Goal: Task Accomplishment & Management: Use online tool/utility

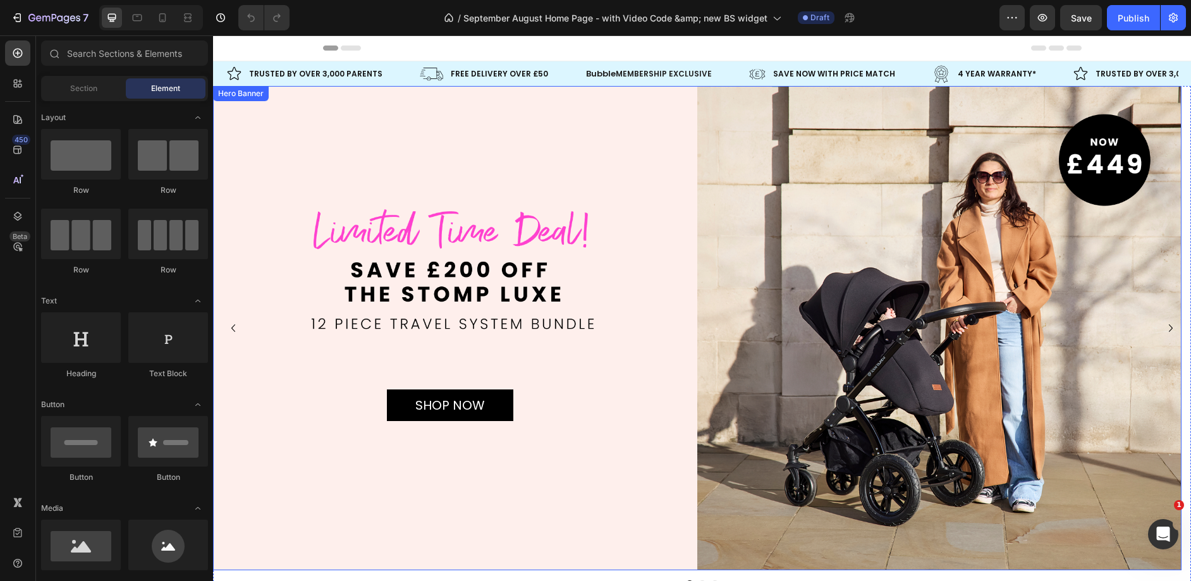
click at [392, 179] on div "Background Image" at bounding box center [697, 328] width 968 height 484
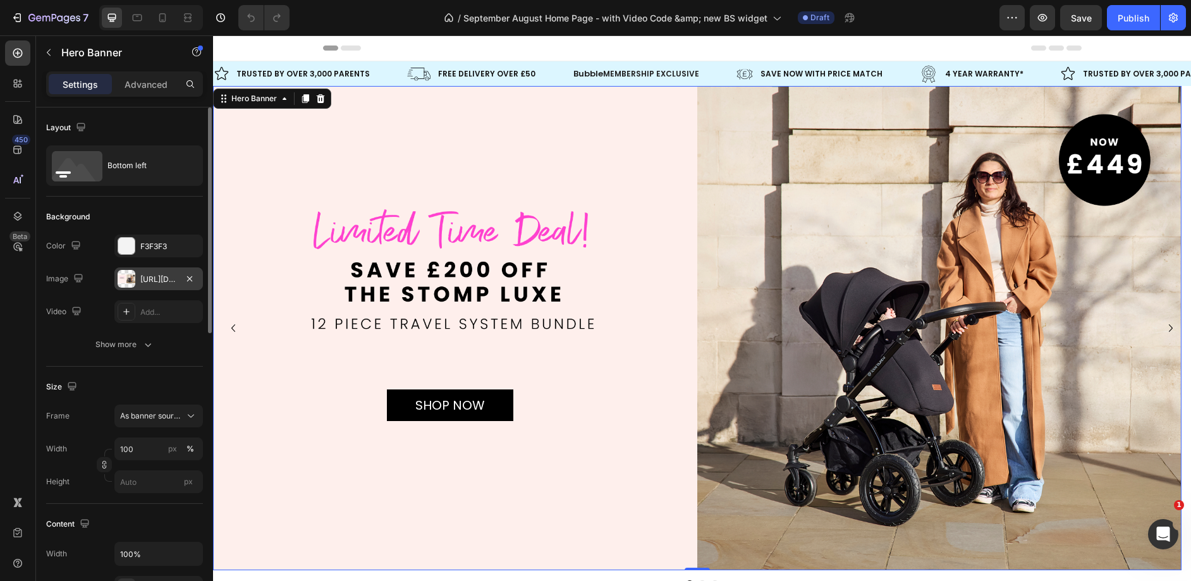
click at [167, 286] on div "[URL][DOMAIN_NAME]" at bounding box center [158, 278] width 88 height 23
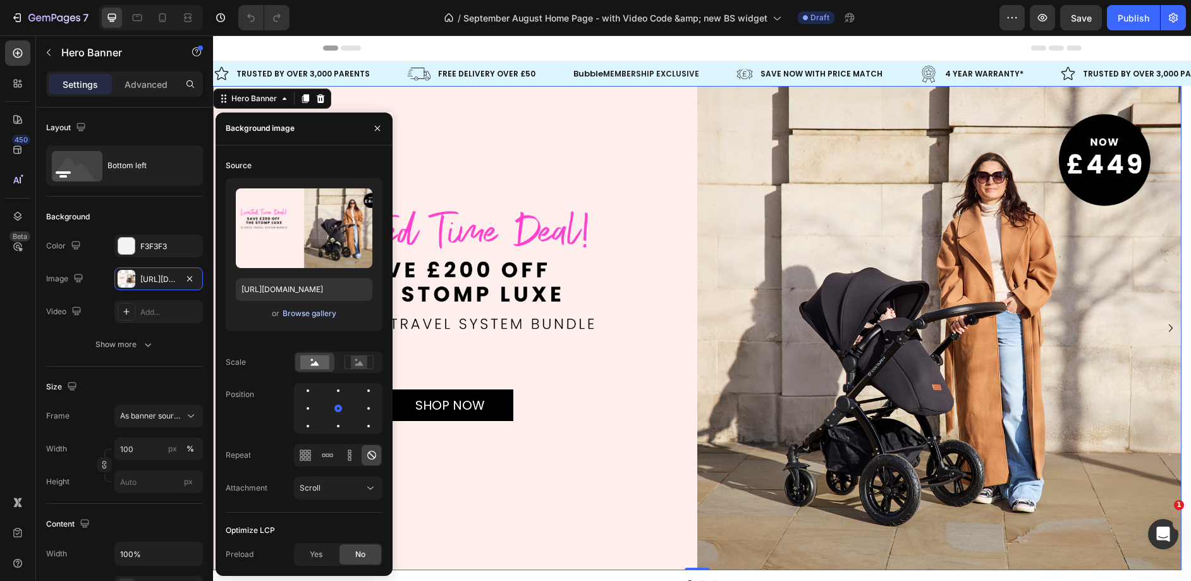
click at [291, 311] on div "Browse gallery" at bounding box center [309, 313] width 54 height 11
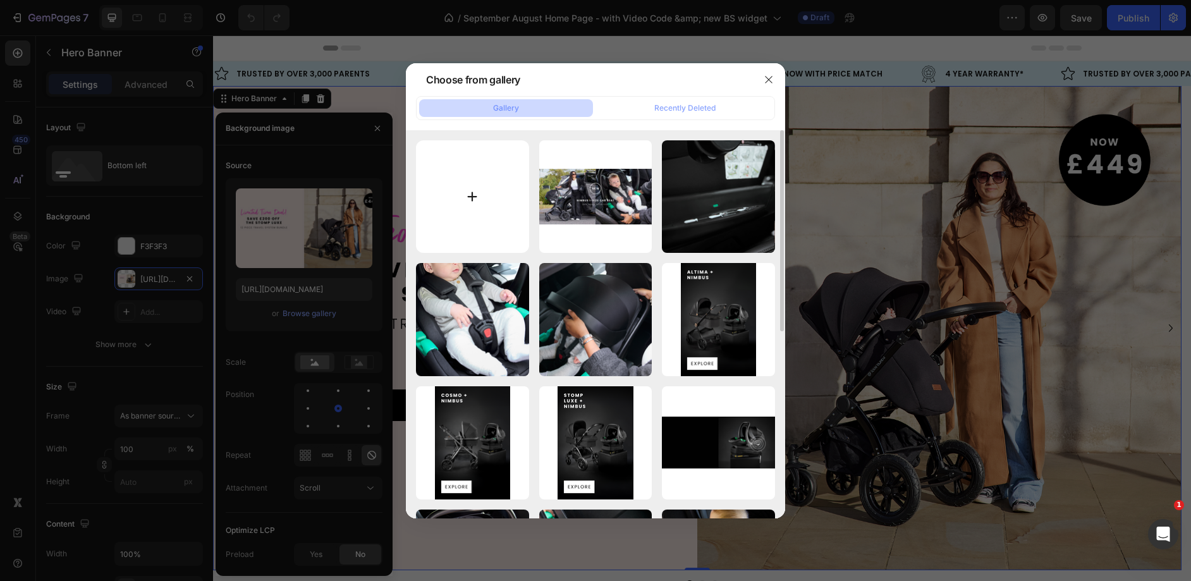
click at [527, 203] on input "file" at bounding box center [472, 196] width 113 height 113
type input "C:\fakepath\Desktop UK Stomp Luxe banner.webp"
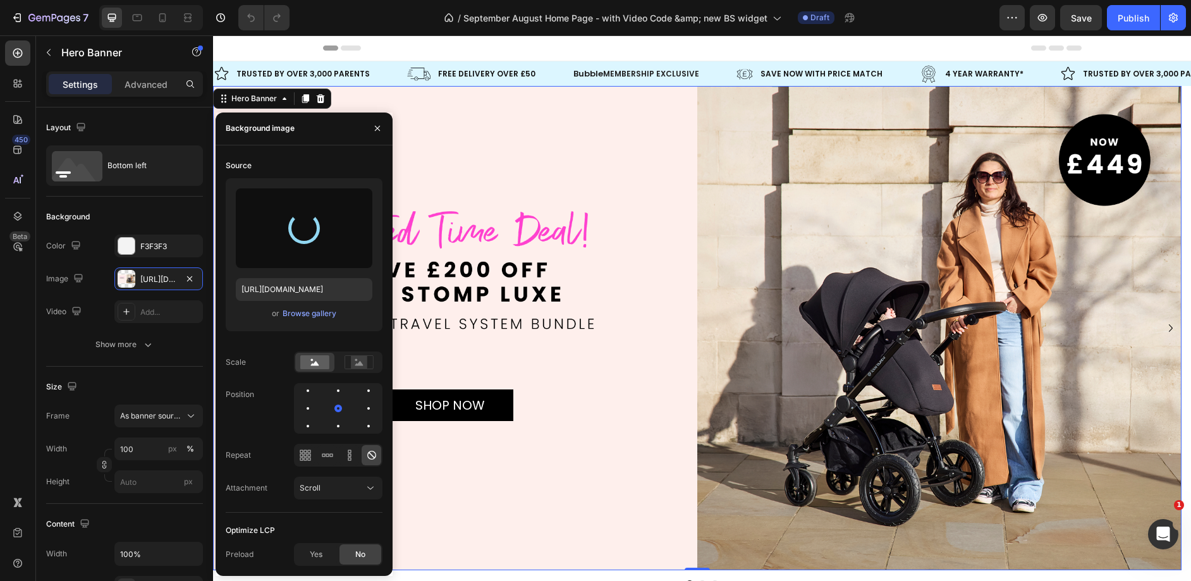
type input "[URL][DOMAIN_NAME]"
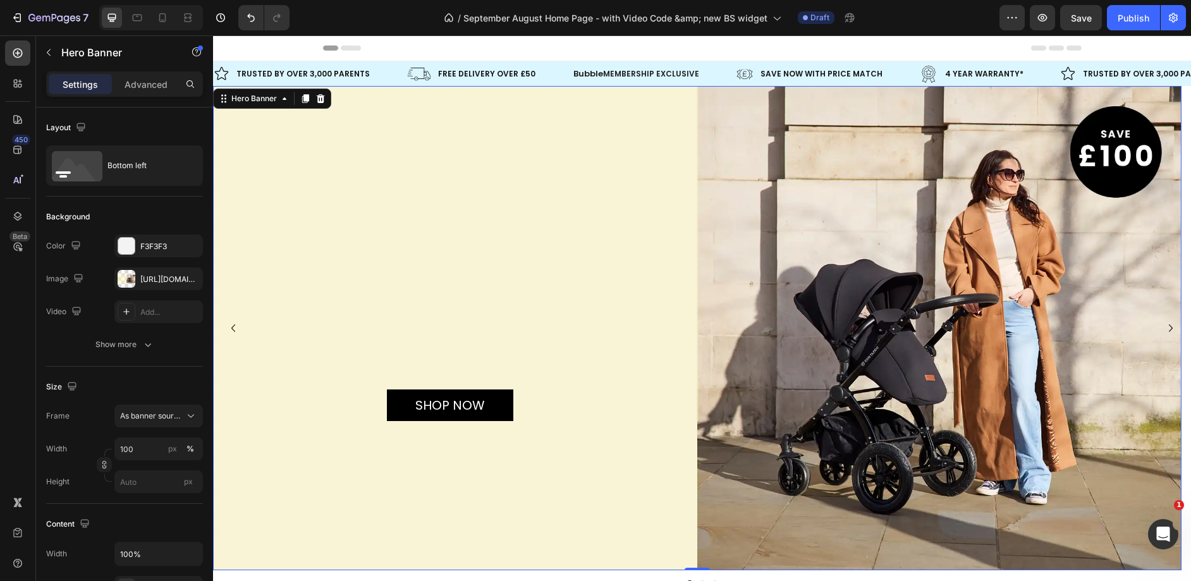
click at [611, 179] on div "Background Image" at bounding box center [697, 328] width 968 height 484
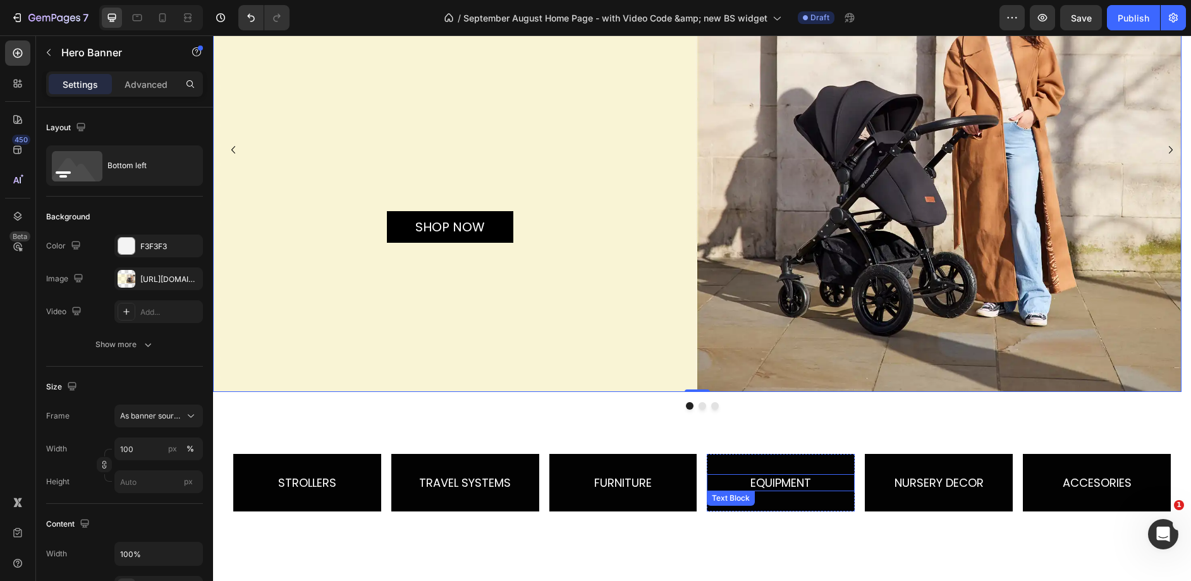
scroll to position [197, 0]
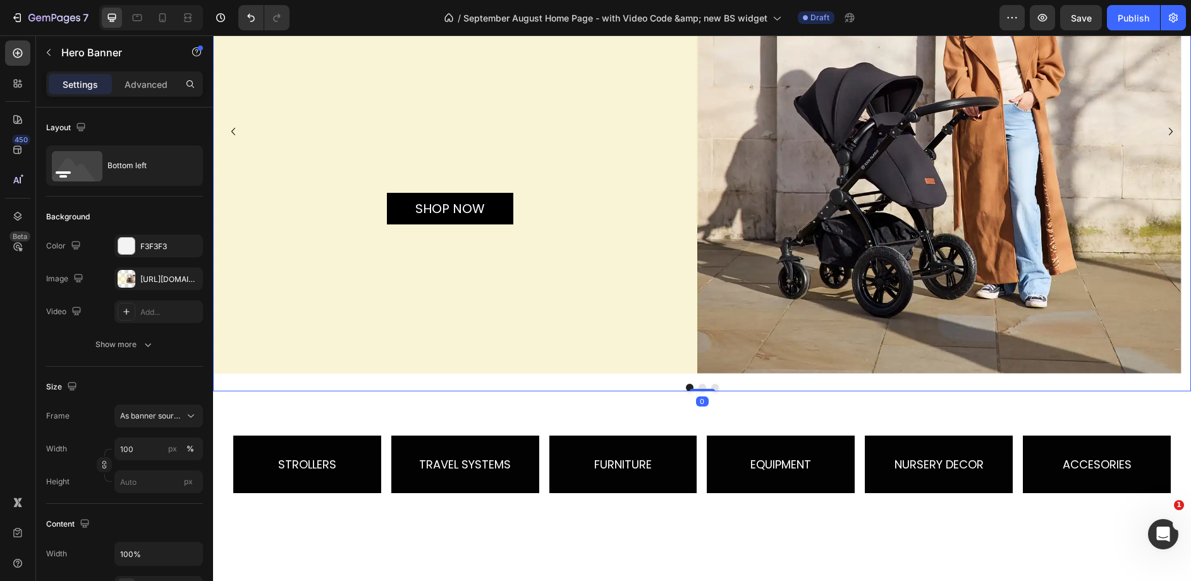
click at [698, 386] on button "Dot" at bounding box center [702, 388] width 8 height 8
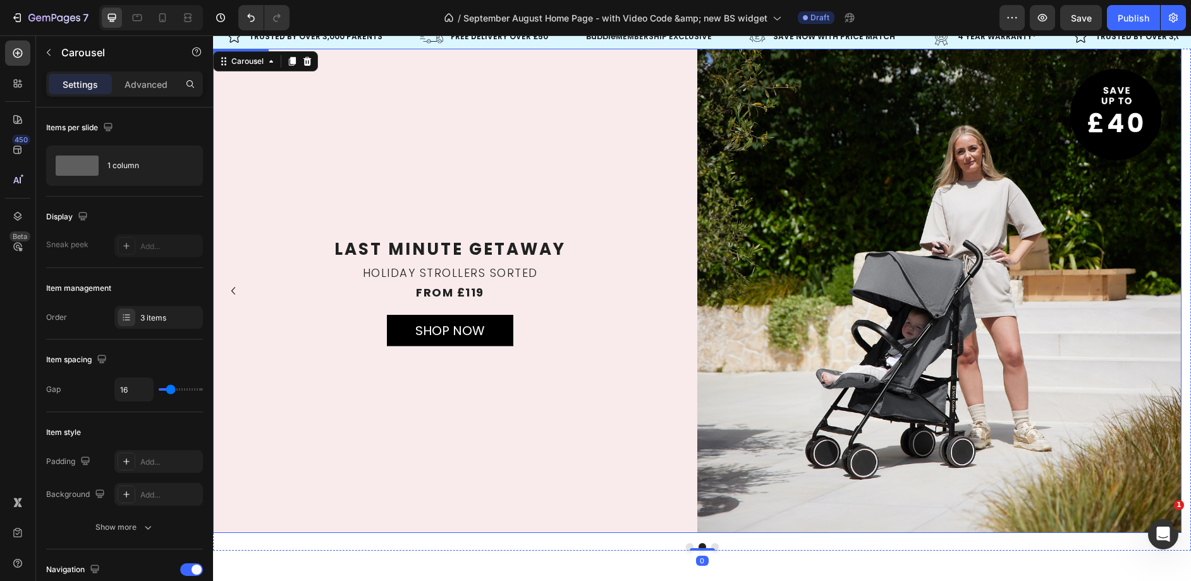
scroll to position [2, 0]
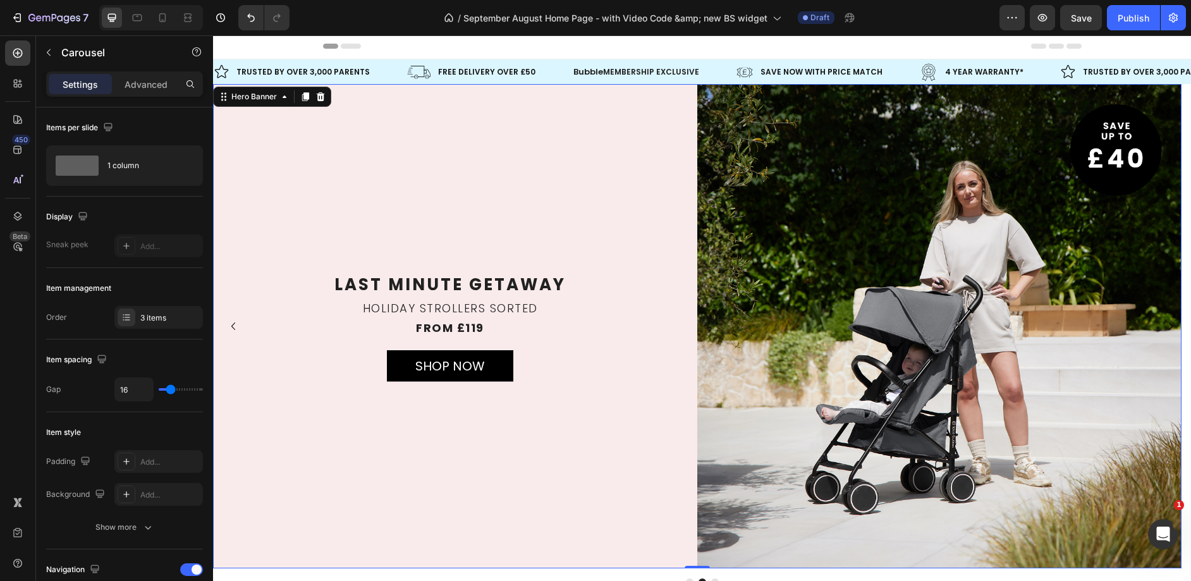
click at [595, 190] on div "Background Image" at bounding box center [697, 326] width 968 height 484
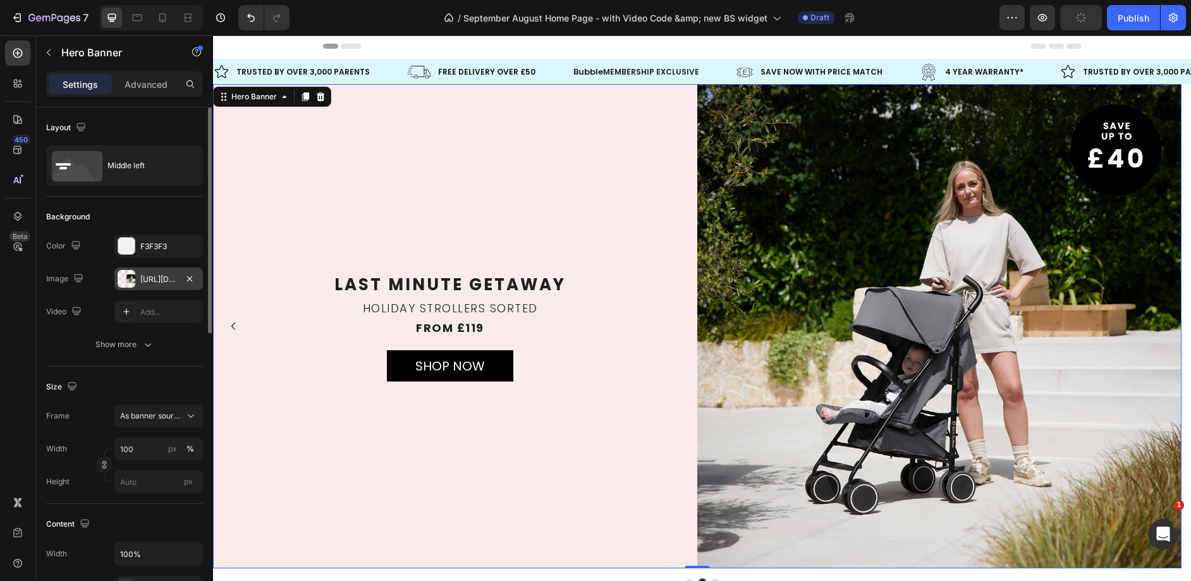
click at [173, 282] on div "[URL][DOMAIN_NAME]" at bounding box center [158, 279] width 37 height 11
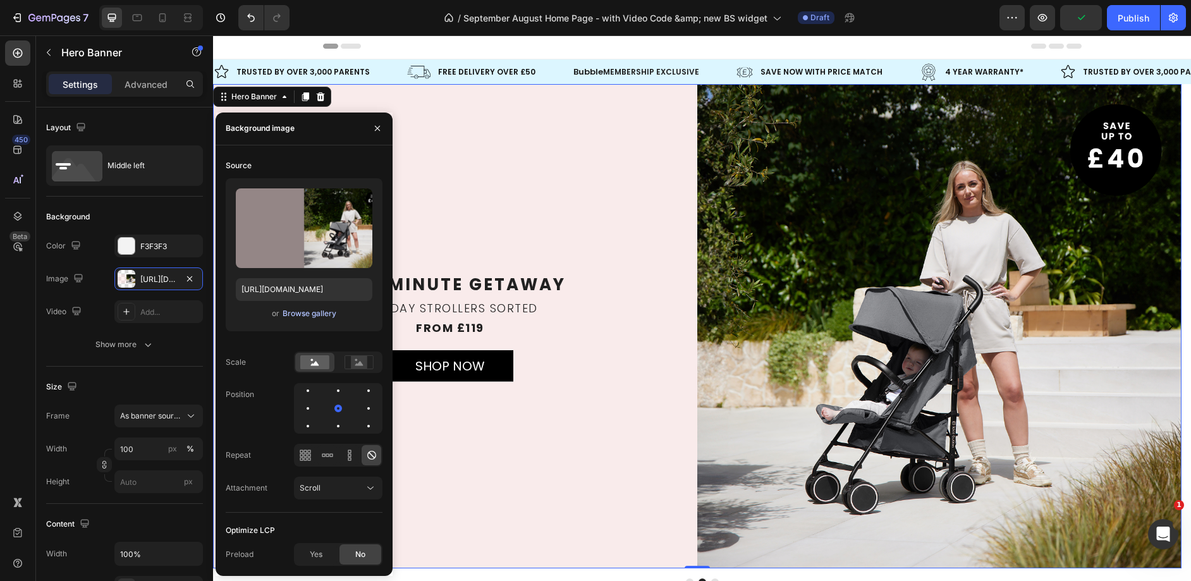
click at [289, 308] on div "Browse gallery" at bounding box center [309, 313] width 54 height 11
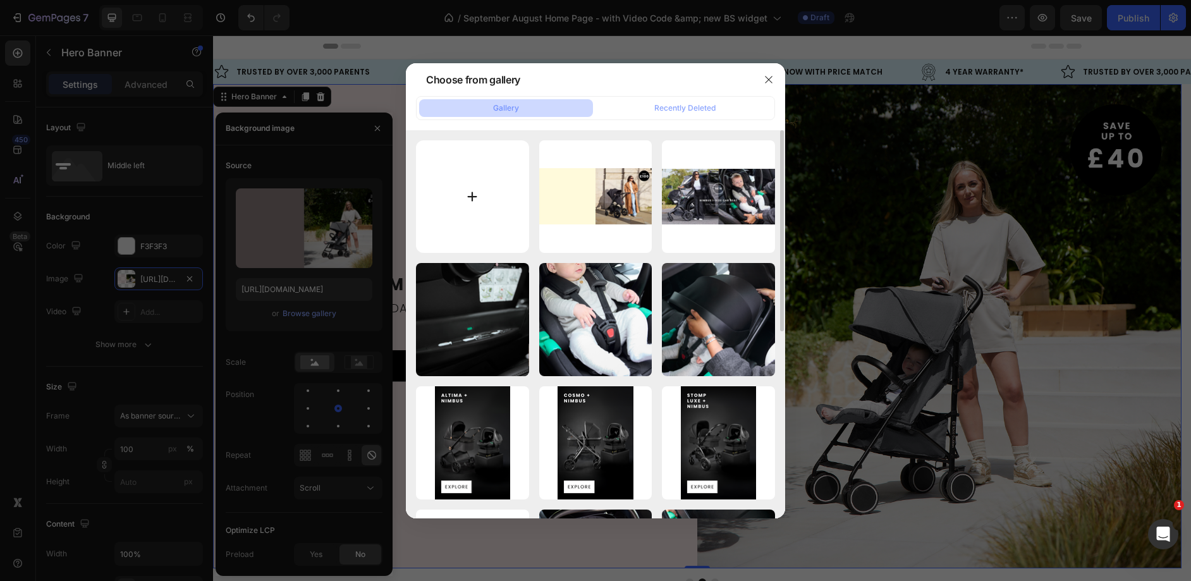
click at [481, 197] on input "file" at bounding box center [472, 196] width 113 height 113
type input "C:\fakepath\Desktop UK Urban banner.webp"
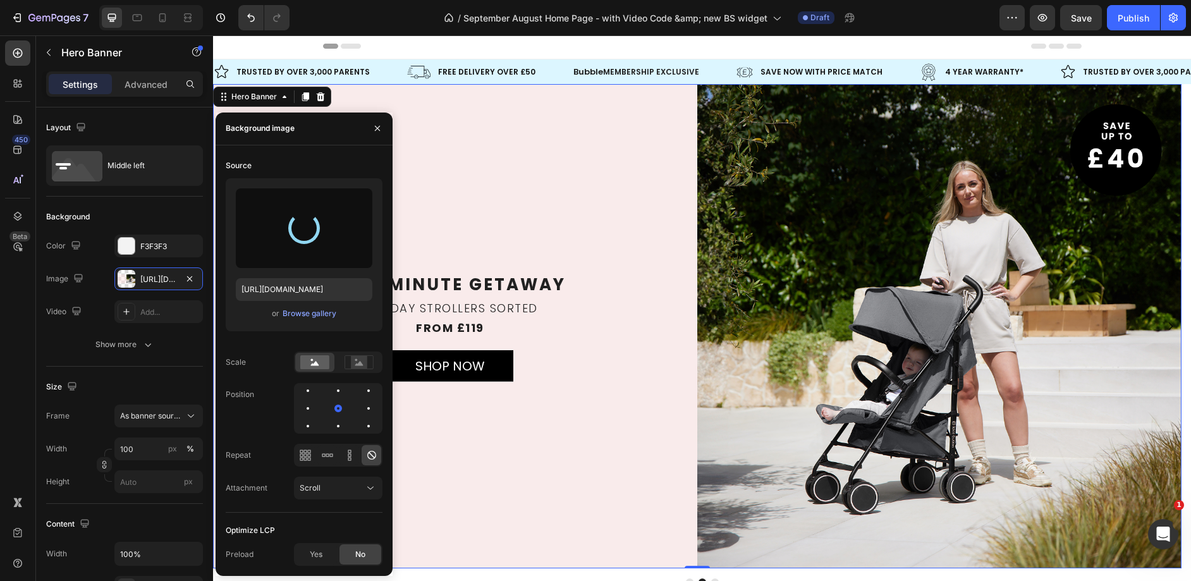
type input "[URL][DOMAIN_NAME]"
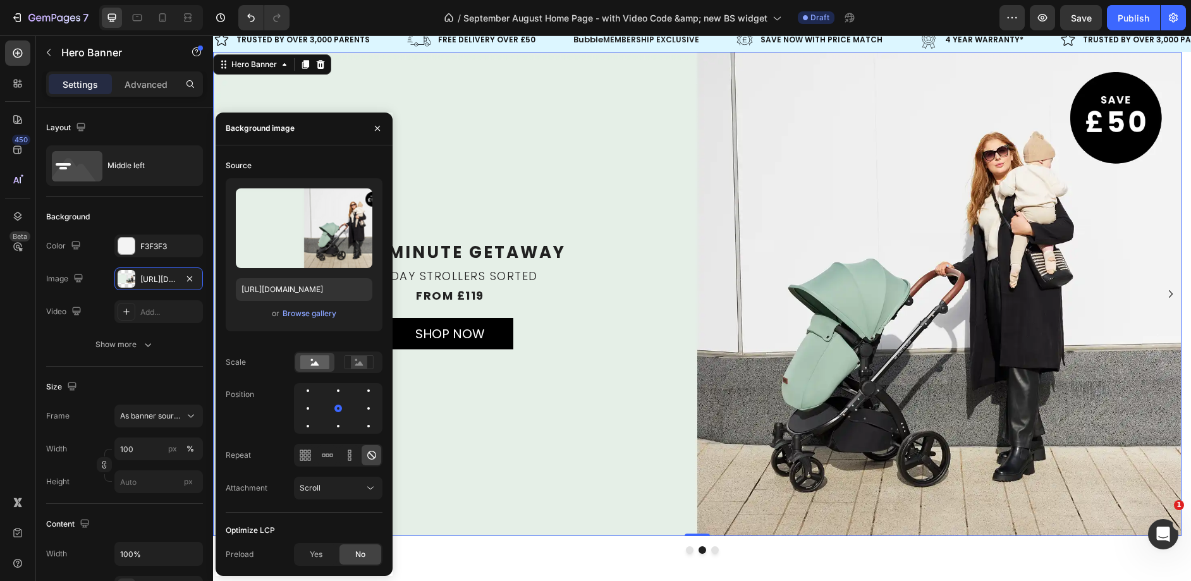
scroll to position [76, 0]
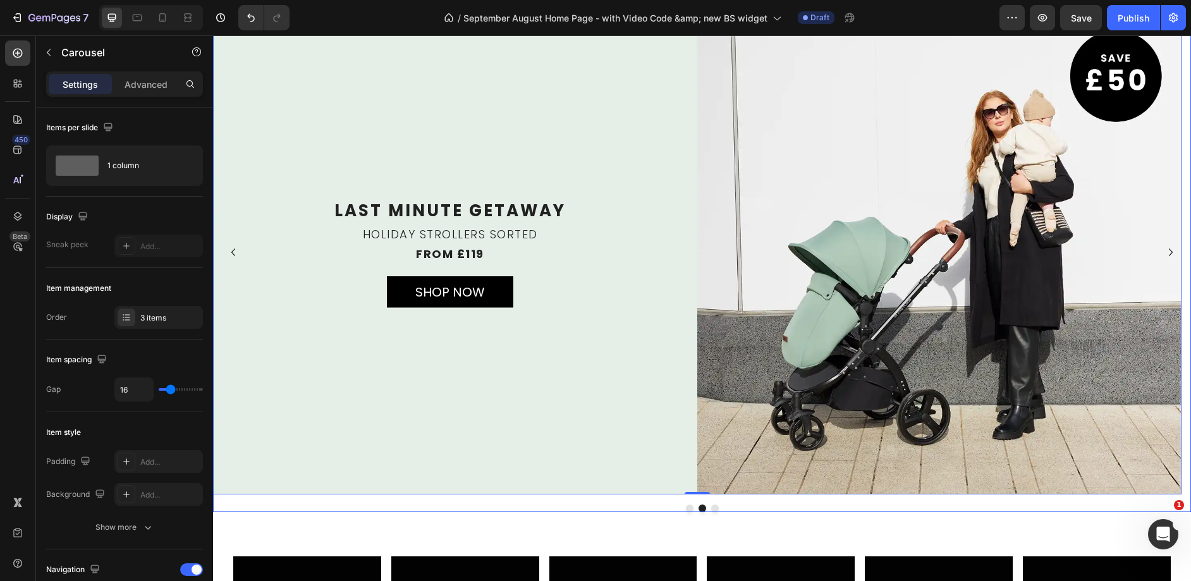
click at [711, 507] on button "Dot" at bounding box center [715, 508] width 8 height 8
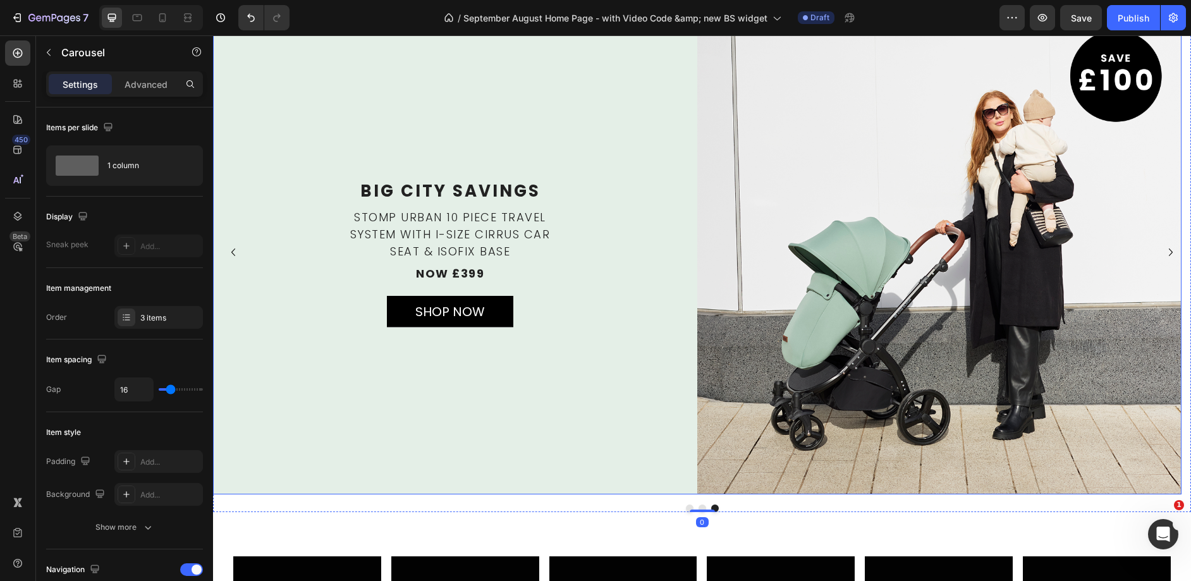
click at [564, 124] on div "Background Image" at bounding box center [697, 252] width 968 height 484
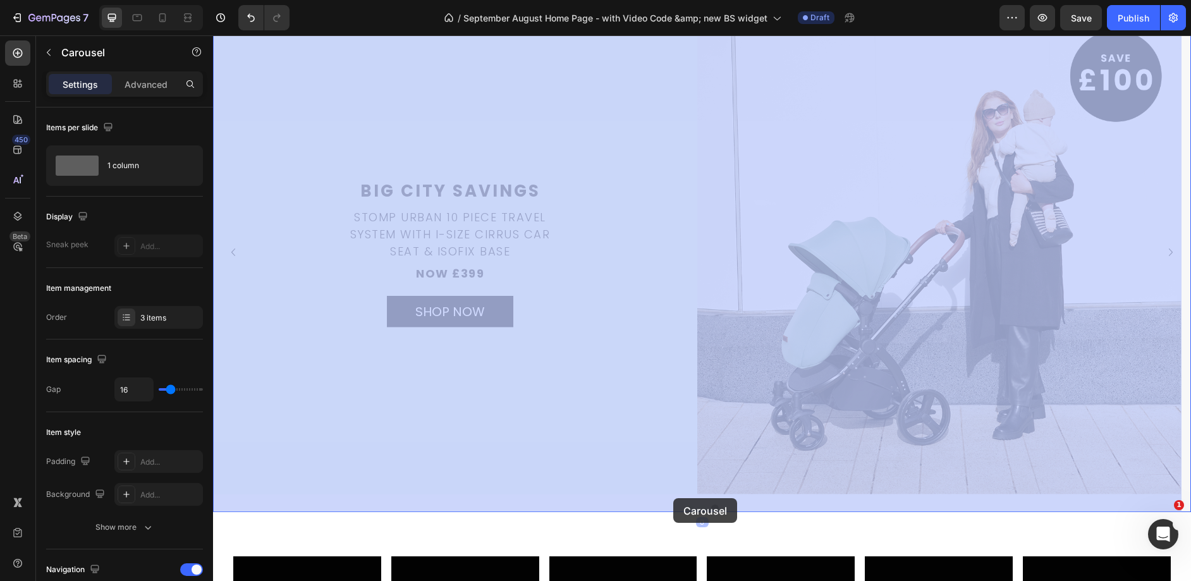
drag, startPoint x: 711, startPoint y: 506, endPoint x: 674, endPoint y: 498, distance: 38.0
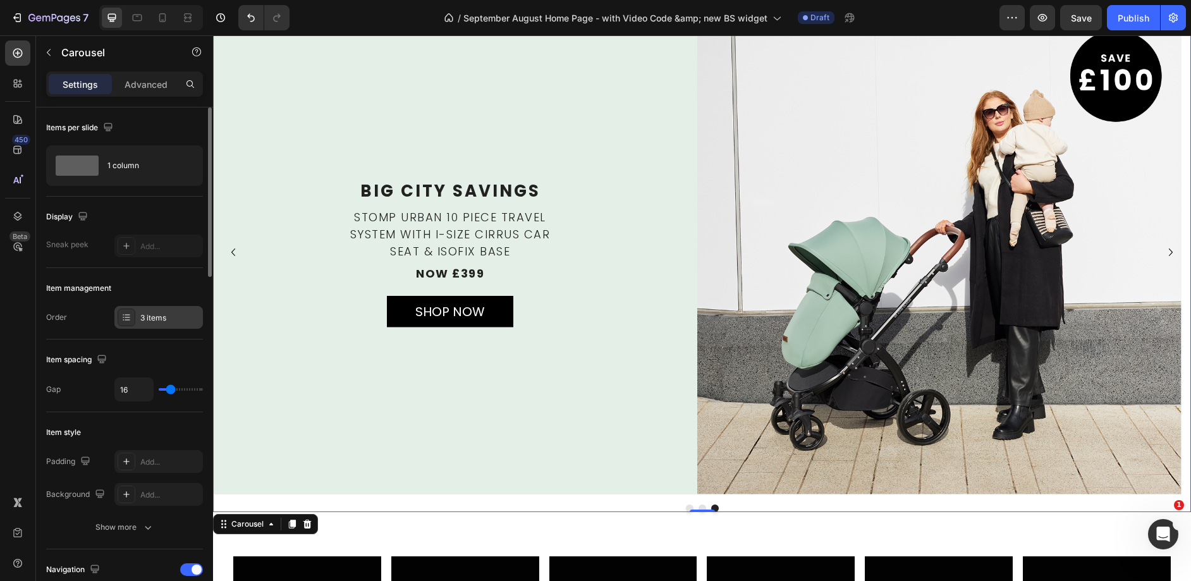
click at [178, 312] on div "3 items" at bounding box center [169, 317] width 59 height 11
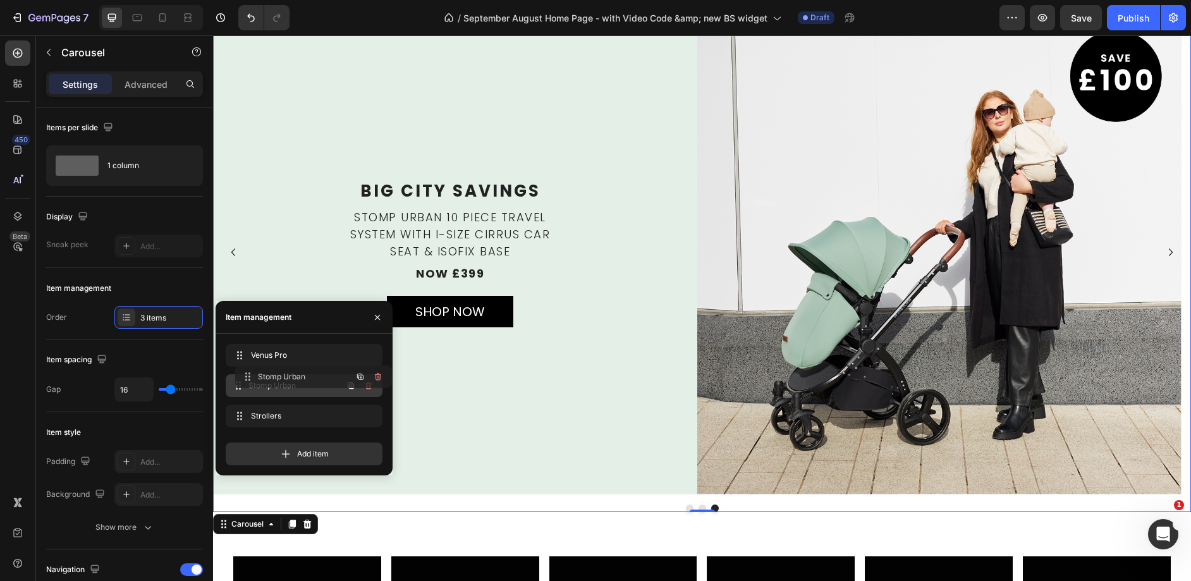
drag, startPoint x: 236, startPoint y: 415, endPoint x: 246, endPoint y: 375, distance: 40.9
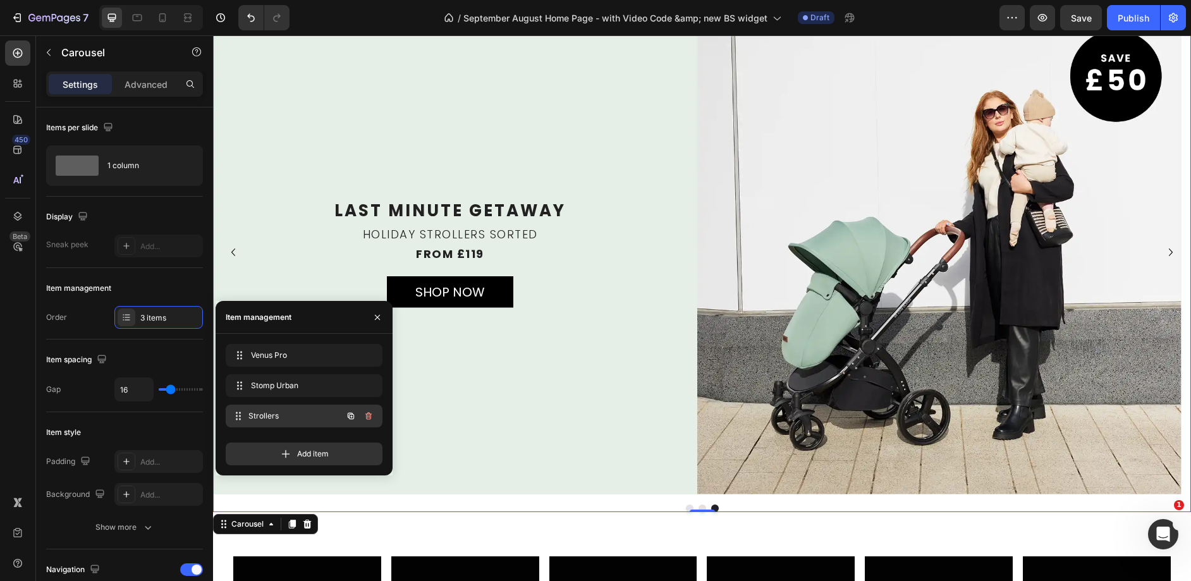
click at [308, 418] on span "Strollers" at bounding box center [295, 415] width 94 height 11
click at [304, 377] on div "Stomp Urban Stomp Urban" at bounding box center [286, 386] width 111 height 18
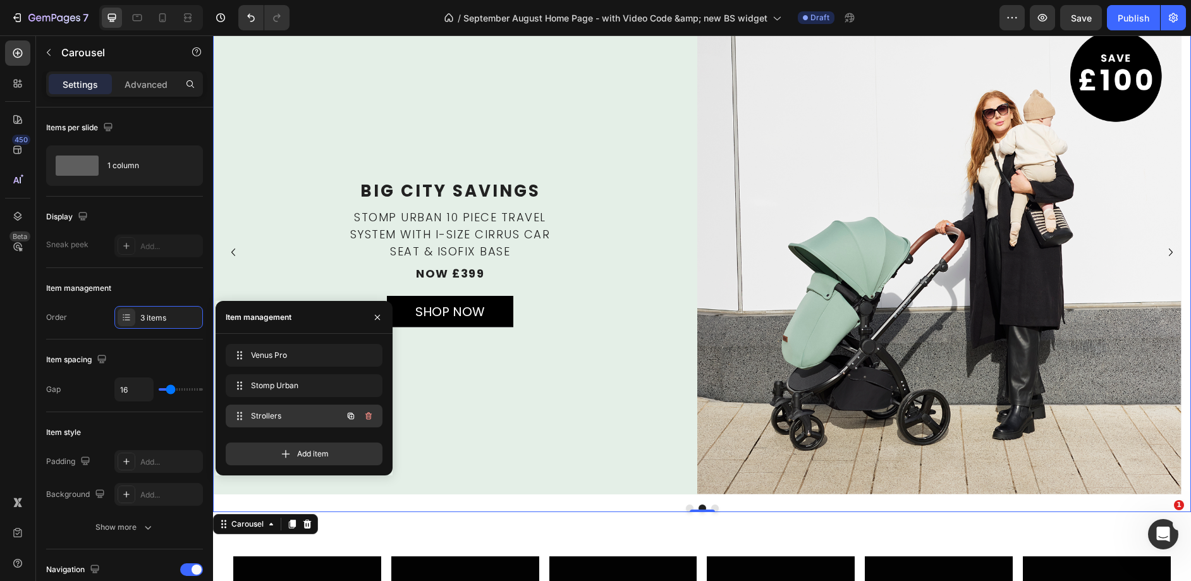
click at [279, 407] on div "Strollers Strollers" at bounding box center [286, 416] width 111 height 18
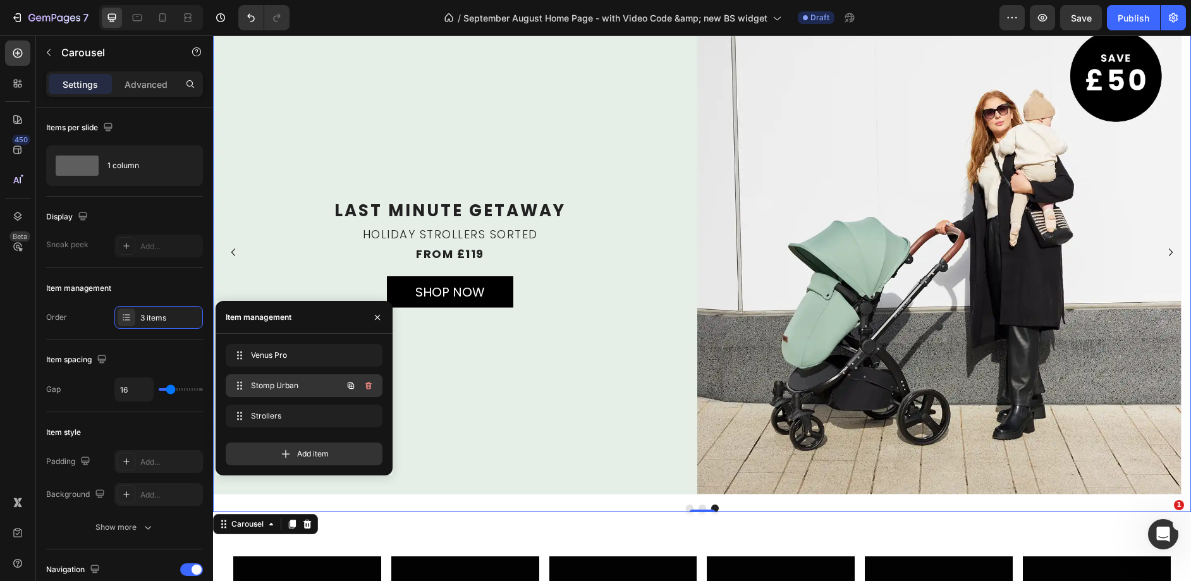
click at [277, 382] on span "Stomp Urban" at bounding box center [286, 385] width 71 height 11
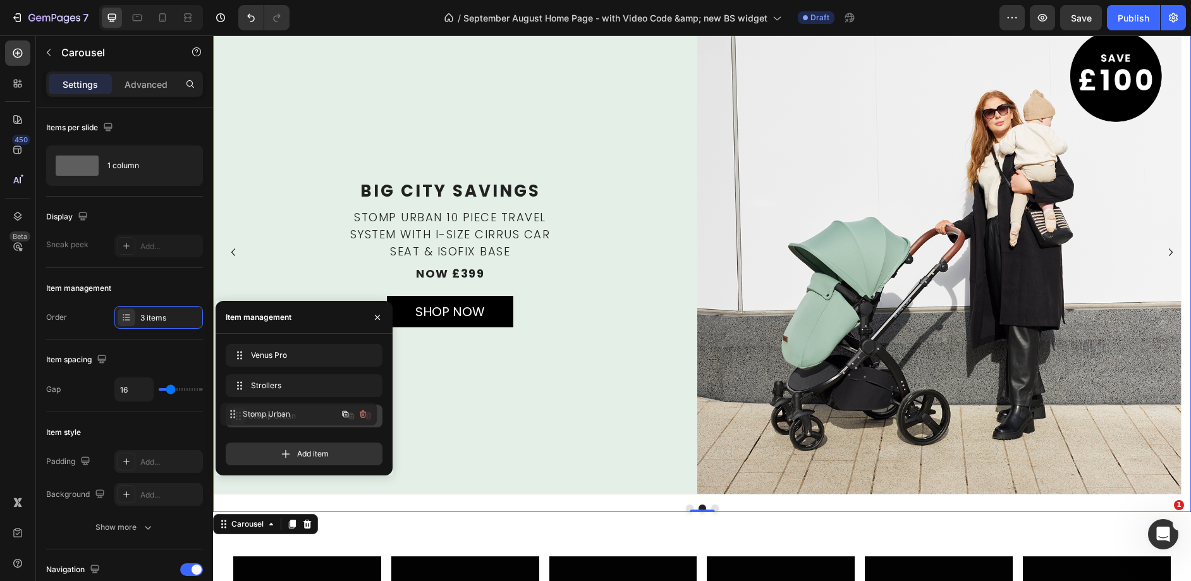
drag, startPoint x: 237, startPoint y: 384, endPoint x: 231, endPoint y: 412, distance: 29.0
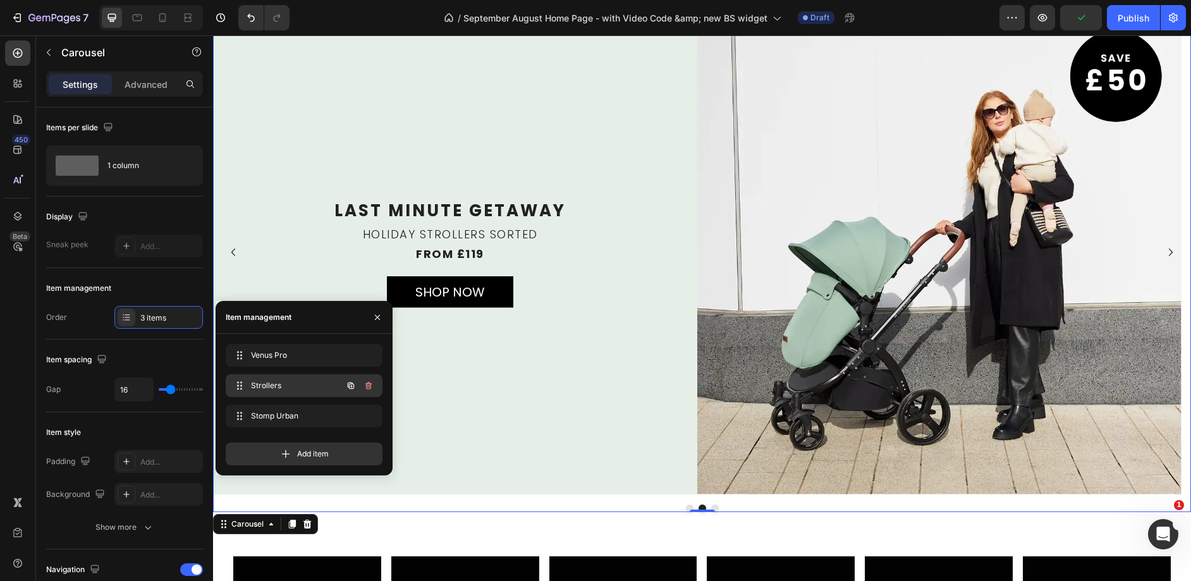
click at [257, 380] on span "Strollers" at bounding box center [286, 385] width 71 height 11
click at [258, 380] on span "Strollers" at bounding box center [286, 385] width 71 height 11
click at [277, 393] on div "Strollers Strollers" at bounding box center [286, 386] width 111 height 18
click at [276, 384] on span "Strollers" at bounding box center [286, 385] width 71 height 11
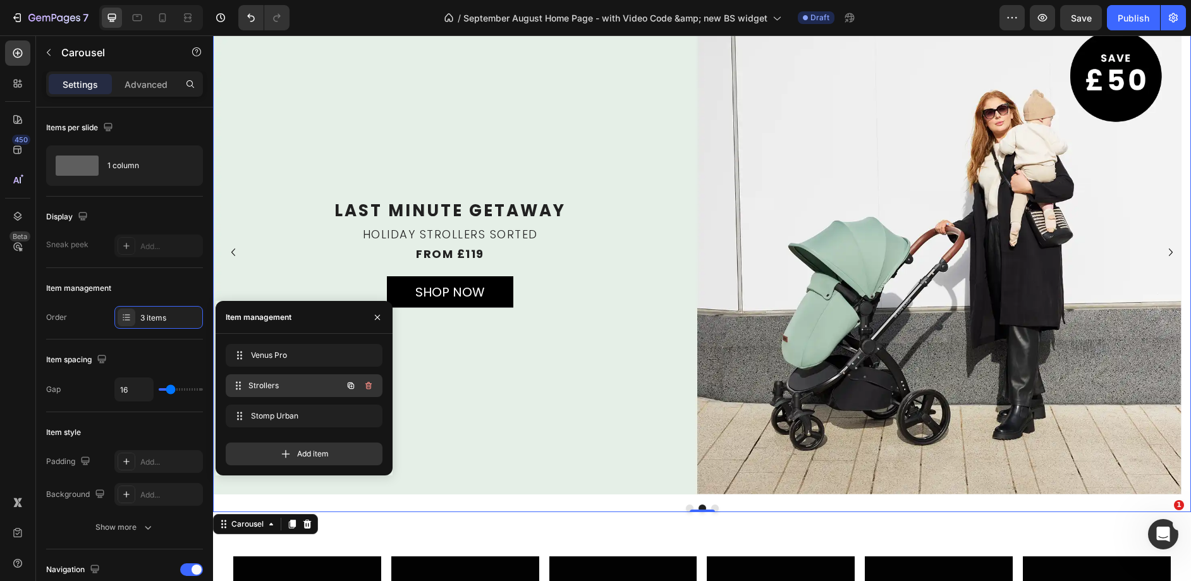
click at [276, 384] on span "Strollers" at bounding box center [295, 385] width 94 height 11
click at [482, 115] on div "Background Image" at bounding box center [697, 252] width 968 height 484
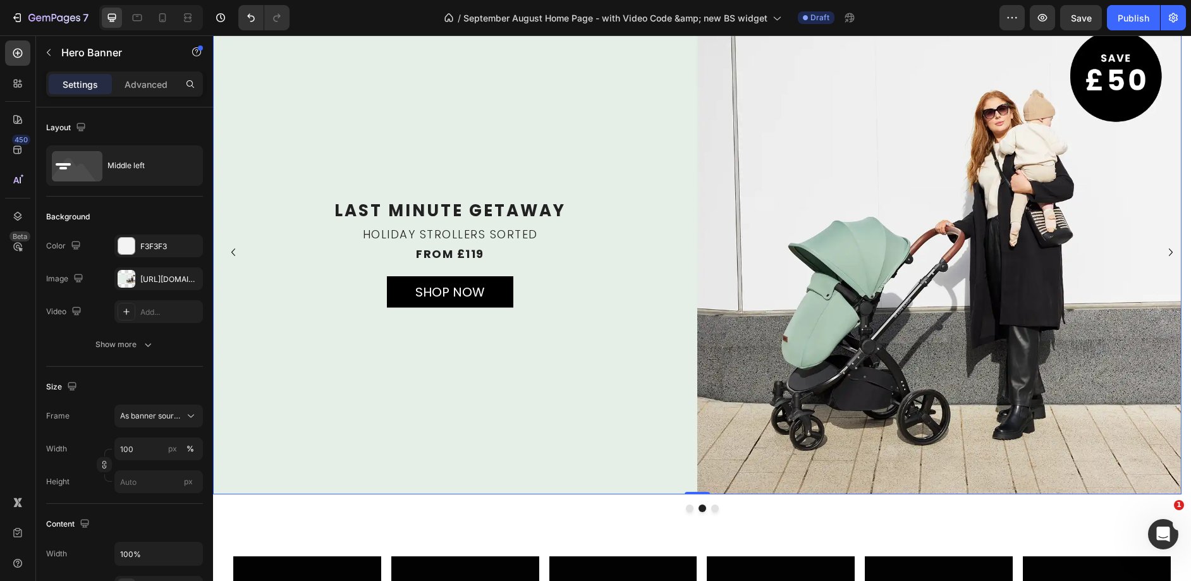
click at [303, 391] on div "Background Image" at bounding box center [697, 252] width 968 height 484
click at [483, 200] on p "LAST MINUTE GETAWAY" at bounding box center [449, 210] width 471 height 25
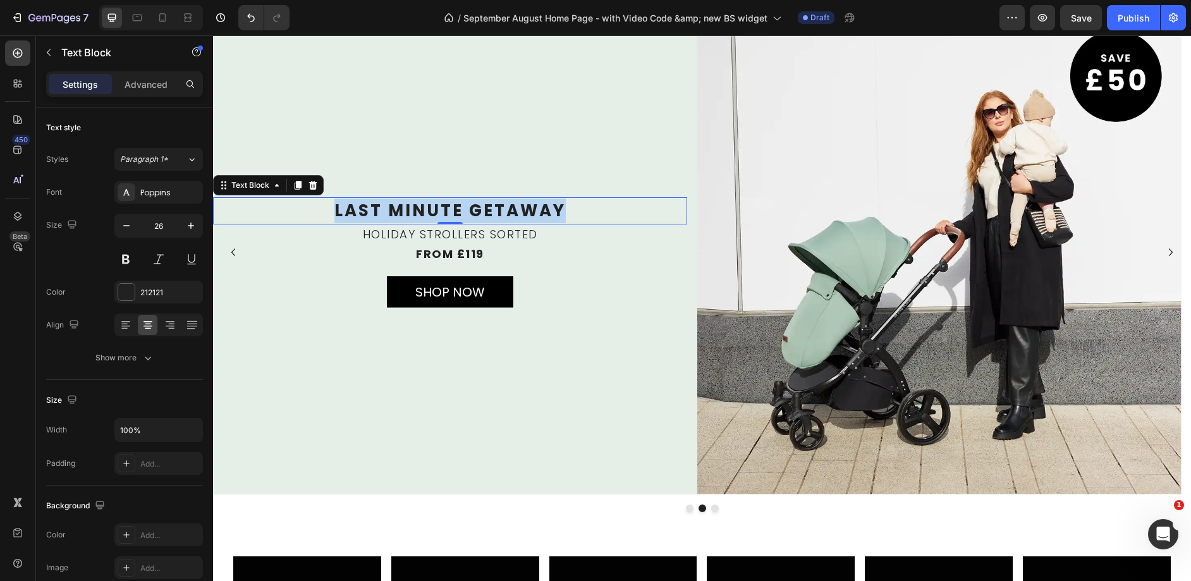
click at [483, 200] on p "LAST MINUTE GETAWAY" at bounding box center [449, 210] width 471 height 25
click at [528, 237] on p "HOLIDAY STROLLERS SORTED" at bounding box center [449, 234] width 471 height 17
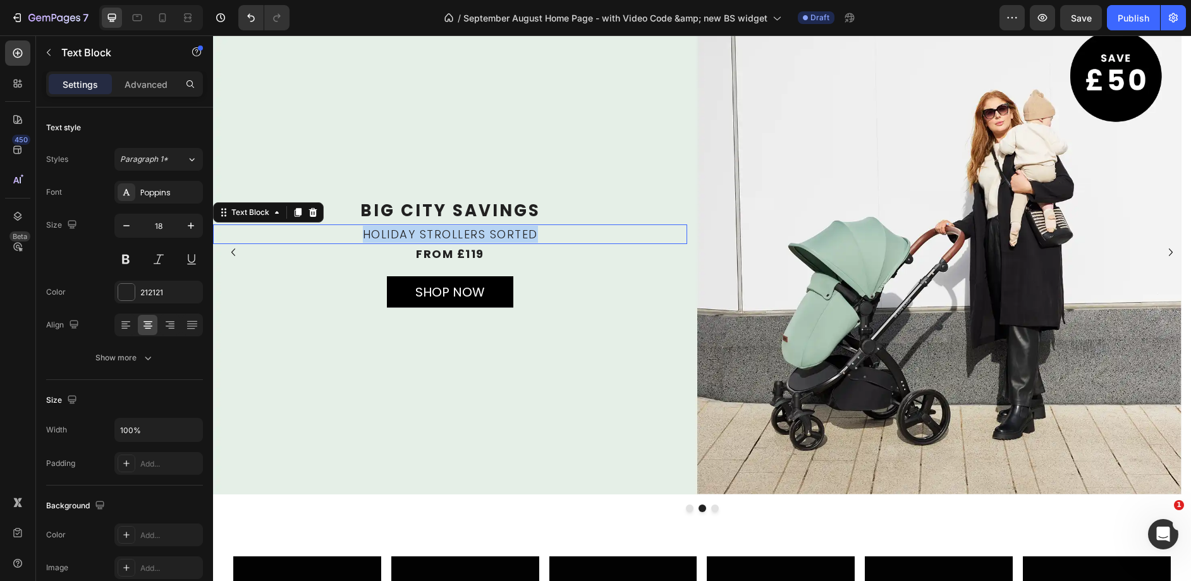
click at [528, 237] on p "HOLIDAY STROLLERS SORTED" at bounding box center [449, 234] width 471 height 17
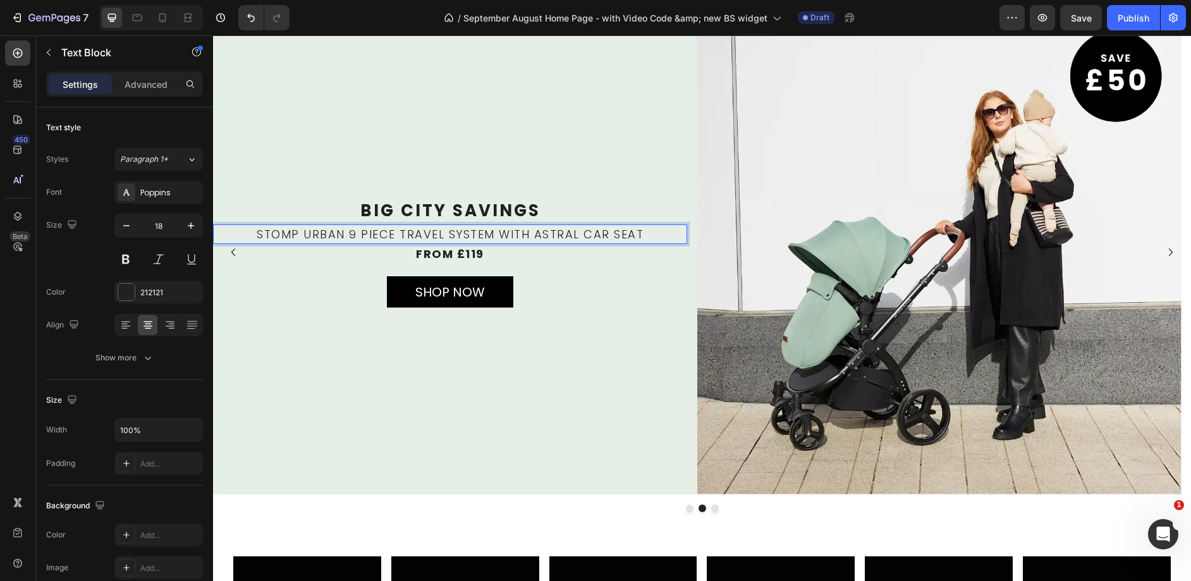
click at [448, 237] on p "Stomp Urban 9 Piece Travel System with Astral Car Seat" at bounding box center [449, 234] width 471 height 17
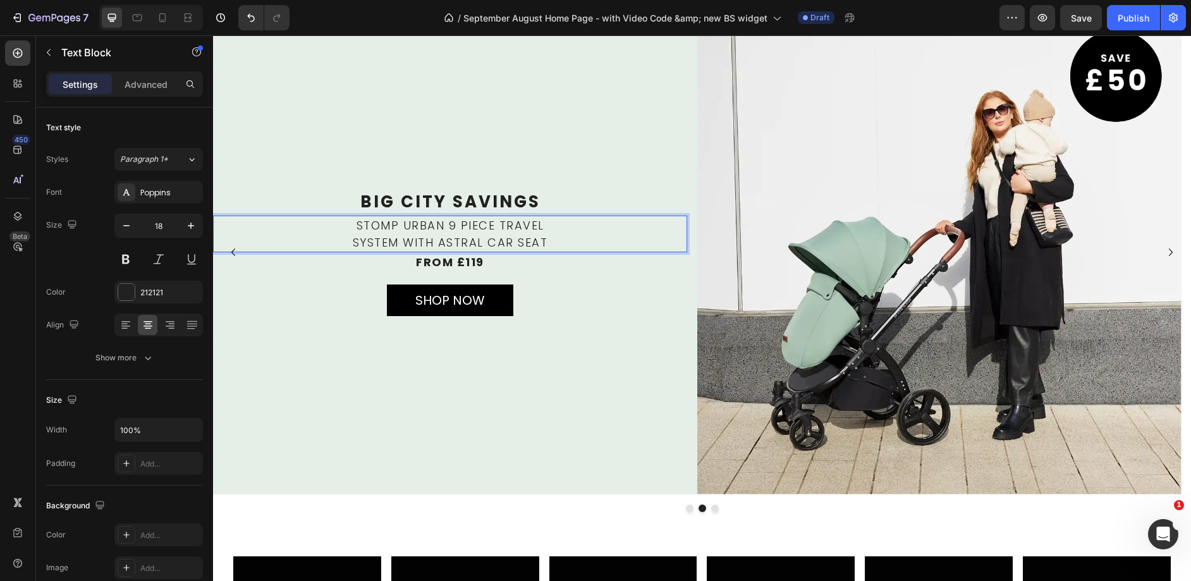
scroll to position [67, 0]
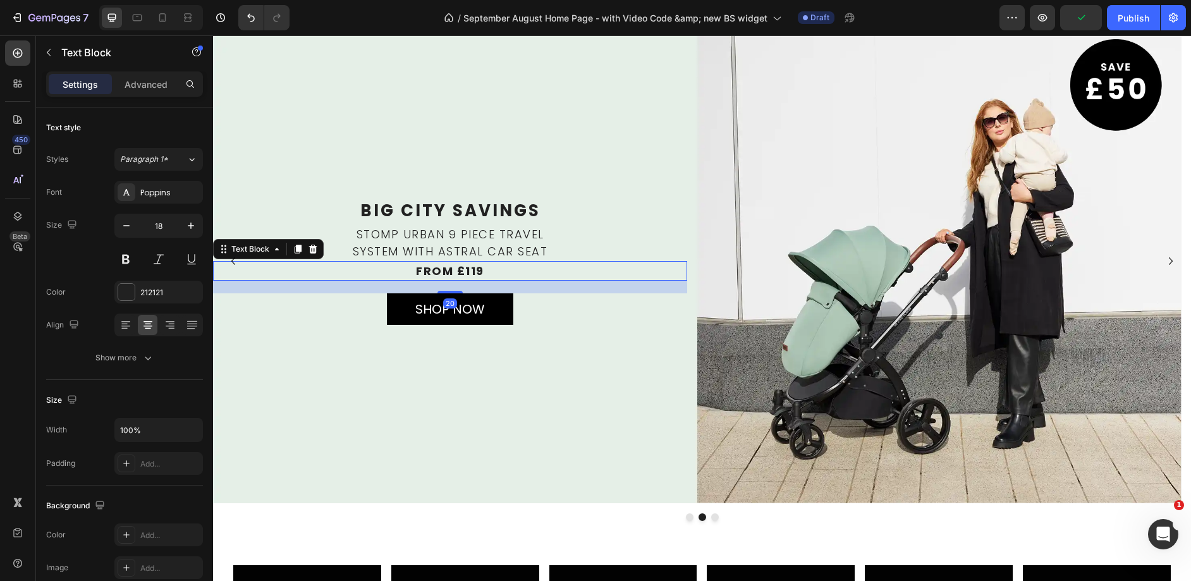
click at [470, 263] on p "FROM £119" at bounding box center [449, 270] width 471 height 17
click at [476, 267] on p "FROM £119" at bounding box center [449, 270] width 471 height 17
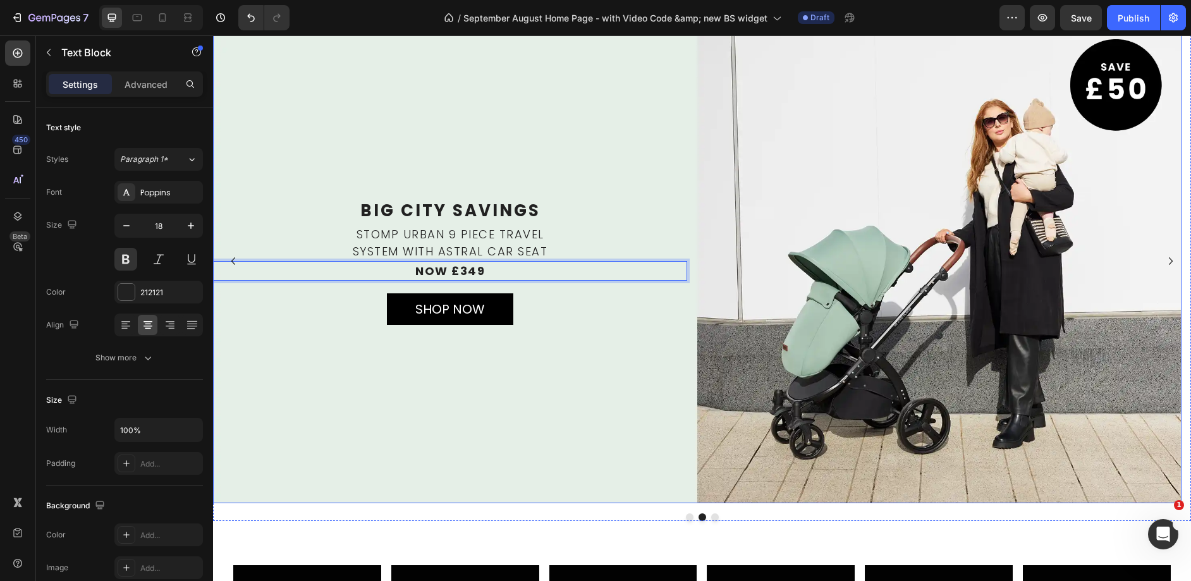
click at [557, 162] on div "Background Image" at bounding box center [697, 261] width 968 height 484
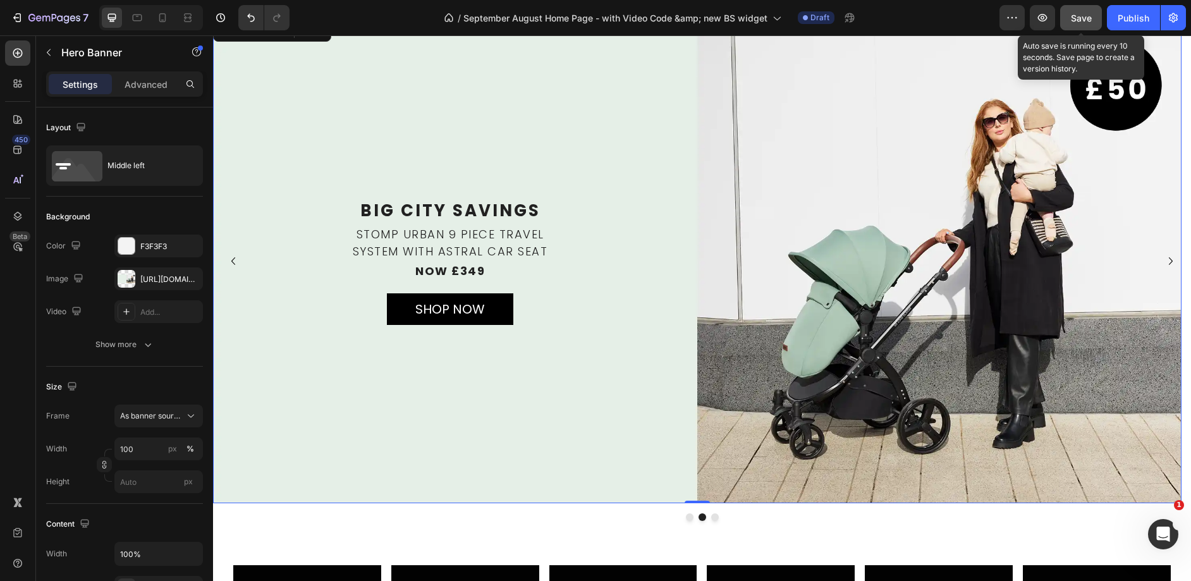
click at [1087, 21] on span "Save" at bounding box center [1080, 18] width 21 height 11
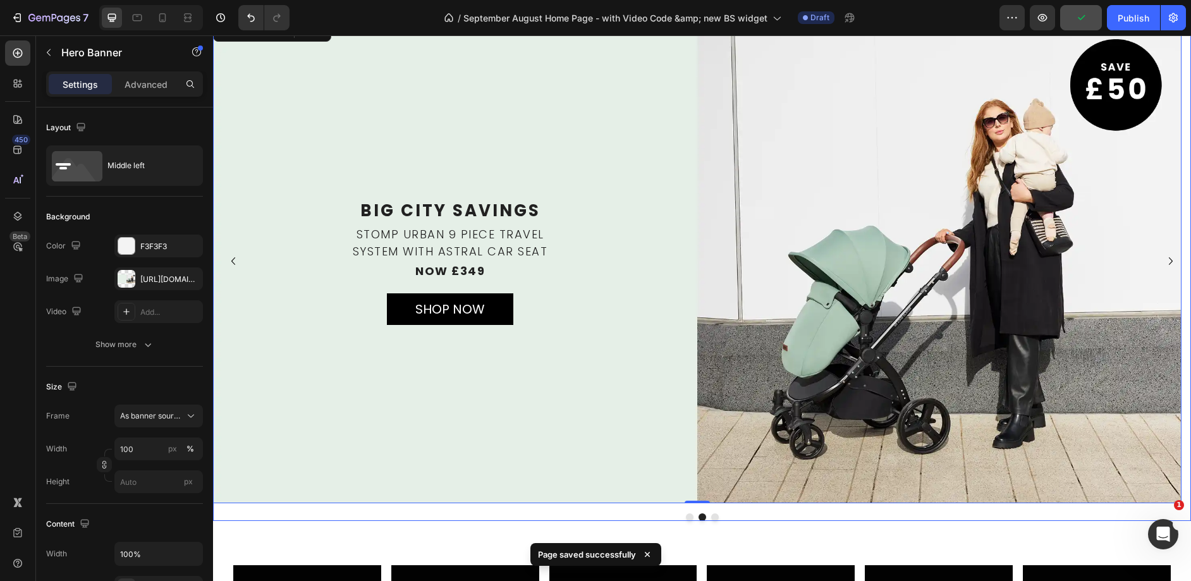
click at [711, 514] on button "Dot" at bounding box center [715, 517] width 8 height 8
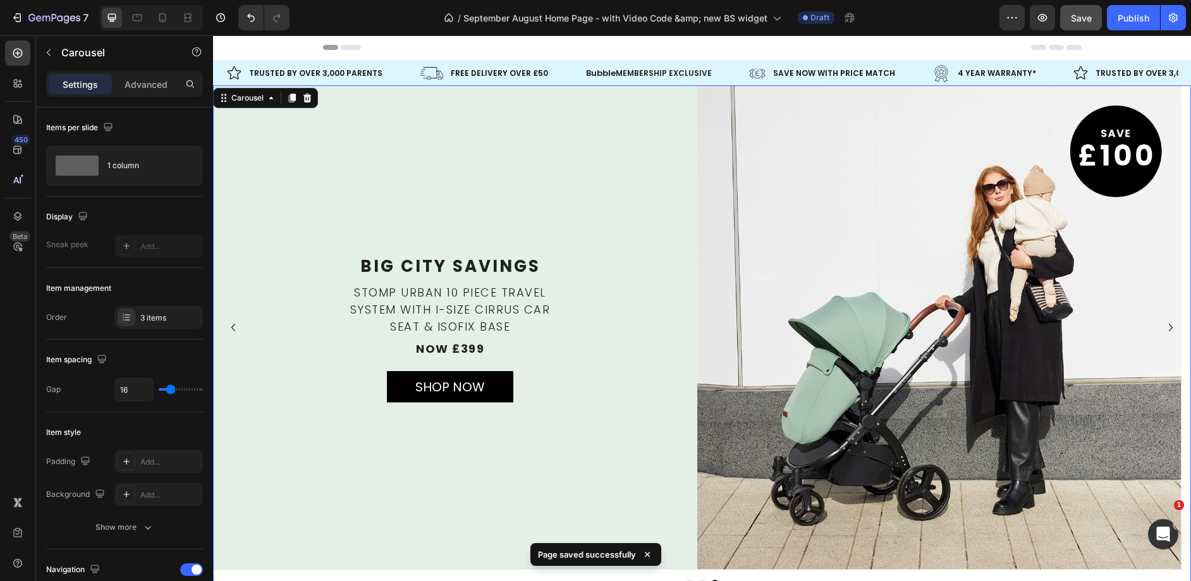
scroll to position [0, 0]
click at [543, 215] on div "Background Image" at bounding box center [697, 328] width 968 height 484
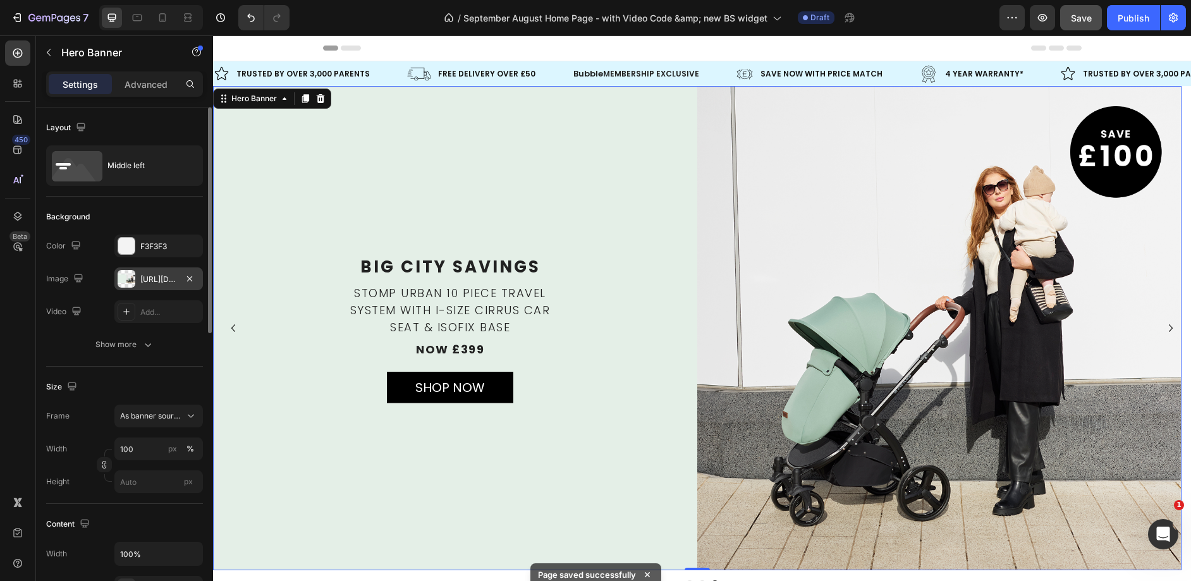
click at [140, 271] on div "[URL][DOMAIN_NAME]" at bounding box center [158, 278] width 88 height 23
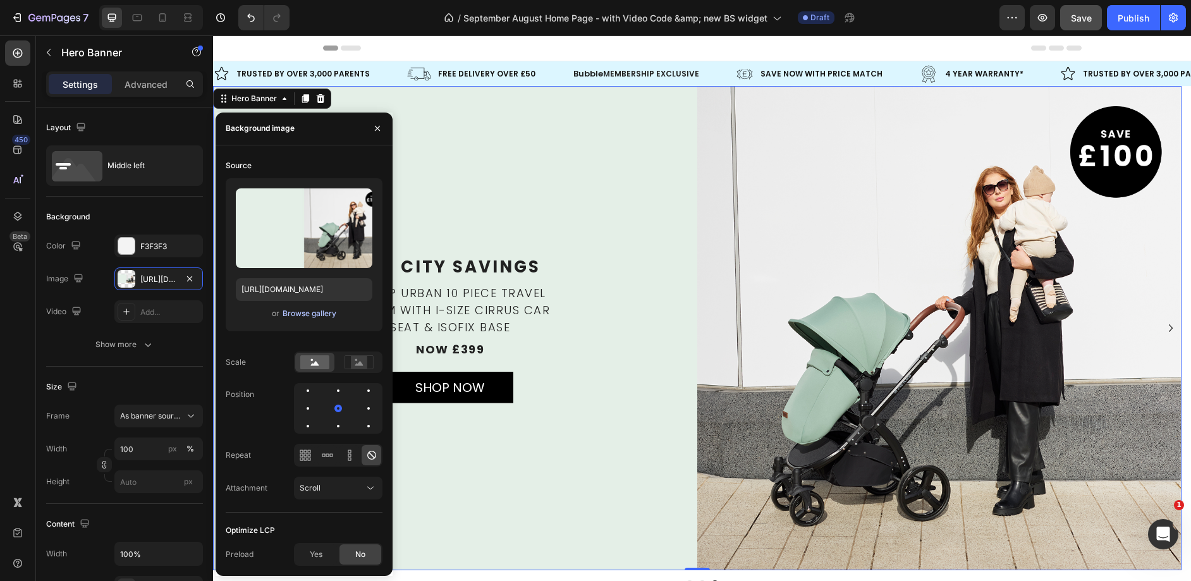
click at [320, 317] on div "Browse gallery" at bounding box center [309, 313] width 54 height 11
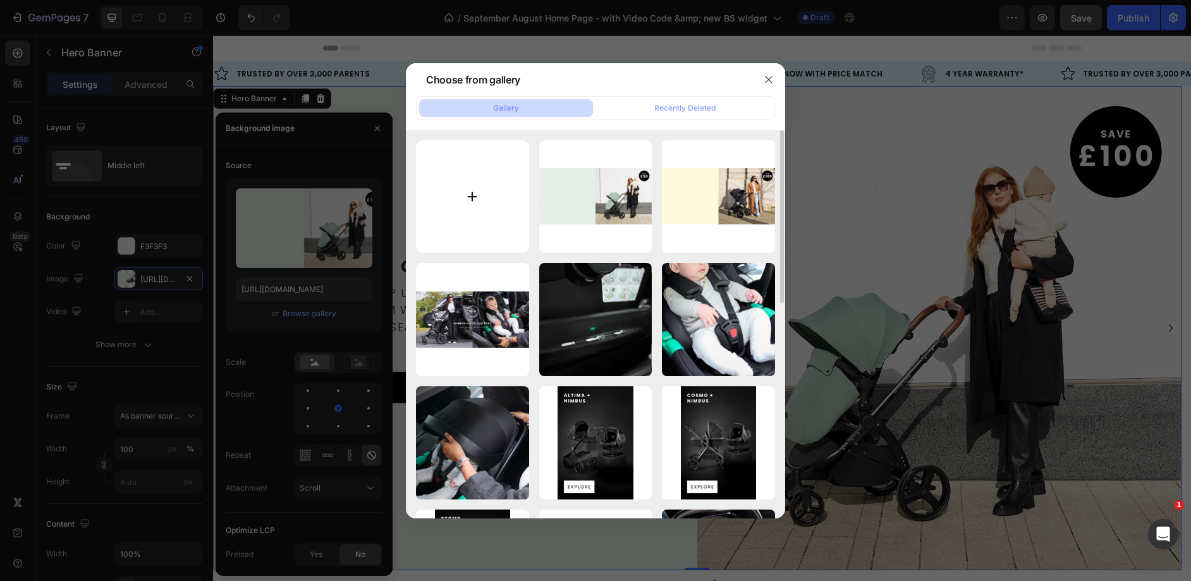
click at [489, 221] on input "file" at bounding box center [472, 196] width 113 height 113
type input "C:\fakepath\Desktop UK Atom banner.webp"
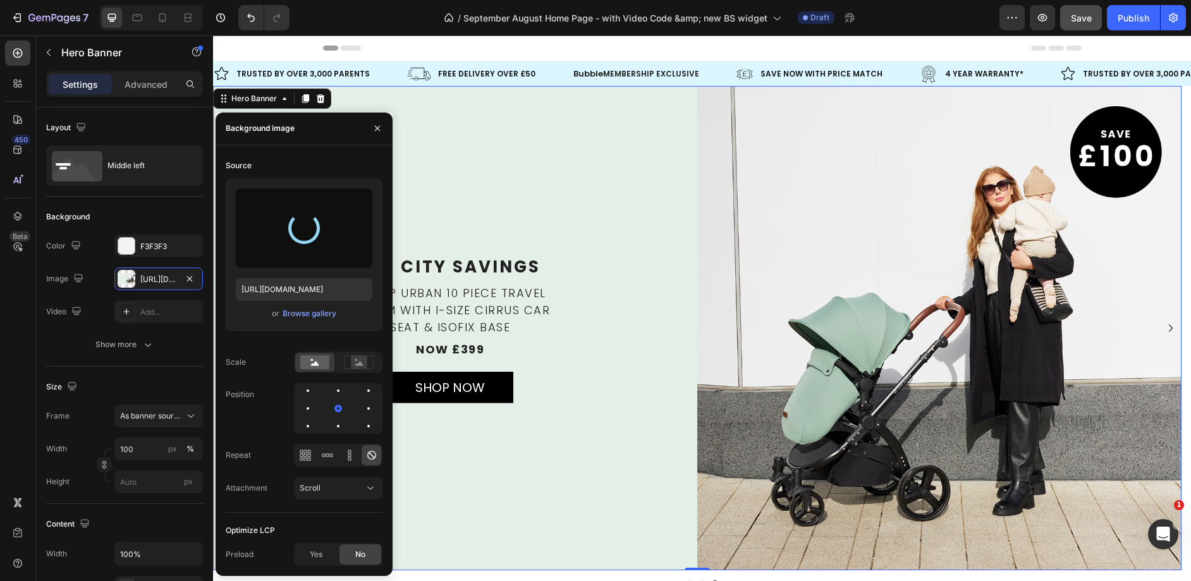
type input "[URL][DOMAIN_NAME]"
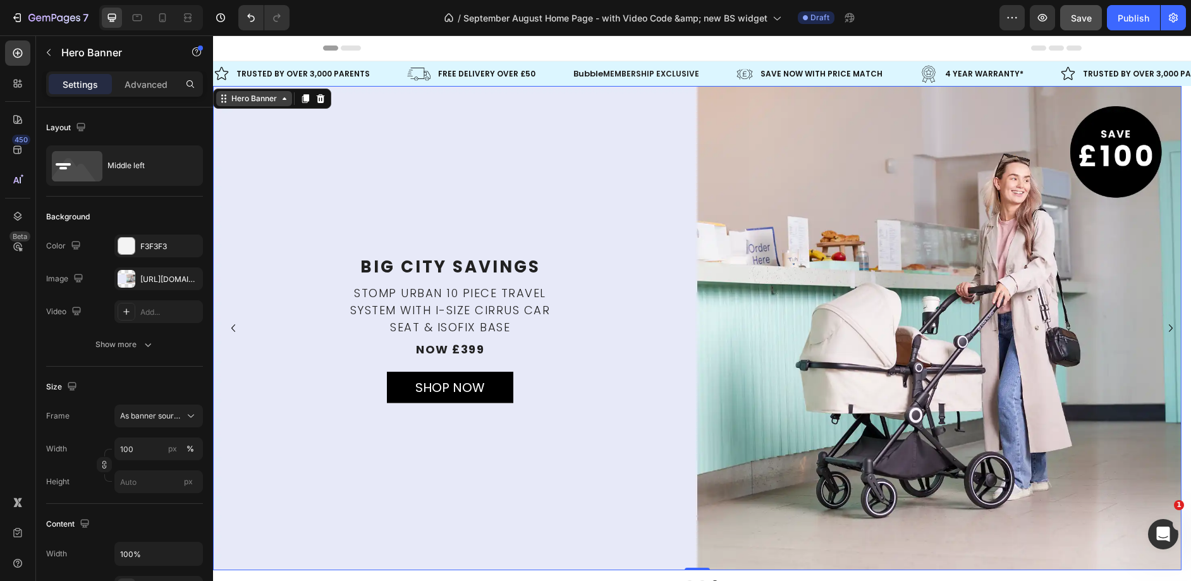
click at [267, 97] on div "Hero Banner" at bounding box center [254, 98] width 51 height 11
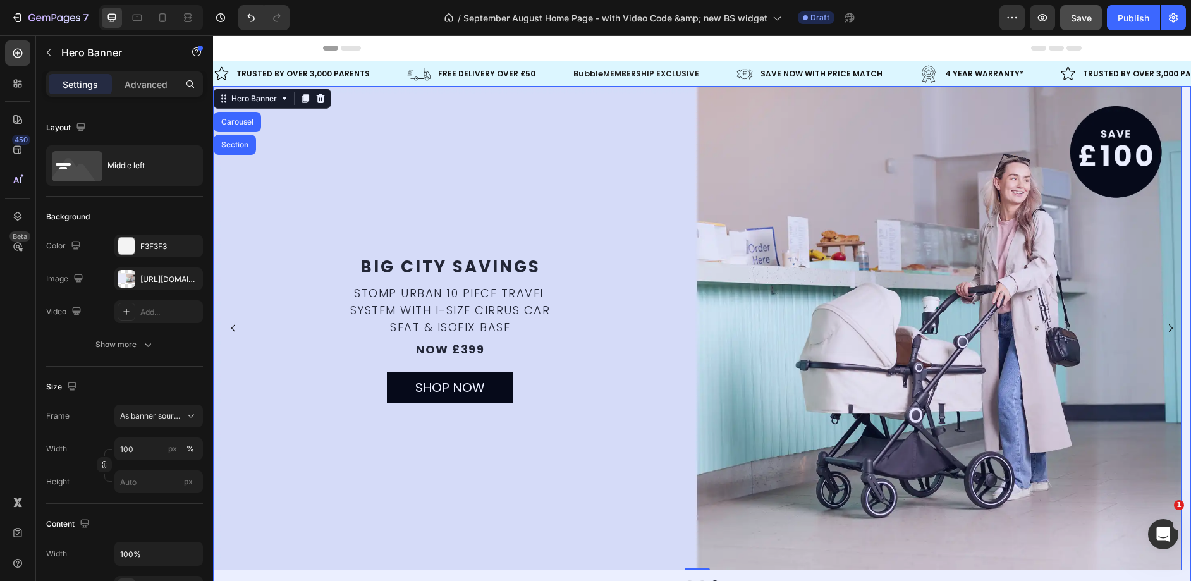
drag, startPoint x: 249, startPoint y: 124, endPoint x: 260, endPoint y: 119, distance: 12.2
click at [253, 122] on div "Carousel" at bounding box center [237, 122] width 37 height 8
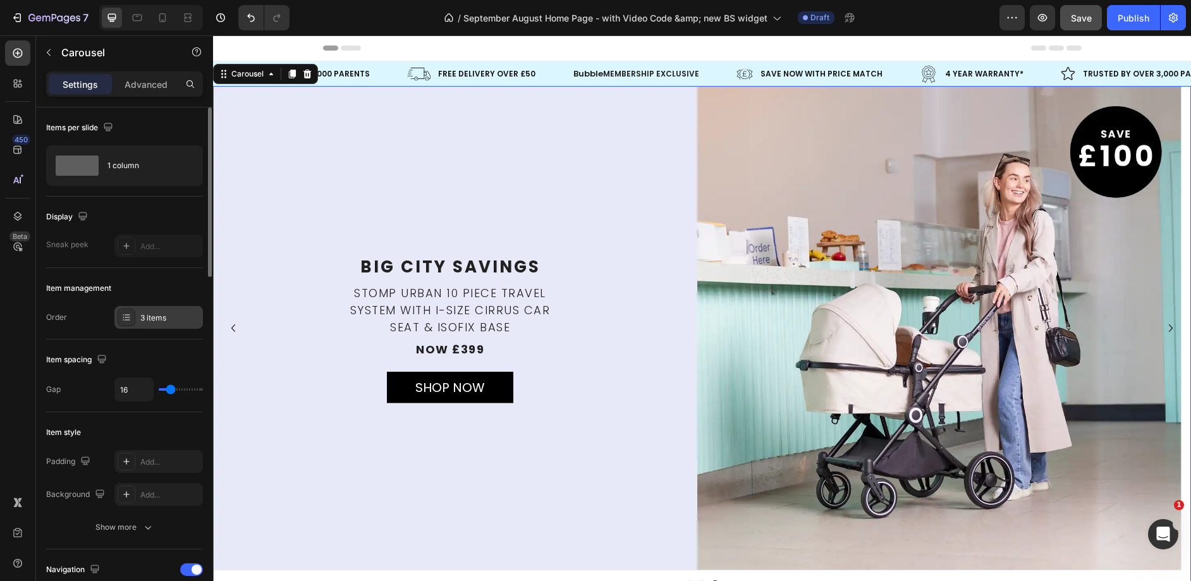
click at [149, 310] on div "3 items" at bounding box center [158, 317] width 88 height 23
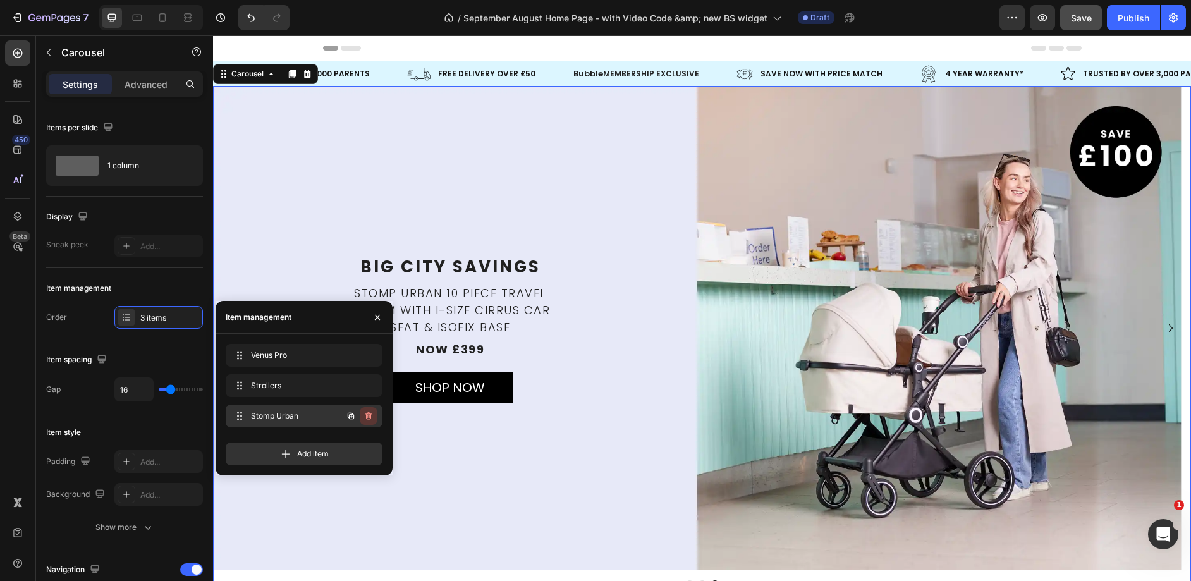
click at [369, 419] on icon "button" at bounding box center [368, 416] width 10 height 10
click at [369, 419] on div "Delete" at bounding box center [359, 415] width 23 height 11
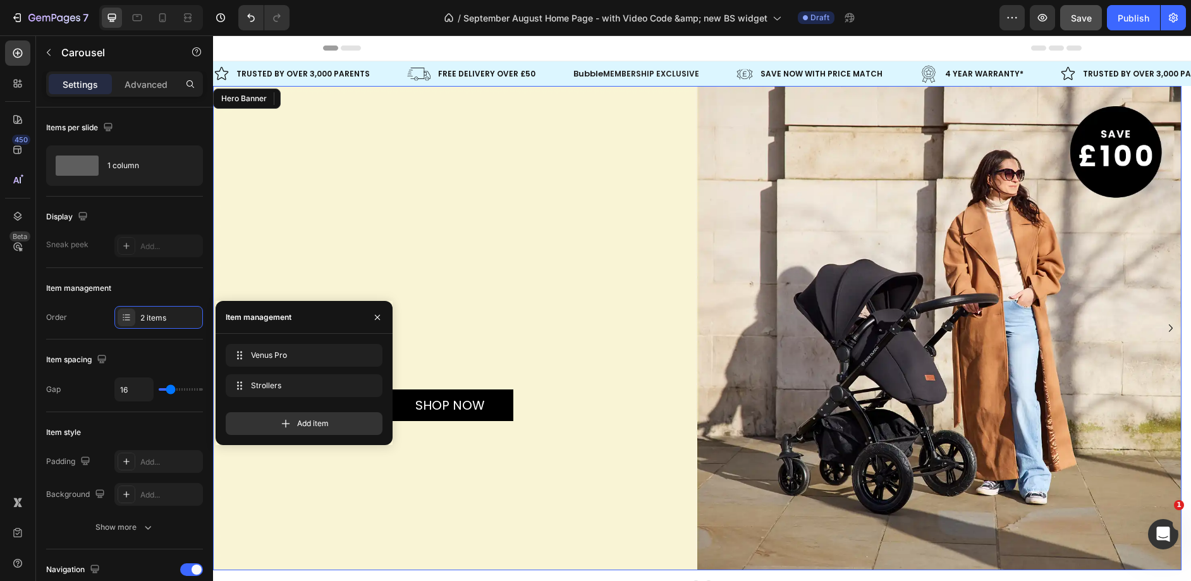
click at [594, 222] on div "Background Image" at bounding box center [697, 328] width 968 height 484
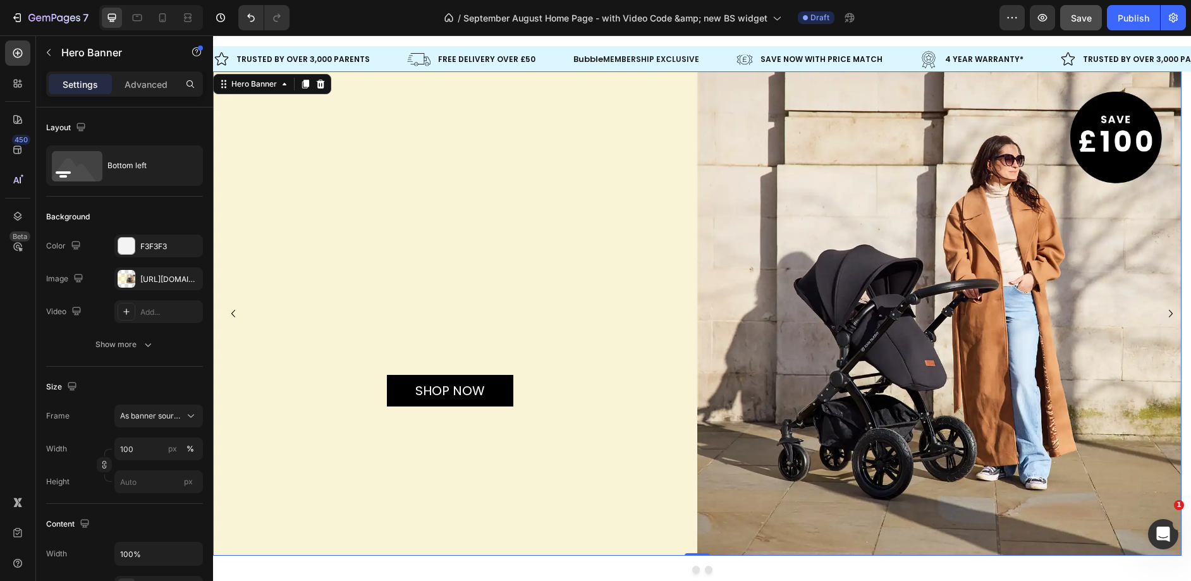
scroll to position [69, 0]
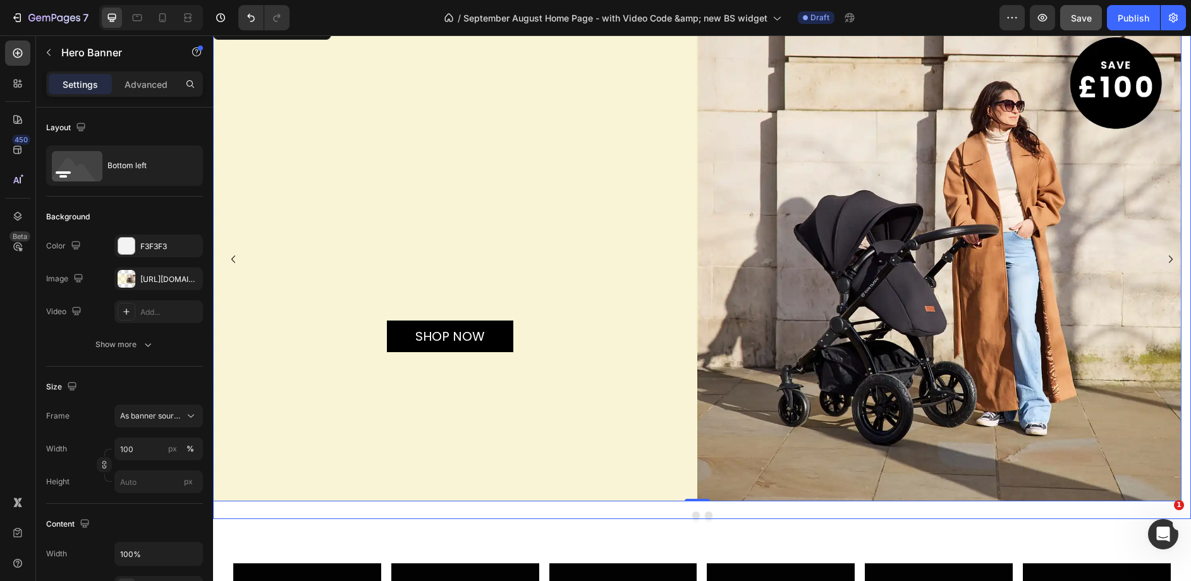
click at [705, 514] on button "Dot" at bounding box center [709, 515] width 8 height 8
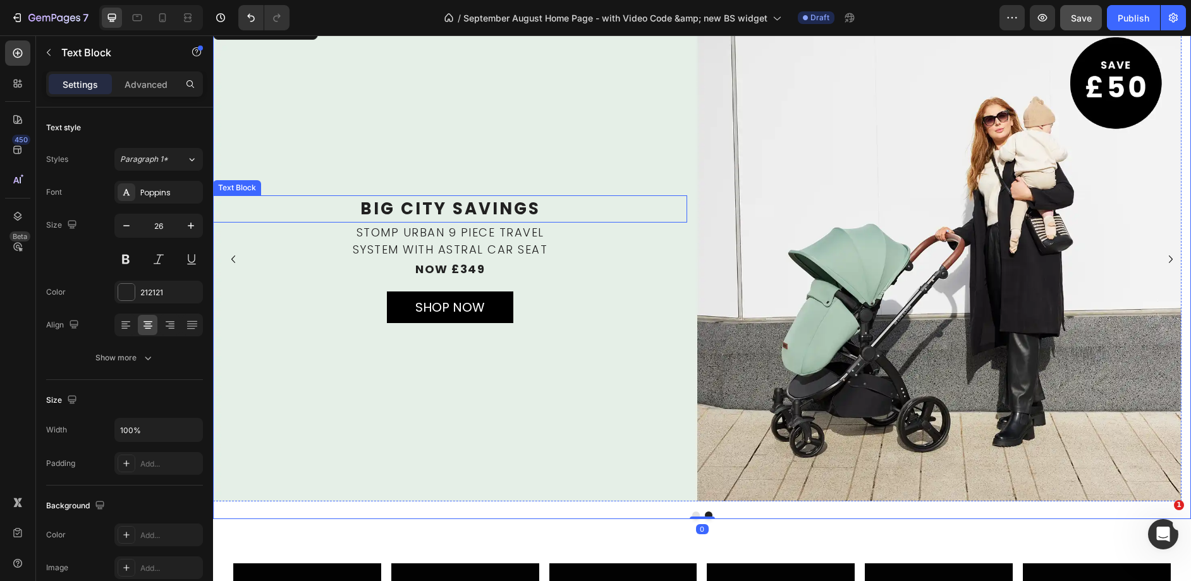
click at [471, 217] on p "Big City Savings" at bounding box center [449, 209] width 471 height 25
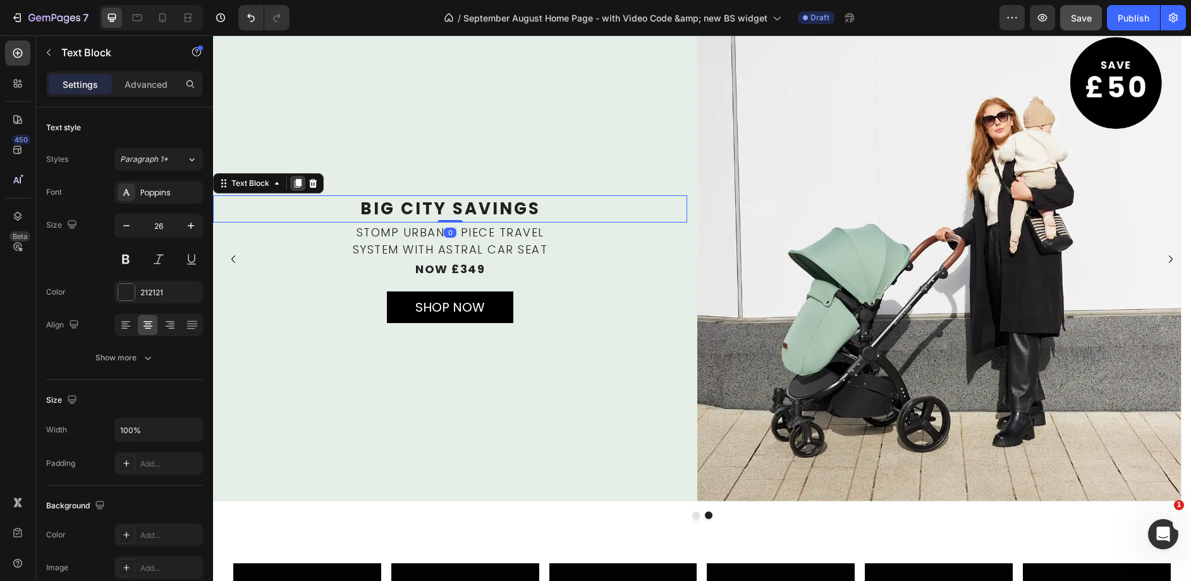
click at [300, 183] on icon at bounding box center [297, 183] width 7 height 9
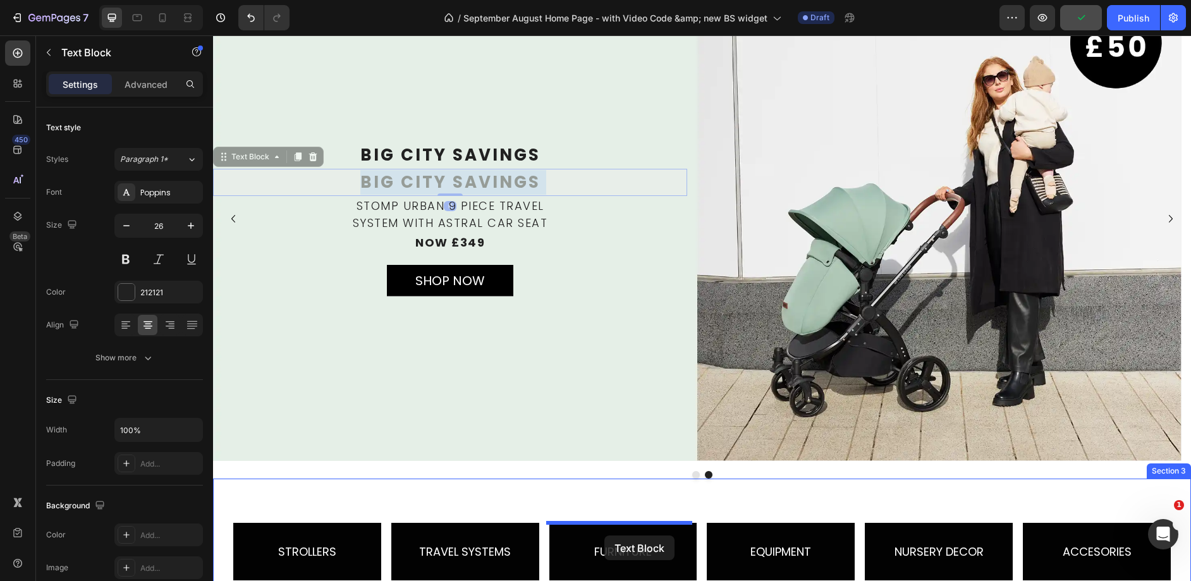
scroll to position [126, 0]
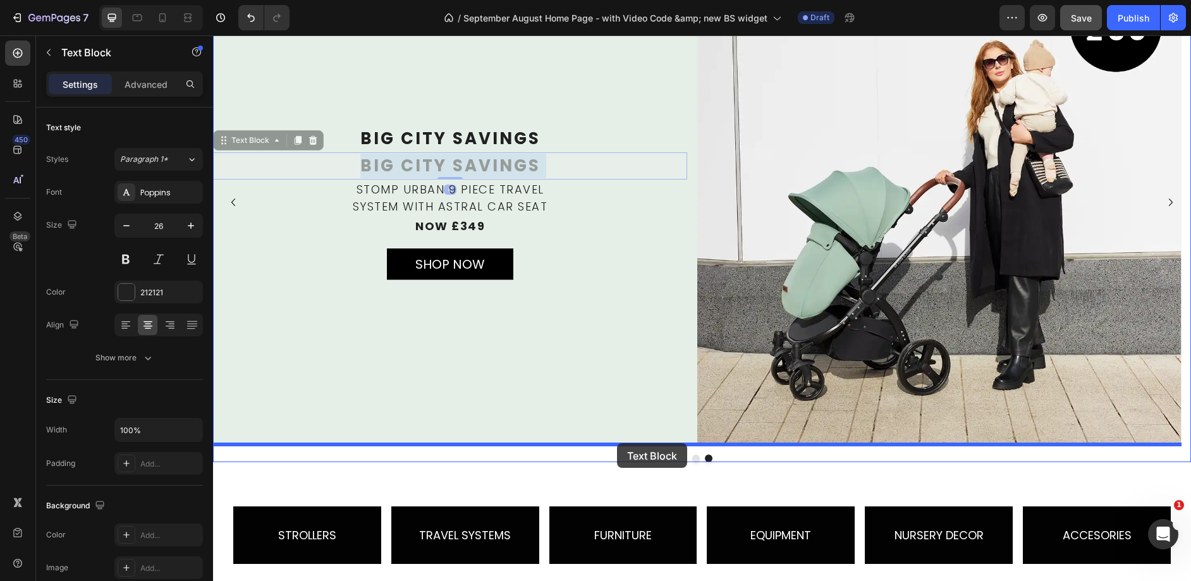
drag, startPoint x: 503, startPoint y: 217, endPoint x: 617, endPoint y: 444, distance: 253.8
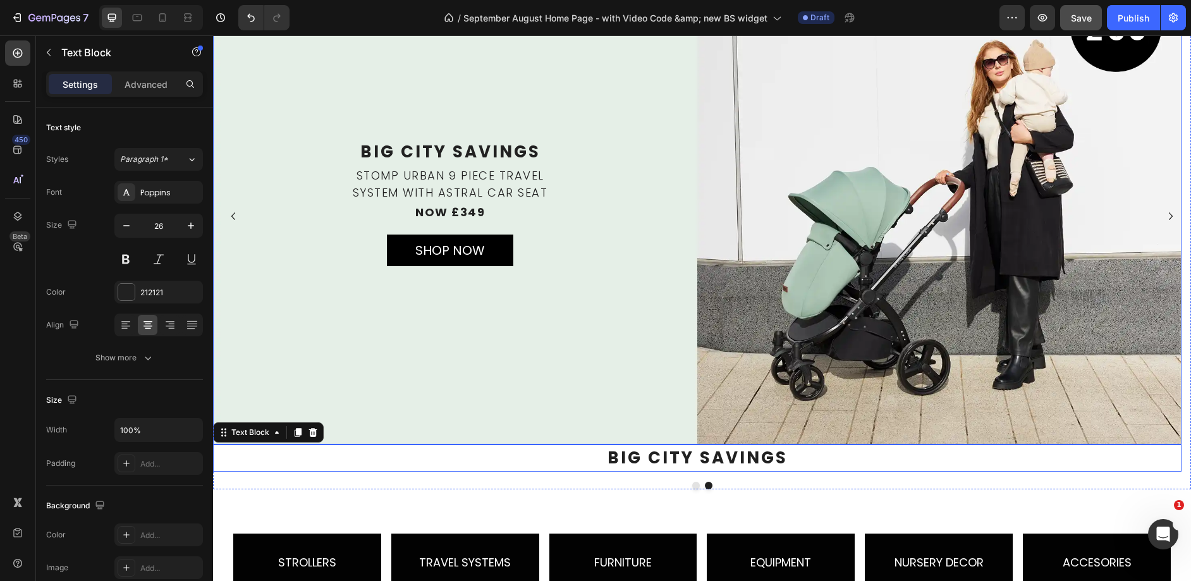
scroll to position [140, 0]
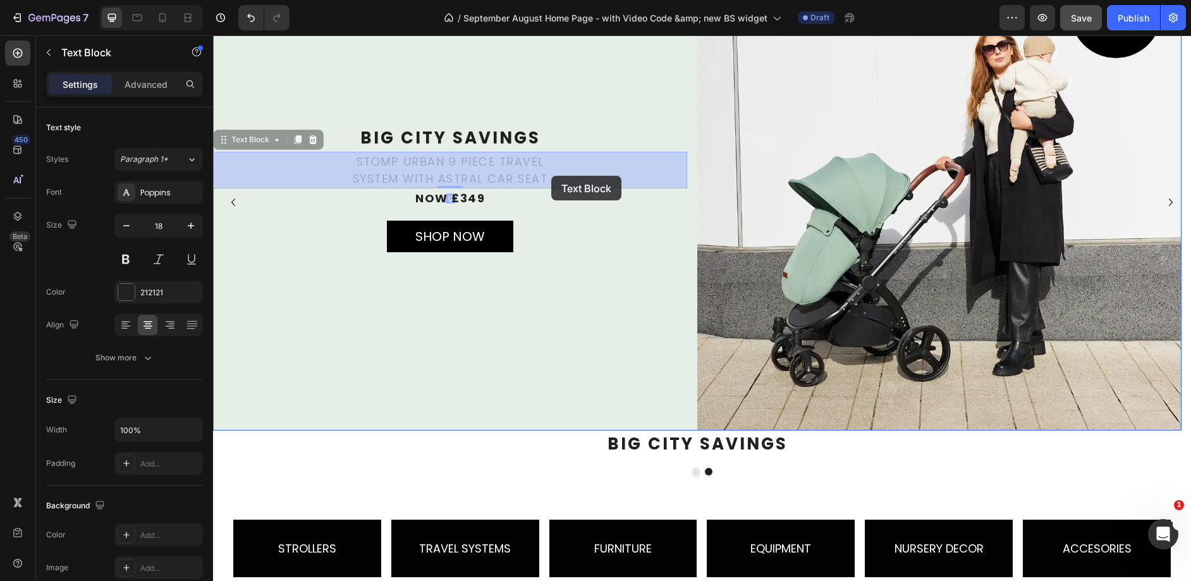
drag, startPoint x: 452, startPoint y: 164, endPoint x: 551, endPoint y: 176, distance: 99.9
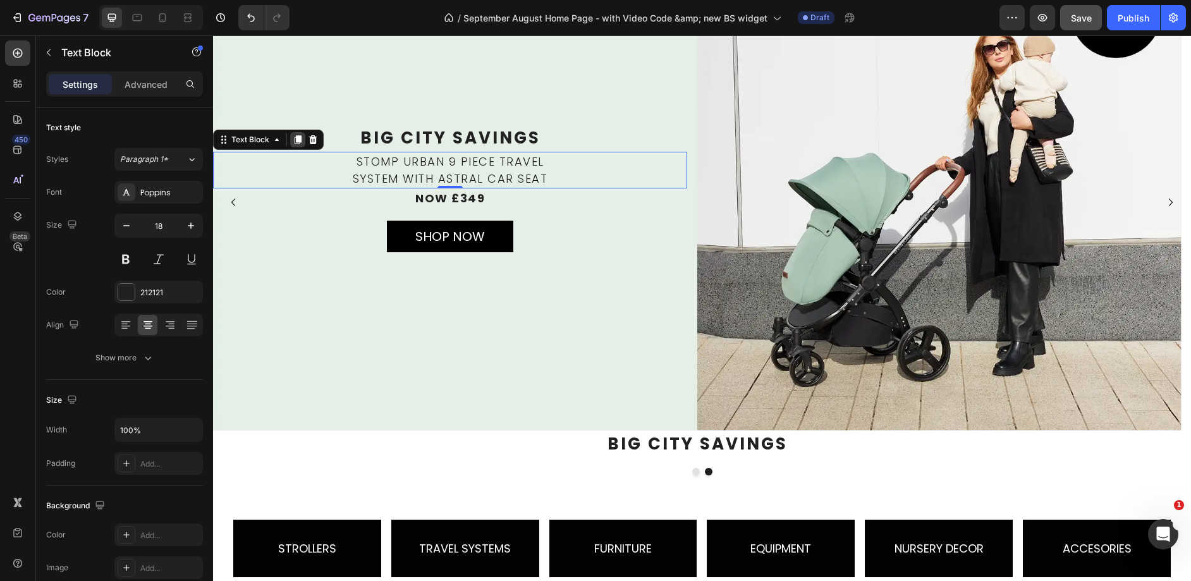
click at [293, 138] on icon at bounding box center [298, 140] width 10 height 10
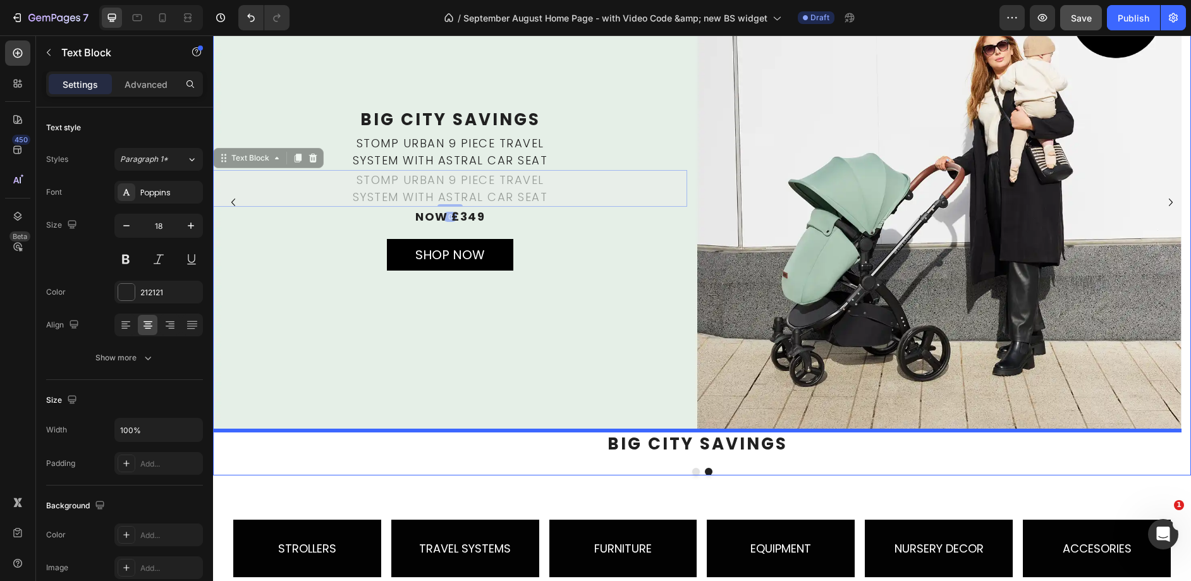
scroll to position [121, 0]
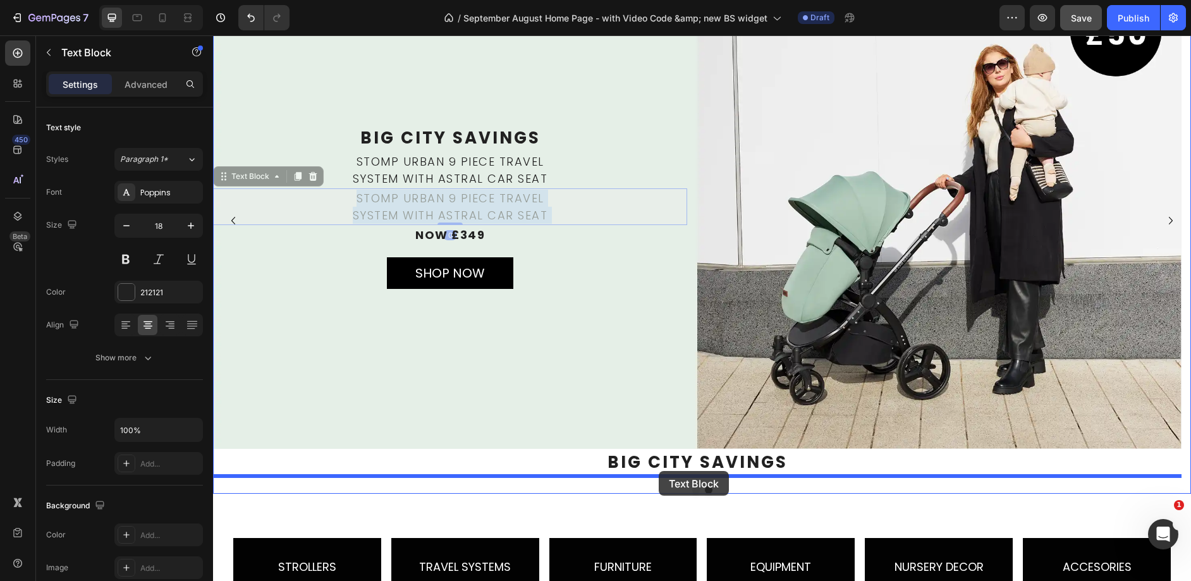
drag, startPoint x: 436, startPoint y: 191, endPoint x: 658, endPoint y: 397, distance: 303.1
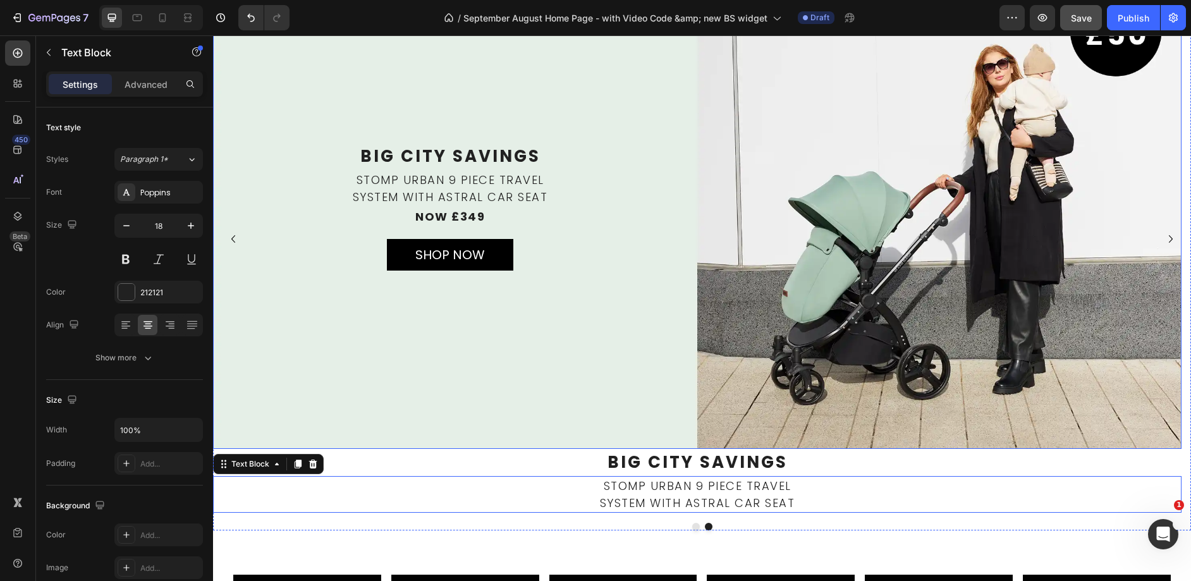
scroll to position [140, 0]
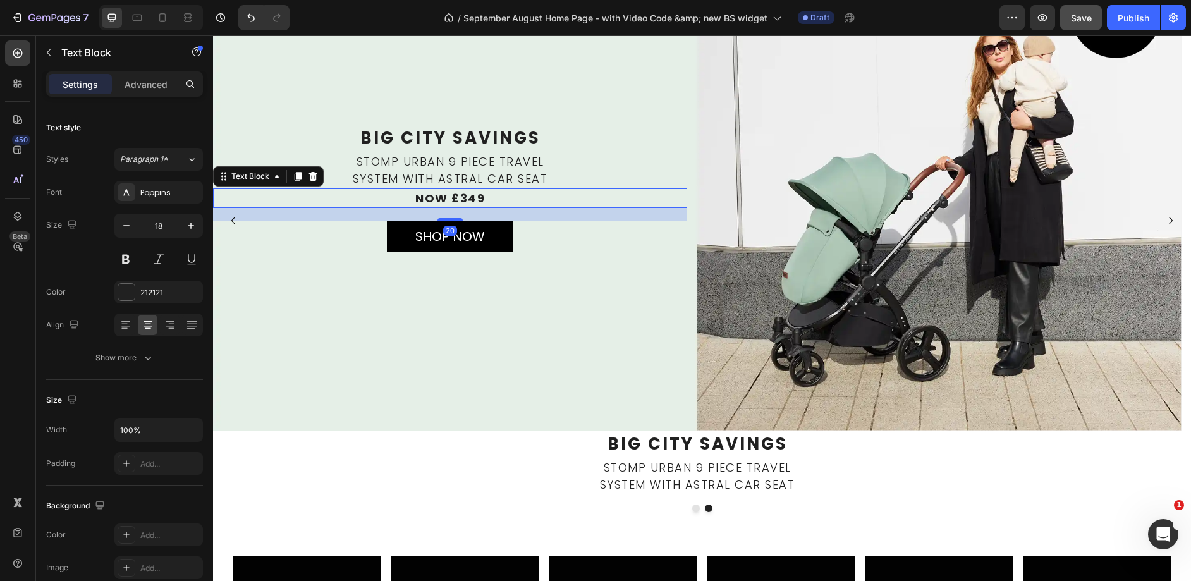
click at [468, 203] on p "now £349" at bounding box center [449, 198] width 471 height 17
click at [301, 176] on icon at bounding box center [298, 176] width 10 height 10
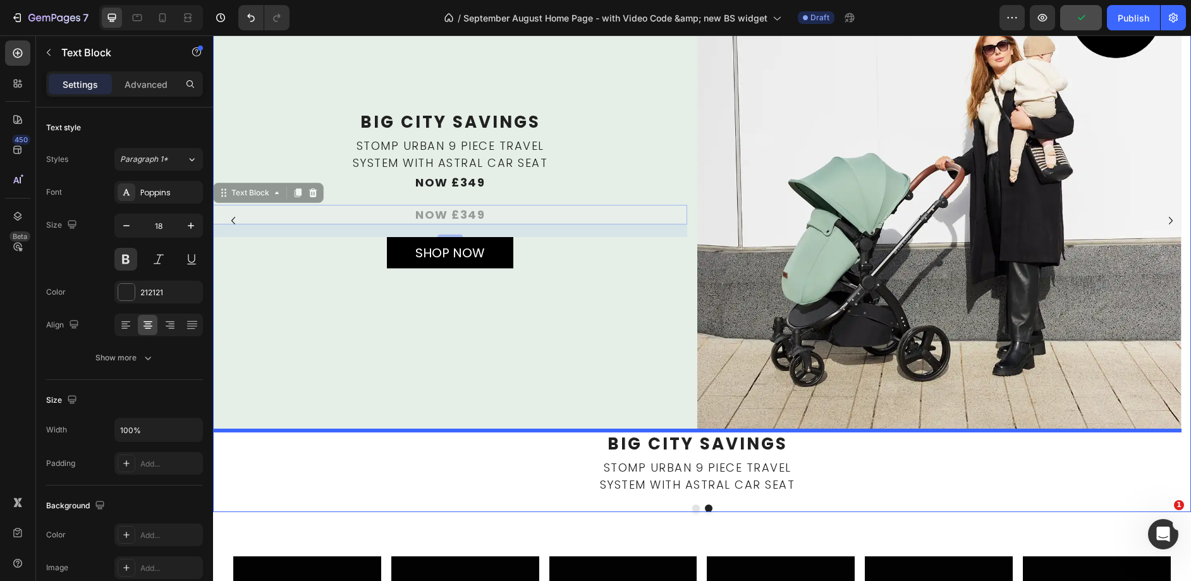
scroll to position [123, 0]
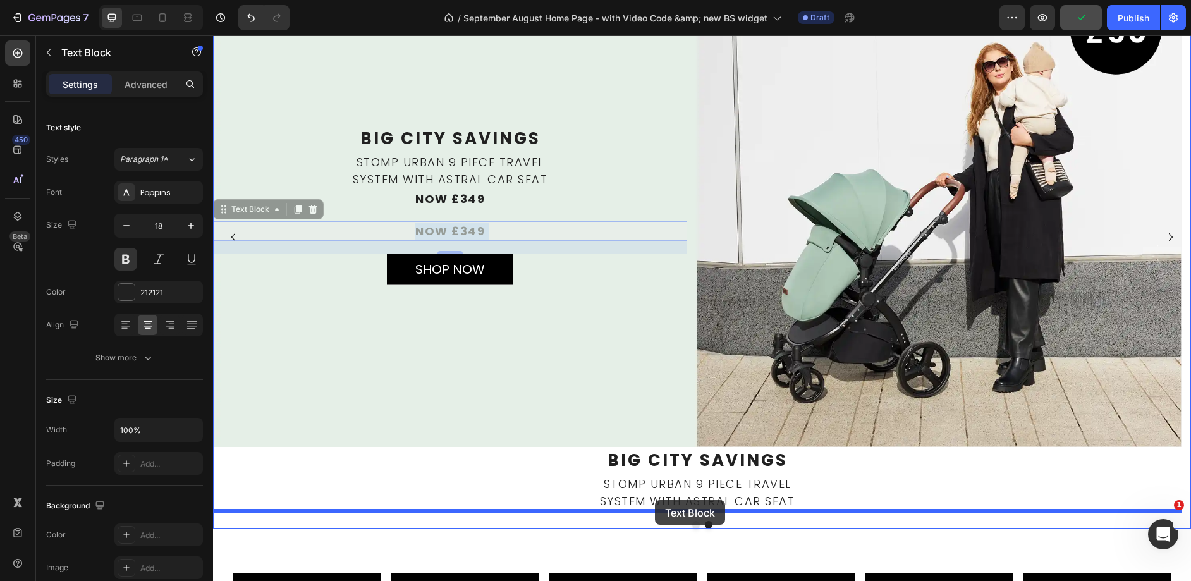
drag, startPoint x: 424, startPoint y: 212, endPoint x: 583, endPoint y: 290, distance: 177.5
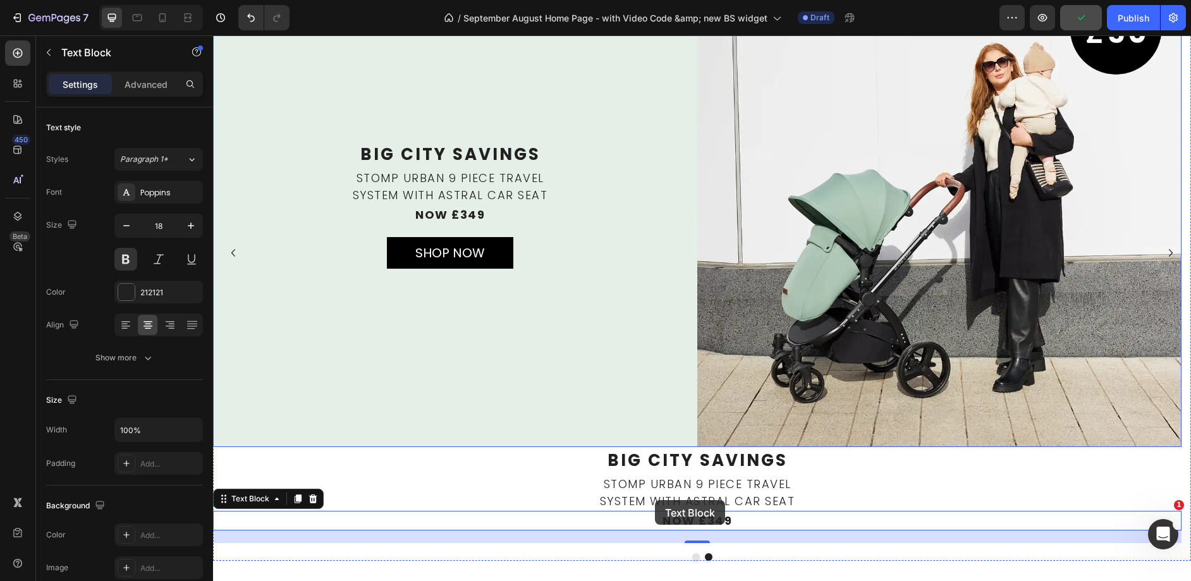
scroll to position [139, 0]
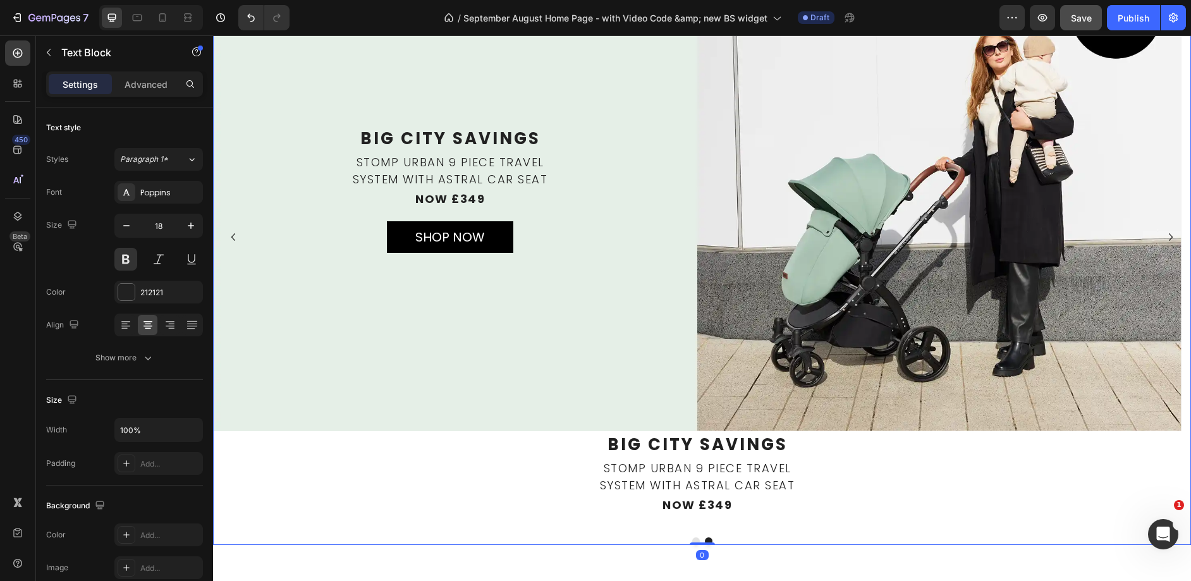
click at [692, 538] on button "Dot" at bounding box center [696, 541] width 8 height 8
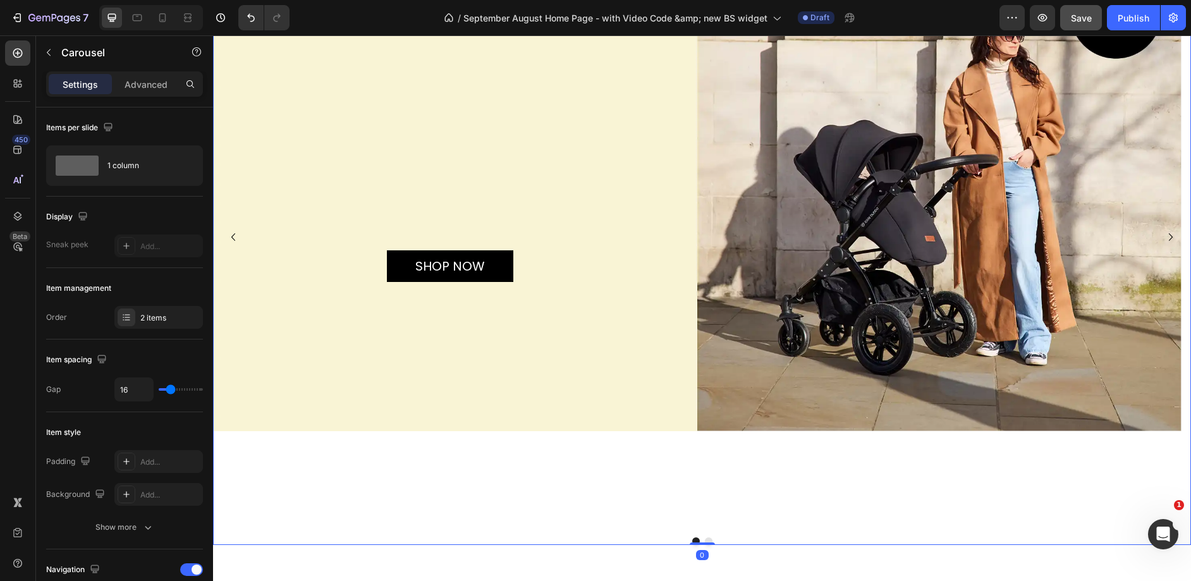
click at [705, 537] on button "Dot" at bounding box center [709, 541] width 8 height 8
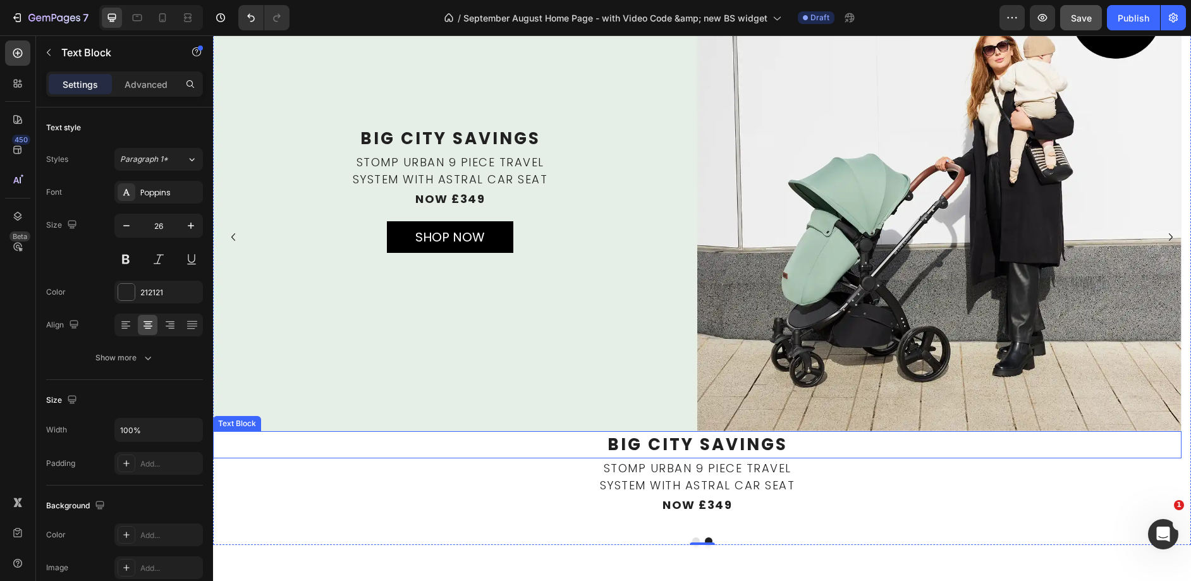
click at [765, 446] on p "Big City Savings" at bounding box center [697, 444] width 966 height 25
click at [748, 483] on p "System with Astral Car Seat" at bounding box center [697, 484] width 966 height 17
click at [781, 491] on p "System with Astral Car Seat" at bounding box center [697, 484] width 966 height 17
click at [776, 441] on p "Big City Savings" at bounding box center [697, 444] width 966 height 25
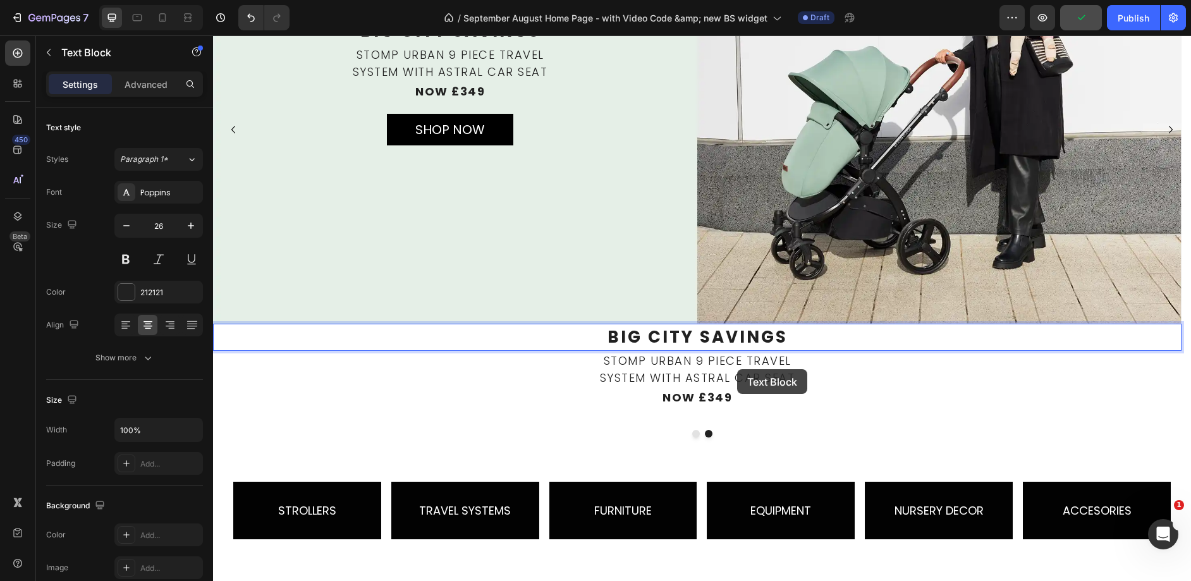
scroll to position [233, 0]
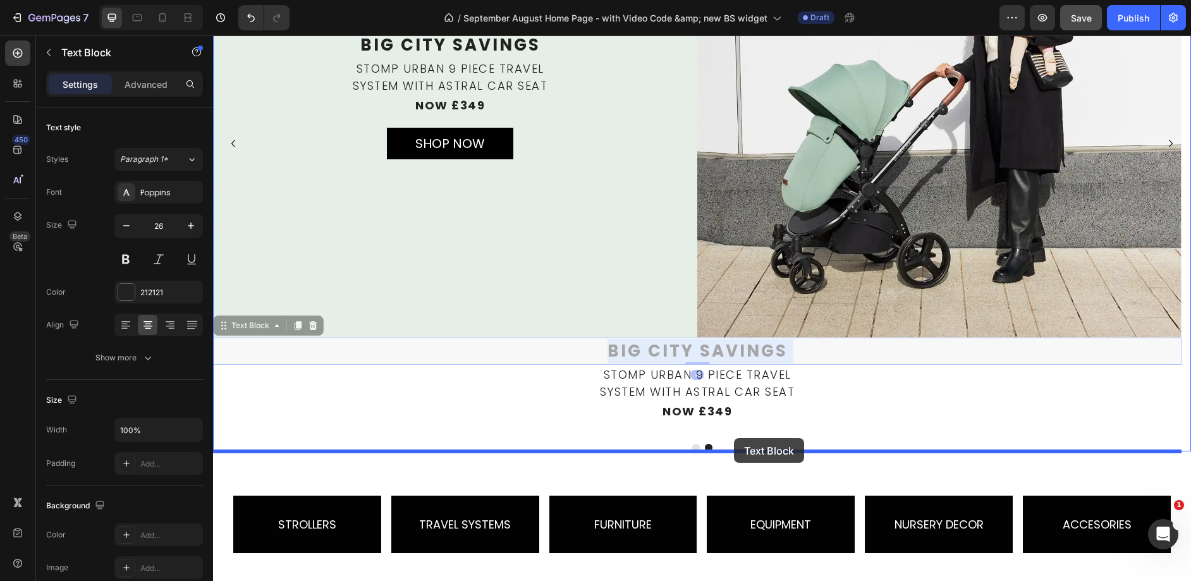
drag, startPoint x: 734, startPoint y: 342, endPoint x: 734, endPoint y: 371, distance: 29.1
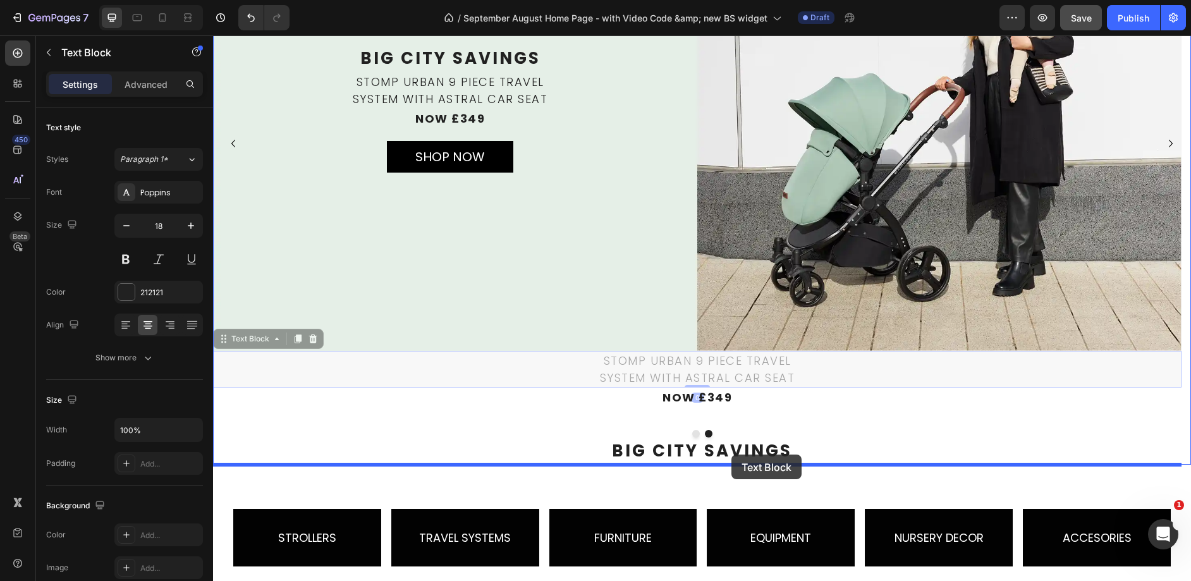
drag, startPoint x: 734, startPoint y: 377, endPoint x: 701, endPoint y: 409, distance: 46.5
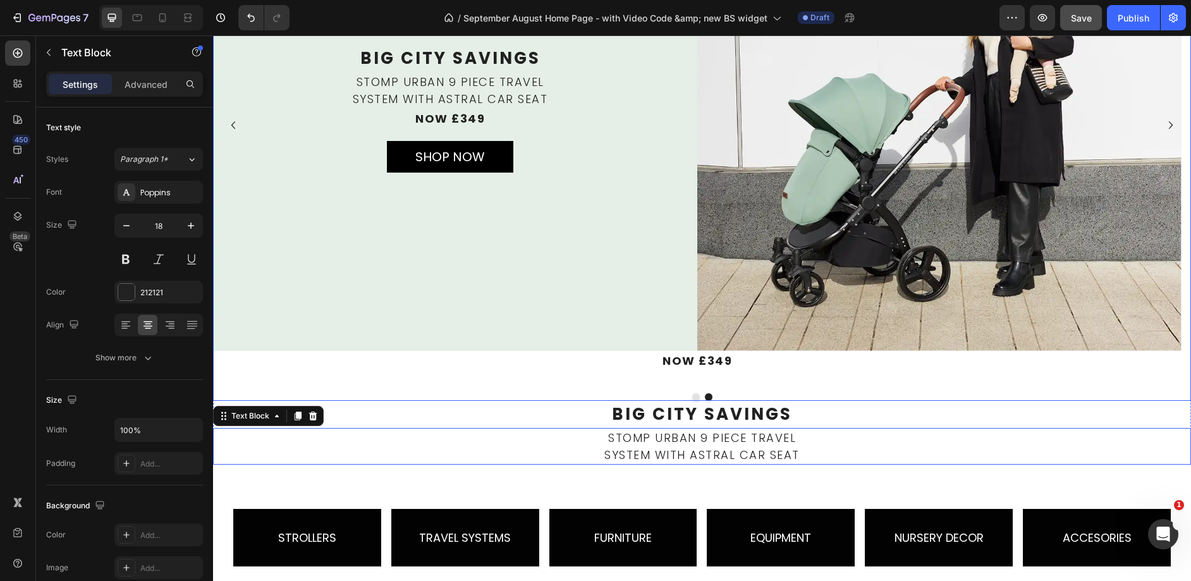
scroll to position [201, 0]
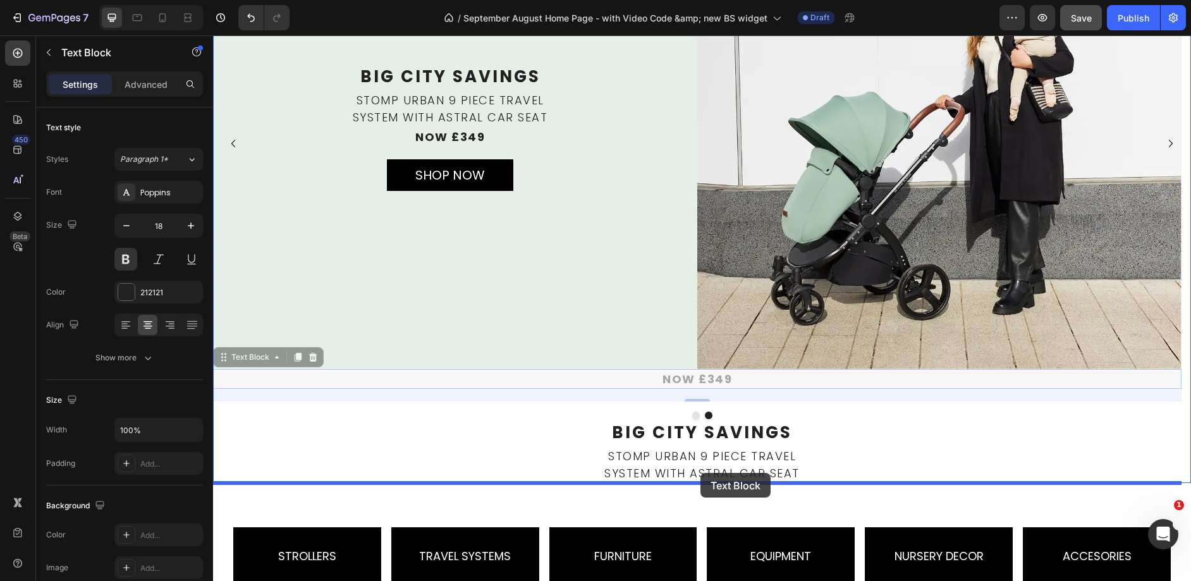
drag, startPoint x: 698, startPoint y: 378, endPoint x: 693, endPoint y: 456, distance: 78.5
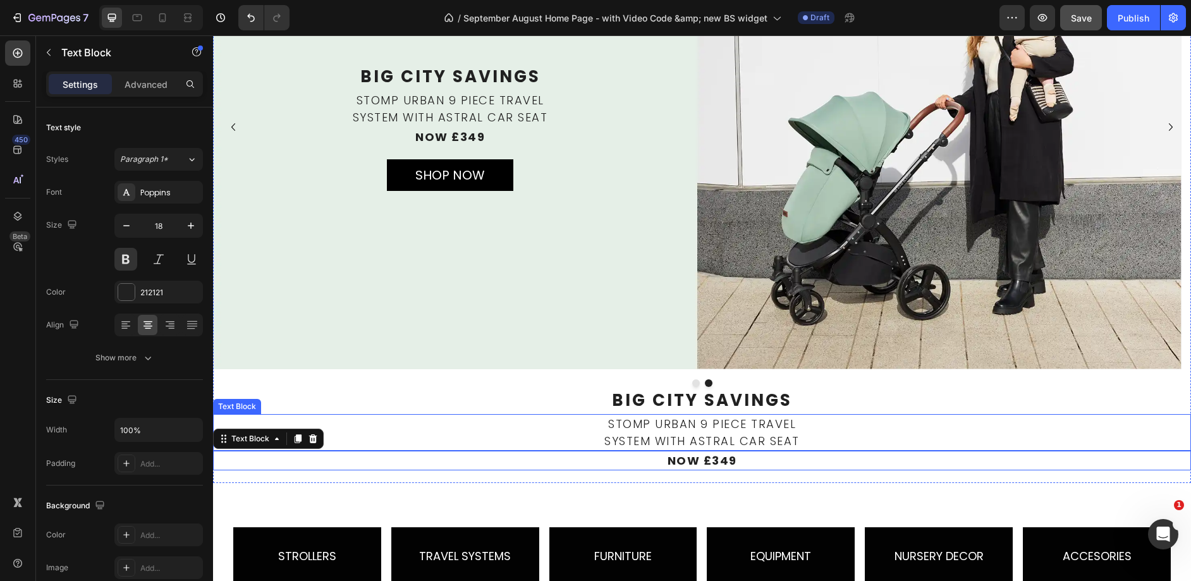
scroll to position [185, 0]
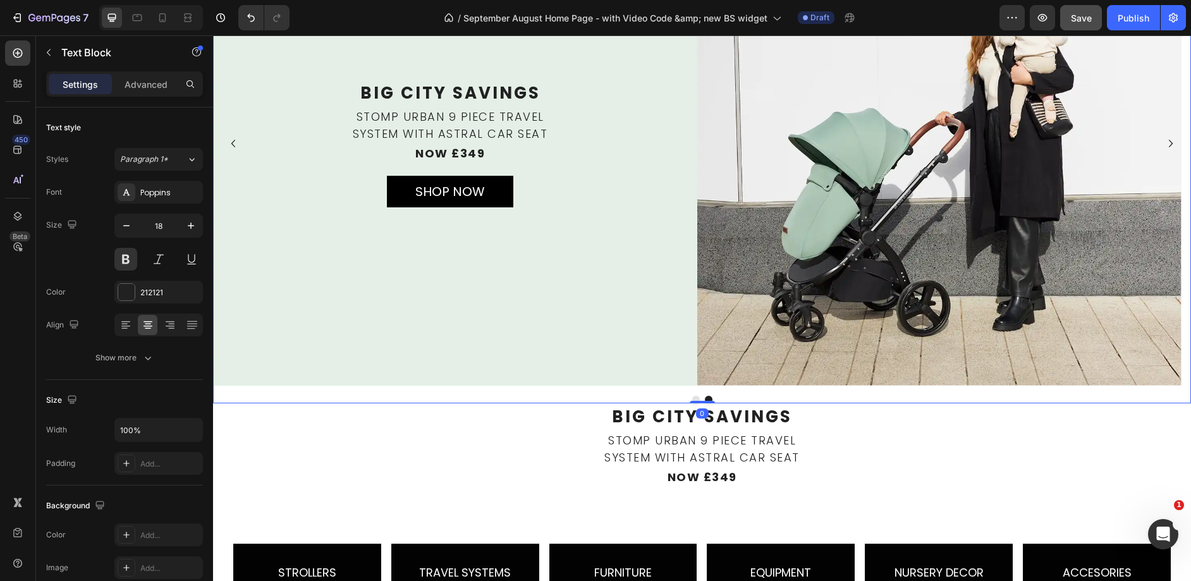
click at [692, 397] on button "Dot" at bounding box center [696, 400] width 8 height 8
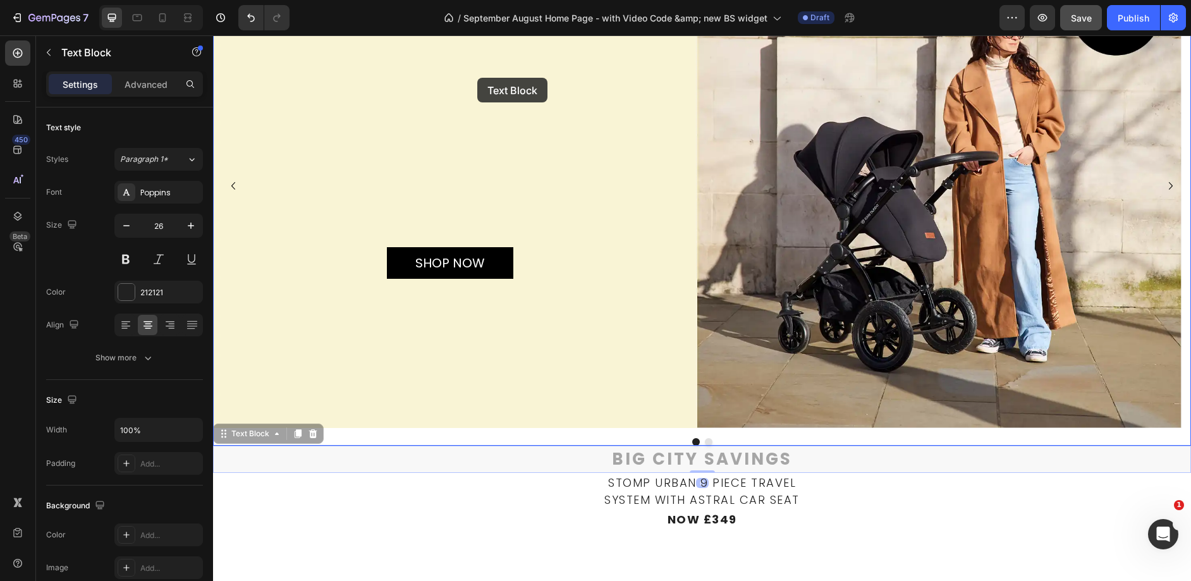
scroll to position [132, 0]
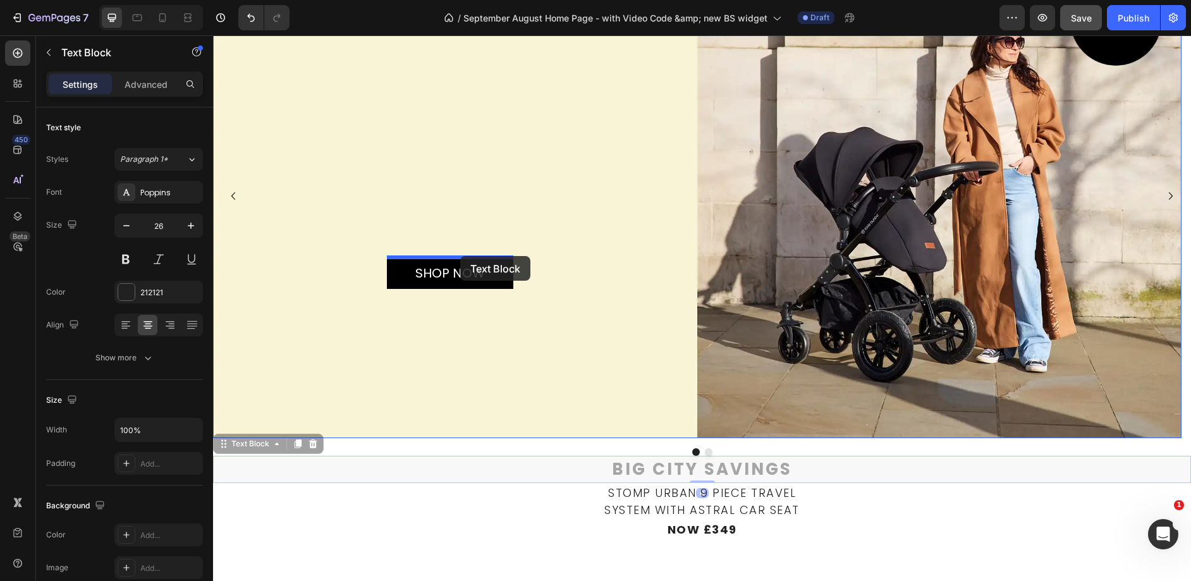
drag, startPoint x: 689, startPoint y: 415, endPoint x: 460, endPoint y: 256, distance: 278.4
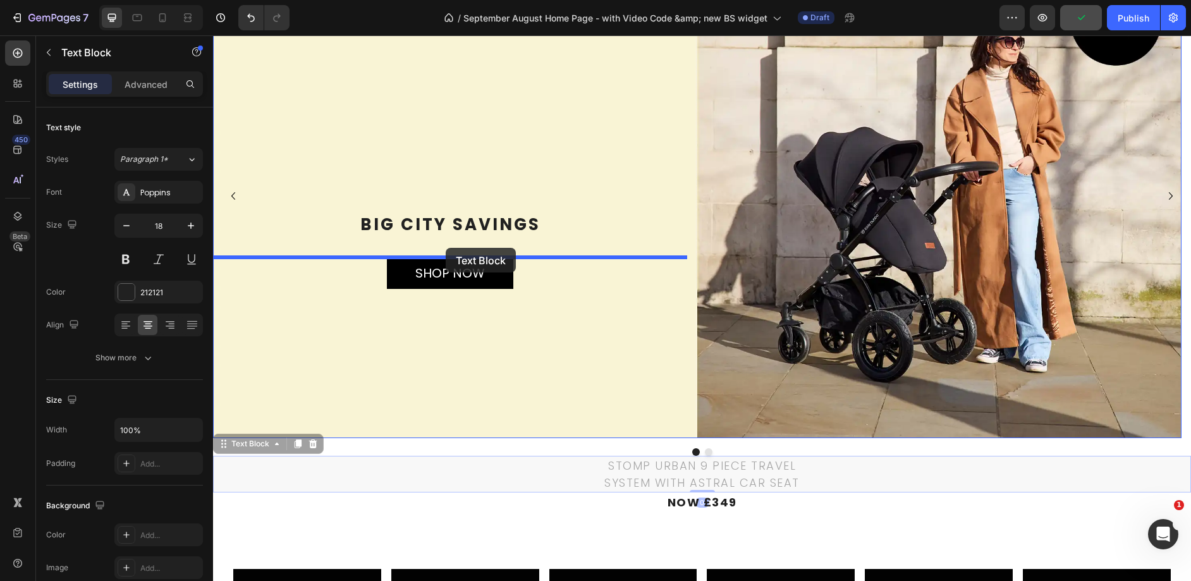
drag, startPoint x: 743, startPoint y: 468, endPoint x: 620, endPoint y: 387, distance: 147.1
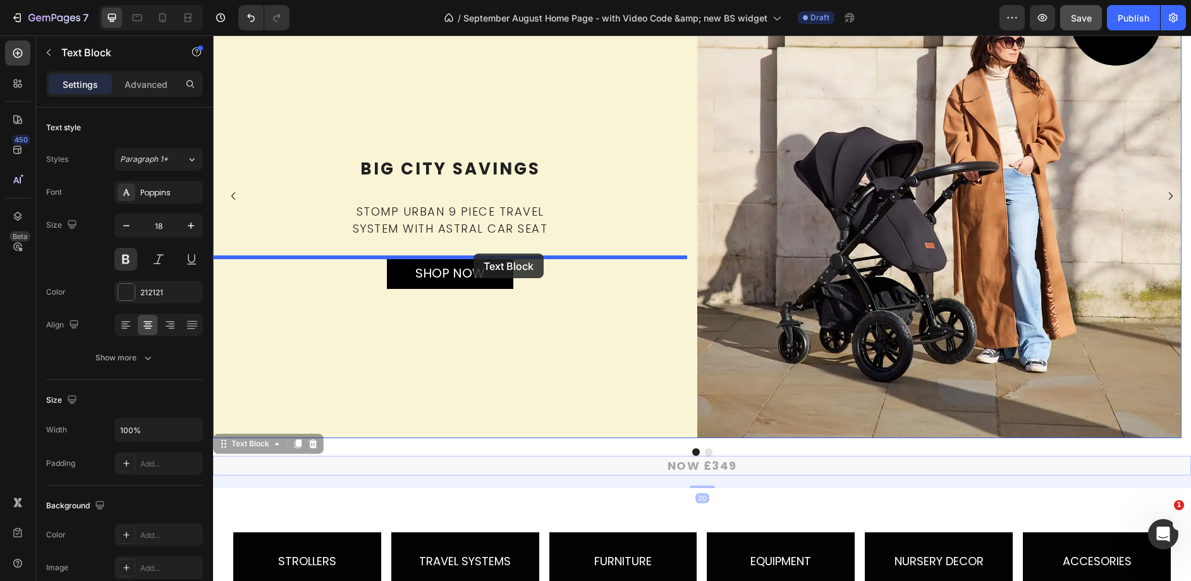
drag, startPoint x: 710, startPoint y: 462, endPoint x: 473, endPoint y: 253, distance: 315.7
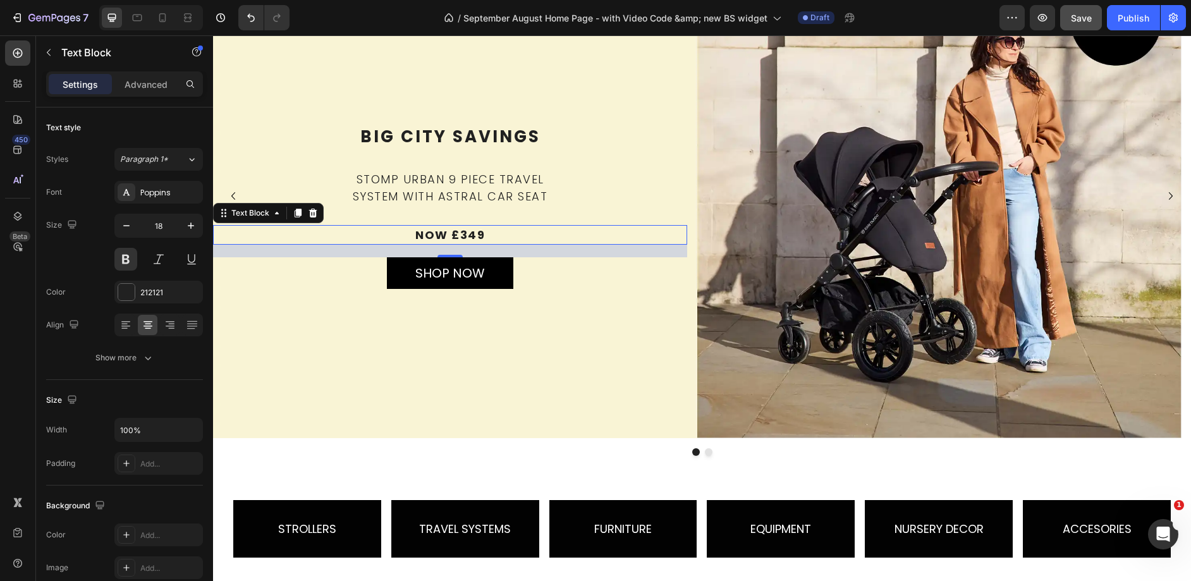
click at [420, 130] on p "Big City Savings" at bounding box center [449, 136] width 471 height 25
click at [421, 130] on p "Big City Savings" at bounding box center [449, 136] width 471 height 25
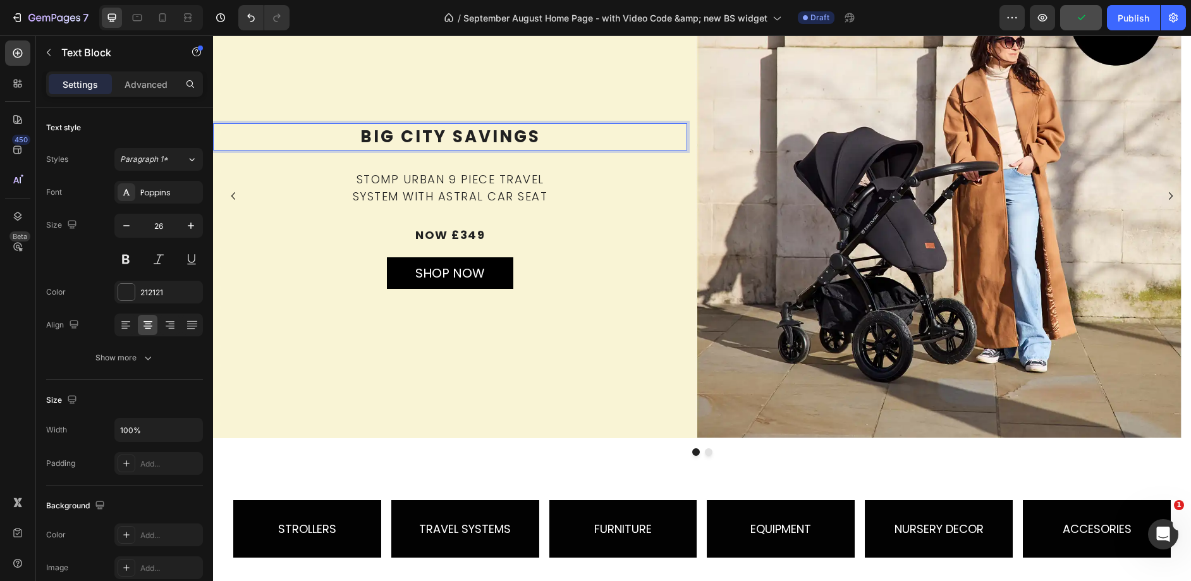
click at [421, 130] on p "Big City Savings" at bounding box center [449, 136] width 471 height 25
click at [471, 134] on p "Stomp into the  new season" at bounding box center [449, 136] width 471 height 25
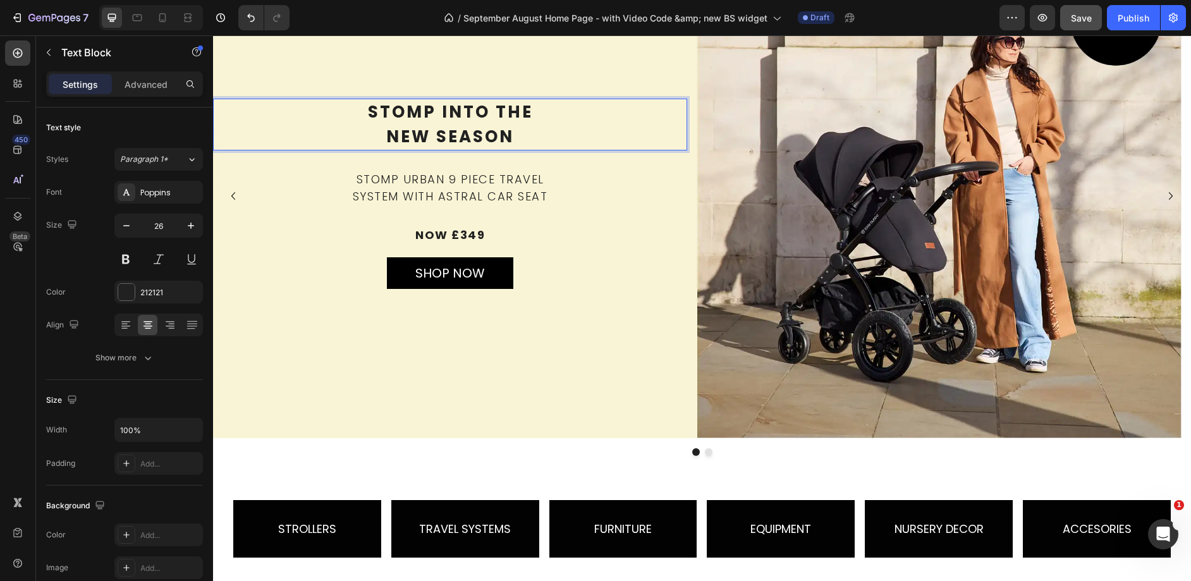
scroll to position [107, 0]
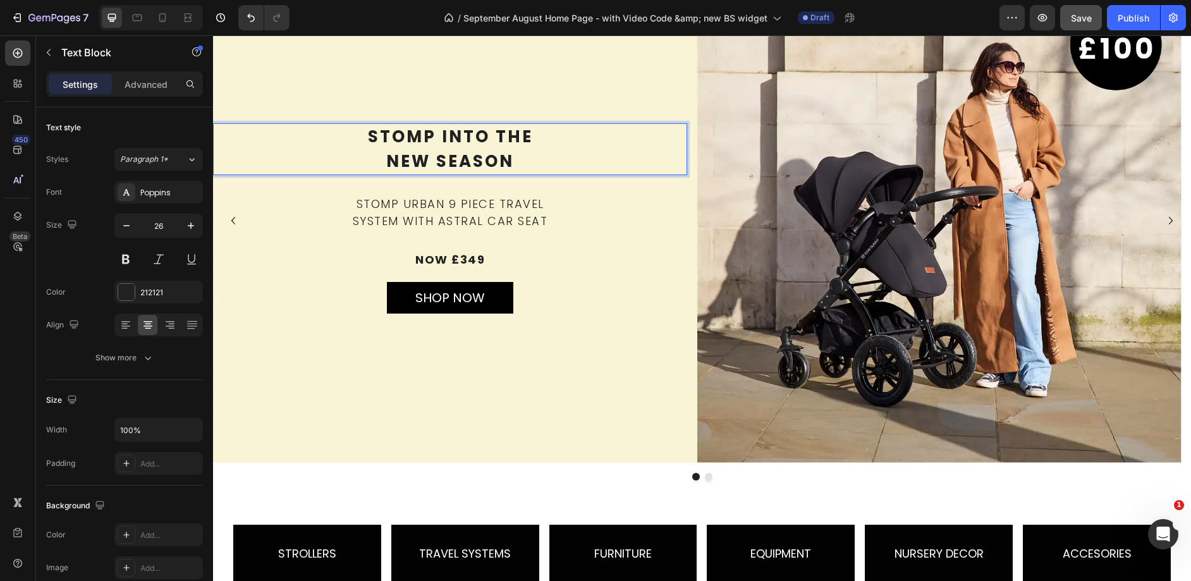
click at [463, 205] on p "Stomp Urban 9 Piece Travel" at bounding box center [449, 203] width 471 height 17
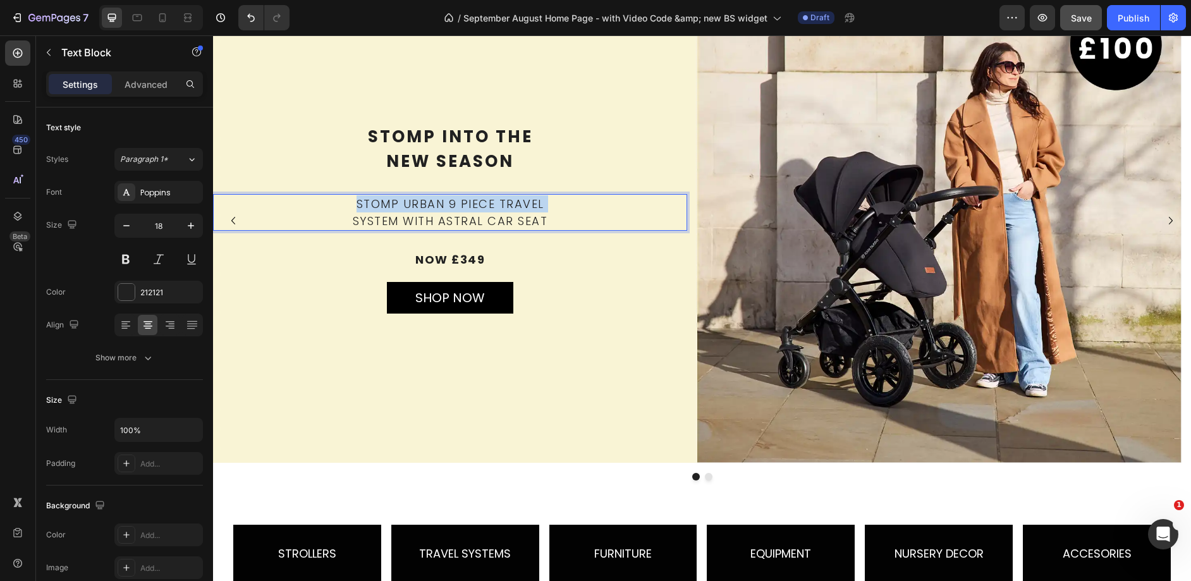
click at [463, 205] on p "Stomp Urban 9 Piece Travel" at bounding box center [449, 203] width 471 height 17
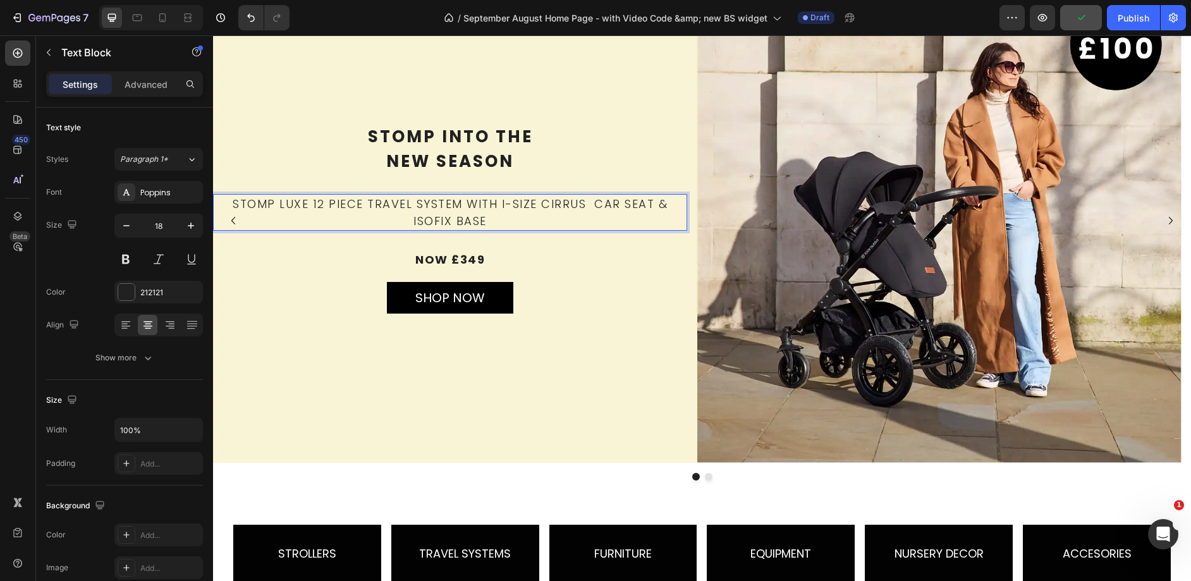
click at [411, 204] on p "Stomp Luxe 12 Piece Travel System with i-size CIRRUS  Car Seat & Isofix Base" at bounding box center [449, 212] width 471 height 34
click at [468, 219] on p "System with i-size CIRRUS  Car Seat & Isofix Base" at bounding box center [449, 220] width 471 height 17
click at [464, 219] on p "System with i-size CIRRUS  Car Seat & Isofix Base" at bounding box center [449, 220] width 471 height 17
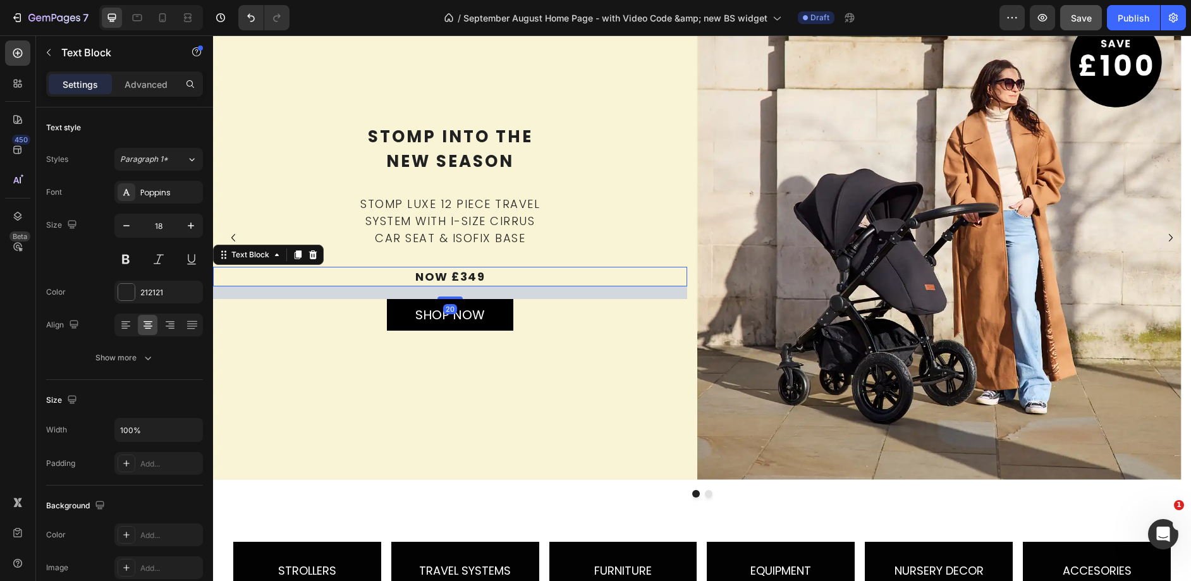
click at [482, 278] on p "now £349" at bounding box center [449, 276] width 471 height 17
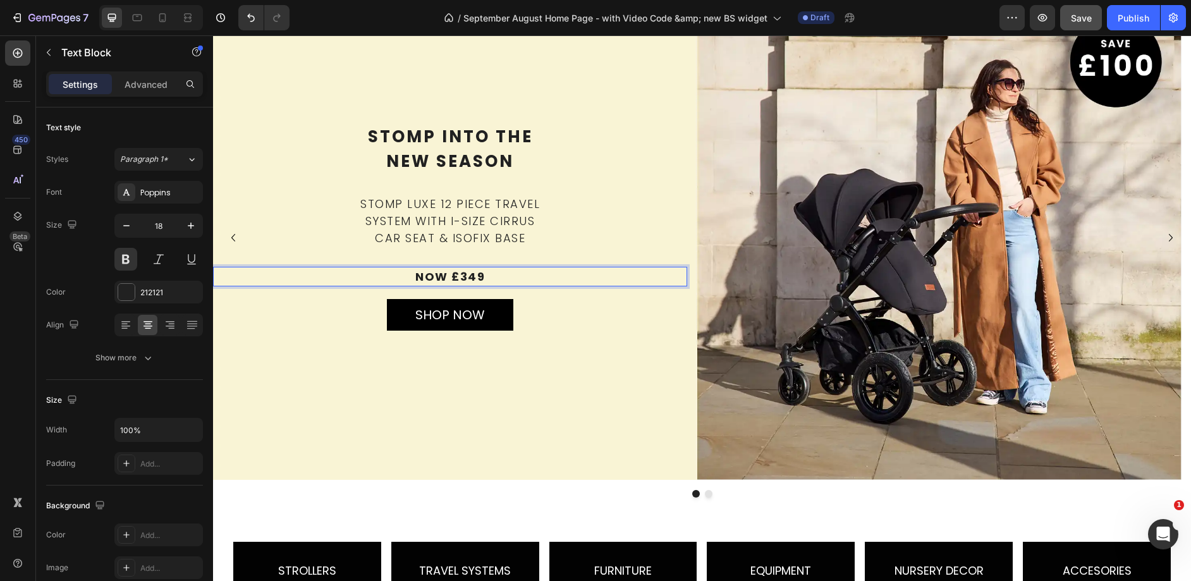
click at [466, 278] on p "now £349" at bounding box center [449, 276] width 471 height 17
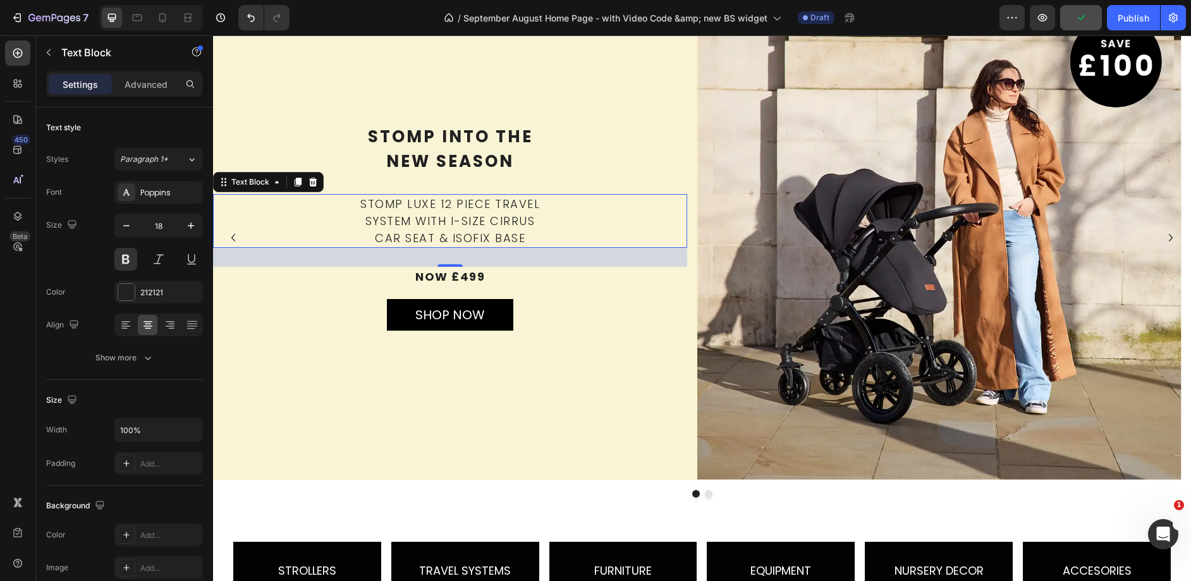
click at [518, 244] on p "Car Seat & Isofix Base" at bounding box center [449, 237] width 471 height 17
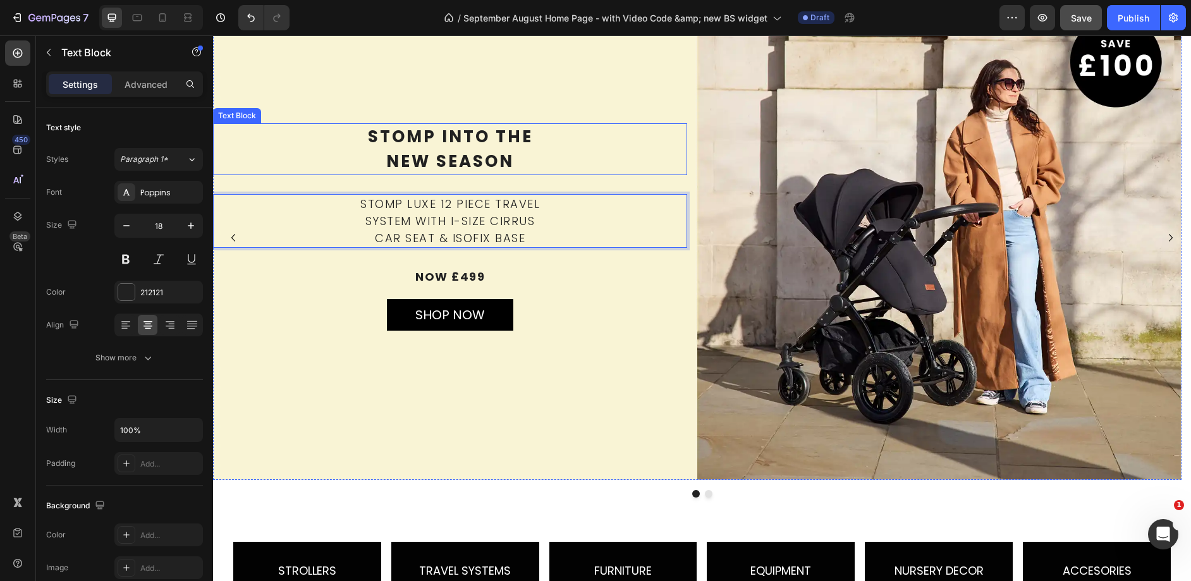
click at [495, 168] on p "new season" at bounding box center [449, 161] width 471 height 25
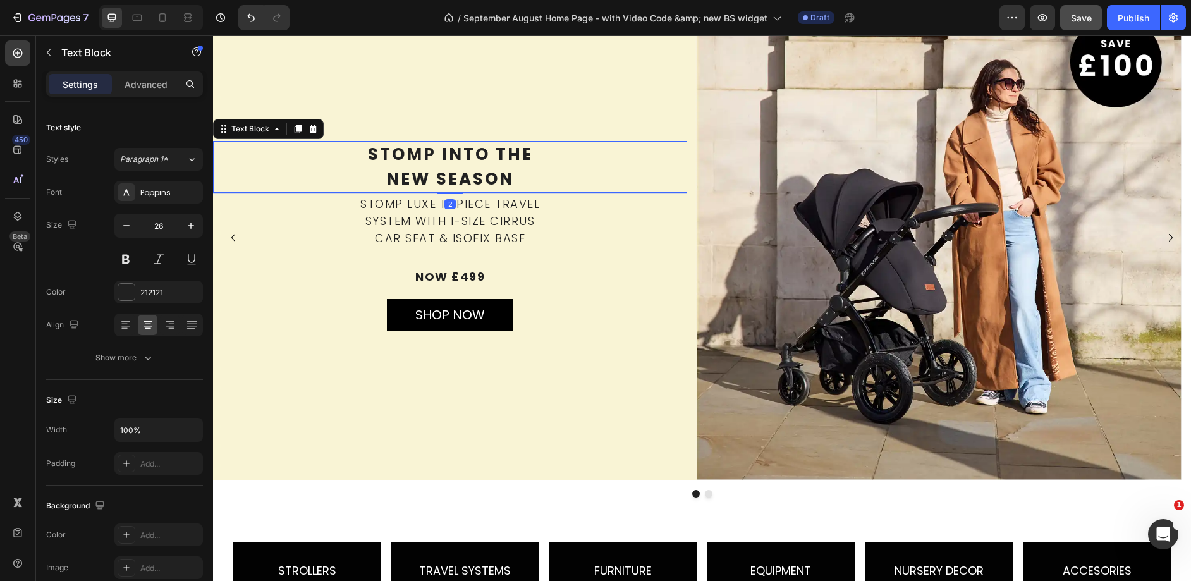
drag, startPoint x: 456, startPoint y: 191, endPoint x: 469, endPoint y: 174, distance: 21.7
click at [469, 174] on div "Stomp into the   new season Text Block 2" at bounding box center [450, 167] width 474 height 52
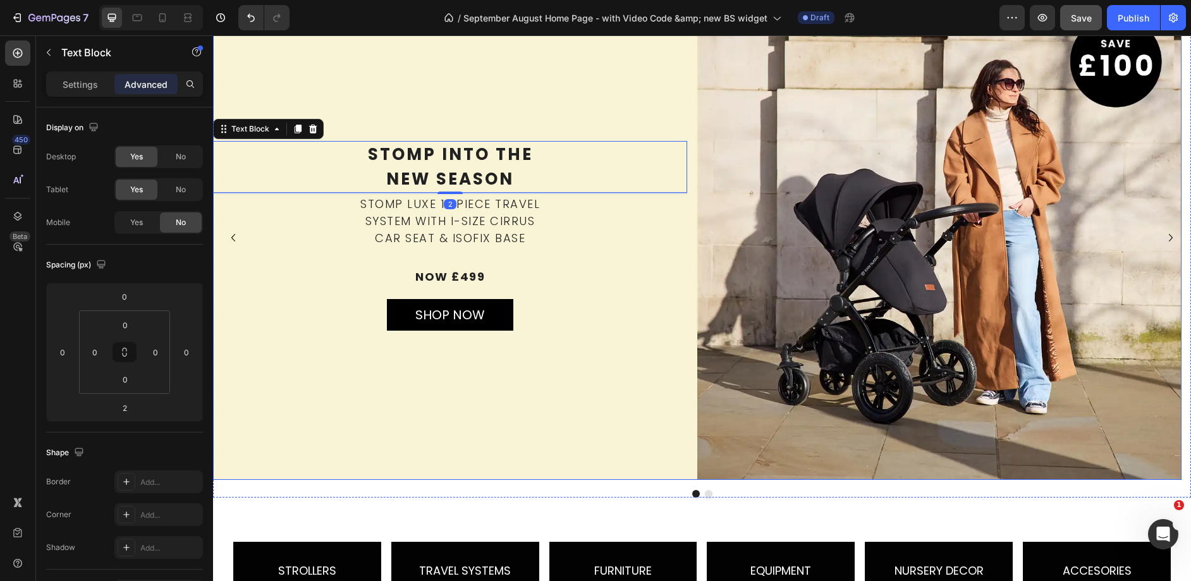
click at [578, 277] on p "now £499" at bounding box center [449, 276] width 471 height 17
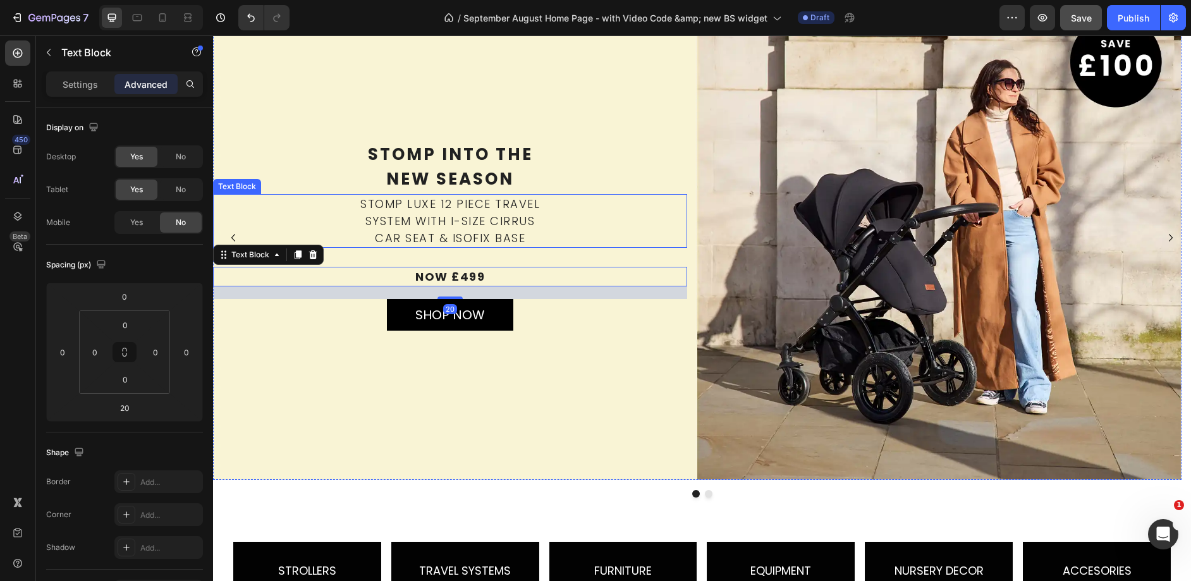
click at [447, 231] on p "Car Seat & Isofix Base" at bounding box center [449, 237] width 471 height 17
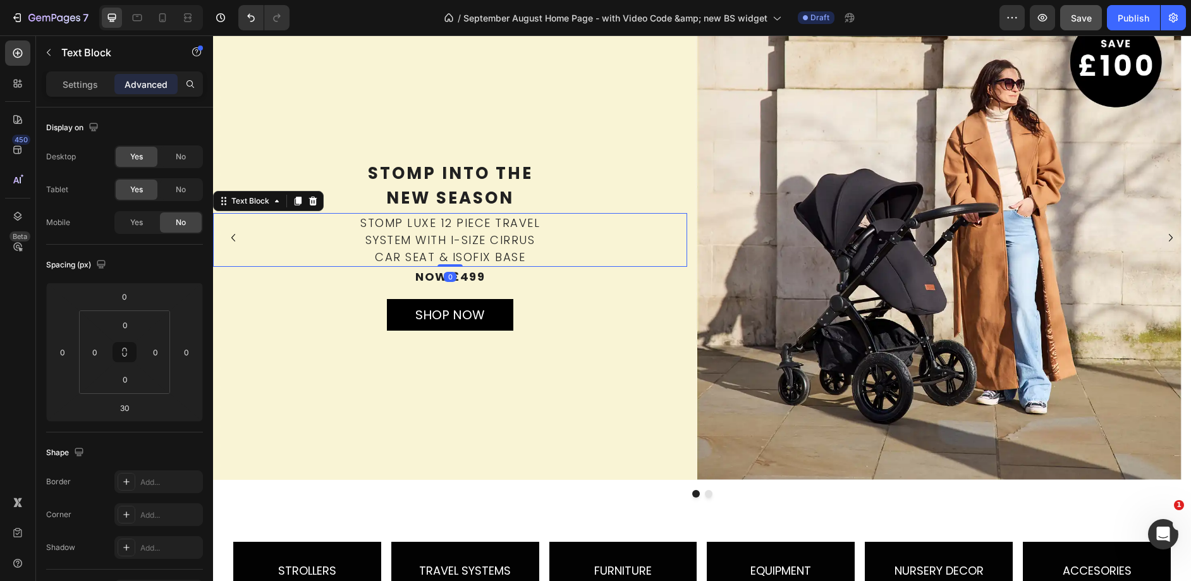
click at [468, 242] on div "Stomp Luxe 12 Piece Travel System with i-size CIRRUS   Car Seat & Isofix Base T…" at bounding box center [450, 240] width 474 height 54
type input "0"
click at [595, 329] on div "Stomp into the   new season Text Block Stomp Luxe 12 Piece Travel System with i…" at bounding box center [450, 310] width 474 height 300
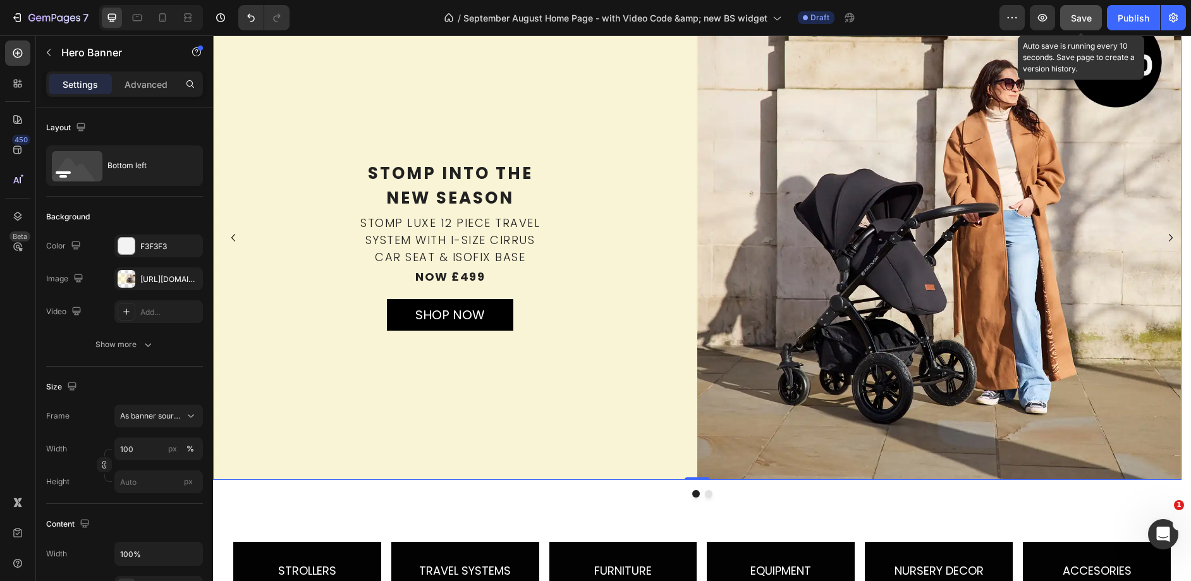
click at [1072, 21] on span "Save" at bounding box center [1080, 18] width 21 height 11
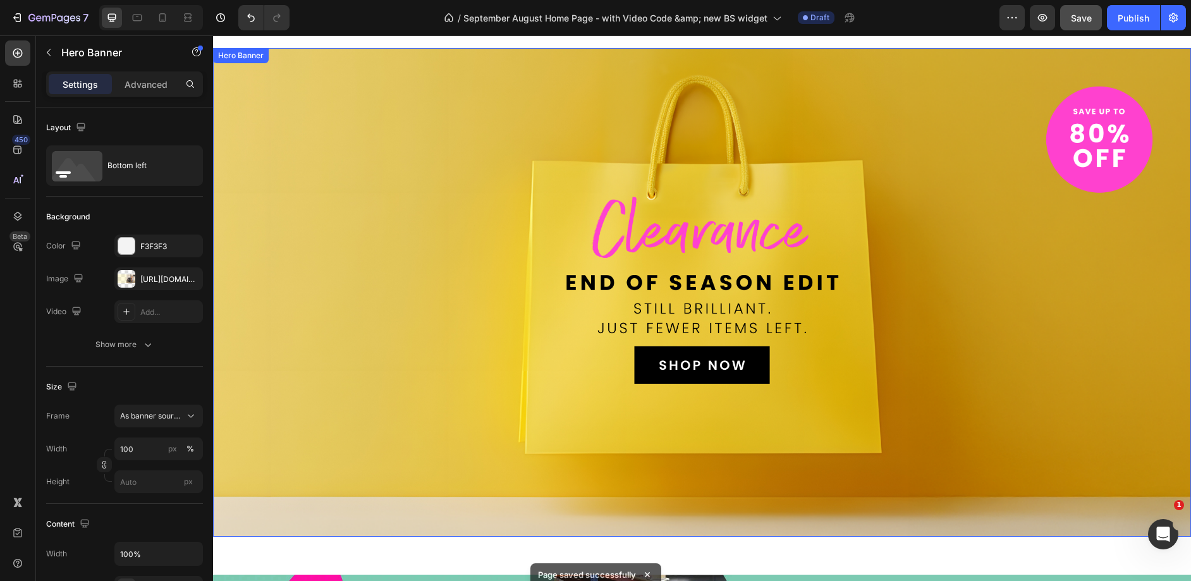
scroll to position [1068, 0]
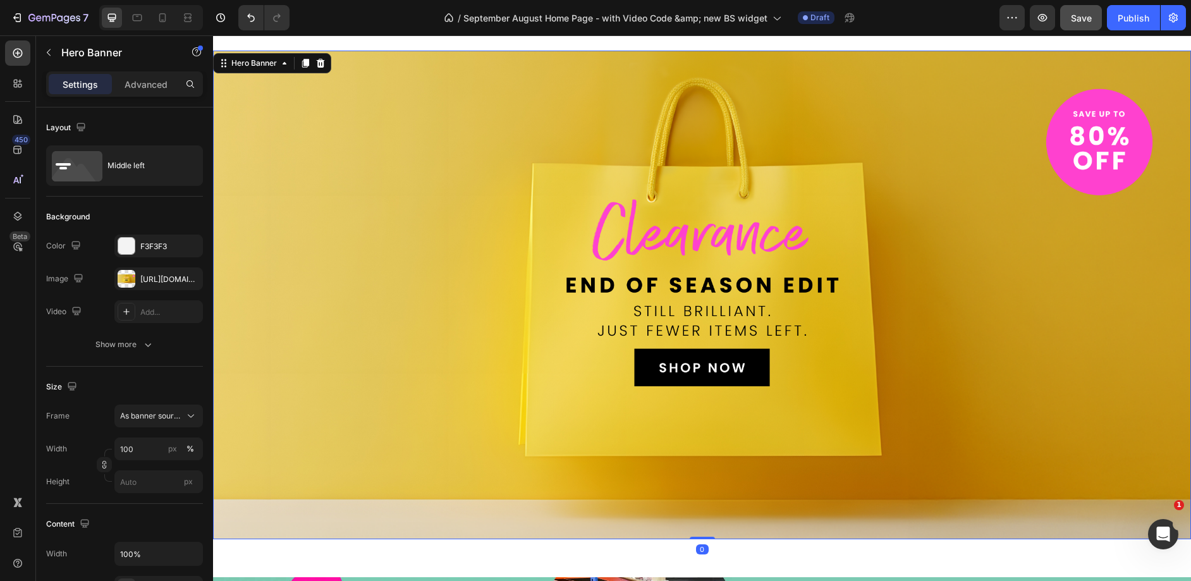
click at [501, 265] on div "Background Image" at bounding box center [702, 295] width 978 height 489
drag, startPoint x: 165, startPoint y: 286, endPoint x: 197, endPoint y: 317, distance: 44.7
click at [165, 286] on div "[URL][DOMAIN_NAME]" at bounding box center [158, 278] width 88 height 23
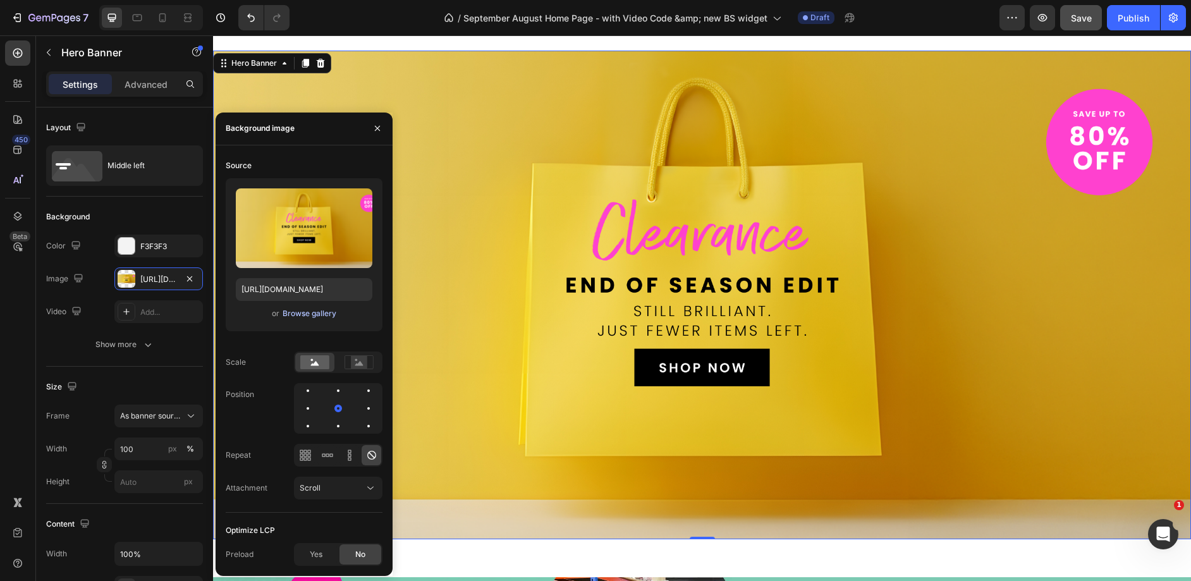
click at [292, 317] on div "Browse gallery" at bounding box center [309, 313] width 54 height 11
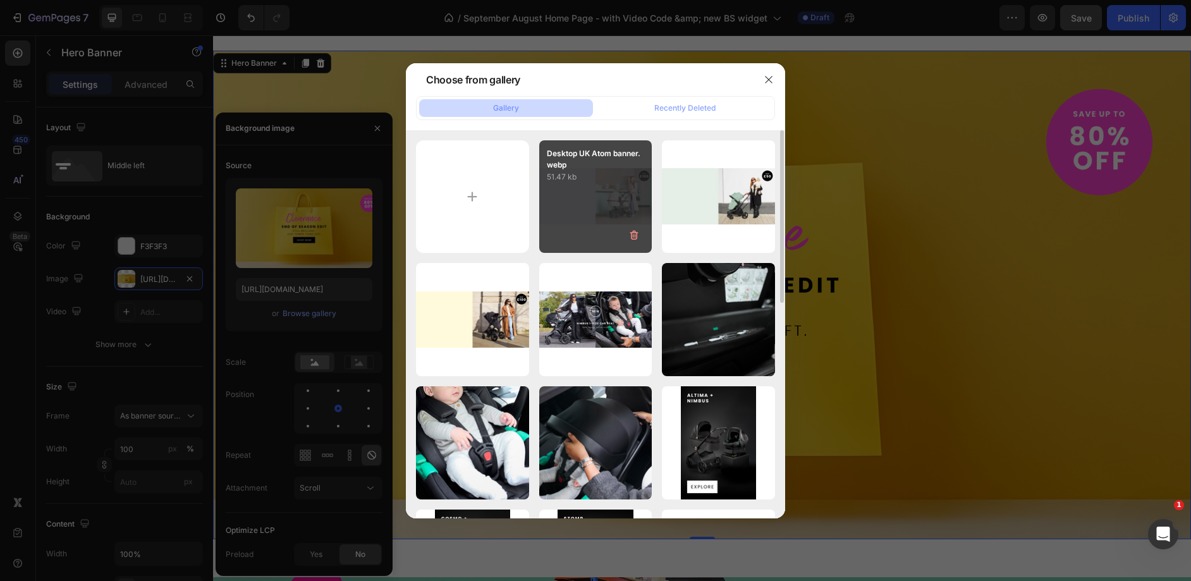
click at [597, 206] on div "Desktop UK Atom banner.webp 51.47 kb" at bounding box center [595, 196] width 113 height 113
type input "[URL][DOMAIN_NAME]"
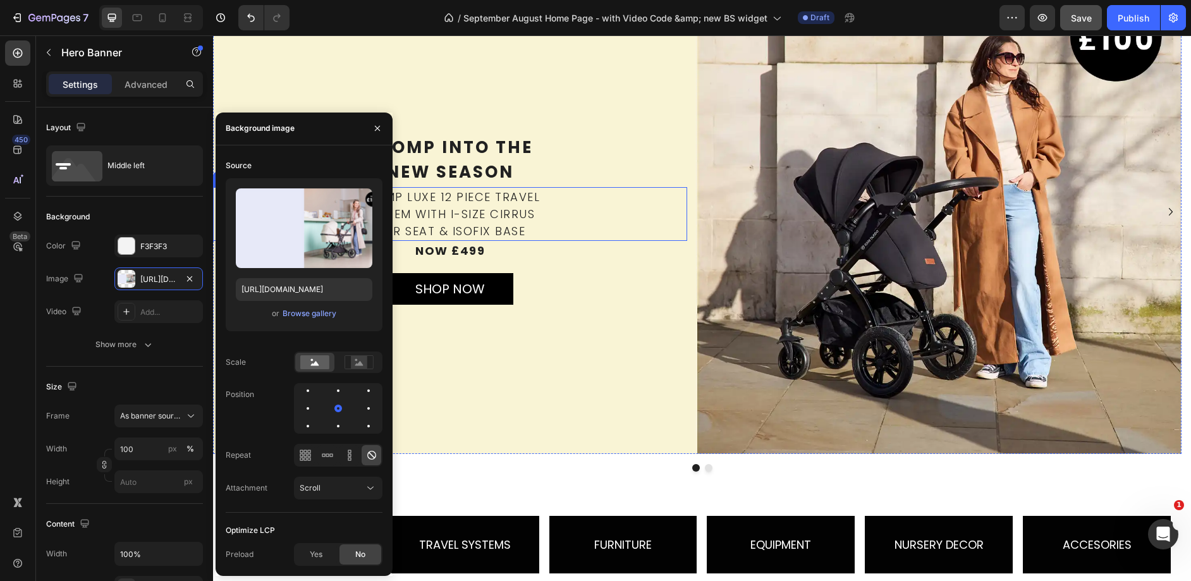
scroll to position [20, 0]
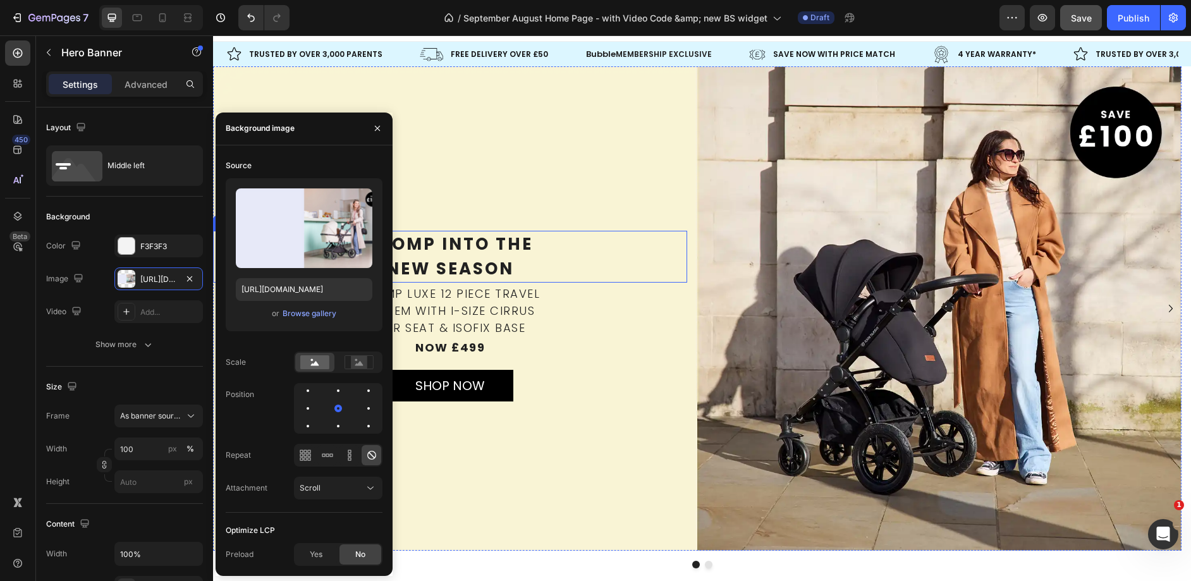
click at [511, 236] on p "Stomp into the" at bounding box center [449, 244] width 471 height 25
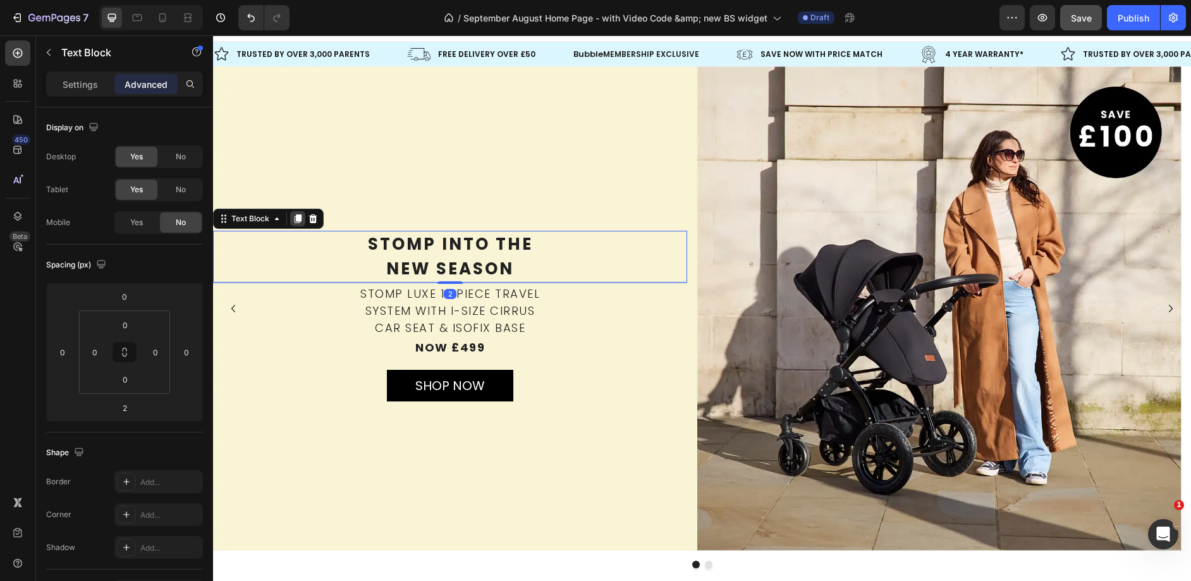
click at [295, 215] on icon at bounding box center [298, 219] width 10 height 10
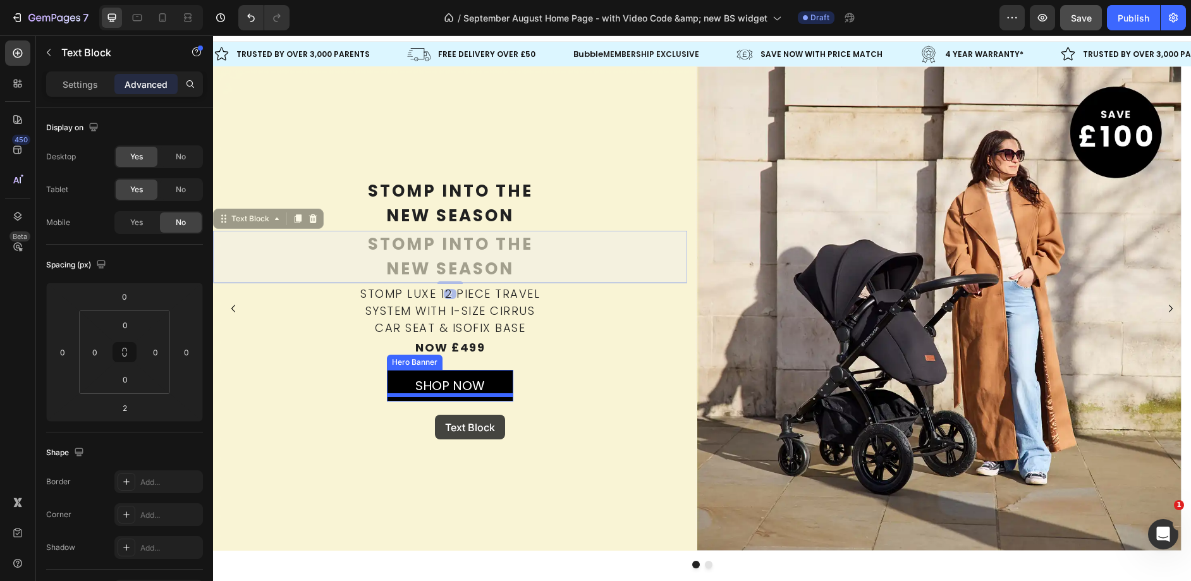
scroll to position [0, 0]
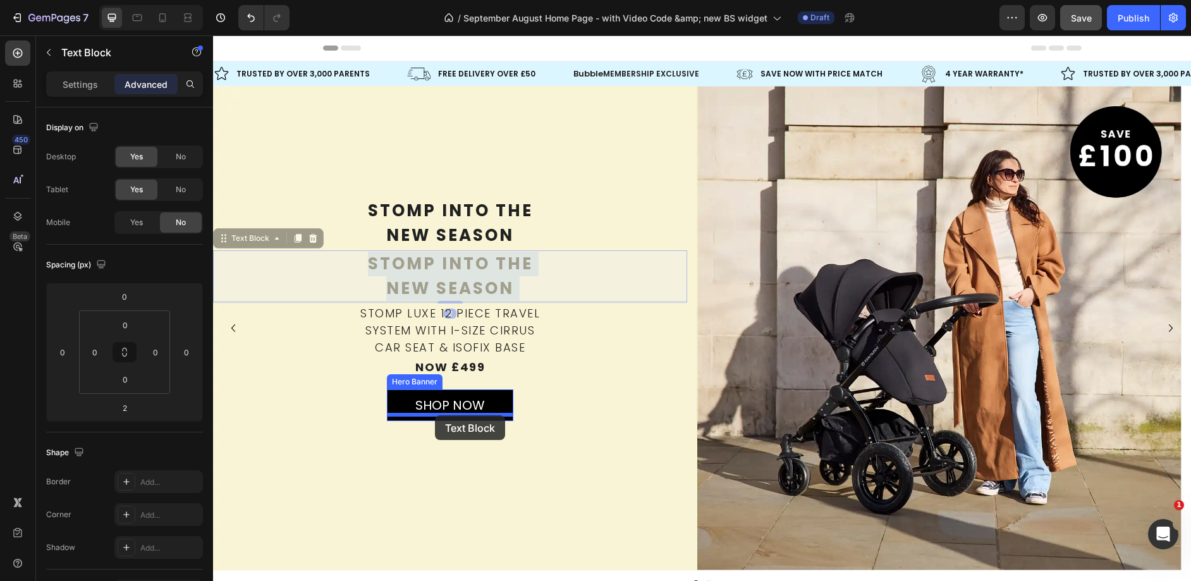
drag, startPoint x: 442, startPoint y: 243, endPoint x: 437, endPoint y: 410, distance: 167.5
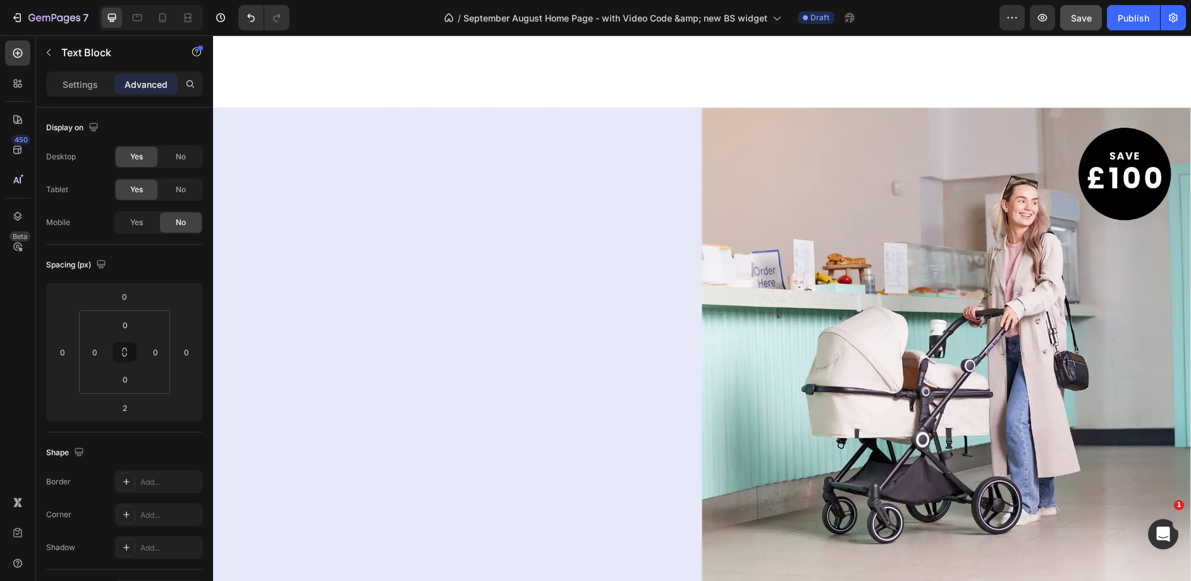
scroll to position [1194, 0]
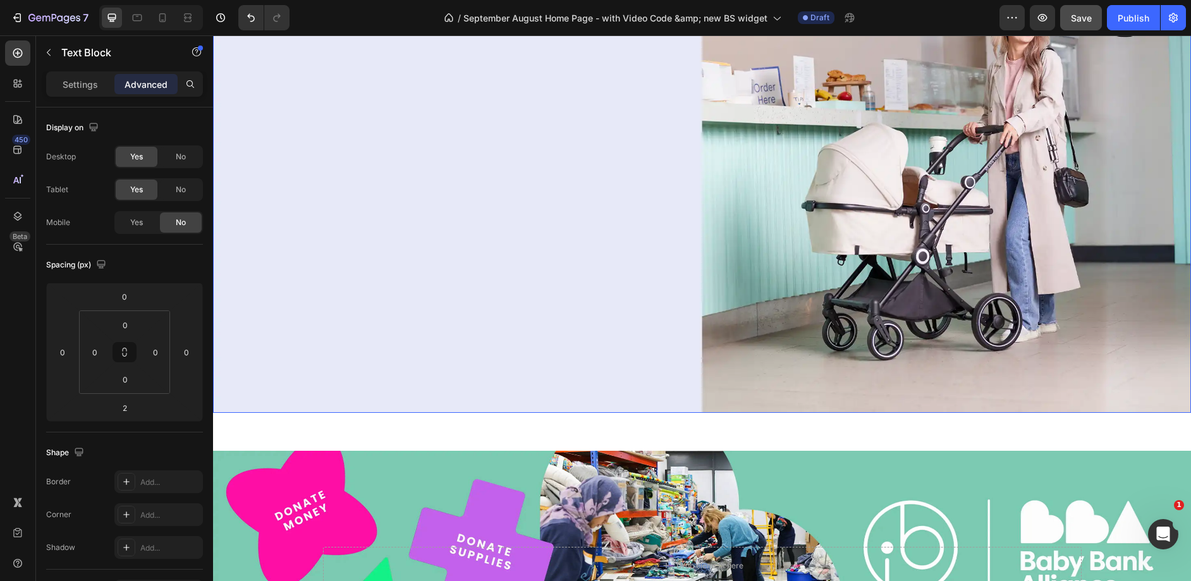
drag, startPoint x: 450, startPoint y: 351, endPoint x: 511, endPoint y: 273, distance: 99.0
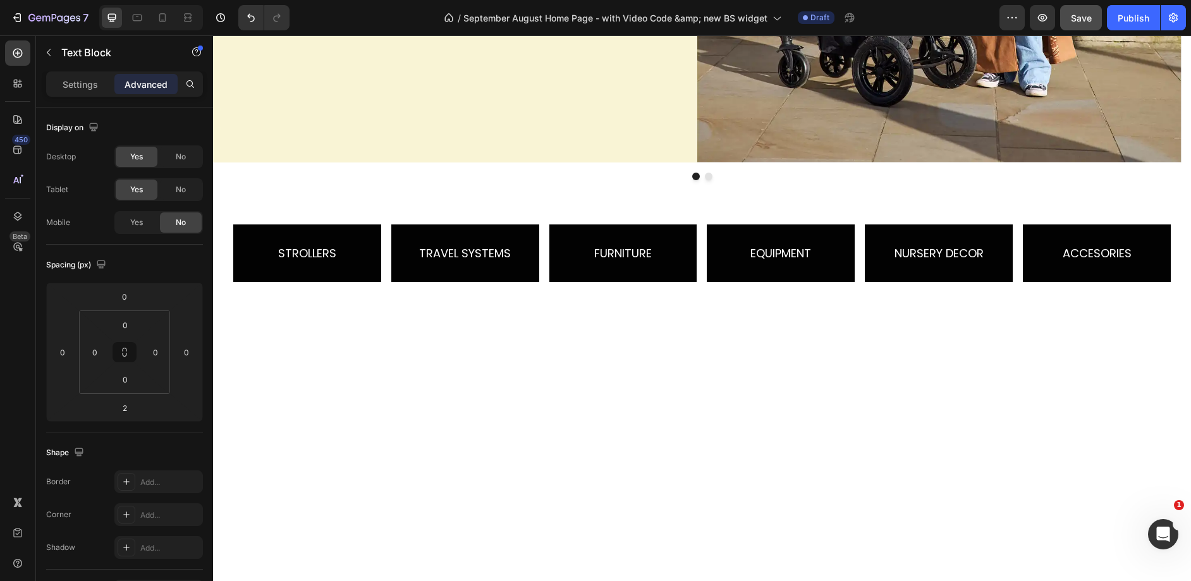
scroll to position [114, 0]
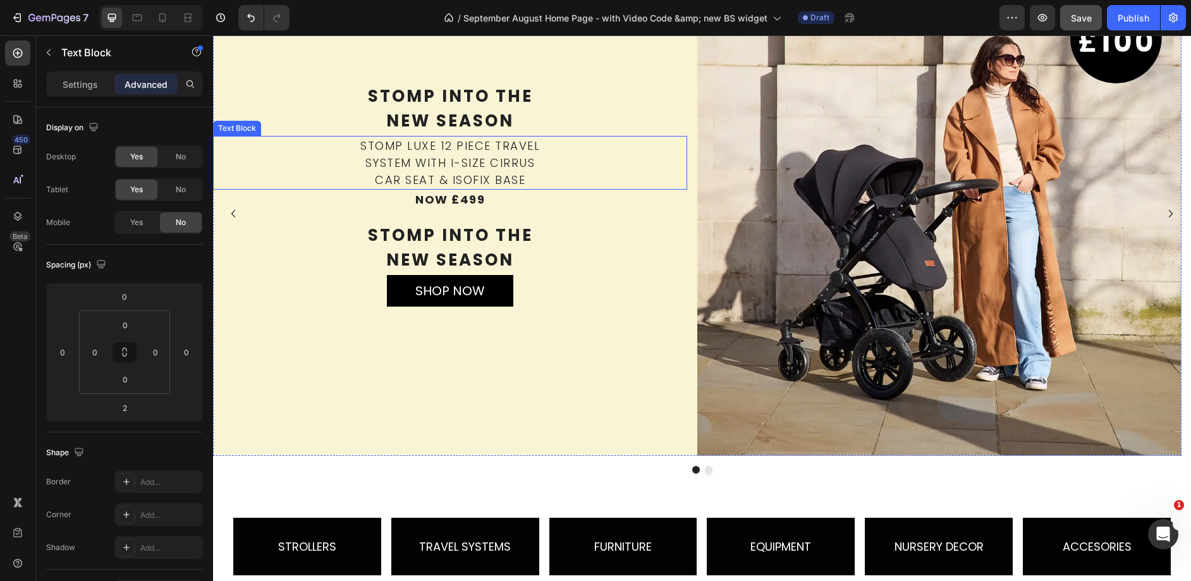
click at [473, 156] on p "System with i-size CIRRUS" at bounding box center [449, 162] width 471 height 17
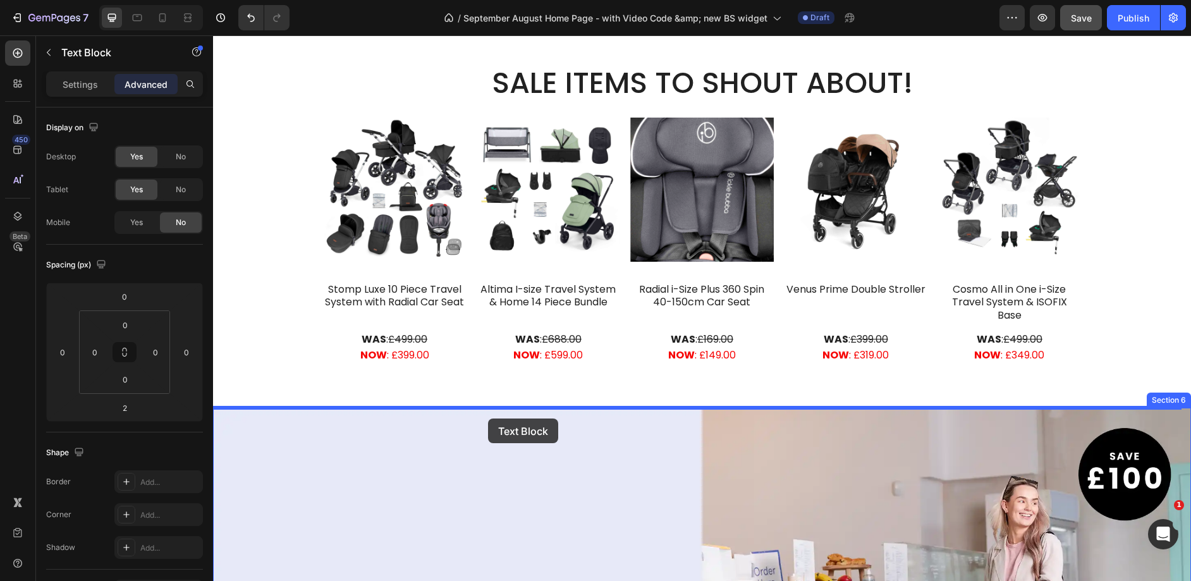
scroll to position [951, 0]
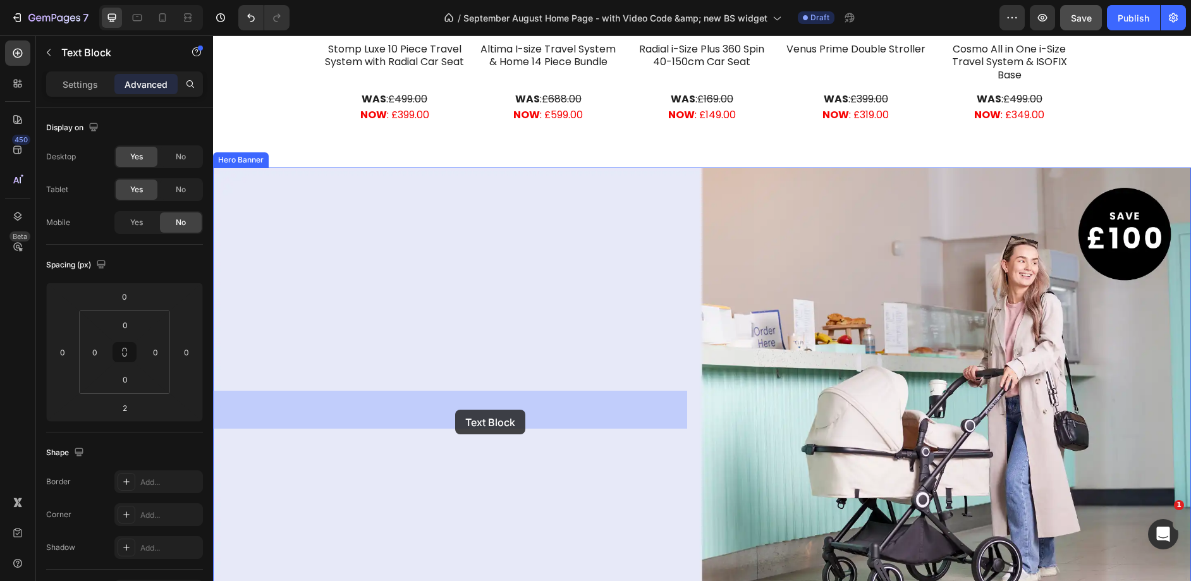
drag, startPoint x: 466, startPoint y: 233, endPoint x: 455, endPoint y: 409, distance: 177.3
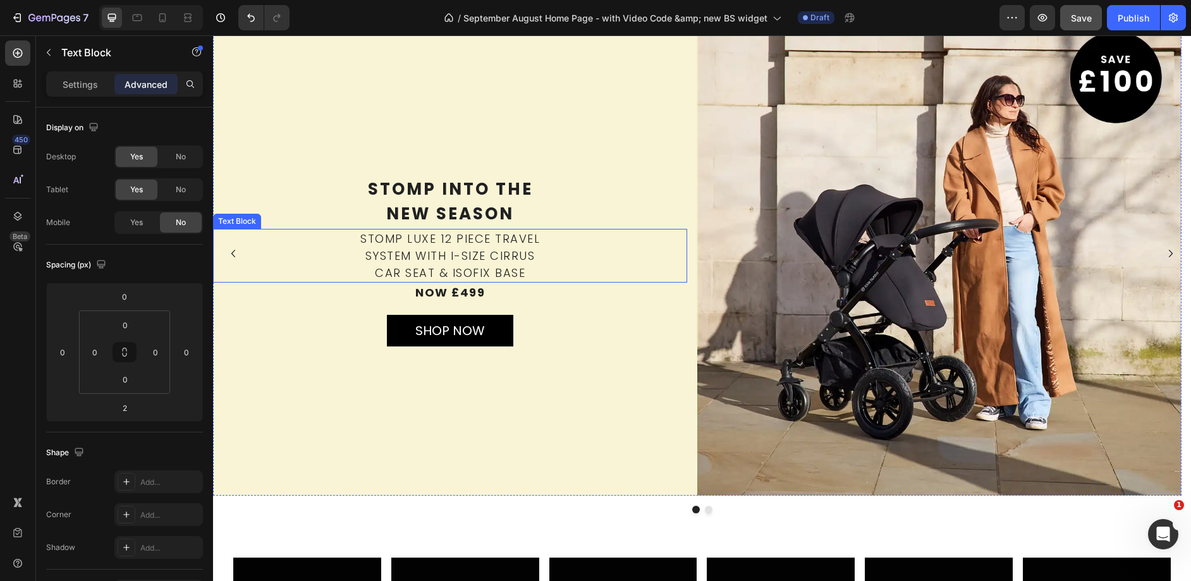
scroll to position [0, 0]
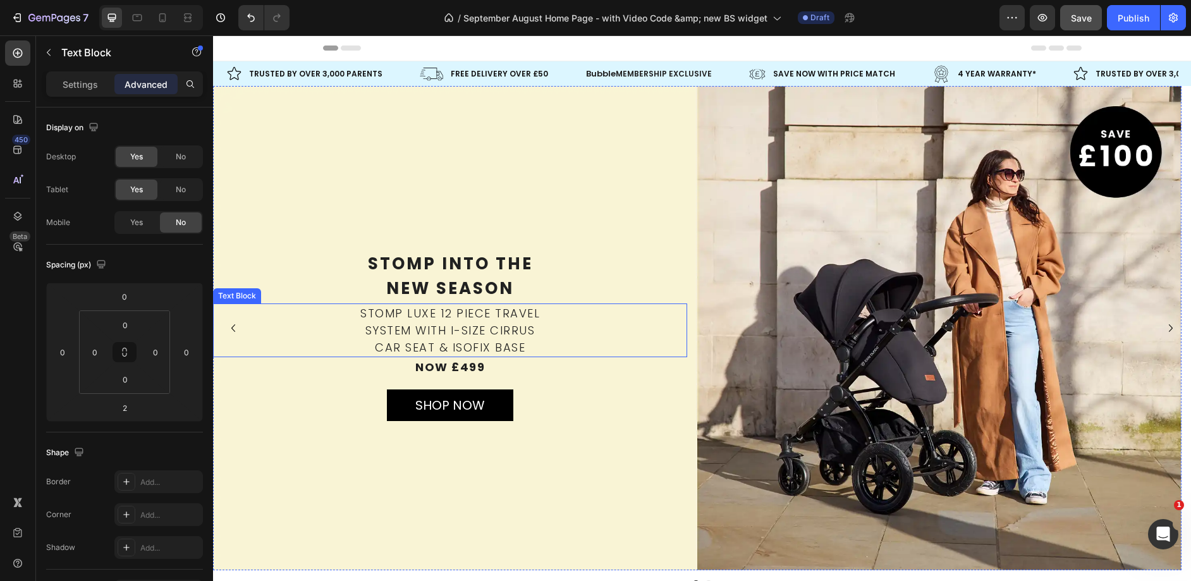
click at [439, 323] on p "System with i-size CIRRUS" at bounding box center [449, 330] width 471 height 17
click at [299, 289] on icon at bounding box center [297, 291] width 7 height 9
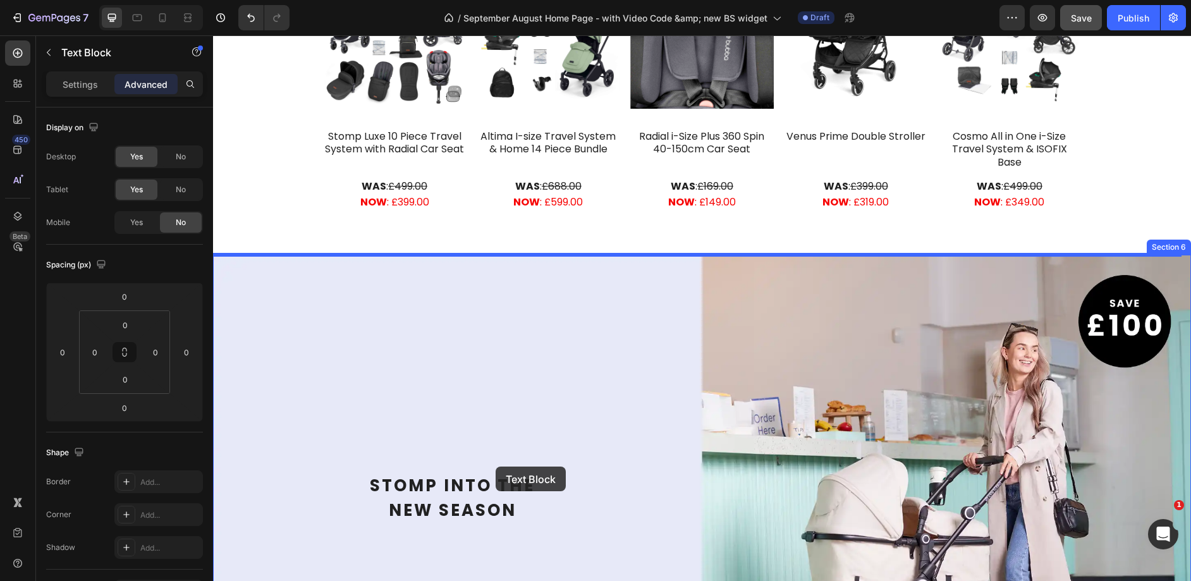
scroll to position [979, 0]
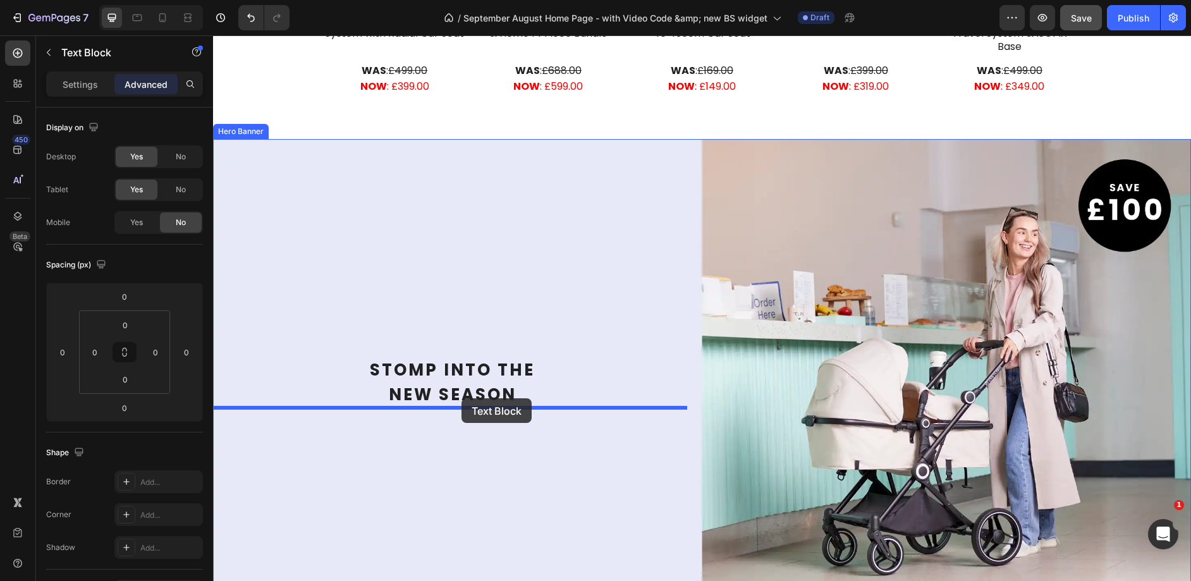
drag, startPoint x: 466, startPoint y: 325, endPoint x: 461, endPoint y: 398, distance: 72.8
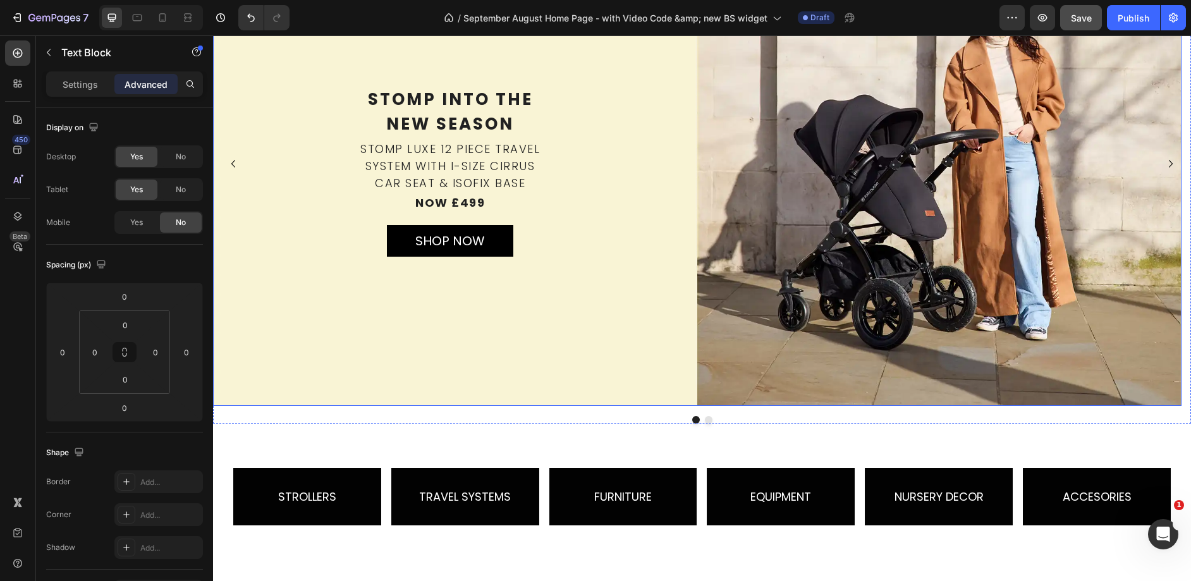
scroll to position [157, 0]
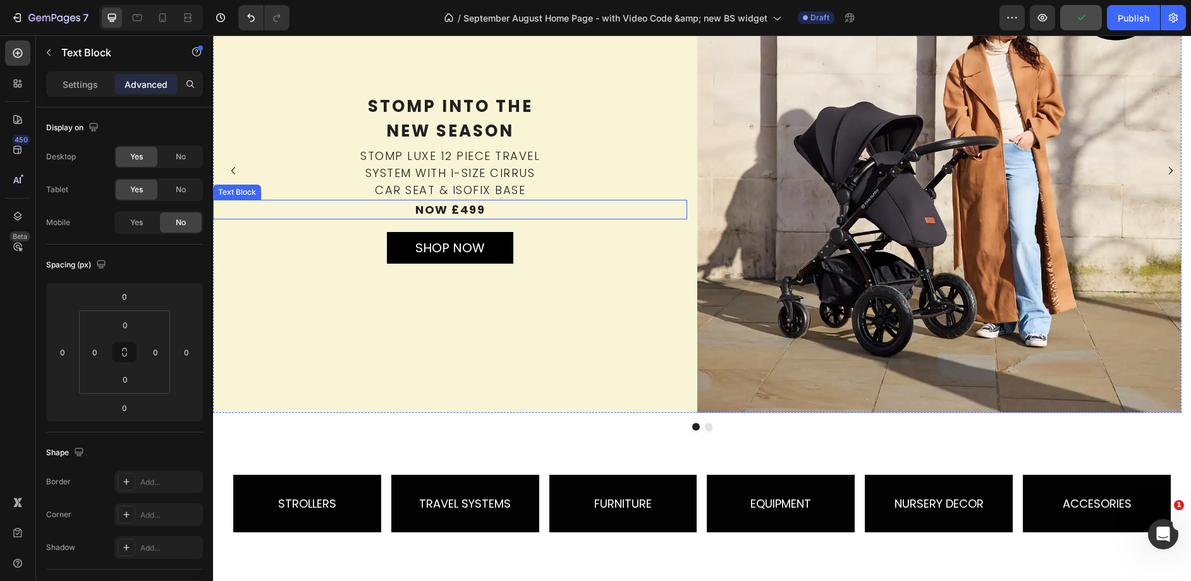
click at [454, 213] on p "now £499" at bounding box center [449, 209] width 471 height 17
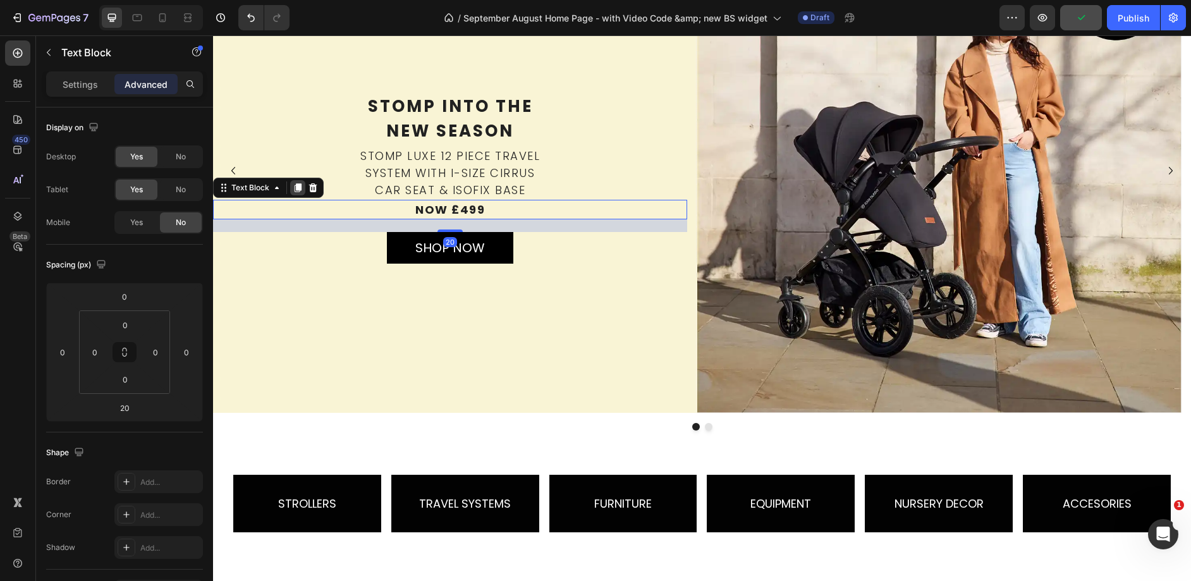
click at [296, 186] on icon at bounding box center [297, 187] width 7 height 9
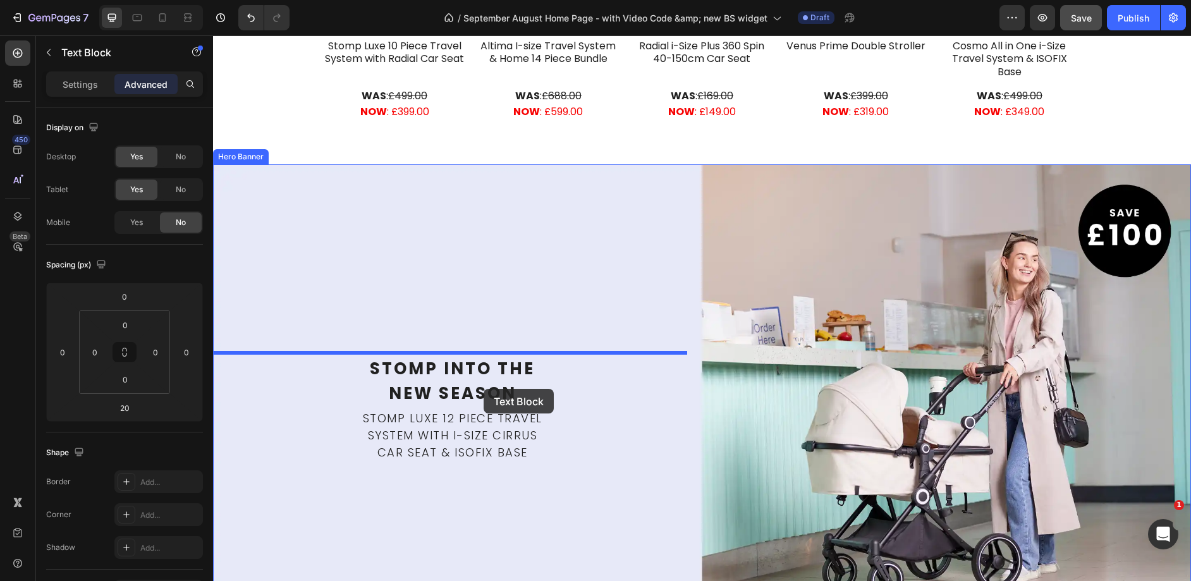
scroll to position [1047, 0]
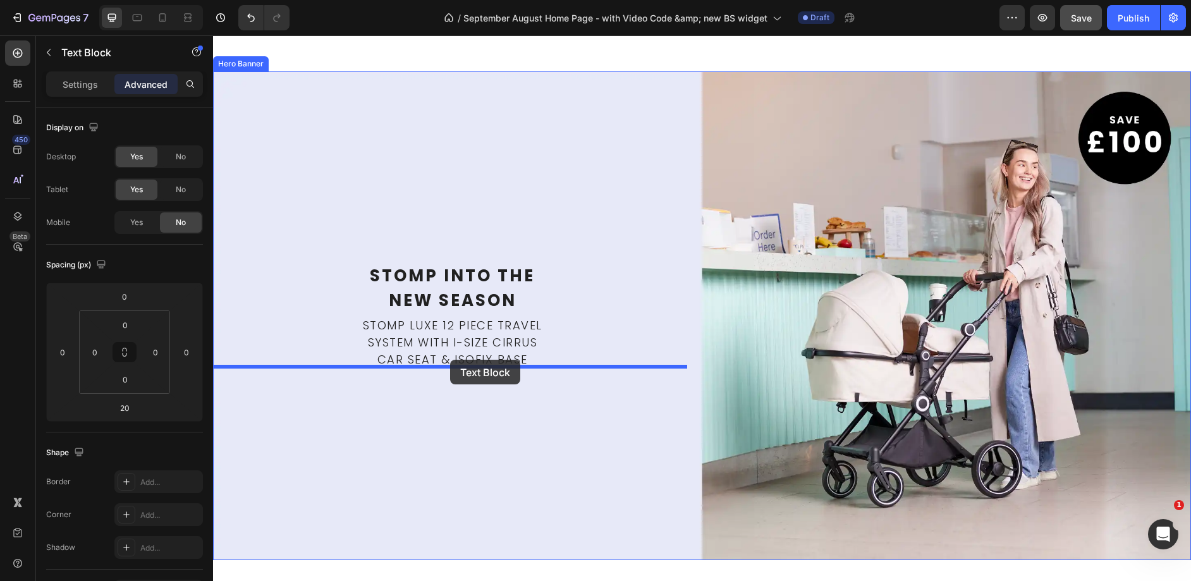
drag, startPoint x: 487, startPoint y: 202, endPoint x: 521, endPoint y: 335, distance: 137.6
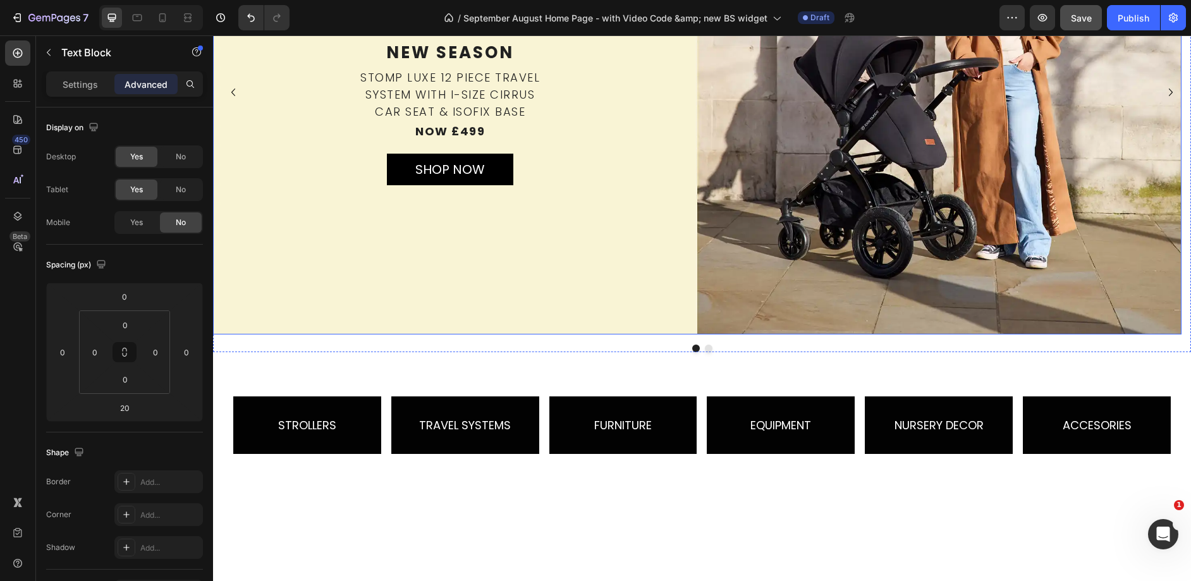
scroll to position [0, 0]
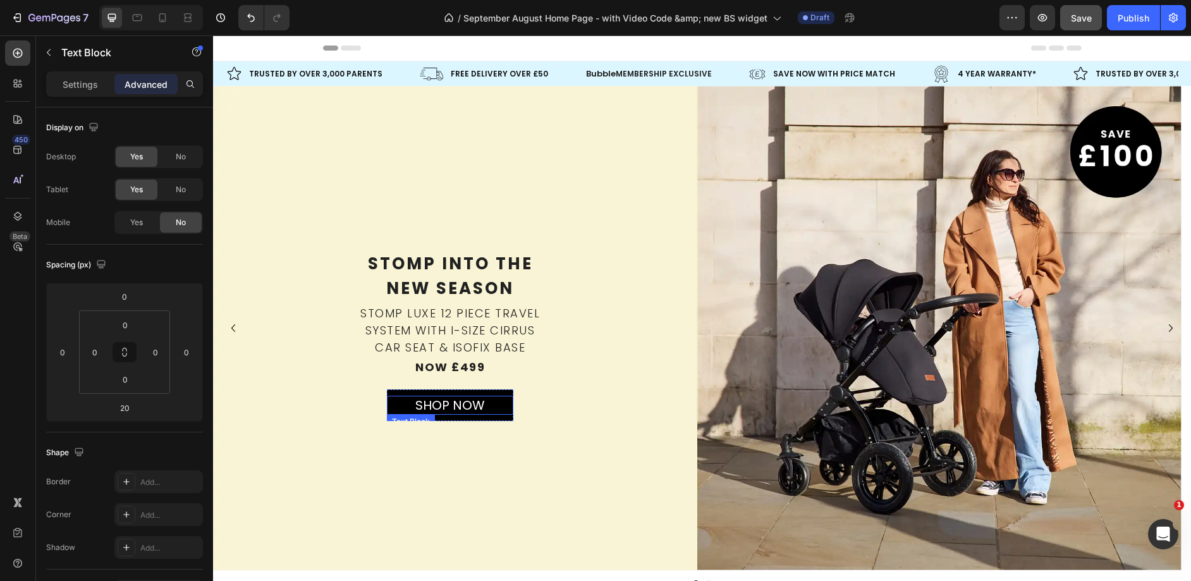
click at [521, 406] on div "Stomp into the   new season Text Block Stomp Luxe 12 Piece Travel System with i…" at bounding box center [450, 400] width 474 height 300
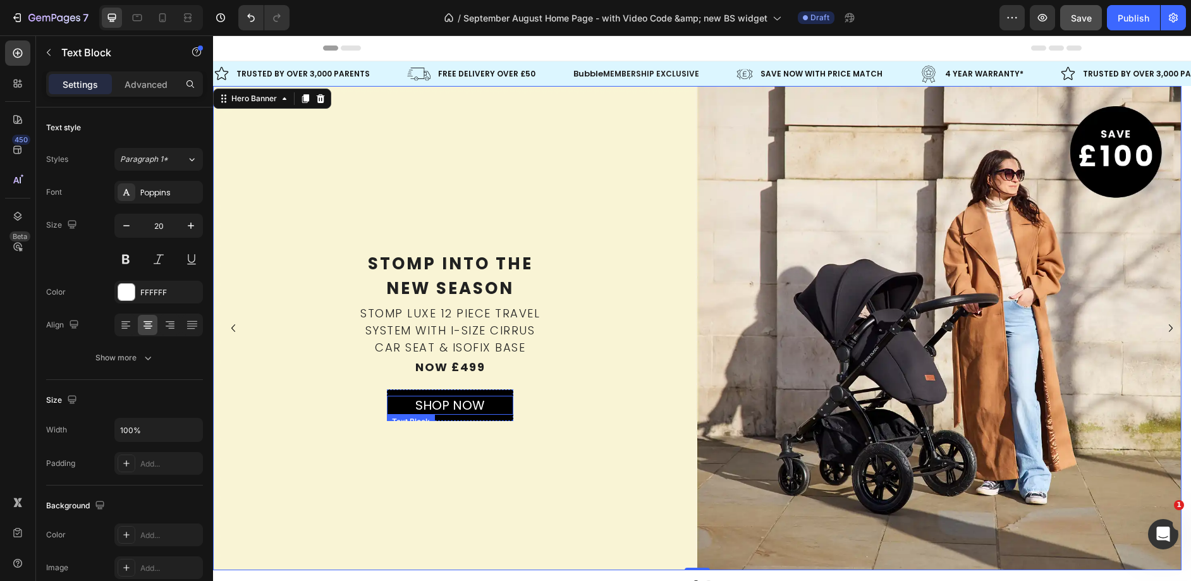
click at [499, 401] on p "SHOP NOW" at bounding box center [450, 405] width 124 height 16
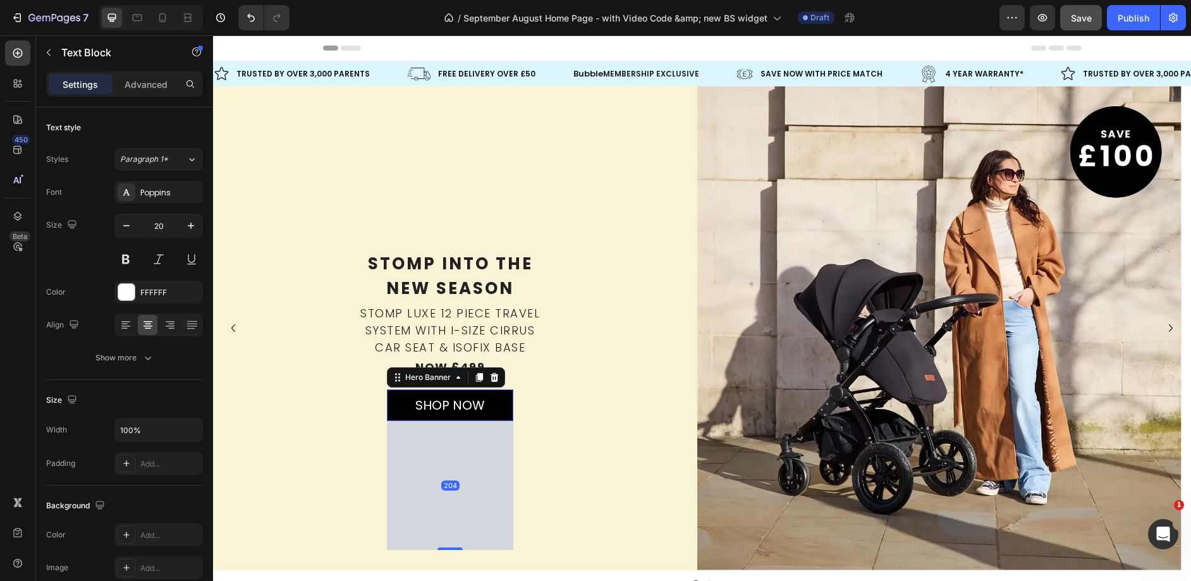
click at [499, 391] on div "SHOP NOW Text Block" at bounding box center [450, 404] width 126 height 59
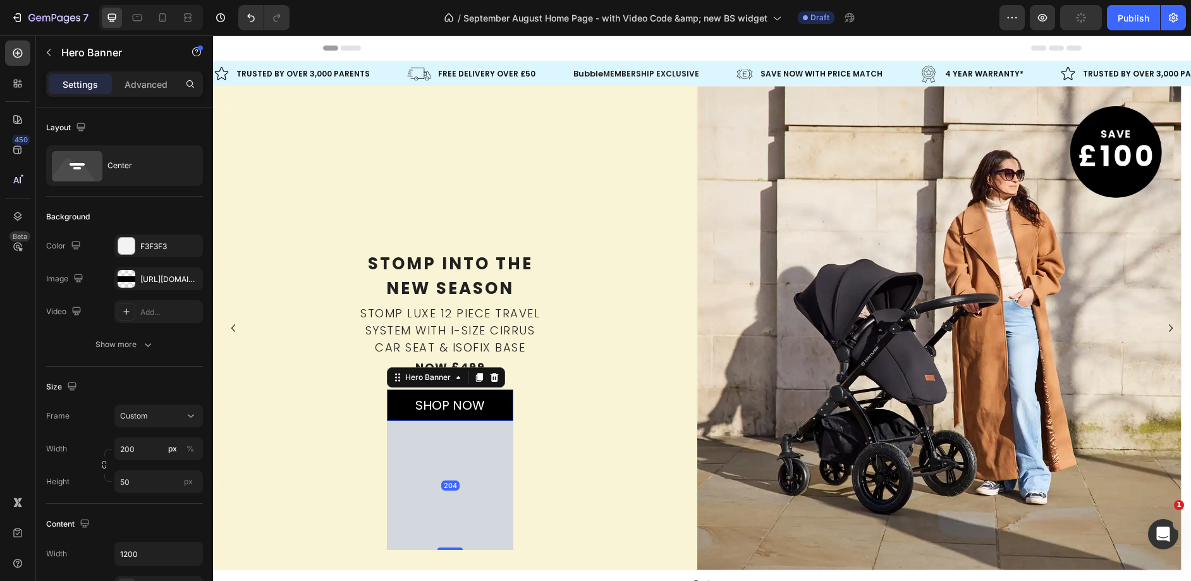
drag, startPoint x: 476, startPoint y: 374, endPoint x: 533, endPoint y: 462, distance: 105.0
click at [475, 374] on icon at bounding box center [479, 377] width 10 height 10
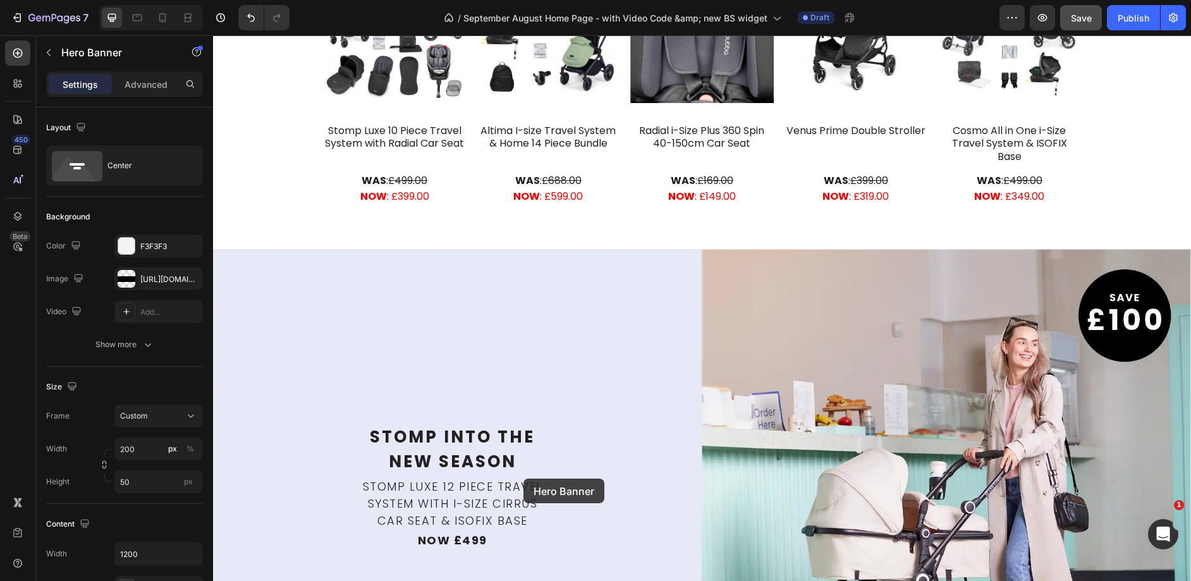
scroll to position [1076, 0]
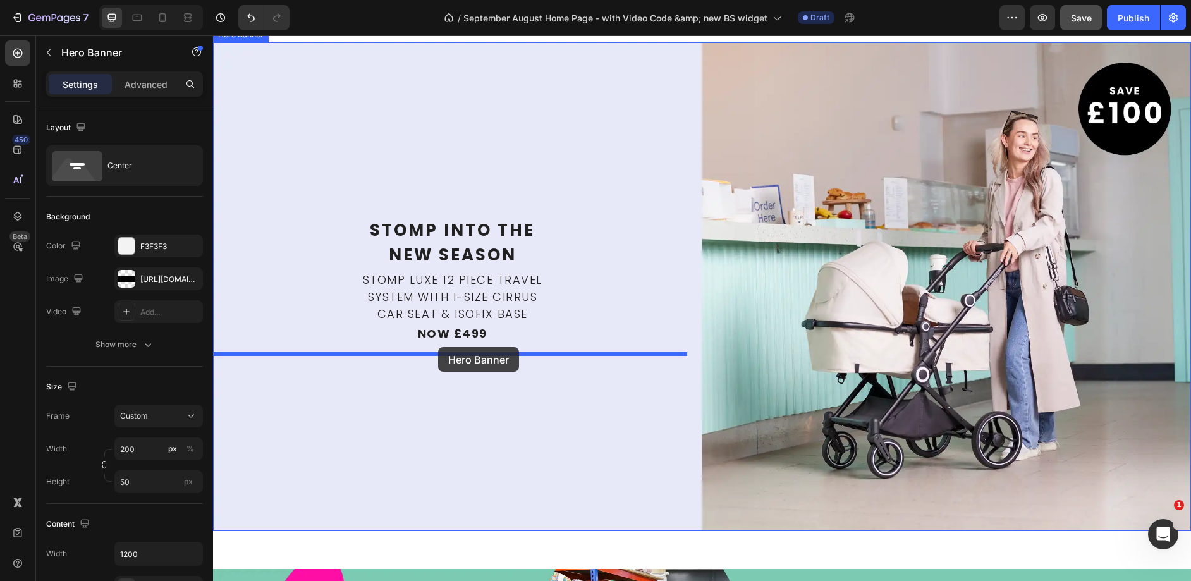
drag, startPoint x: 502, startPoint y: 392, endPoint x: 438, endPoint y: 347, distance: 78.5
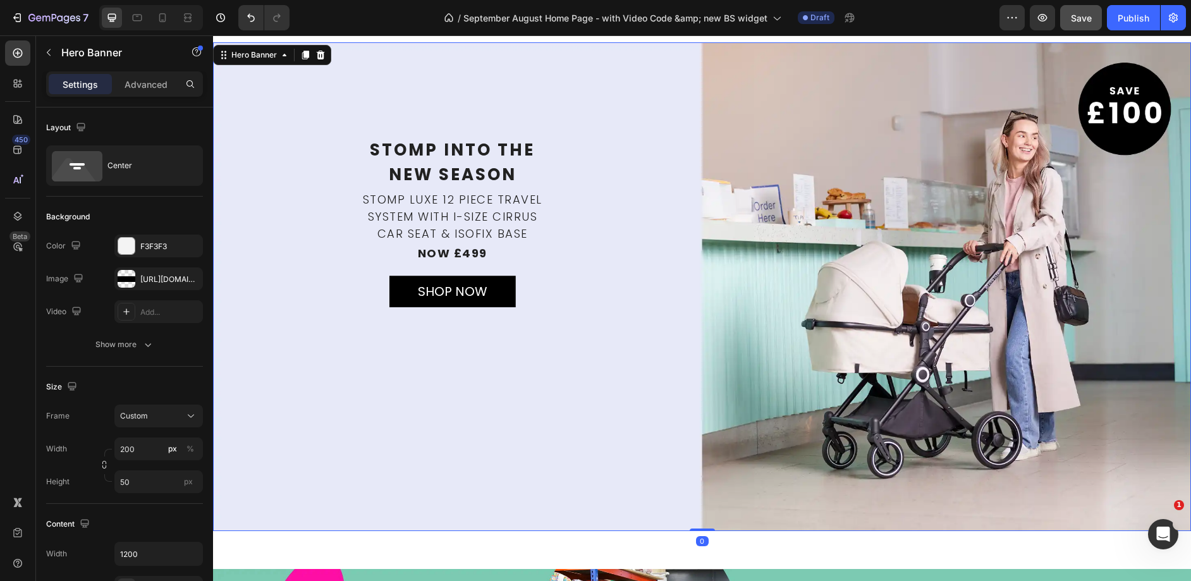
click at [577, 341] on div "END OF SEASON EDIT Text Block Stomp into the   new season Text Block Stomp Luxe…" at bounding box center [452, 286] width 479 height 300
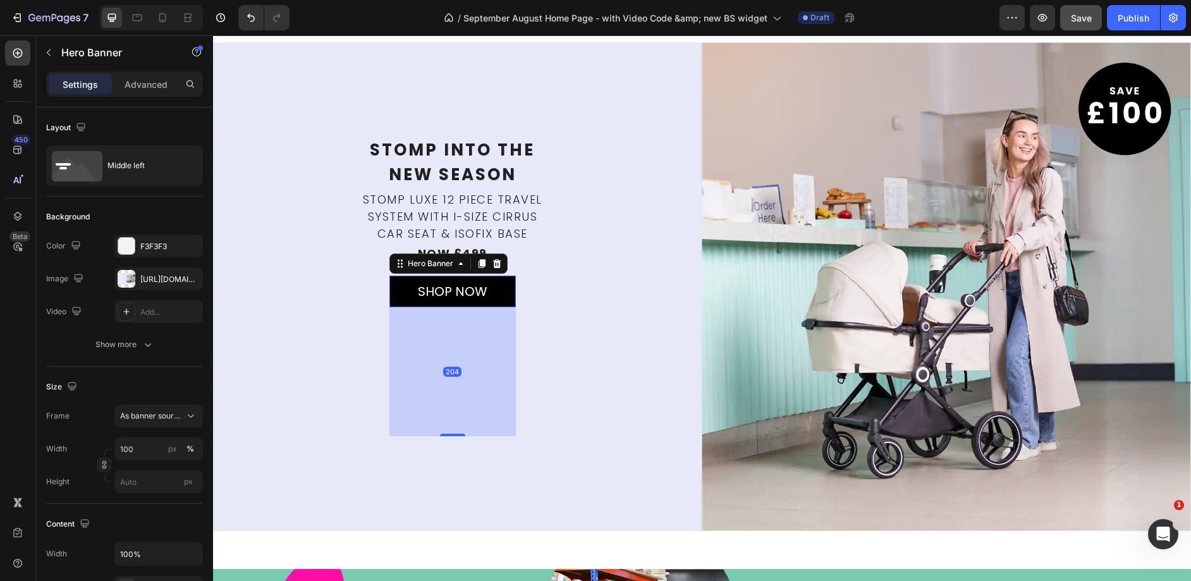
click at [495, 278] on div "SHOP NOW Text Block" at bounding box center [452, 291] width 126 height 59
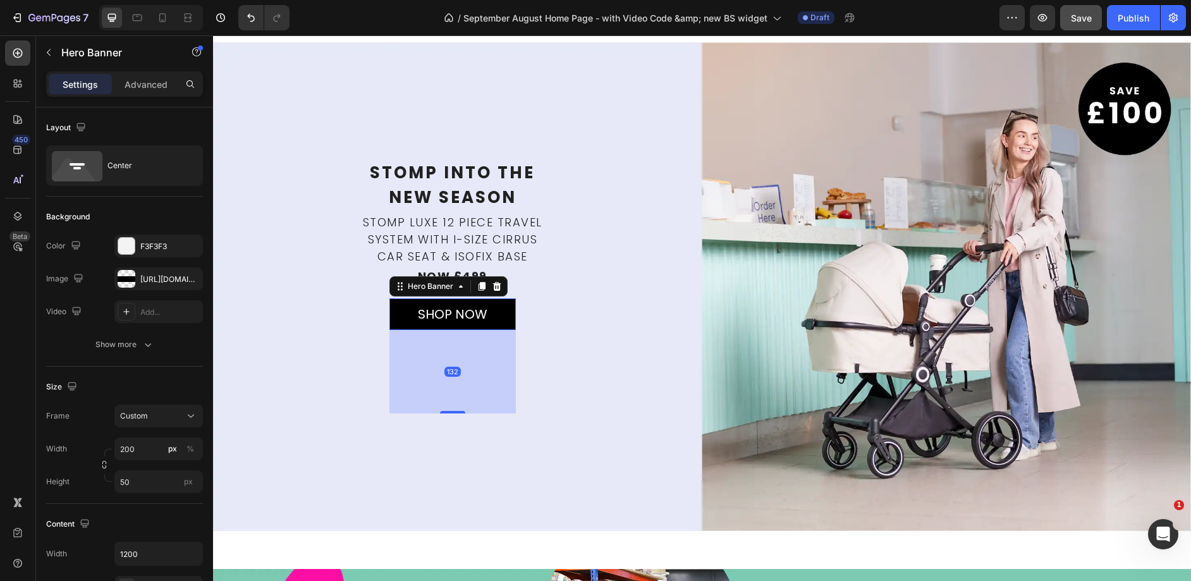
drag, startPoint x: 458, startPoint y: 431, endPoint x: 460, endPoint y: 385, distance: 45.6
click at [460, 330] on div "132" at bounding box center [452, 330] width 126 height 0
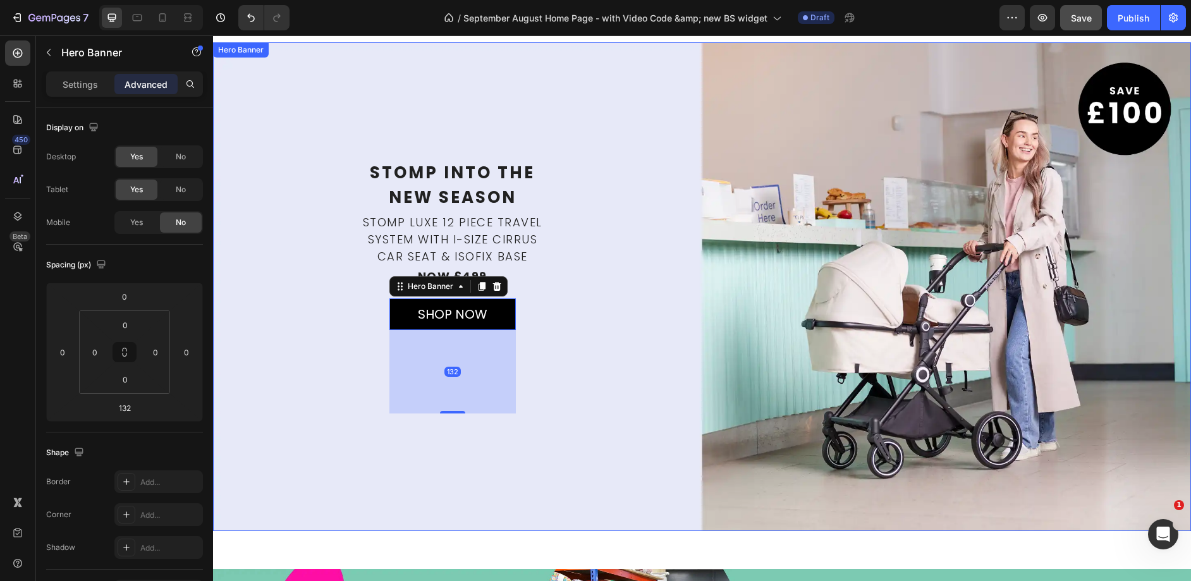
click at [562, 377] on div "END OF SEASON EDIT Text Block Stomp into the   new season Text Block Stomp Luxe…" at bounding box center [452, 286] width 479 height 254
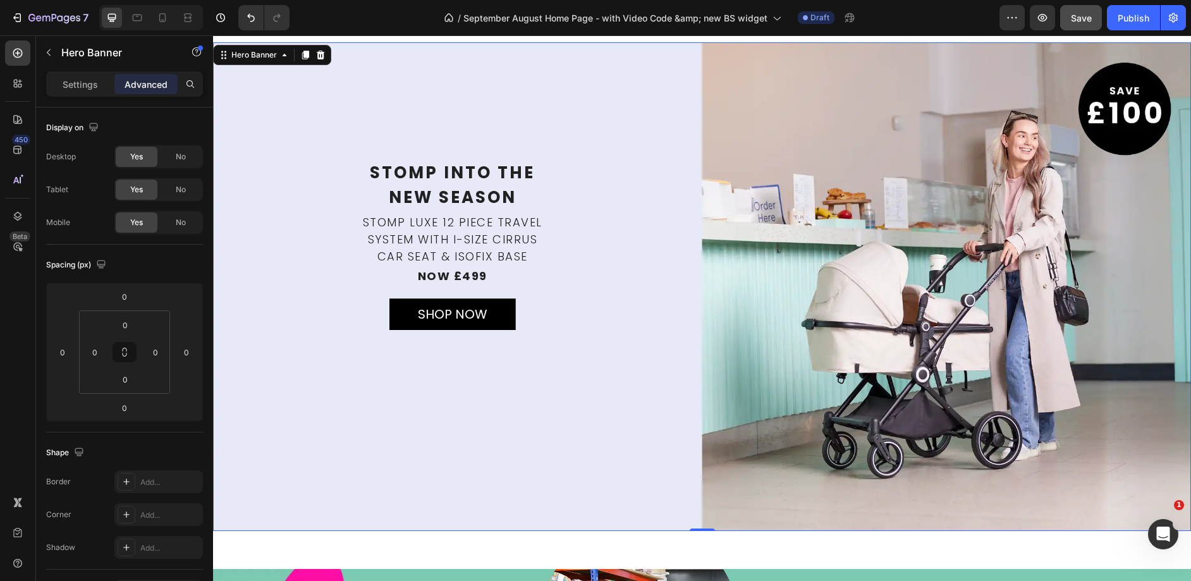
click at [457, 195] on p "new season" at bounding box center [452, 197] width 476 height 25
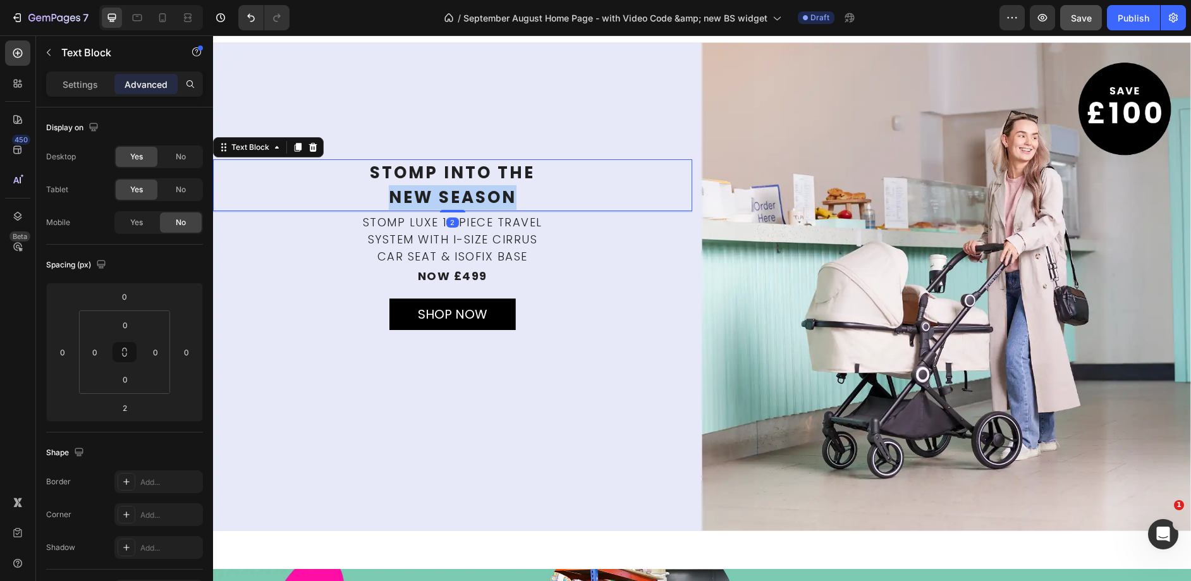
click at [457, 195] on p "new season" at bounding box center [452, 197] width 476 height 25
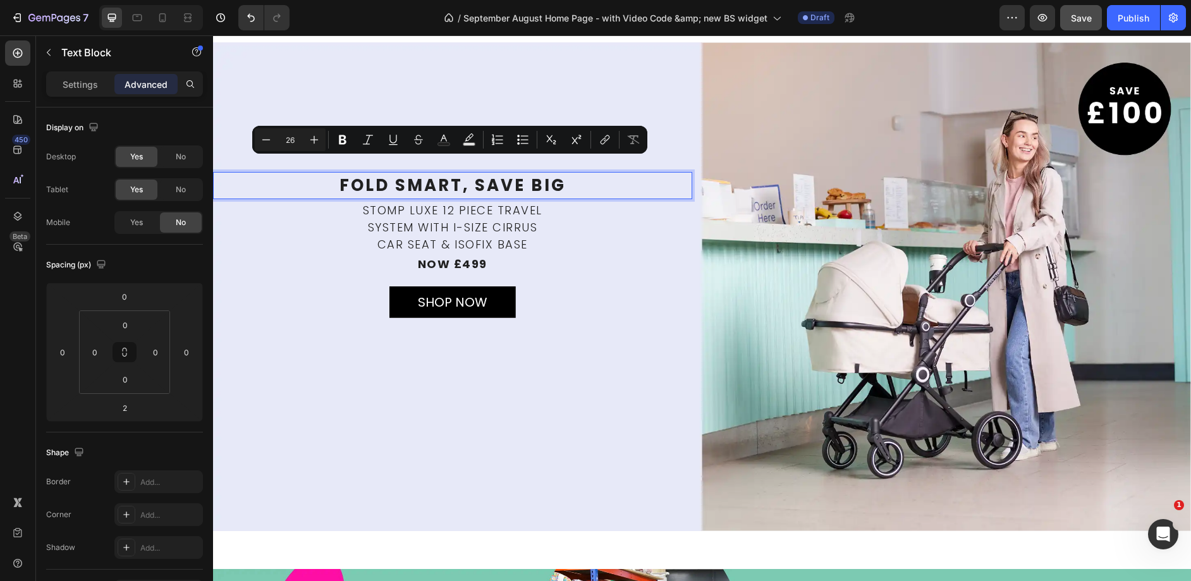
scroll to position [1088, 0]
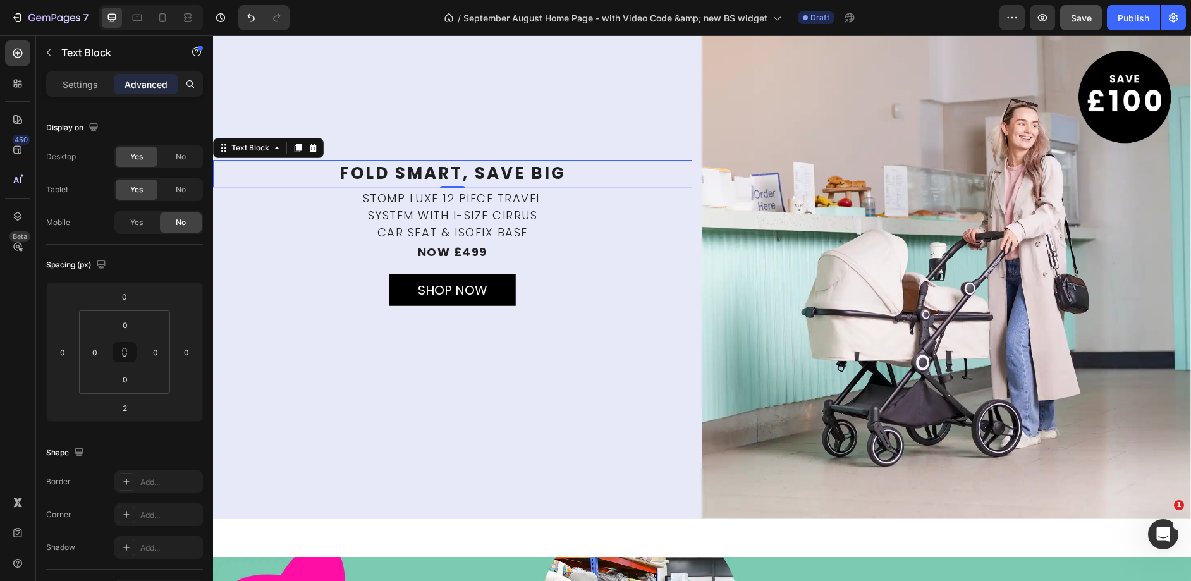
click at [503, 216] on p "System with i-size CIRRUS" at bounding box center [452, 215] width 476 height 17
click at [504, 216] on p "System with i-size CIRRUS" at bounding box center [452, 215] width 476 height 17
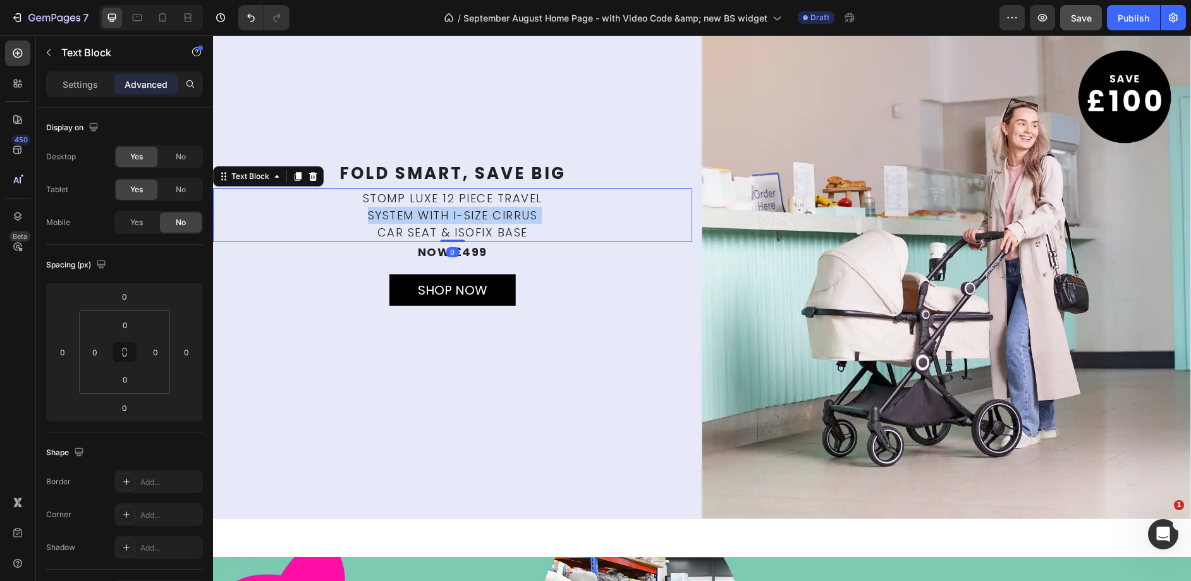
click at [504, 216] on p "System with i-size CIRRUS" at bounding box center [452, 215] width 476 height 17
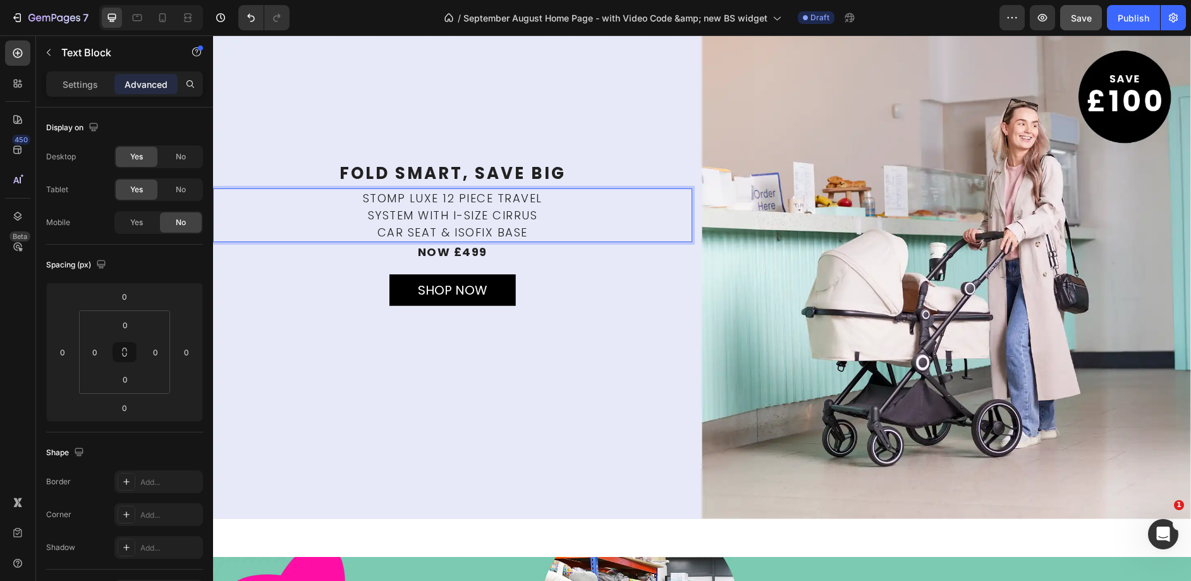
scroll to position [1105, 0]
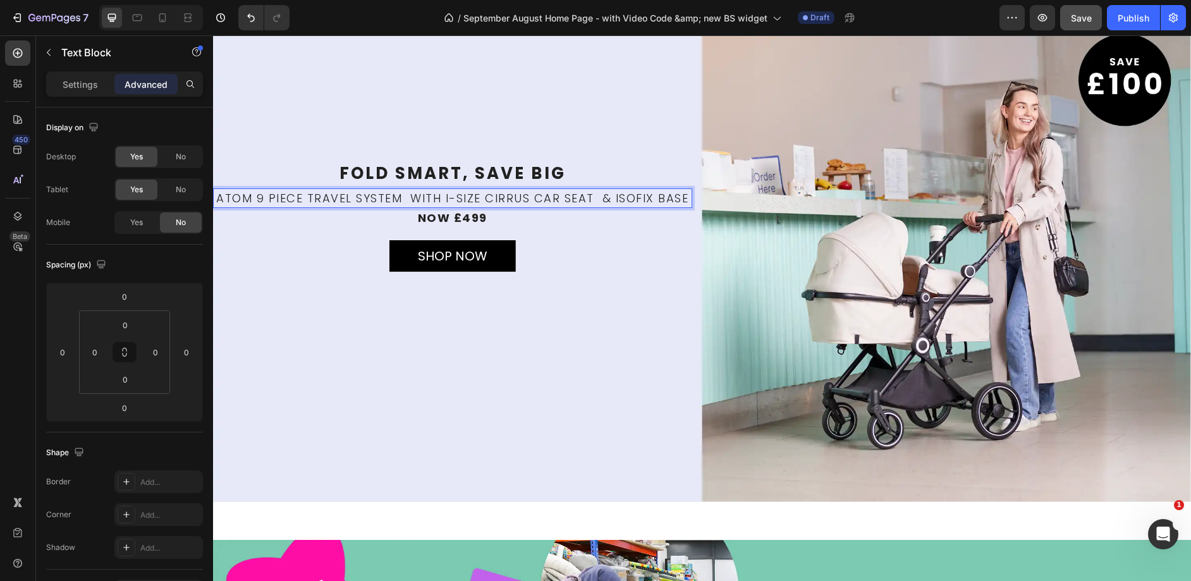
click at [407, 197] on p "Atom 9 Piece Travel System  with i-size Cirrus Car Seat  & Isofix Base" at bounding box center [452, 198] width 476 height 17
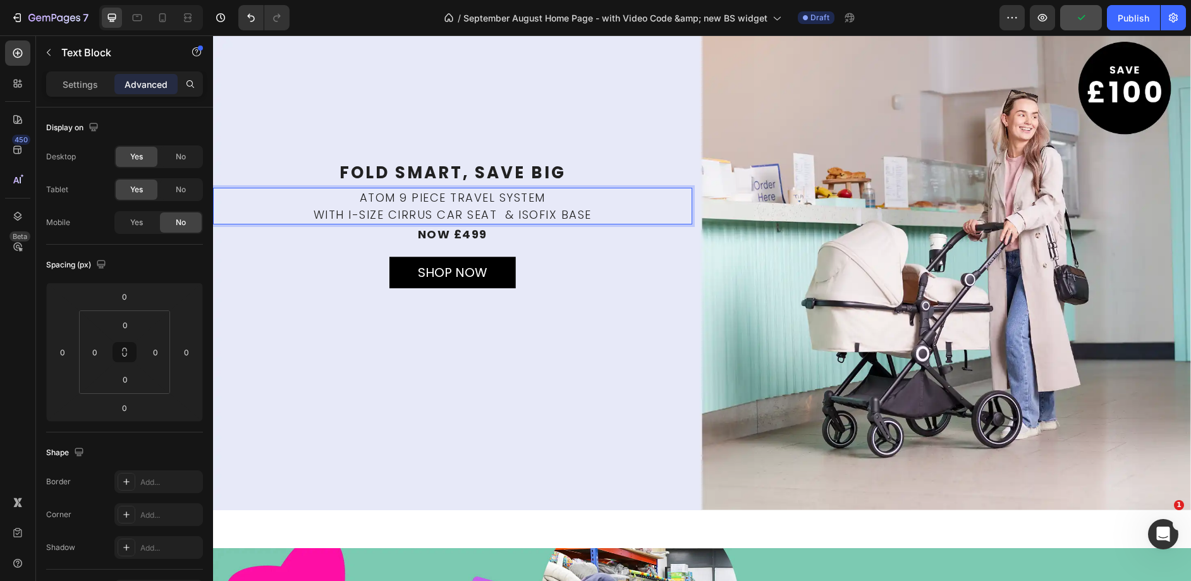
click at [504, 210] on p "with i-size Cirrus Car Seat  & Isofix Base" at bounding box center [452, 214] width 476 height 17
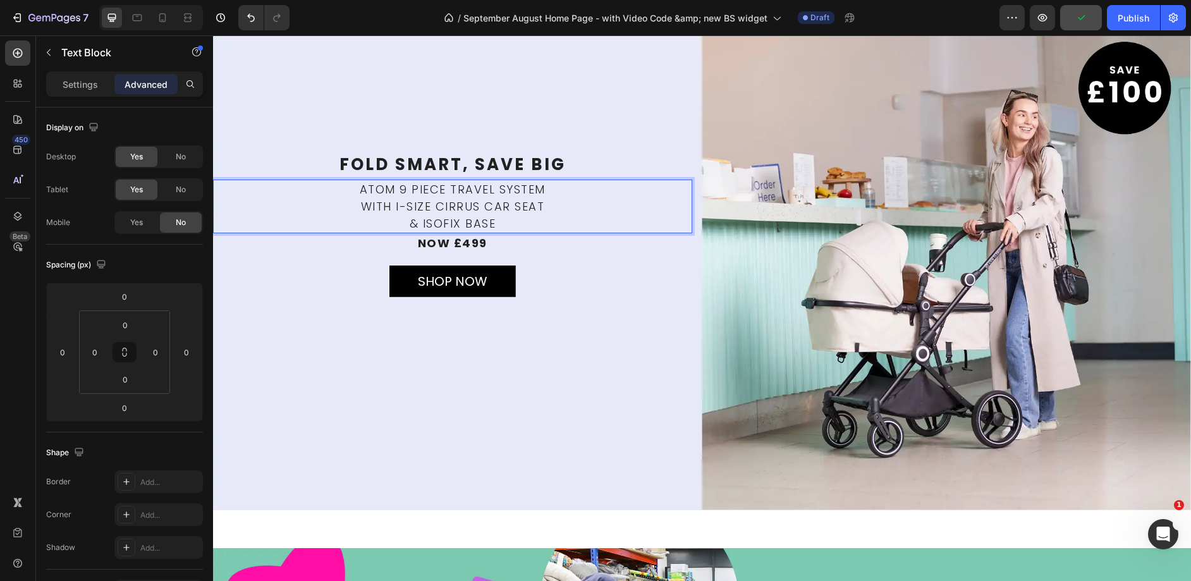
scroll to position [1088, 0]
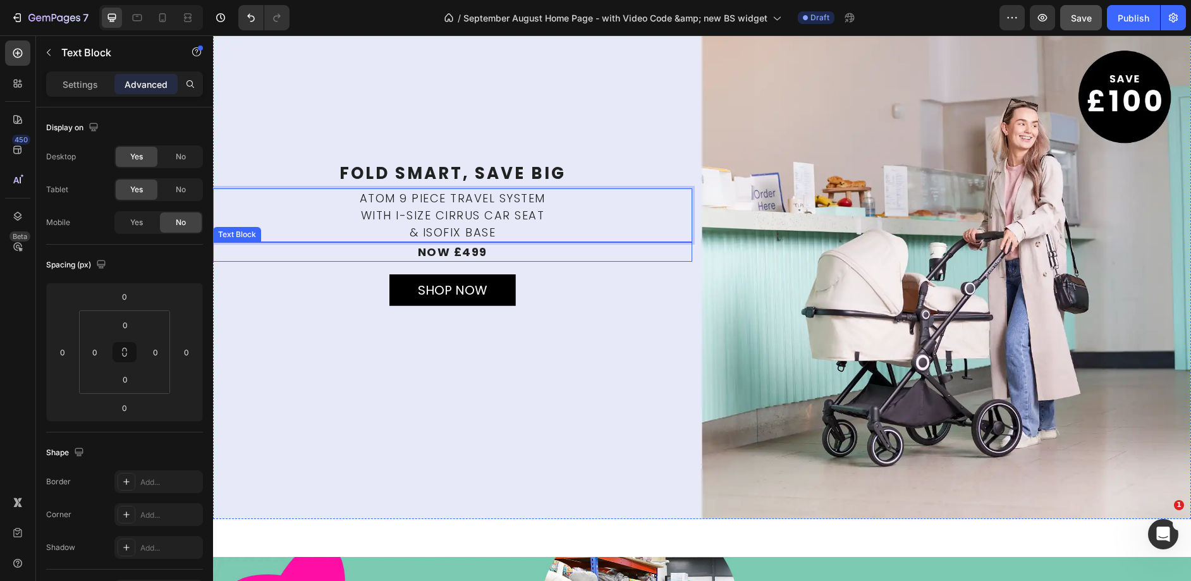
click at [476, 243] on p "now £499" at bounding box center [452, 251] width 476 height 17
click at [490, 246] on p "now £499" at bounding box center [452, 251] width 476 height 17
click at [517, 441] on div "Background Image" at bounding box center [702, 274] width 978 height 489
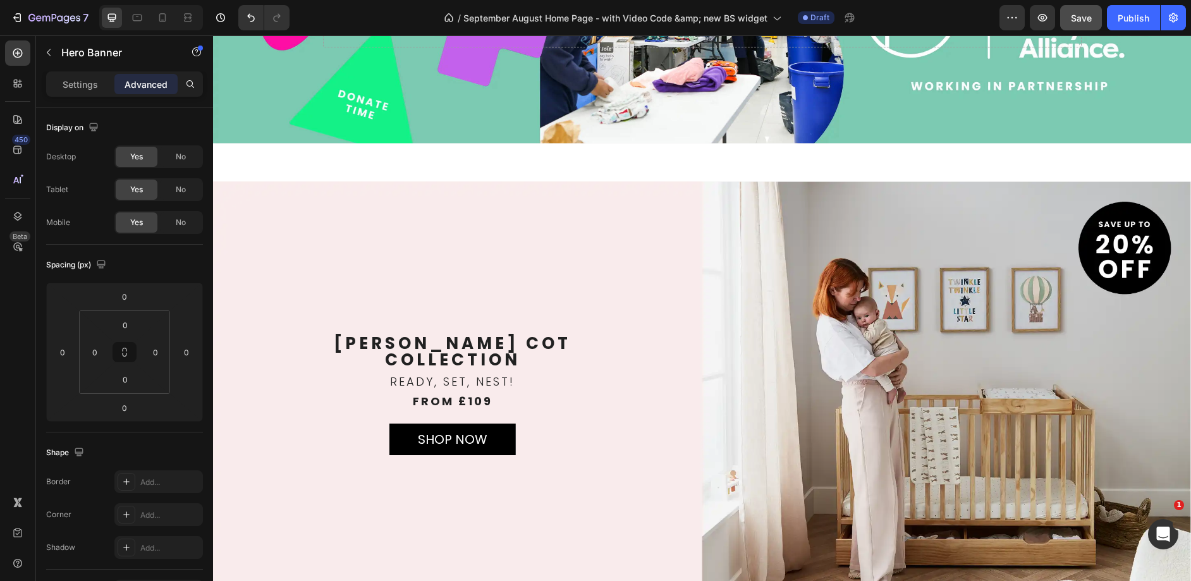
scroll to position [1836, 0]
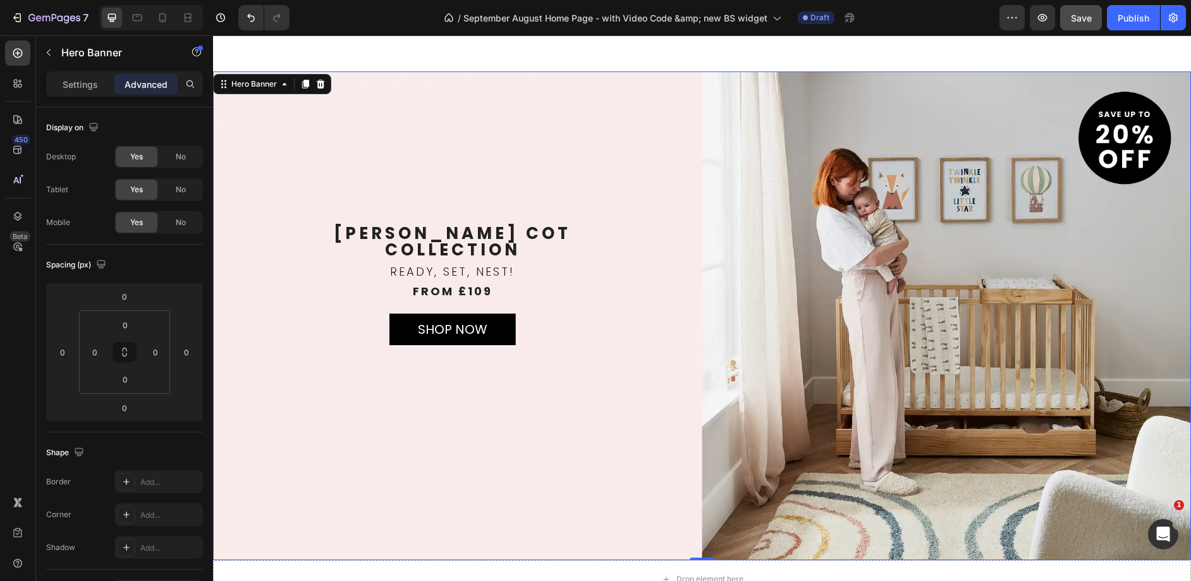
click at [391, 169] on div "Background Image" at bounding box center [702, 315] width 978 height 489
click at [85, 86] on p "Settings" at bounding box center [80, 84] width 35 height 13
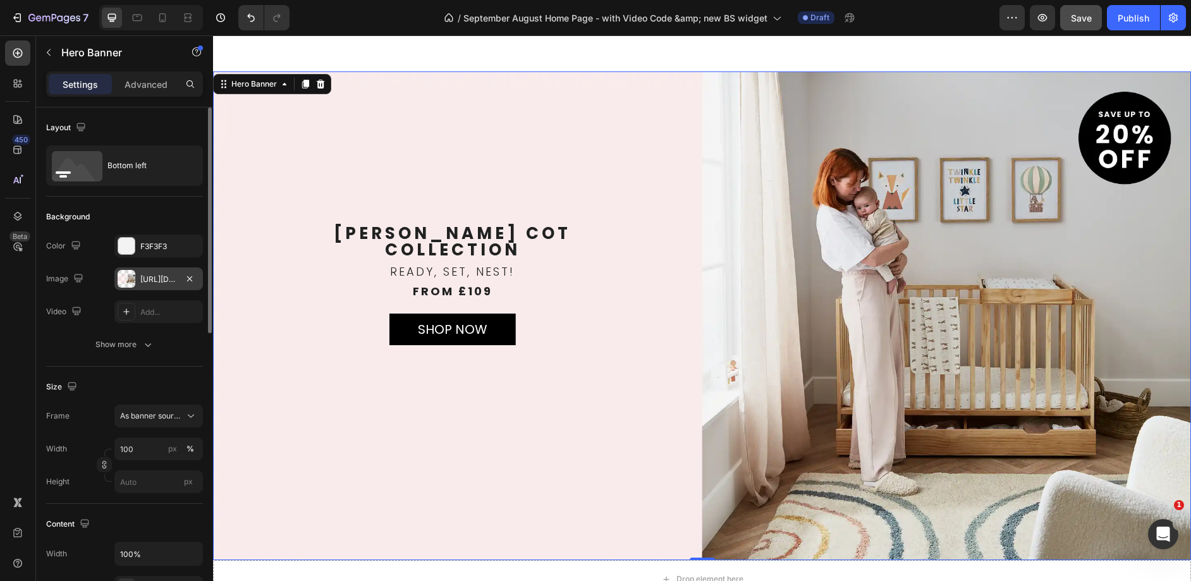
click at [163, 284] on div "[URL][DOMAIN_NAME]" at bounding box center [158, 279] width 37 height 11
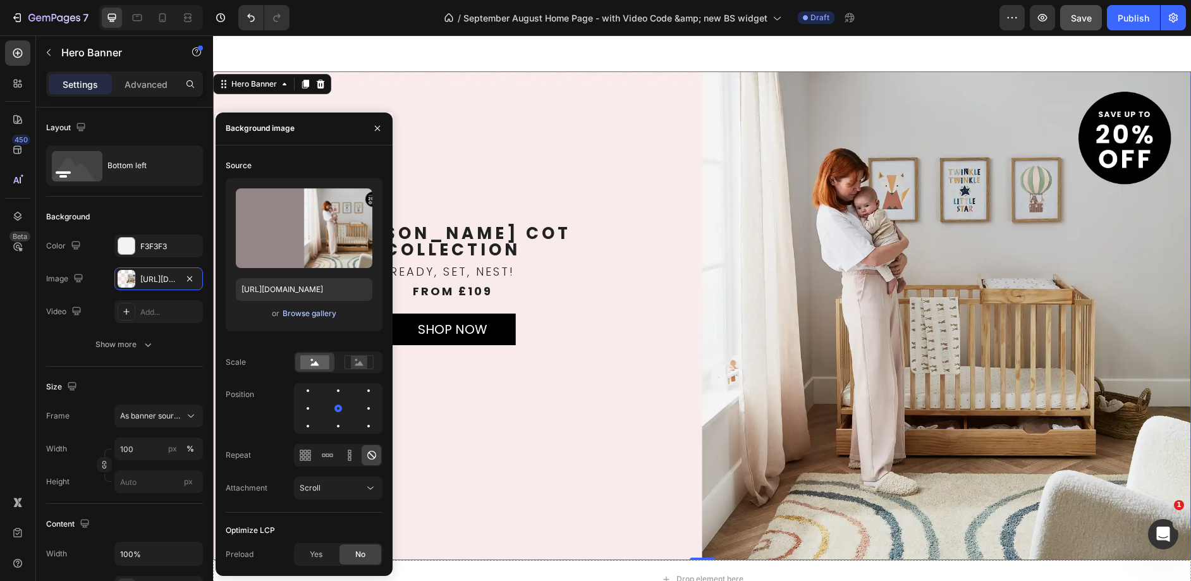
click at [316, 315] on div "Browse gallery" at bounding box center [309, 313] width 54 height 11
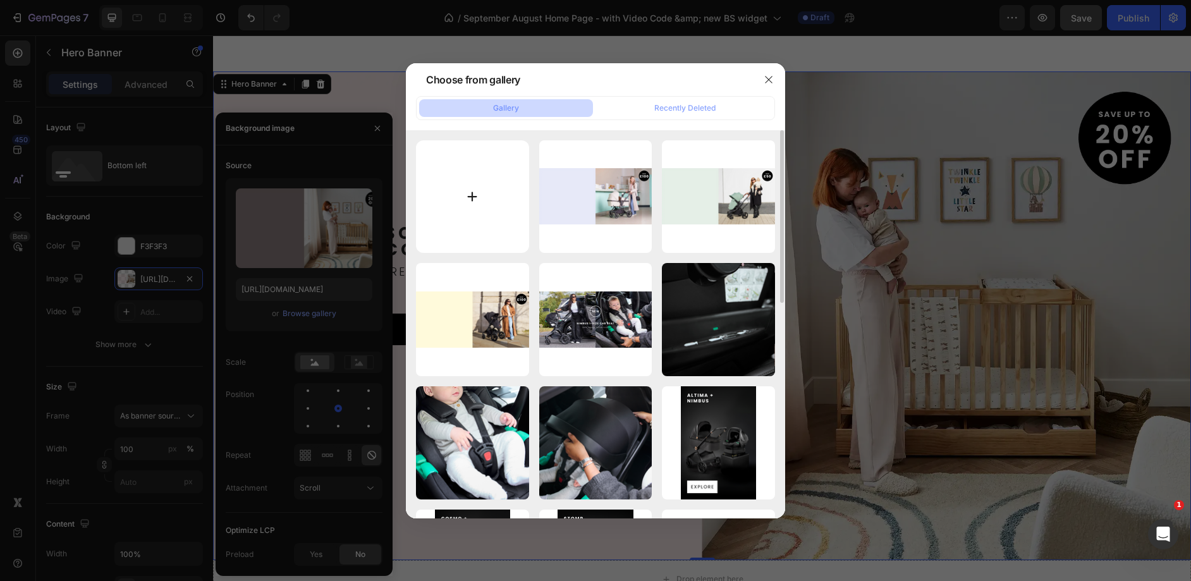
click at [465, 201] on input "file" at bounding box center [472, 196] width 113 height 113
type input "C:\fakepath\Desktop UK Tertiary Banner_Hartley.webp"
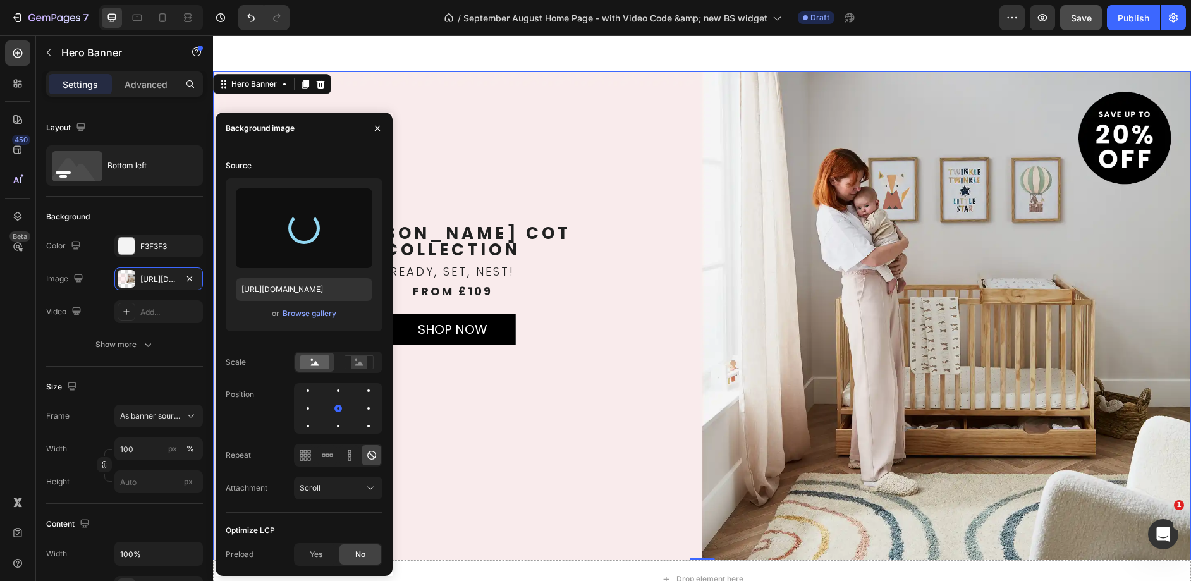
type input "[URL][DOMAIN_NAME]"
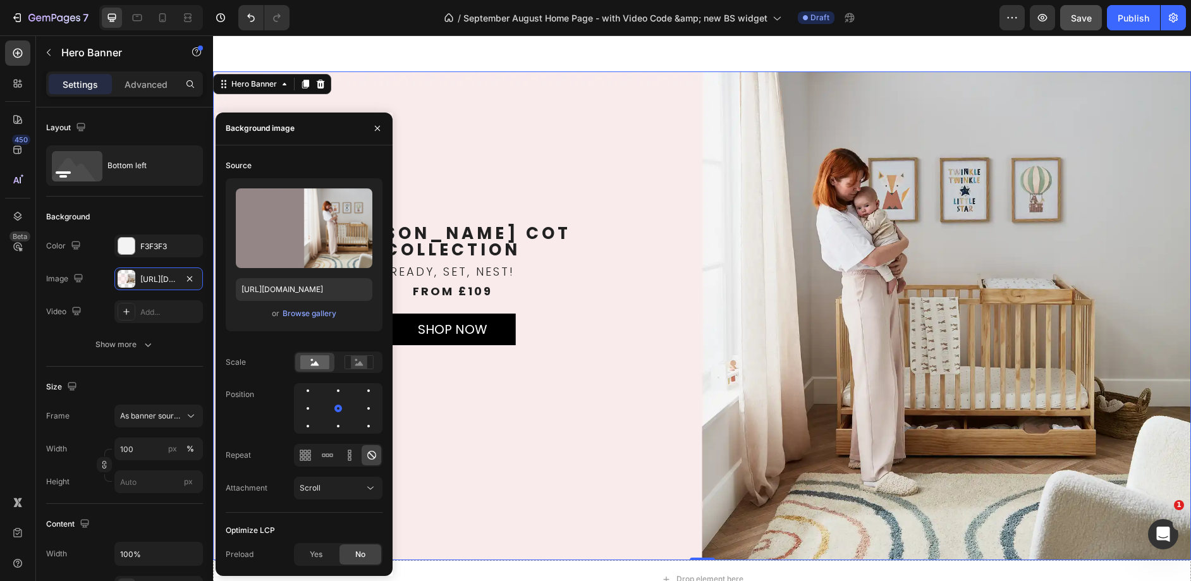
click at [437, 151] on div "Background Image" at bounding box center [702, 315] width 978 height 489
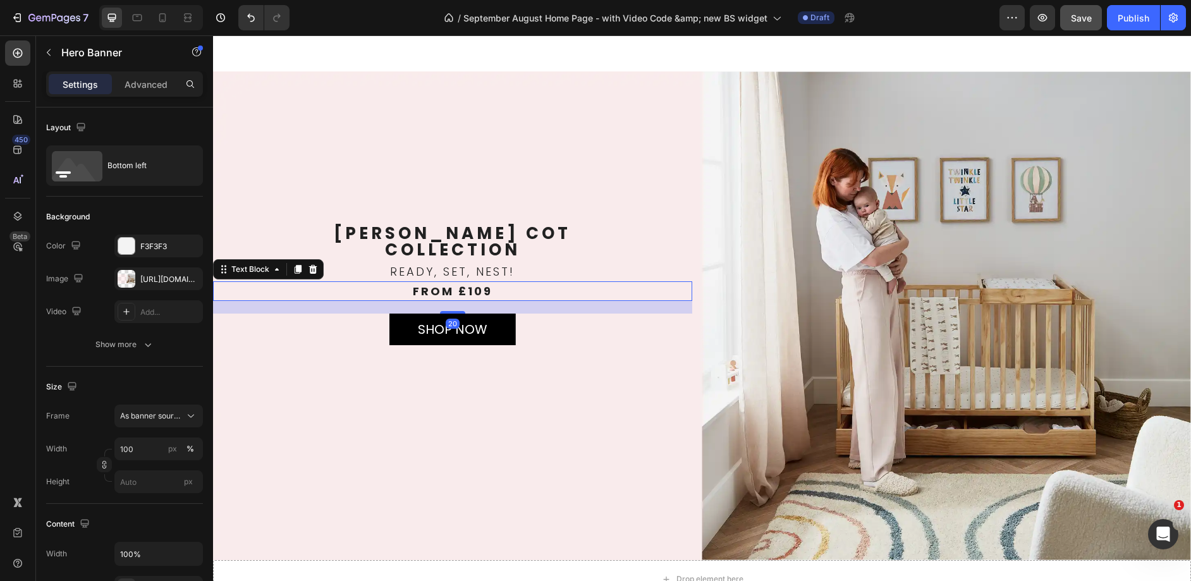
click at [478, 287] on p "FROM £109" at bounding box center [452, 290] width 476 height 17
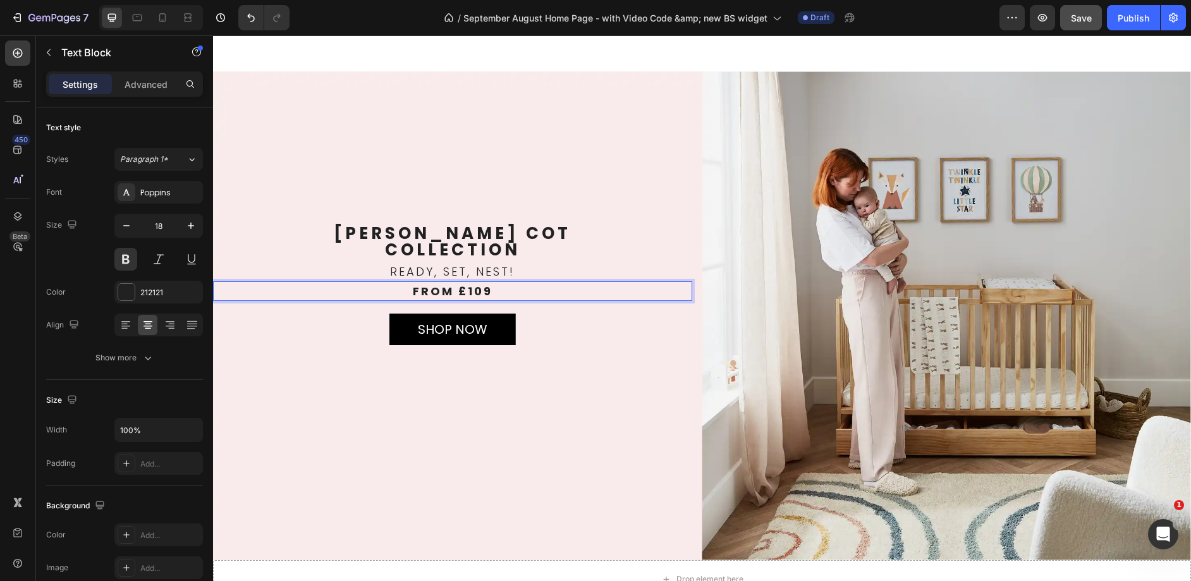
click at [478, 282] on p "FROM £109" at bounding box center [452, 290] width 476 height 17
click at [515, 163] on div "Background Image" at bounding box center [702, 315] width 978 height 489
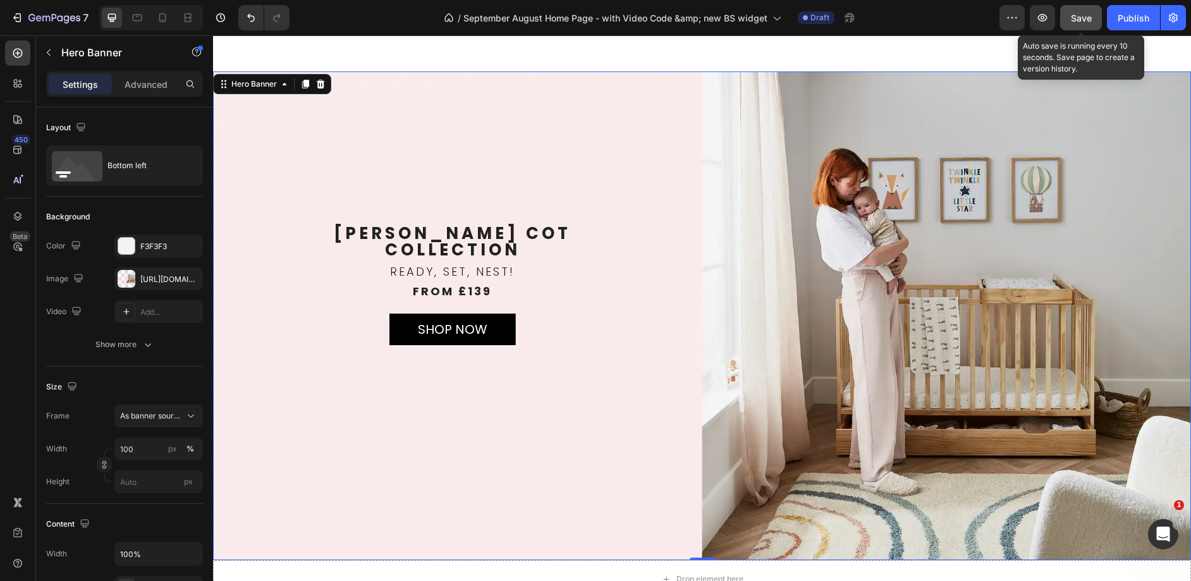
click at [1084, 11] on div "Save" at bounding box center [1080, 17] width 21 height 13
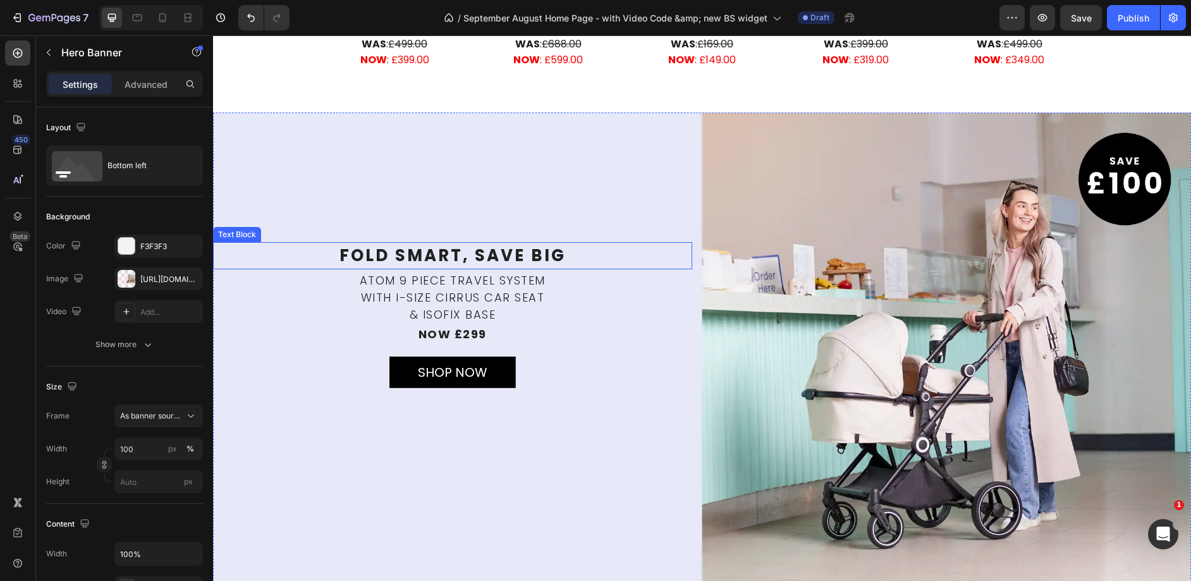
scroll to position [1017, 0]
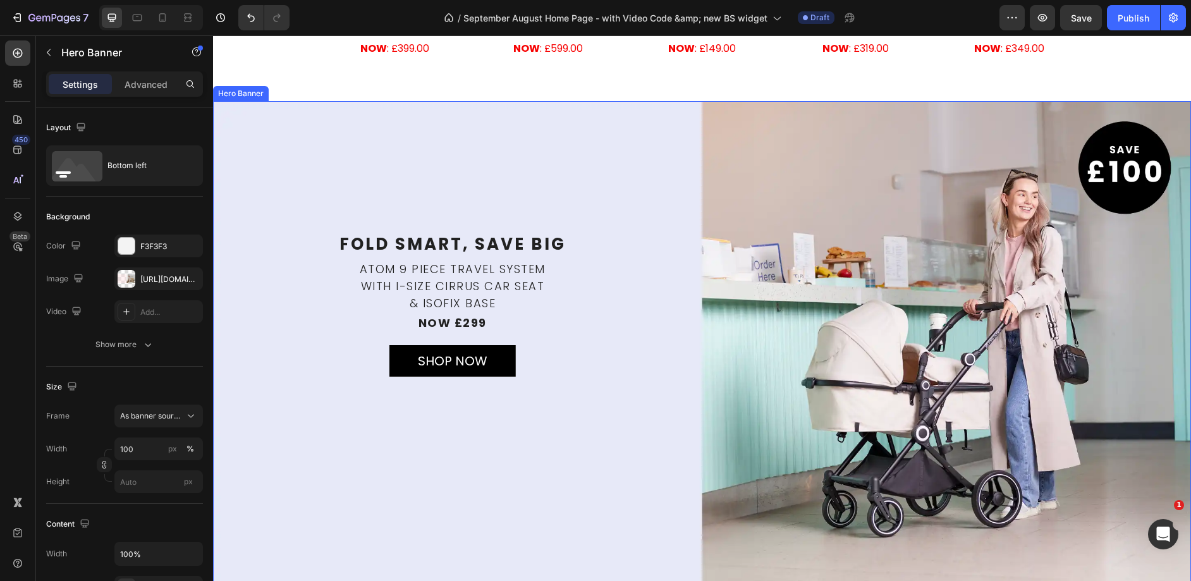
click at [543, 379] on div "END OF SEASON EDIT Text Block Fold Smart, Save Big Text Block Atom 9 Piece Trav…" at bounding box center [452, 345] width 479 height 229
drag, startPoint x: 576, startPoint y: 355, endPoint x: 497, endPoint y: 336, distance: 82.0
click at [576, 355] on div "END OF SEASON EDIT Text Block Fold Smart, Save Big Text Block Atom 9 Piece Trav…" at bounding box center [452, 345] width 479 height 229
click at [506, 353] on p "SHOP NOW" at bounding box center [453, 361] width 124 height 16
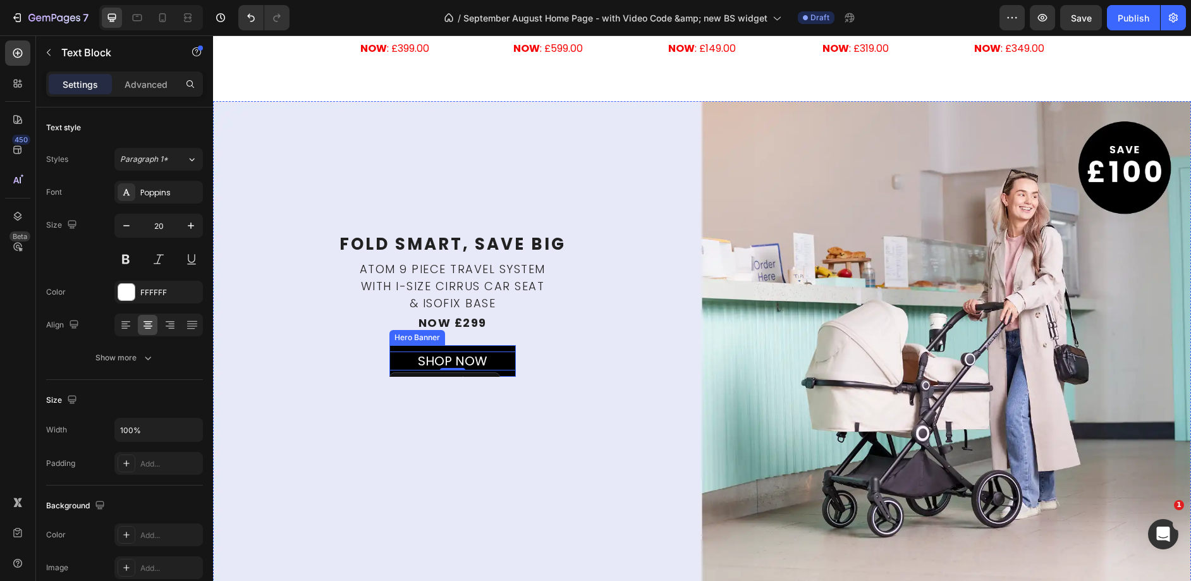
click at [511, 344] on div "SHOP NOW Text Block 0" at bounding box center [452, 360] width 126 height 59
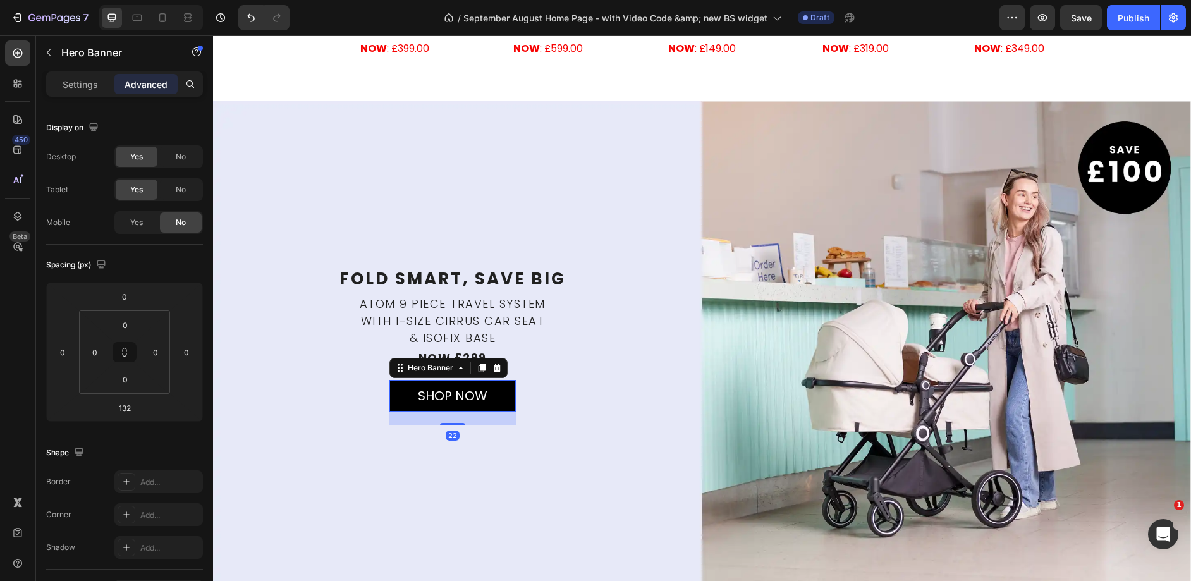
drag, startPoint x: 451, startPoint y: 455, endPoint x: 474, endPoint y: 385, distance: 73.3
click at [474, 385] on div "SHOP NOW Text Block Hero Banner 22" at bounding box center [452, 396] width 126 height 32
type input "22"
click at [590, 409] on div "END OF SEASON EDIT Text Block Fold Smart, Save Big Text Block Atom 9 Piece Trav…" at bounding box center [452, 345] width 479 height 160
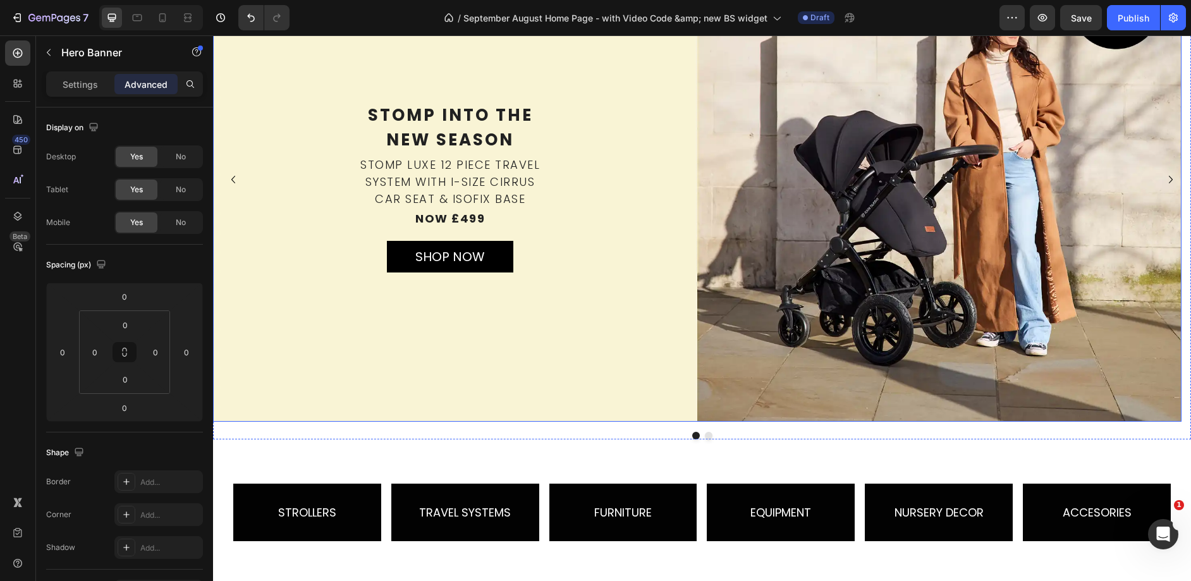
scroll to position [0, 0]
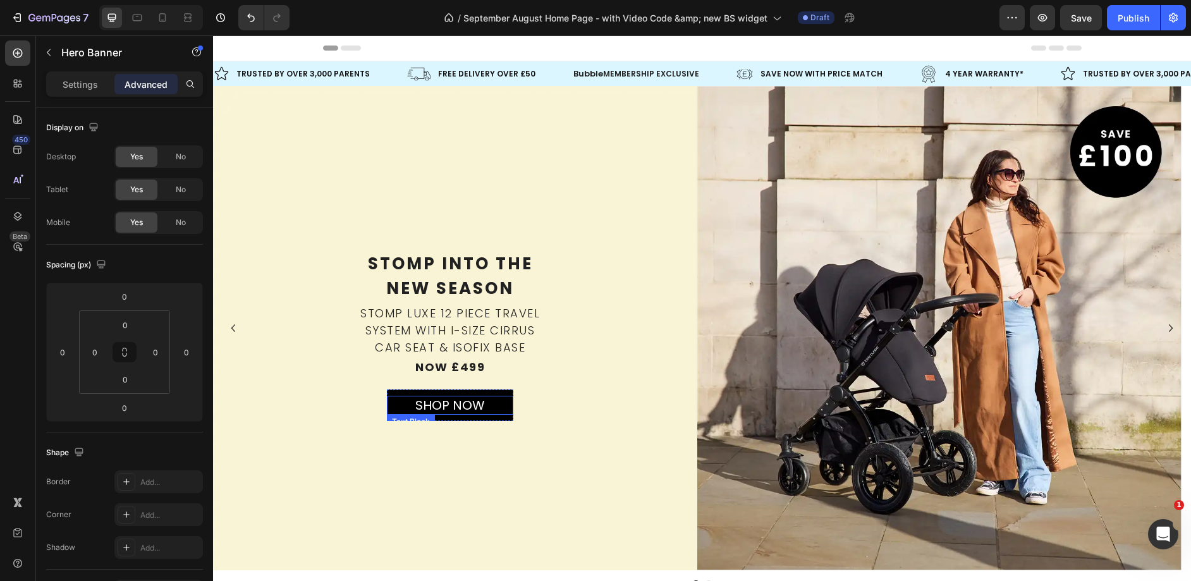
click at [507, 402] on p "SHOP NOW" at bounding box center [450, 405] width 124 height 16
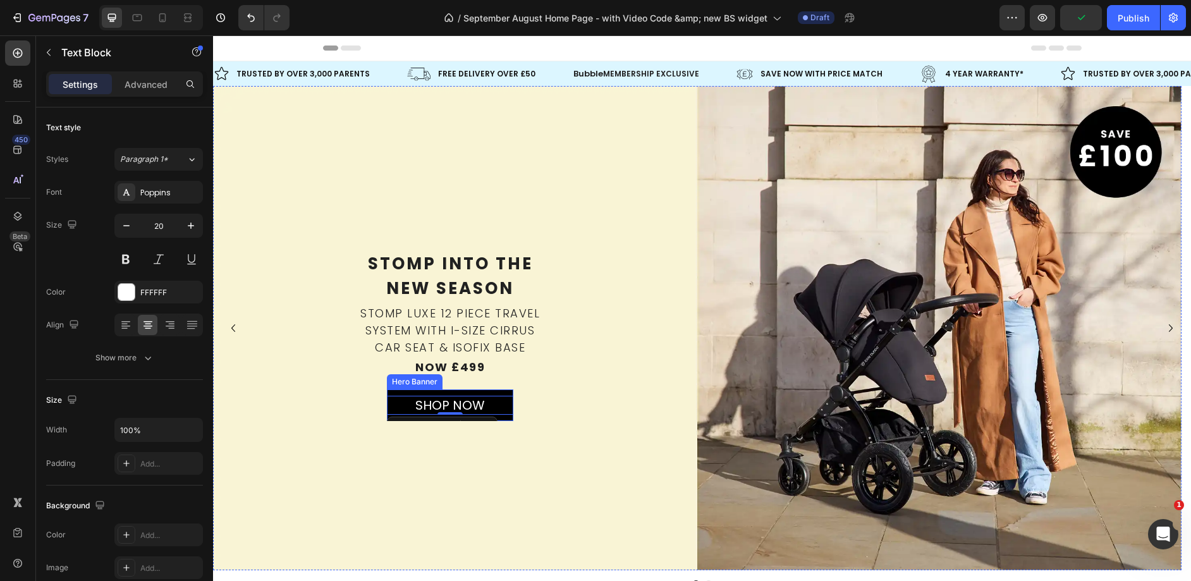
click at [509, 393] on div "SHOP NOW Text Block 0" at bounding box center [450, 404] width 126 height 59
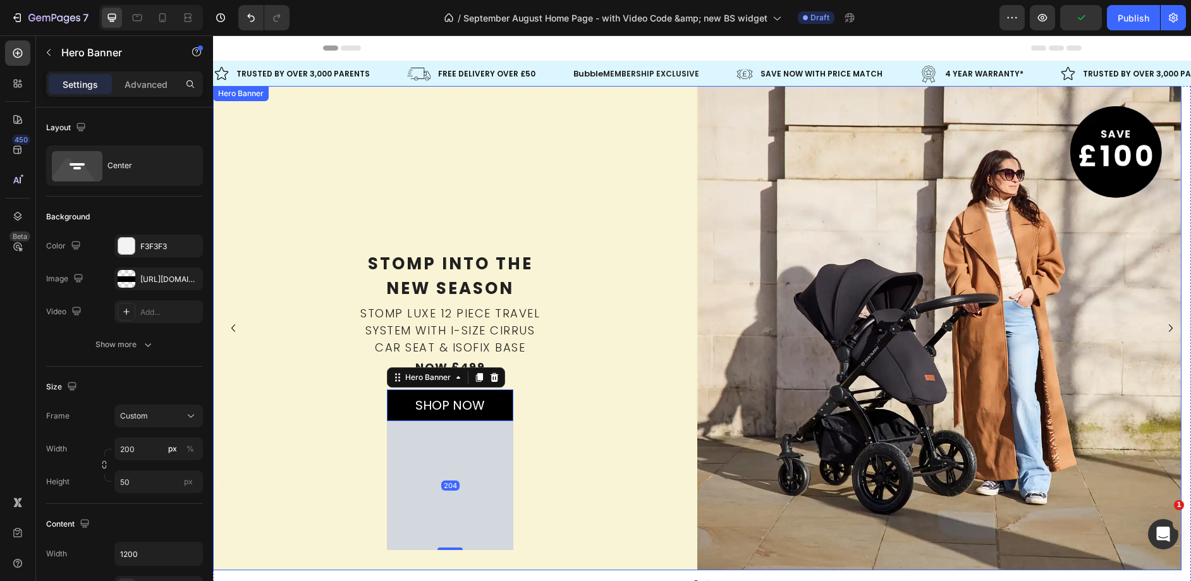
click at [633, 515] on div "Stomp into the   new season Text Block Stomp Luxe 12 Piece Travel System with i…" at bounding box center [450, 400] width 474 height 300
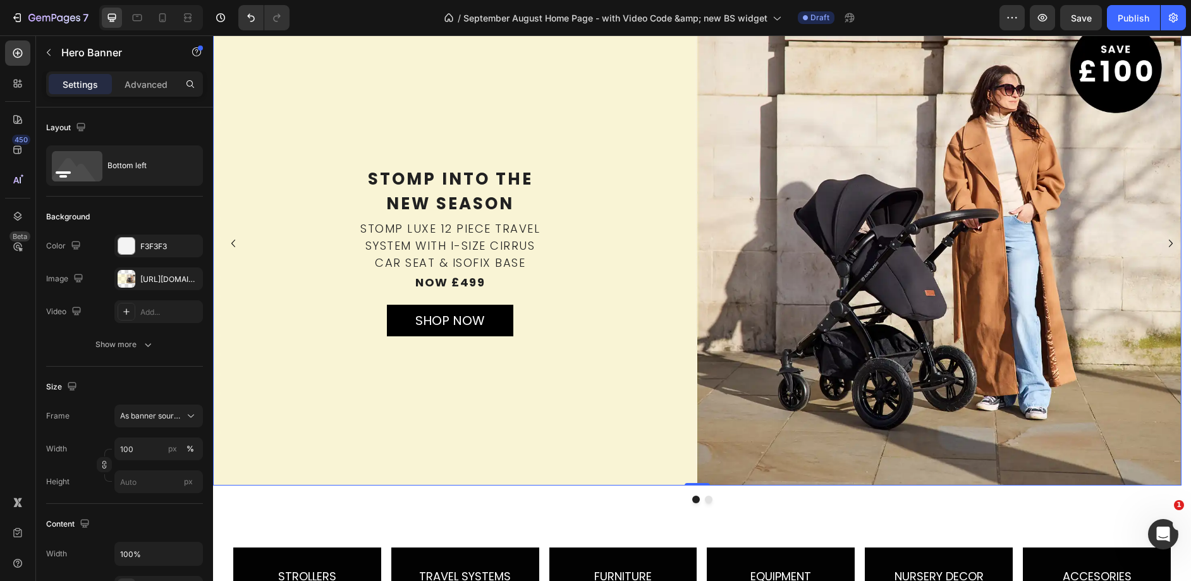
scroll to position [98, 0]
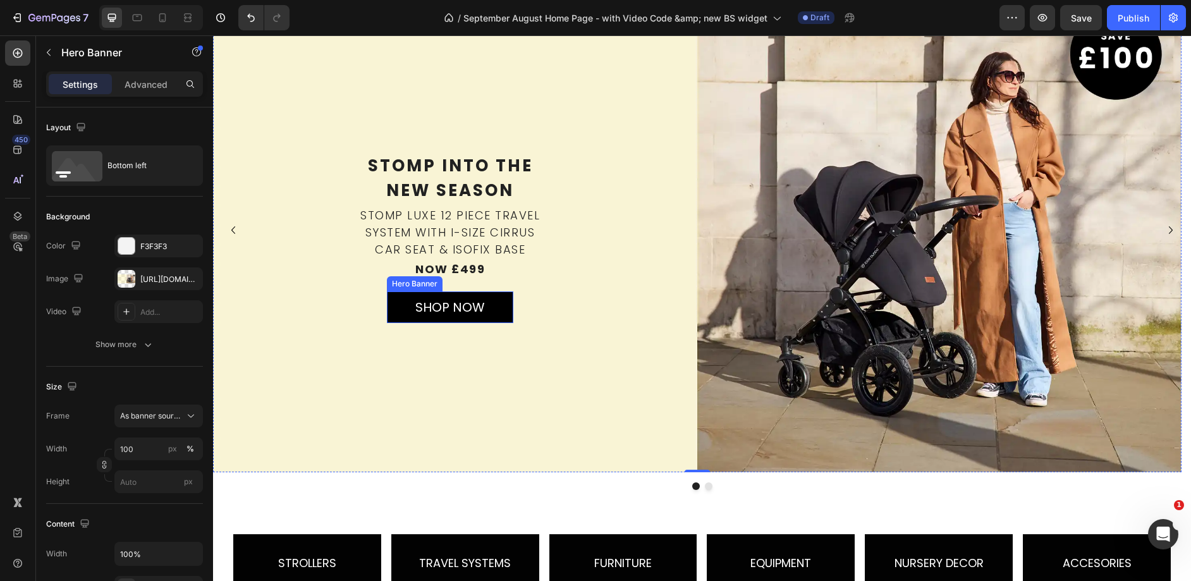
click at [492, 294] on div "SHOP NOW Text Block" at bounding box center [450, 306] width 126 height 59
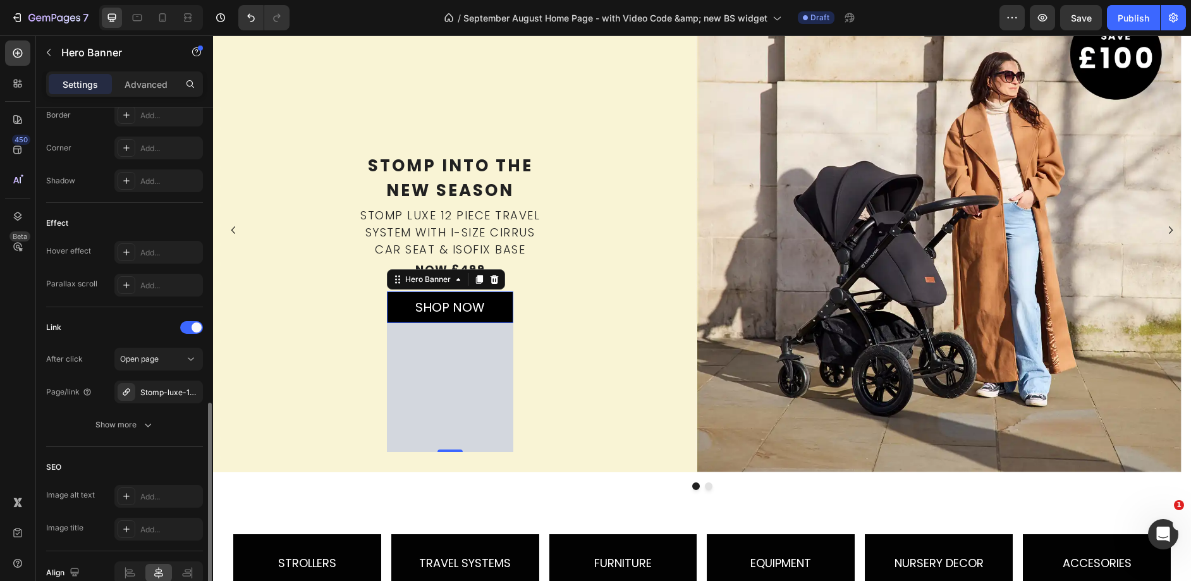
scroll to position [640, 0]
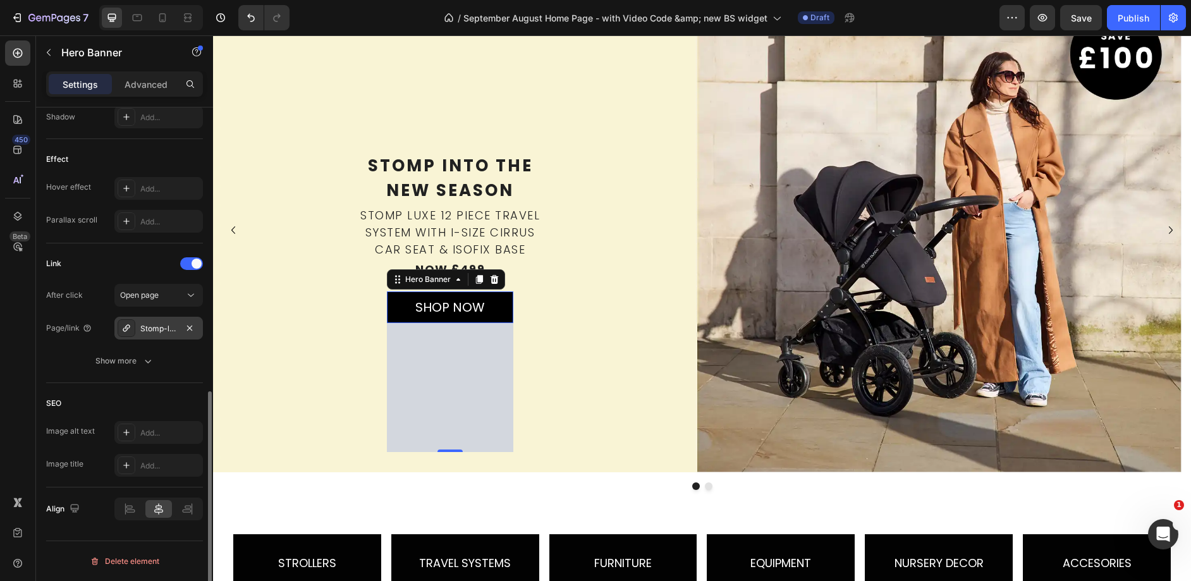
click at [142, 330] on div "Stomp-luxe-12-piece-travel-system-with-i-size-stratus-car-seat-isofix-base" at bounding box center [158, 328] width 37 height 11
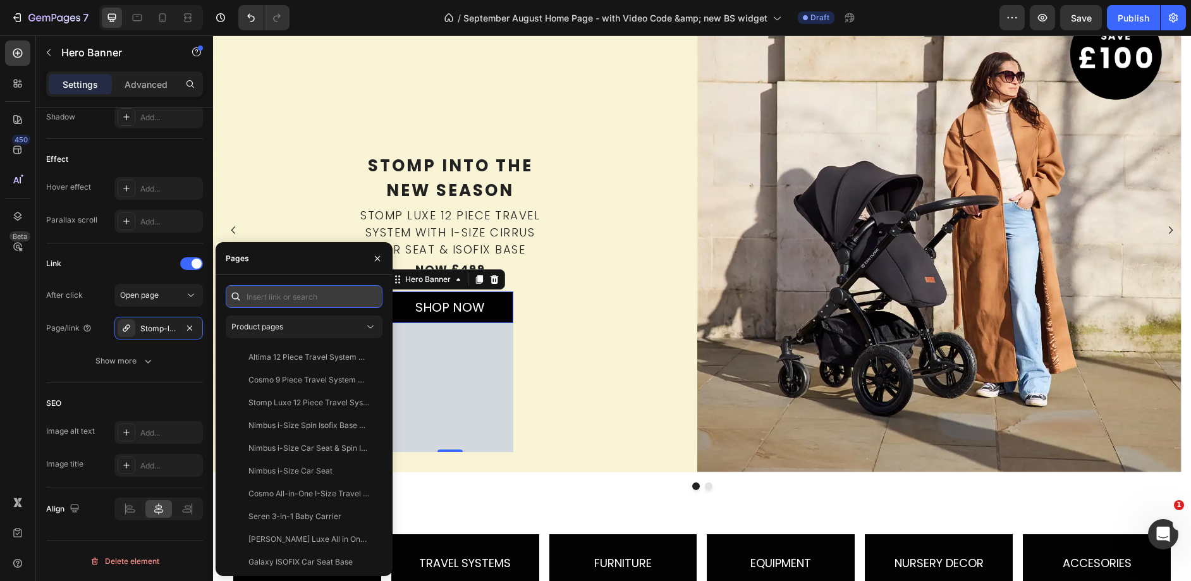
click at [327, 302] on input "text" at bounding box center [304, 296] width 157 height 23
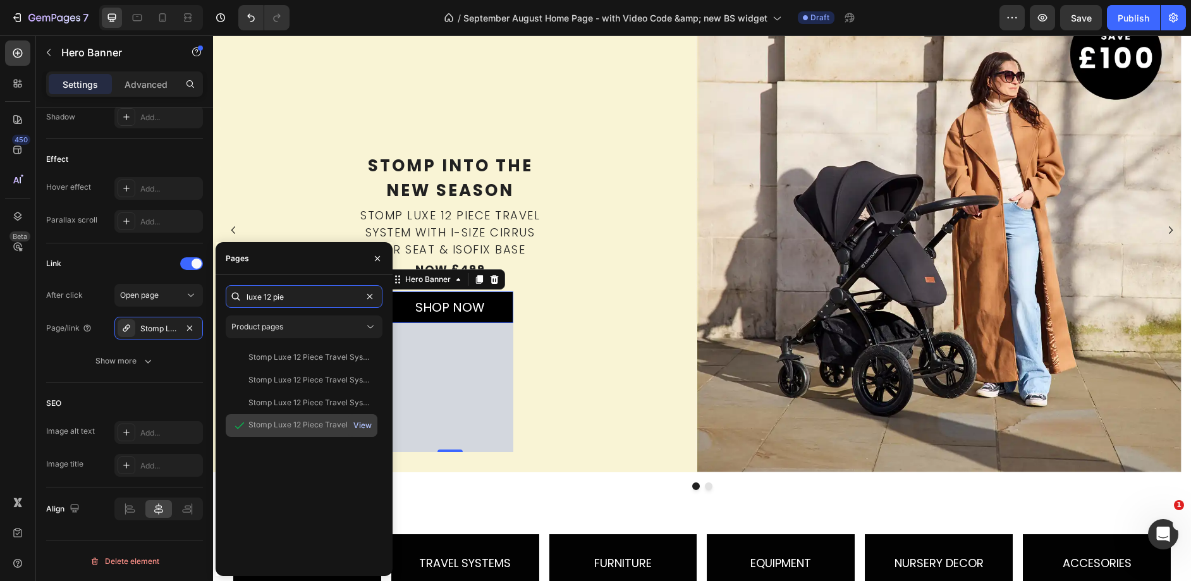
type input "luxe 12 pie"
click at [358, 425] on div "View" at bounding box center [362, 425] width 18 height 11
click at [364, 405] on div "View" at bounding box center [362, 402] width 18 height 11
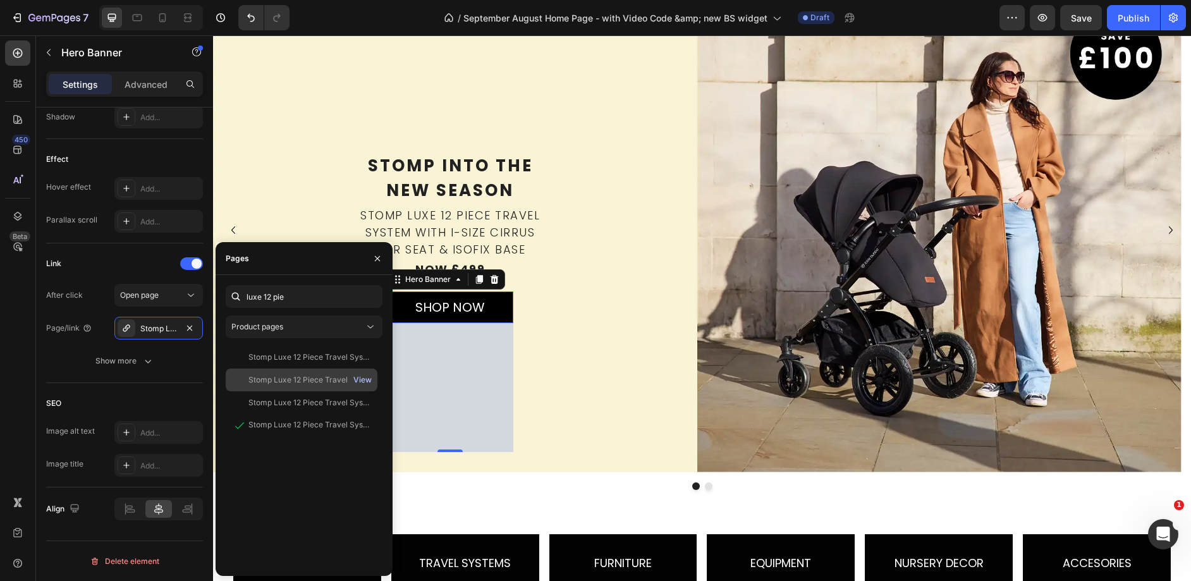
click at [369, 380] on div "View" at bounding box center [362, 379] width 18 height 11
click at [329, 374] on div "Stomp Luxe 12 Piece Travel System with i-Size Cirrus Car Seat & ISOFIX Base" at bounding box center [308, 379] width 121 height 11
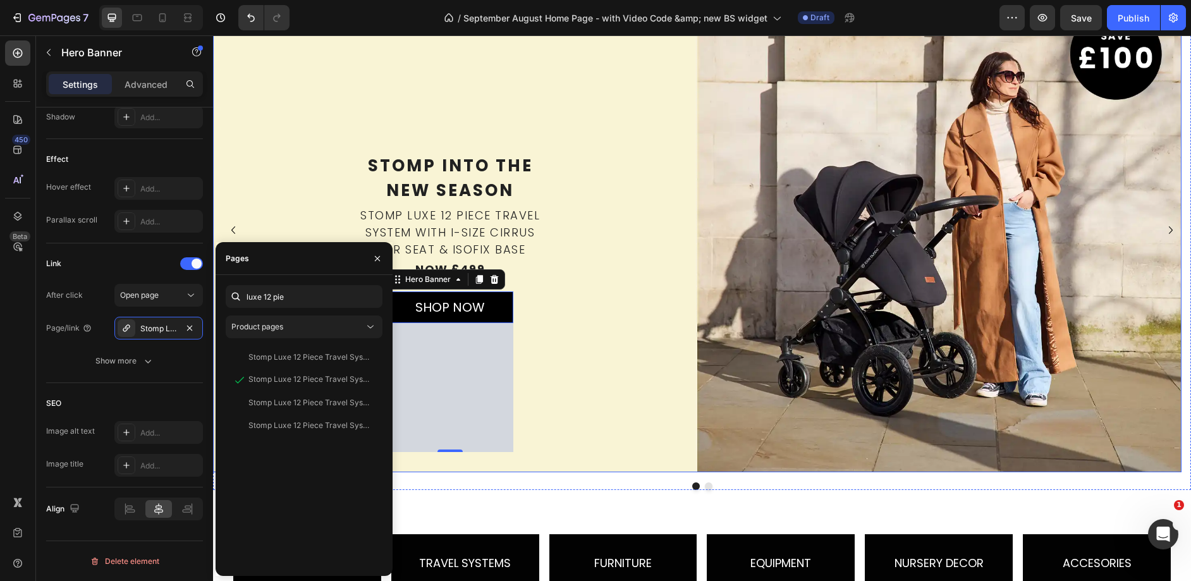
click at [566, 289] on div "Stomp into the   new season Text Block Stomp Luxe 12 Piece Travel System with i…" at bounding box center [450, 302] width 474 height 300
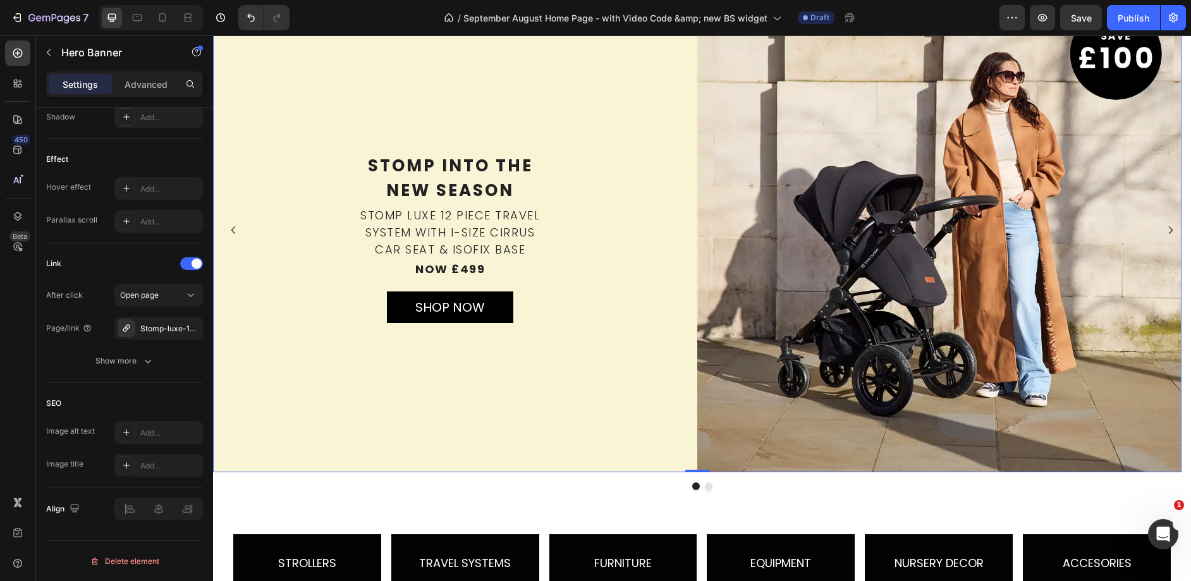
click at [320, 409] on div "Stomp into the   new season Text Block Stomp Luxe 12 Piece Travel System with i…" at bounding box center [450, 302] width 474 height 300
click at [148, 333] on div "Stomp-luxe-12-piece-travel-system-with-i-size-stratus-car-seat-isofix-base" at bounding box center [158, 328] width 37 height 11
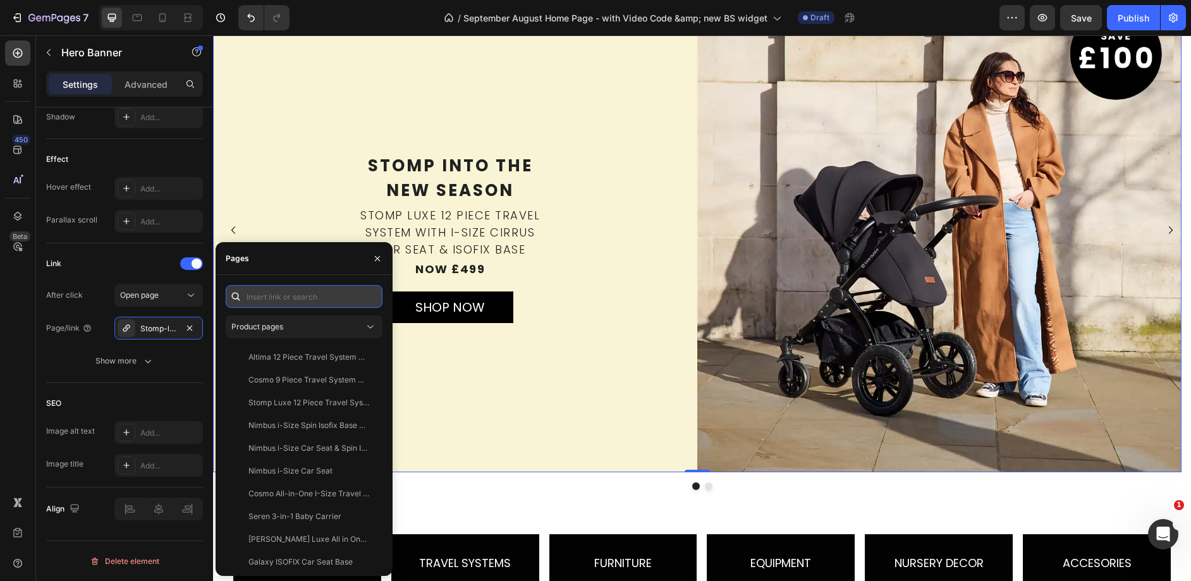
click at [336, 296] on input "text" at bounding box center [304, 296] width 157 height 23
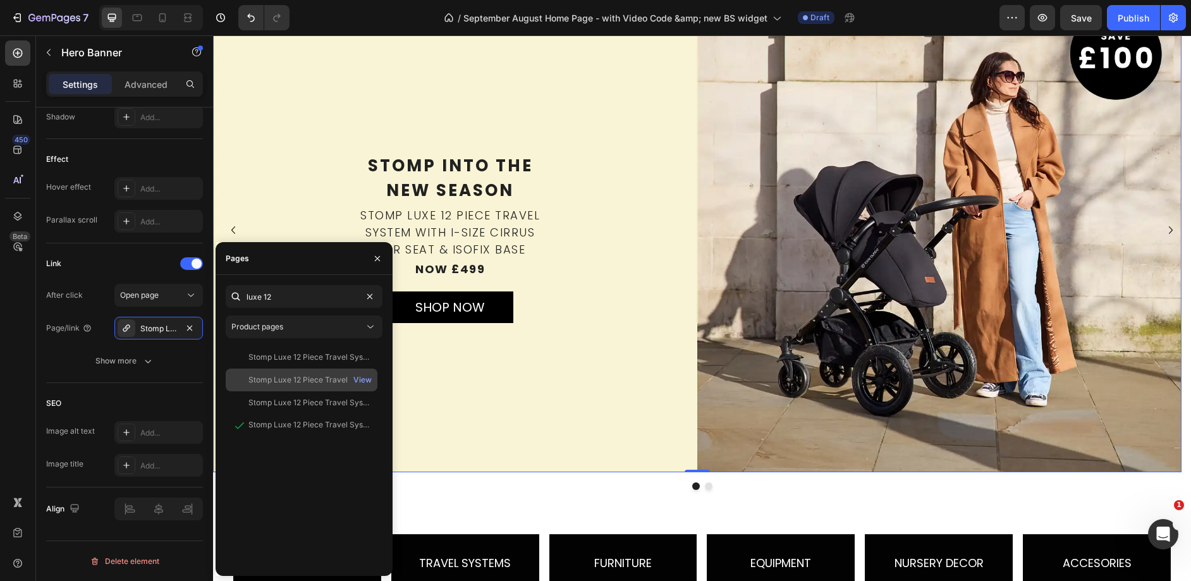
type input "luxe 12"
click at [335, 382] on div "Stomp Luxe 12 Piece Travel System with i-Size Cirrus Car Seat & ISOFIX Base" at bounding box center [308, 379] width 121 height 11
click at [365, 375] on div "View" at bounding box center [362, 379] width 18 height 11
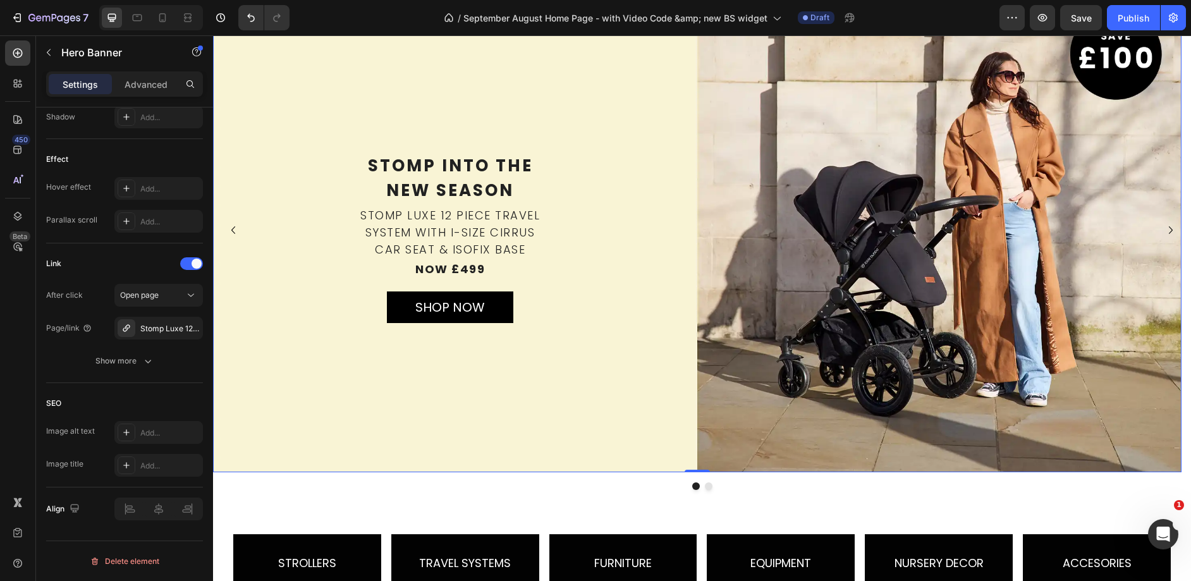
click at [667, 107] on div "Background Image" at bounding box center [697, 230] width 968 height 484
click at [1074, 18] on span "Save" at bounding box center [1080, 18] width 21 height 11
click at [705, 484] on button "Dot" at bounding box center [709, 486] width 8 height 8
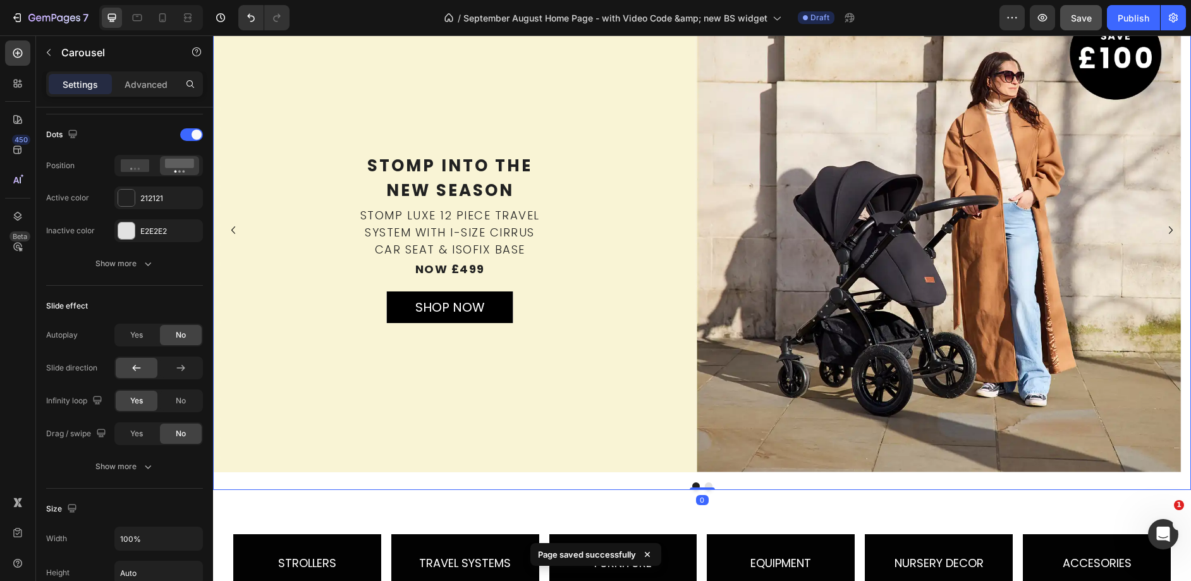
scroll to position [0, 0]
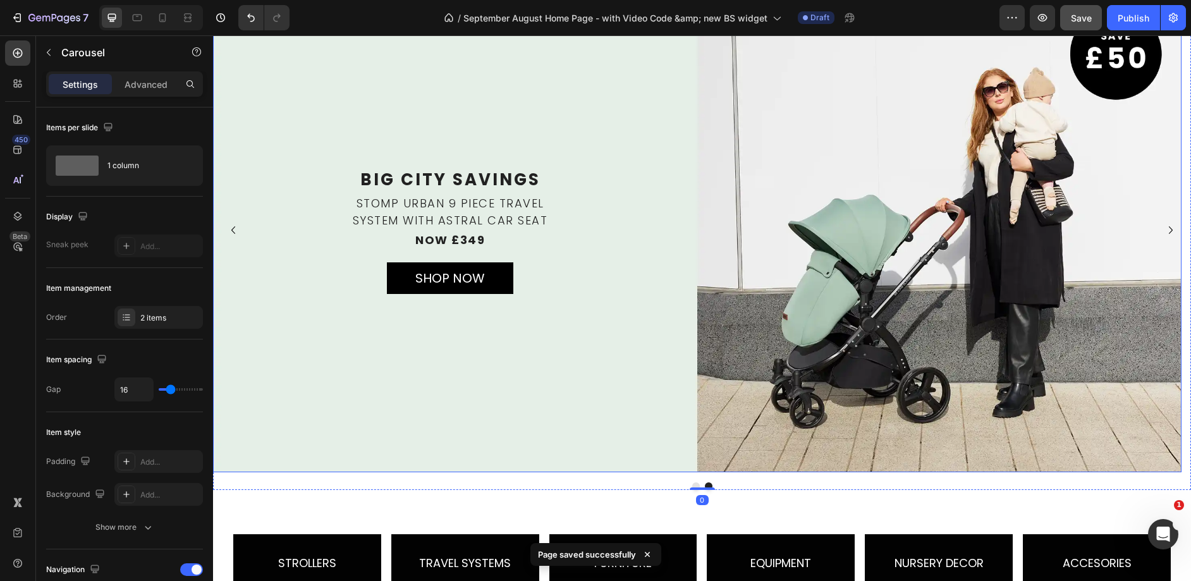
click at [455, 97] on div "Background Image" at bounding box center [697, 230] width 968 height 484
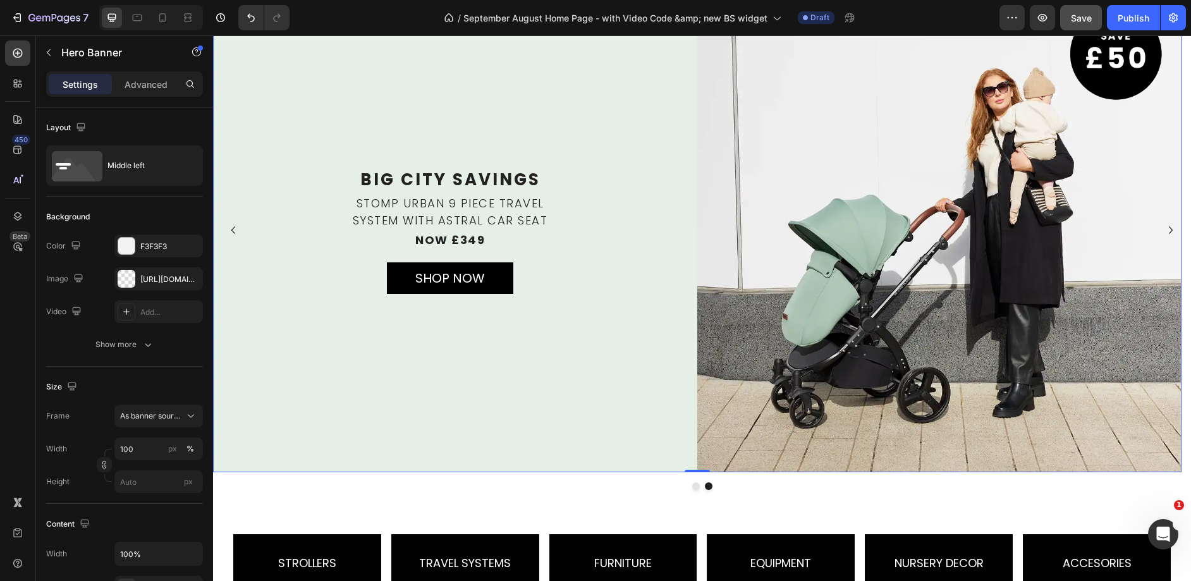
click at [320, 364] on div "Background Image" at bounding box center [697, 230] width 968 height 484
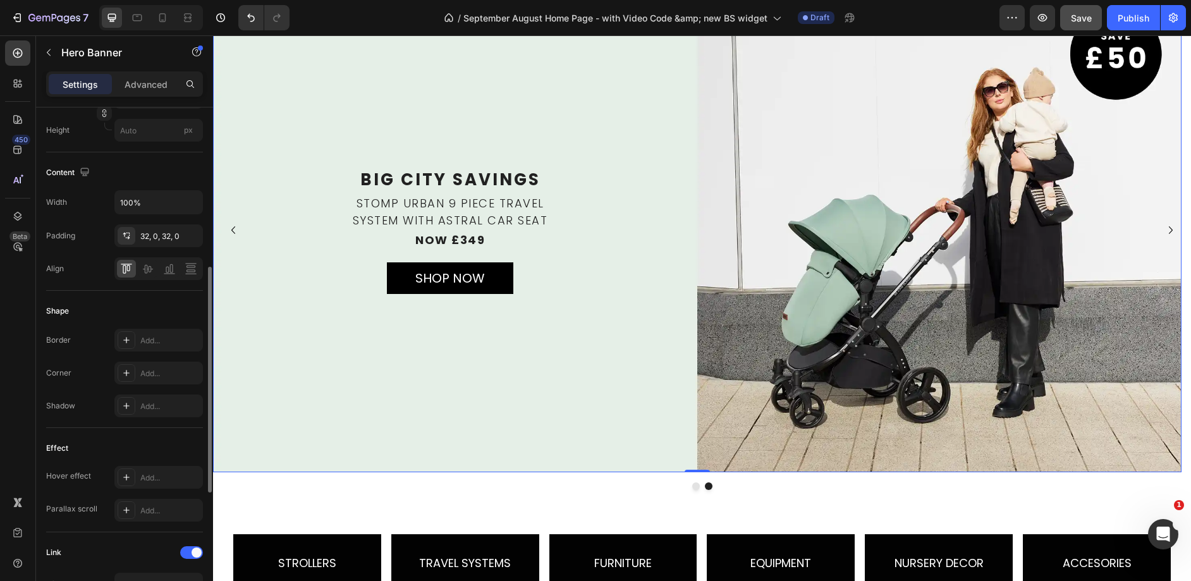
scroll to position [565, 0]
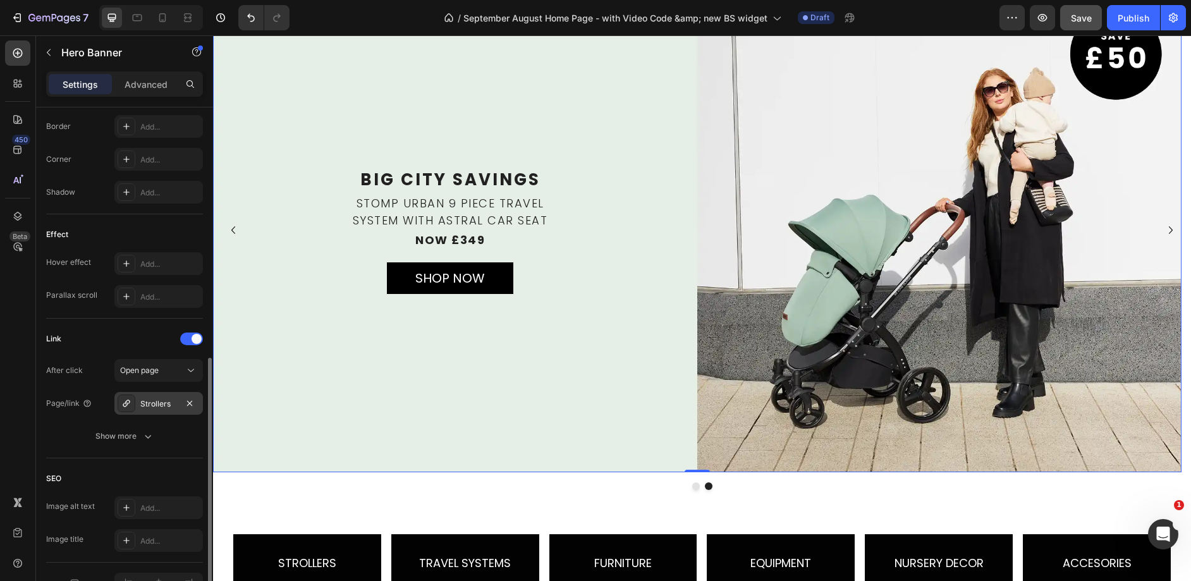
click at [138, 394] on div "Strollers" at bounding box center [158, 403] width 88 height 23
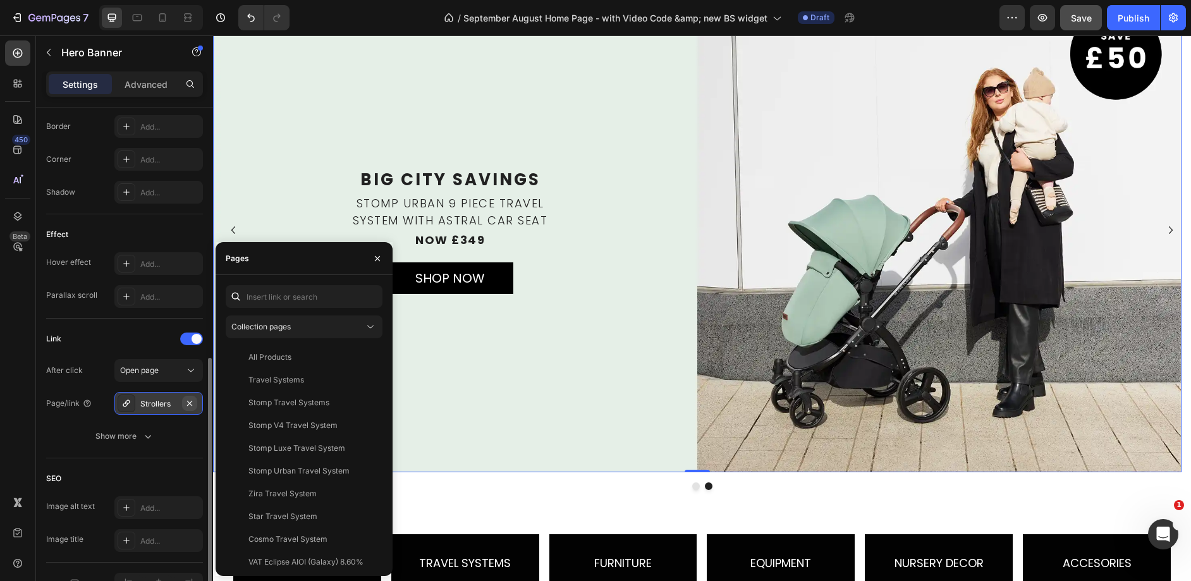
click at [186, 400] on icon "button" at bounding box center [190, 403] width 10 height 10
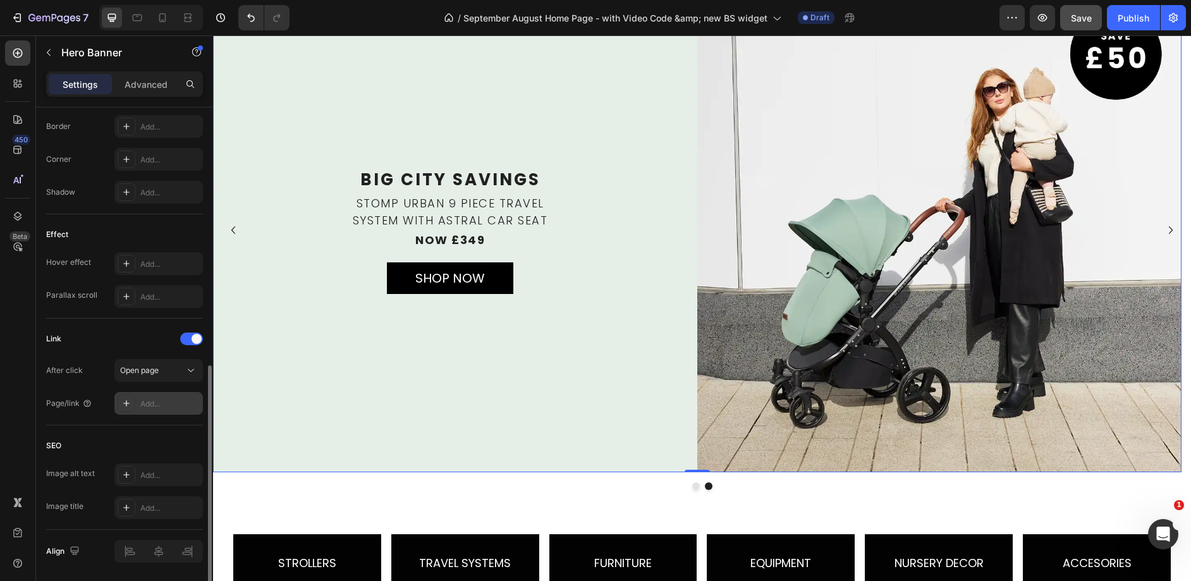
click at [159, 406] on div "Add..." at bounding box center [169, 403] width 59 height 11
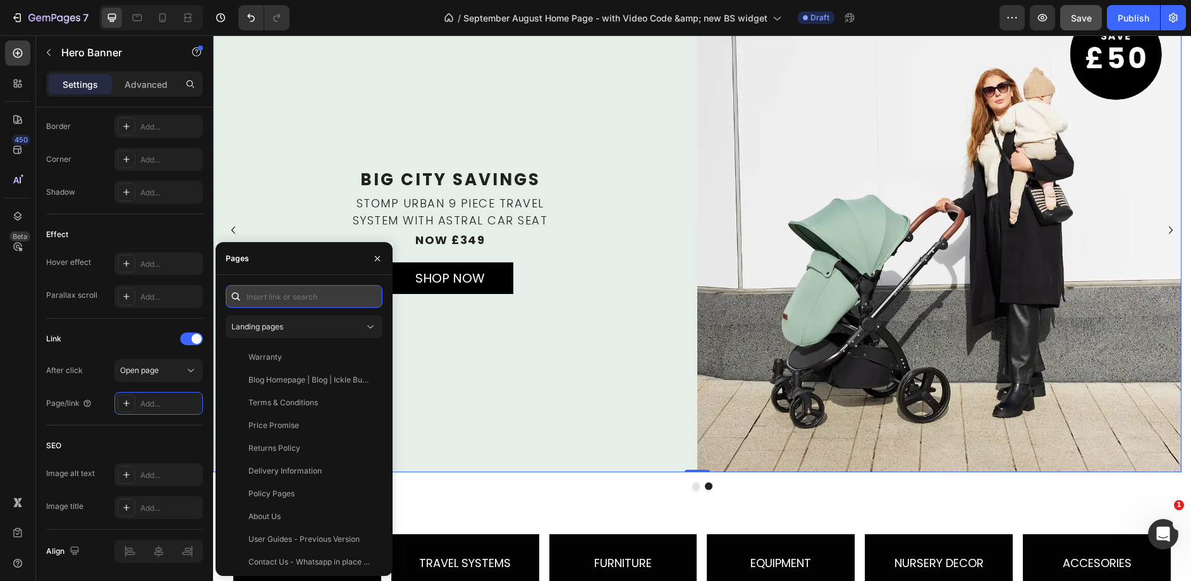
click at [318, 297] on input "text" at bounding box center [304, 296] width 157 height 23
click at [309, 330] on div "Landing pages" at bounding box center [297, 326] width 133 height 11
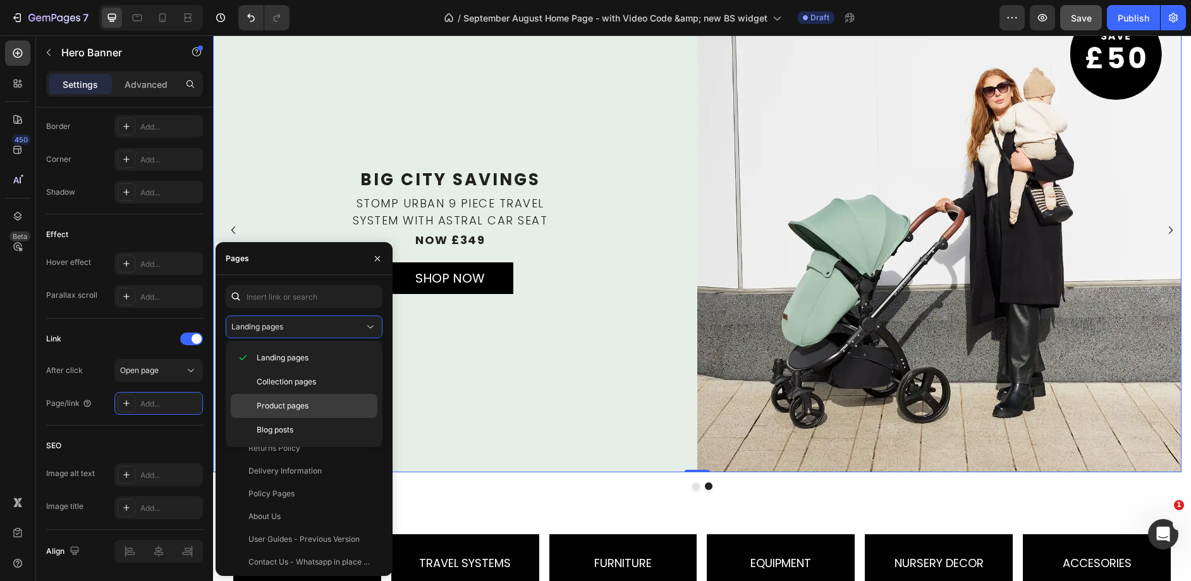
click at [289, 400] on span "Product pages" at bounding box center [283, 405] width 52 height 11
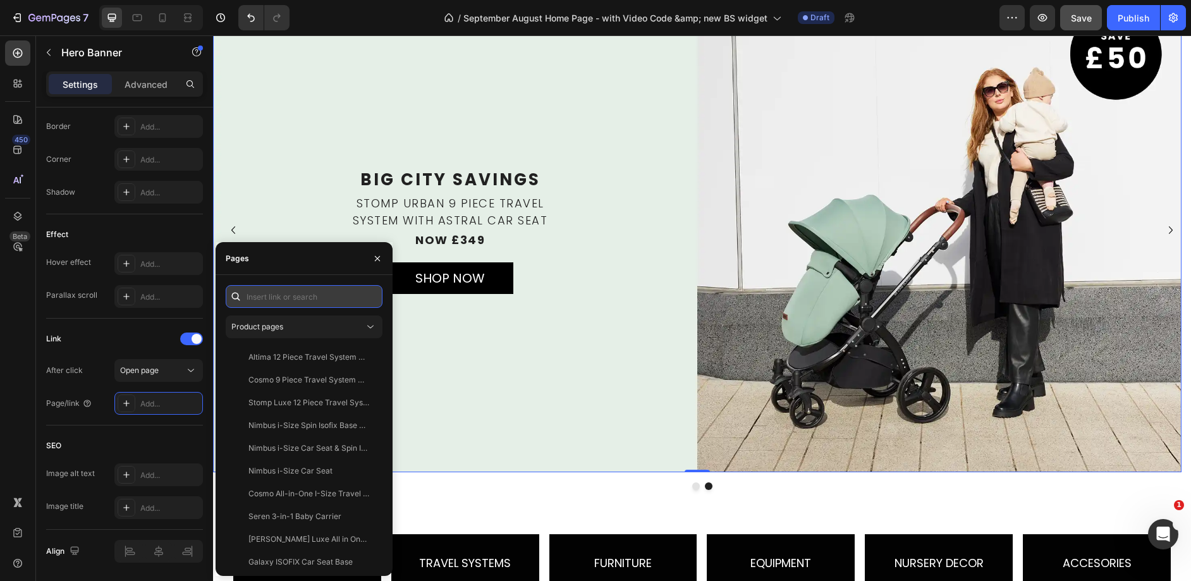
click at [301, 290] on input "text" at bounding box center [304, 296] width 157 height 23
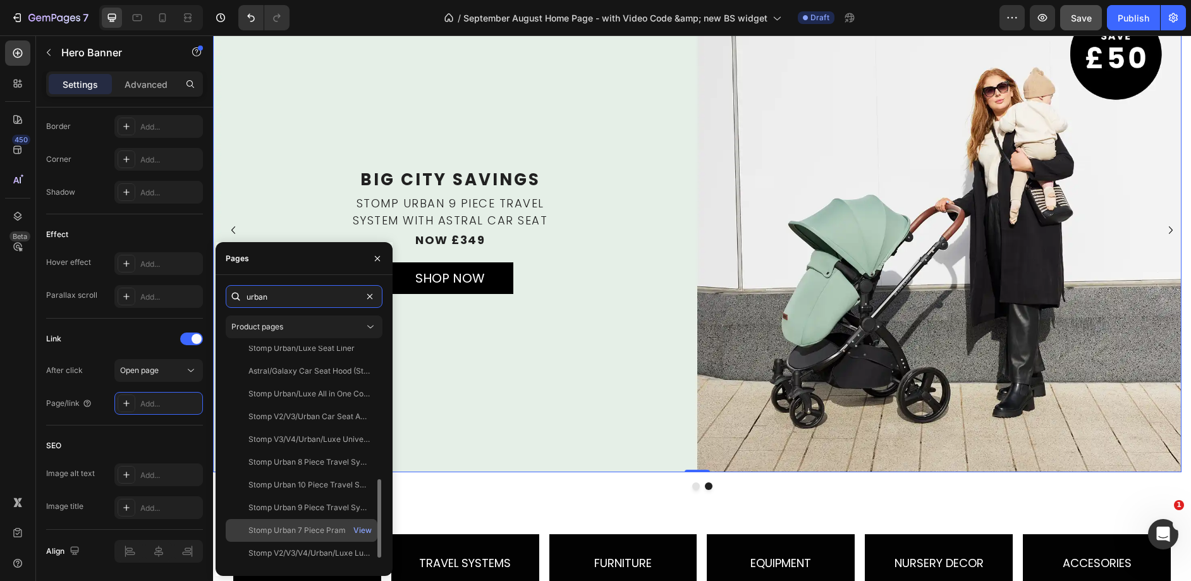
scroll to position [322, 0]
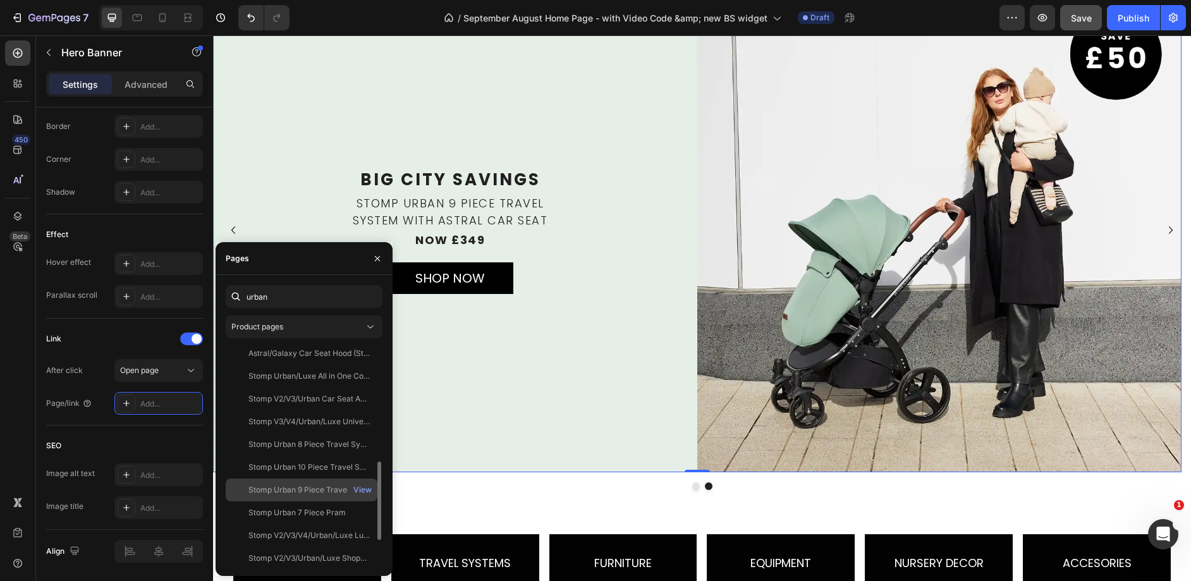
click at [315, 487] on div "Stomp Urban 9 Piece Travel System with Astral Car Seat" at bounding box center [308, 489] width 121 height 11
click at [364, 494] on div "View" at bounding box center [362, 489] width 18 height 11
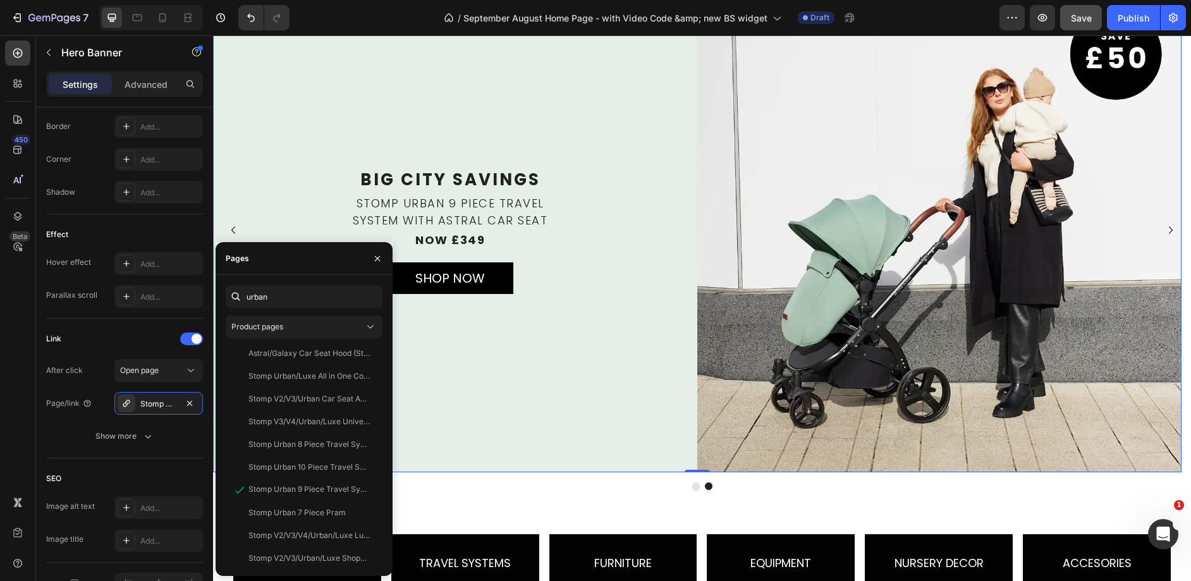
click at [591, 160] on div "Big City Savings Text Block LAST MINUTE GETAWAYS Text Block HOLIDAY STROLLERS S…" at bounding box center [697, 230] width 968 height 168
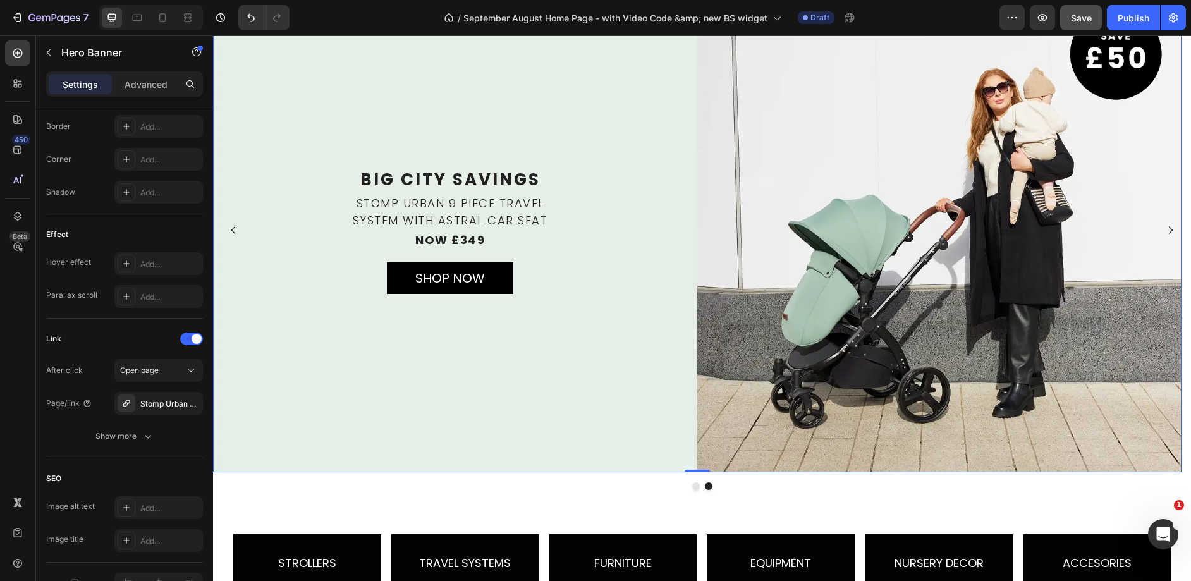
click at [487, 406] on div "Background Image" at bounding box center [697, 230] width 968 height 484
click at [166, 402] on div "Stomp Urban 9 Piece Travel System with Astral Car Seat" at bounding box center [158, 403] width 37 height 11
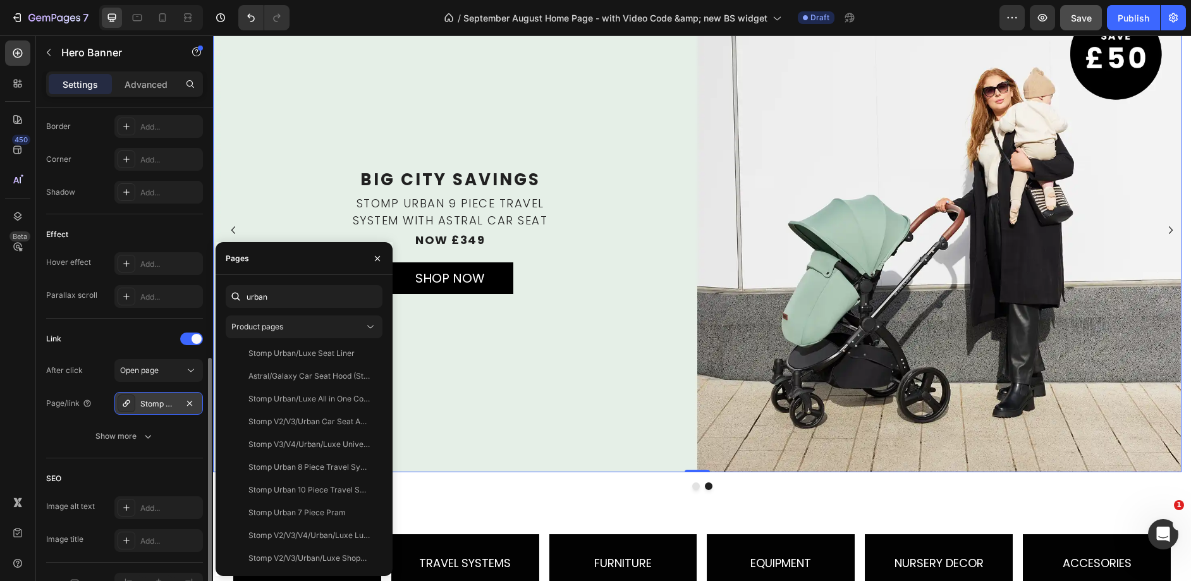
click at [159, 400] on div "Stomp Urban 9 Piece Travel System with Astral Car Seat" at bounding box center [158, 403] width 37 height 11
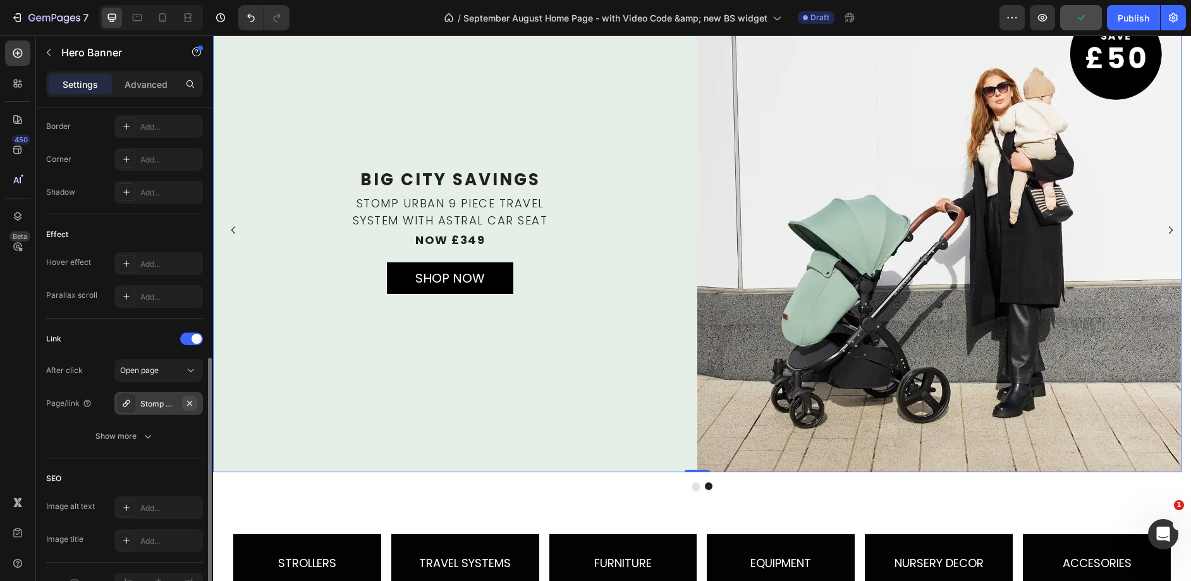
click at [185, 401] on icon "button" at bounding box center [190, 403] width 10 height 10
click at [431, 440] on div "Background Image" at bounding box center [697, 230] width 968 height 484
click at [145, 402] on div "Add..." at bounding box center [169, 403] width 59 height 11
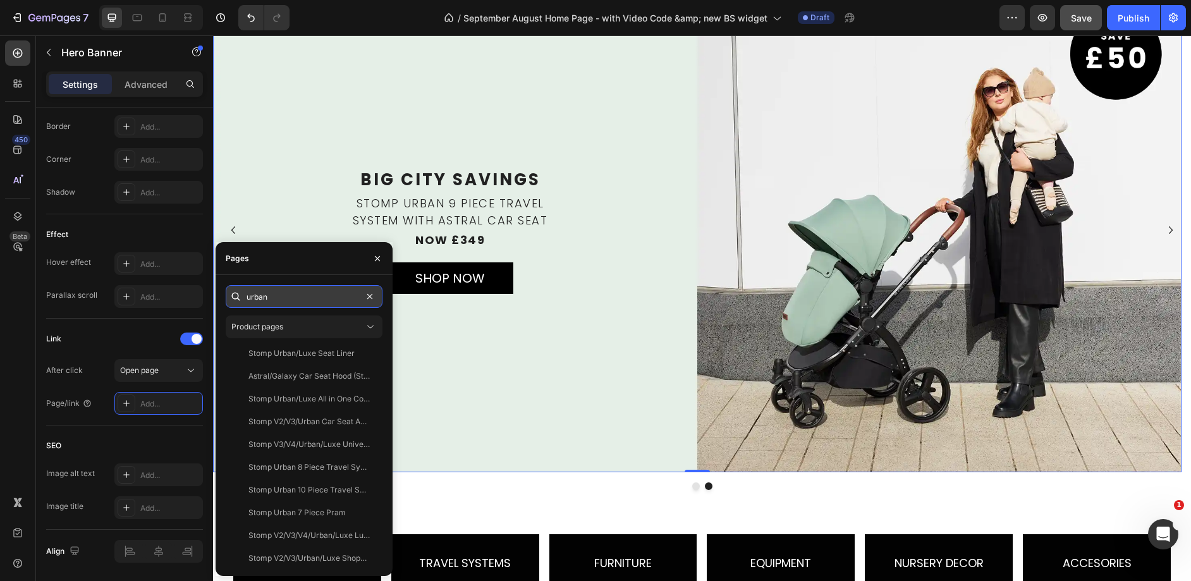
click at [339, 293] on input "urban" at bounding box center [304, 296] width 157 height 23
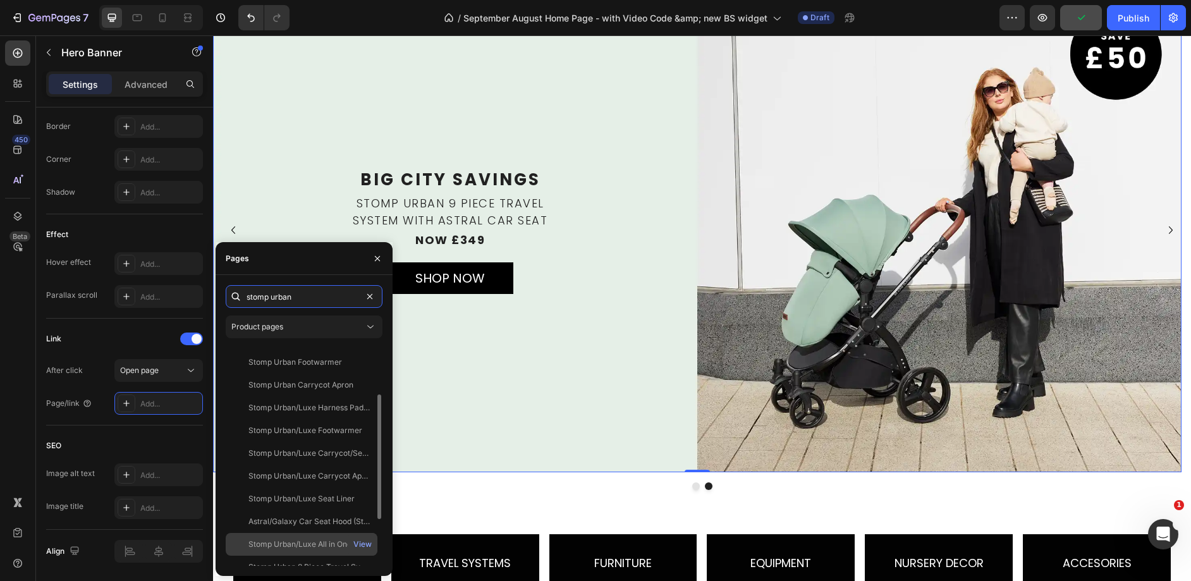
scroll to position [167, 0]
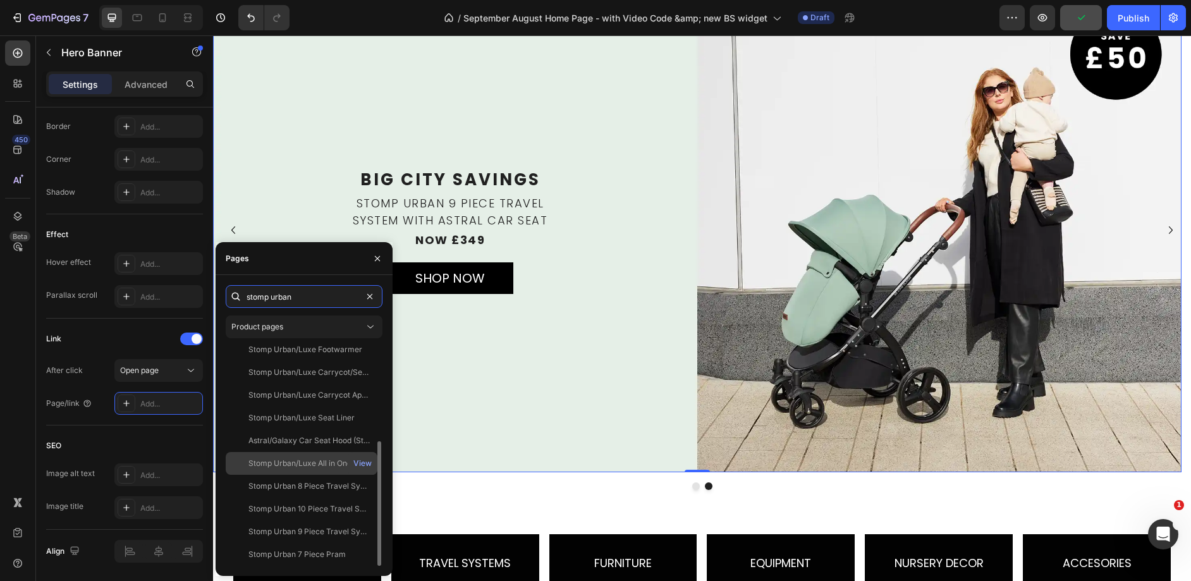
type input "stomp urban"
click at [314, 530] on div "Stomp Urban 9 Piece Travel System with Astral Car Seat" at bounding box center [308, 531] width 121 height 11
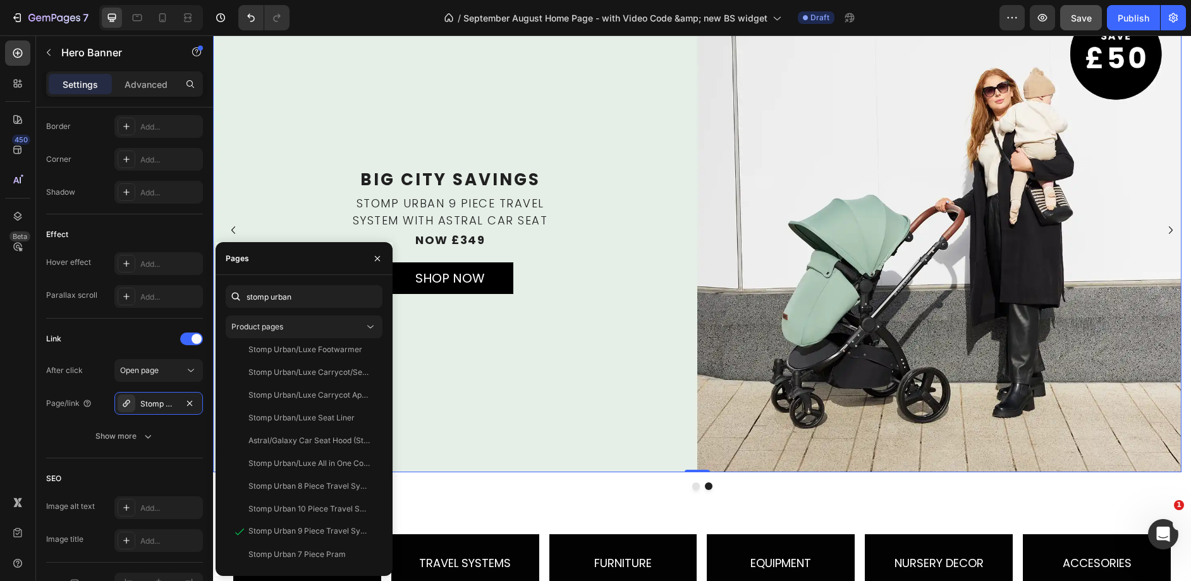
click at [730, 352] on div "Background Image" at bounding box center [697, 230] width 968 height 484
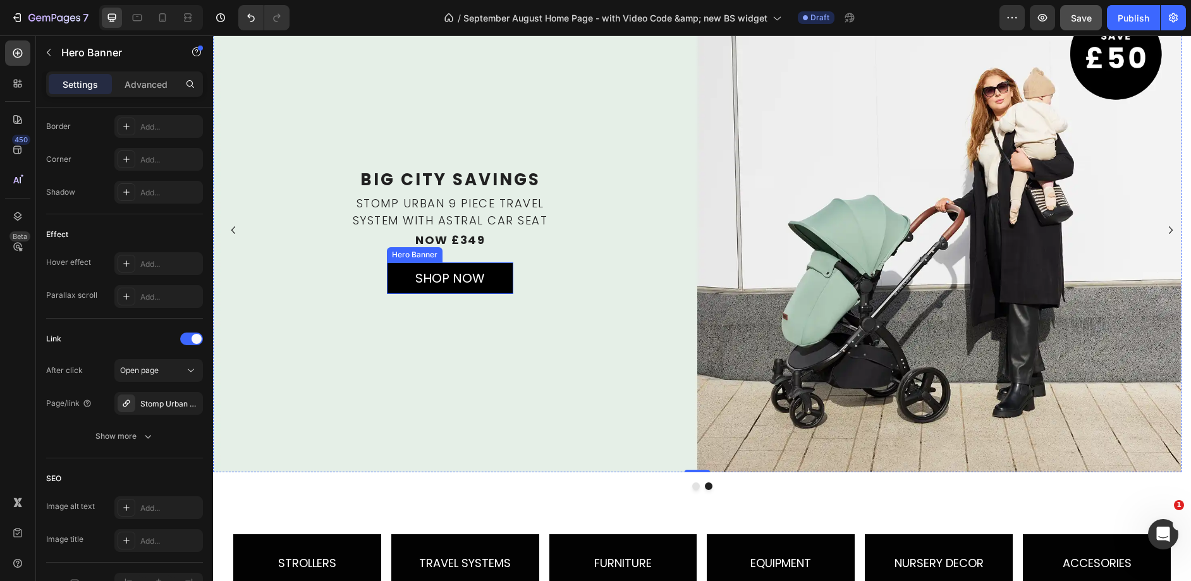
click at [496, 265] on div "SHOP NOW Text Block" at bounding box center [450, 277] width 126 height 59
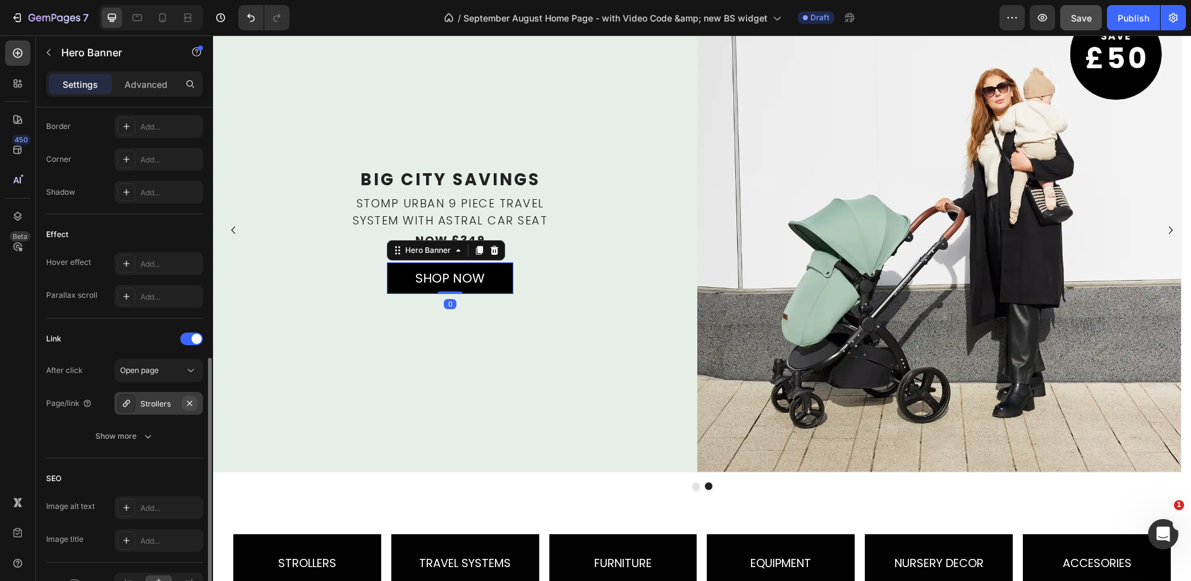
click at [188, 403] on icon "button" at bounding box center [189, 402] width 5 height 5
click at [171, 406] on div "Add..." at bounding box center [169, 403] width 59 height 11
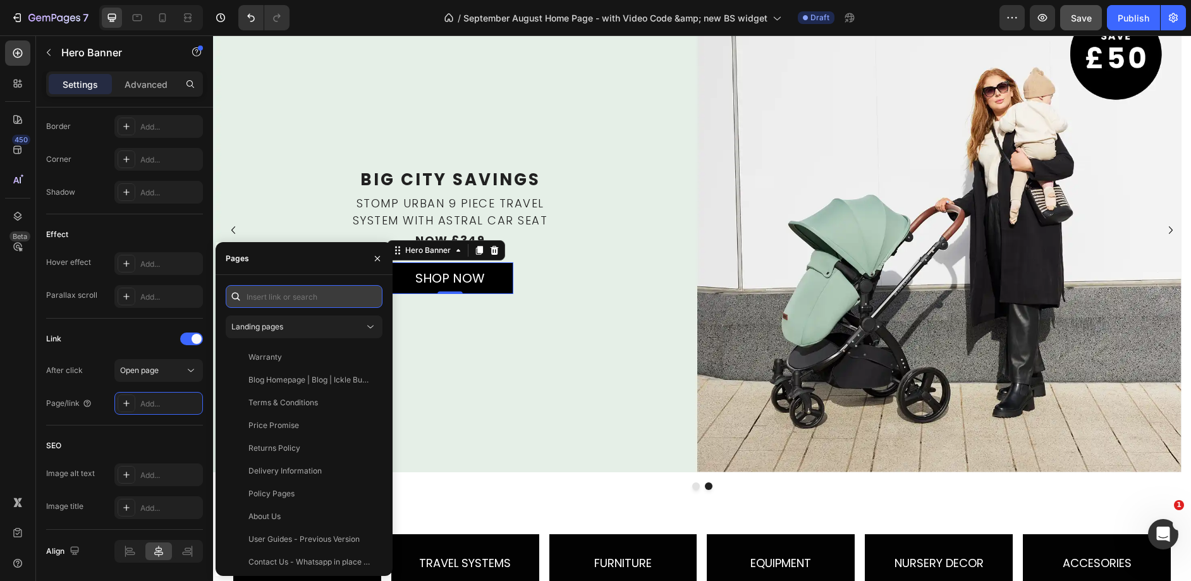
click at [282, 303] on input "text" at bounding box center [304, 296] width 157 height 23
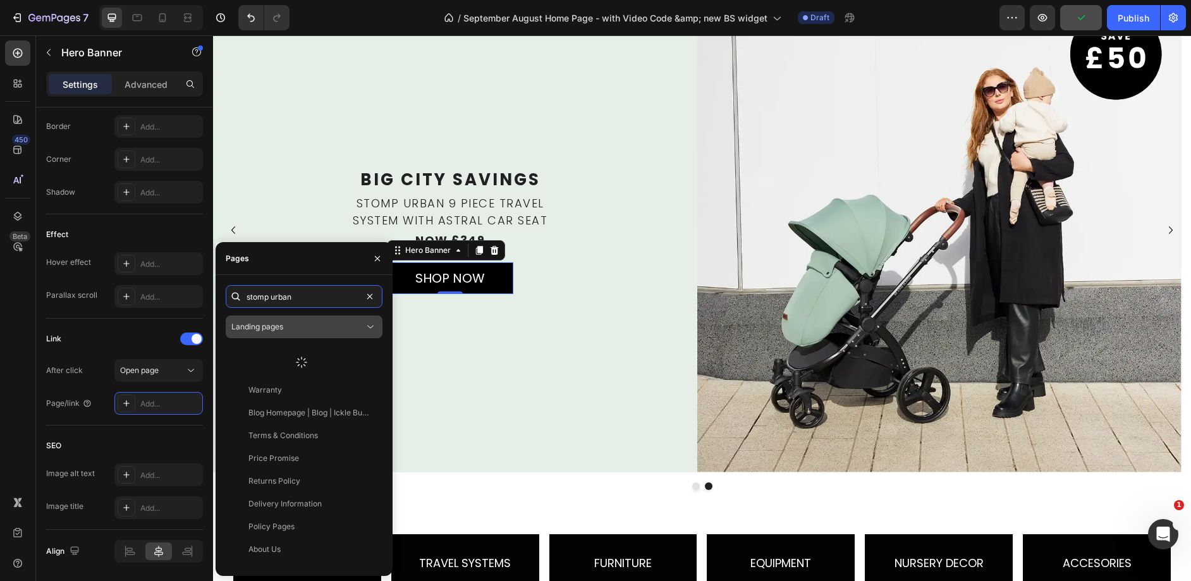
type input "stomp urban"
click at [365, 329] on icon at bounding box center [370, 326] width 13 height 13
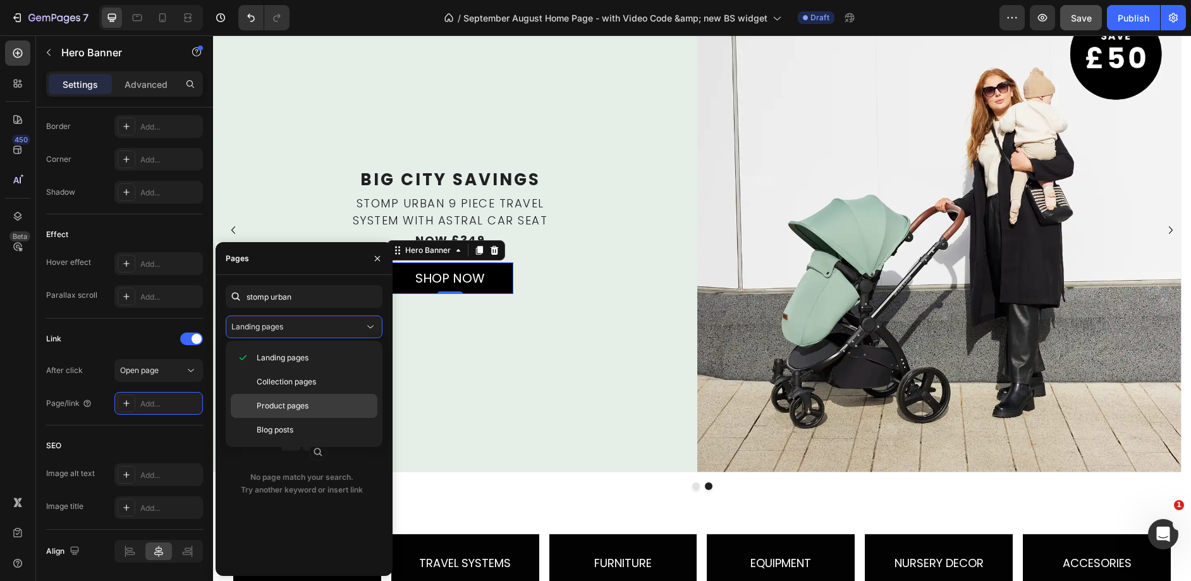
click at [324, 418] on div "Product pages" at bounding box center [304, 430] width 147 height 24
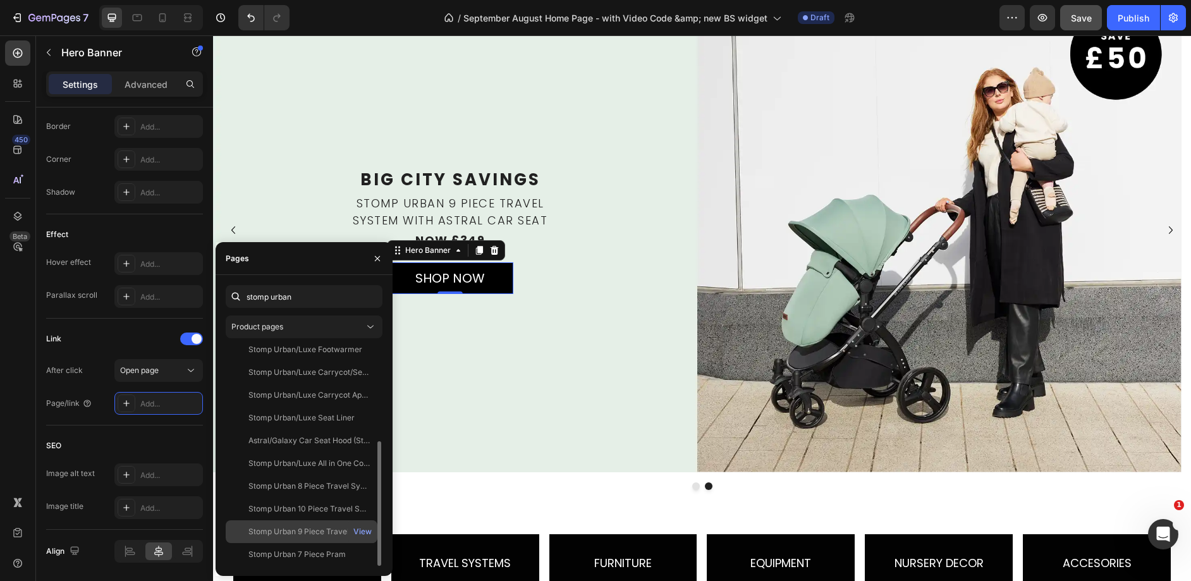
click at [319, 533] on div "Stomp Urban 9 Piece Travel System with Astral Car Seat" at bounding box center [308, 531] width 121 height 11
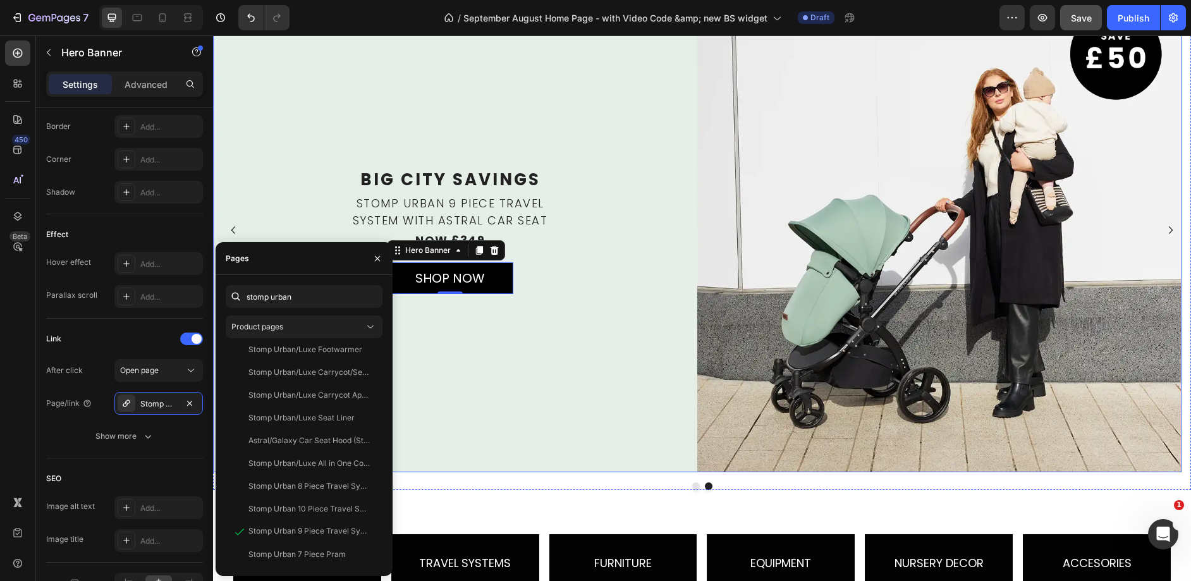
click at [564, 377] on div "Background Image" at bounding box center [697, 230] width 968 height 484
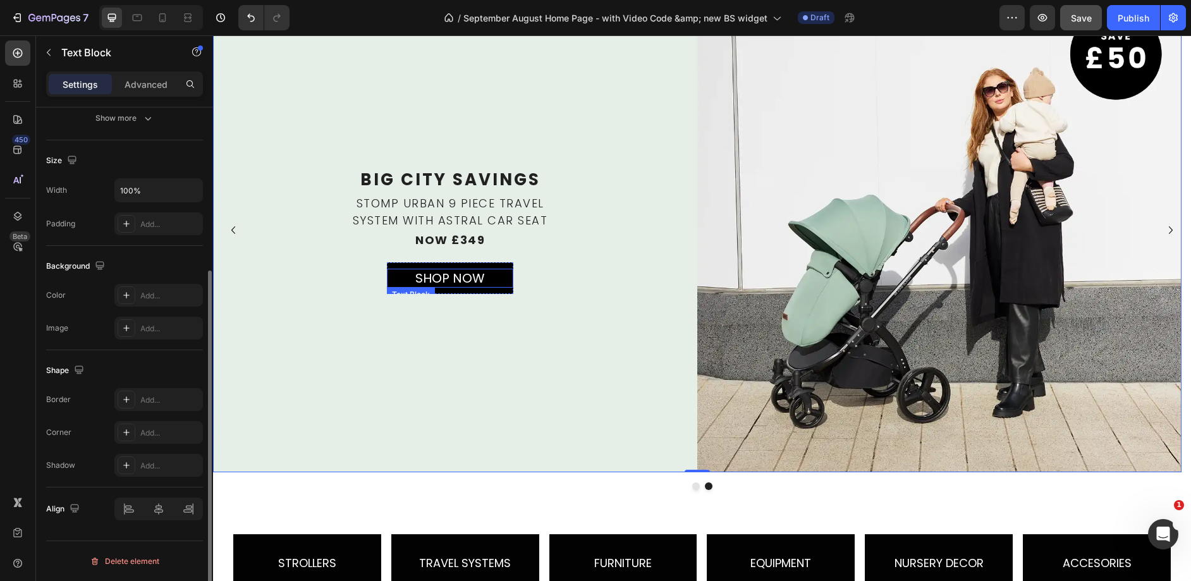
click at [466, 274] on p "SHOP NOW" at bounding box center [450, 278] width 124 height 16
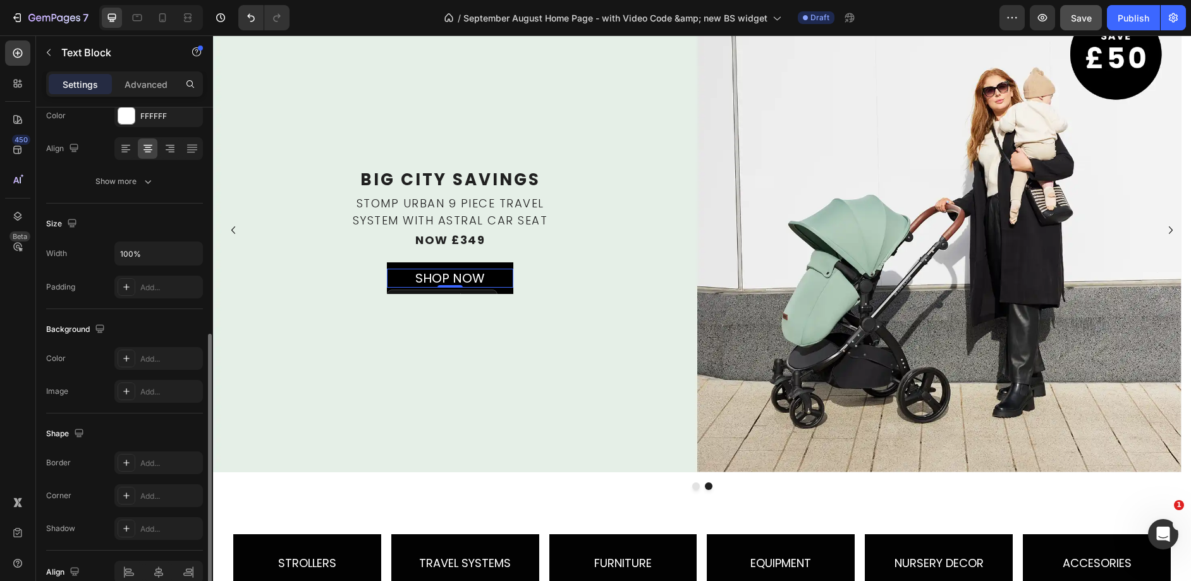
scroll to position [240, 0]
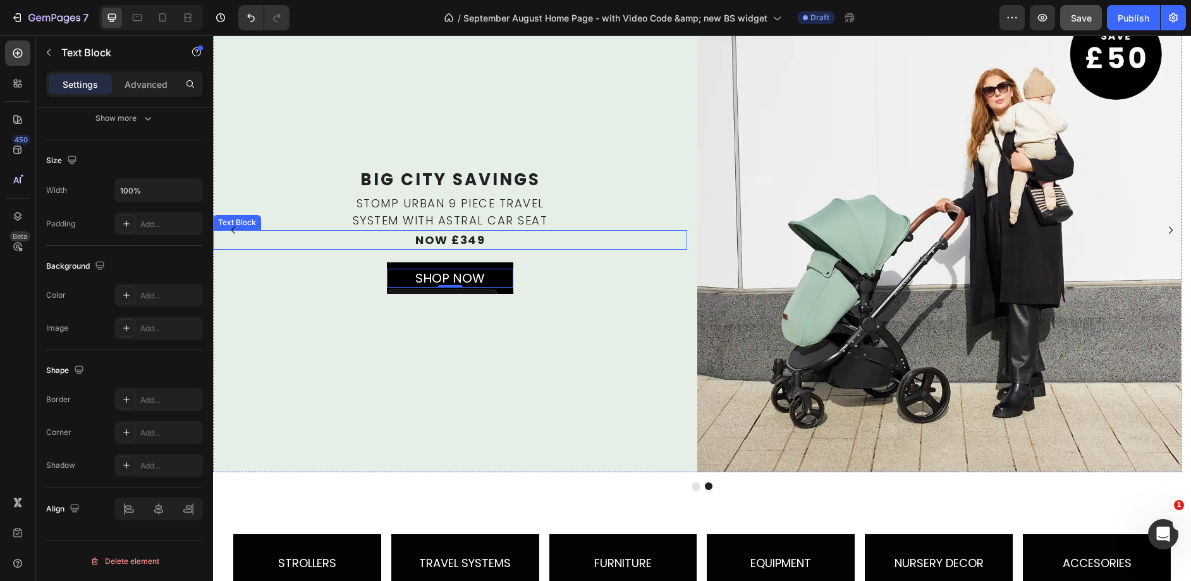
click at [648, 241] on p "now £349" at bounding box center [449, 239] width 471 height 17
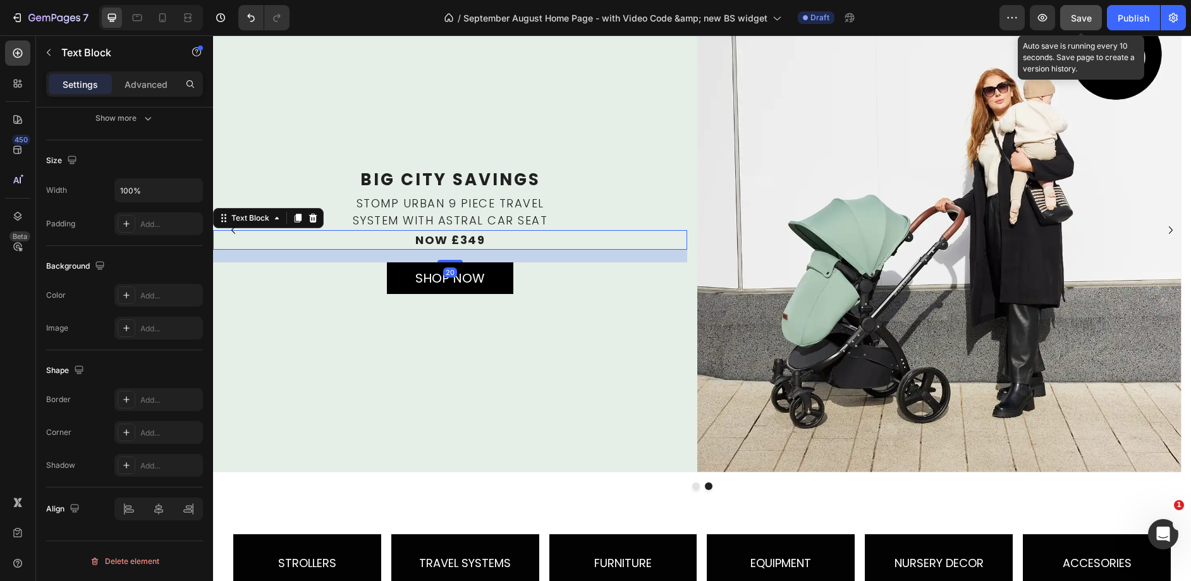
drag, startPoint x: 1077, startPoint y: 12, endPoint x: 780, endPoint y: 11, distance: 297.0
click at [1077, 13] on span "Save" at bounding box center [1080, 18] width 21 height 11
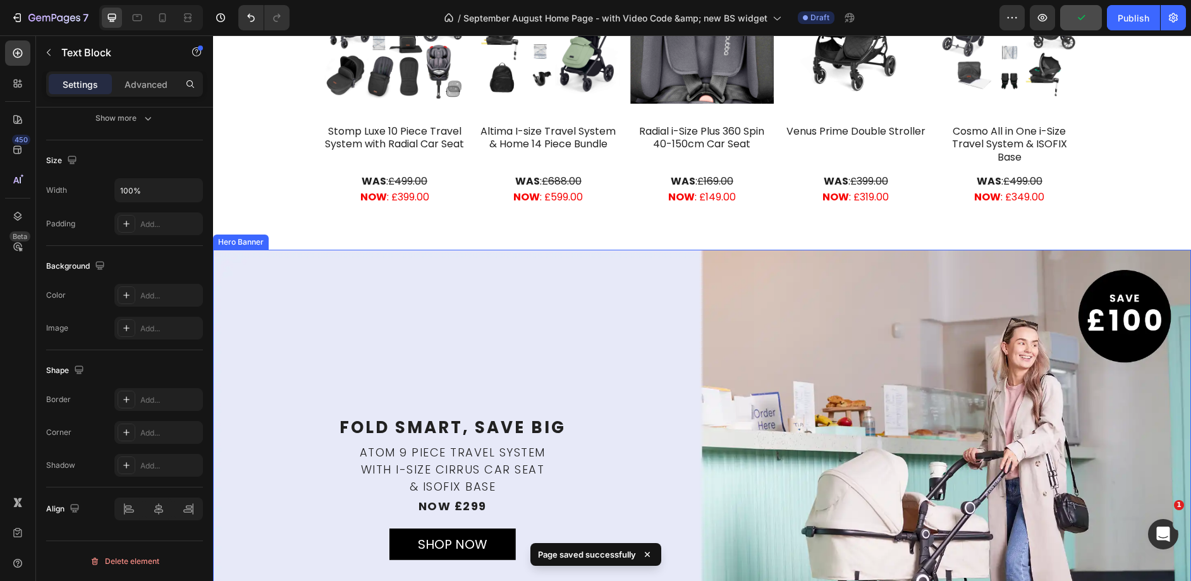
scroll to position [938, 0]
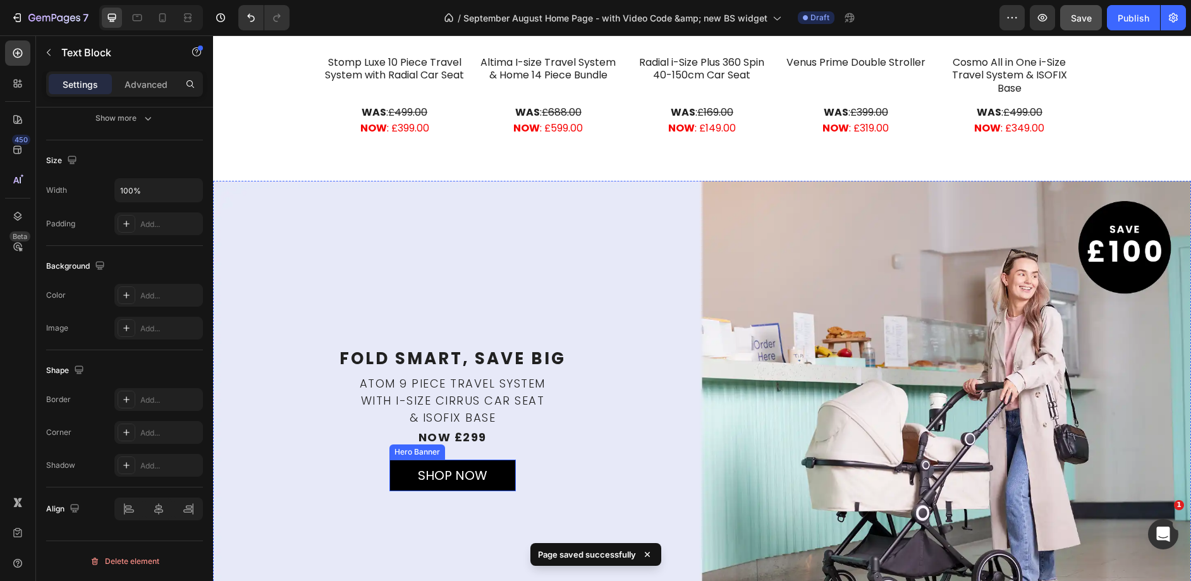
click at [511, 459] on div "SHOP NOW Text Block" at bounding box center [452, 475] width 126 height 59
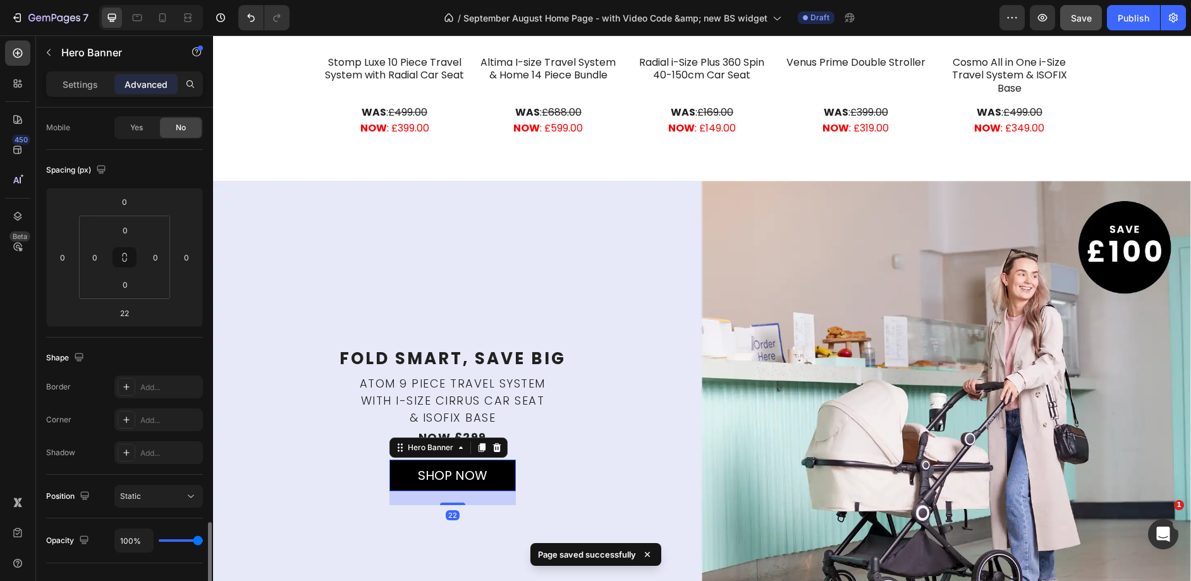
scroll to position [315, 0]
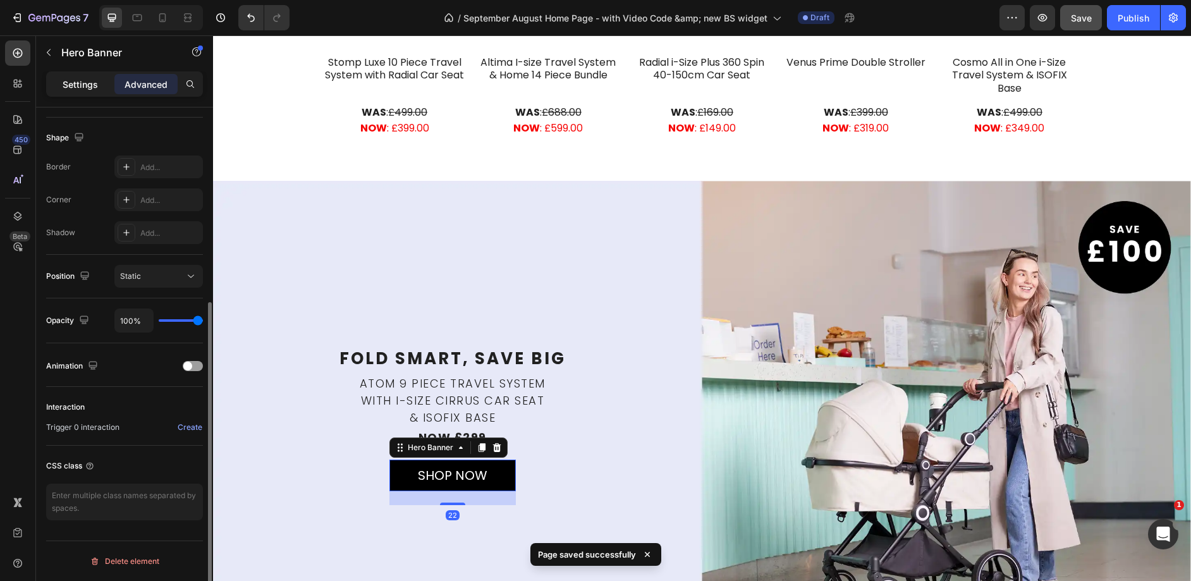
click at [82, 90] on p "Settings" at bounding box center [80, 84] width 35 height 13
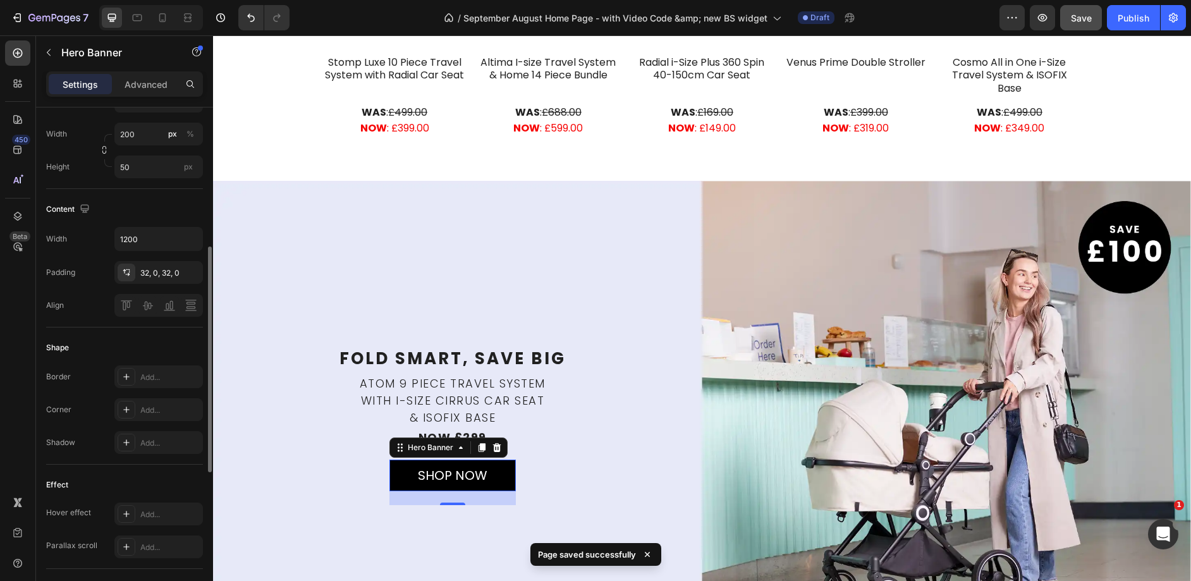
scroll to position [624, 0]
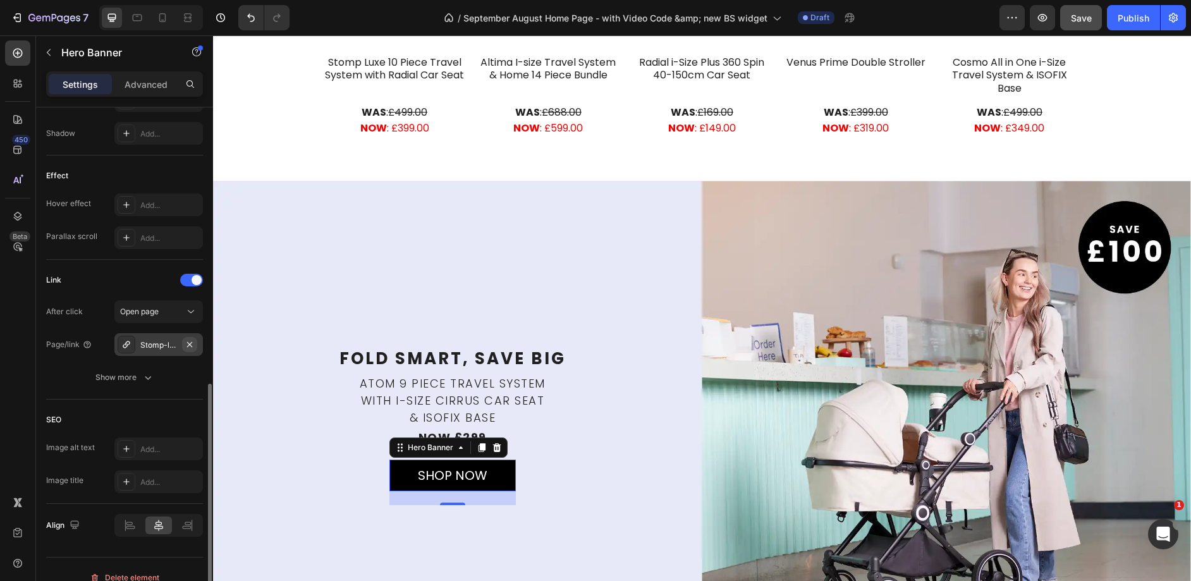
click at [189, 345] on icon "button" at bounding box center [190, 344] width 10 height 10
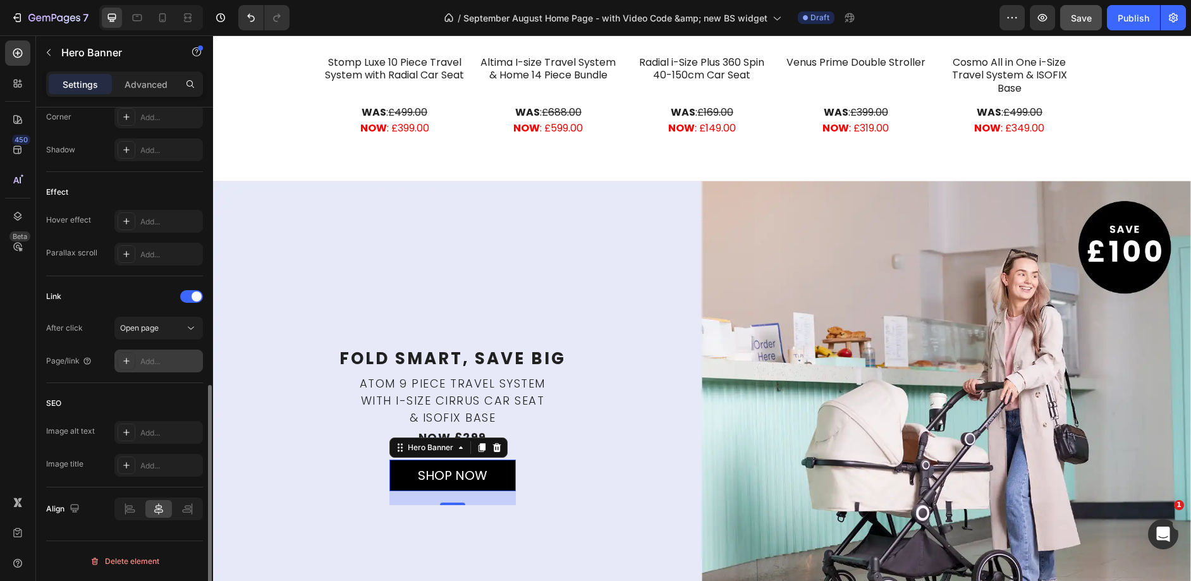
scroll to position [607, 0]
click at [152, 356] on div "Add..." at bounding box center [169, 361] width 59 height 11
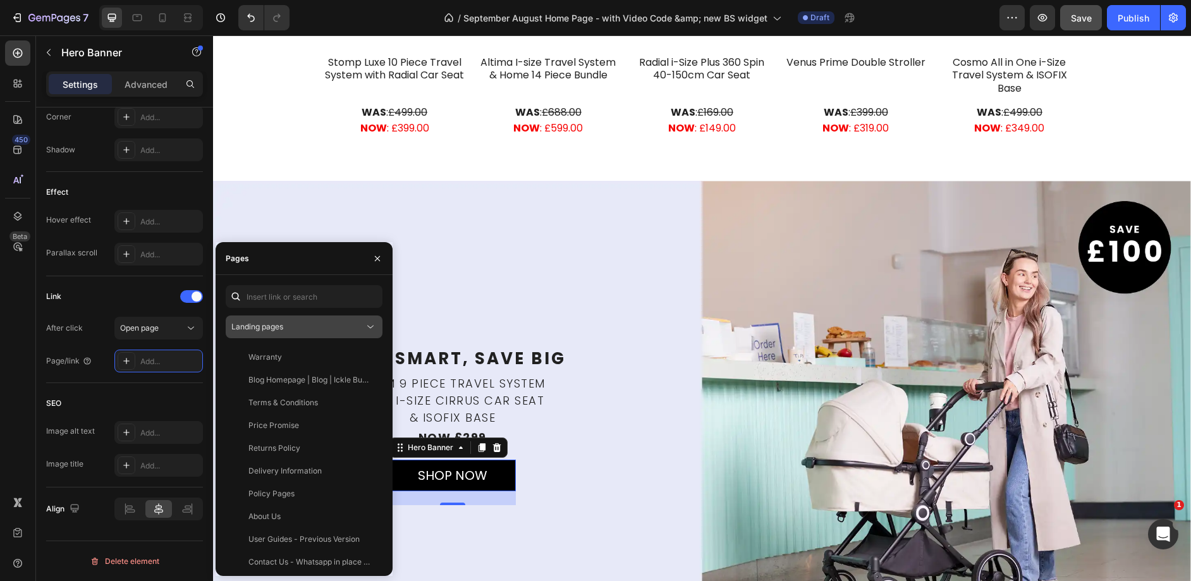
click at [363, 320] on button "Landing pages" at bounding box center [304, 326] width 157 height 23
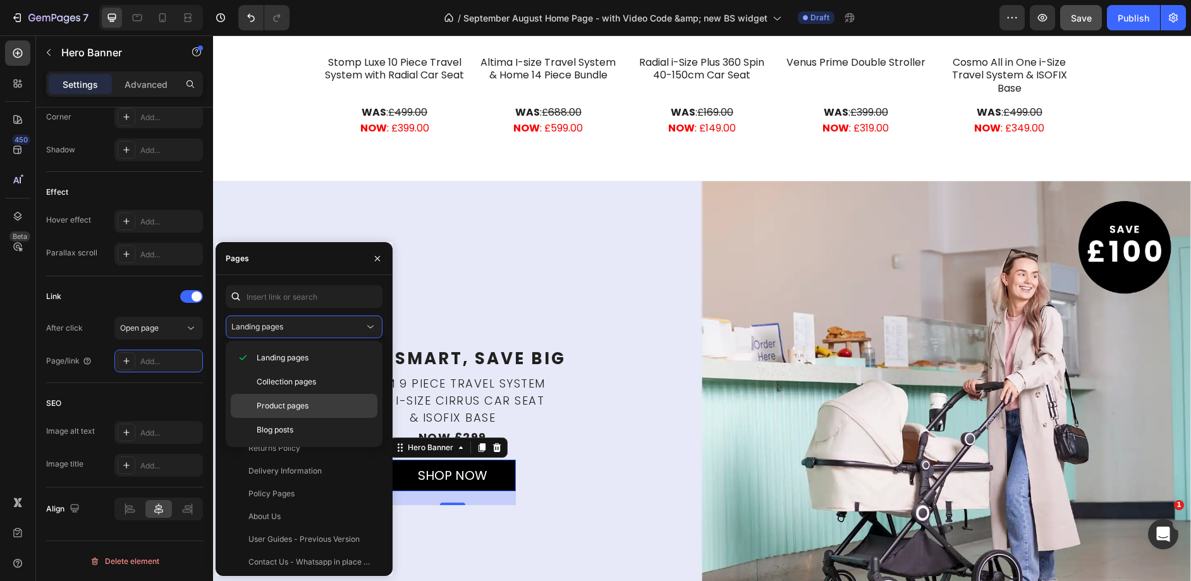
click at [301, 418] on div "Product pages" at bounding box center [304, 430] width 147 height 24
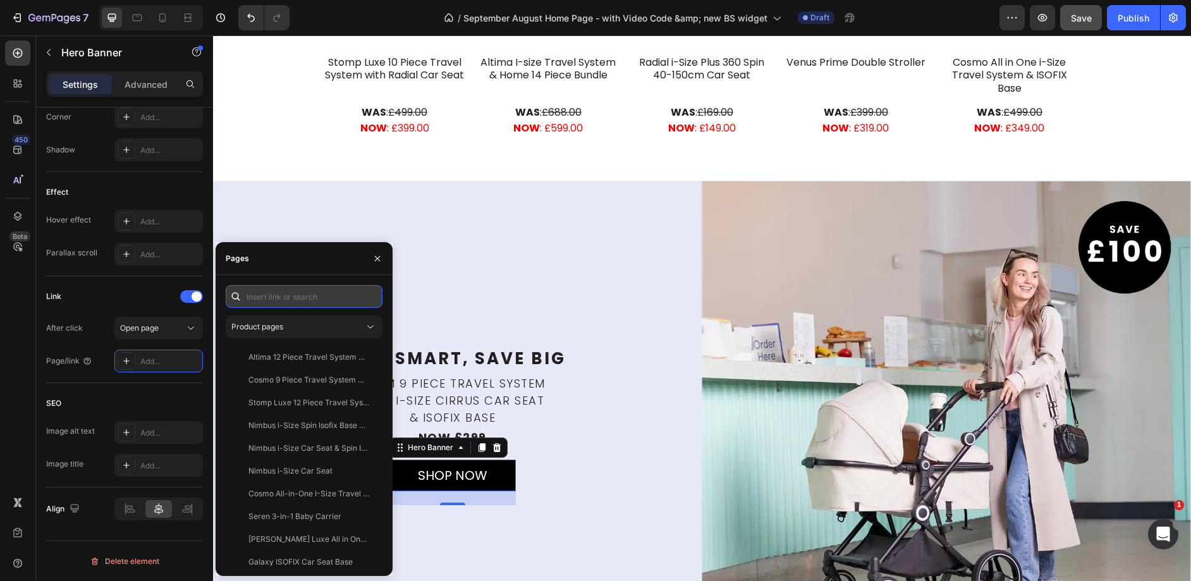
click at [334, 293] on input "text" at bounding box center [304, 296] width 157 height 23
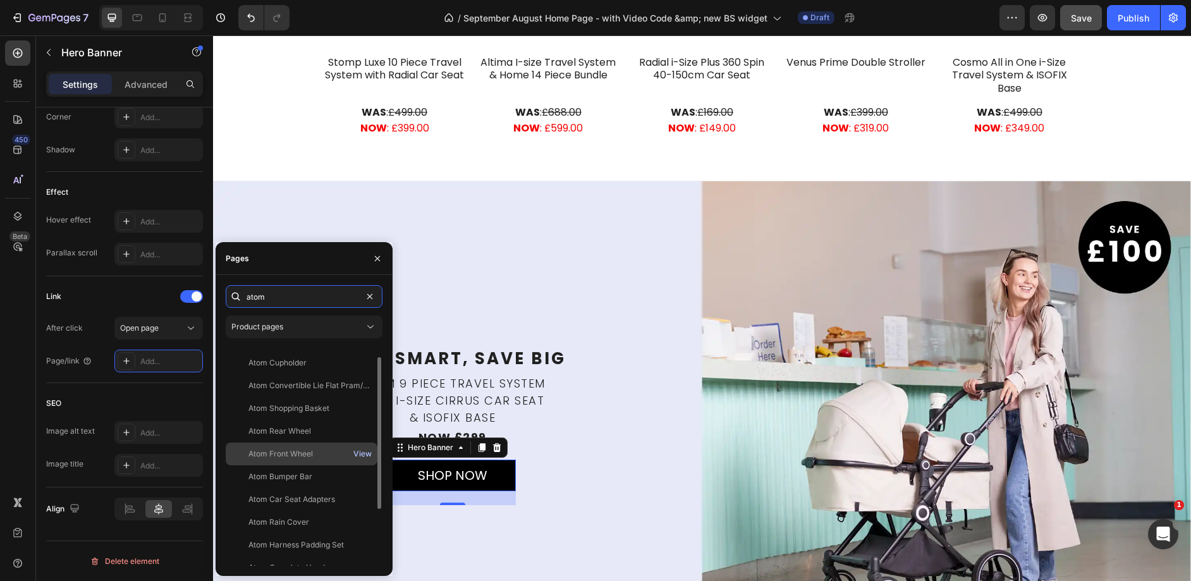
scroll to position [99, 0]
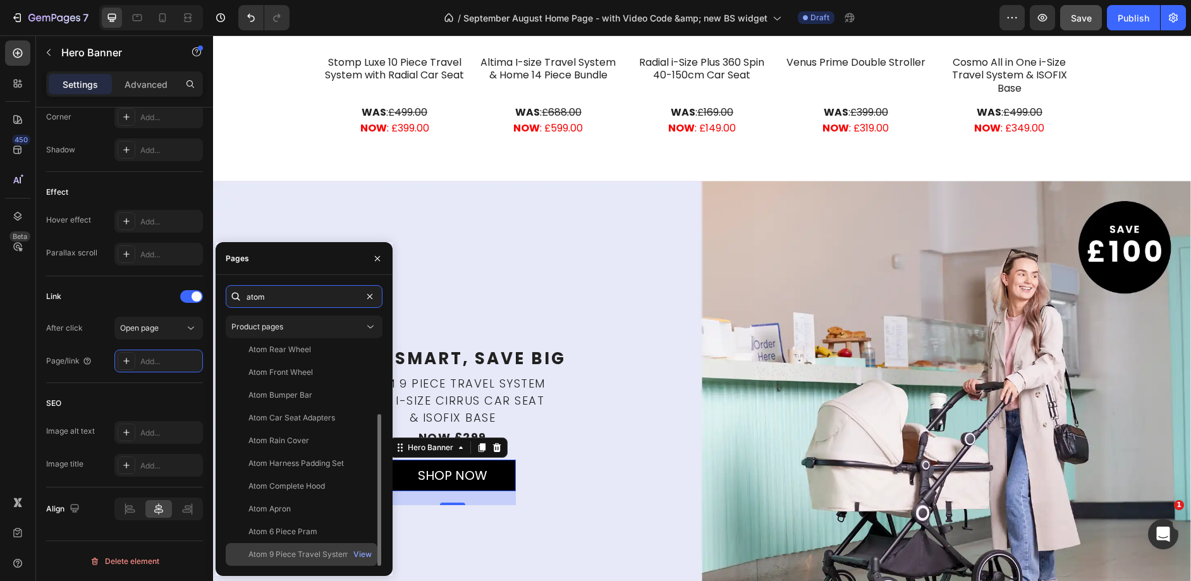
type input "atom"
click at [294, 546] on div "Atom 9 Piece Travel System with i-Size Cirrus Car Seat & ISOFIX Base View" at bounding box center [302, 554] width 152 height 23
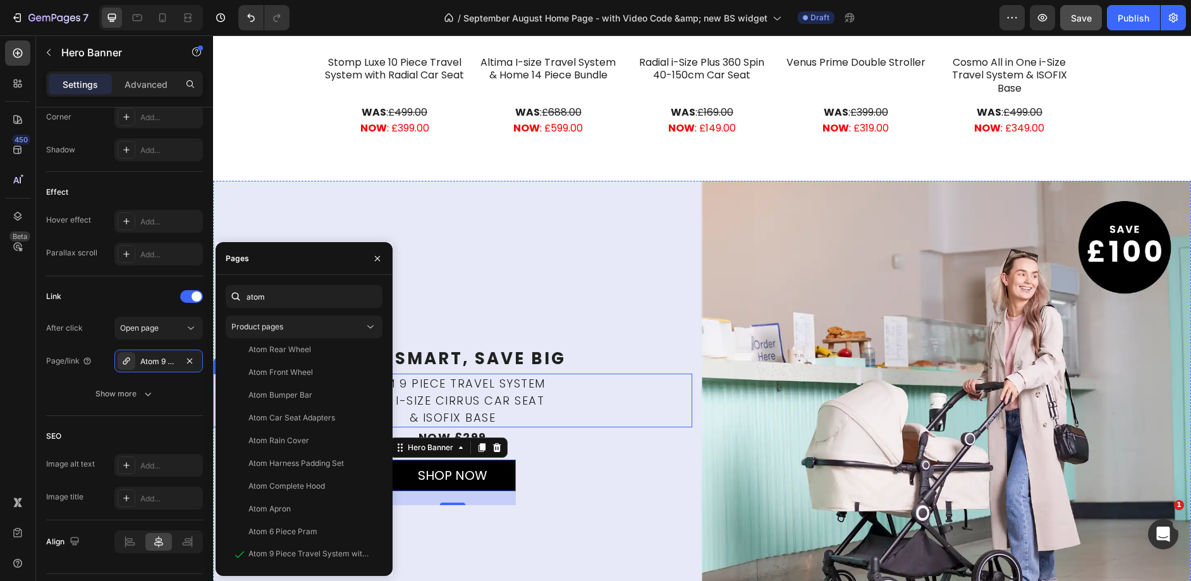
click at [672, 396] on p "with i-size Cirrus Car Seat" at bounding box center [452, 400] width 476 height 17
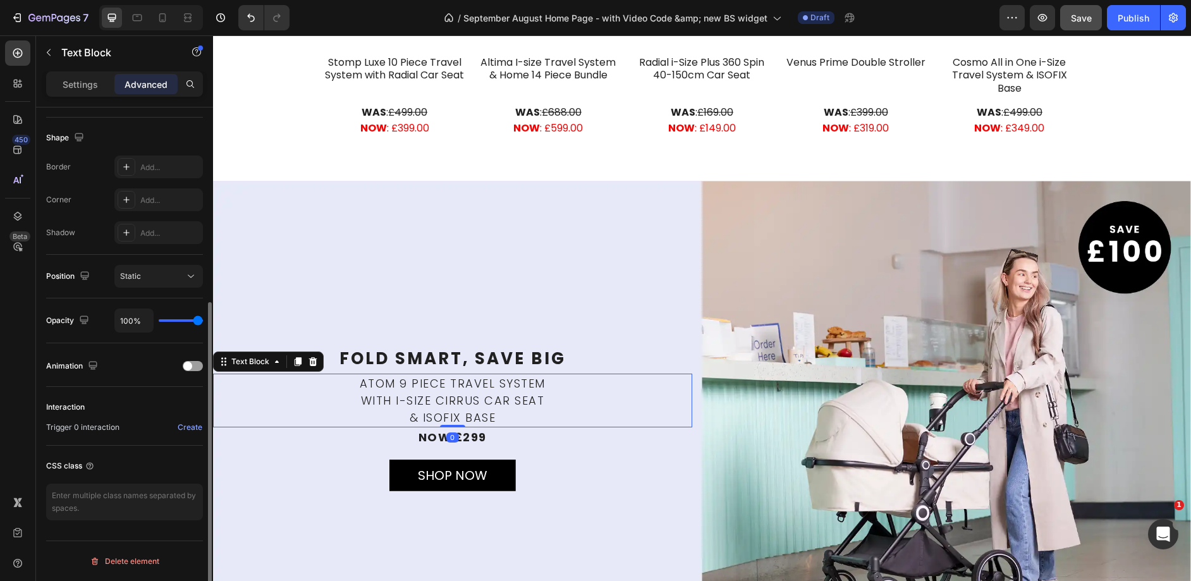
scroll to position [0, 0]
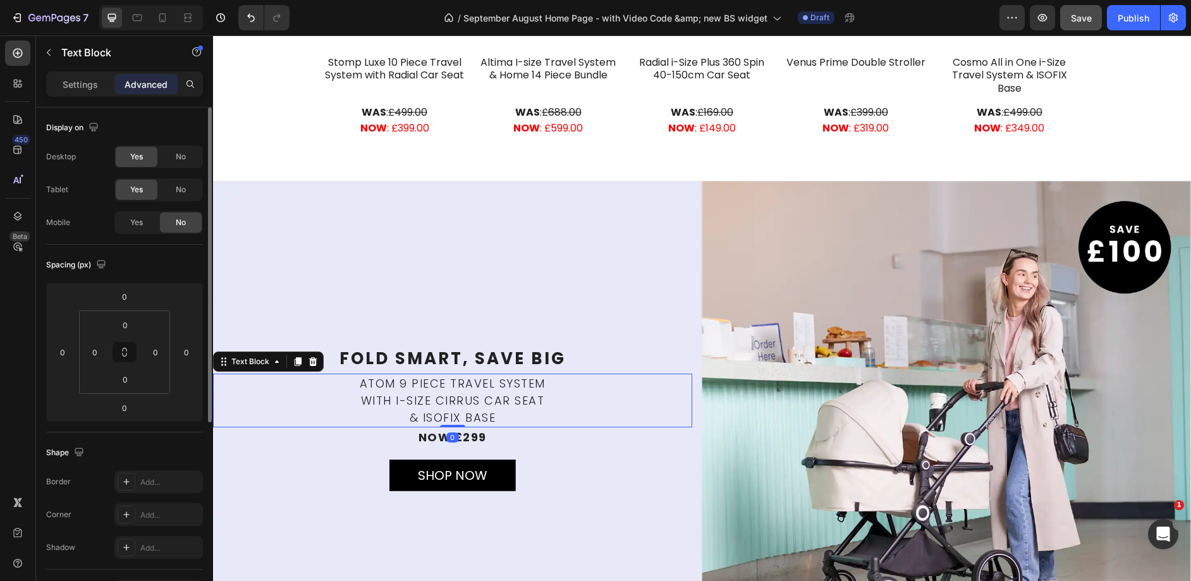
click at [599, 286] on div "Background Image" at bounding box center [702, 425] width 978 height 489
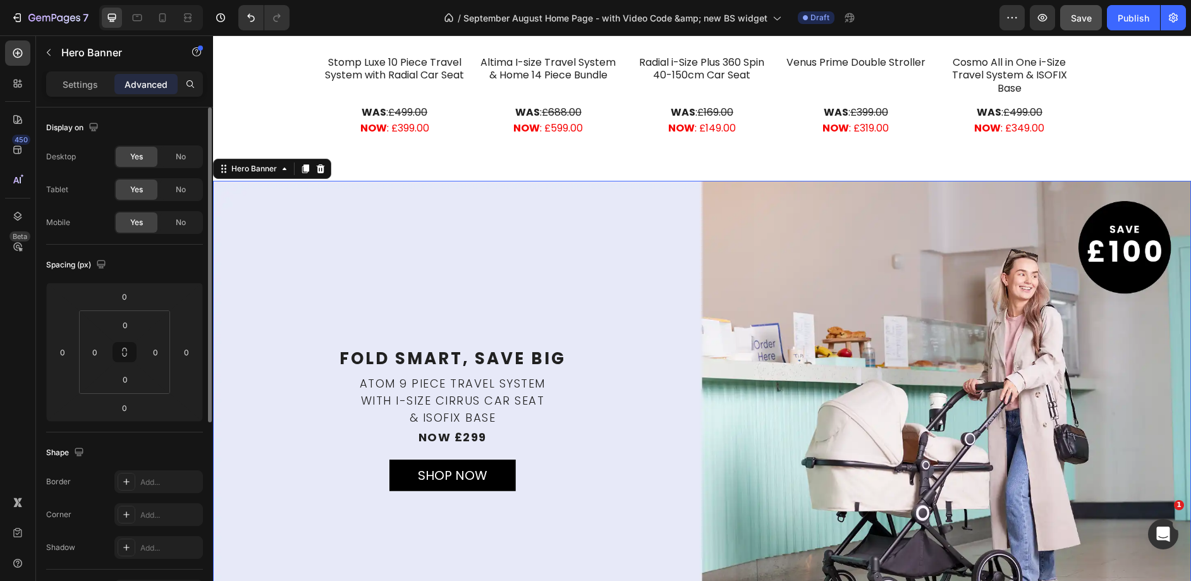
click at [90, 83] on p "Settings" at bounding box center [80, 84] width 35 height 13
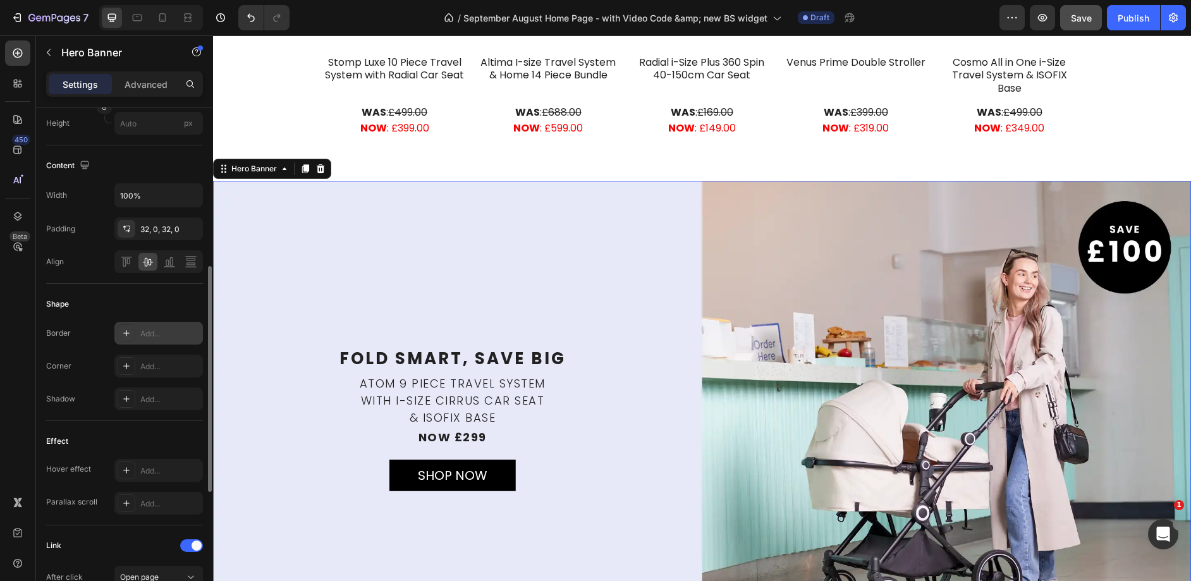
scroll to position [464, 0]
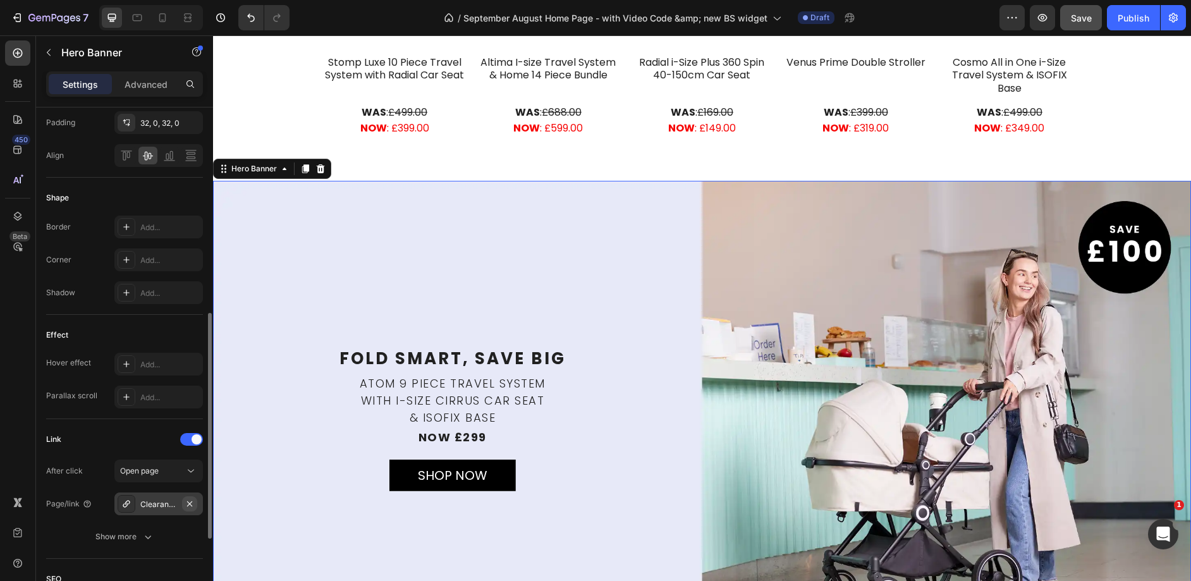
click at [191, 502] on icon "button" at bounding box center [190, 504] width 10 height 10
click at [143, 506] on div "Add..." at bounding box center [169, 504] width 59 height 11
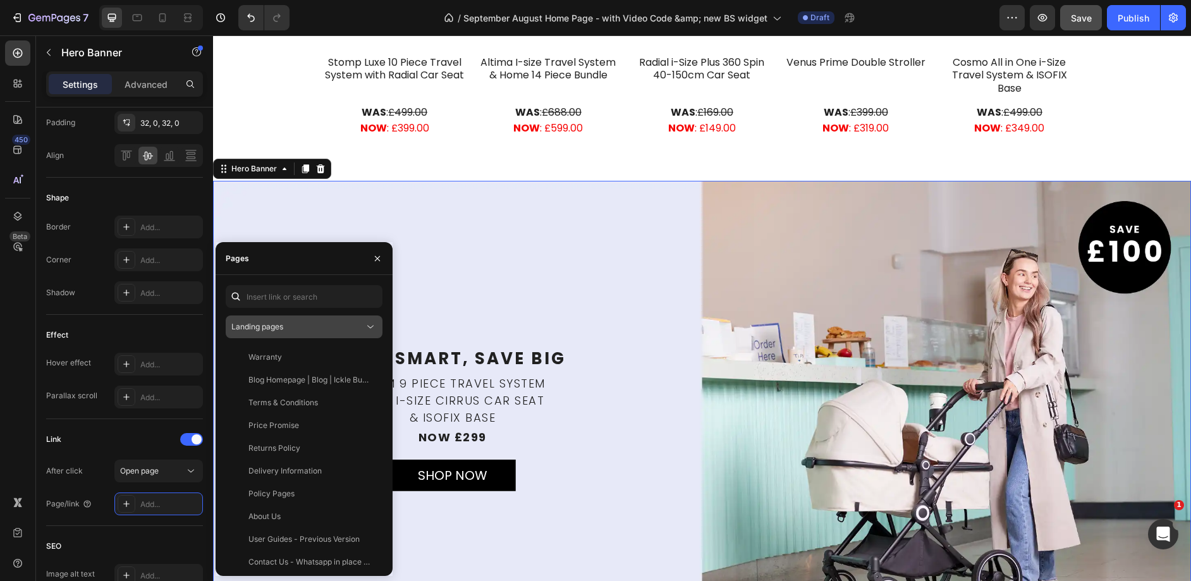
click at [372, 332] on icon at bounding box center [370, 326] width 13 height 13
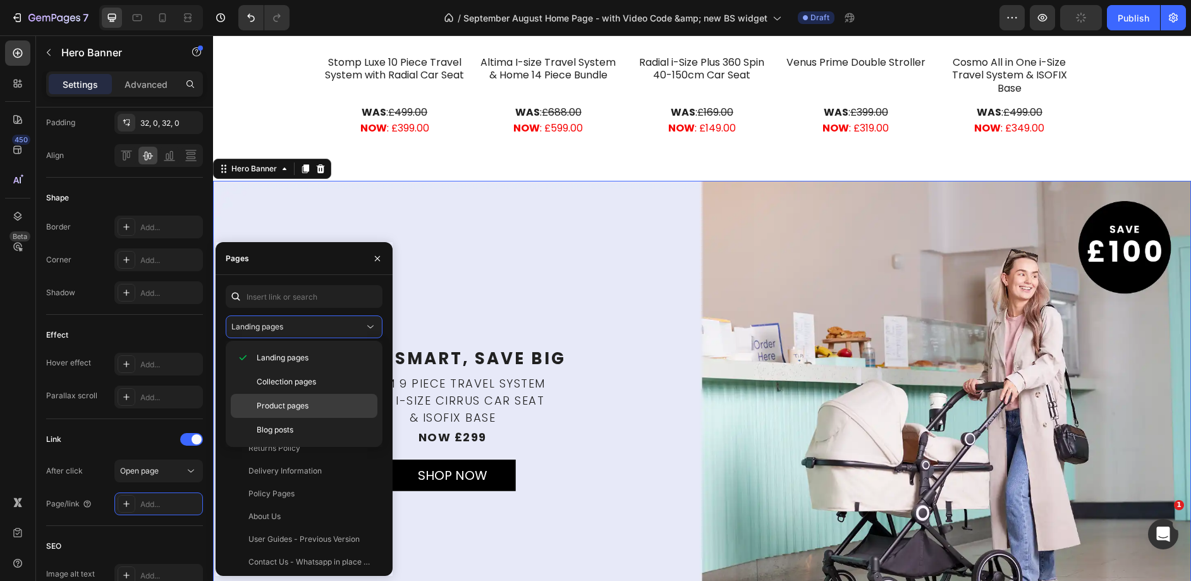
click at [296, 403] on span "Product pages" at bounding box center [283, 405] width 52 height 11
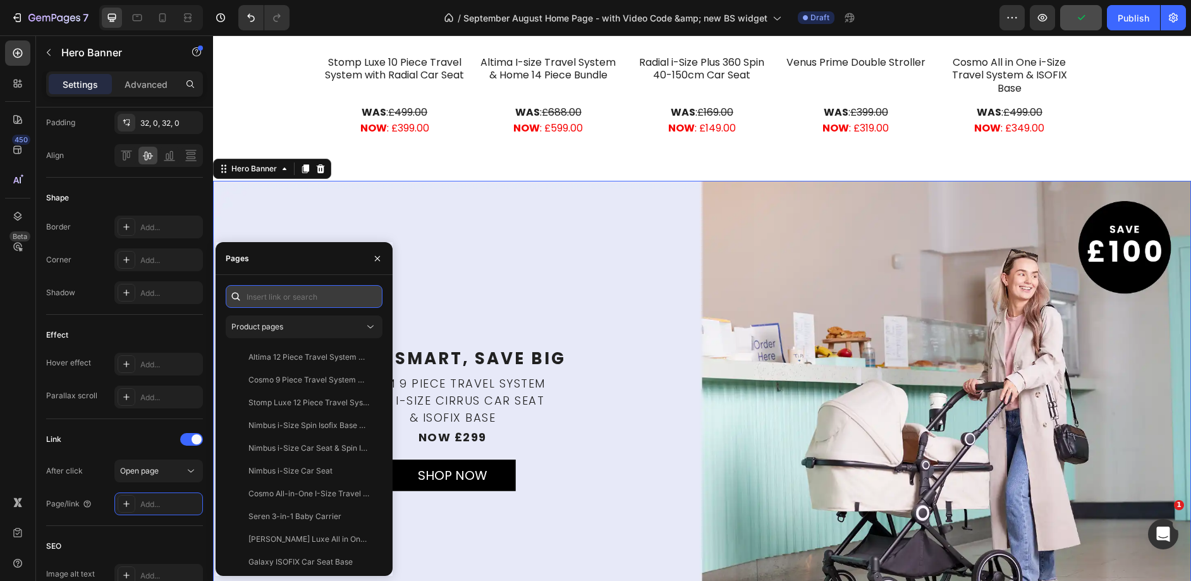
click at [282, 294] on input "text" at bounding box center [304, 296] width 157 height 23
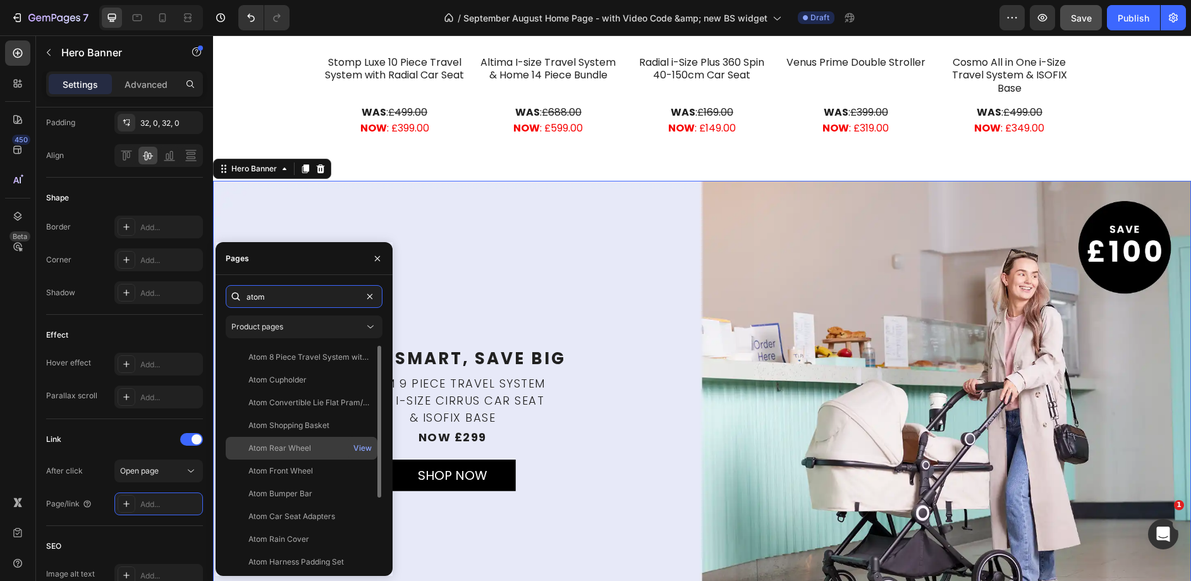
scroll to position [99, 0]
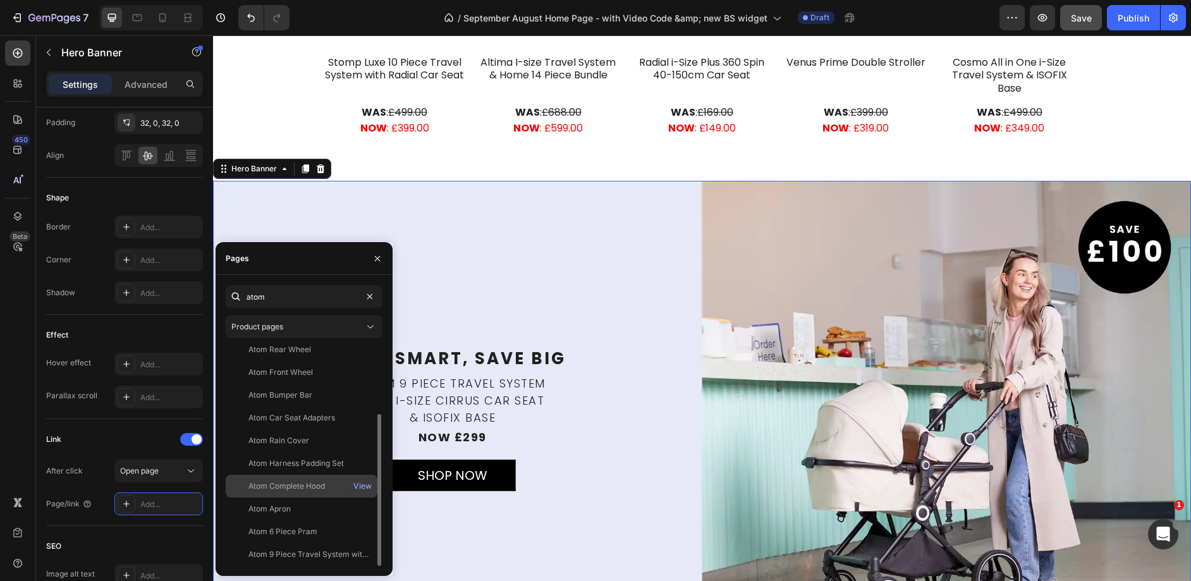
type input "atom"
drag, startPoint x: 322, startPoint y: 552, endPoint x: 370, endPoint y: 494, distance: 75.9
click at [322, 552] on div "Atom 9 Piece Travel System with i-Size Cirrus Car Seat & ISOFIX Base" at bounding box center [308, 554] width 121 height 11
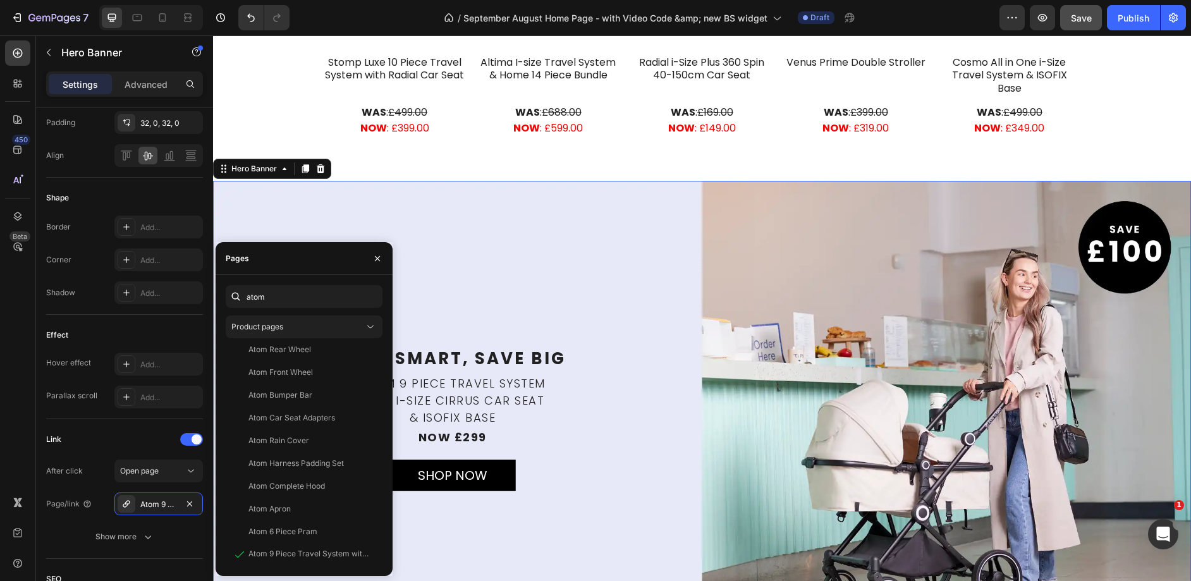
click at [649, 265] on div "Background Image" at bounding box center [702, 425] width 978 height 489
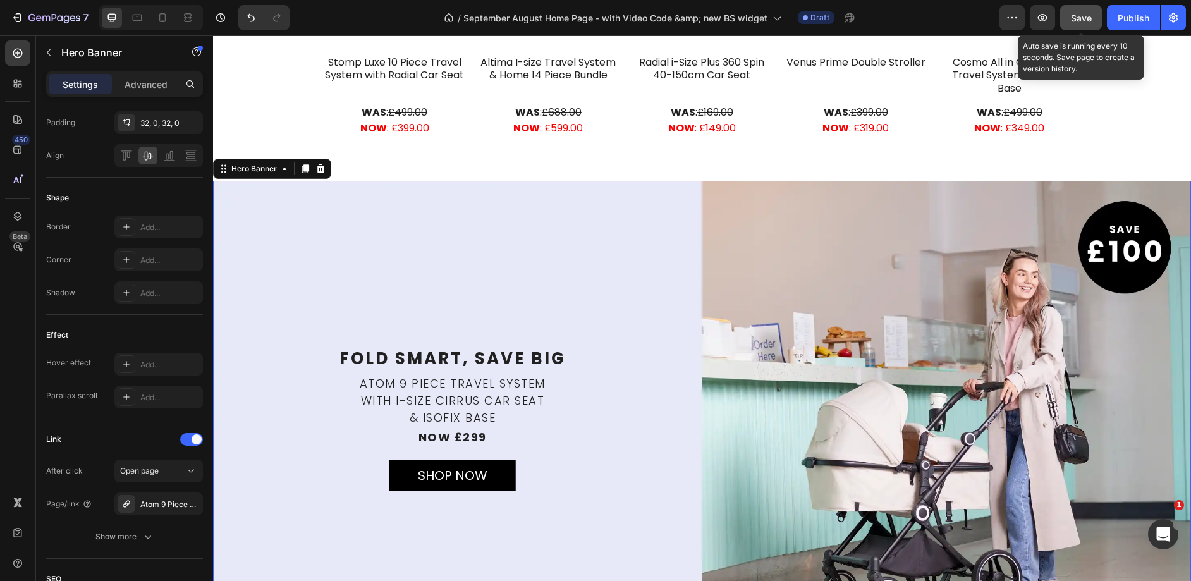
click at [1079, 16] on span "Save" at bounding box center [1080, 18] width 21 height 11
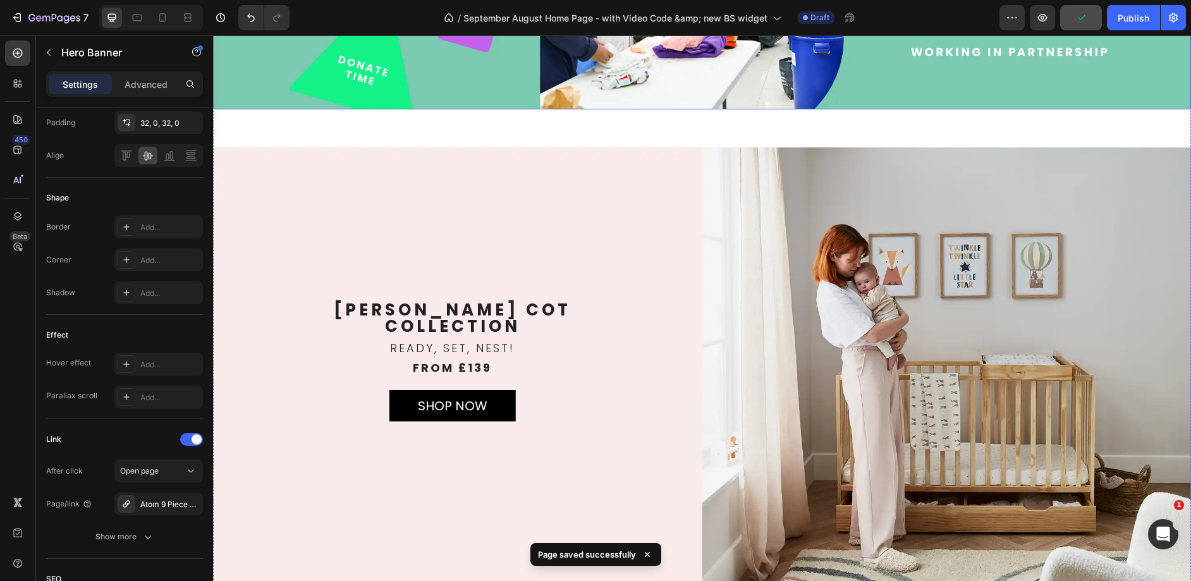
scroll to position [1816, 0]
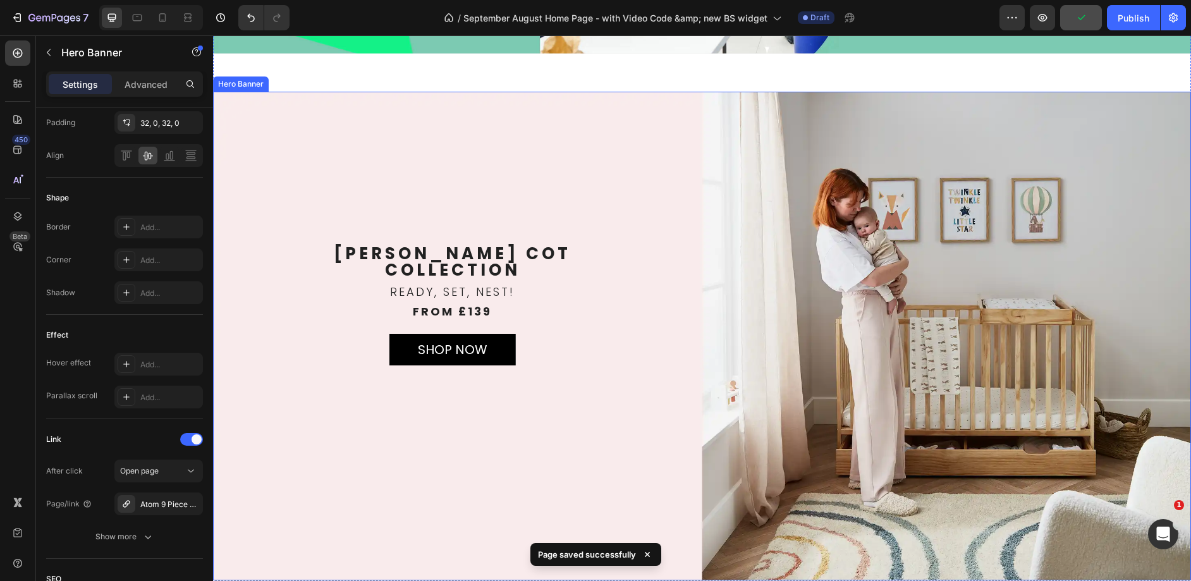
click at [557, 181] on div "Background Image" at bounding box center [702, 336] width 978 height 489
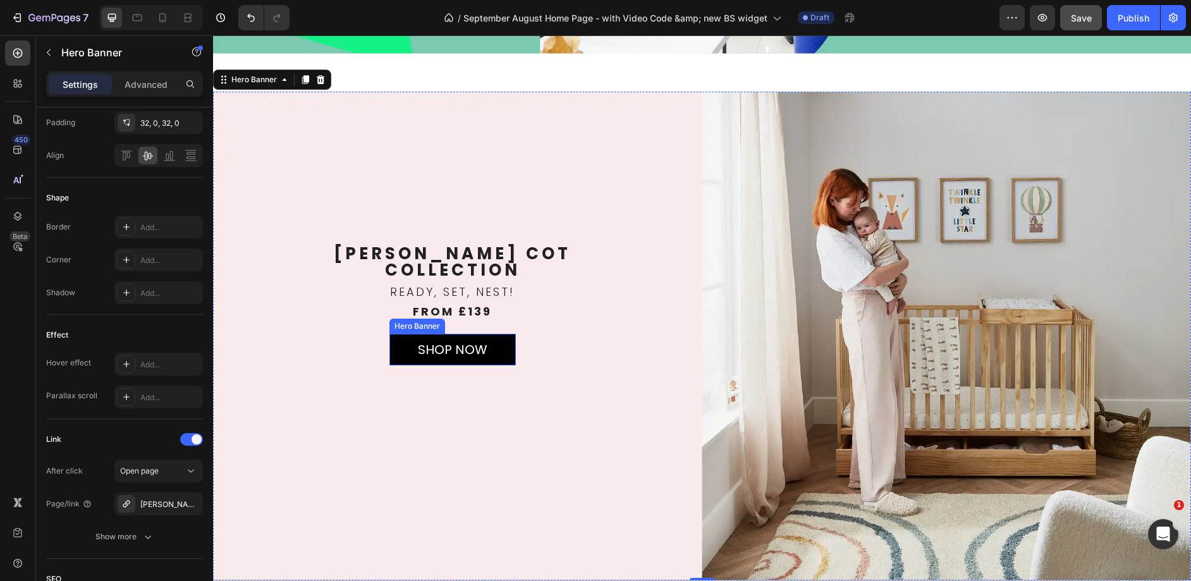
click at [470, 332] on div "SHOP NOW Text Block" at bounding box center [452, 349] width 126 height 59
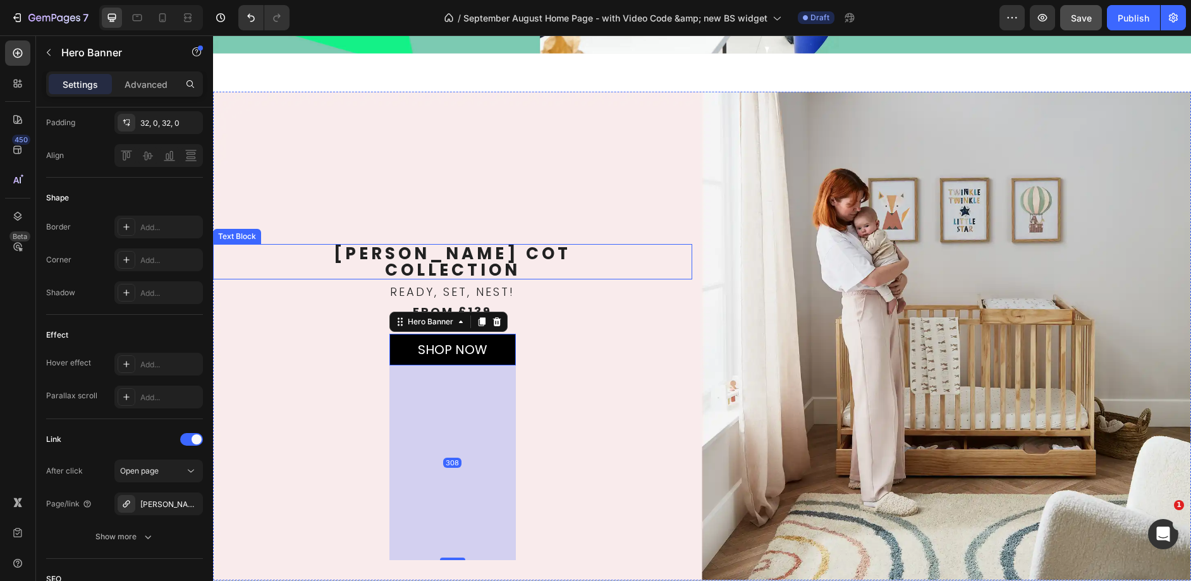
click at [621, 262] on p "COLLECTION" at bounding box center [452, 270] width 476 height 16
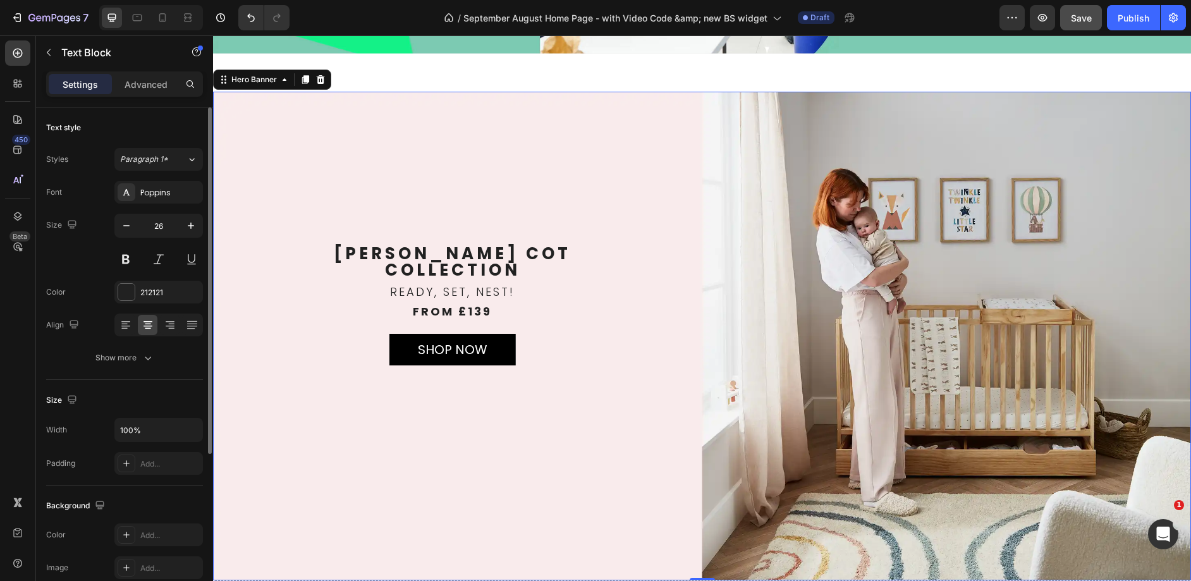
click at [657, 343] on div "HARTLEY COT COLLECTION Text Block HARTLEY COT COLLECTION Text Block READy, SET,…" at bounding box center [452, 402] width 479 height 316
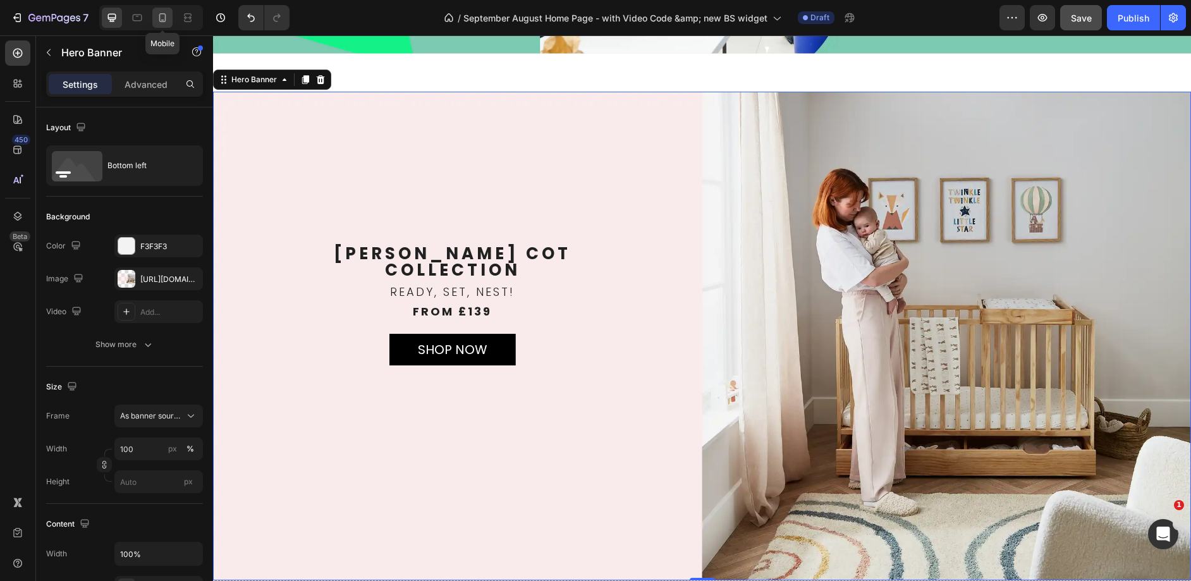
click at [159, 22] on icon at bounding box center [162, 17] width 13 height 13
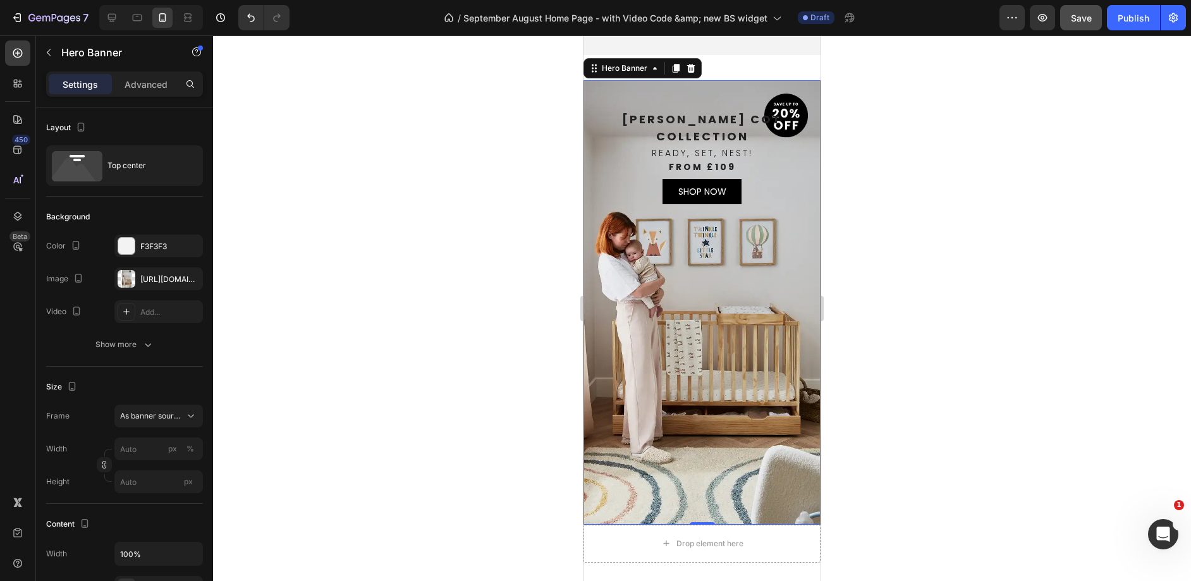
scroll to position [1914, 0]
click at [787, 181] on div "SHOP NOW Text Block Hero Banner" at bounding box center [701, 192] width 217 height 29
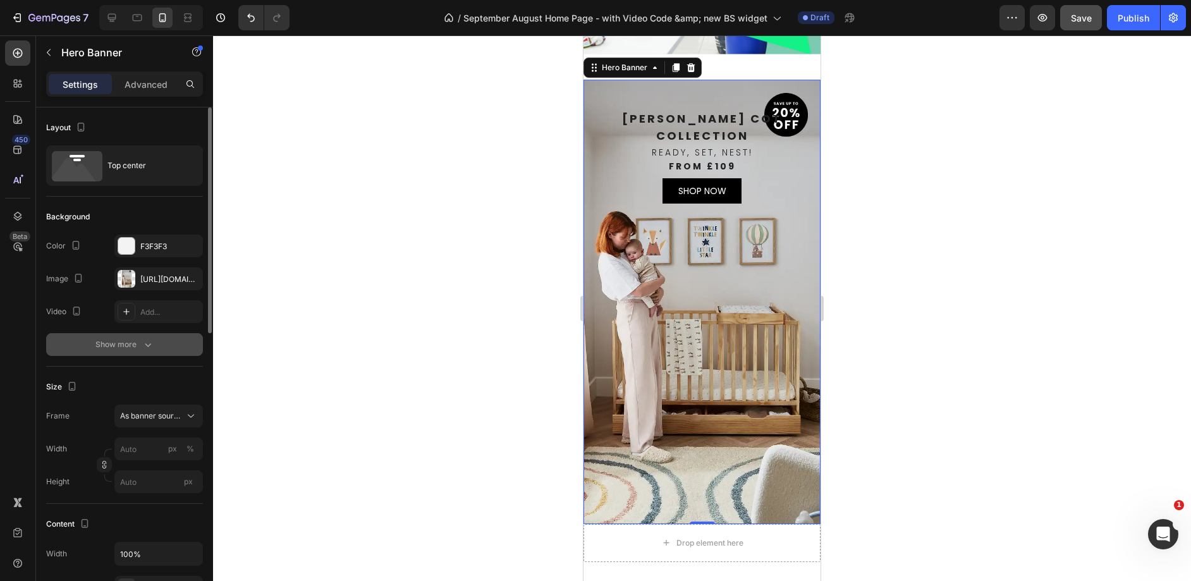
click at [116, 347] on div "Show more" at bounding box center [124, 344] width 59 height 13
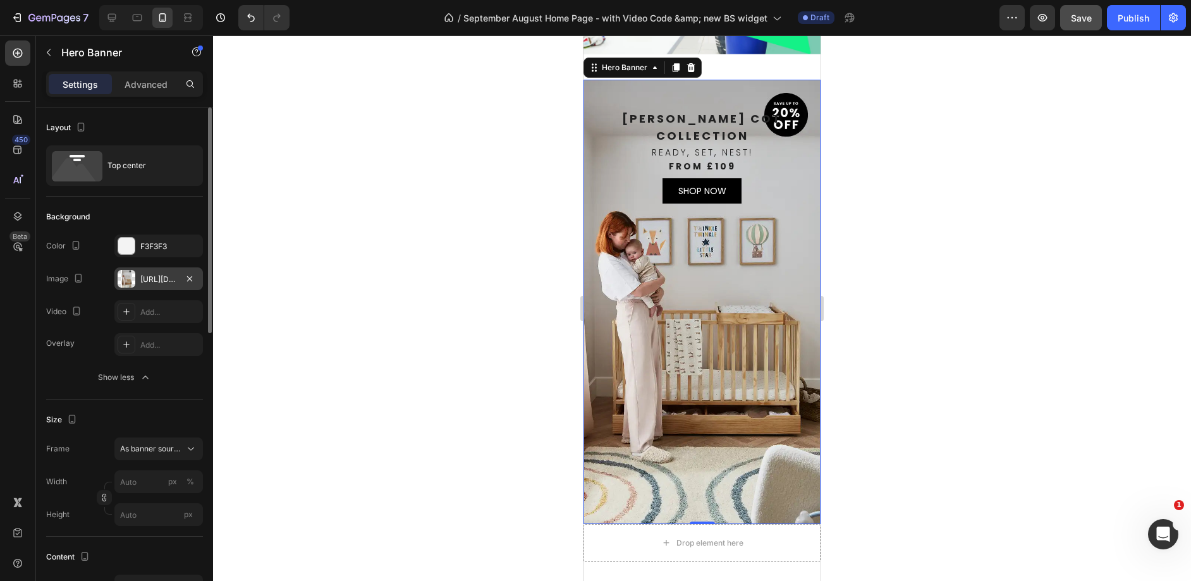
click at [154, 281] on div "https://cdn.shopify.com/s/files/1/0680/1820/9052/files/gempages_467963313750279…" at bounding box center [158, 279] width 37 height 11
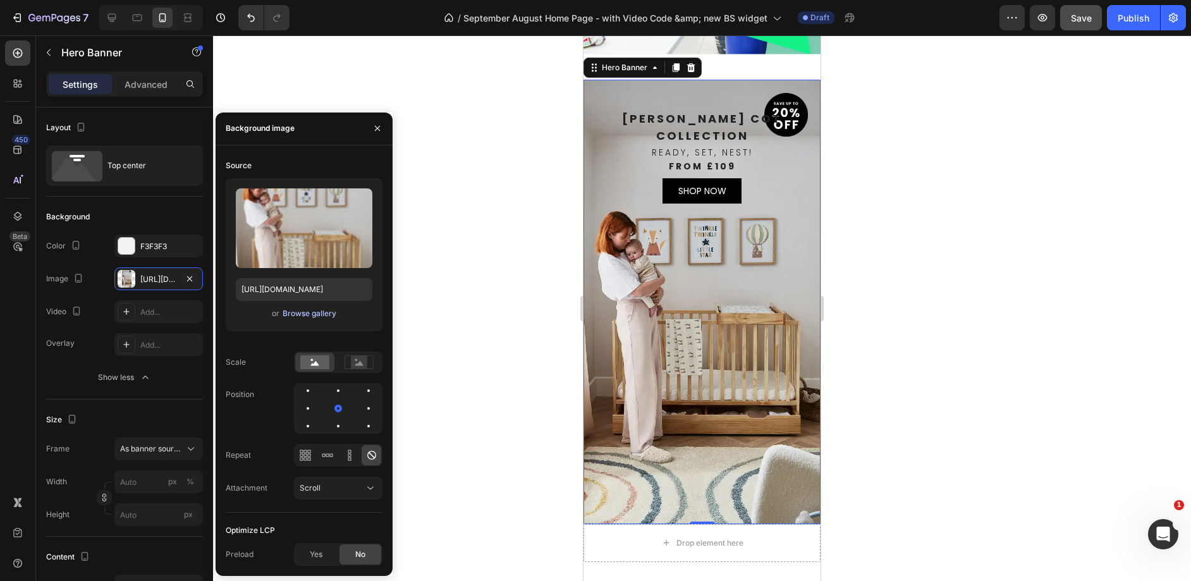
click at [315, 314] on div "Browse gallery" at bounding box center [309, 313] width 54 height 11
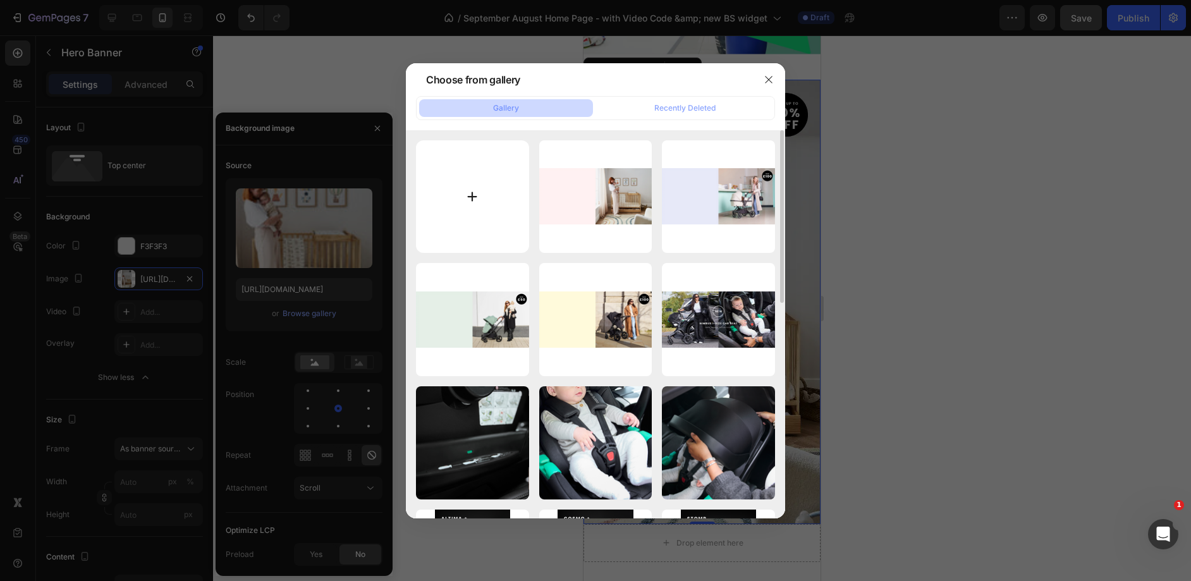
click at [484, 188] on input "file" at bounding box center [472, 196] width 113 height 113
type input "C:\fakepath\Desktop UK Stomp Luxe banner.png"
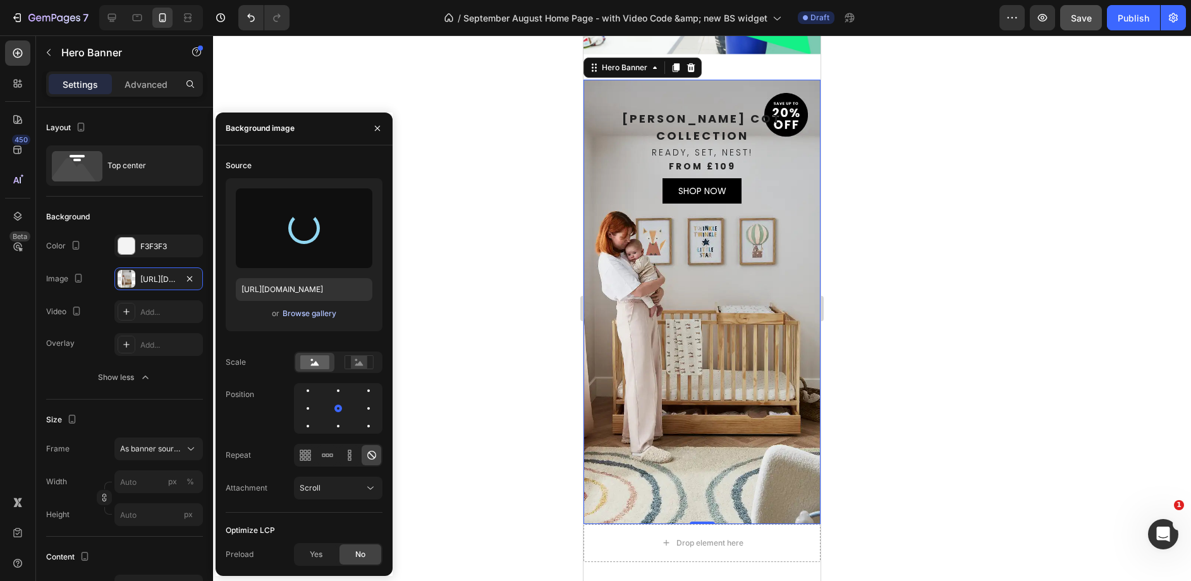
type input "https://cdn.shopify.com/s/files/1/0680/1820/9052/files/gempages_467963313750279…"
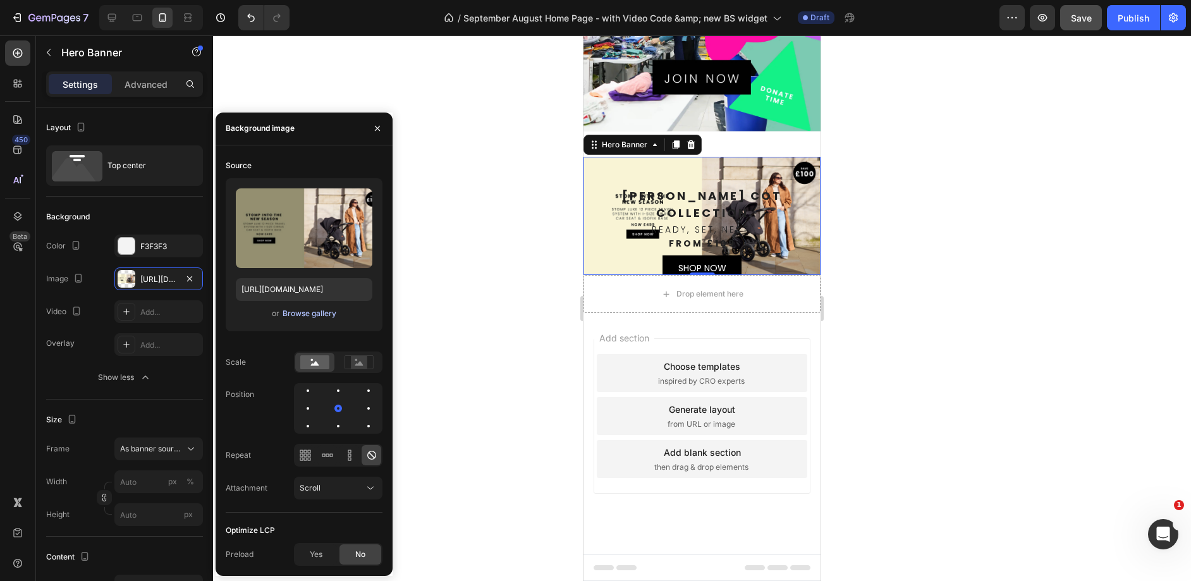
scroll to position [1833, 0]
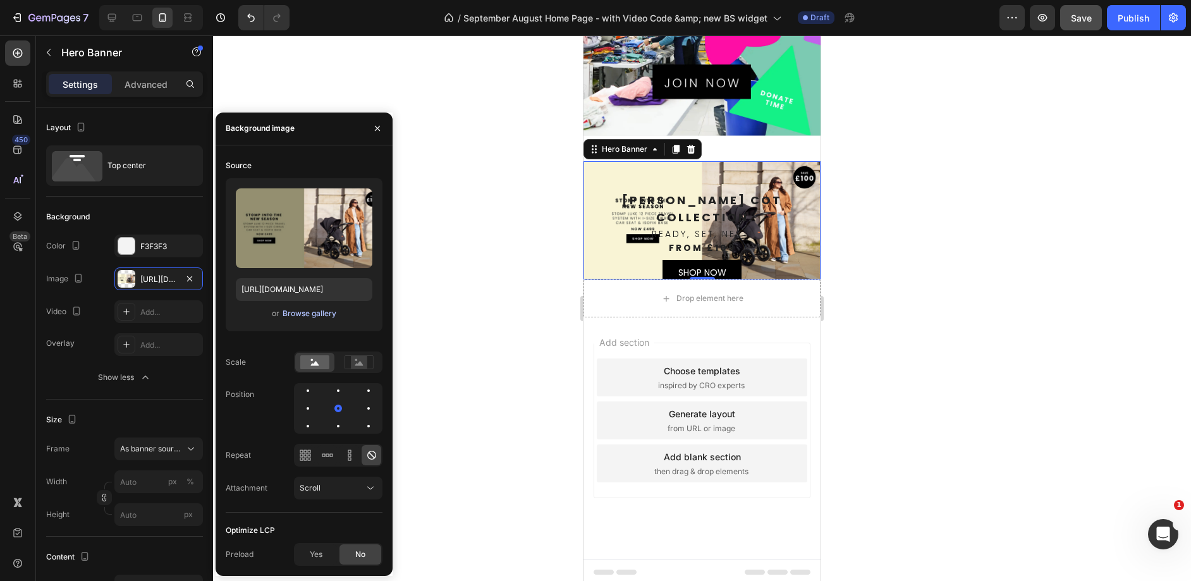
click at [317, 312] on div "Browse gallery" at bounding box center [309, 313] width 54 height 11
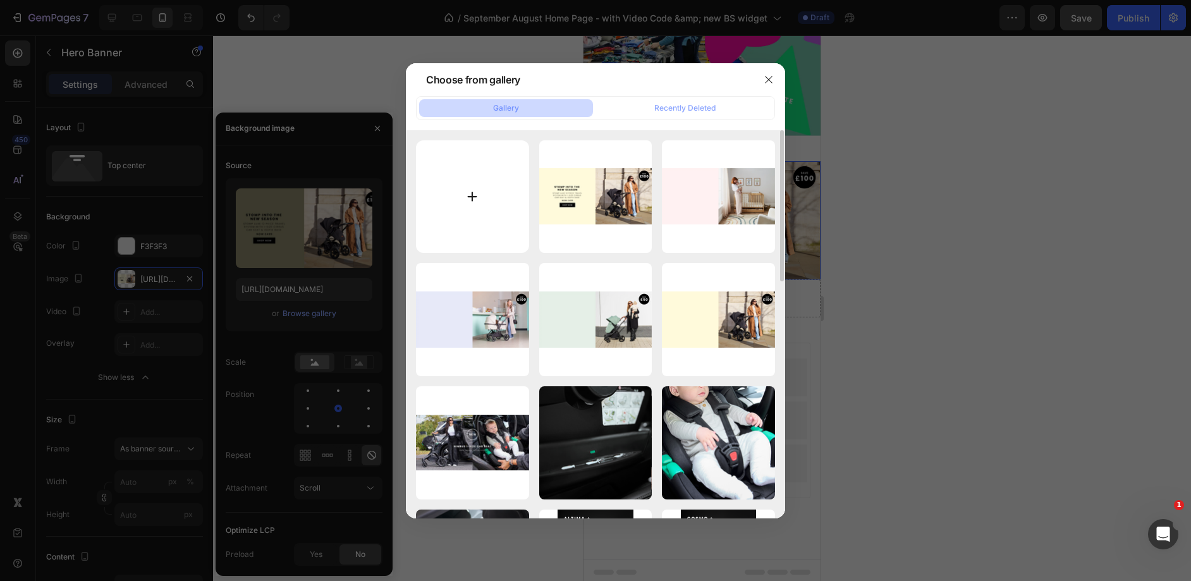
click at [500, 212] on input "file" at bounding box center [472, 196] width 113 height 113
type input "C:\fakepath\Mobile UK Tertiary Banner_Hartley.webp"
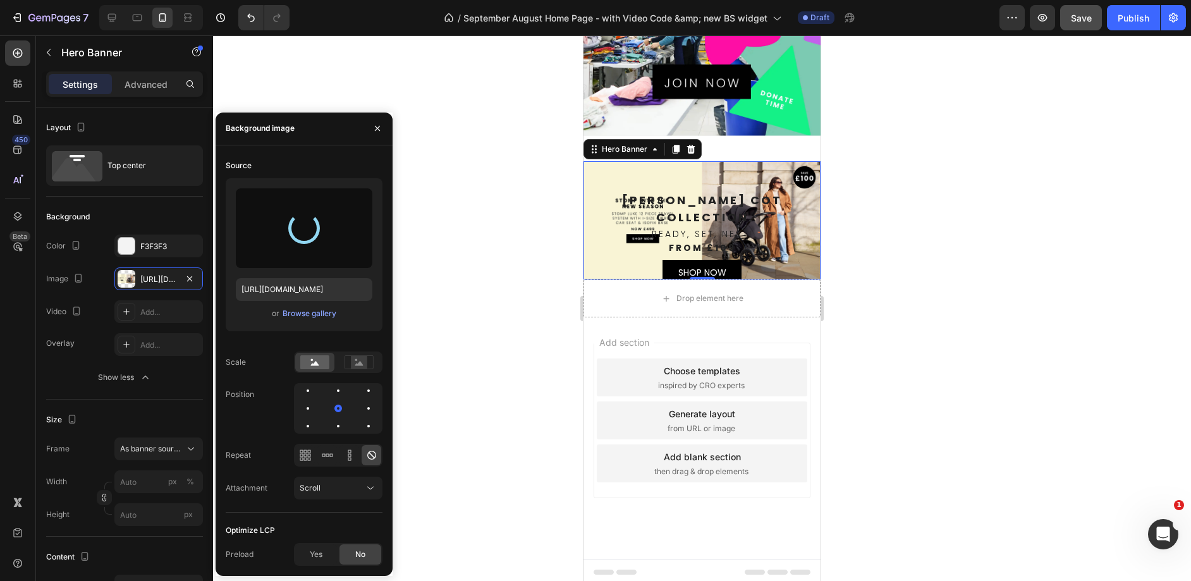
type input "https://cdn.shopify.com/s/files/1/0680/1820/9052/files/gempages_467963313750279…"
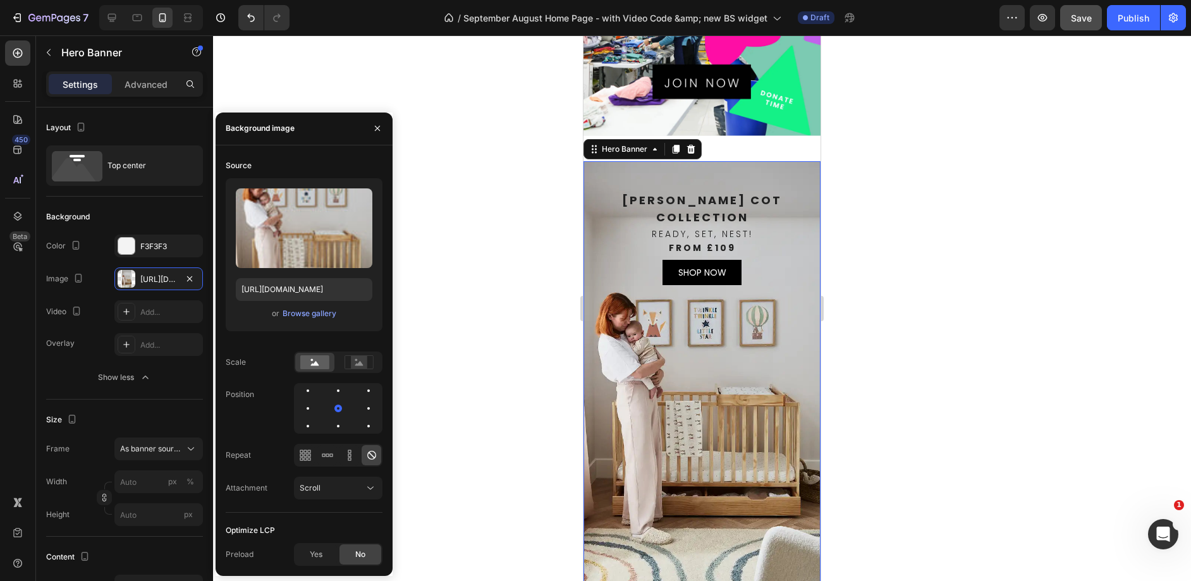
scroll to position [1914, 0]
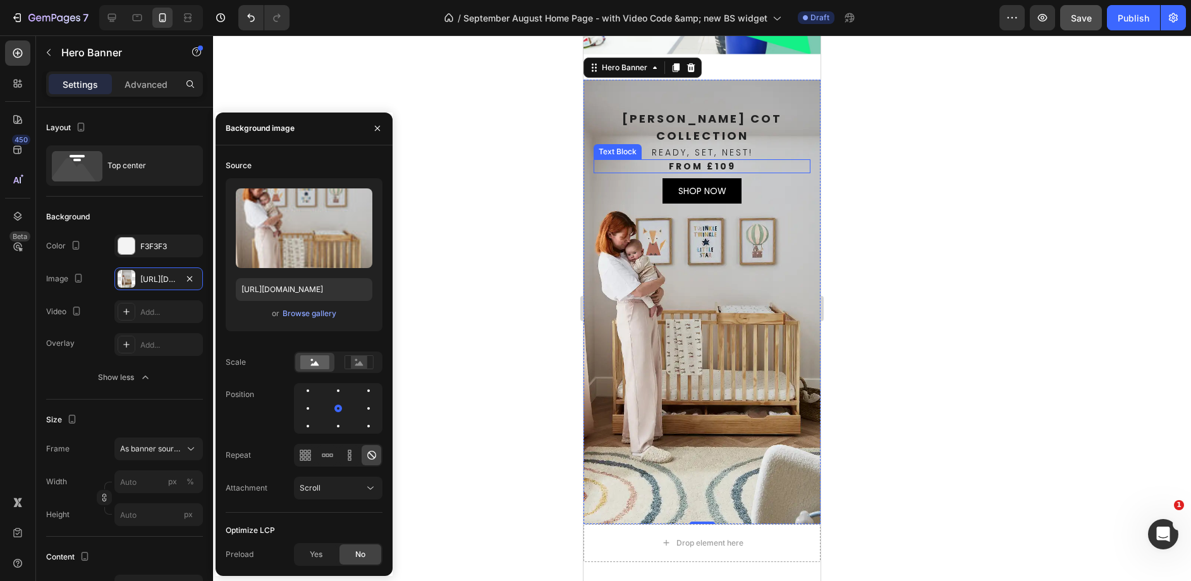
click at [715, 164] on p "FROM £109" at bounding box center [702, 166] width 214 height 11
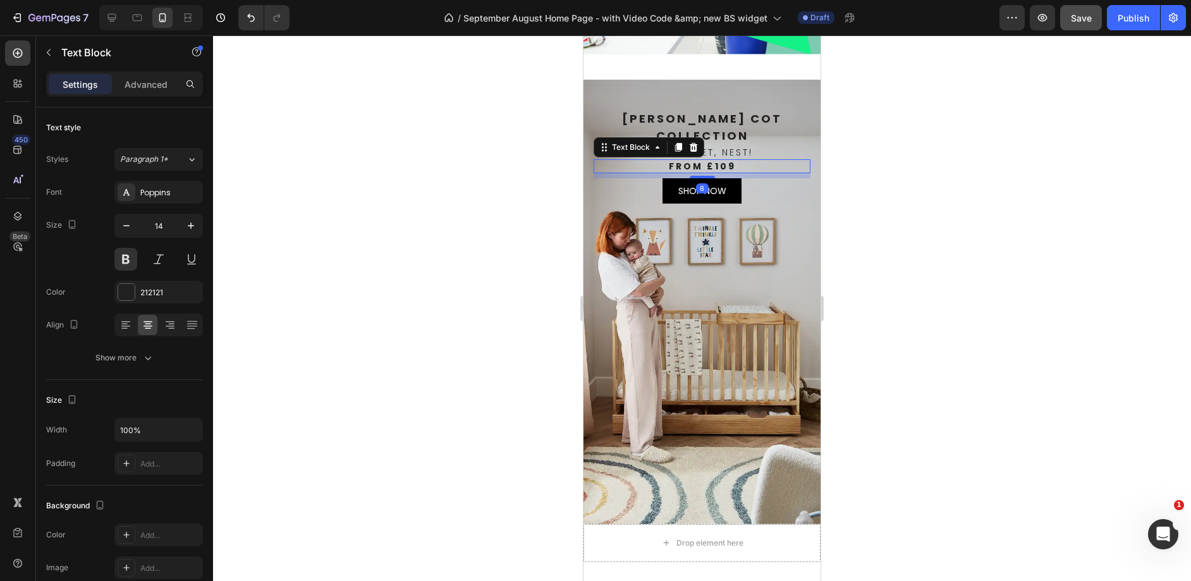
click at [715, 164] on p "FROM £109" at bounding box center [702, 166] width 214 height 11
click at [801, 263] on div "Background Image" at bounding box center [701, 302] width 237 height 444
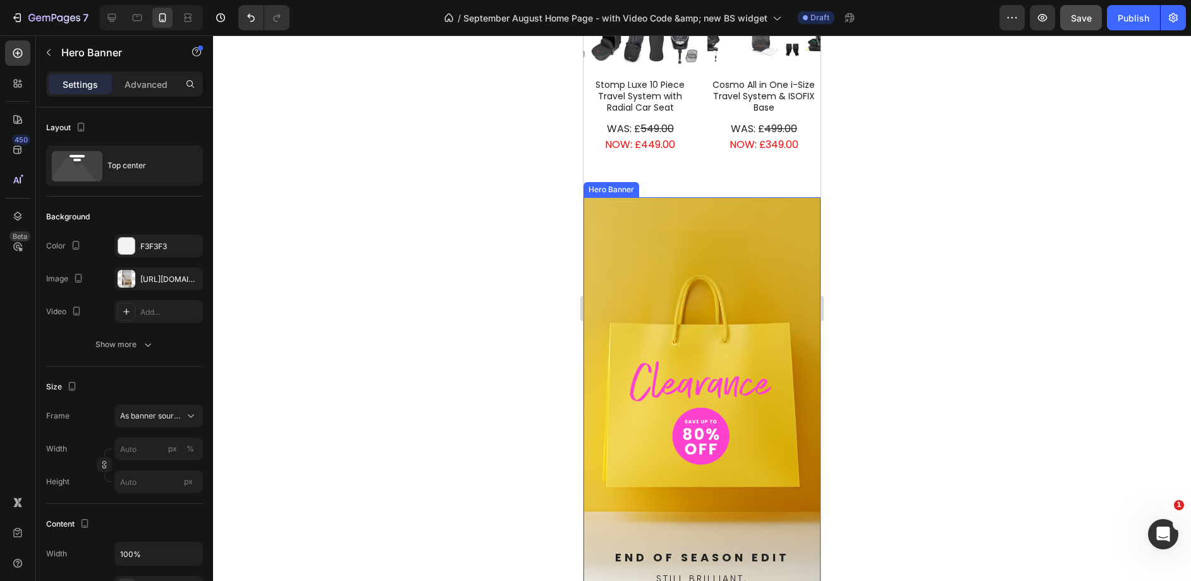
scroll to position [1046, 0]
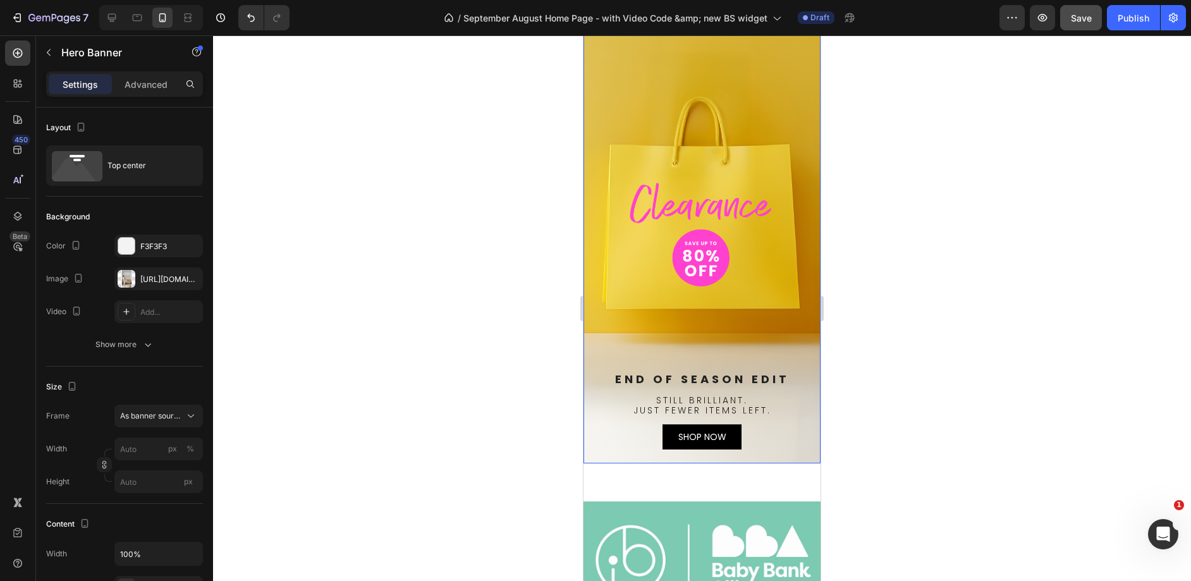
click at [736, 193] on div "Background Image" at bounding box center [701, 241] width 237 height 444
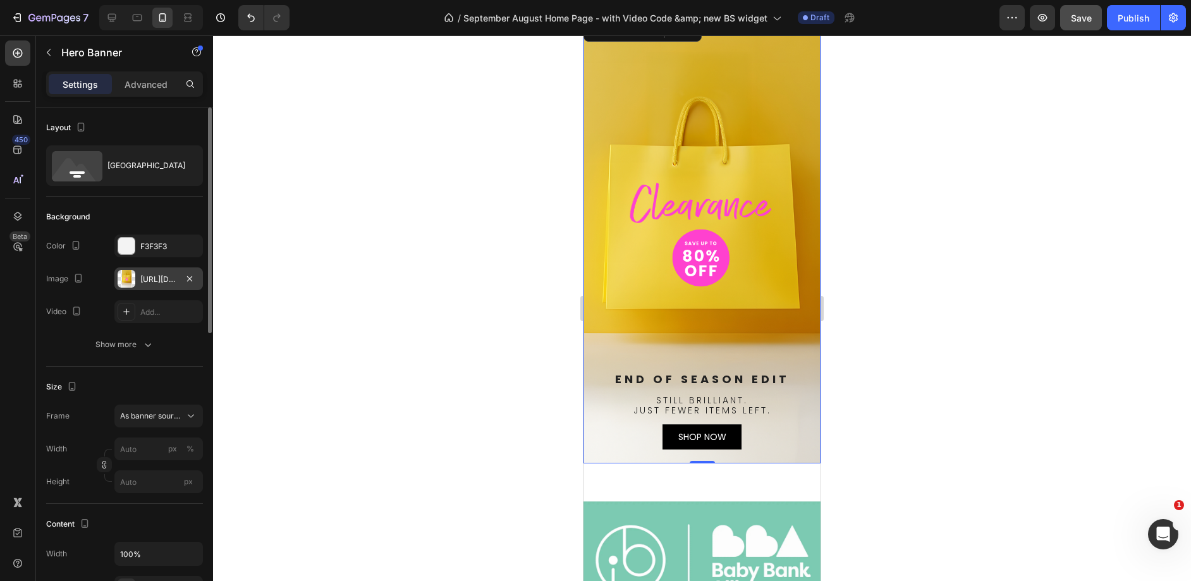
click at [142, 277] on div "https://cdn.shopify.com/s/files/1/0680/1820/9052/files/gempages_467963313750279…" at bounding box center [158, 279] width 37 height 11
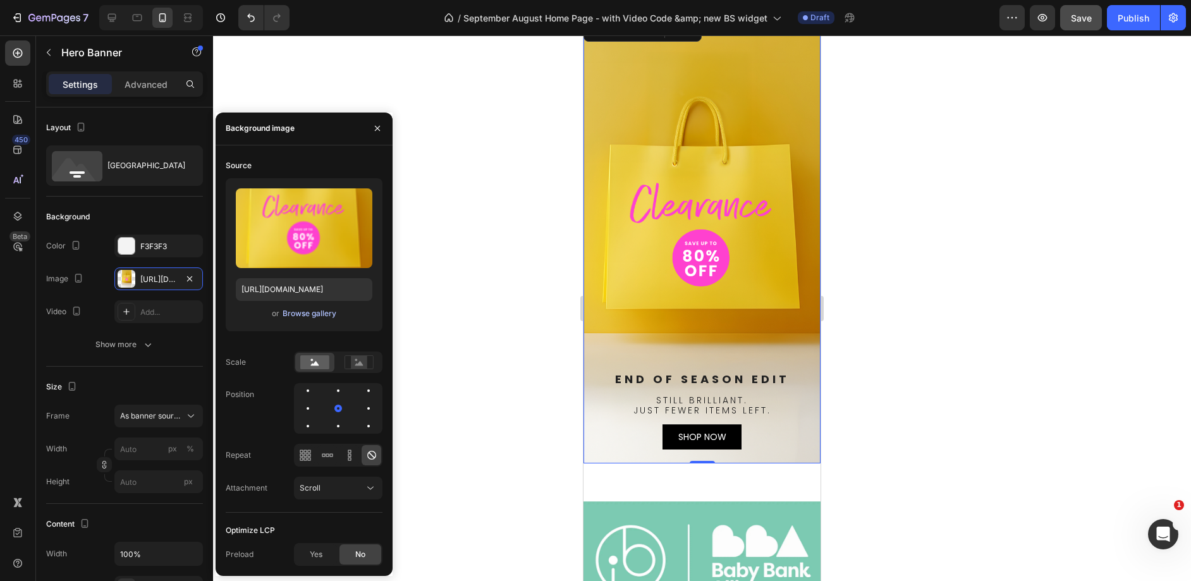
click at [312, 313] on div "Browse gallery" at bounding box center [309, 313] width 54 height 11
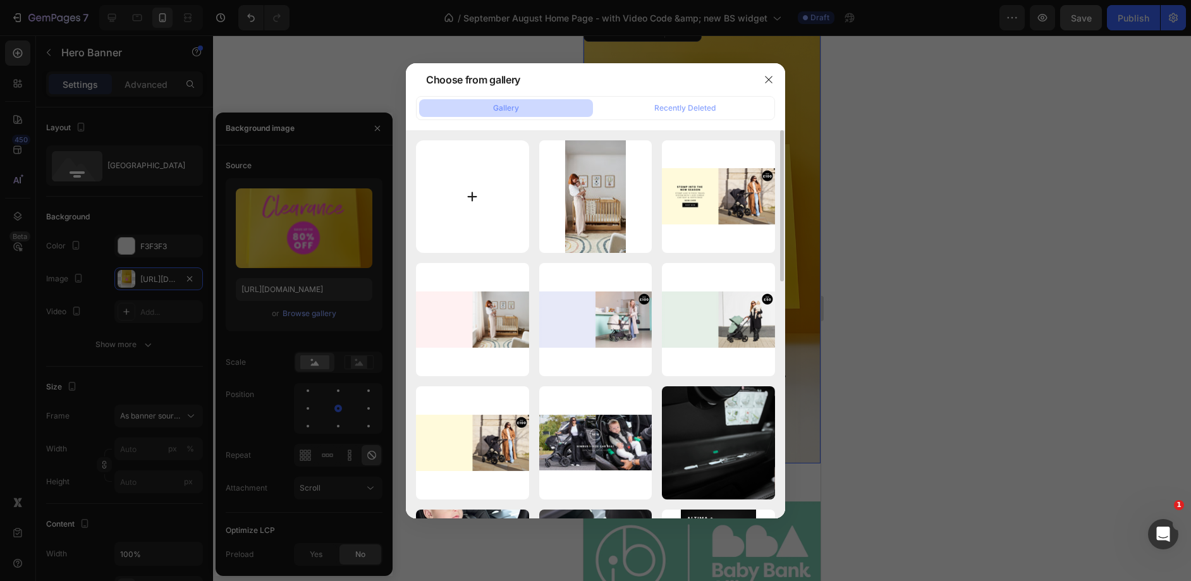
click at [470, 205] on input "file" at bounding box center [472, 196] width 113 height 113
type input "C:\fakepath\Mobile UK Atom Banner.webp"
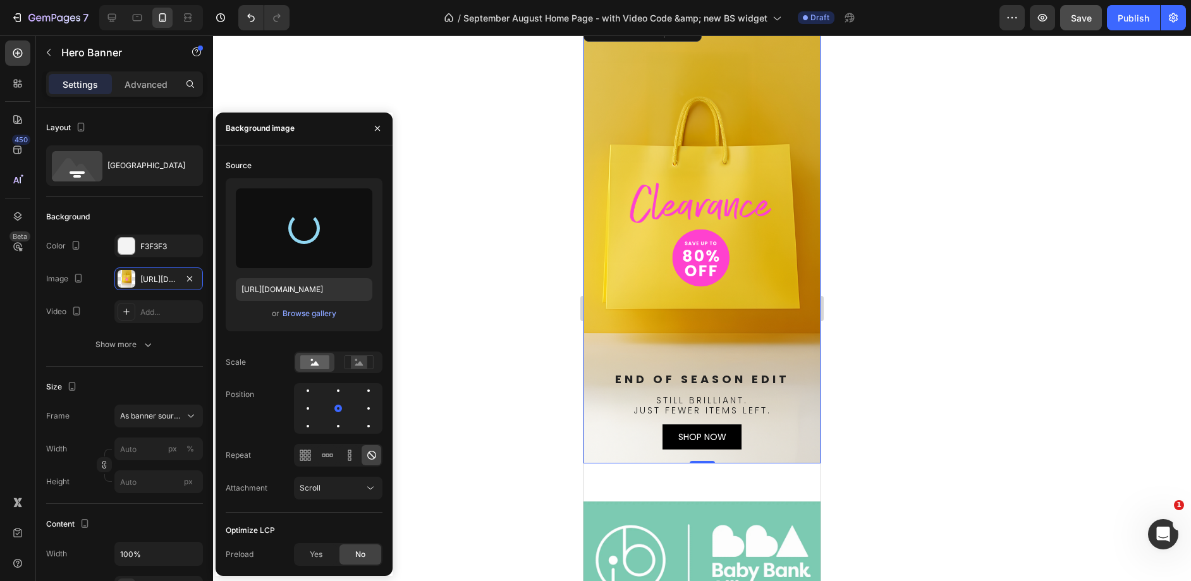
type input "https://cdn.shopify.com/s/files/1/0680/1820/9052/files/gempages_467963313750279…"
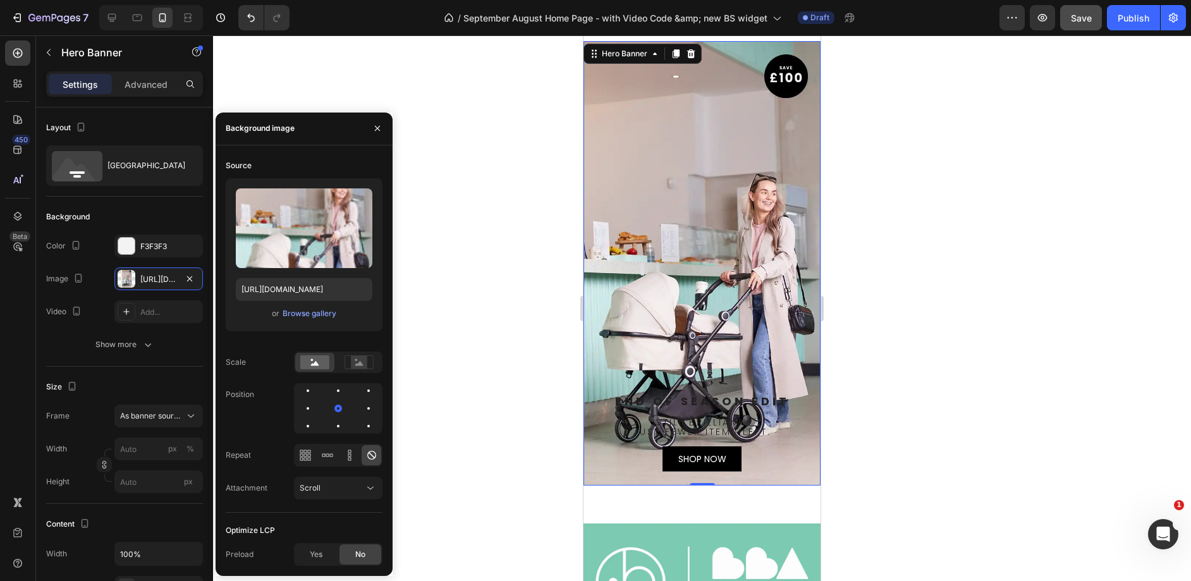
scroll to position [1026, 0]
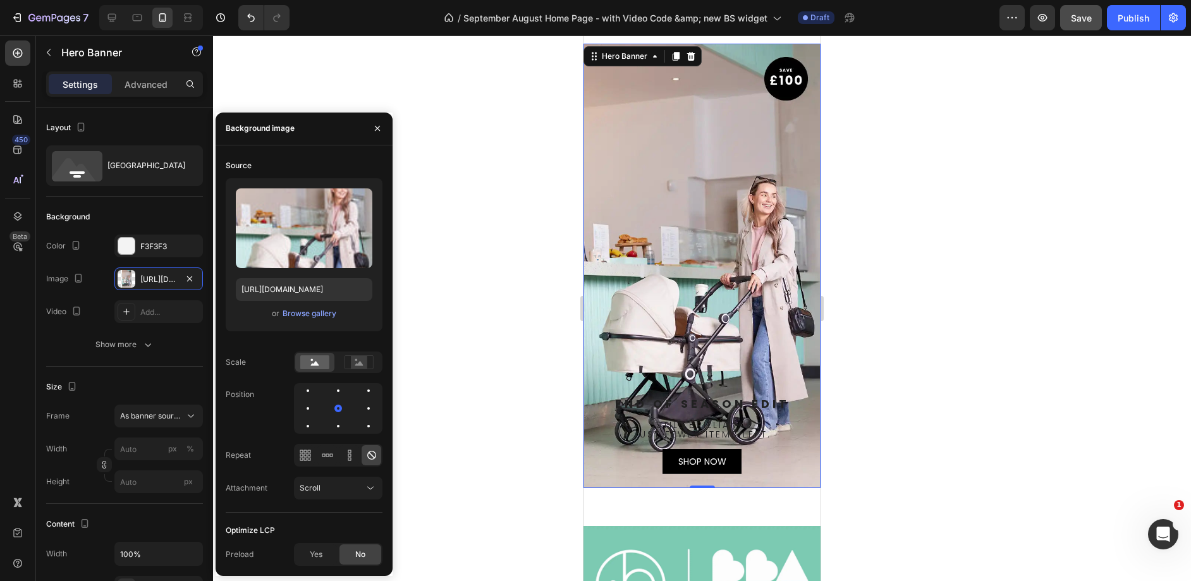
click at [693, 217] on div "Background Image" at bounding box center [701, 266] width 237 height 444
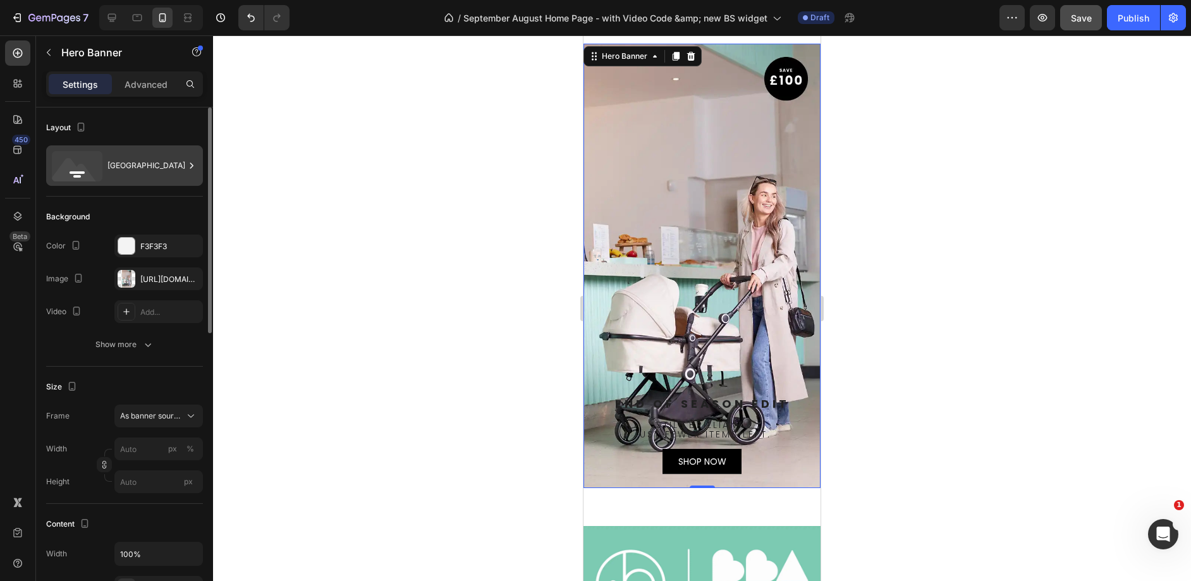
click at [129, 154] on div "Bottom center" at bounding box center [145, 165] width 77 height 29
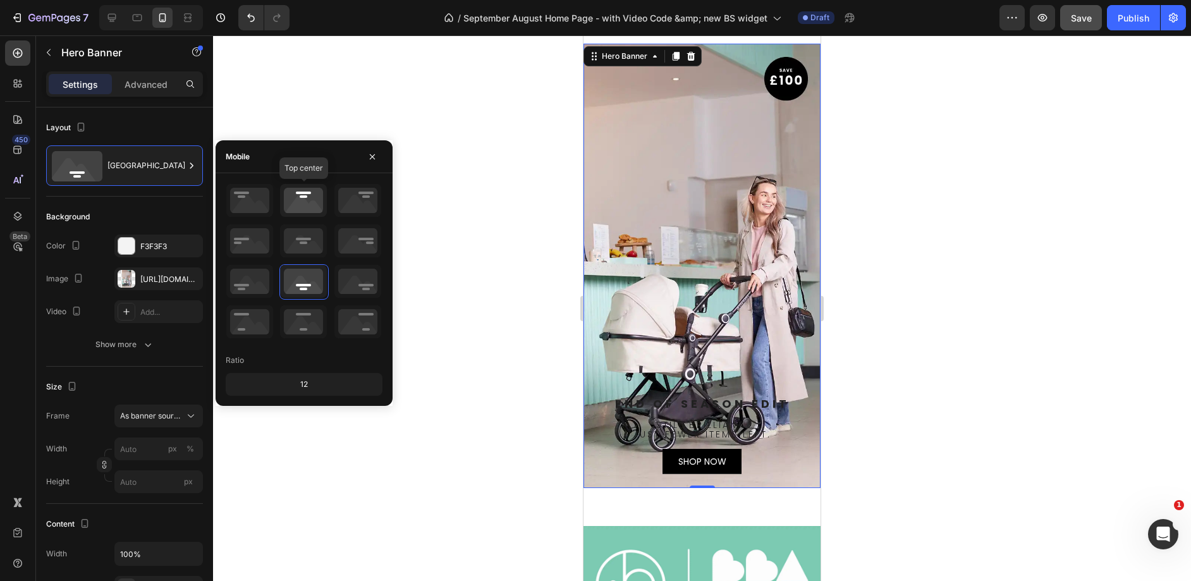
click at [299, 195] on icon at bounding box center [303, 200] width 47 height 33
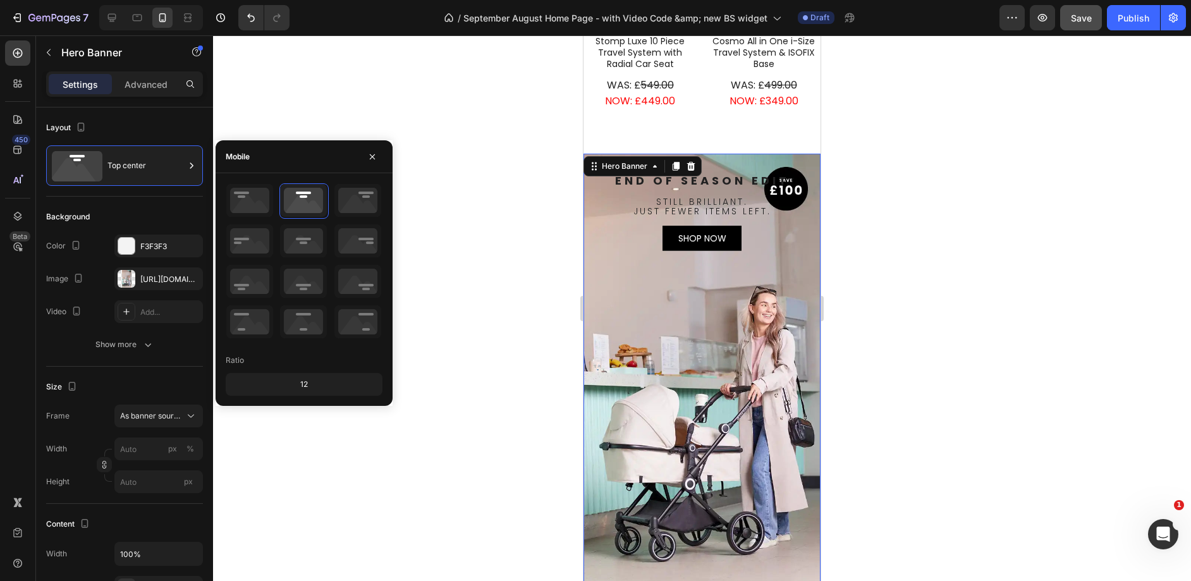
scroll to position [914, 0]
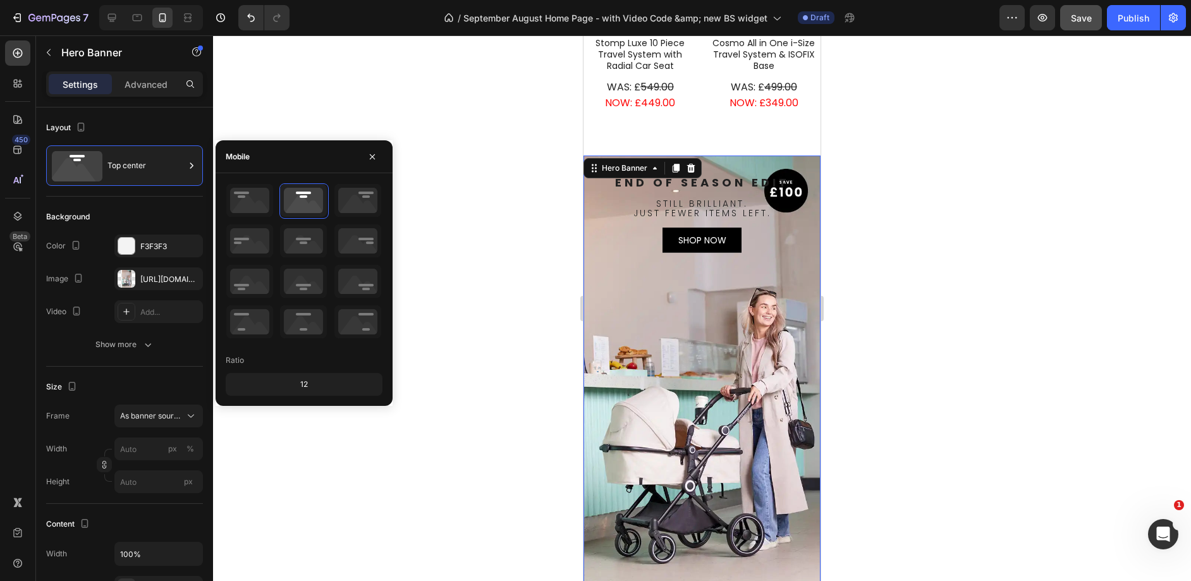
click at [709, 179] on span "END OF SEASON EDIT" at bounding box center [702, 182] width 174 height 16
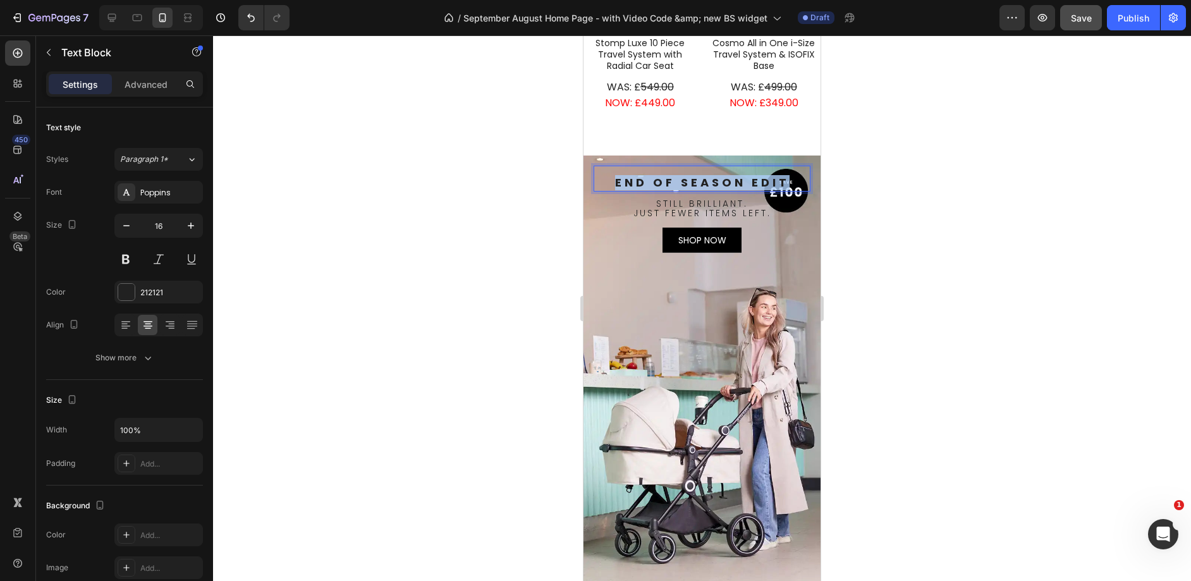
click at [709, 179] on span "END OF SEASON EDIT" at bounding box center [702, 182] width 174 height 16
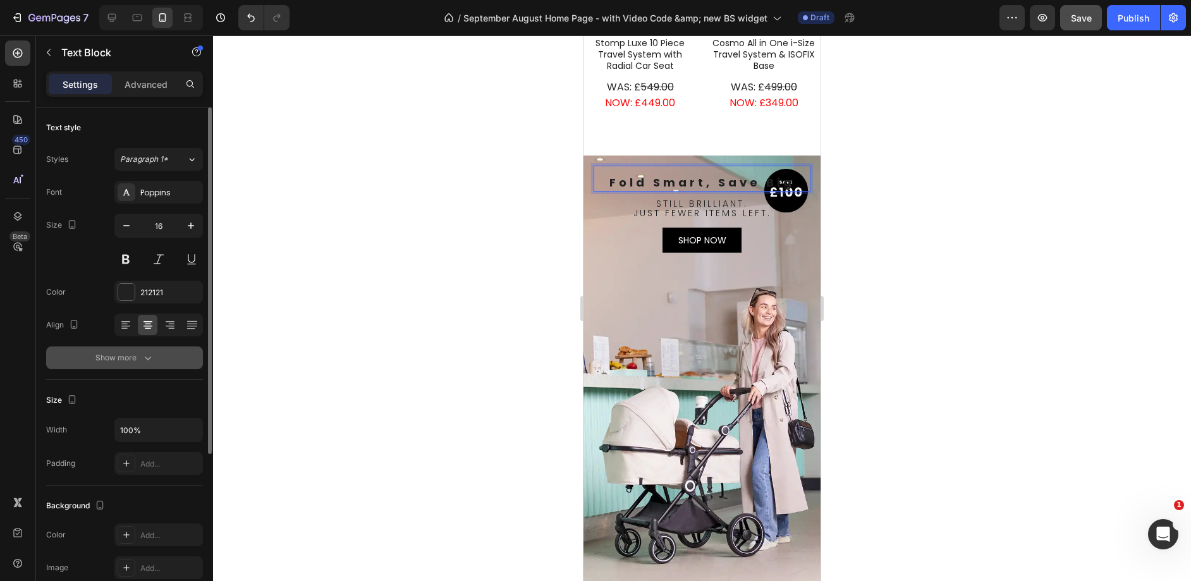
click at [126, 361] on div "Show more" at bounding box center [124, 357] width 59 height 13
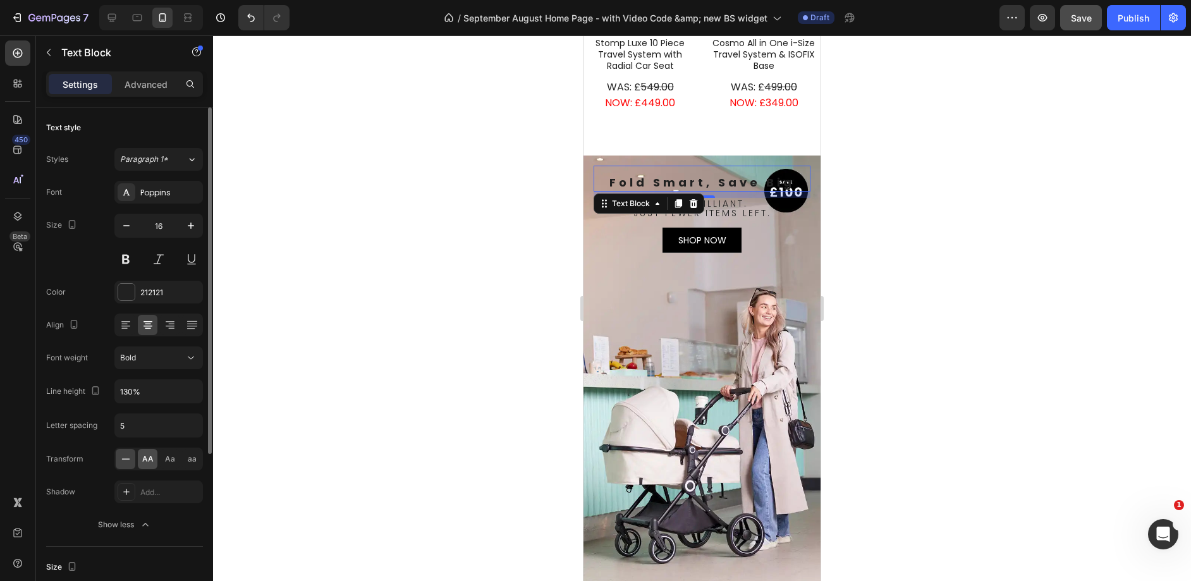
click at [139, 454] on div "AA" at bounding box center [148, 459] width 20 height 20
click at [710, 207] on span "JUST FEWER ITEMS LEFT." at bounding box center [702, 213] width 138 height 13
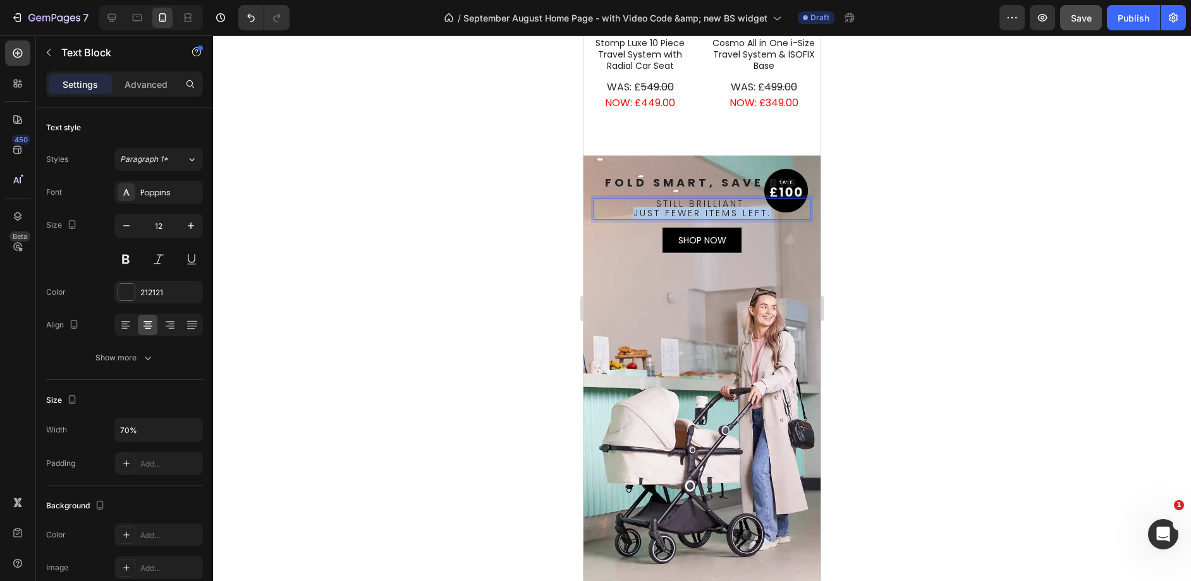
click at [710, 207] on span "JUST FEWER ITEMS LEFT." at bounding box center [702, 213] width 138 height 13
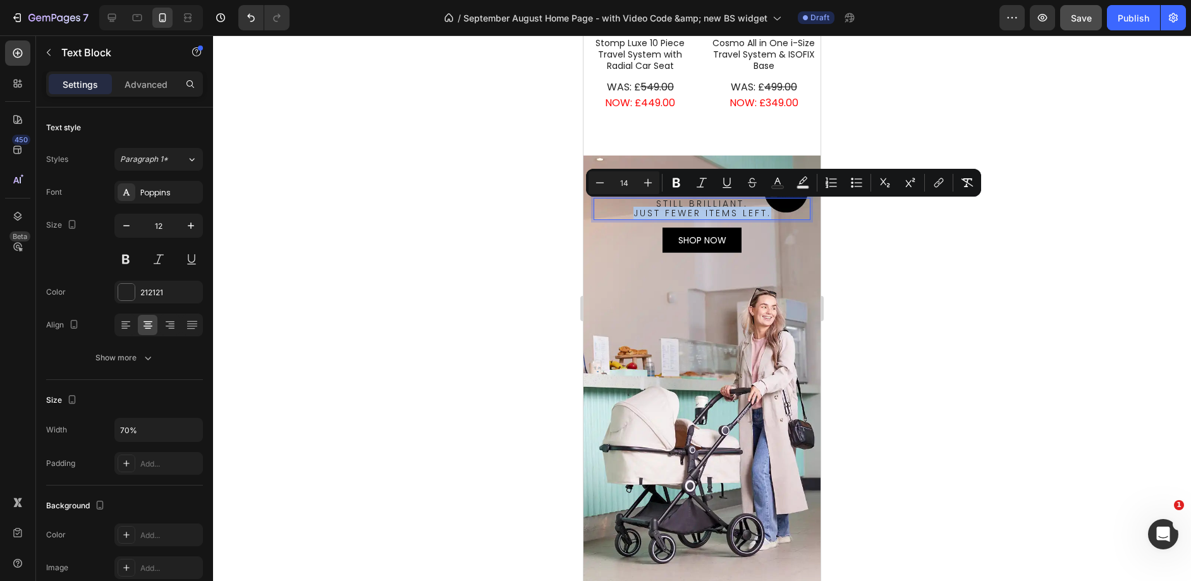
click at [710, 207] on span "JUST FEWER ITEMS LEFT." at bounding box center [702, 213] width 138 height 13
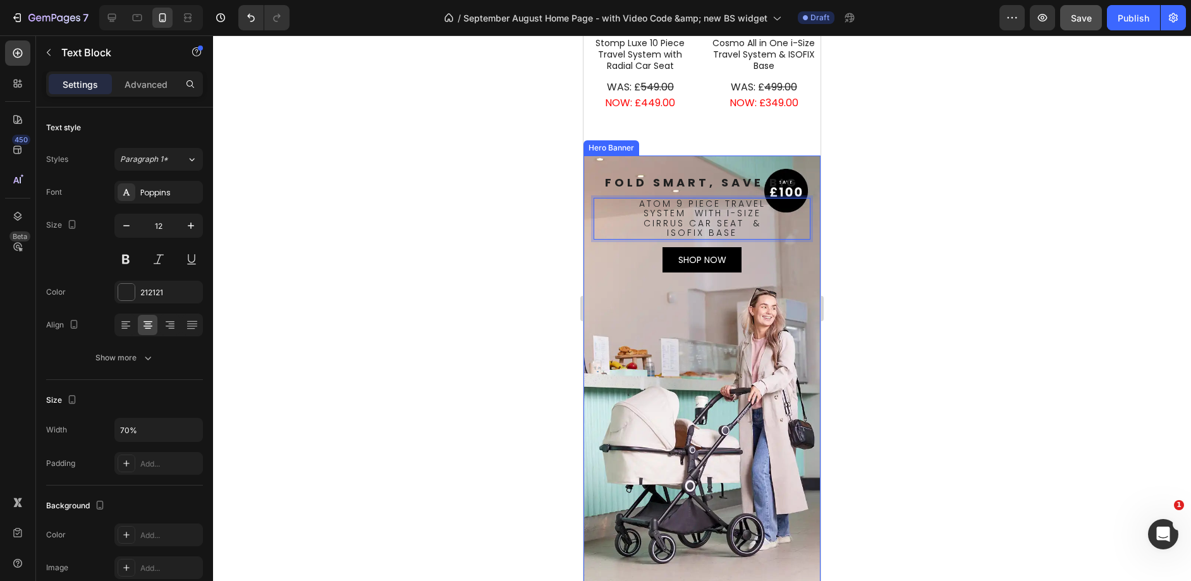
click at [743, 247] on div "Atom 9 Piece Travel System  with i-size Cirrus Car Seat  & Isofix Base Text Blo…" at bounding box center [701, 237] width 217 height 78
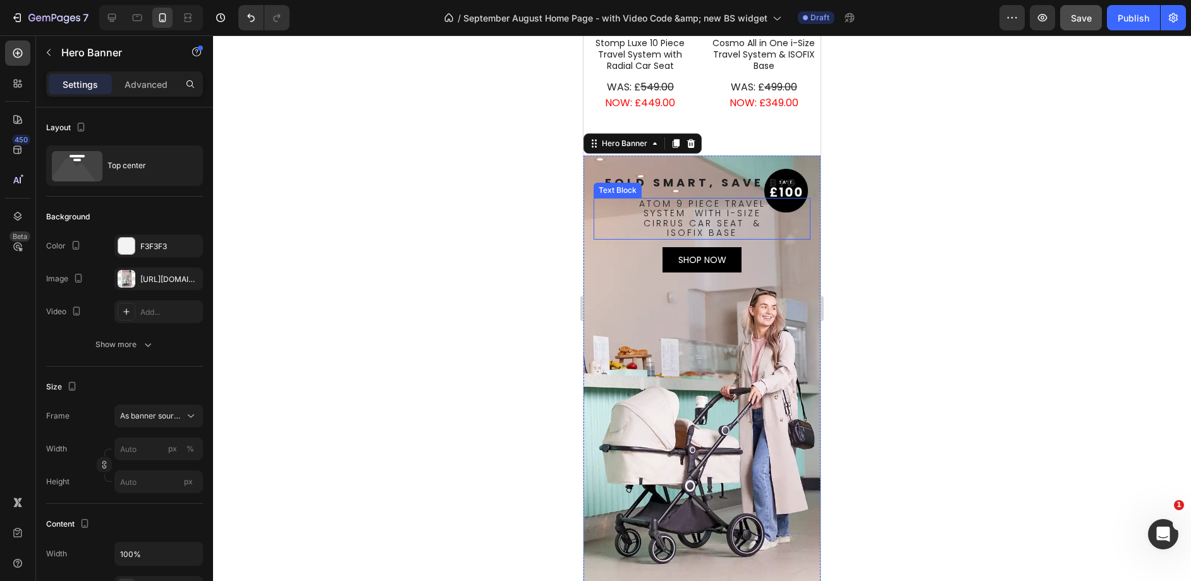
click at [710, 212] on span "Atom 9 Piece Travel System  with i-size Cirrus Car Seat  & Isofix Base" at bounding box center [702, 218] width 126 height 42
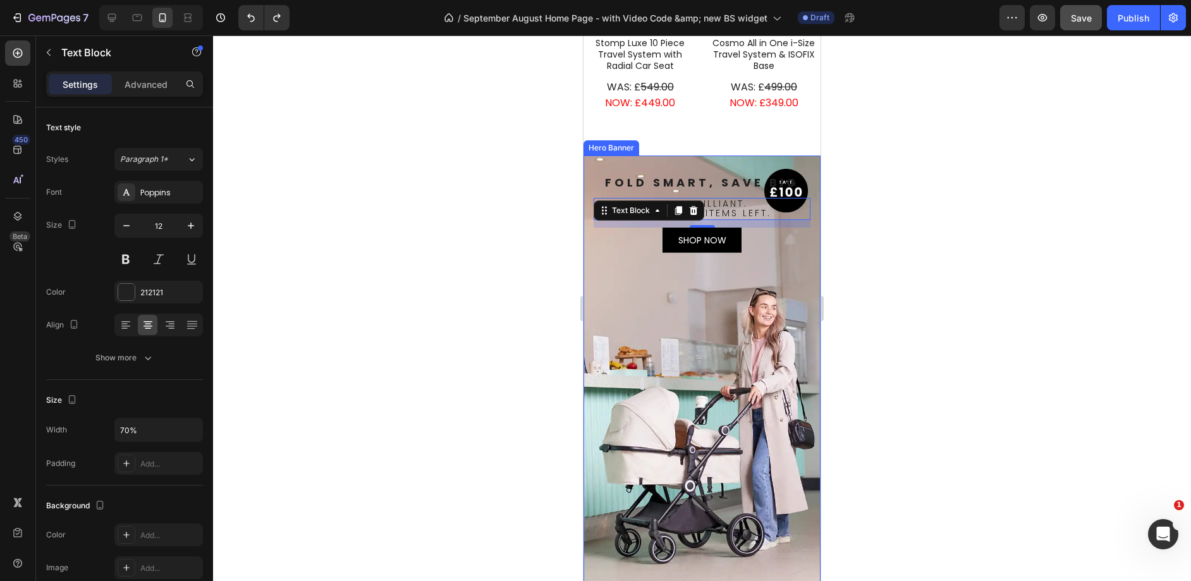
click at [758, 267] on div "Background Image" at bounding box center [701, 377] width 237 height 444
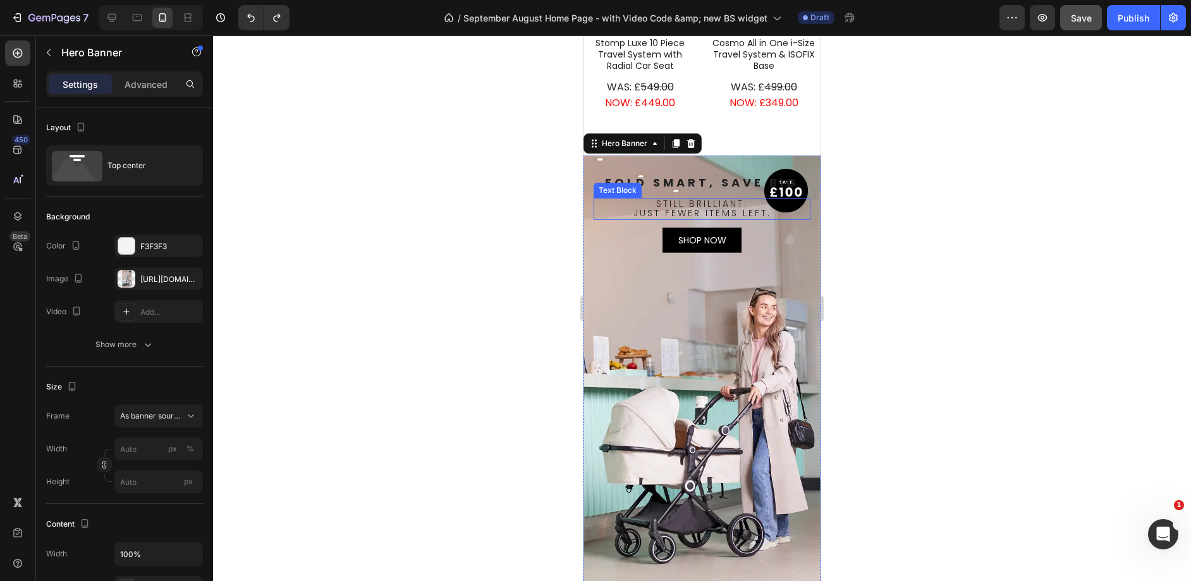
click at [713, 200] on span "STILL BRILLIANT." at bounding box center [702, 203] width 92 height 13
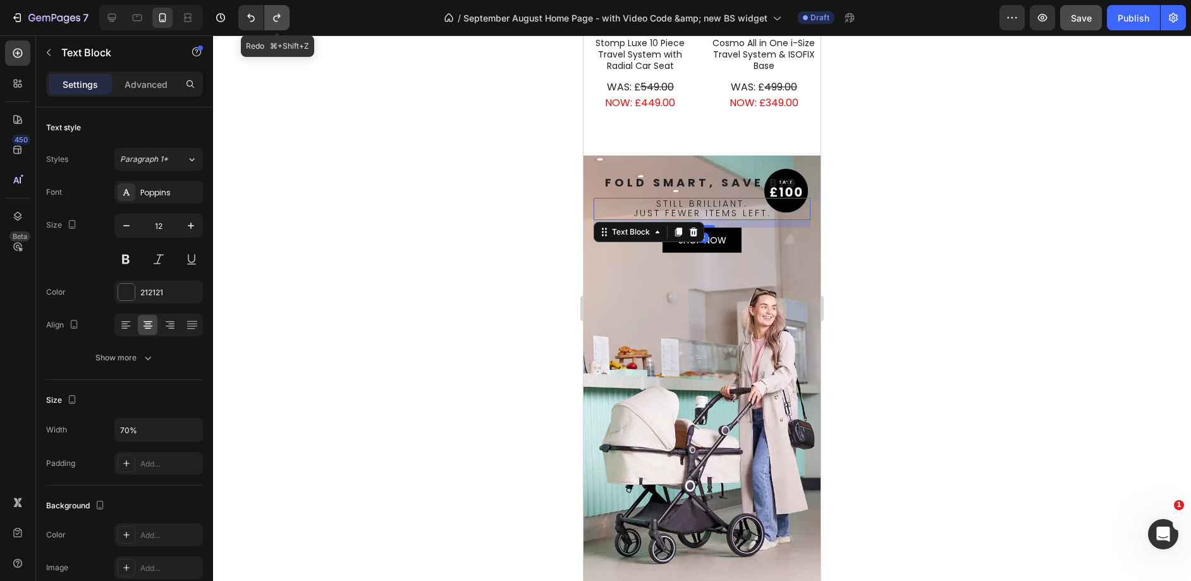
click at [274, 15] on icon "Undo/Redo" at bounding box center [276, 17] width 13 height 13
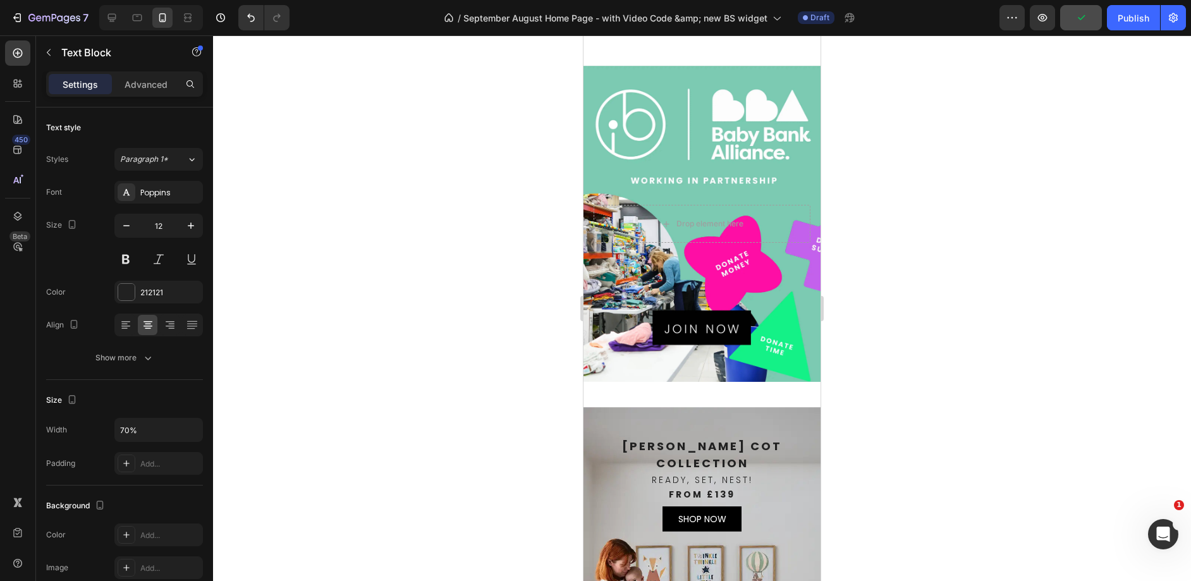
scroll to position [1509, 0]
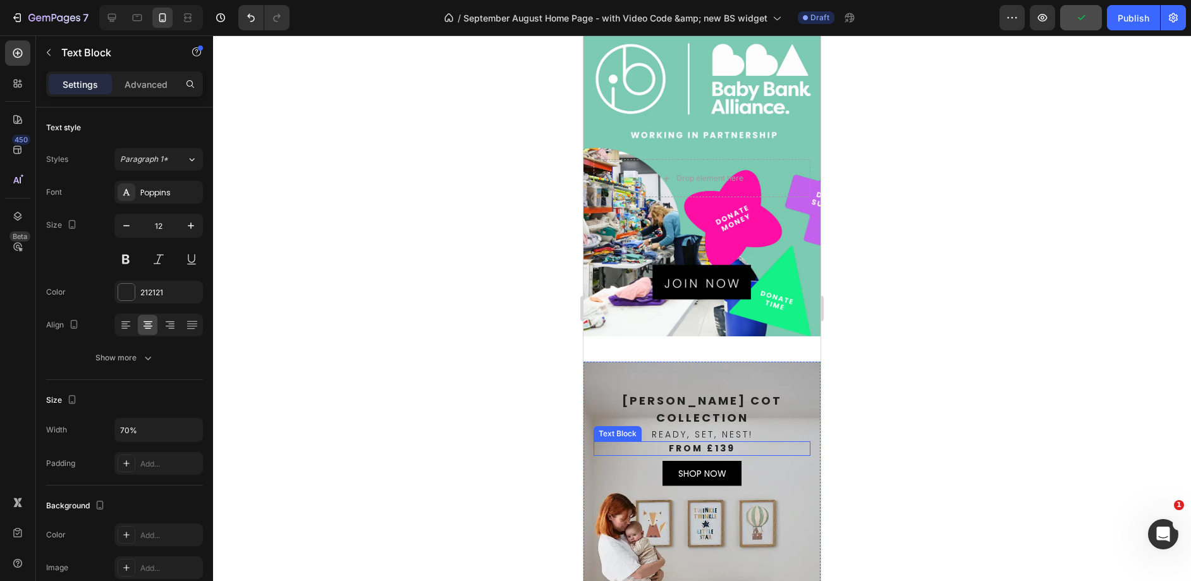
click at [717, 442] on p "FROM £139" at bounding box center [702, 447] width 214 height 11
click at [674, 425] on icon at bounding box center [678, 429] width 10 height 10
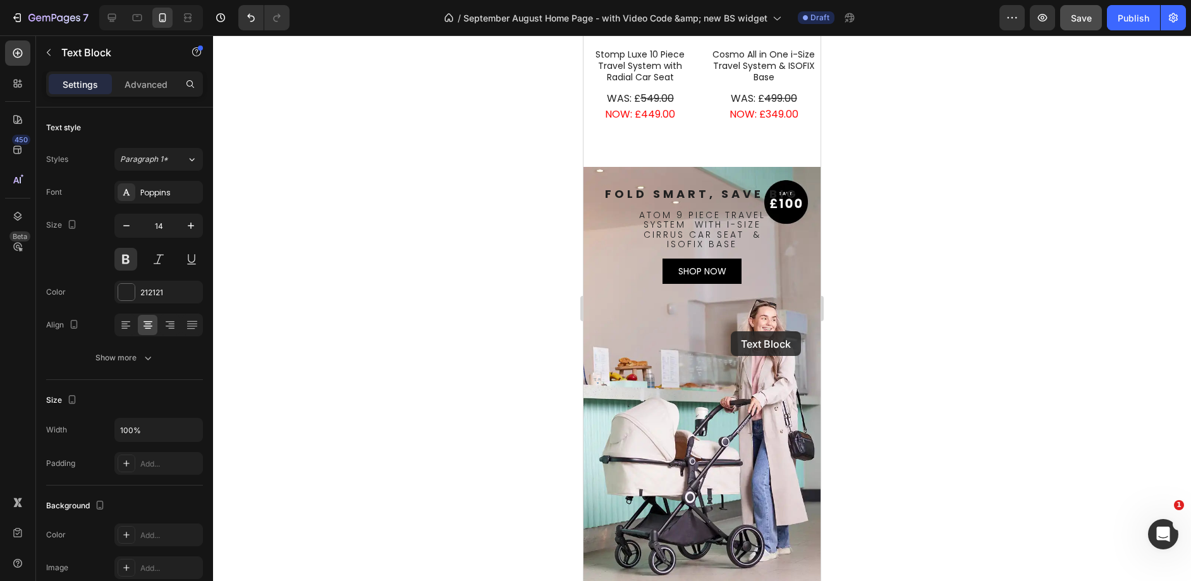
scroll to position [748, 0]
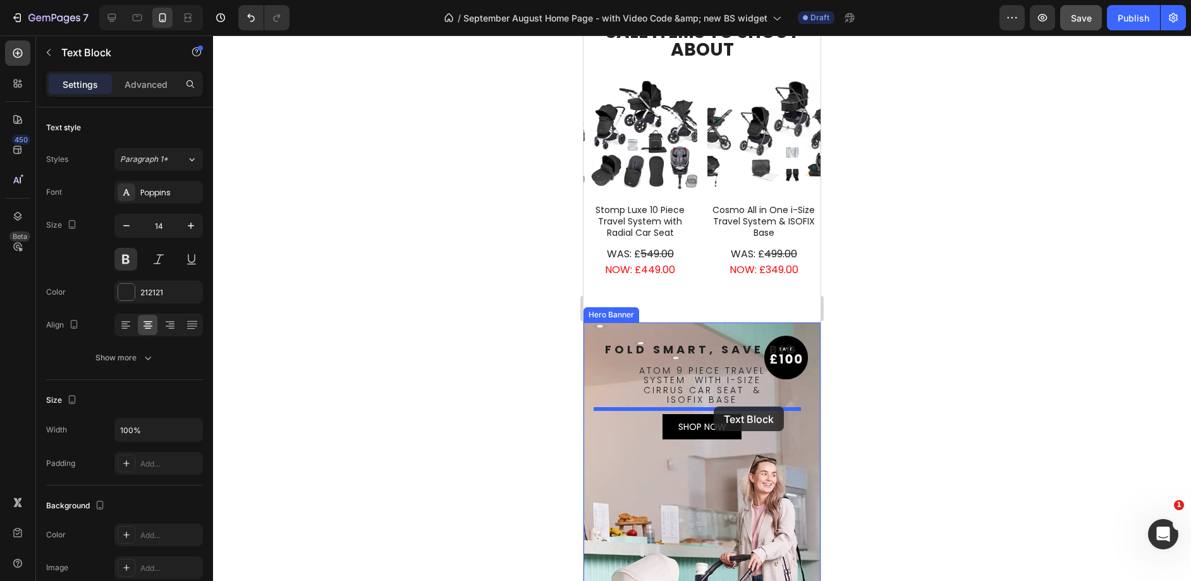
drag, startPoint x: 731, startPoint y: 463, endPoint x: 713, endPoint y: 406, distance: 59.6
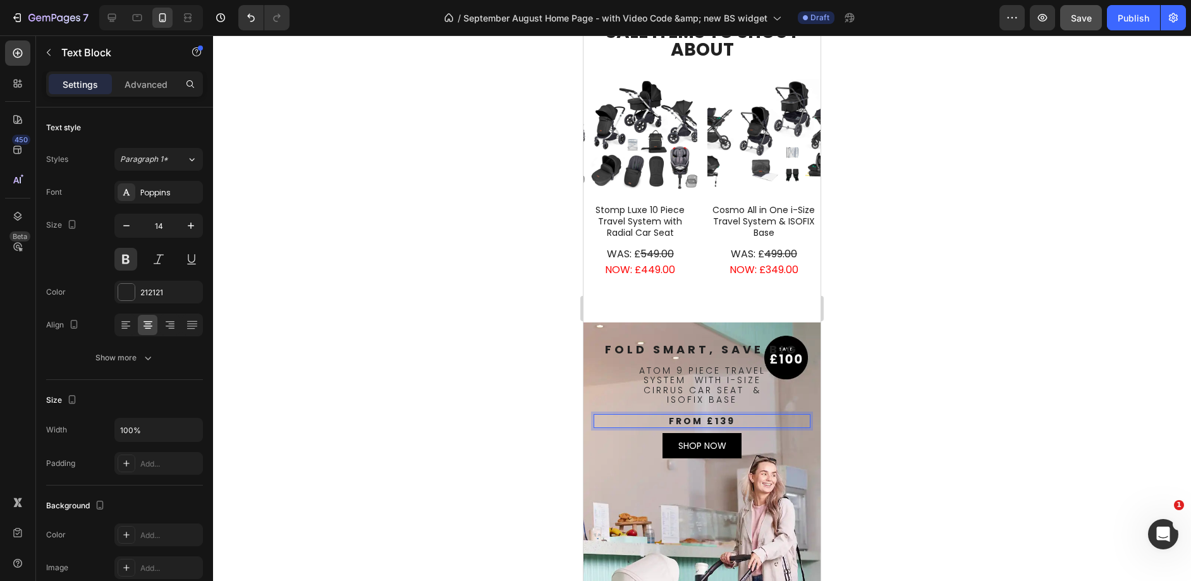
click at [719, 418] on p "FROM £139" at bounding box center [702, 420] width 214 height 11
click at [711, 345] on span "Fold Smart, Save Big" at bounding box center [702, 349] width 194 height 16
click at [713, 345] on span "Fold Smart, Save Big" at bounding box center [702, 349] width 194 height 16
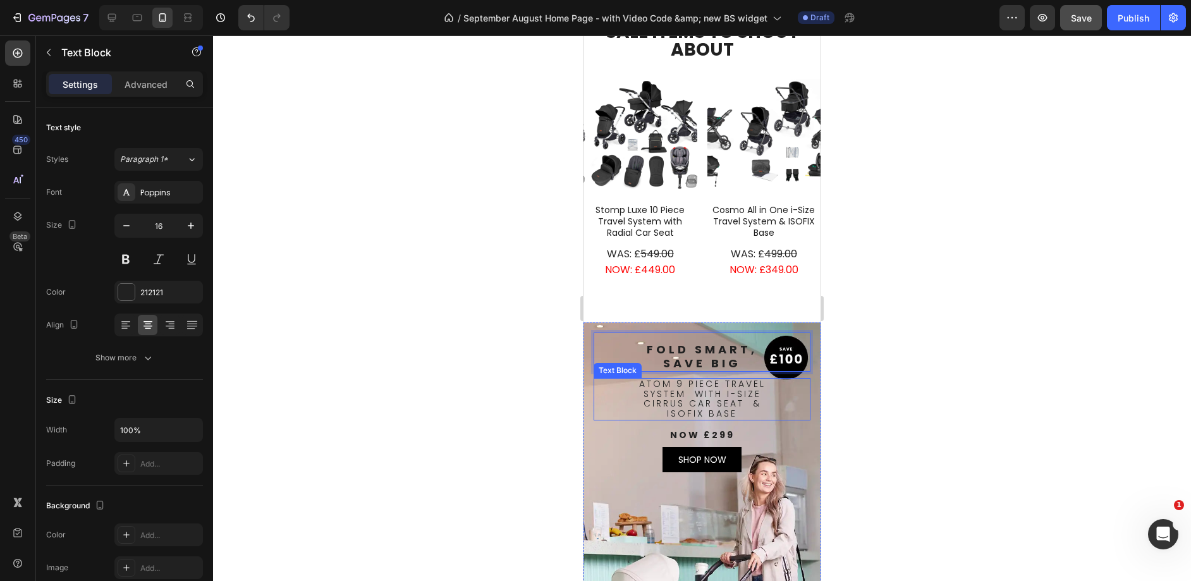
click at [693, 389] on span "Atom 9 Piece Travel System  with i-size Cirrus Car Seat  & Isofix Base" at bounding box center [702, 398] width 126 height 42
click at [688, 389] on span "Atom 9 Piece Travel System  with i-size Cirrus Car Seat  & Isofix Base" at bounding box center [702, 398] width 126 height 42
click at [595, 447] on div "Atom 9 Piece Travel System with i-size Cirrus Car Seat  & Isofix Base Text Bloc…" at bounding box center [701, 427] width 217 height 98
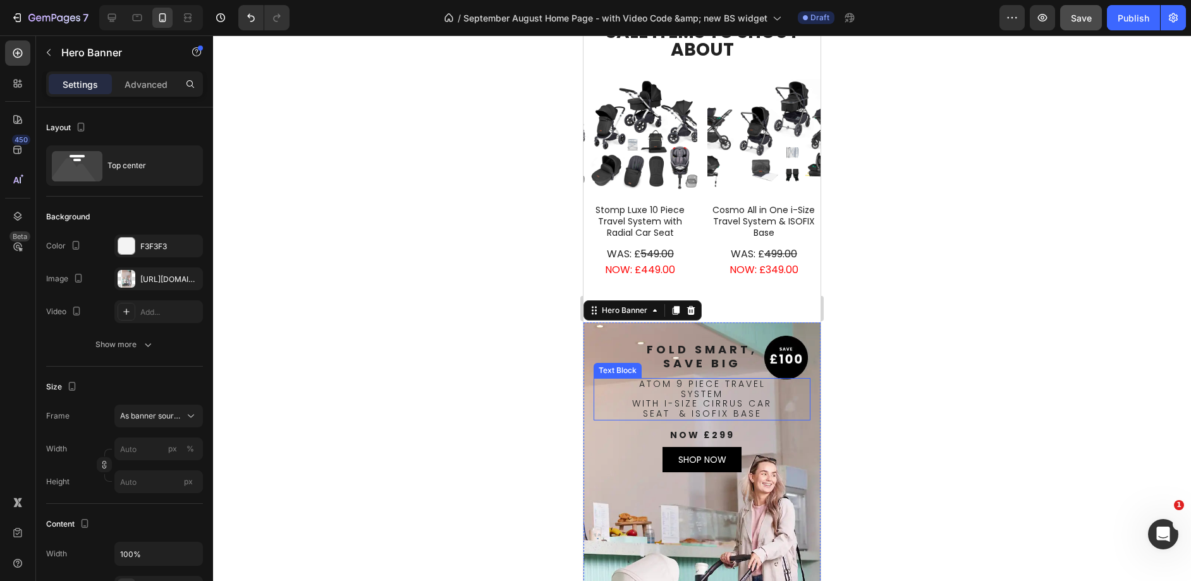
click at [602, 399] on div "Atom 9 Piece Travel System with i-size Cirrus Car Seat  & Isofix Base" at bounding box center [701, 399] width 217 height 42
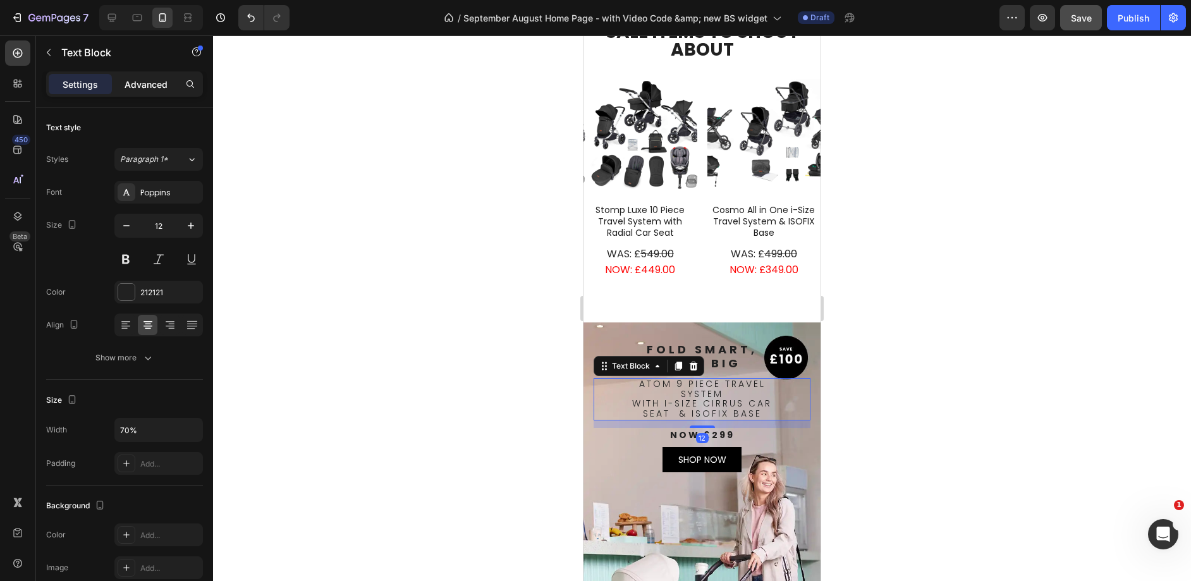
click at [133, 84] on p "Advanced" at bounding box center [145, 84] width 43 height 13
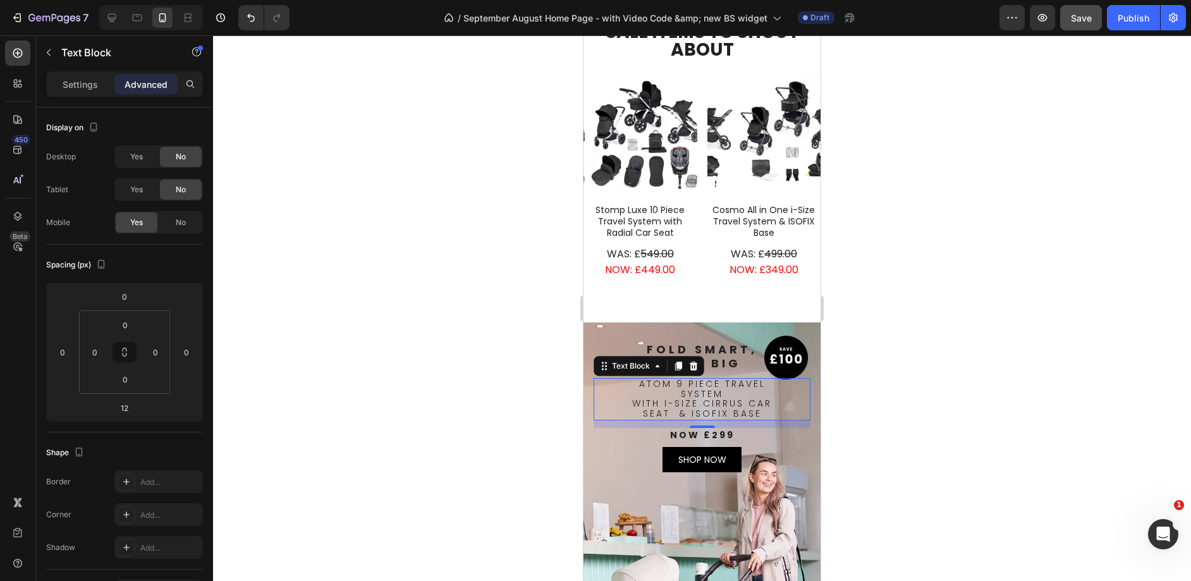
click at [617, 385] on div "Atom 9 Piece Travel System with i-size Cirrus Car Seat  & Isofix Base" at bounding box center [701, 399] width 217 height 42
click at [618, 438] on div "Atom 9 Piece Travel System with i-size Cirrus Car Seat  & Isofix Base Text Bloc…" at bounding box center [701, 427] width 217 height 98
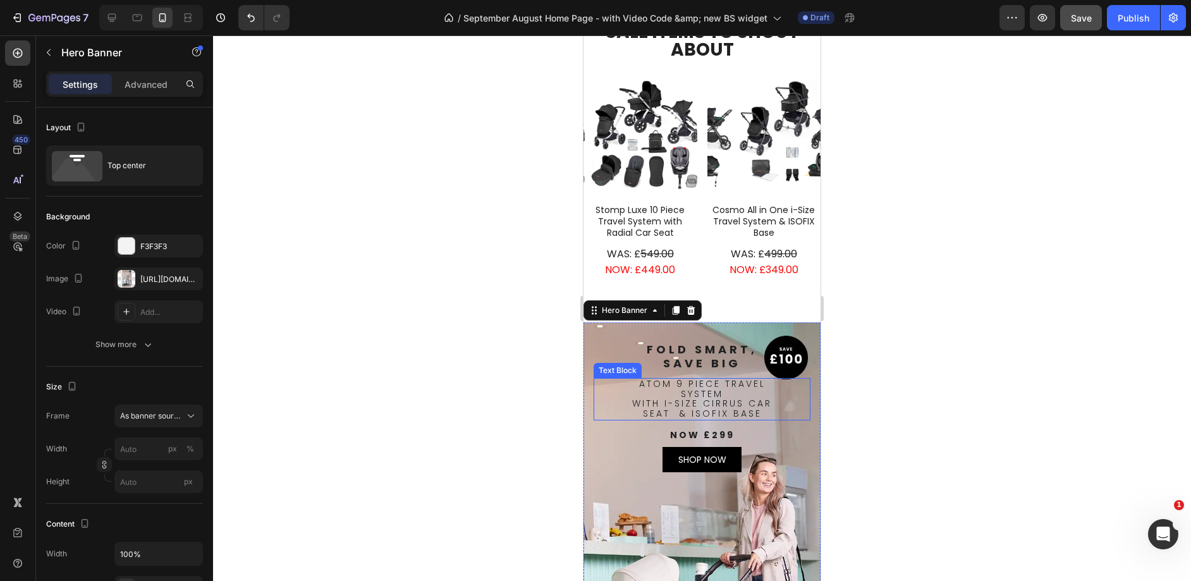
click at [632, 397] on span "with i-size Cirrus Car Seat  & Isofix Base" at bounding box center [702, 408] width 140 height 23
click at [586, 404] on div "Fold Smart, Save Big Text Block Fold Smart, Save Big Text Block Atom 9 Piece Tr…" at bounding box center [701, 404] width 237 height 164
click at [144, 87] on p "Advanced" at bounding box center [145, 84] width 43 height 13
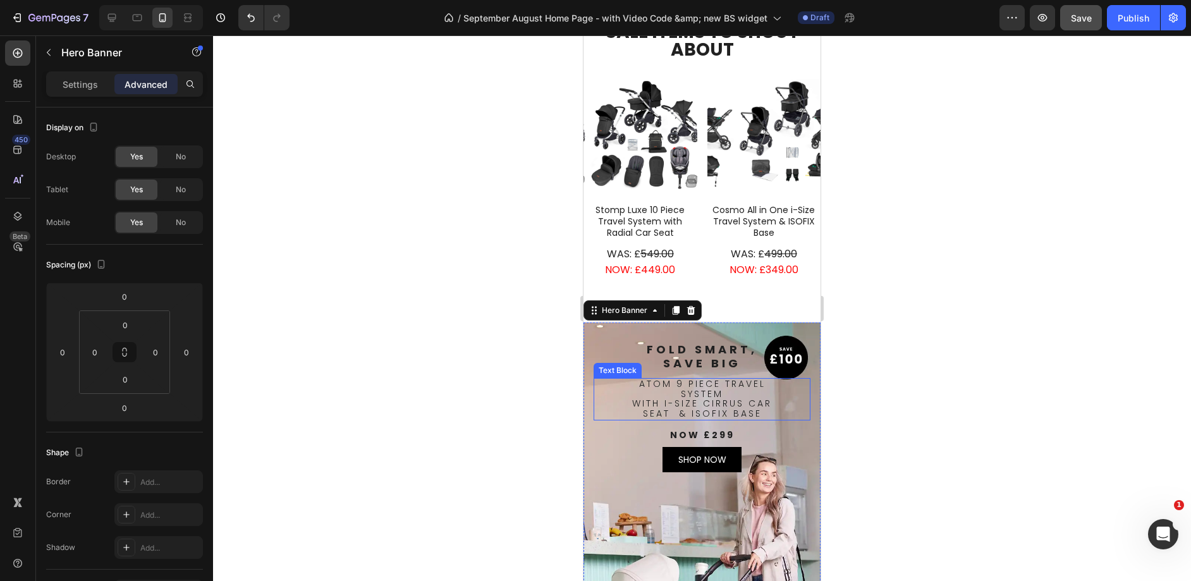
click at [598, 392] on div "Atom 9 Piece Travel System with i-size Cirrus Car Seat  & Isofix Base" at bounding box center [701, 399] width 217 height 42
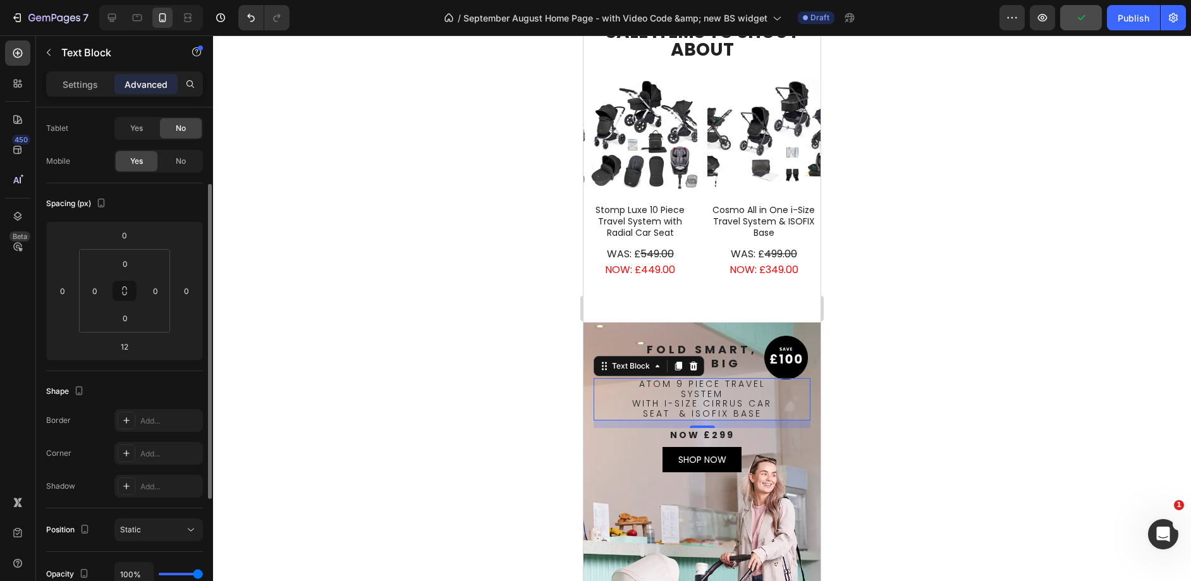
scroll to position [159, 0]
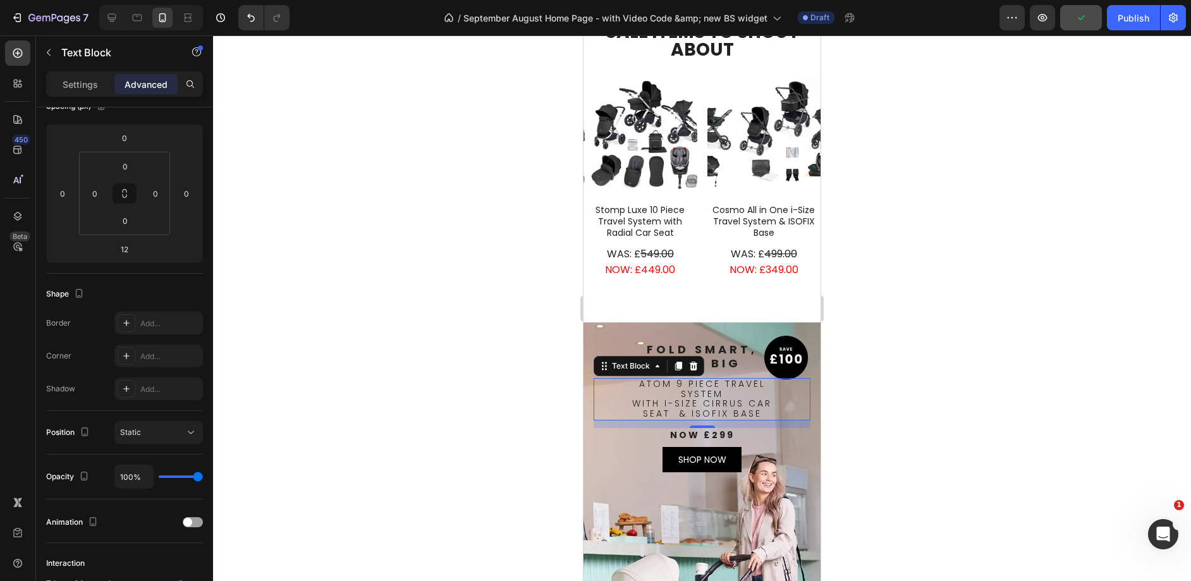
click at [94, 96] on div "Settings Advanced" at bounding box center [124, 83] width 157 height 25
click at [92, 96] on div "Settings Advanced" at bounding box center [124, 83] width 157 height 25
click at [92, 94] on div "Settings Advanced" at bounding box center [124, 83] width 157 height 25
click at [92, 92] on div "Settings" at bounding box center [80, 84] width 63 height 20
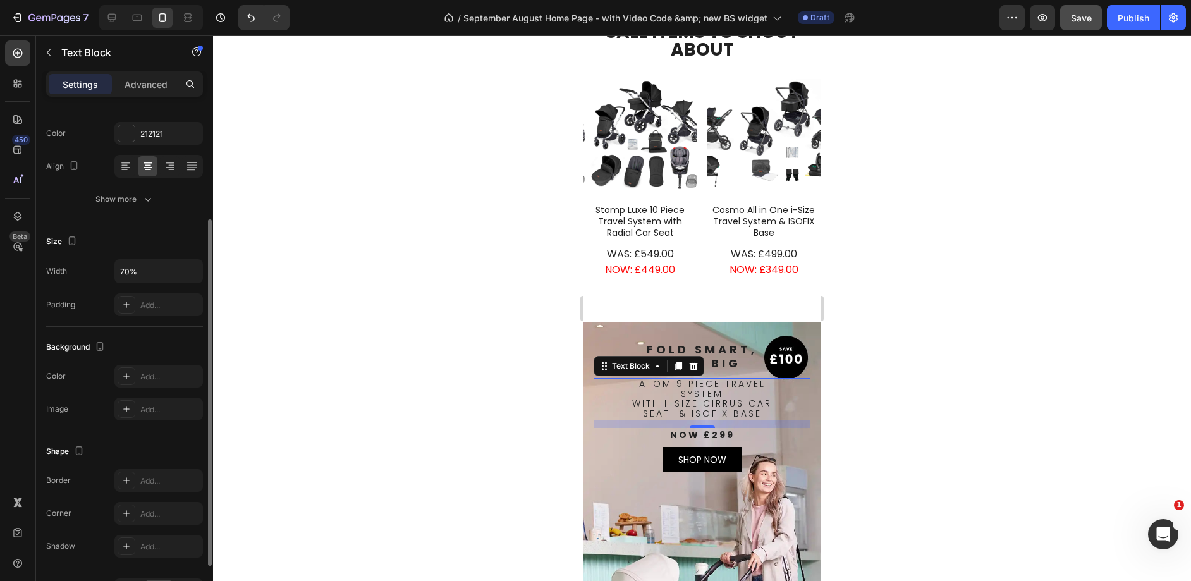
scroll to position [196, 0]
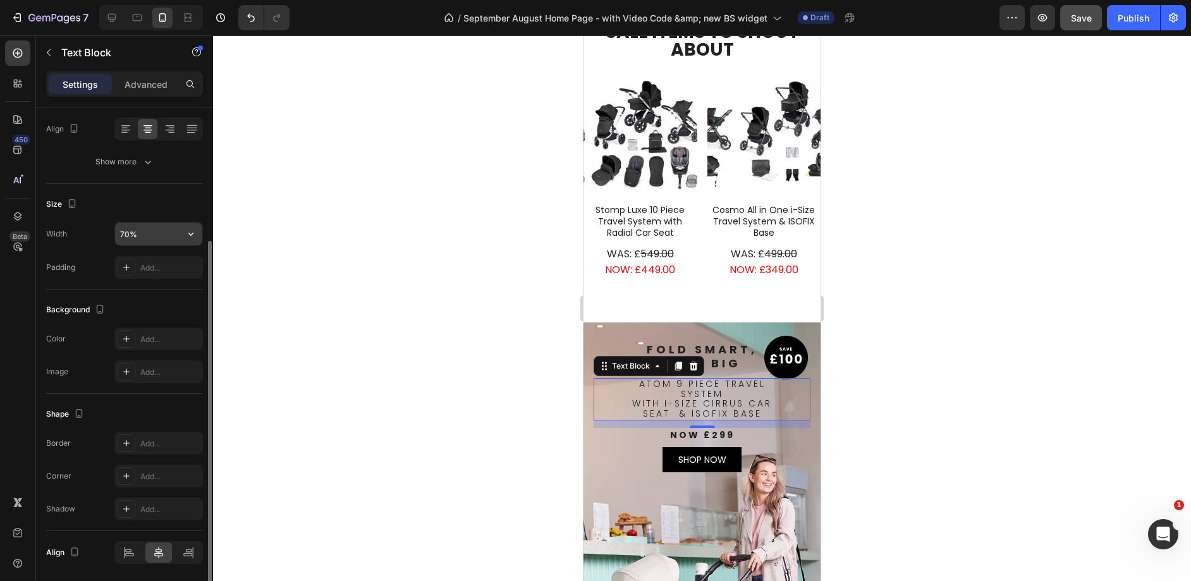
click at [155, 240] on input "70%" at bounding box center [158, 233] width 87 height 23
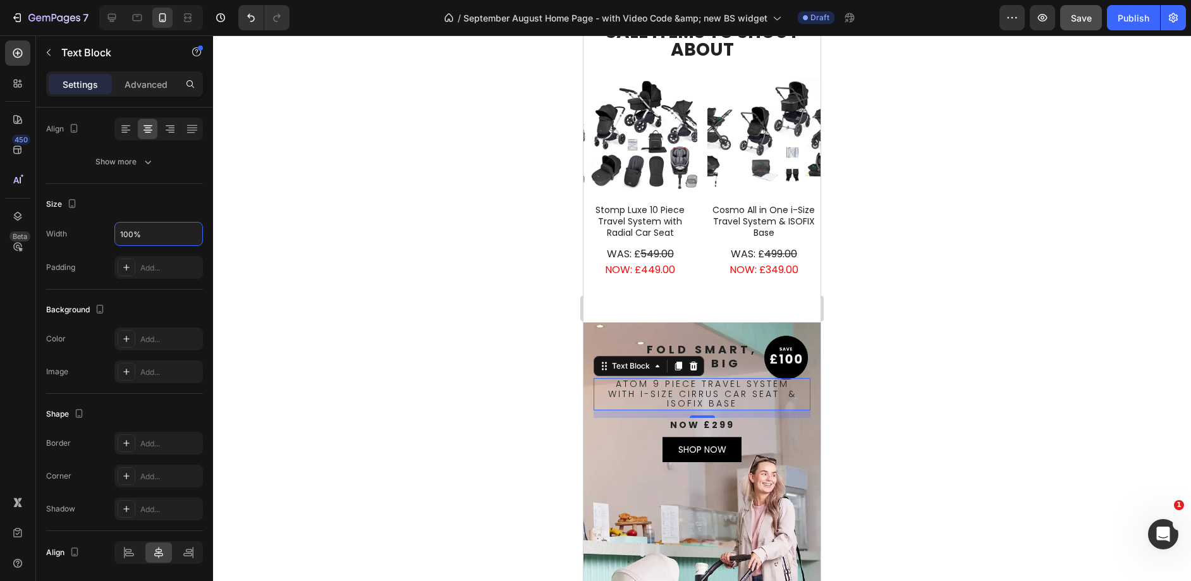
type input "100%"
click at [775, 389] on span "with i-size Cirrus Car Seat  & Isofix Base" at bounding box center [702, 398] width 188 height 23
click at [745, 389] on span "with i-size Cirrus Car Seat" at bounding box center [701, 393] width 171 height 13
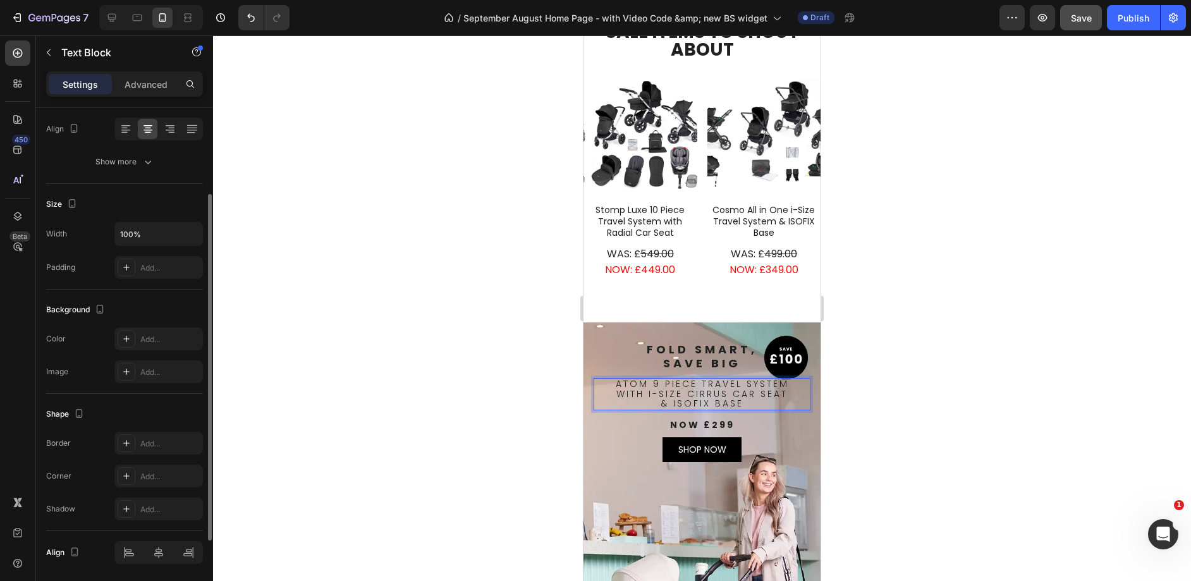
scroll to position [0, 0]
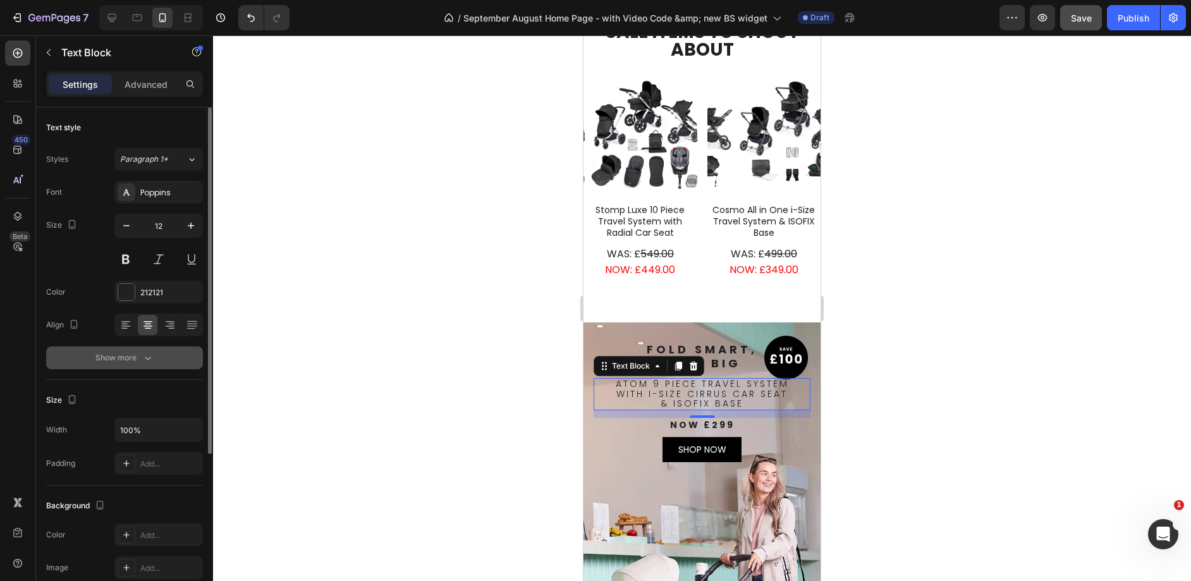
click at [140, 361] on div "Show more" at bounding box center [124, 357] width 59 height 13
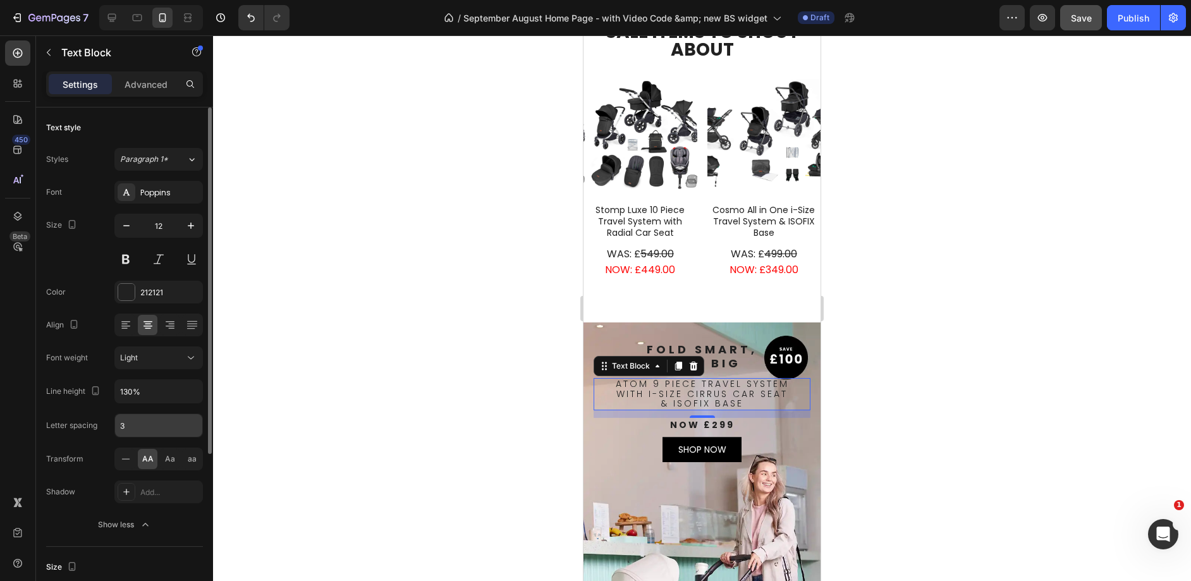
click at [141, 428] on input "3" at bounding box center [158, 425] width 87 height 23
type input "1.92"
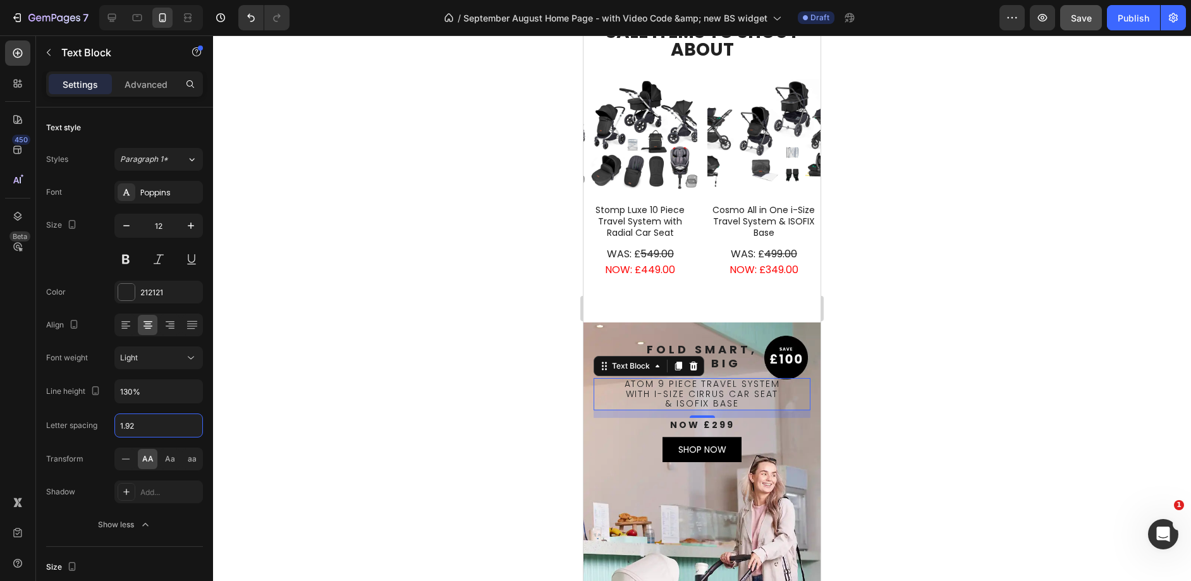
click at [540, 432] on div at bounding box center [702, 307] width 978 height 545
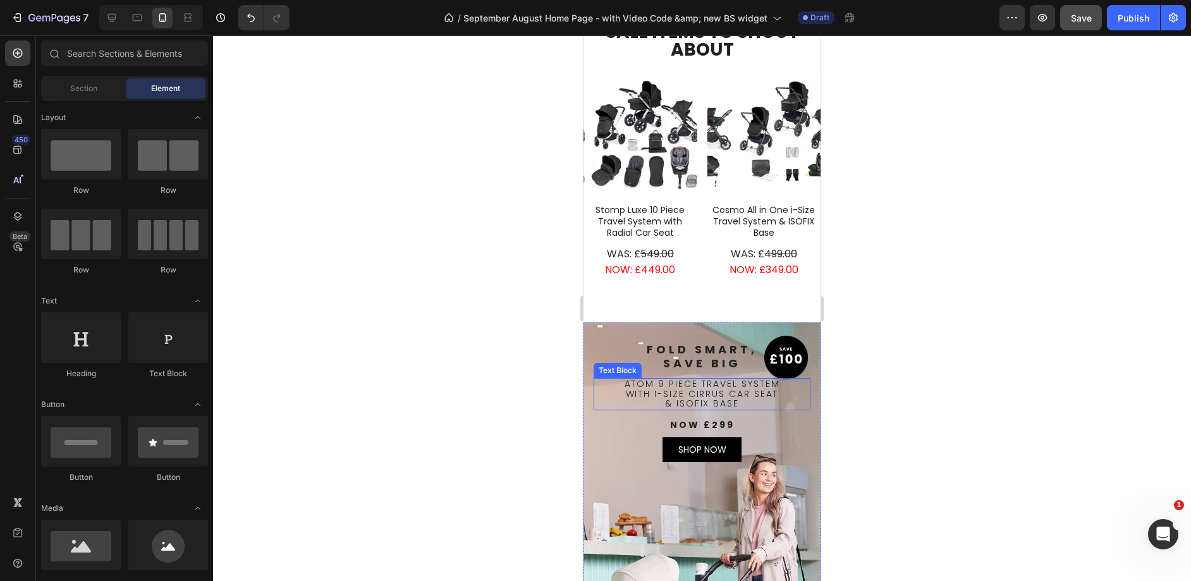
drag, startPoint x: 729, startPoint y: 381, endPoint x: 722, endPoint y: 392, distance: 12.5
click at [729, 381] on span "Atom 9 Piece Travel System" at bounding box center [701, 383] width 155 height 13
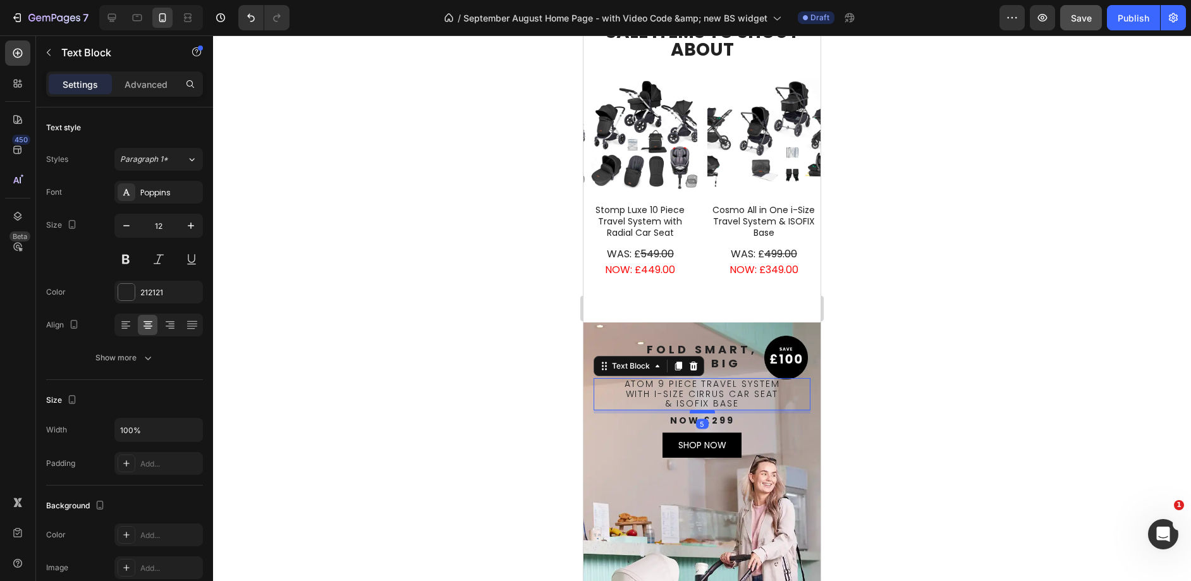
click at [704, 409] on div at bounding box center [701, 411] width 25 height 4
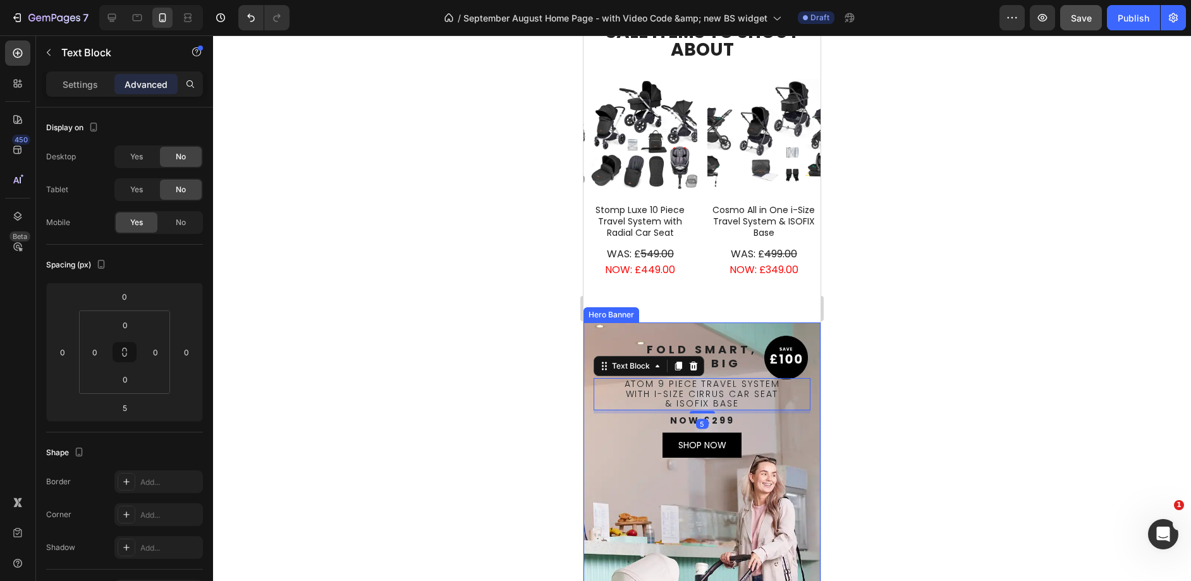
click at [741, 519] on div "Background Image" at bounding box center [701, 544] width 237 height 444
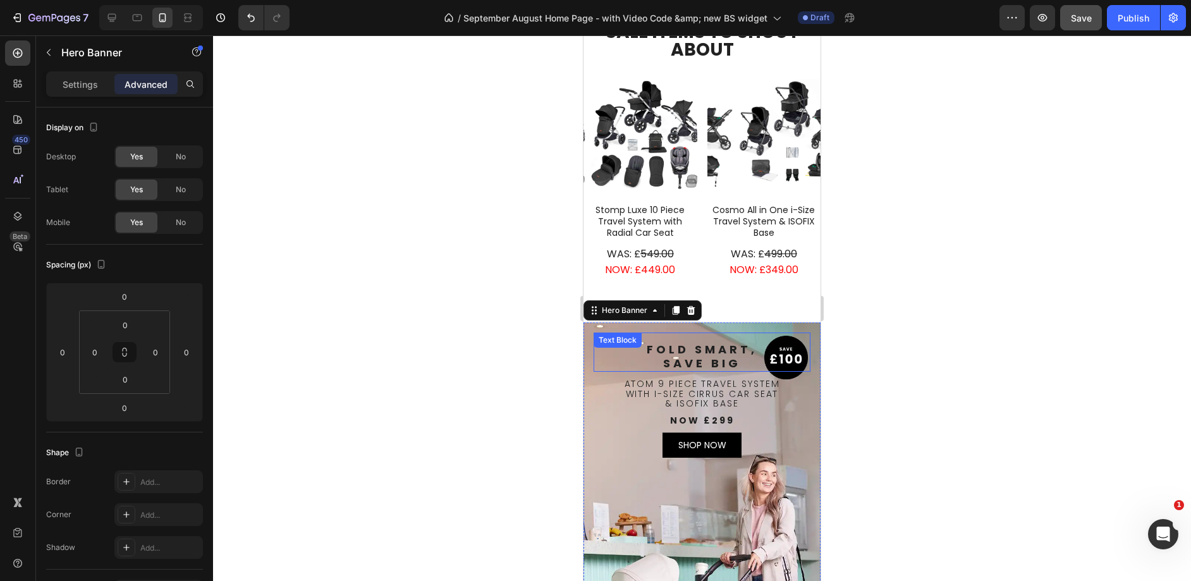
click at [696, 341] on div "Fold Smart, Save Big Text Block" at bounding box center [701, 352] width 217 height 40
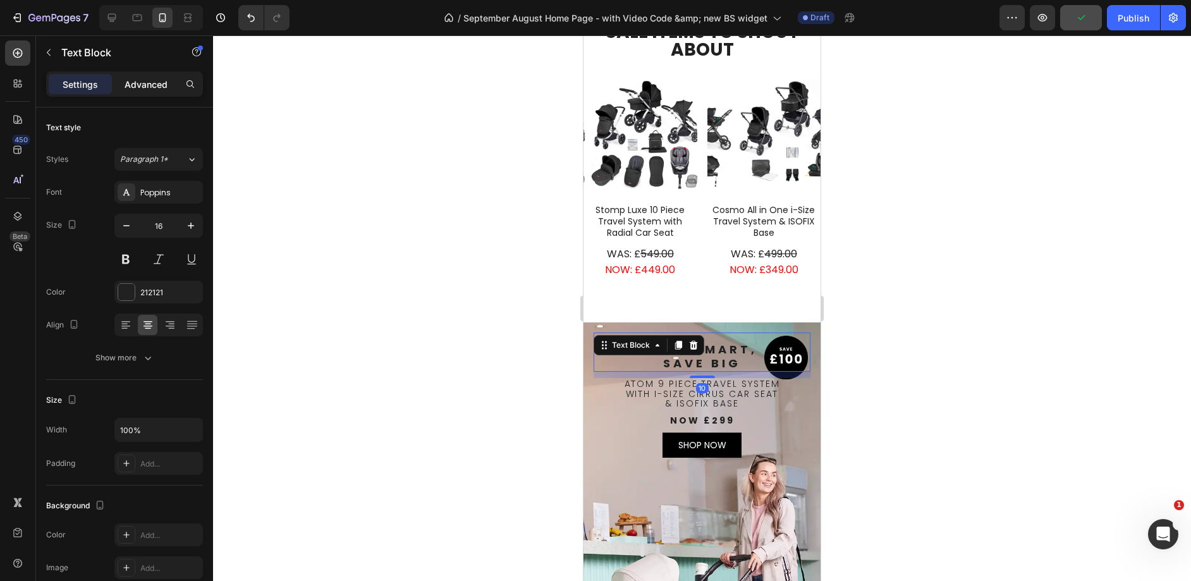
click at [160, 93] on div "Advanced" at bounding box center [145, 84] width 63 height 20
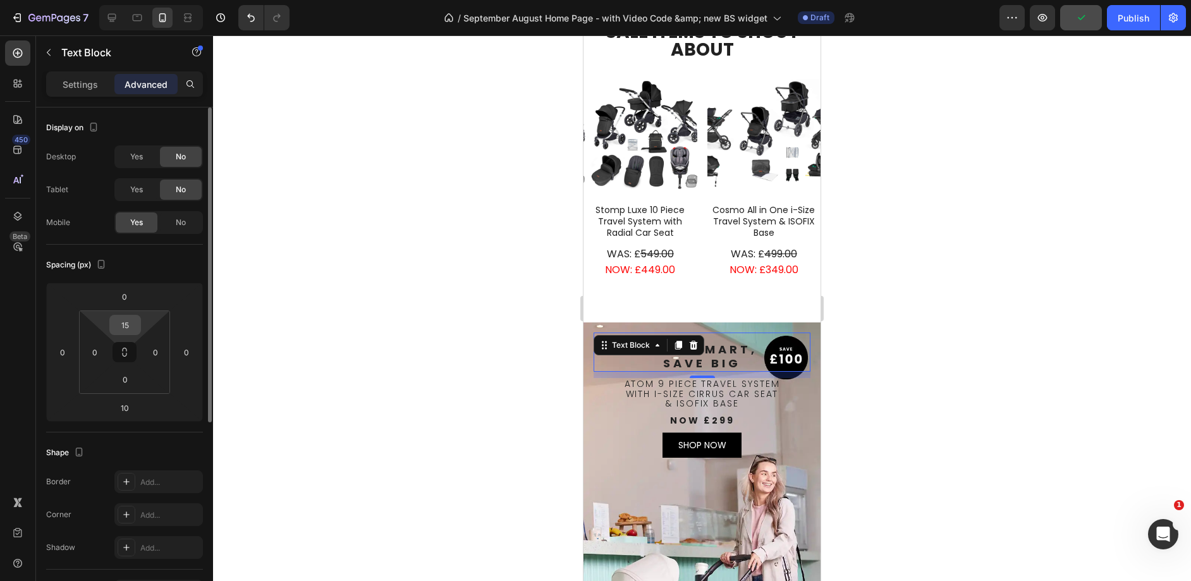
click at [124, 318] on input "15" at bounding box center [124, 324] width 25 height 19
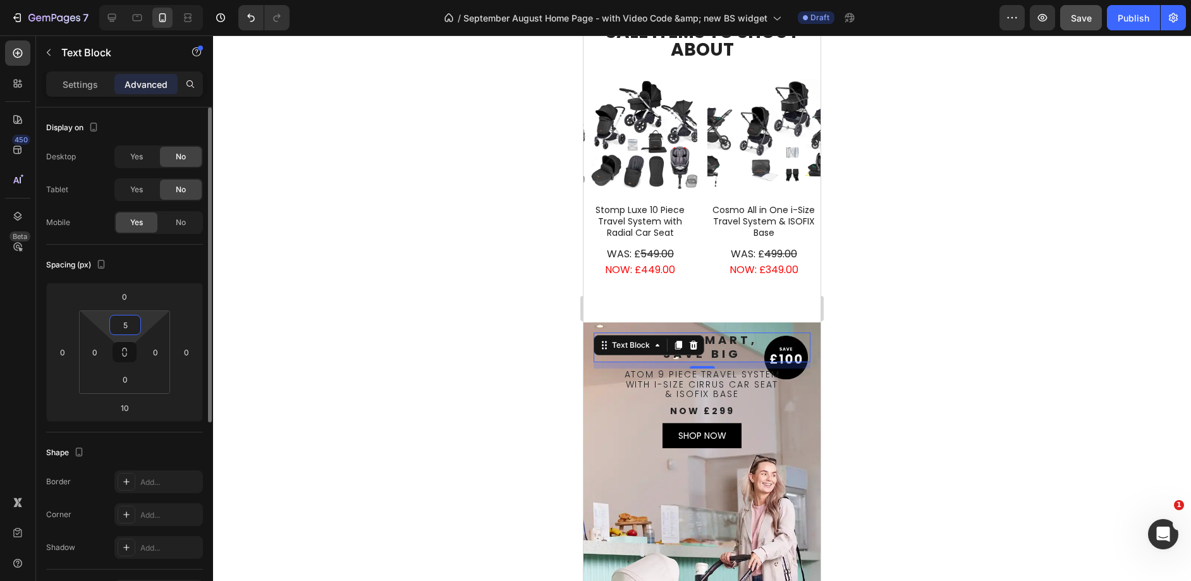
type input "50"
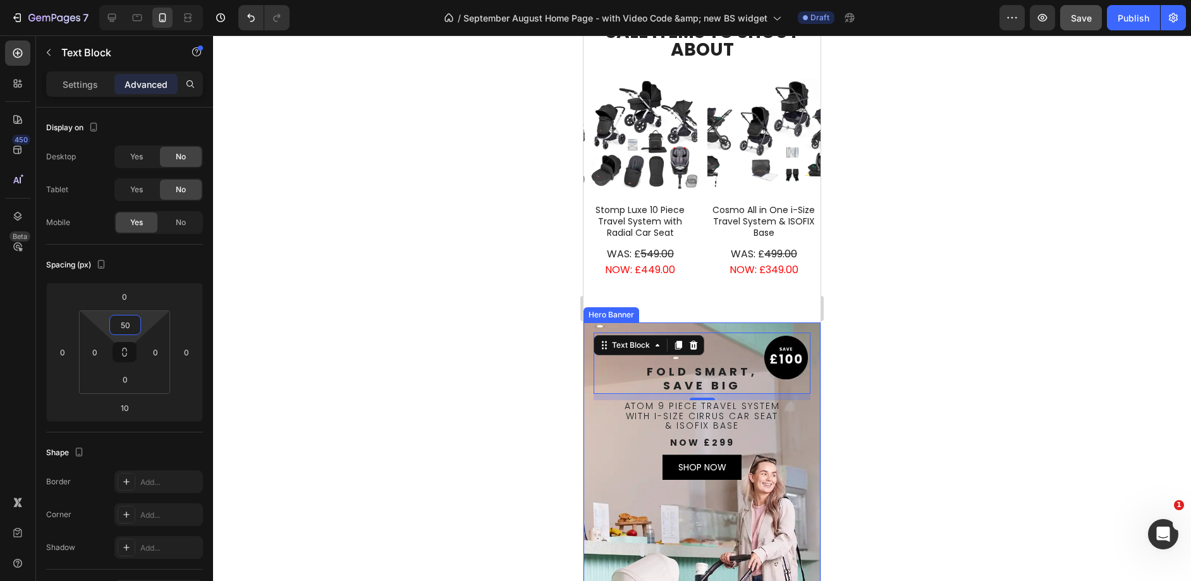
click at [757, 529] on div "Background Image" at bounding box center [701, 544] width 237 height 444
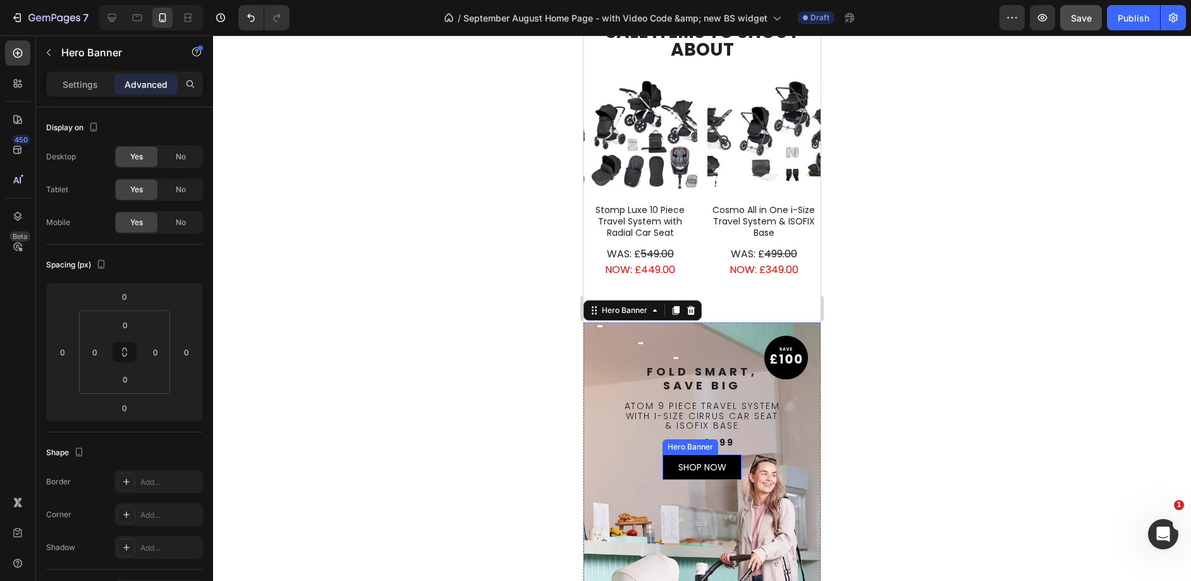
click at [727, 462] on div "SHOP NOW Text Block" at bounding box center [701, 467] width 79 height 34
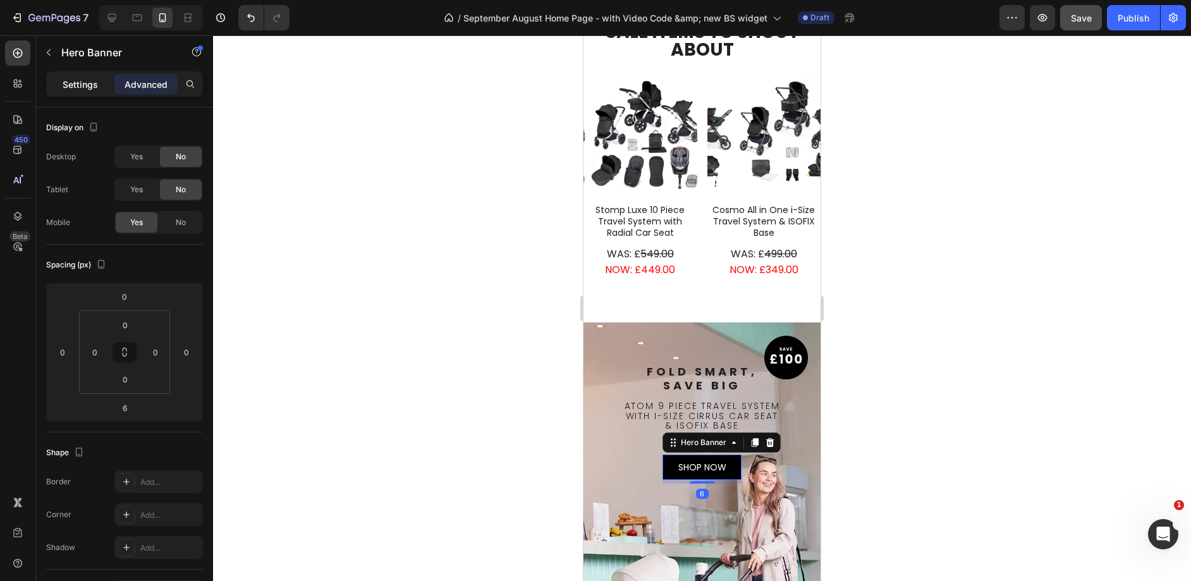
click at [87, 85] on p "Settings" at bounding box center [80, 84] width 35 height 13
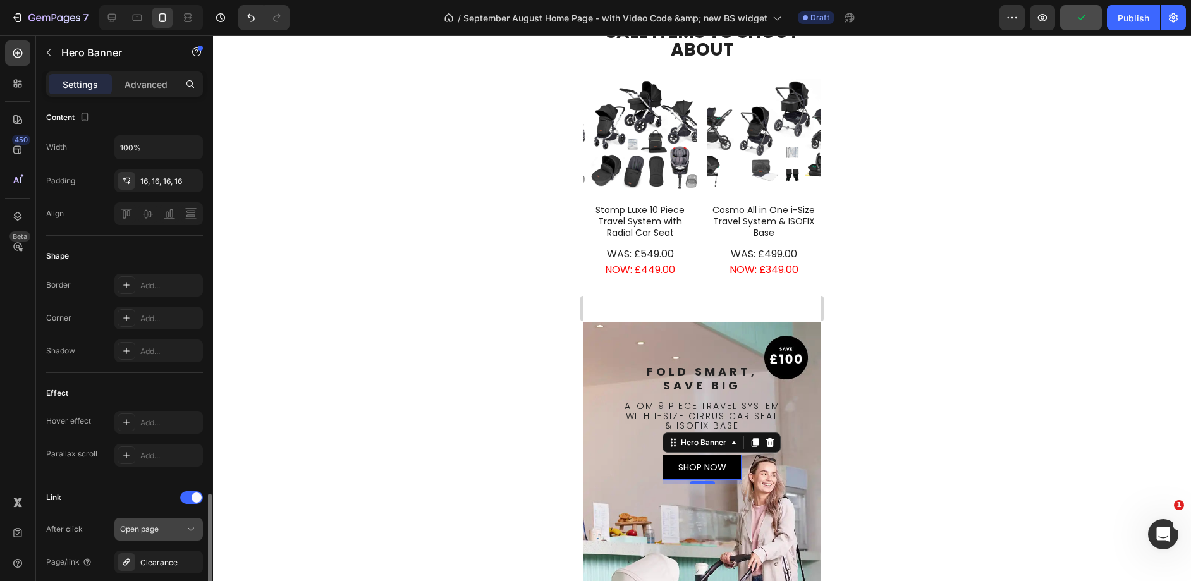
scroll to position [549, 0]
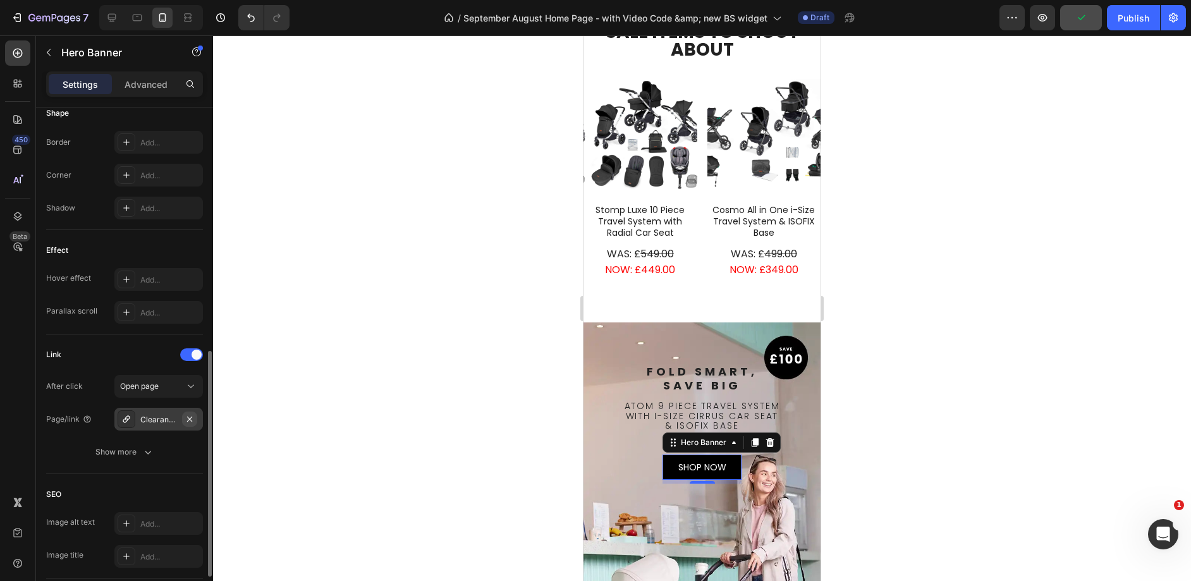
click at [185, 419] on icon "button" at bounding box center [190, 419] width 10 height 10
click at [164, 425] on div "Add..." at bounding box center [158, 419] width 88 height 23
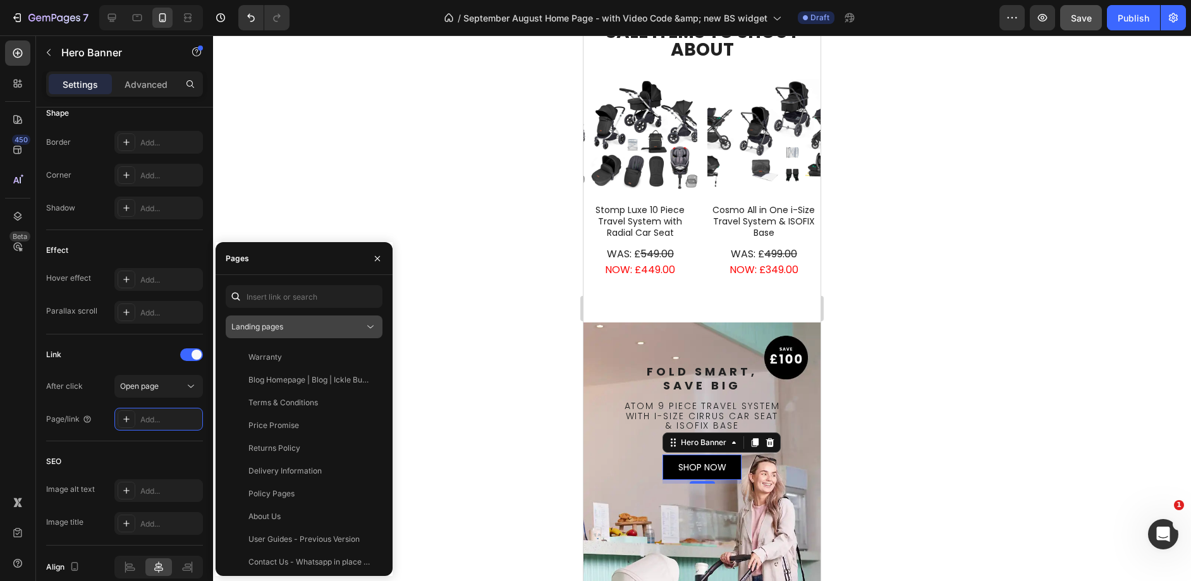
click at [375, 328] on icon at bounding box center [370, 326] width 13 height 13
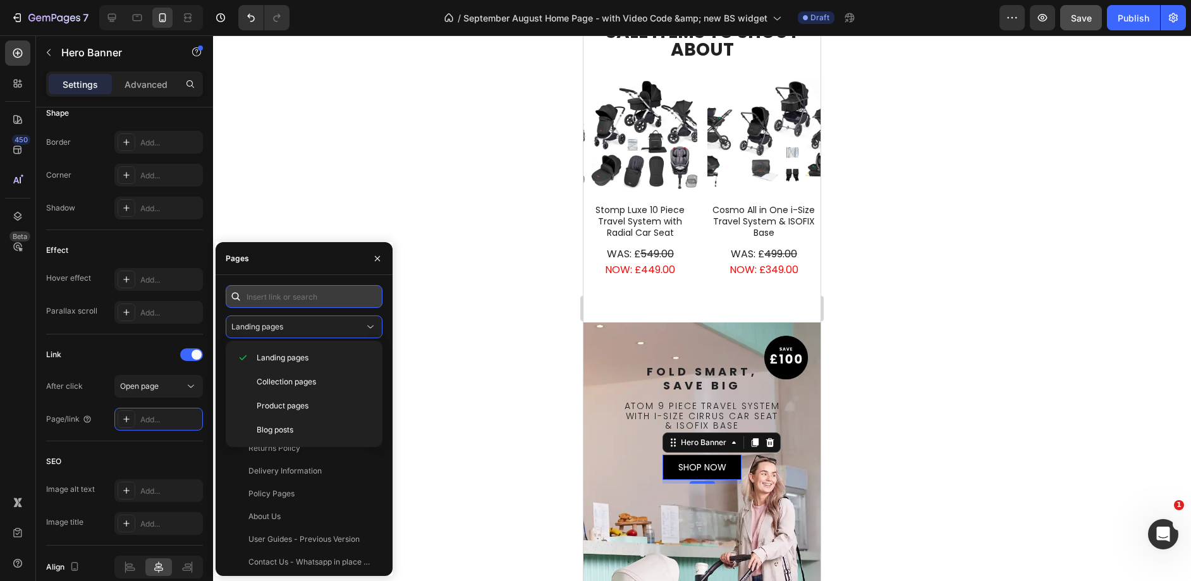
click at [351, 300] on input "text" at bounding box center [304, 296] width 157 height 23
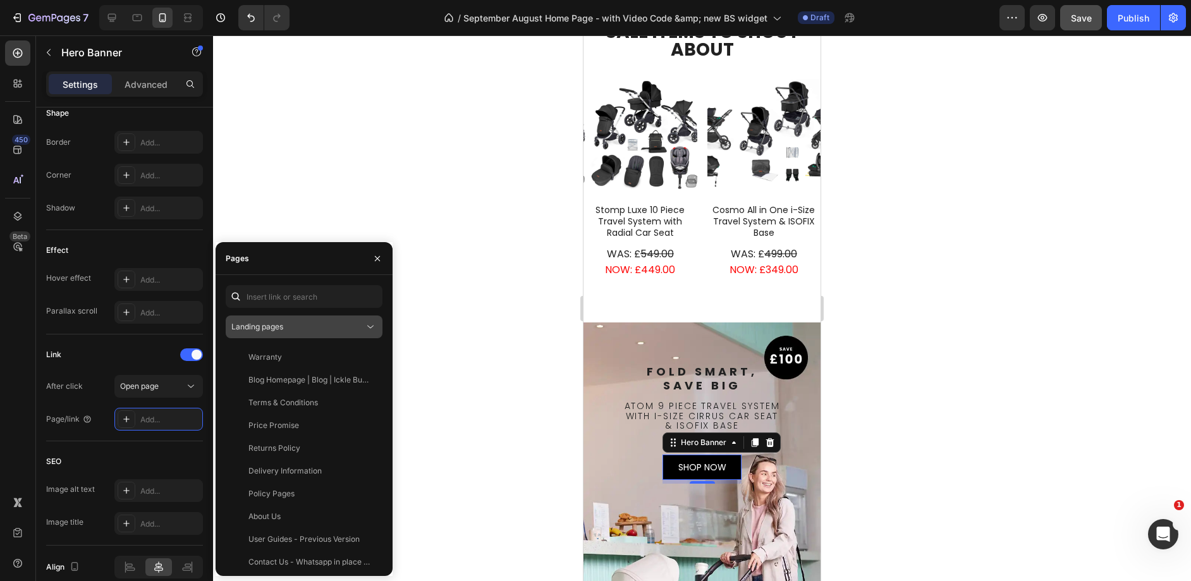
click at [372, 328] on icon at bounding box center [370, 326] width 13 height 13
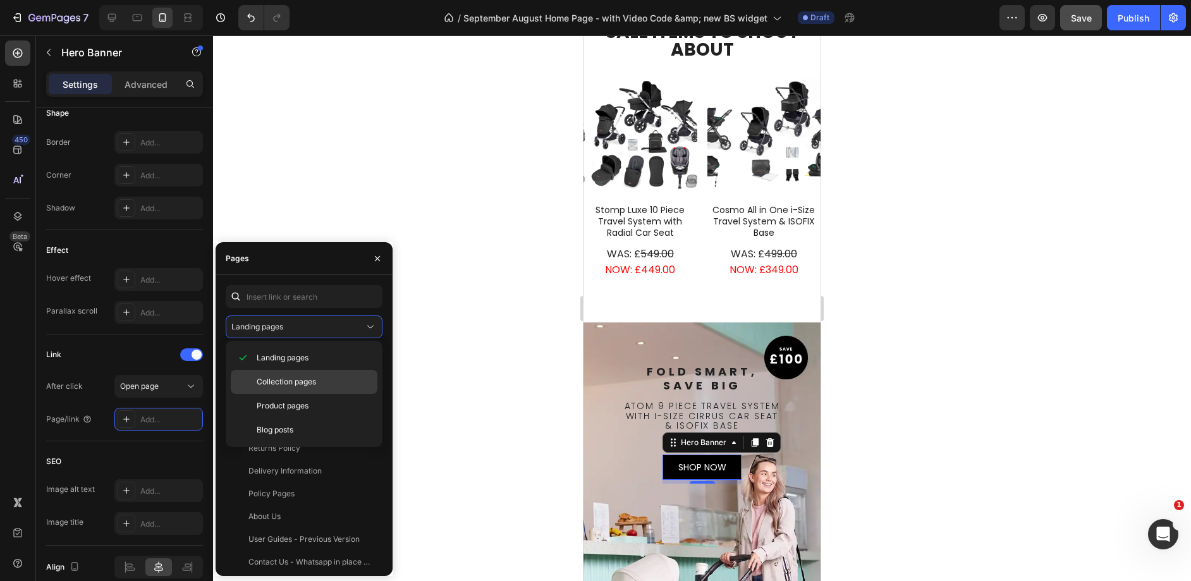
drag, startPoint x: 298, startPoint y: 410, endPoint x: 306, endPoint y: 373, distance: 38.2
click at [298, 410] on span "Product pages" at bounding box center [283, 405] width 52 height 11
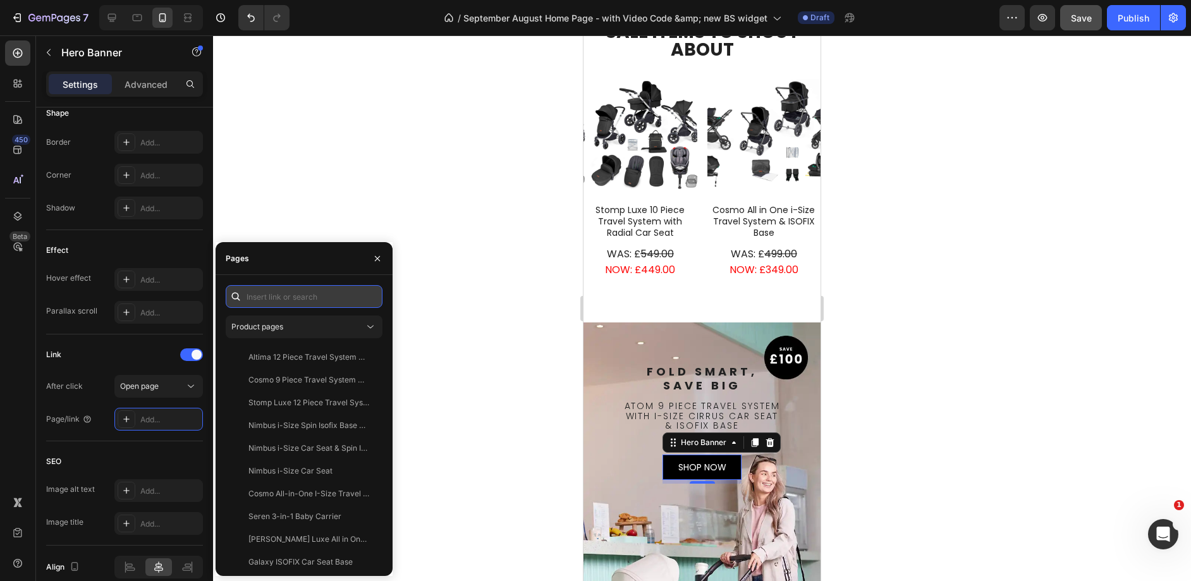
click at [326, 300] on input "text" at bounding box center [304, 296] width 157 height 23
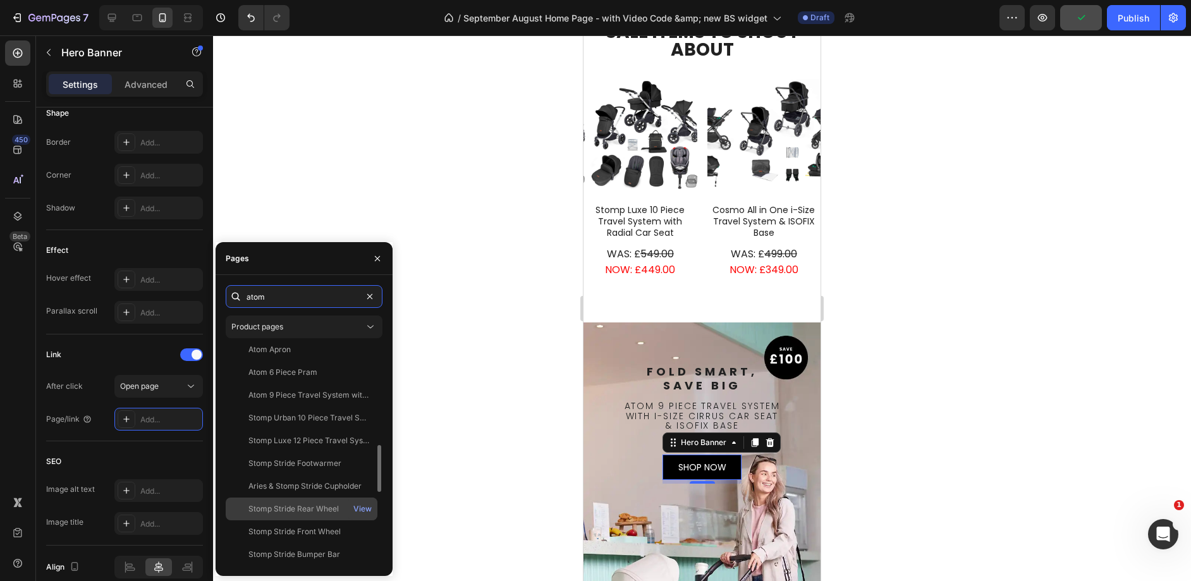
scroll to position [99, 0]
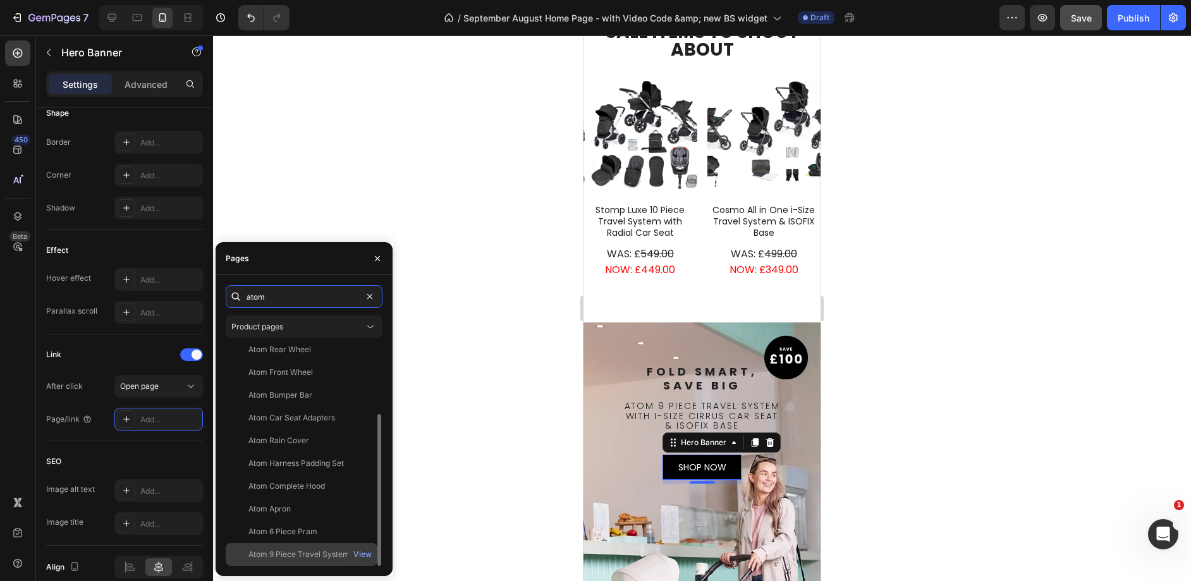
type input "atom"
click at [296, 545] on div "Atom 9 Piece Travel System with i-Size Cirrus Car Seat & ISOFIX Base View" at bounding box center [302, 554] width 152 height 23
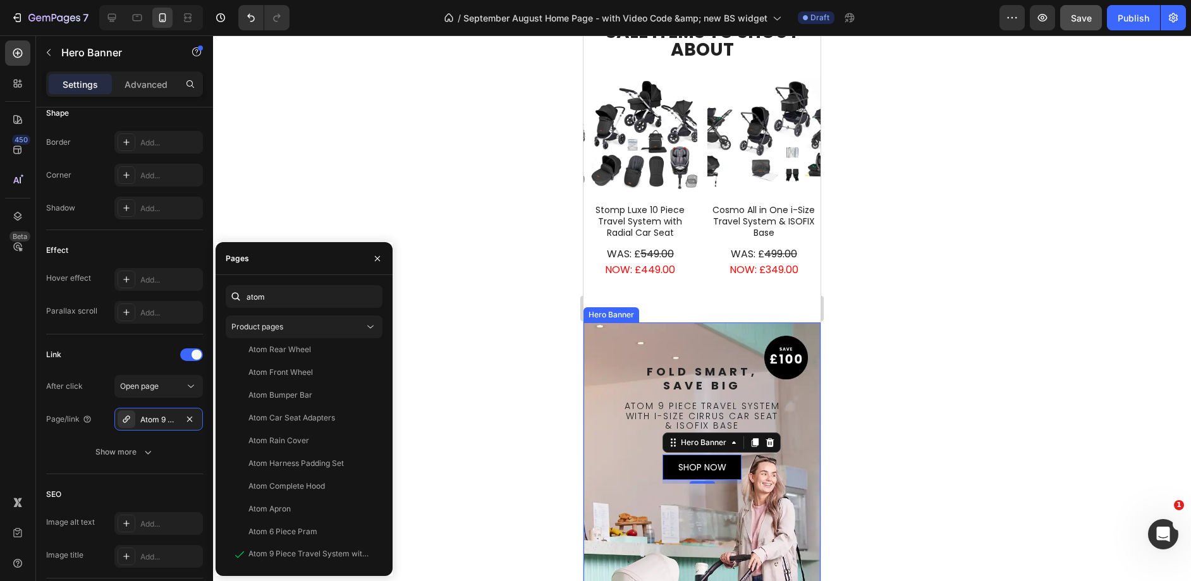
click at [768, 511] on div "Background Image" at bounding box center [701, 544] width 237 height 444
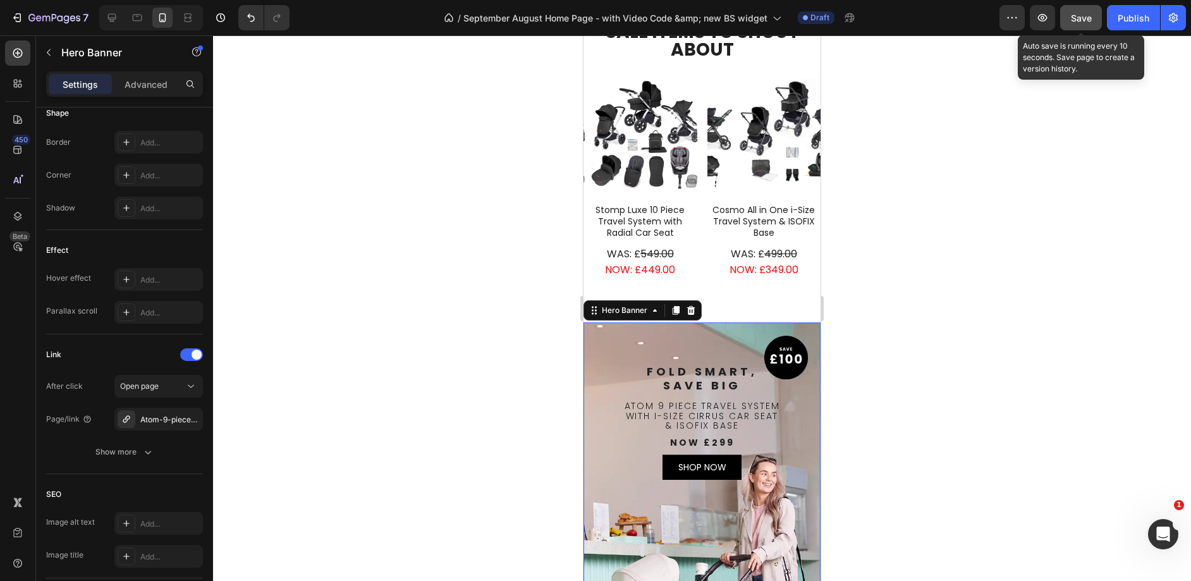
click at [1071, 9] on button "Save" at bounding box center [1081, 17] width 42 height 25
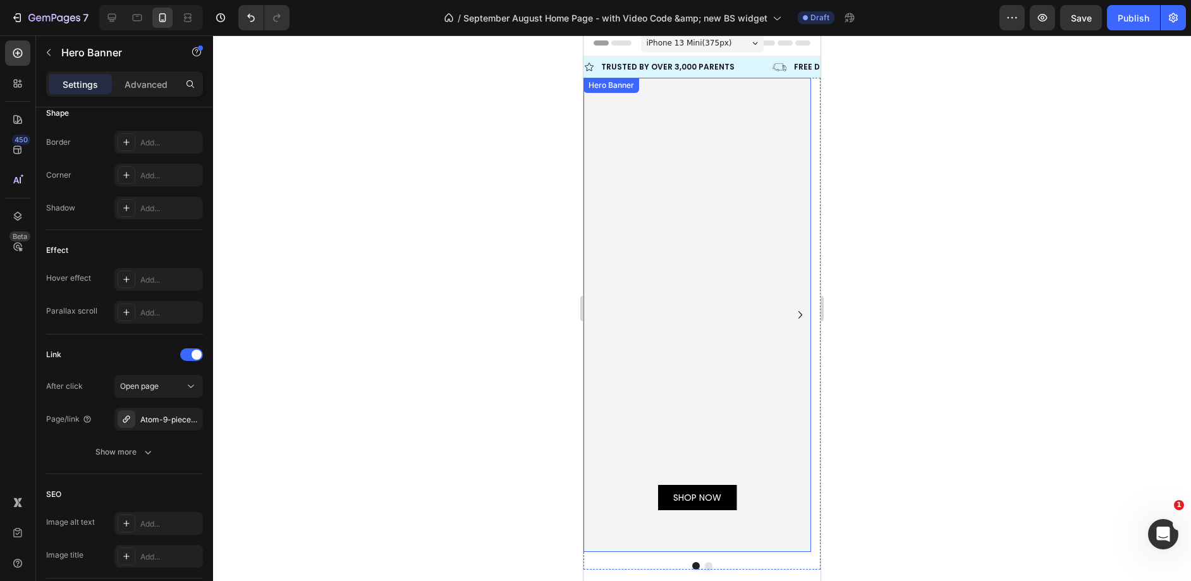
scroll to position [6, 0]
click at [714, 262] on video "Background Image" at bounding box center [696, 314] width 227 height 474
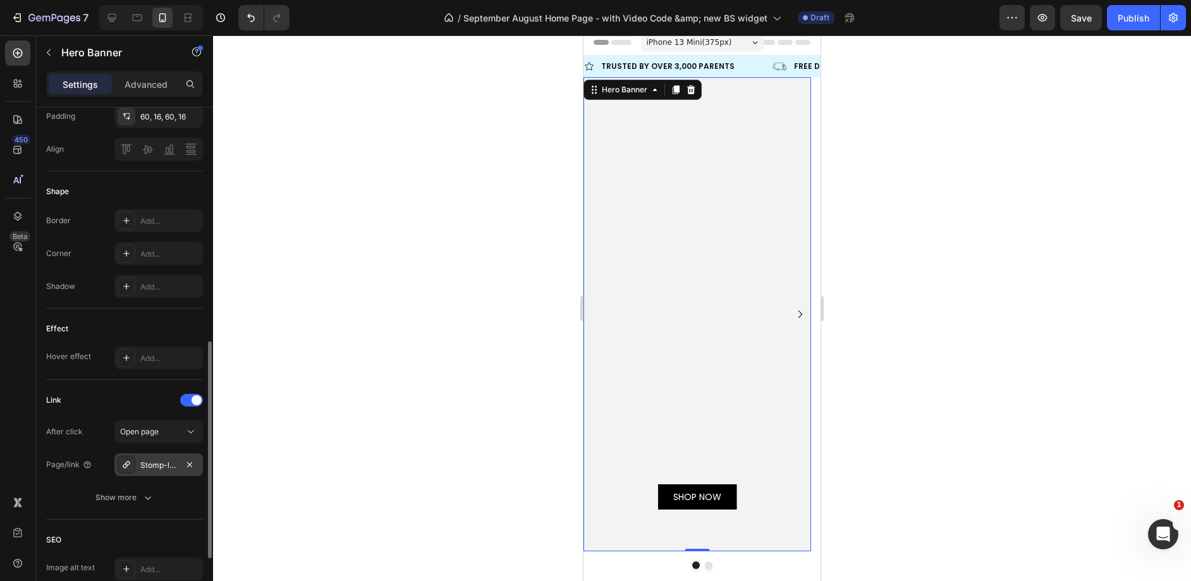
click at [180, 463] on div "Stomp-luxe-12-piece-travel-system-with-i-size-cirrus-car-seat-isofix-base" at bounding box center [158, 464] width 88 height 23
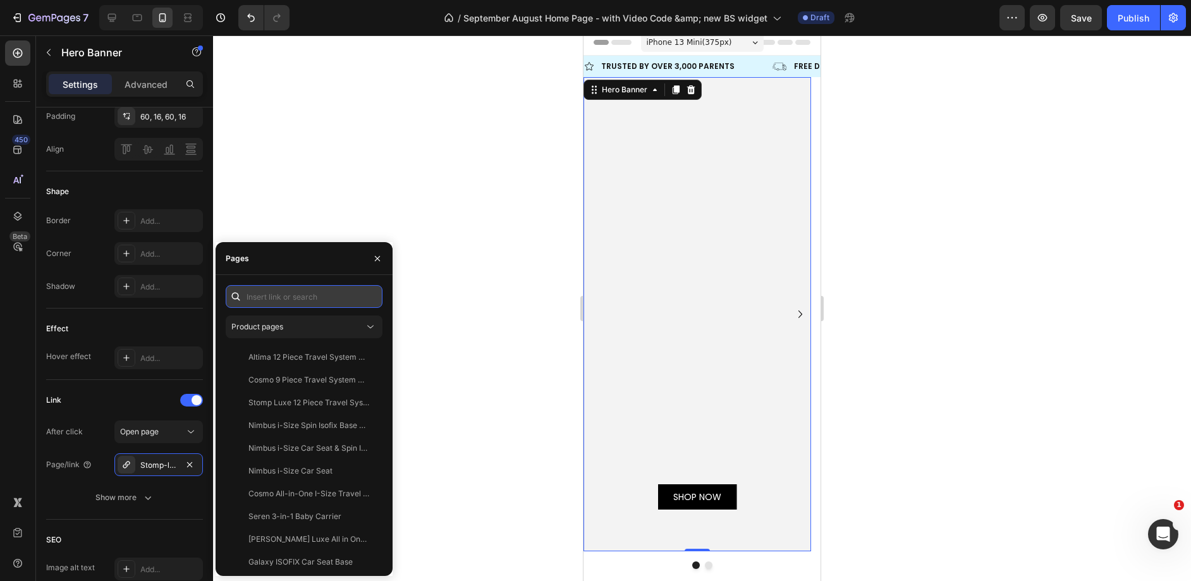
click at [367, 294] on input "text" at bounding box center [304, 296] width 157 height 23
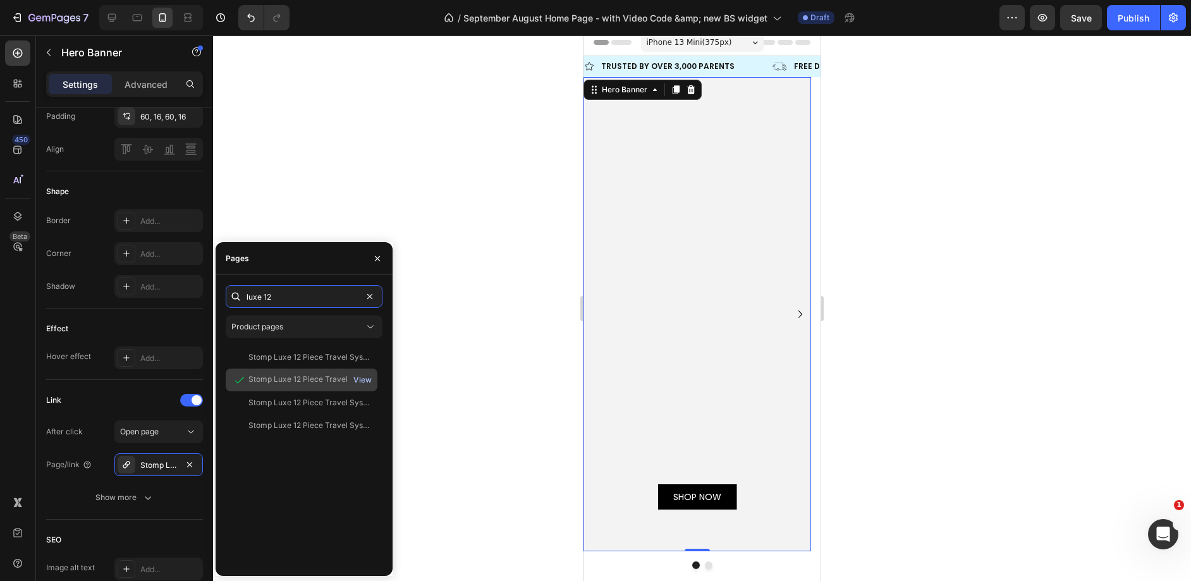
type input "luxe 12"
click at [357, 379] on div "View" at bounding box center [362, 379] width 18 height 11
click at [698, 164] on video "Background Image" at bounding box center [696, 314] width 227 height 474
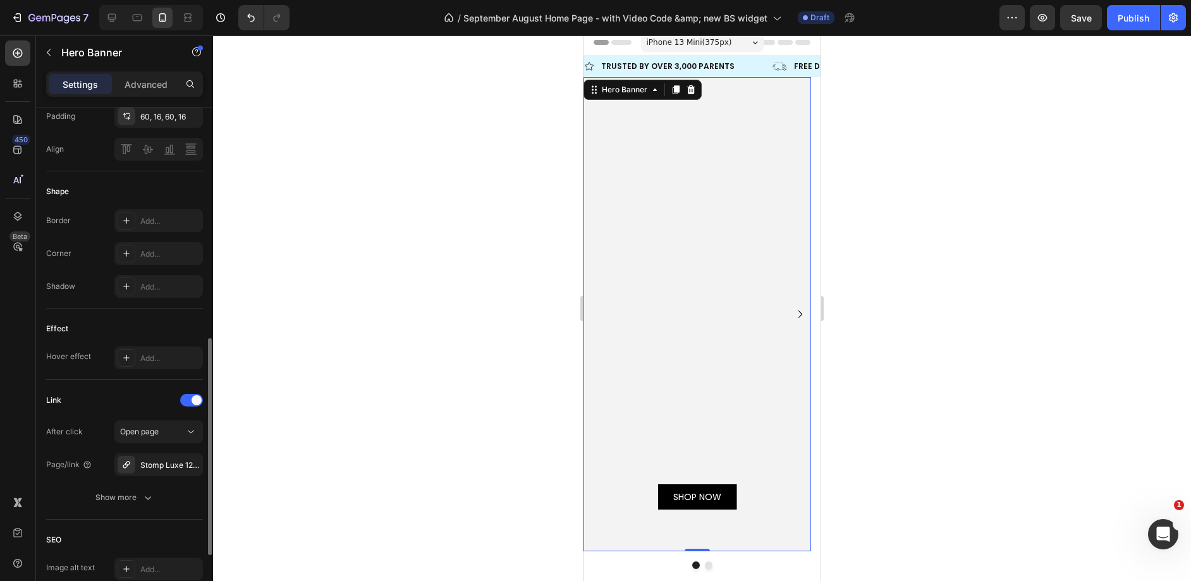
scroll to position [0, 0]
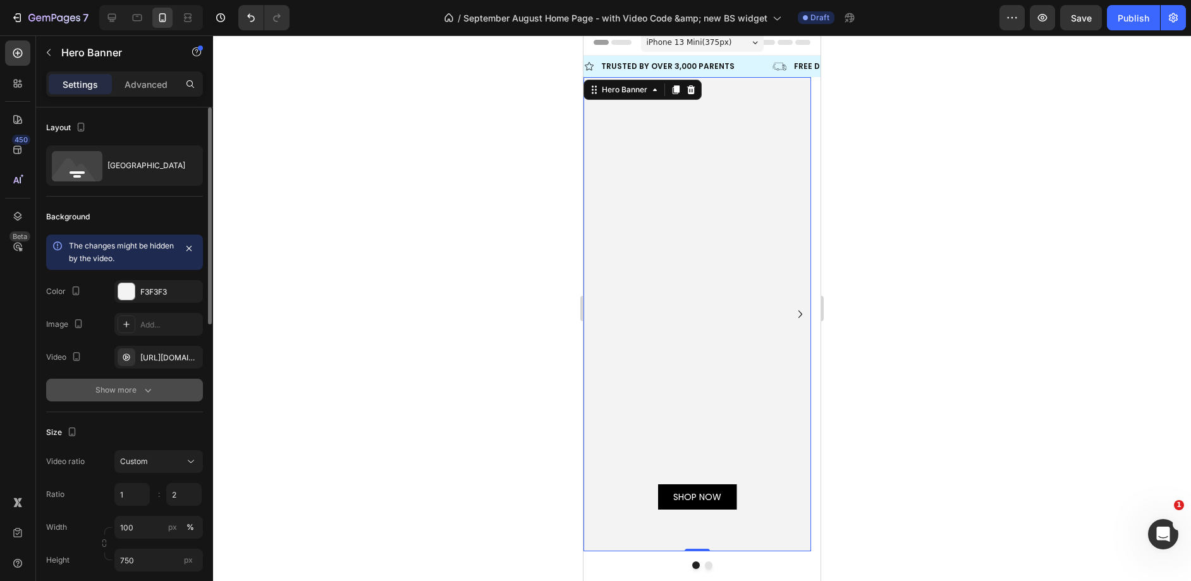
drag, startPoint x: 194, startPoint y: 358, endPoint x: 178, endPoint y: 336, distance: 27.6
click at [0, 0] on icon "button" at bounding box center [0, 0] width 0 height 0
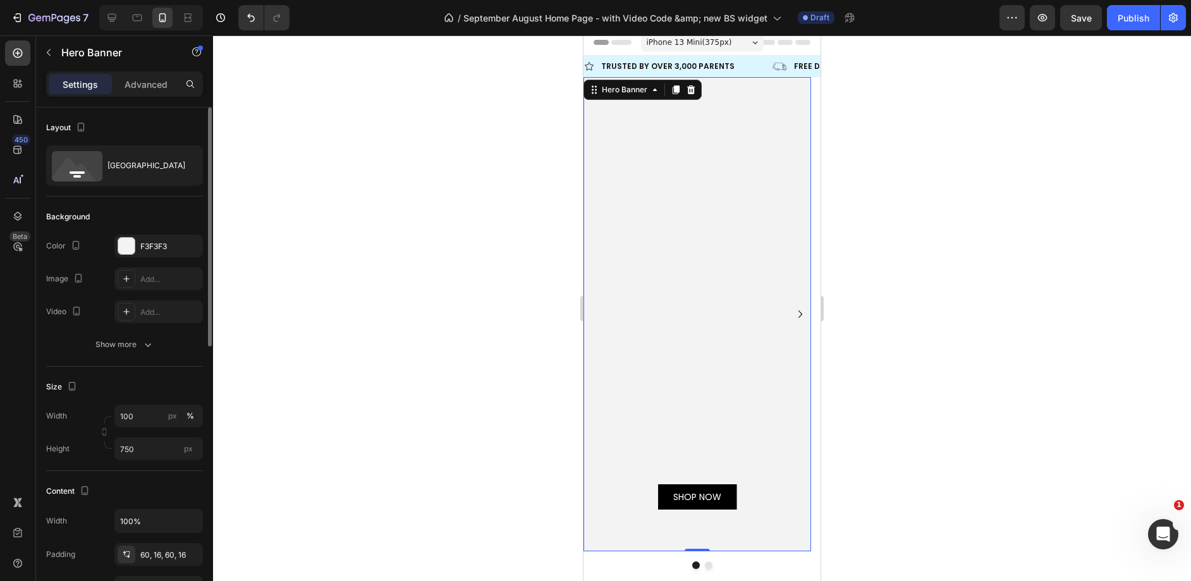
drag, startPoint x: 146, startPoint y: 285, endPoint x: 149, endPoint y: 292, distance: 7.6
click at [146, 285] on div "Add..." at bounding box center [158, 278] width 88 height 23
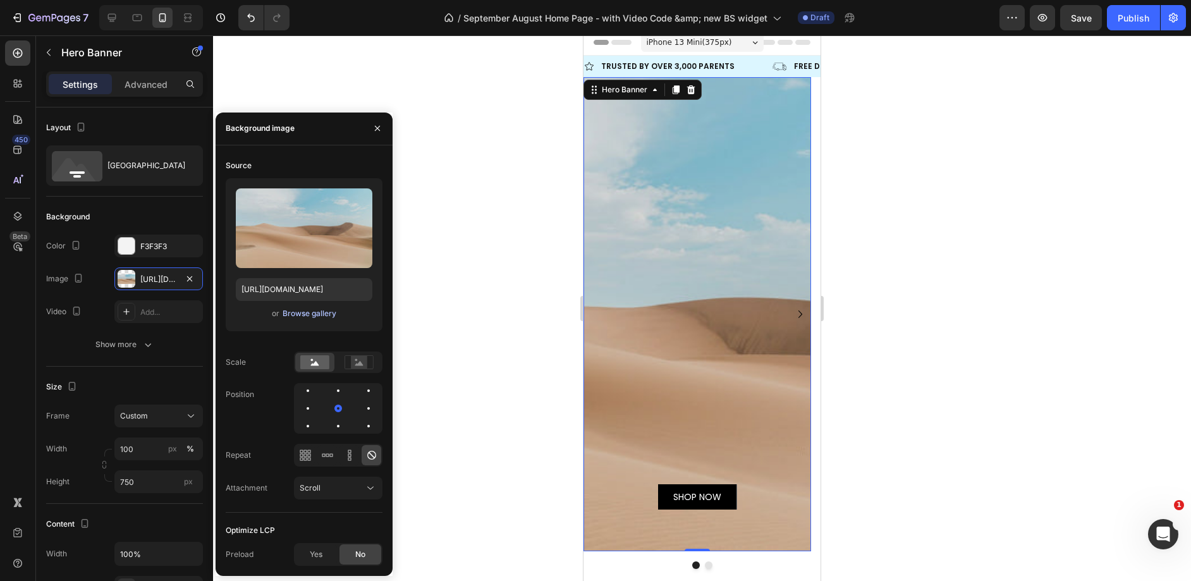
click at [294, 310] on div "Browse gallery" at bounding box center [309, 313] width 54 height 11
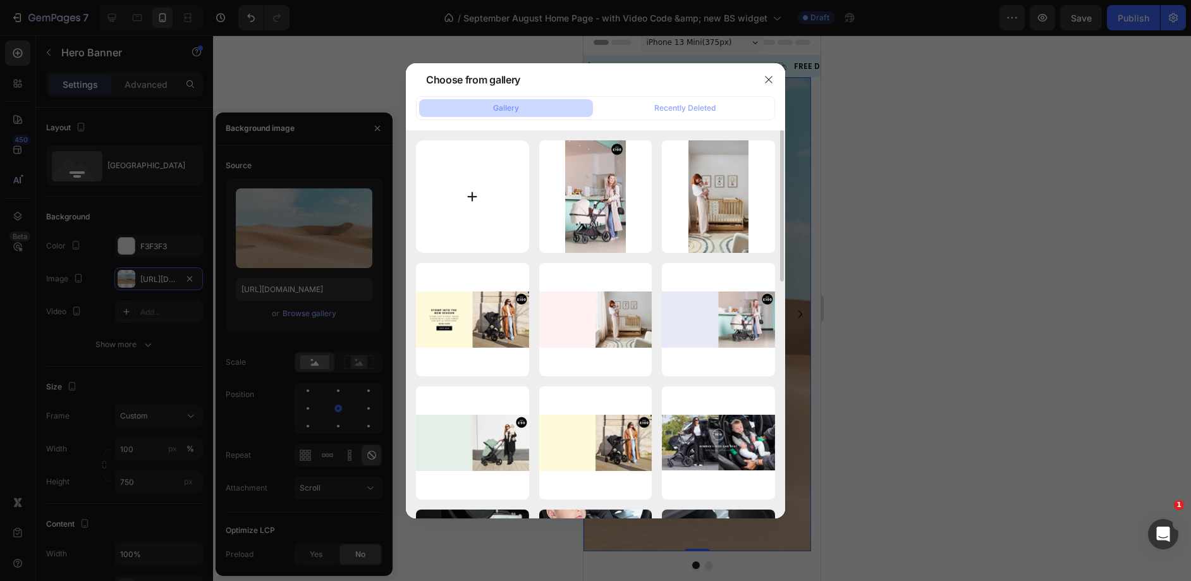
click at [492, 215] on input "file" at bounding box center [472, 196] width 113 height 113
type input "C:\fakepath\Mobile UK Stomp Luxe Banner.webp"
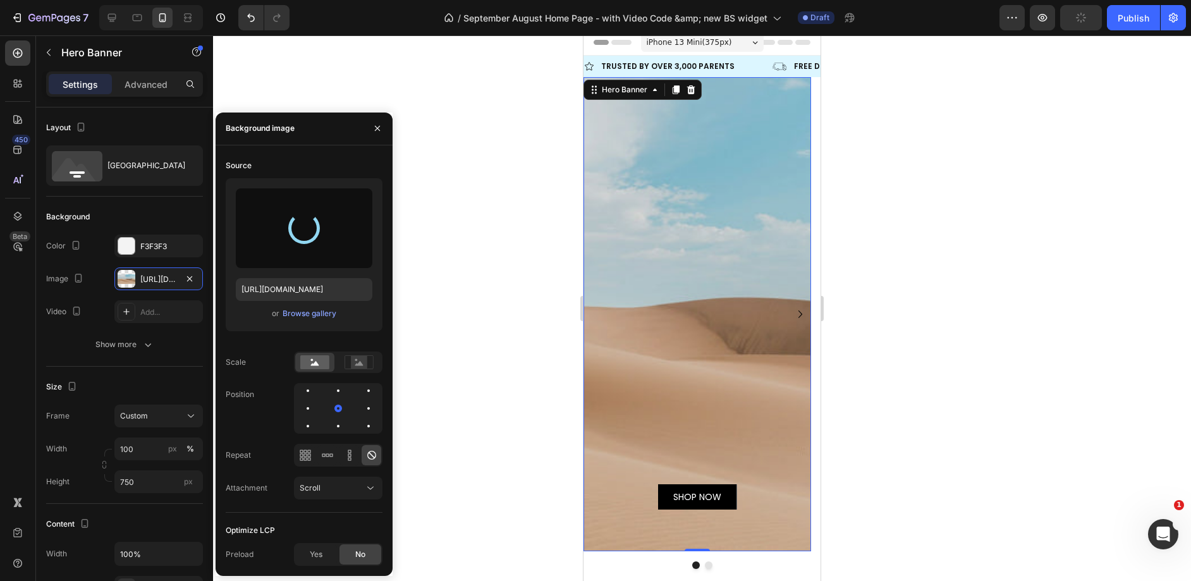
type input "https://cdn.shopify.com/s/files/1/0680/1820/9052/files/gempages_467963313750279…"
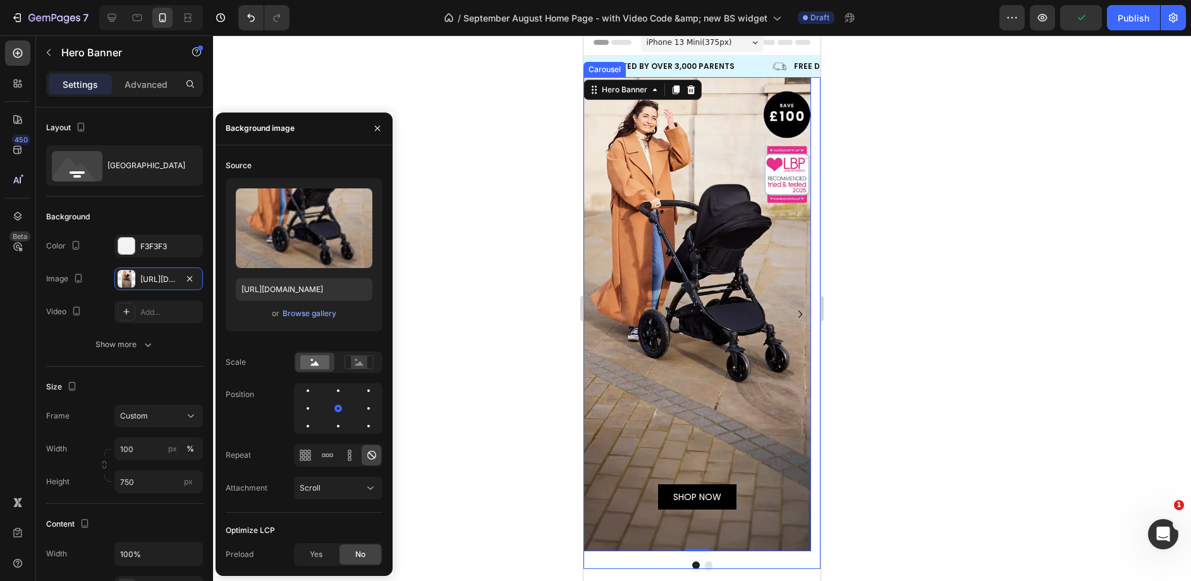
click at [705, 561] on button "Dot" at bounding box center [709, 565] width 8 height 8
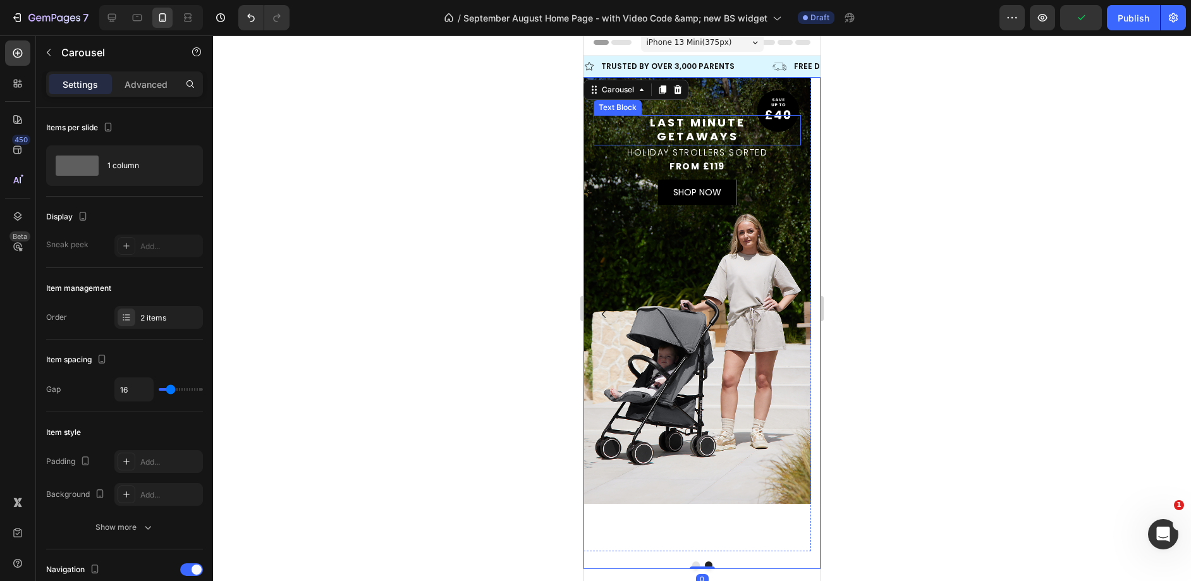
click at [716, 136] on span "GETAWAYS" at bounding box center [698, 136] width 82 height 16
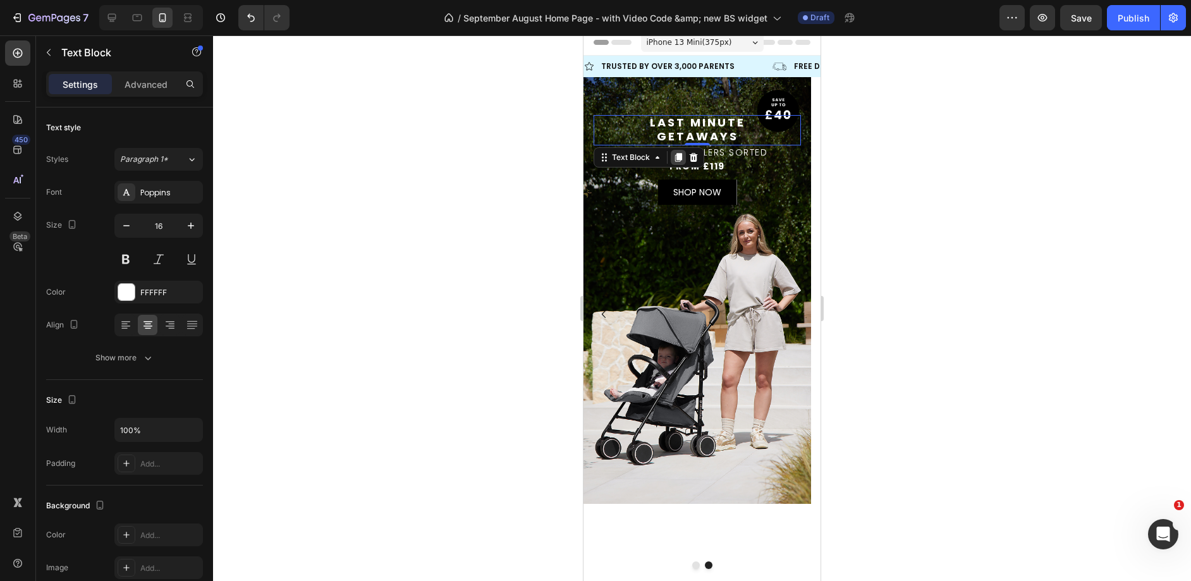
click at [681, 156] on icon at bounding box center [678, 157] width 7 height 9
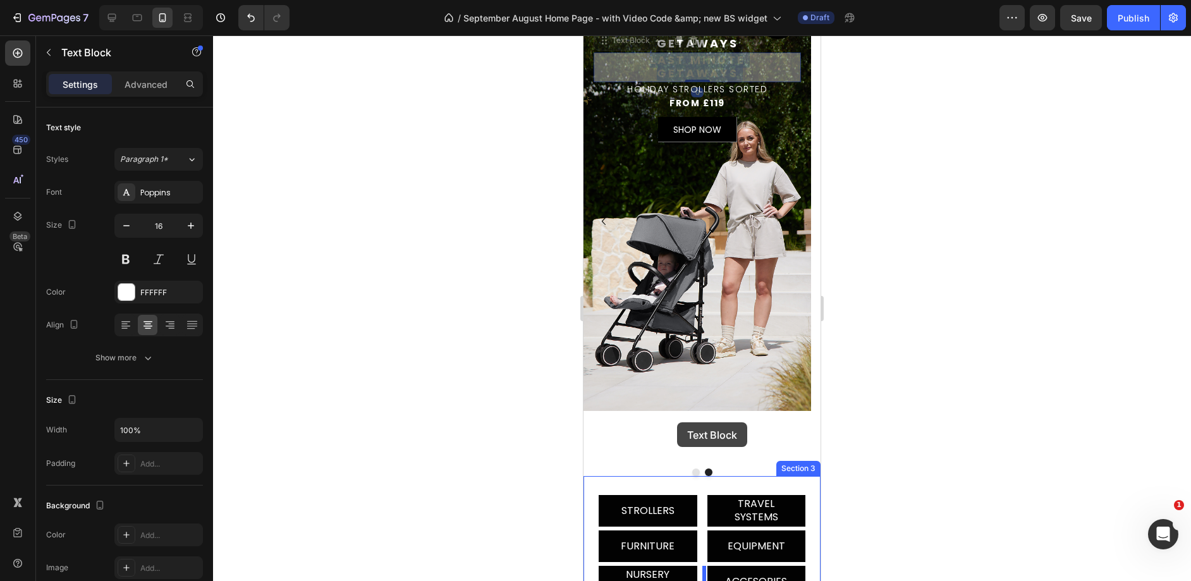
scroll to position [164, 0]
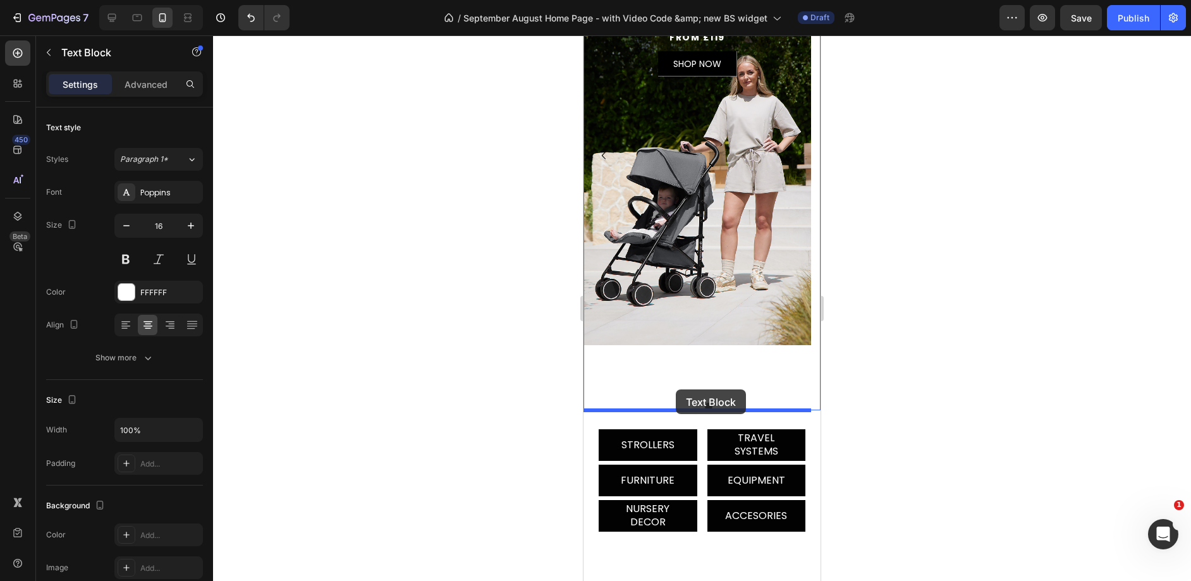
drag, startPoint x: 696, startPoint y: 155, endPoint x: 676, endPoint y: 389, distance: 234.7
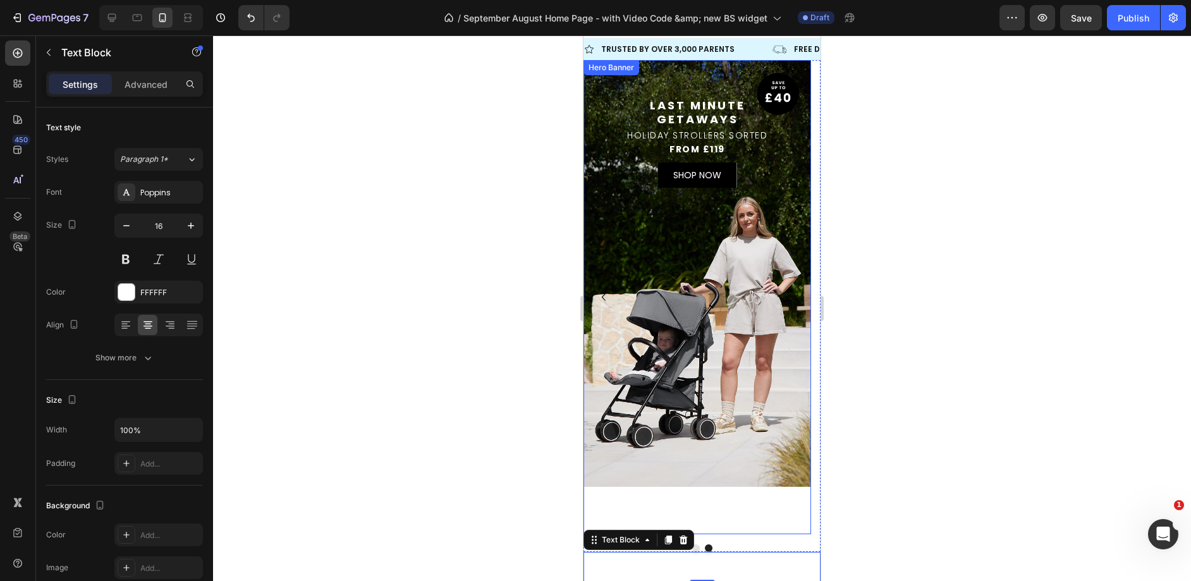
scroll to position [0, 0]
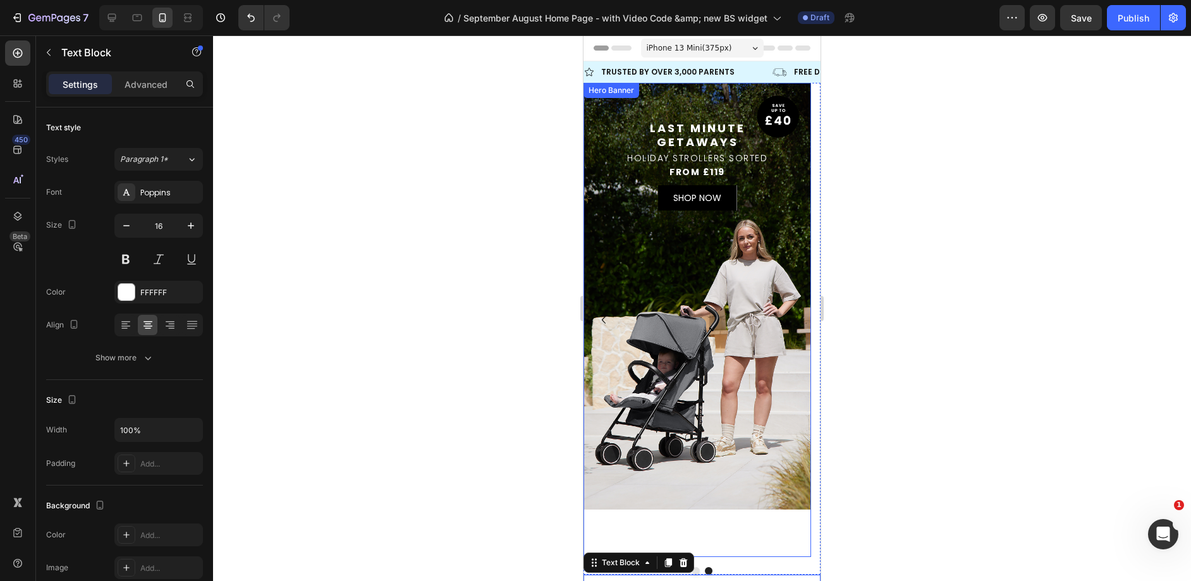
click at [724, 157] on span "HOLIDAY STROLLERS SORTED" at bounding box center [697, 158] width 140 height 13
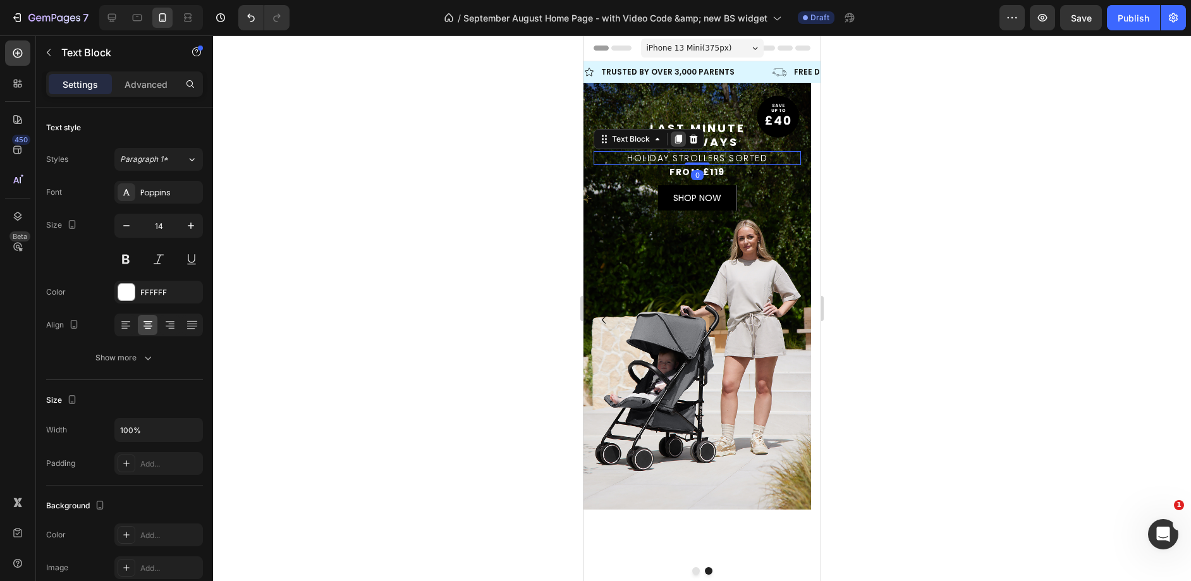
click at [679, 140] on icon at bounding box center [678, 139] width 7 height 9
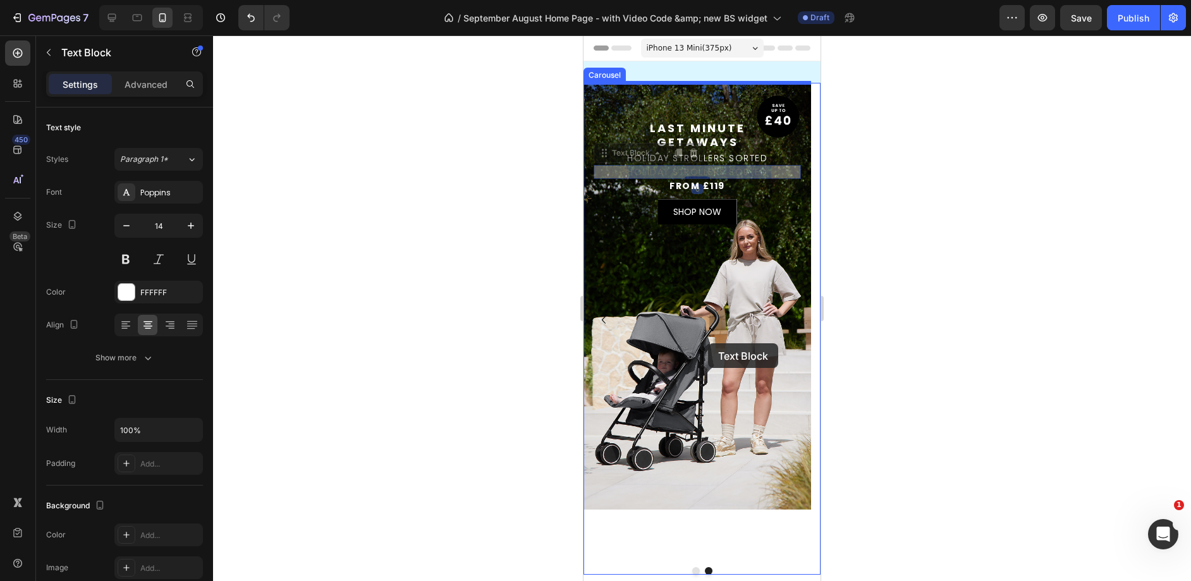
scroll to position [107, 0]
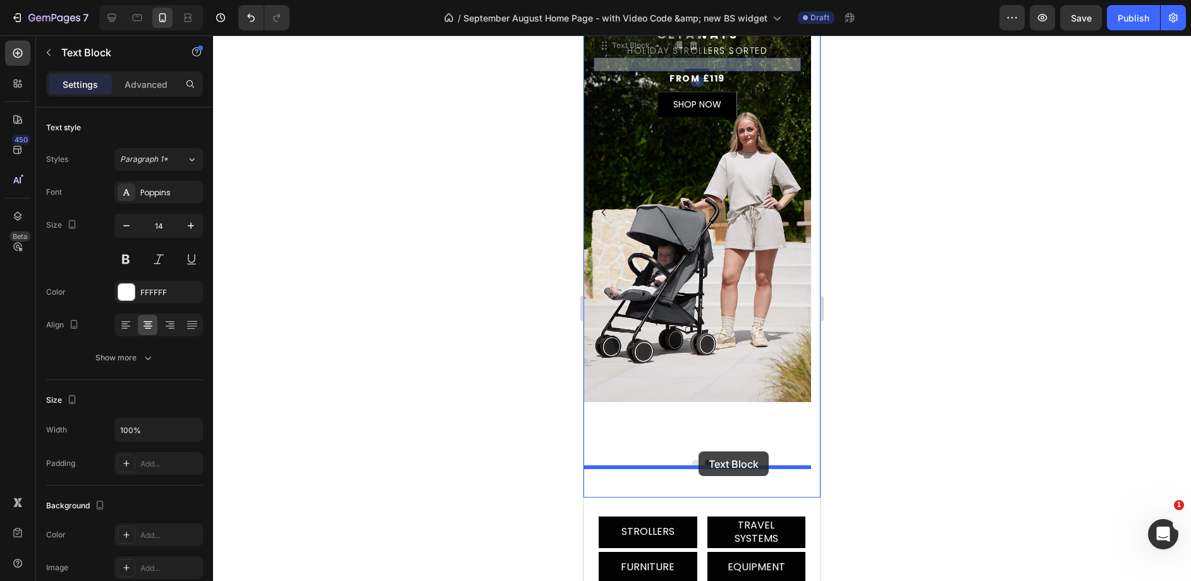
drag, startPoint x: 701, startPoint y: 168, endPoint x: 698, endPoint y: 451, distance: 283.1
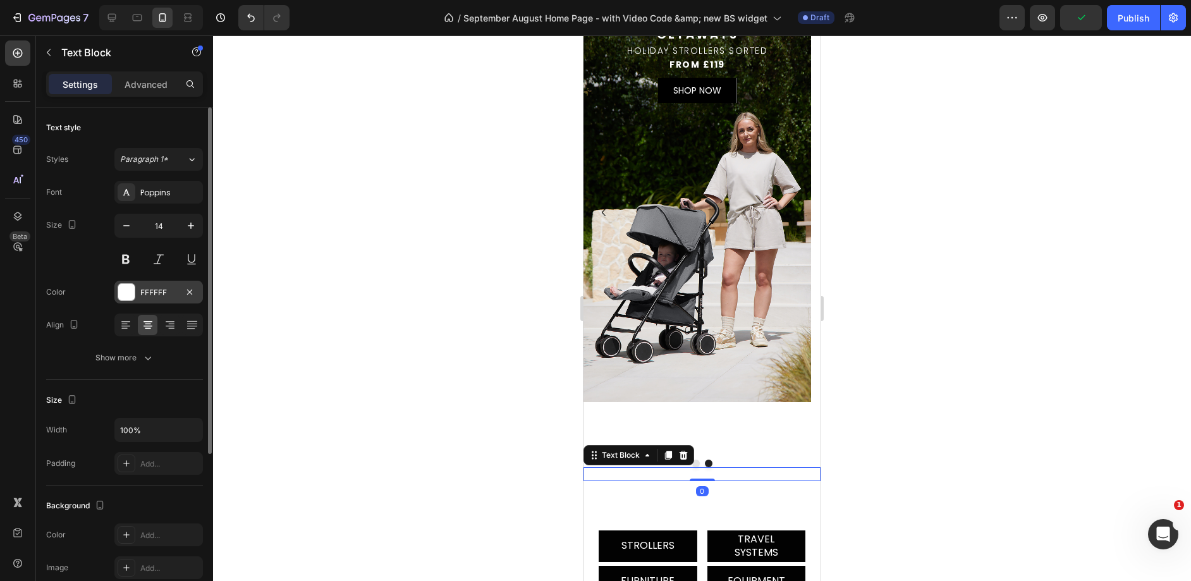
click at [136, 294] on div "FFFFFF" at bounding box center [158, 292] width 88 height 23
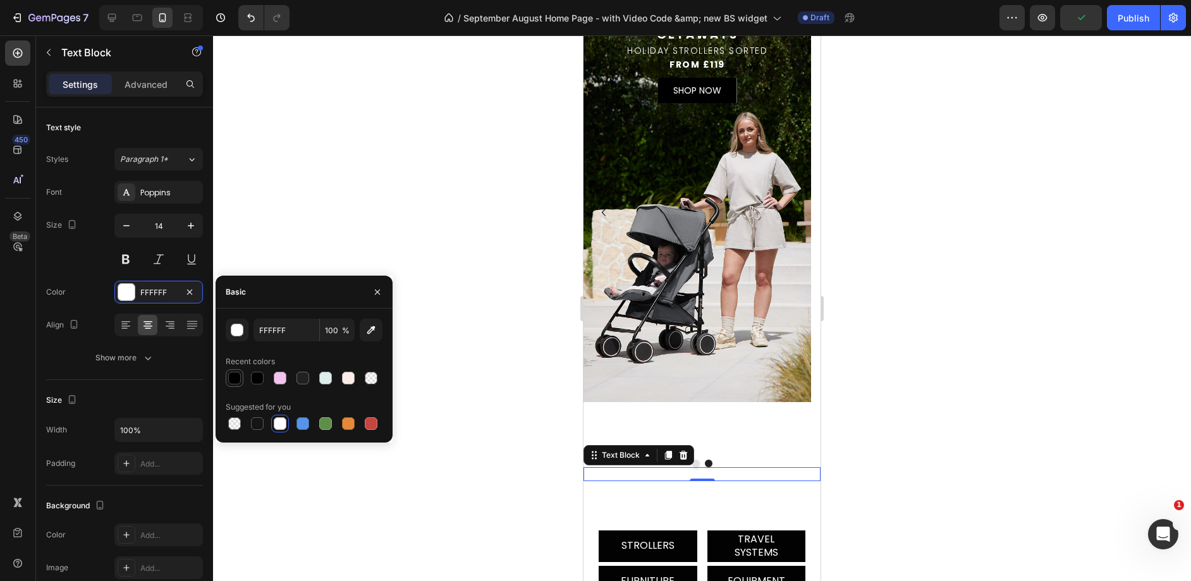
click at [230, 373] on div at bounding box center [234, 378] width 13 height 13
type input "000000"
click at [667, 512] on div "STROLLERS Text Block Hero Banner TRAVEL SYSTEMS Text Block Hero Banner TRAVEL S…" at bounding box center [701, 580] width 237 height 138
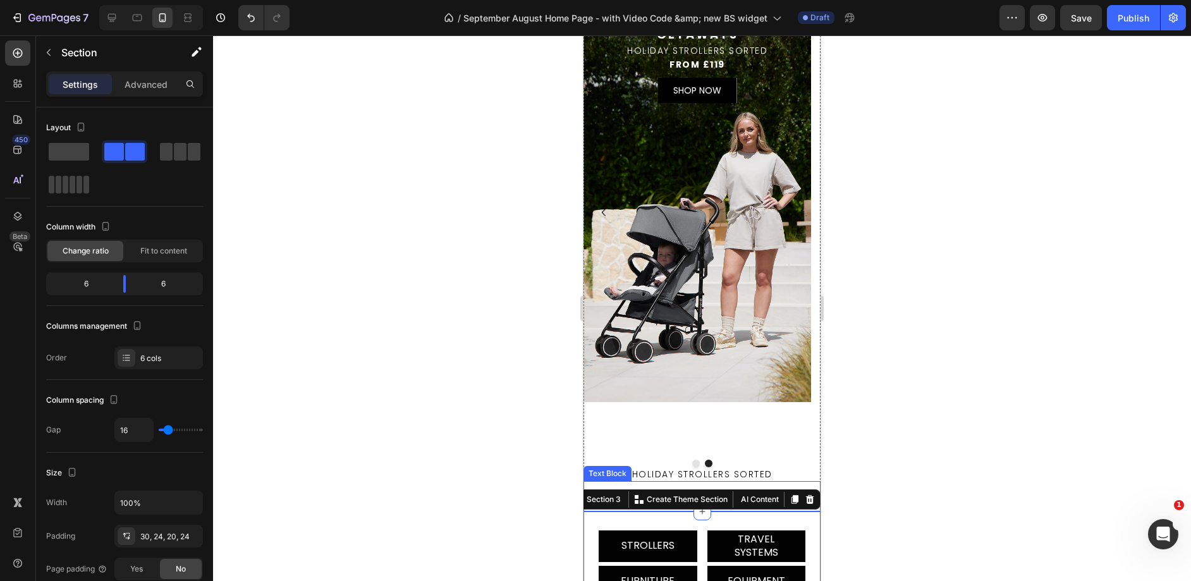
click at [627, 482] on p "LAST MINUTE" at bounding box center [702, 489] width 234 height 14
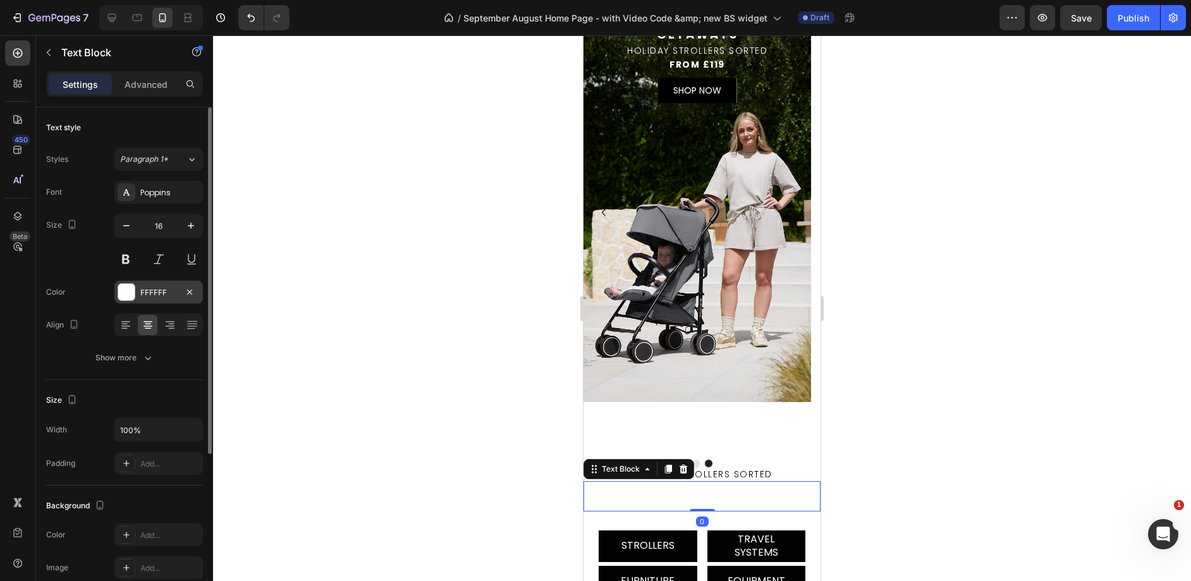
click at [140, 294] on div "FFFFFF" at bounding box center [158, 292] width 37 height 11
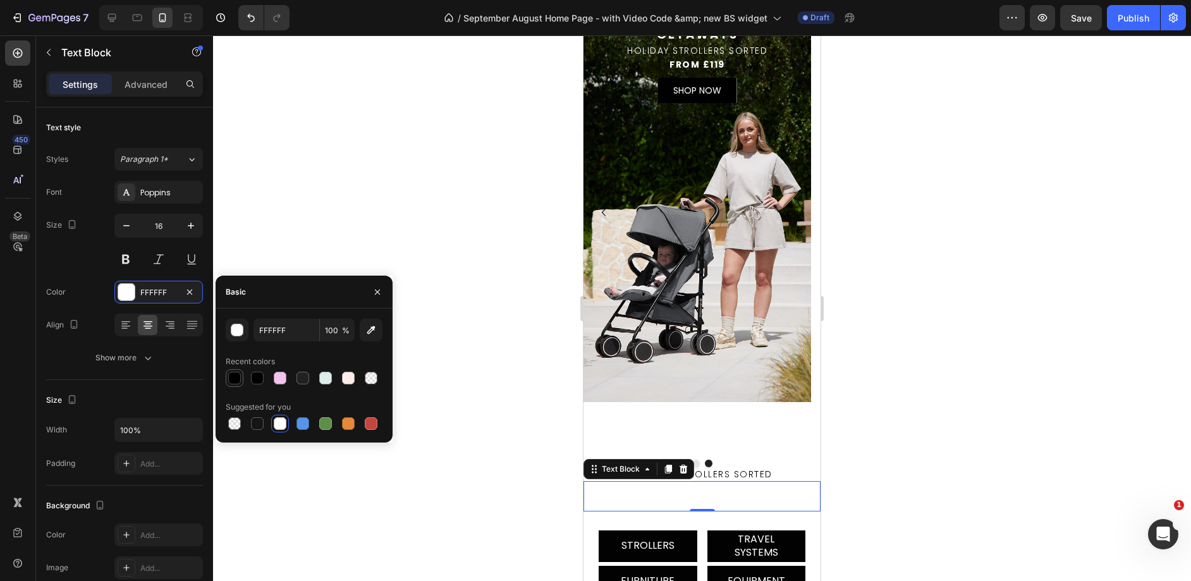
click at [236, 377] on div at bounding box center [234, 378] width 13 height 13
type input "000000"
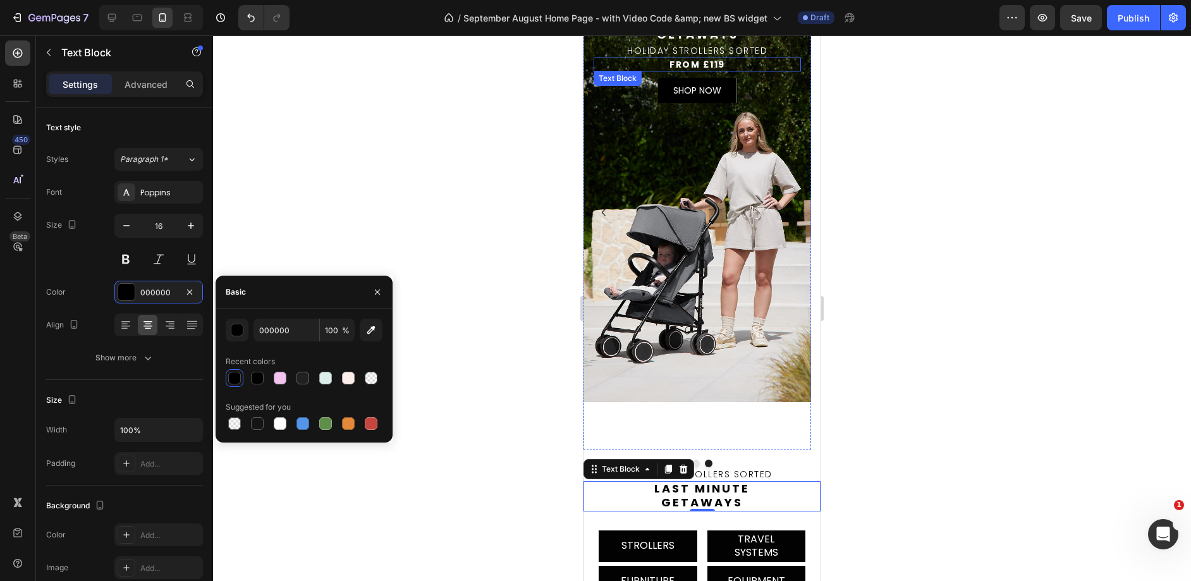
click at [710, 66] on p "FROM £119" at bounding box center [697, 64] width 205 height 11
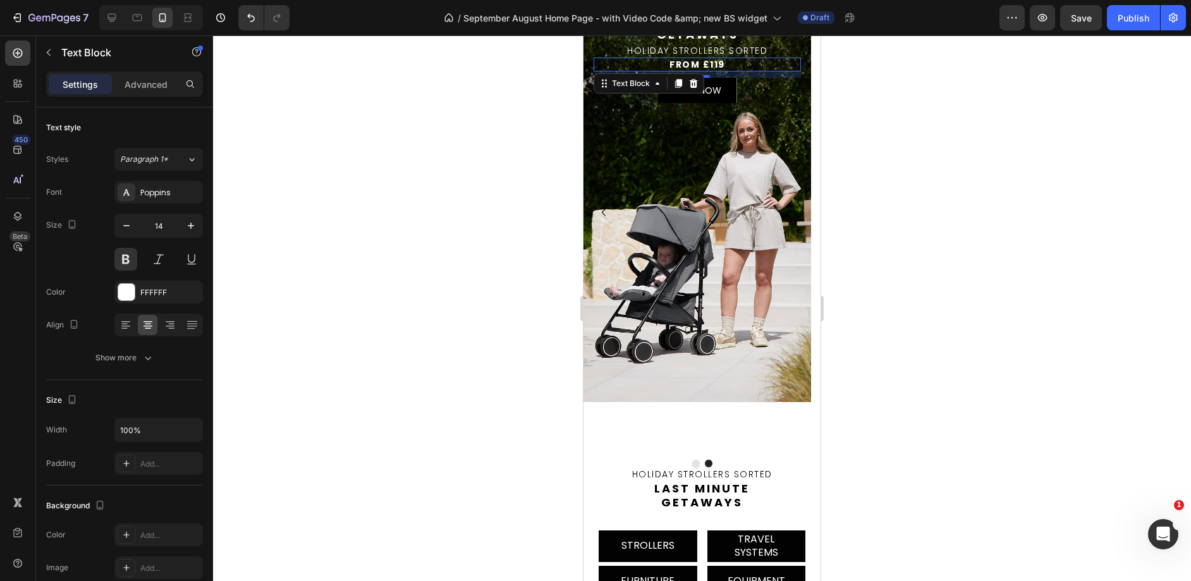
click at [675, 85] on icon at bounding box center [678, 83] width 10 height 10
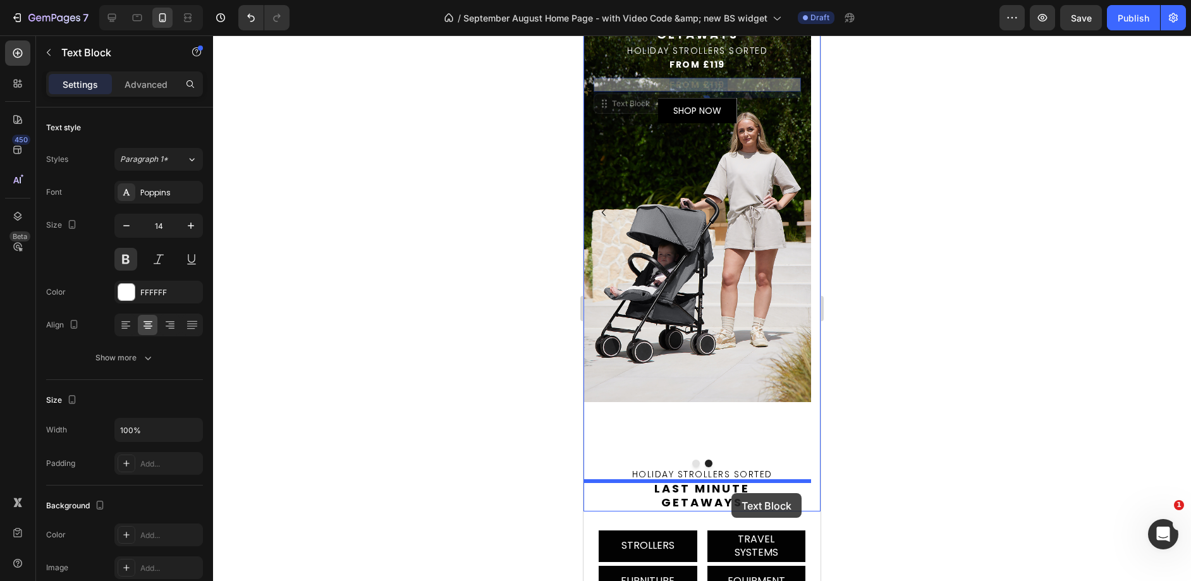
drag, startPoint x: 743, startPoint y: 90, endPoint x: 731, endPoint y: 493, distance: 402.7
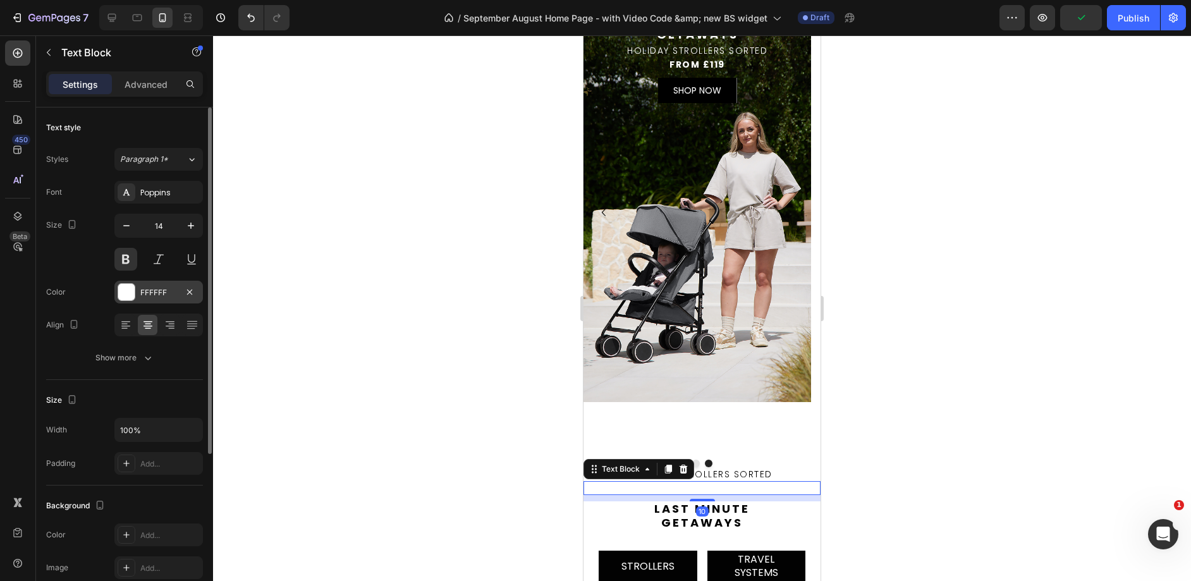
click at [145, 289] on div "FFFFFF" at bounding box center [158, 292] width 37 height 11
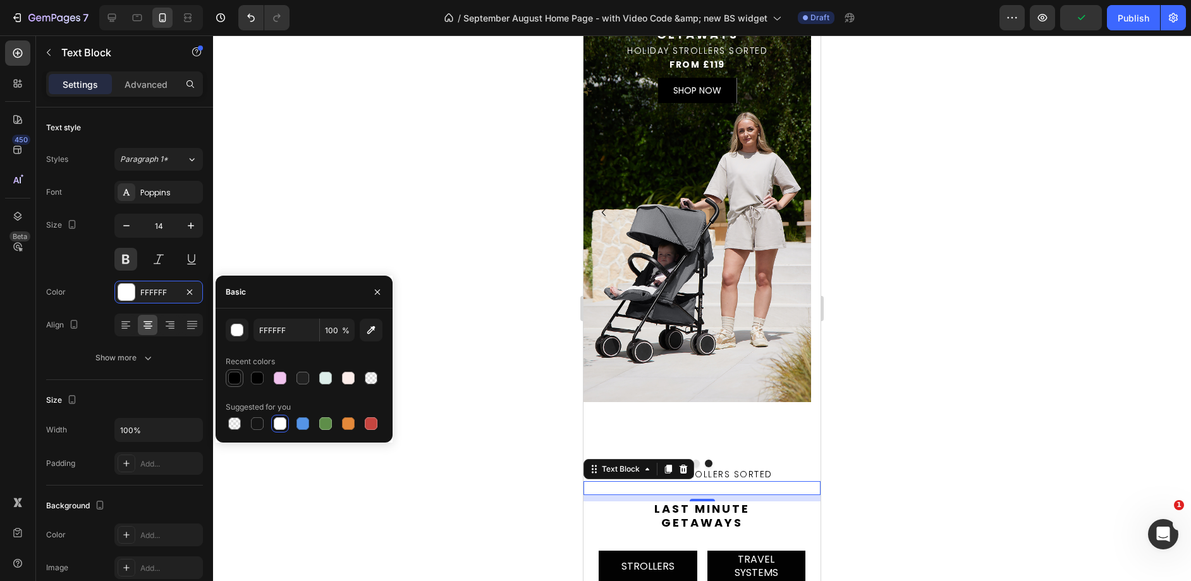
click at [238, 377] on div at bounding box center [234, 378] width 13 height 13
type input "000000"
click at [727, 87] on div "SHOP NOW Text Block" at bounding box center [697, 90] width 79 height 34
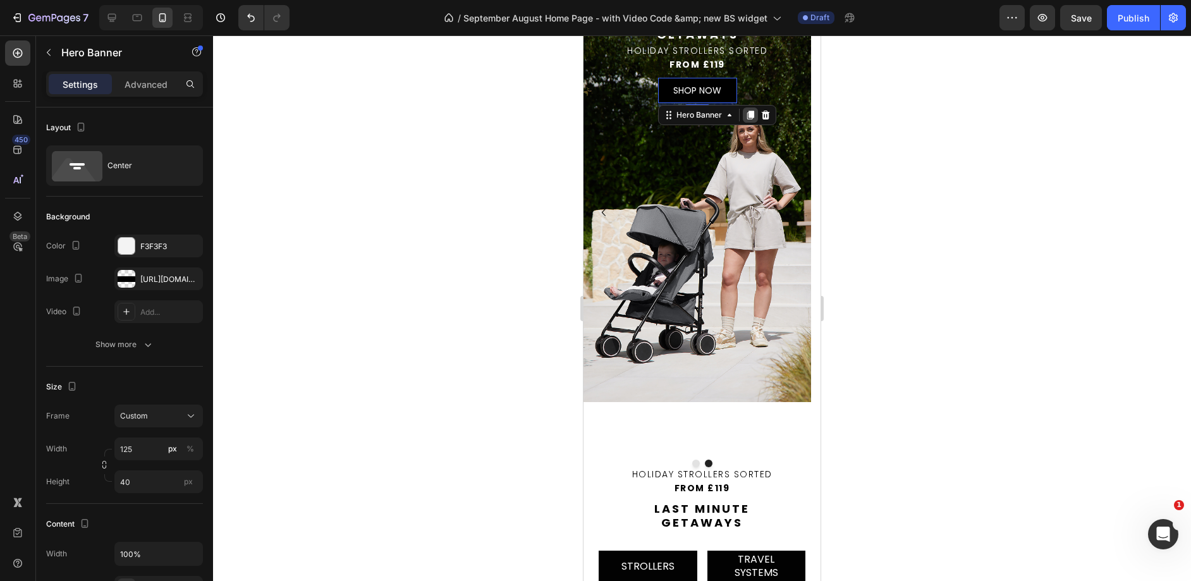
click at [745, 116] on icon at bounding box center [750, 115] width 10 height 10
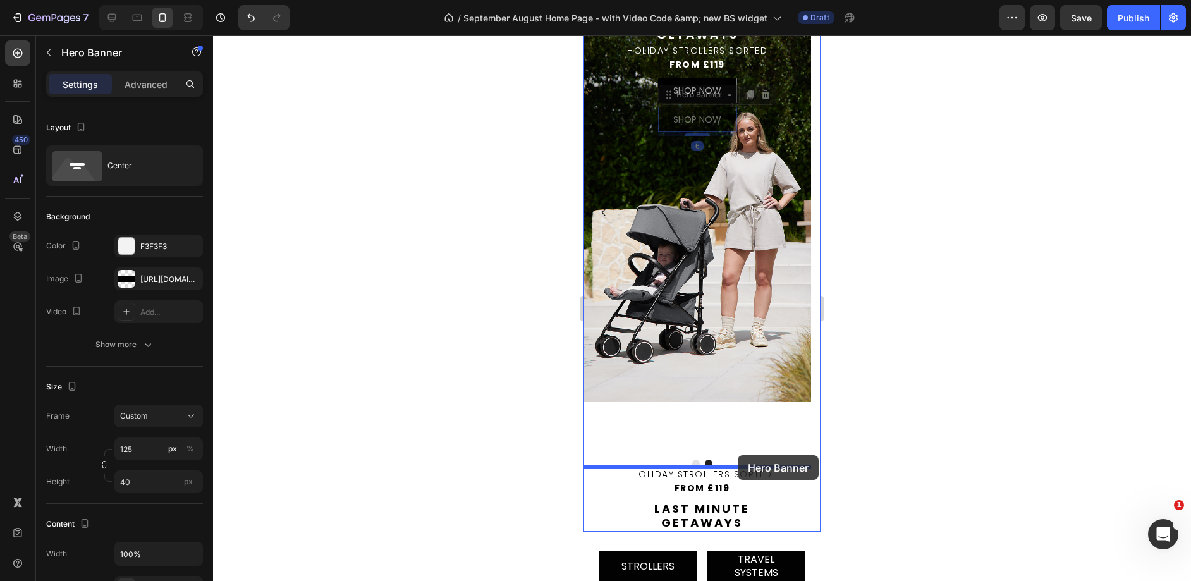
drag, startPoint x: 729, startPoint y: 112, endPoint x: 737, endPoint y: 455, distance: 342.6
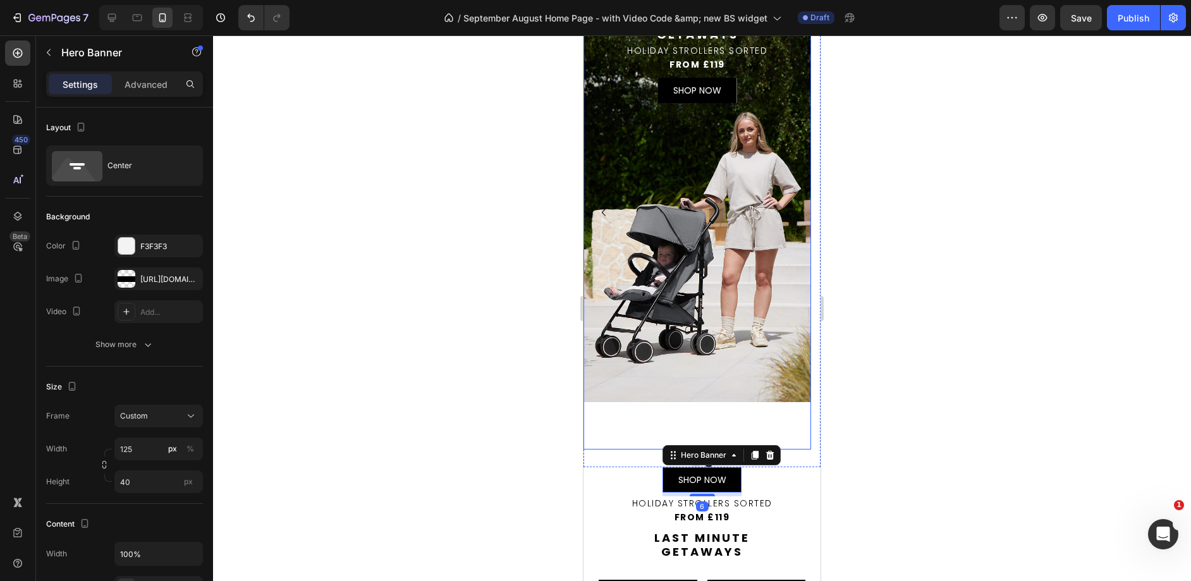
click at [746, 257] on div "Background Image" at bounding box center [696, 188] width 227 height 427
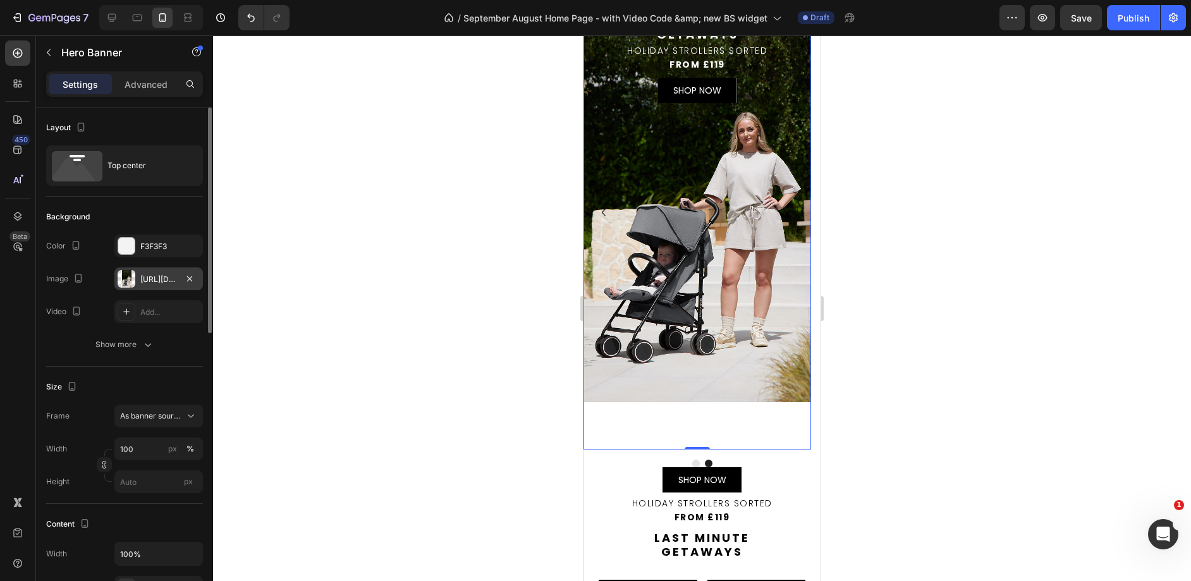
click at [166, 287] on div "https://cdn.shopify.com/s/files/1/0680/1820/9052/files/gempages_467963313750279…" at bounding box center [158, 278] width 88 height 23
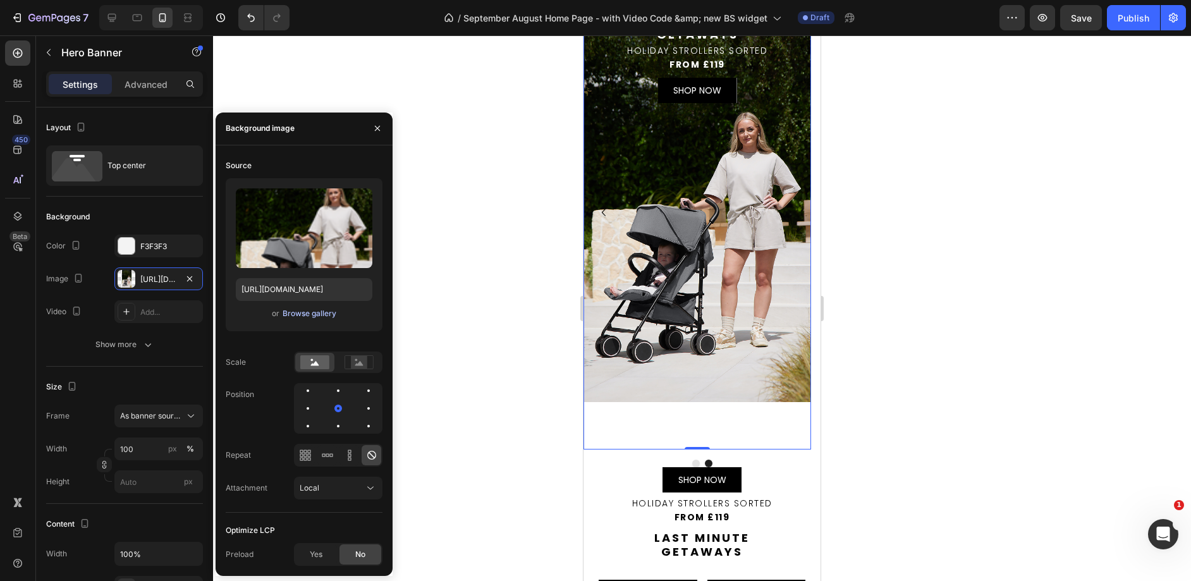
click at [297, 313] on div "Browse gallery" at bounding box center [309, 313] width 54 height 11
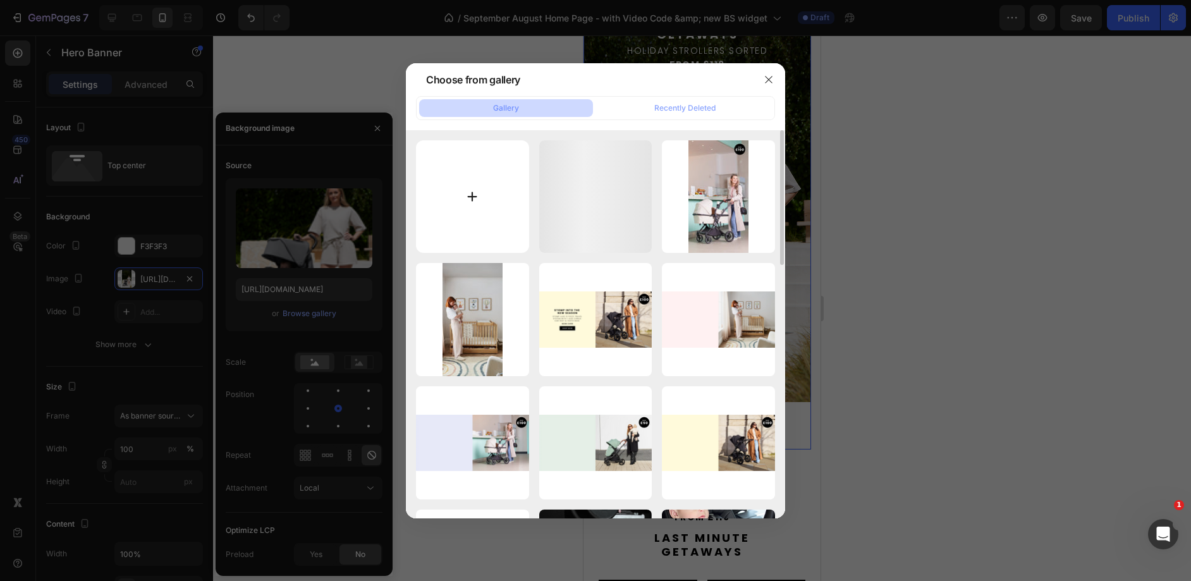
click at [470, 181] on input "file" at bounding box center [472, 196] width 113 height 113
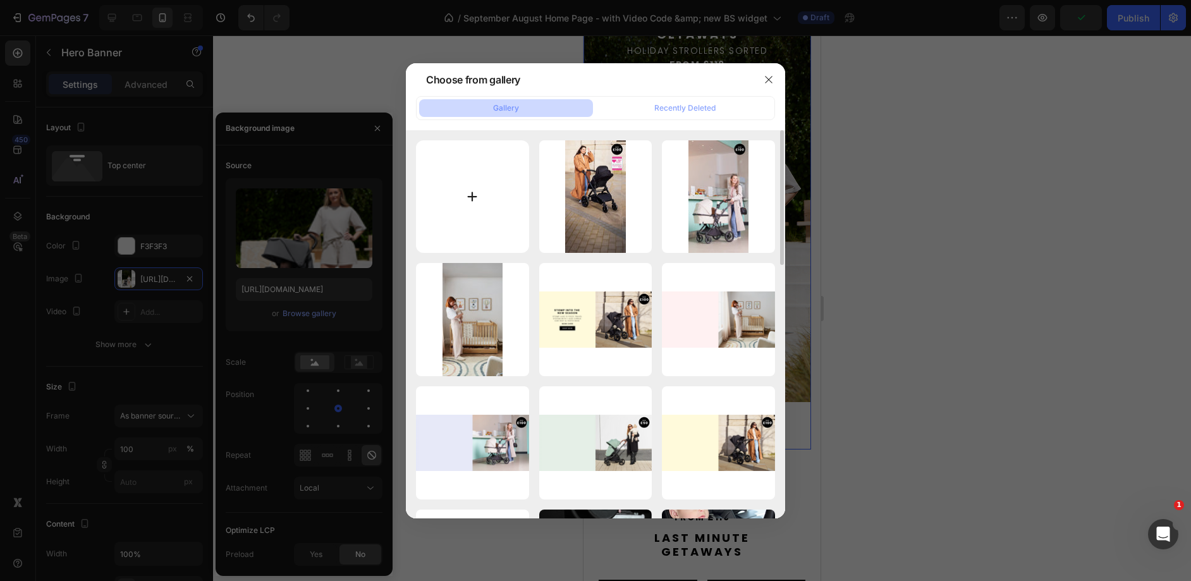
type input "C:\fakepath\Mobile UK Stomp Urban Banner.webp"
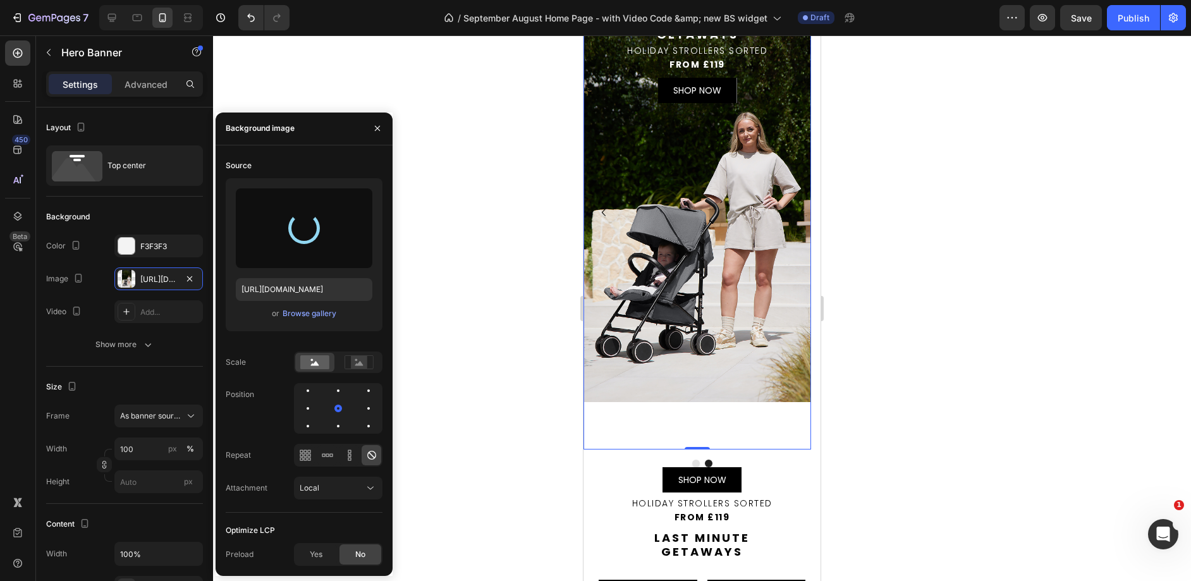
type input "https://cdn.shopify.com/s/files/1/0680/1820/9052/files/gempages_467963313750279…"
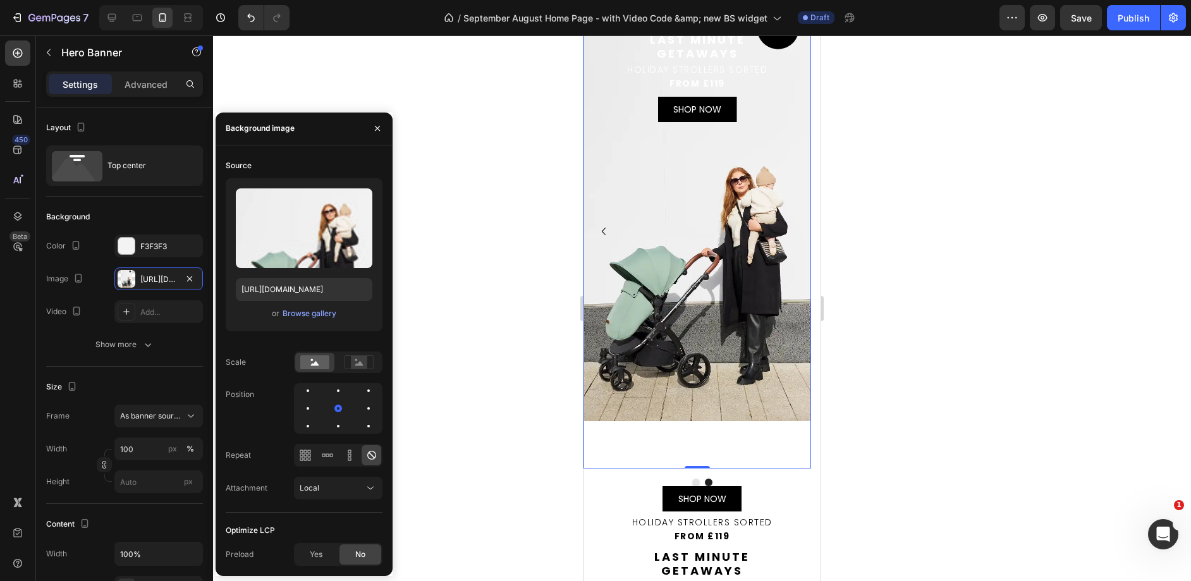
scroll to position [33, 0]
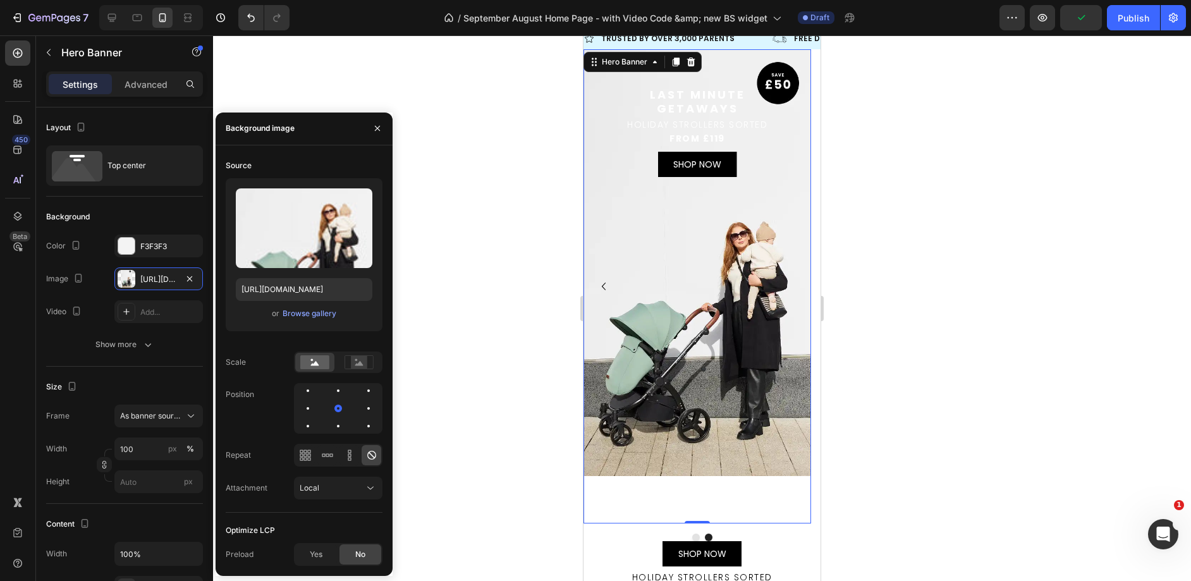
click at [694, 106] on span "GETAWAYS" at bounding box center [698, 108] width 82 height 16
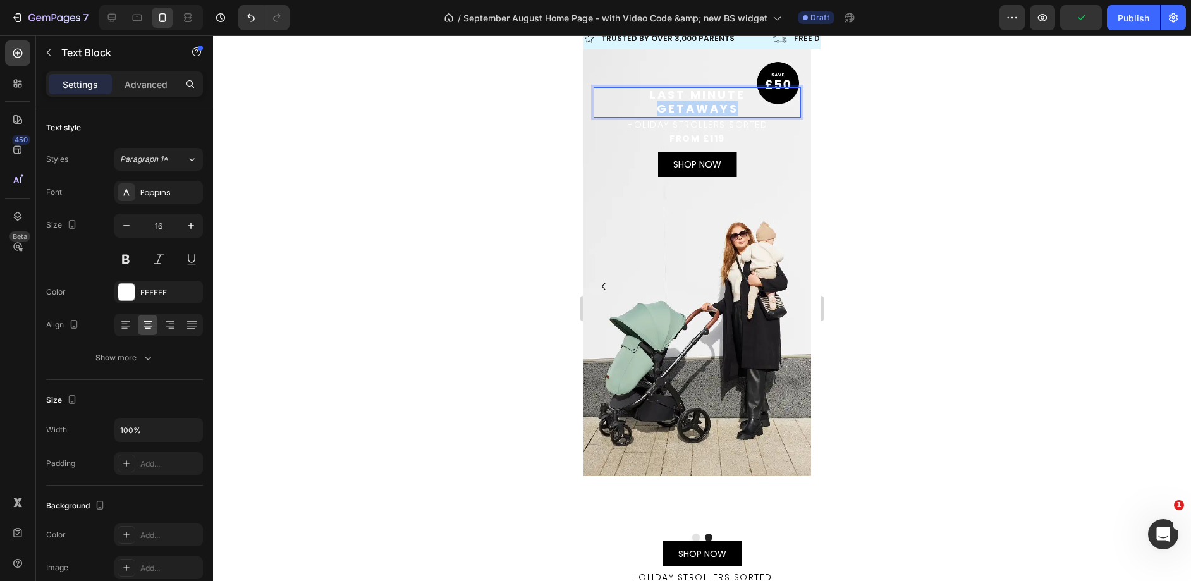
click at [694, 106] on span "GETAWAYS" at bounding box center [698, 108] width 82 height 16
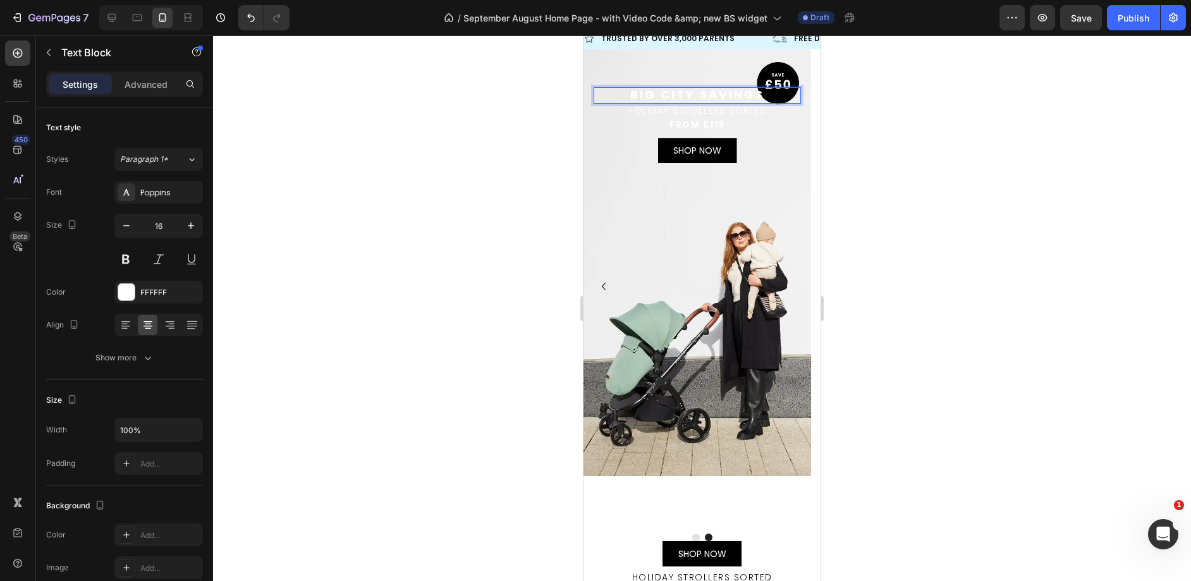
click at [700, 93] on span "Big City Savings" at bounding box center [697, 95] width 134 height 16
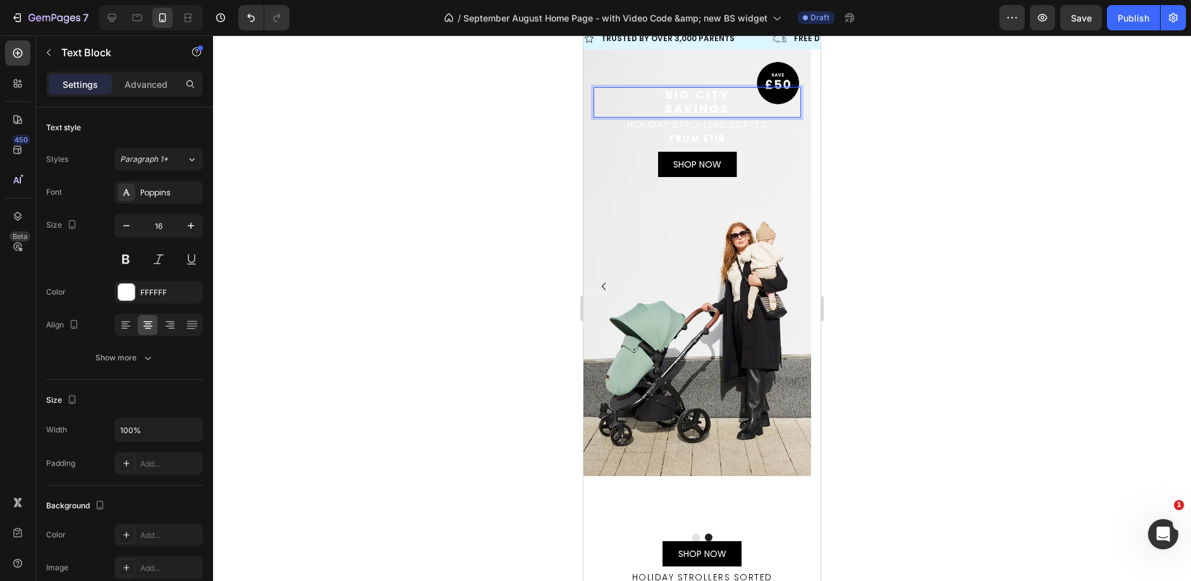
click at [682, 97] on span "Big City" at bounding box center [697, 95] width 65 height 16
drag, startPoint x: 682, startPoint y: 97, endPoint x: 1043, endPoint y: 202, distance: 375.3
click at [682, 97] on span "Big City" at bounding box center [697, 95] width 65 height 16
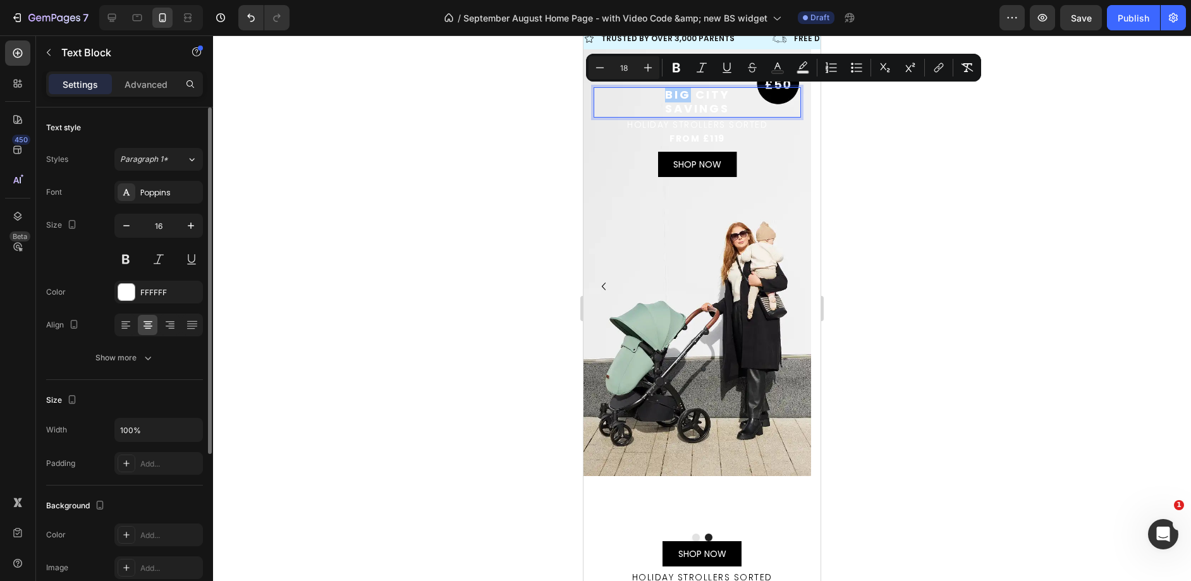
drag, startPoint x: 94, startPoint y: 309, endPoint x: 100, endPoint y: 308, distance: 6.4
click at [100, 308] on div "Font Poppins Size 16 Color FFFFFF Align Show more" at bounding box center [124, 275] width 157 height 188
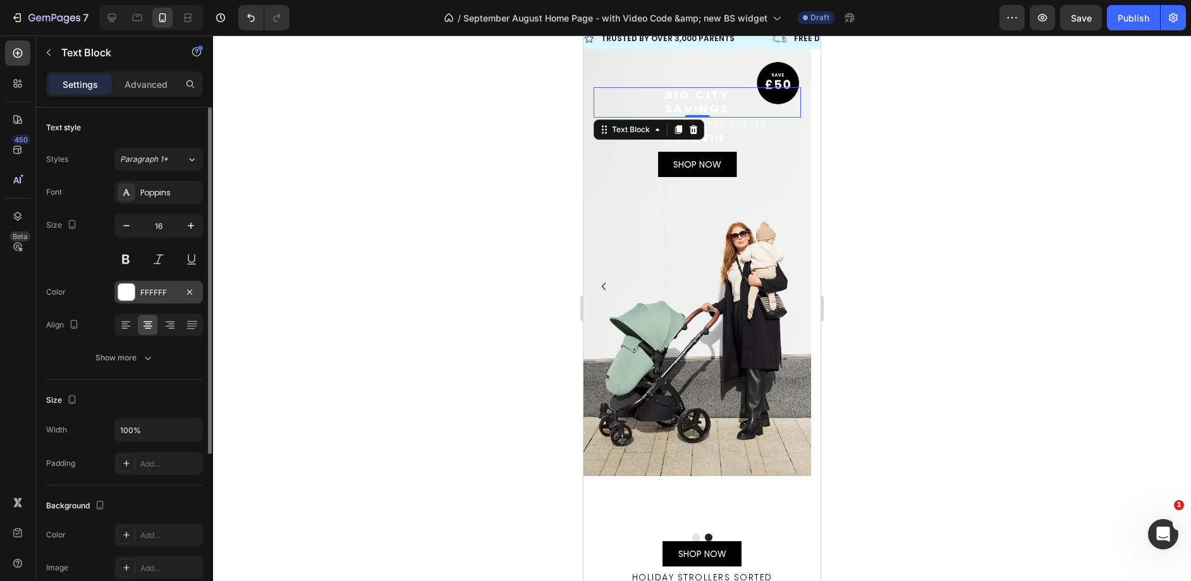
click at [119, 298] on div at bounding box center [126, 292] width 16 height 16
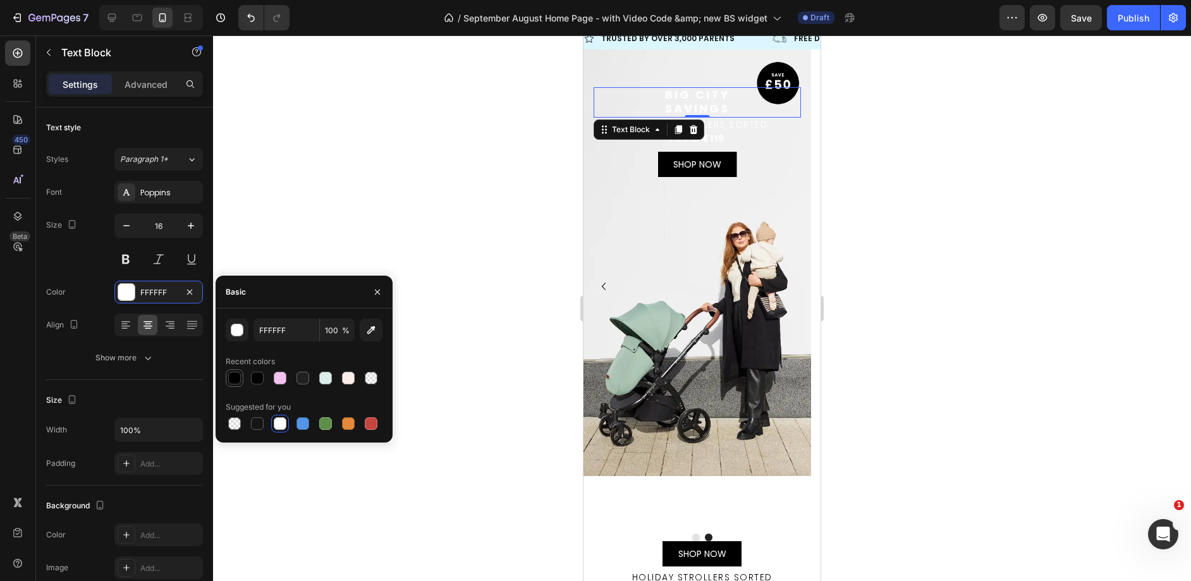
click at [235, 375] on div at bounding box center [234, 378] width 13 height 13
type input "000000"
drag, startPoint x: 1532, startPoint y: 202, endPoint x: 782, endPoint y: 140, distance: 752.7
click at [775, 136] on p "FROM £119" at bounding box center [697, 138] width 205 height 11
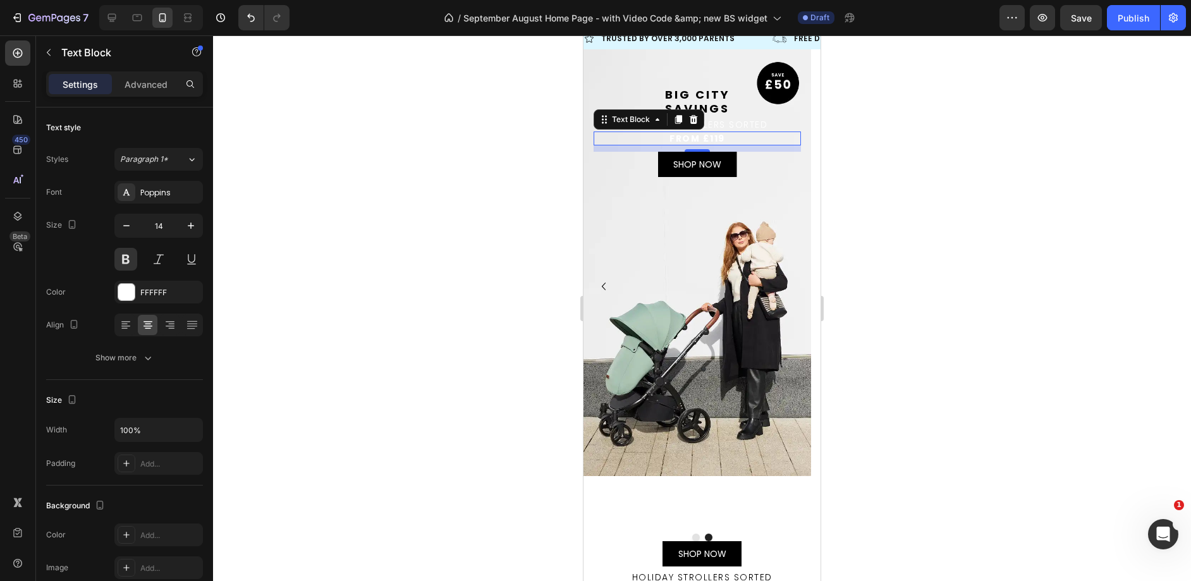
click at [719, 135] on p "FROM £119" at bounding box center [697, 138] width 205 height 11
click at [137, 297] on div "FFFFFF" at bounding box center [158, 292] width 88 height 23
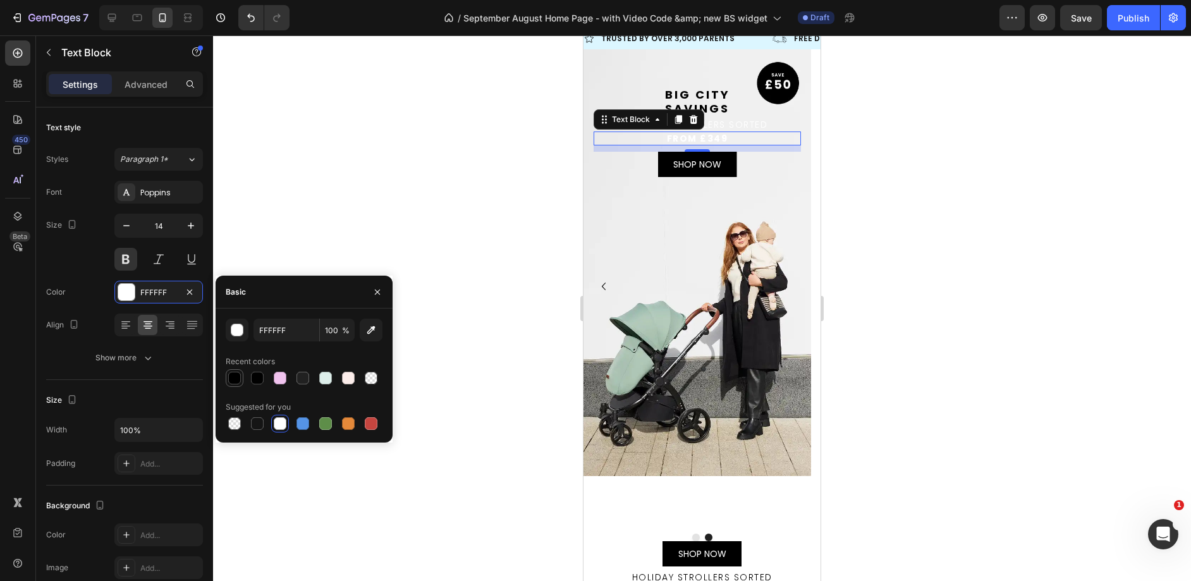
click at [234, 382] on div at bounding box center [234, 378] width 13 height 13
type input "000000"
click at [746, 120] on span "HOLIDAY STROLLERS SORTED" at bounding box center [697, 124] width 140 height 13
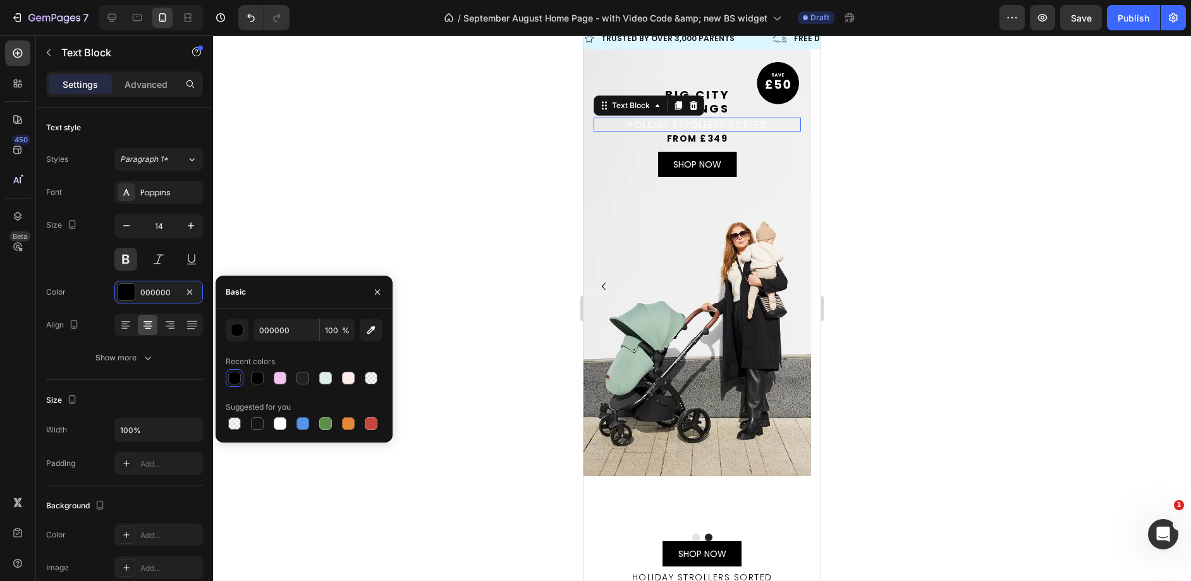
click at [746, 120] on span "HOLIDAY STROLLERS SORTED" at bounding box center [697, 124] width 140 height 13
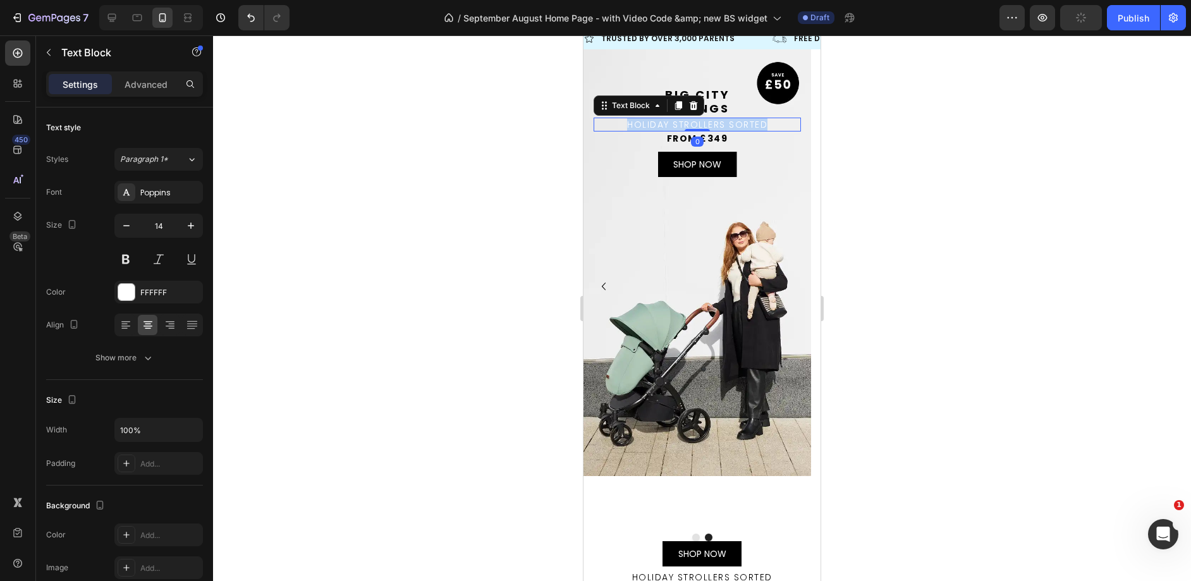
click at [746, 120] on span "HOLIDAY STROLLERS SORTED" at bounding box center [697, 124] width 140 height 13
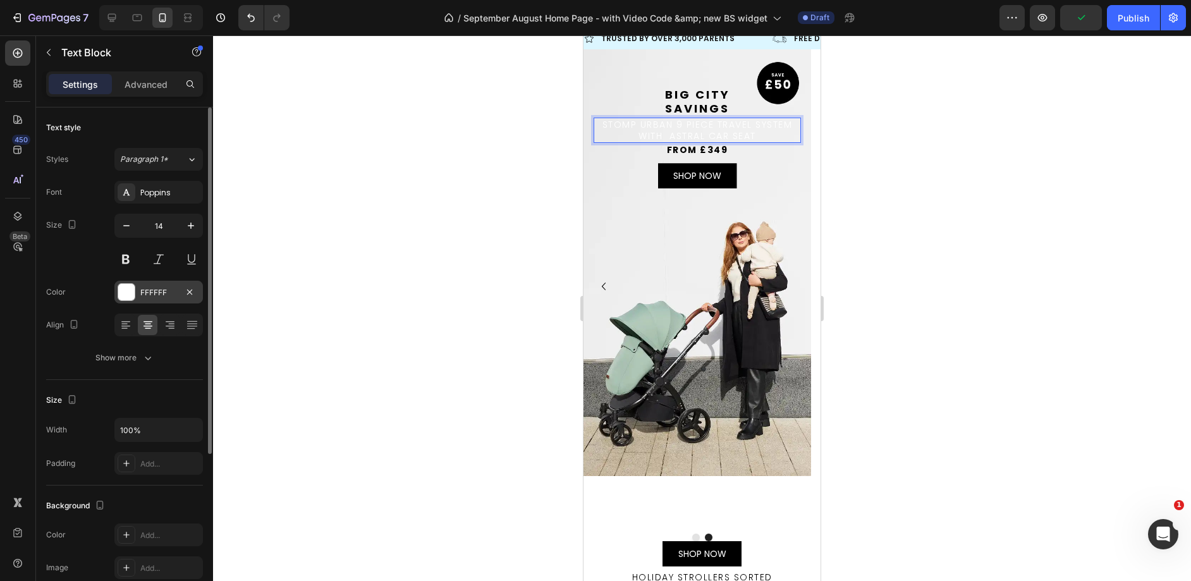
click at [145, 290] on div "FFFFFF" at bounding box center [158, 292] width 37 height 11
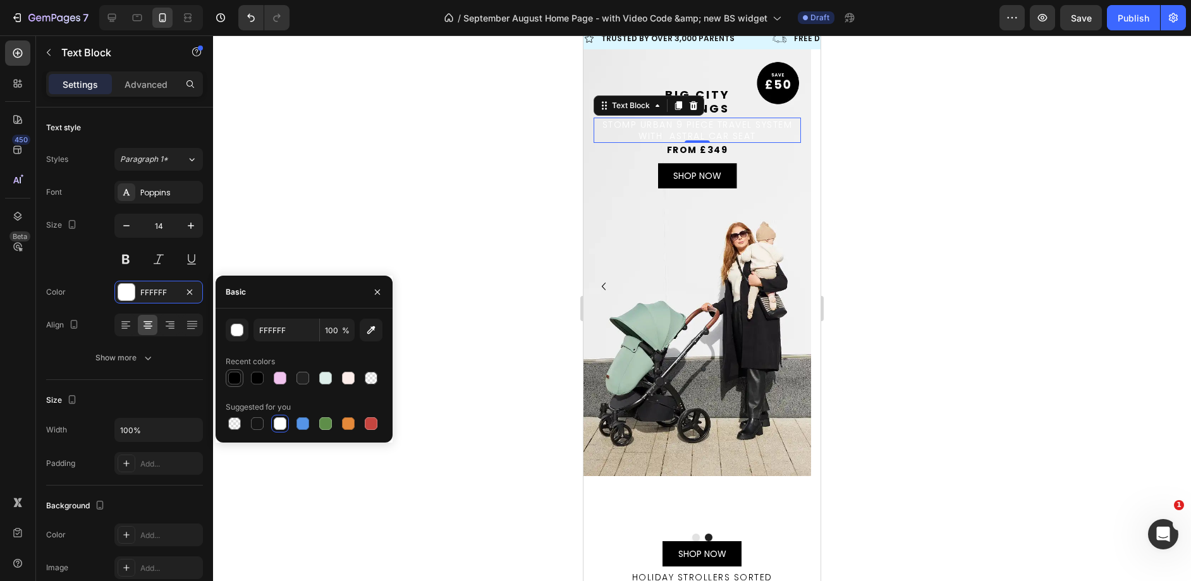
click at [233, 375] on div at bounding box center [234, 378] width 13 height 13
type input "000000"
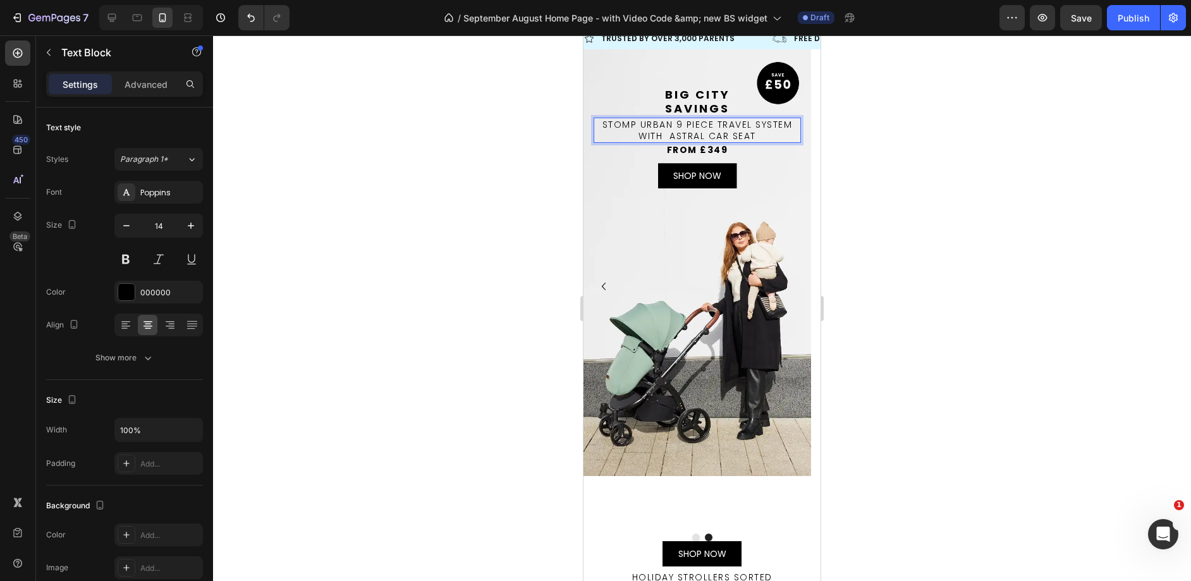
click at [715, 126] on span "Stomp Urban 9 Piece Travel System with  Astral Car Seat" at bounding box center [697, 130] width 190 height 24
click at [707, 135] on span "Travel System with  Astral Car Seat" at bounding box center [697, 136] width 196 height 13
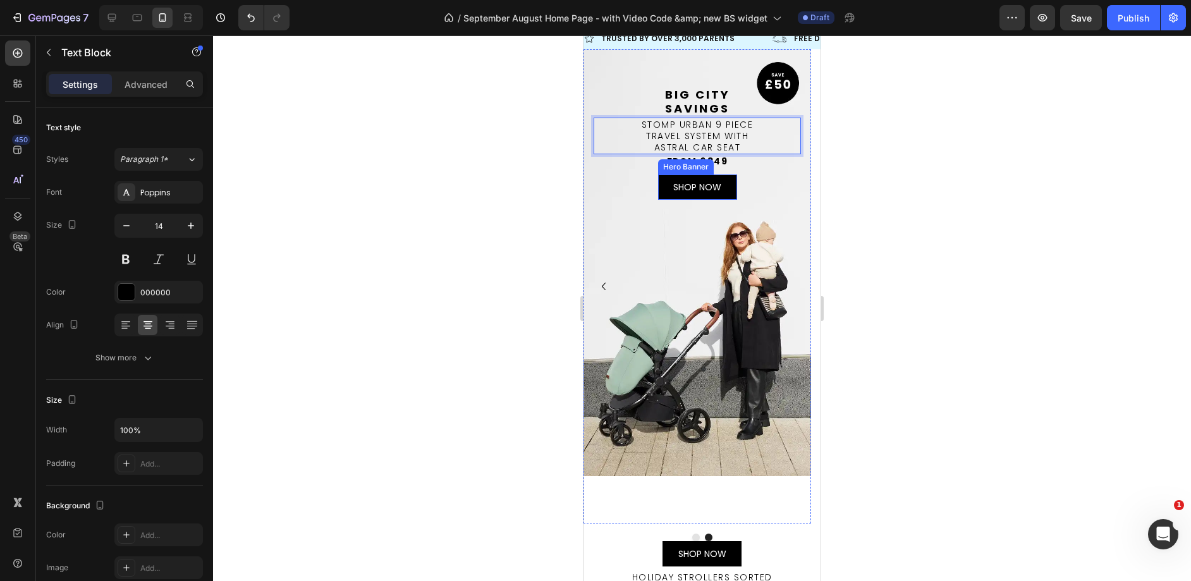
click at [732, 181] on div "SHOP NOW Text Block" at bounding box center [697, 187] width 79 height 34
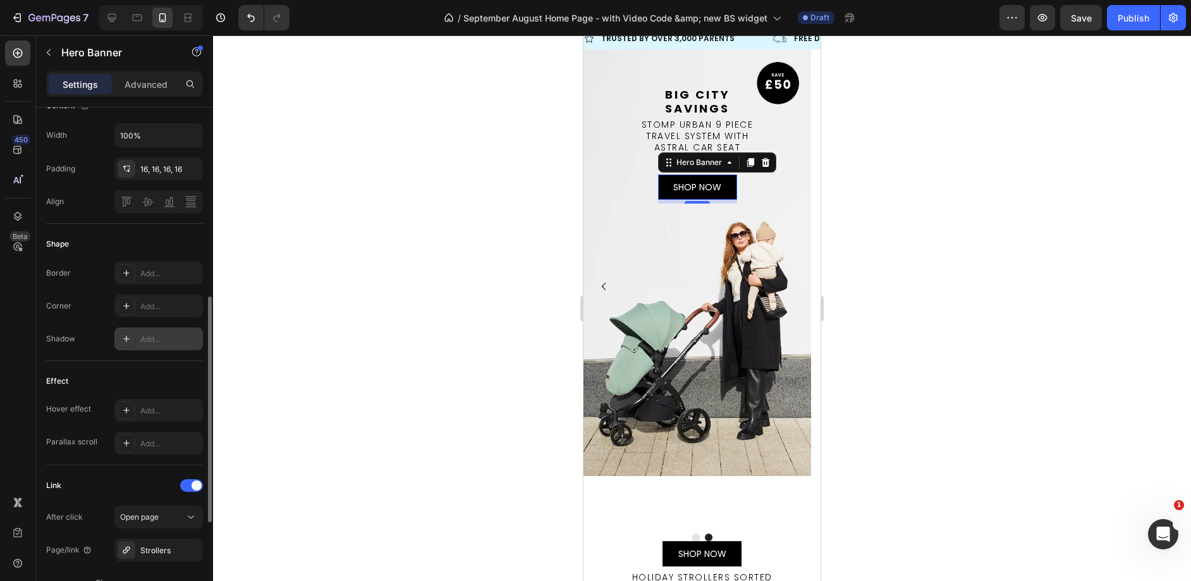
scroll to position [516, 0]
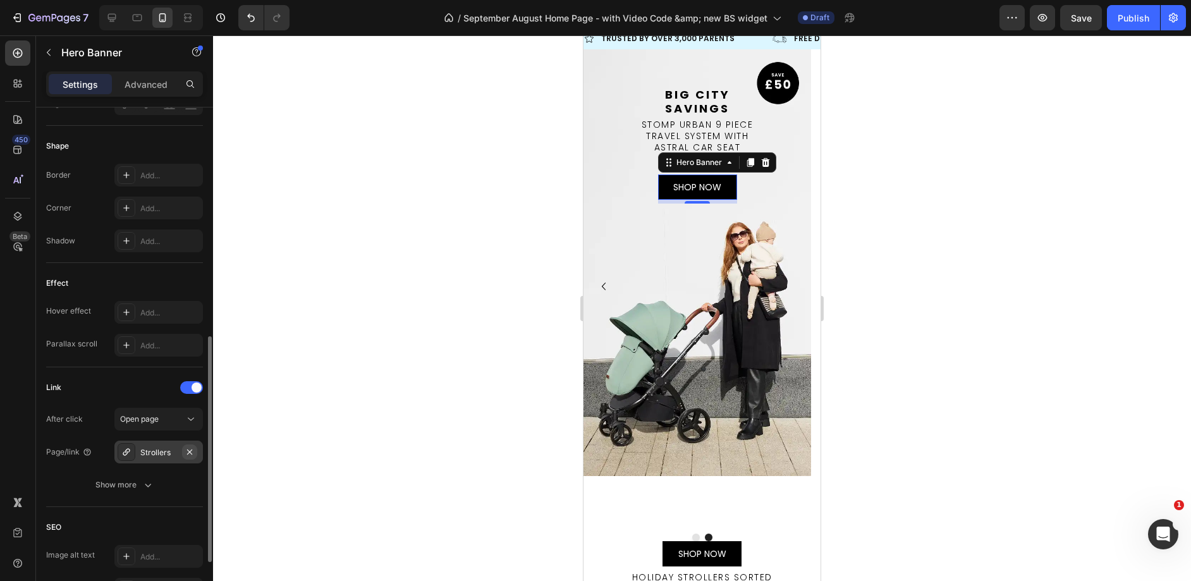
click at [188, 456] on button "button" at bounding box center [189, 451] width 15 height 15
click at [153, 455] on div "Add..." at bounding box center [169, 452] width 59 height 11
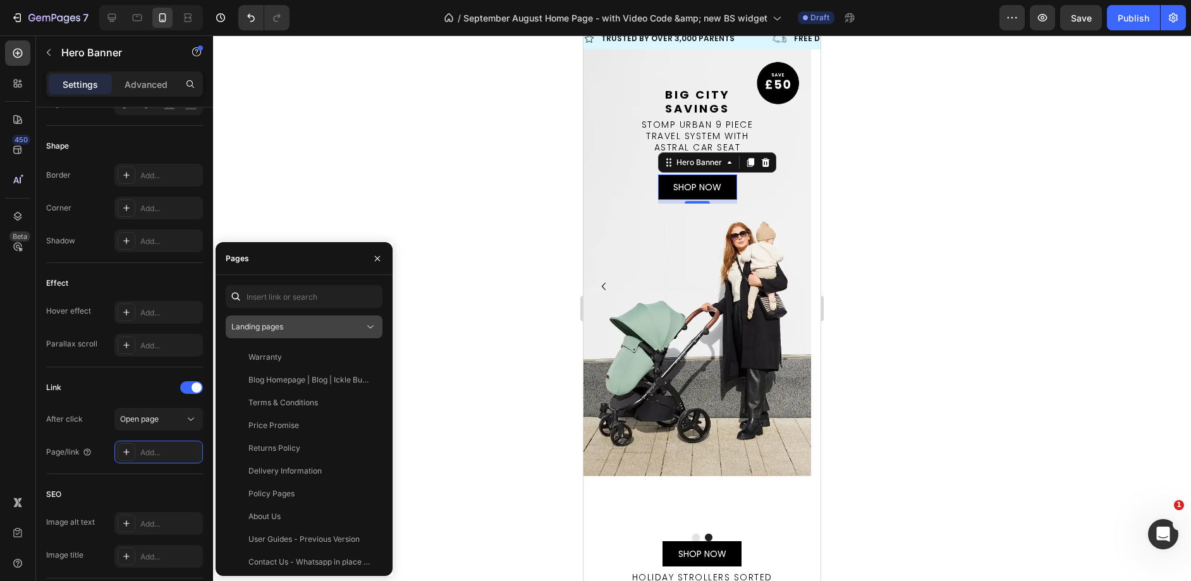
click at [367, 327] on icon at bounding box center [370, 326] width 13 height 13
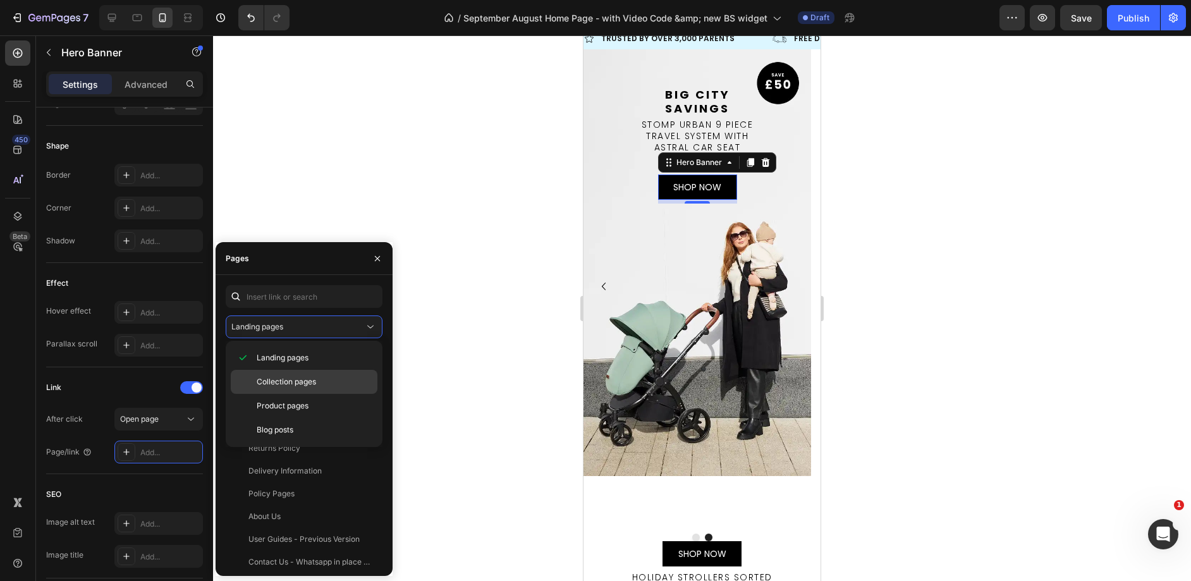
click at [308, 377] on span "Collection pages" at bounding box center [286, 381] width 59 height 11
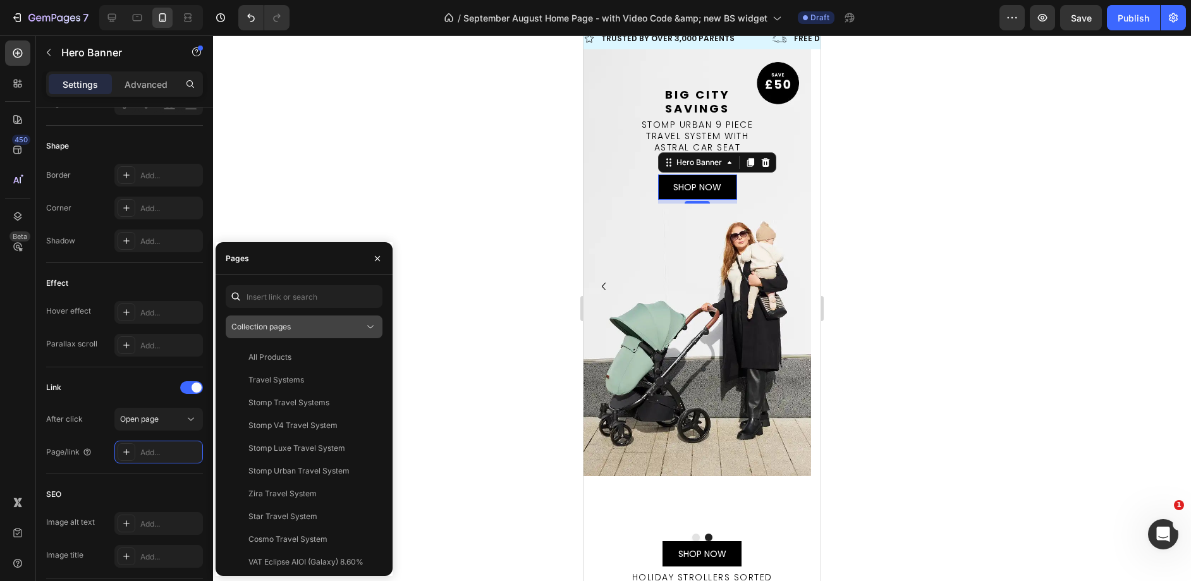
click at [315, 331] on div "Collection pages" at bounding box center [297, 326] width 133 height 11
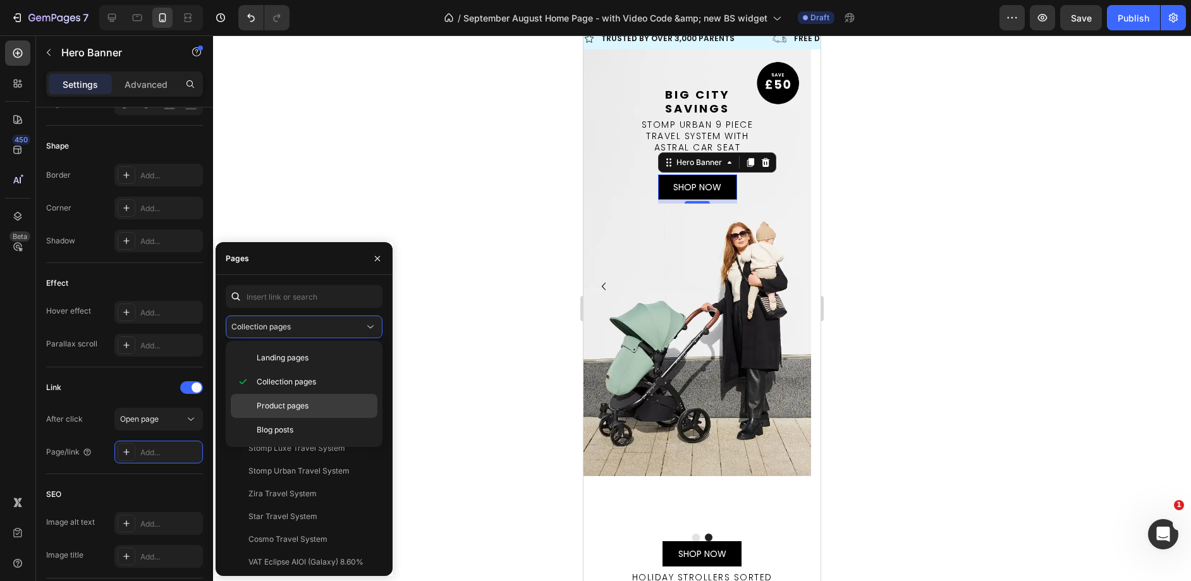
click at [310, 418] on div "Product pages" at bounding box center [304, 430] width 147 height 24
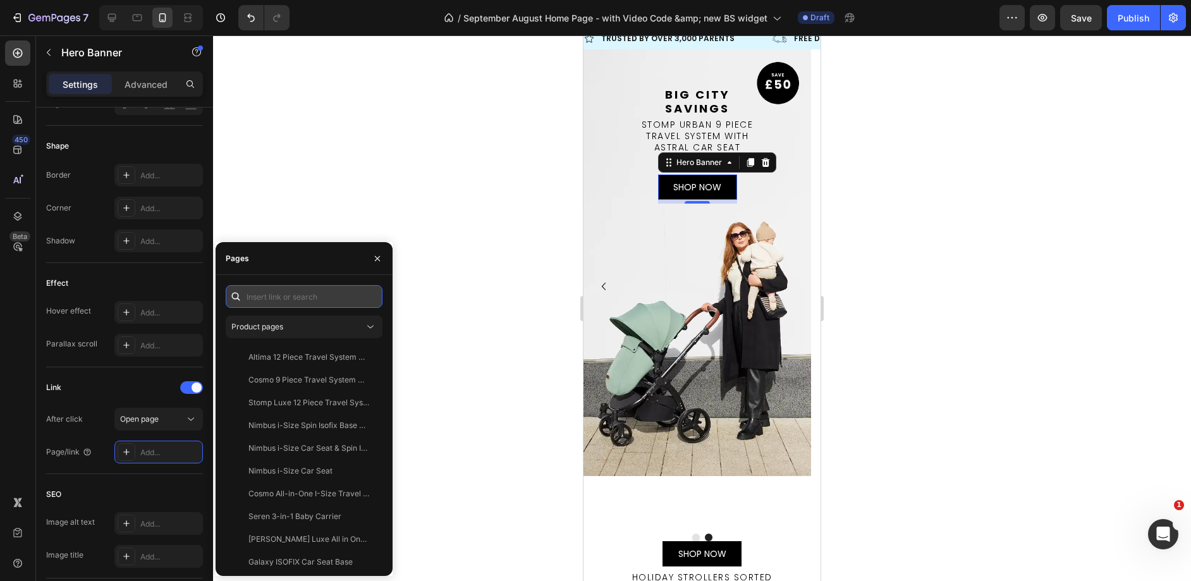
click at [305, 303] on input "text" at bounding box center [304, 296] width 157 height 23
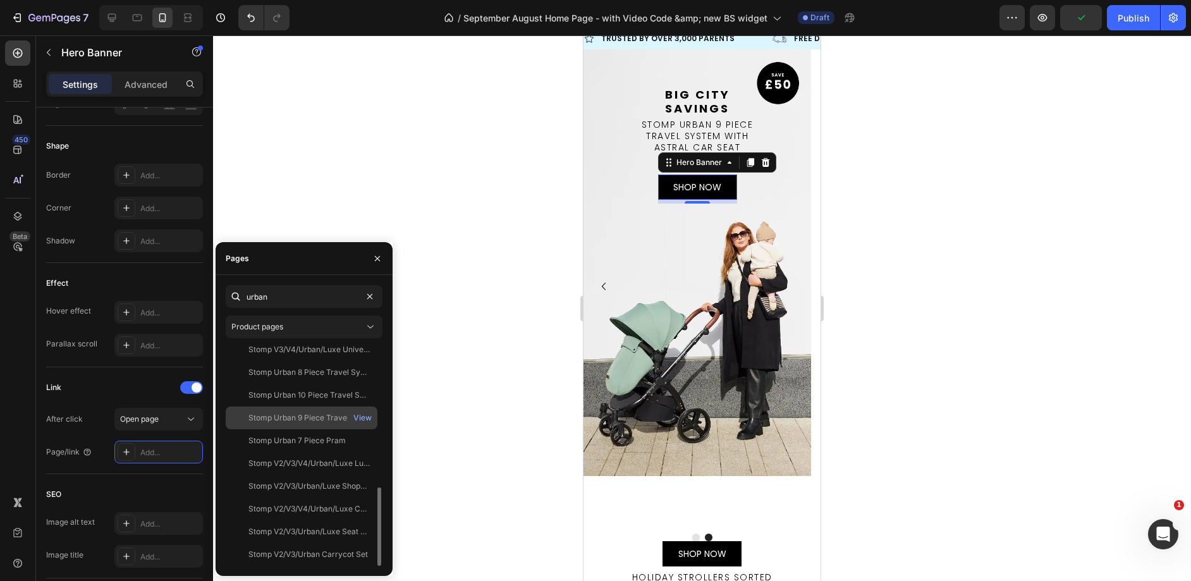
type input "urban"
click at [326, 420] on div "Stomp Urban 9 Piece Travel System with Astral Car Seat" at bounding box center [308, 417] width 121 height 11
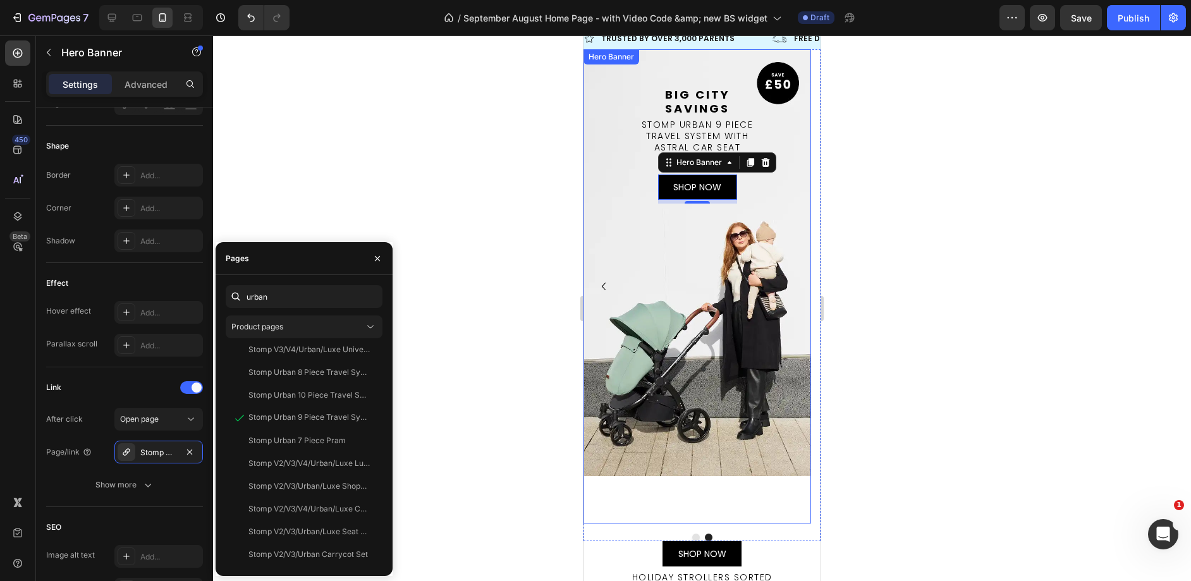
click at [665, 239] on div "Big City Savings Text Block Big City  Savings Text Block Stomp Urban 9 Piece Tr…" at bounding box center [696, 145] width 227 height 192
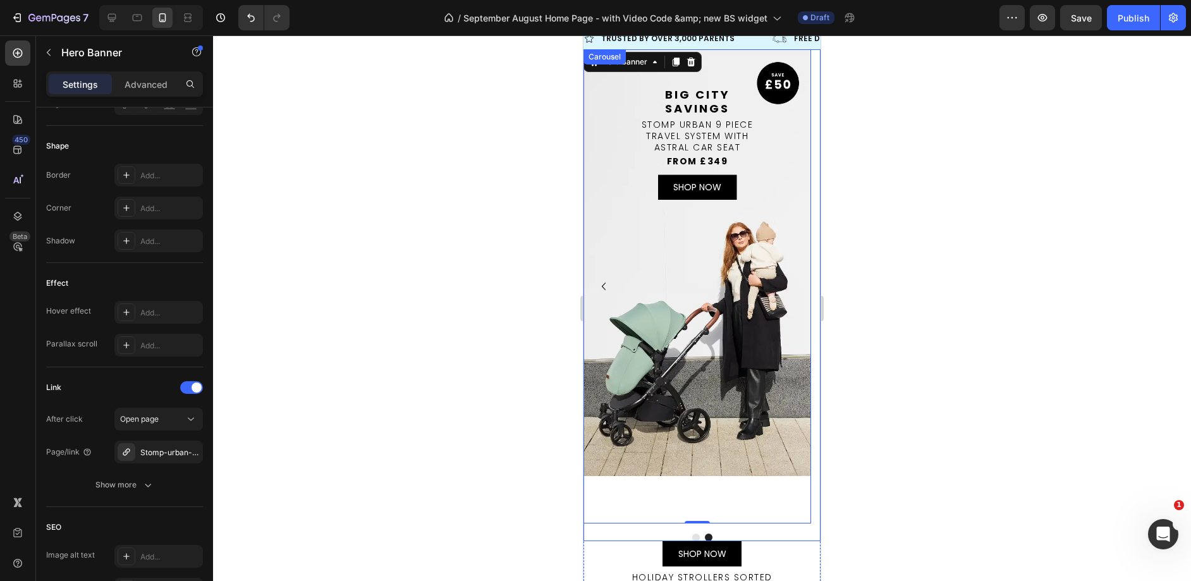
click at [689, 535] on div "Stomp into the   new season Text Block Stomp Luxe 12 Piece Travel System with i…" at bounding box center [701, 295] width 237 height 492
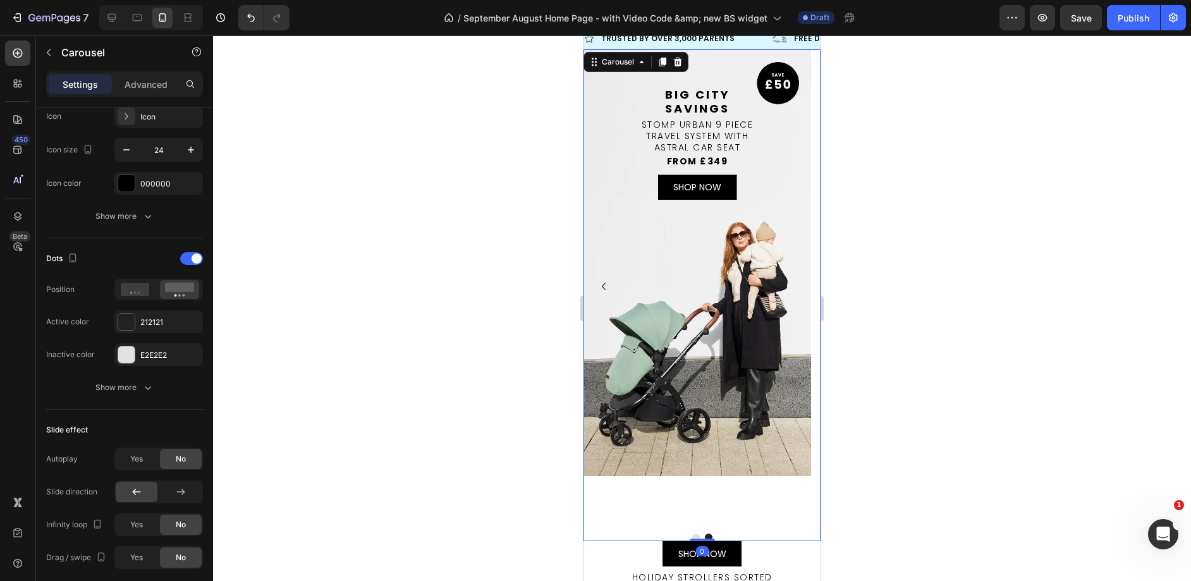
scroll to position [0, 0]
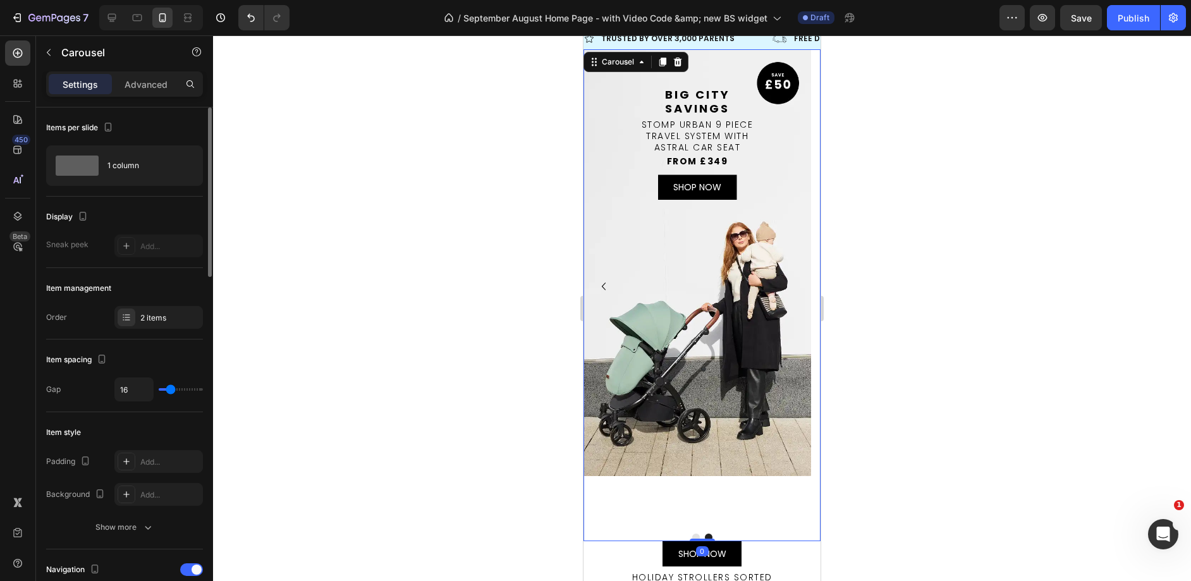
click at [692, 536] on button "Dot" at bounding box center [696, 537] width 8 height 8
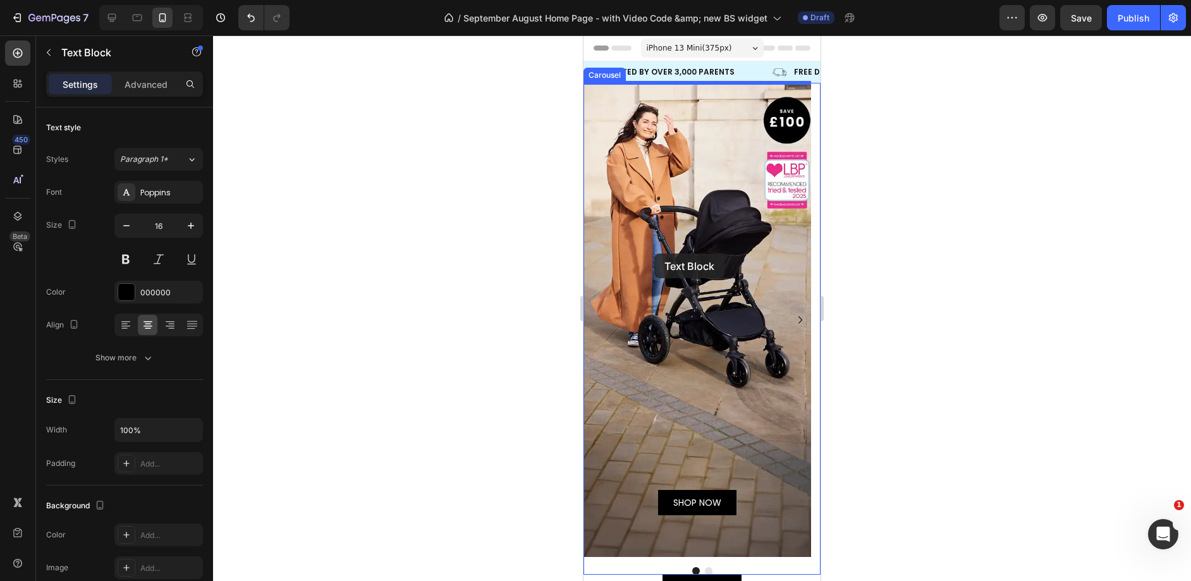
drag, startPoint x: 757, startPoint y: 502, endPoint x: 654, endPoint y: 253, distance: 268.9
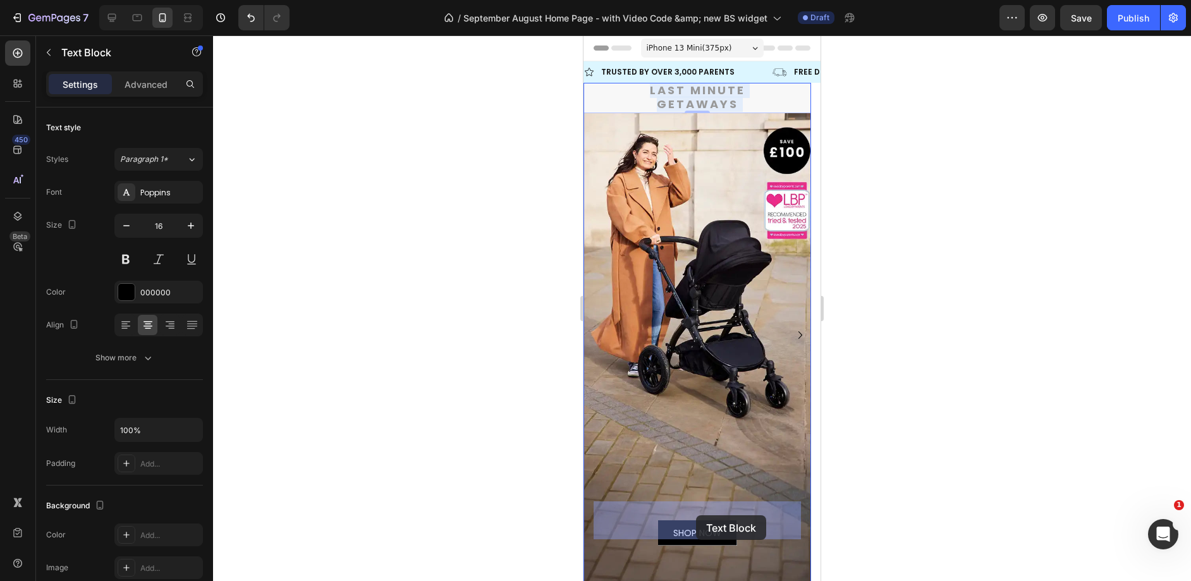
drag, startPoint x: 768, startPoint y: 88, endPoint x: 696, endPoint y: 515, distance: 432.6
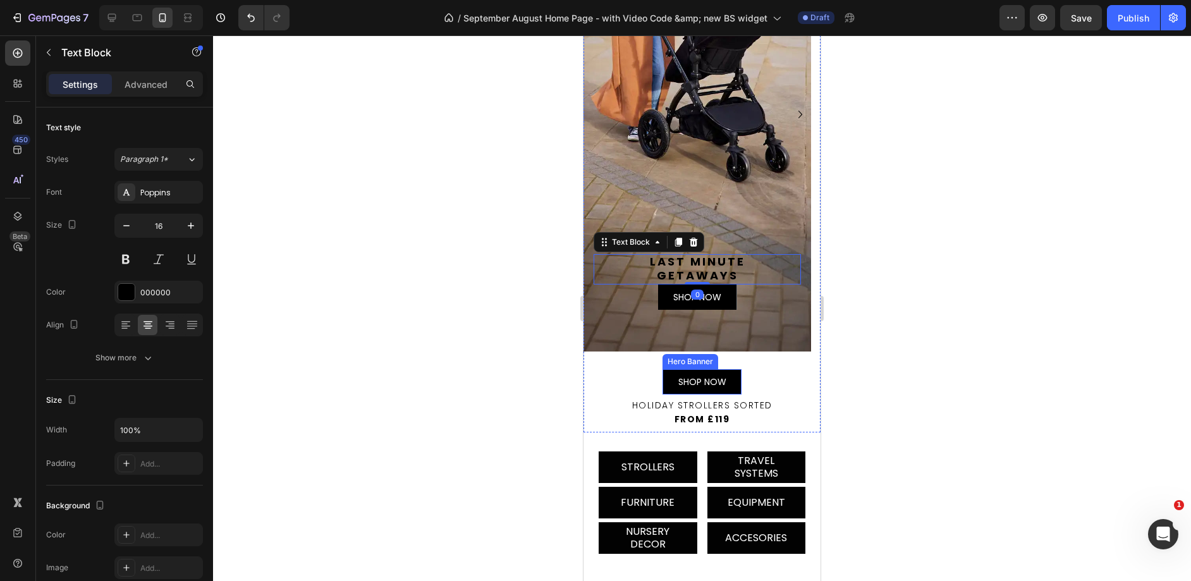
scroll to position [230, 0]
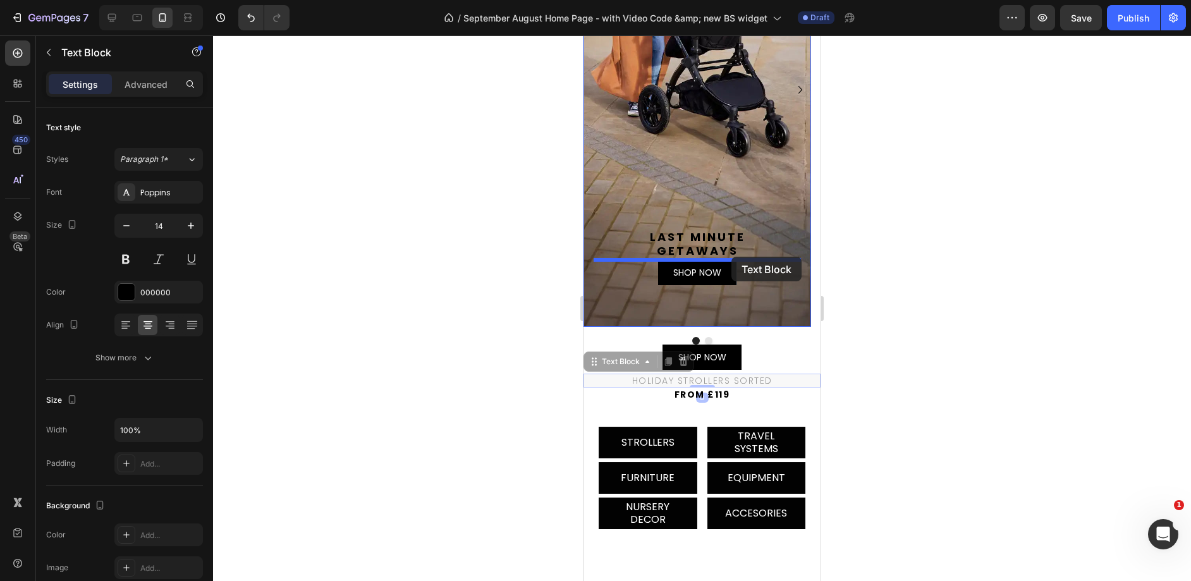
drag, startPoint x: 722, startPoint y: 379, endPoint x: 725, endPoint y: 403, distance: 24.2
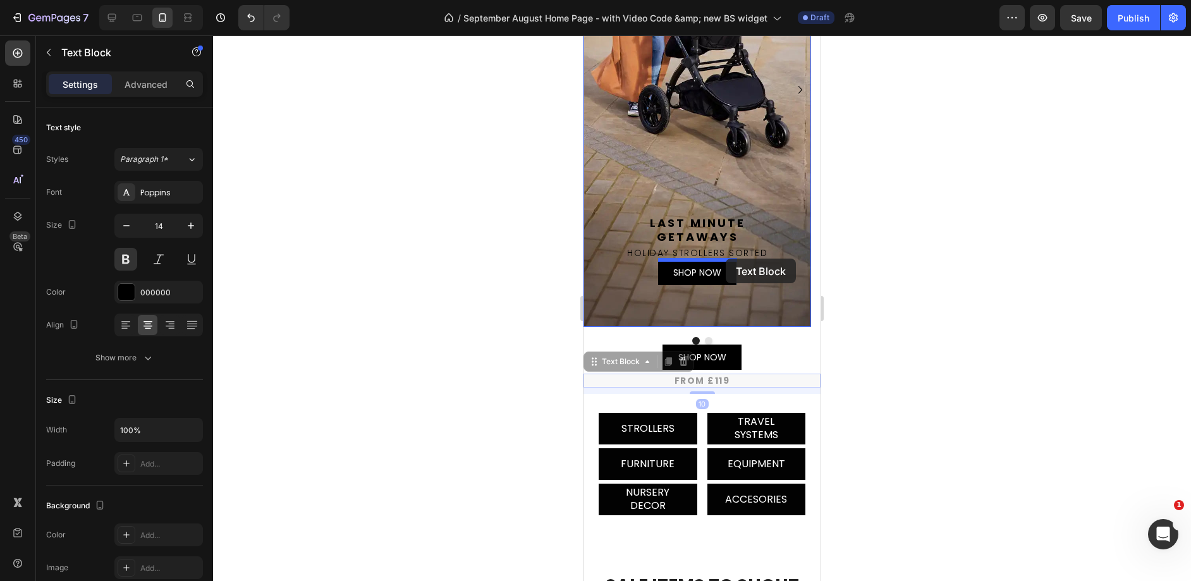
drag, startPoint x: 725, startPoint y: 379, endPoint x: 725, endPoint y: 258, distance: 120.7
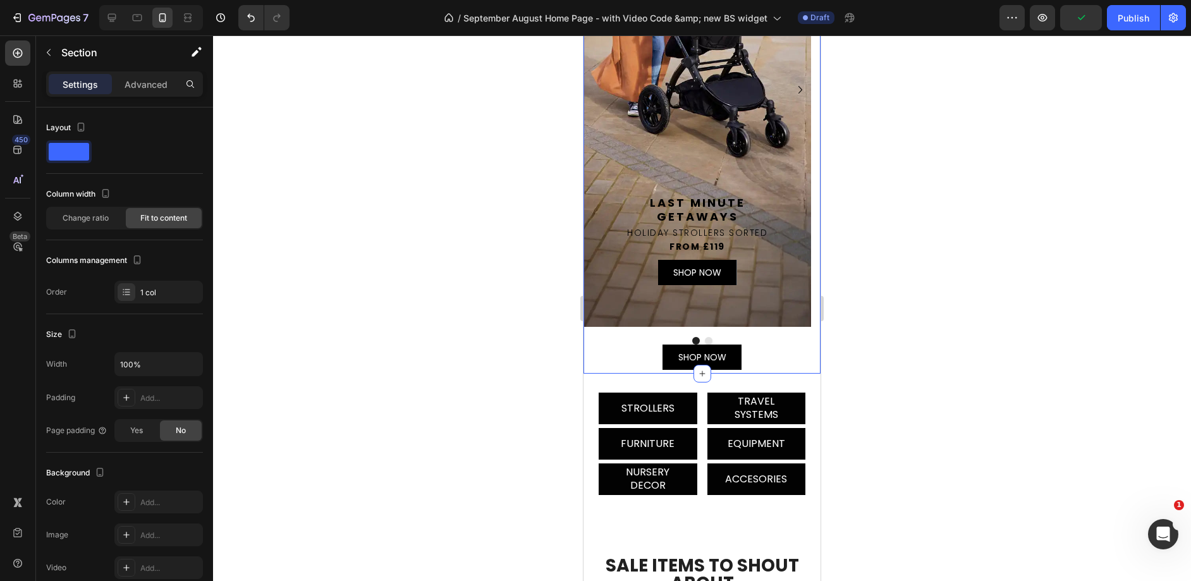
click at [738, 352] on div "Stomp into the   new season Text Block Stomp Luxe 12 Piece Travel System with i…" at bounding box center [701, 113] width 237 height 521
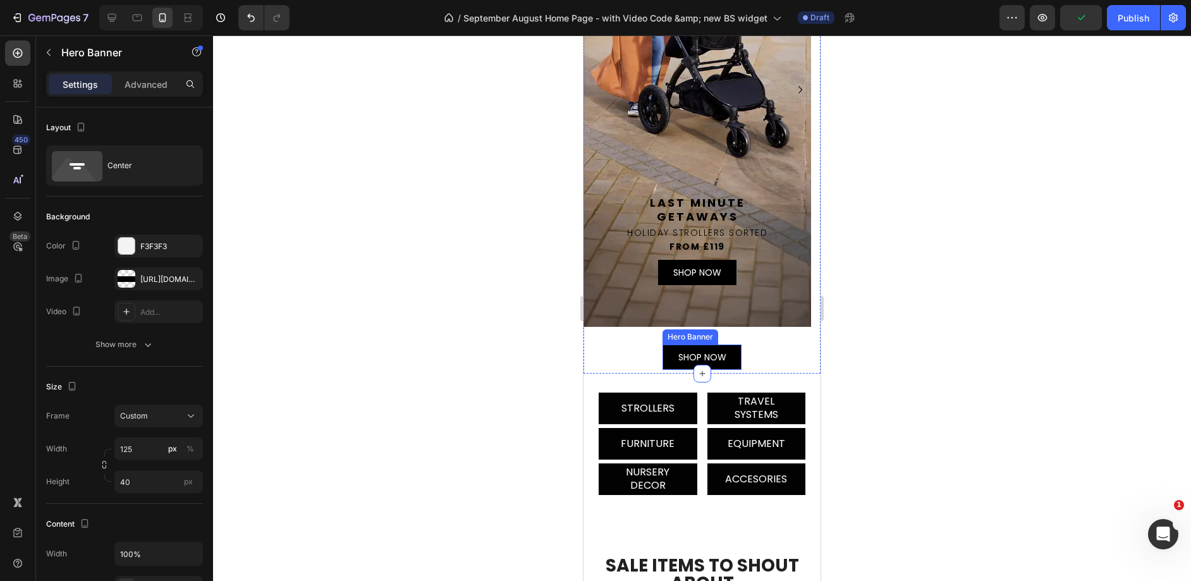
click at [731, 349] on div "SHOP NOW Text Block" at bounding box center [701, 357] width 79 height 34
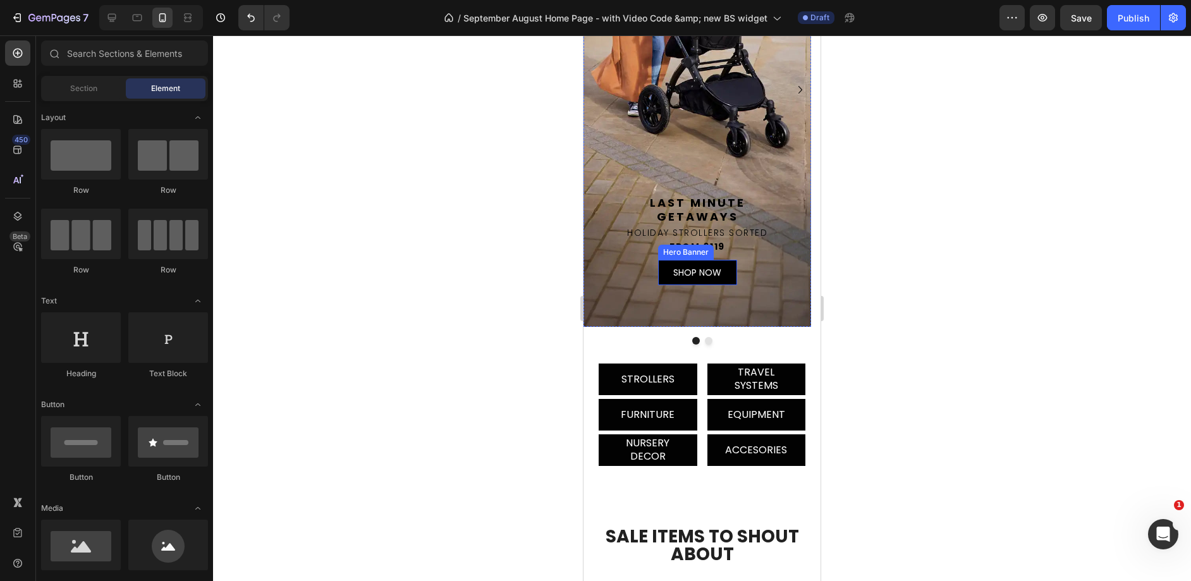
click at [734, 267] on div "SHOP NOW Text Block" at bounding box center [697, 272] width 79 height 34
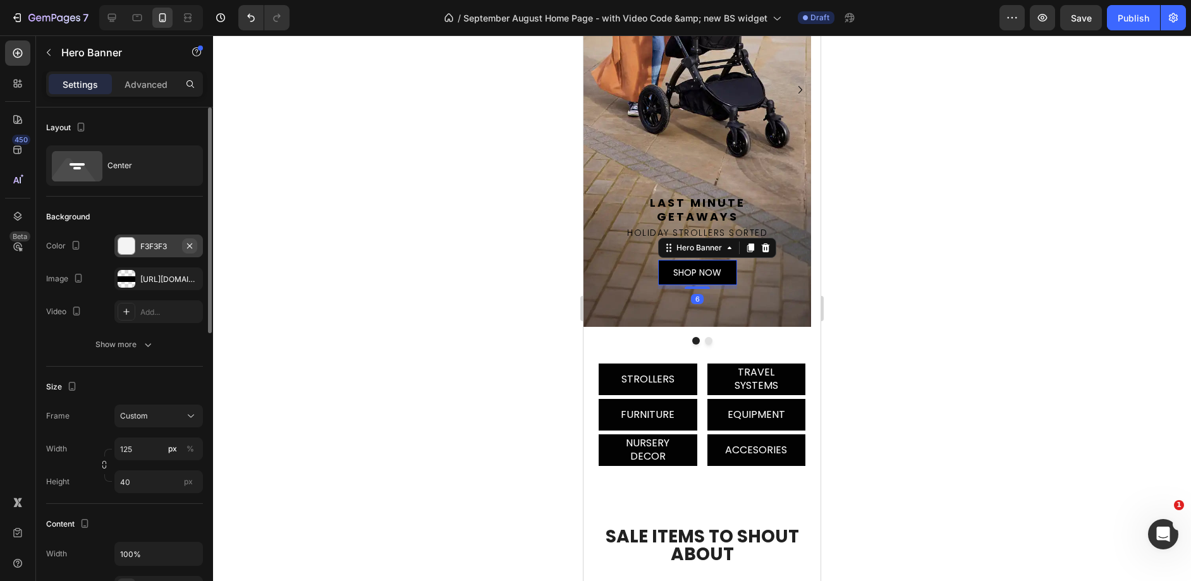
click at [191, 245] on icon "button" at bounding box center [190, 246] width 10 height 10
click at [779, 306] on div "Stomp into the   new season Text Block Stomp Luxe 12 Piece Travel System with i…" at bounding box center [696, 241] width 227 height 169
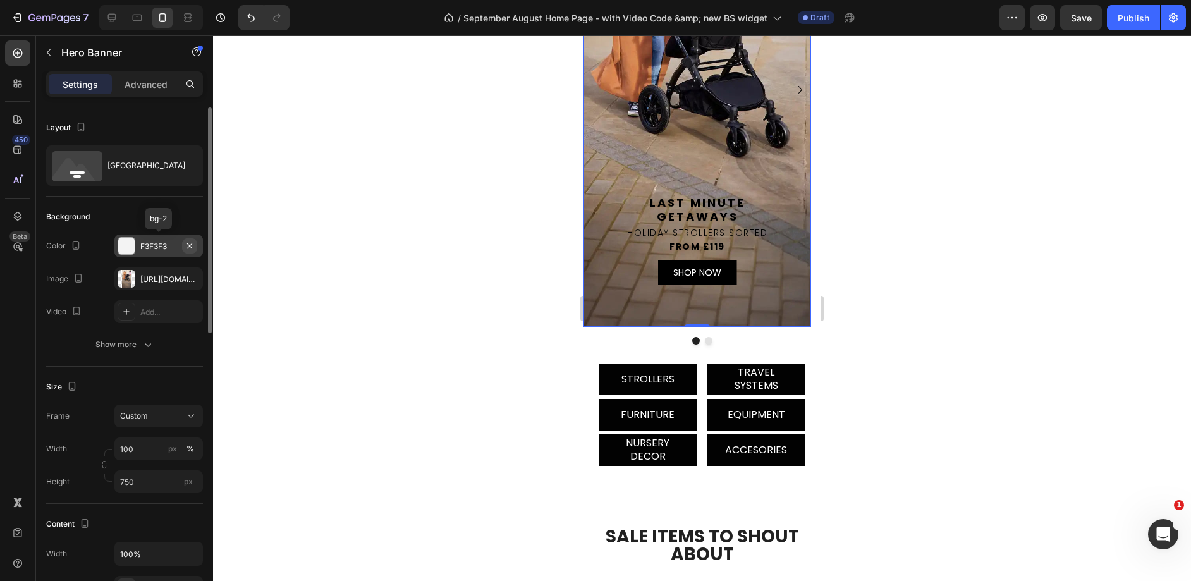
click at [188, 243] on icon "button" at bounding box center [190, 246] width 10 height 10
click at [767, 286] on div "FROM £119 Text Block SHOP NOW Text Block Hero Banner" at bounding box center [696, 264] width 207 height 49
click at [509, 394] on div at bounding box center [702, 307] width 978 height 545
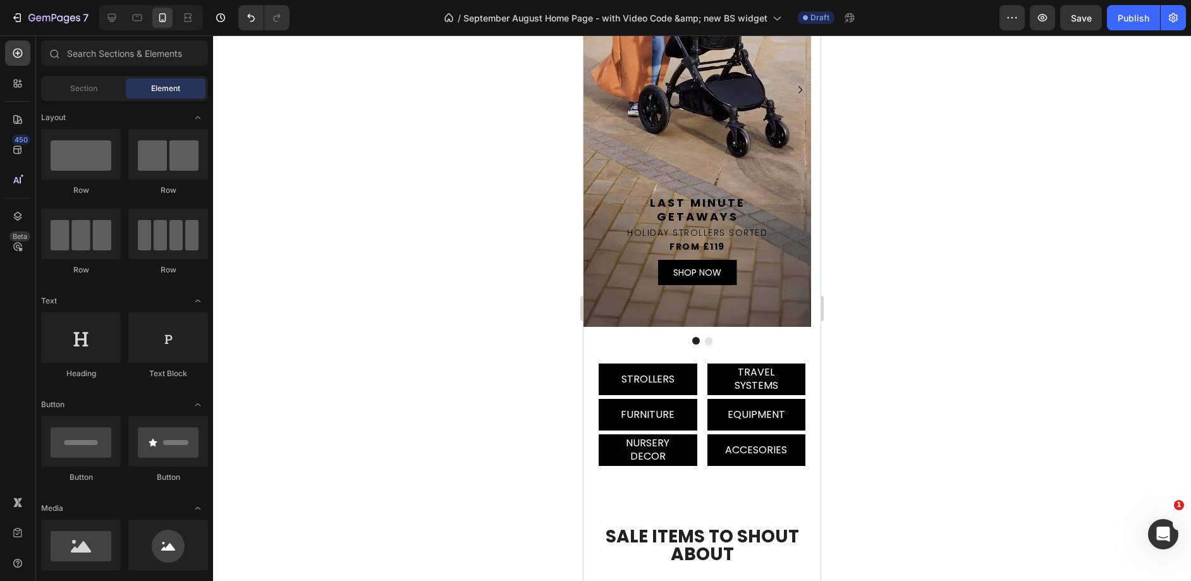
click at [712, 215] on span "GETAWAYS" at bounding box center [698, 217] width 82 height 16
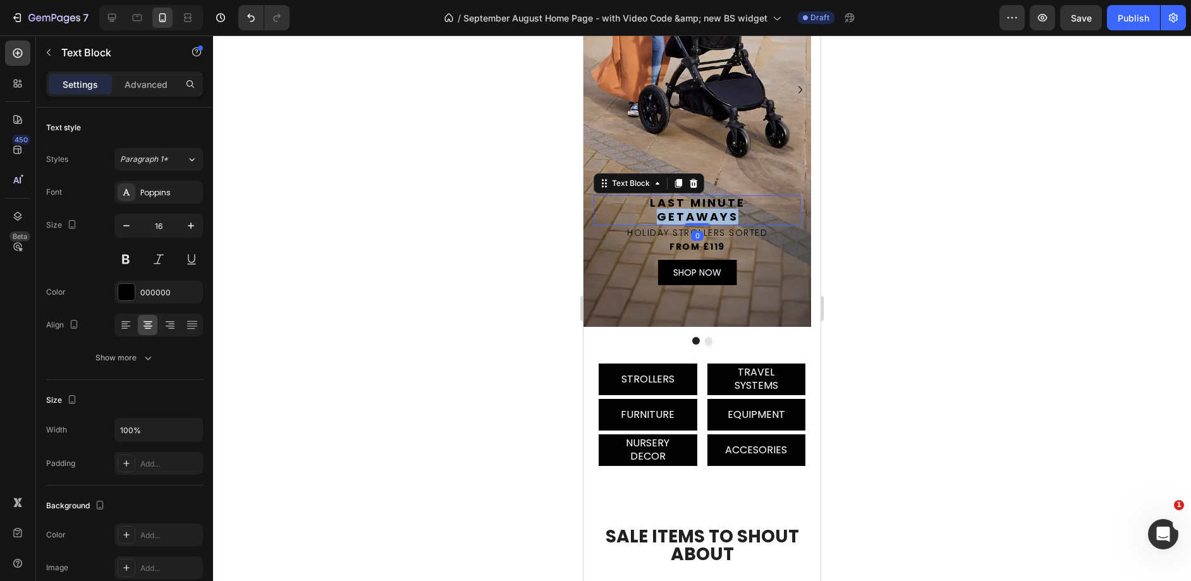
click at [712, 215] on span "GETAWAYS" at bounding box center [698, 217] width 82 height 16
click at [697, 204] on span "Stomp into the" at bounding box center [697, 203] width 124 height 16
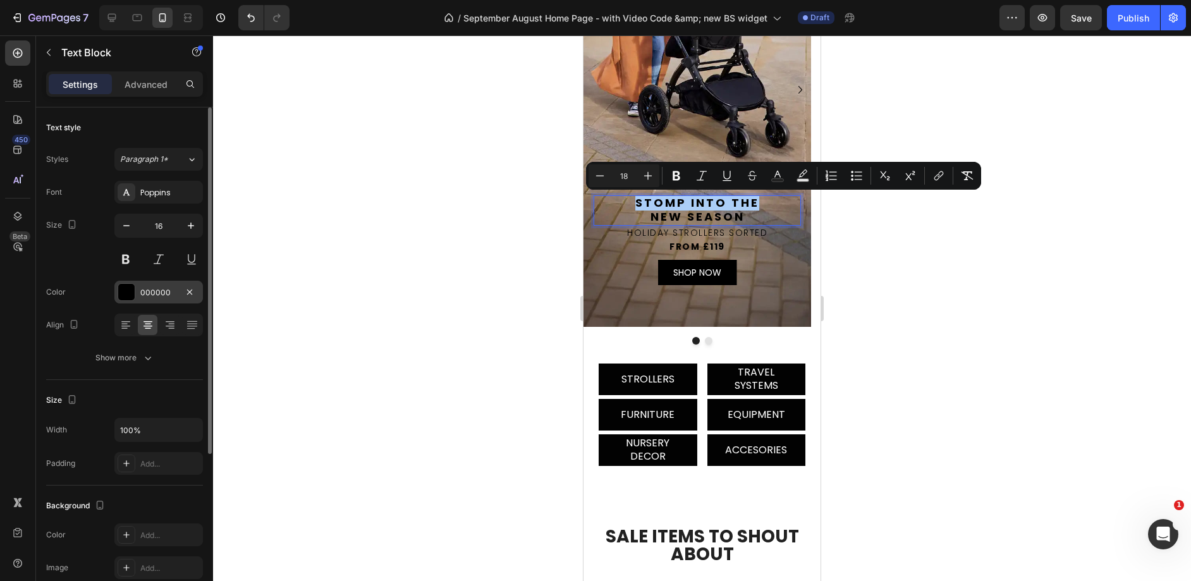
click at [151, 290] on div "000000" at bounding box center [158, 292] width 37 height 11
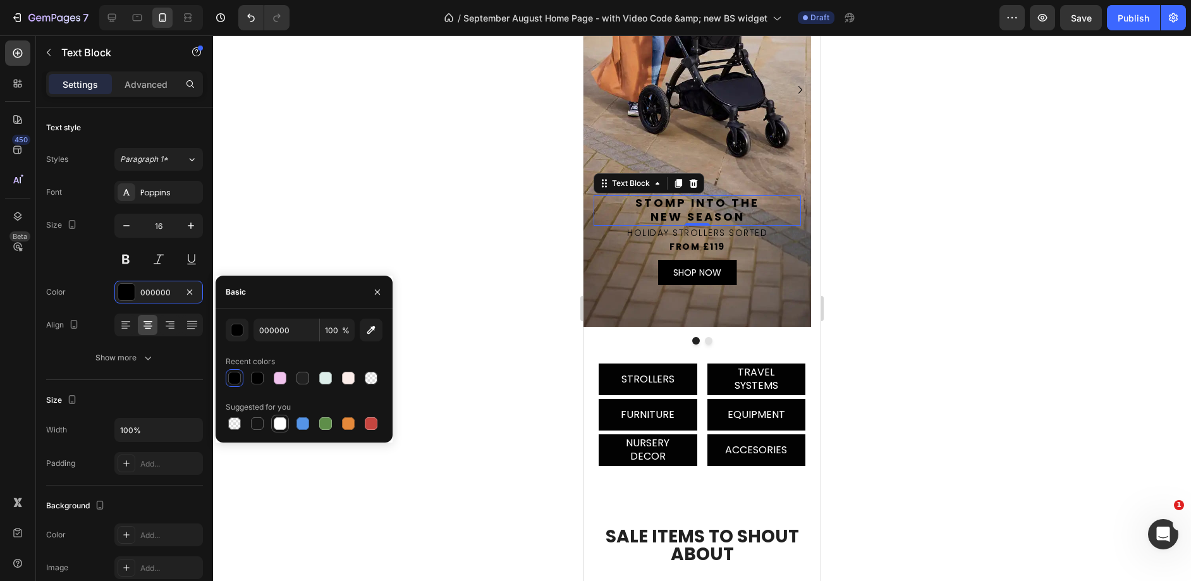
click at [281, 423] on div at bounding box center [280, 423] width 13 height 13
type input "FFFFFF"
click at [741, 229] on span "HOLIDAY STROLLERS SORTED" at bounding box center [697, 232] width 140 height 13
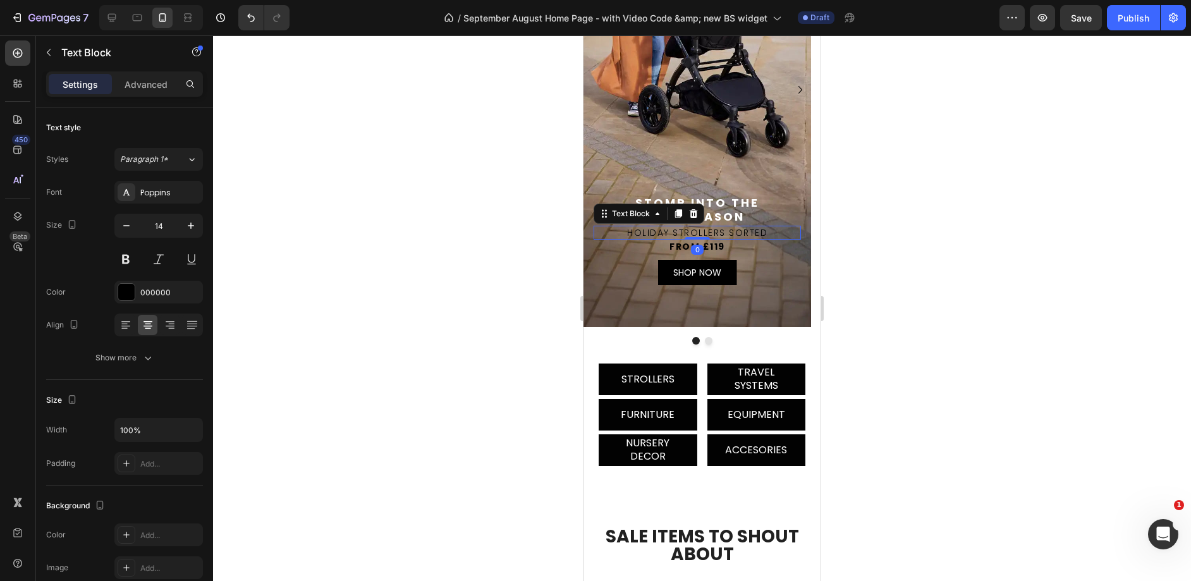
click at [741, 229] on span "HOLIDAY STROLLERS SORTED" at bounding box center [697, 232] width 140 height 13
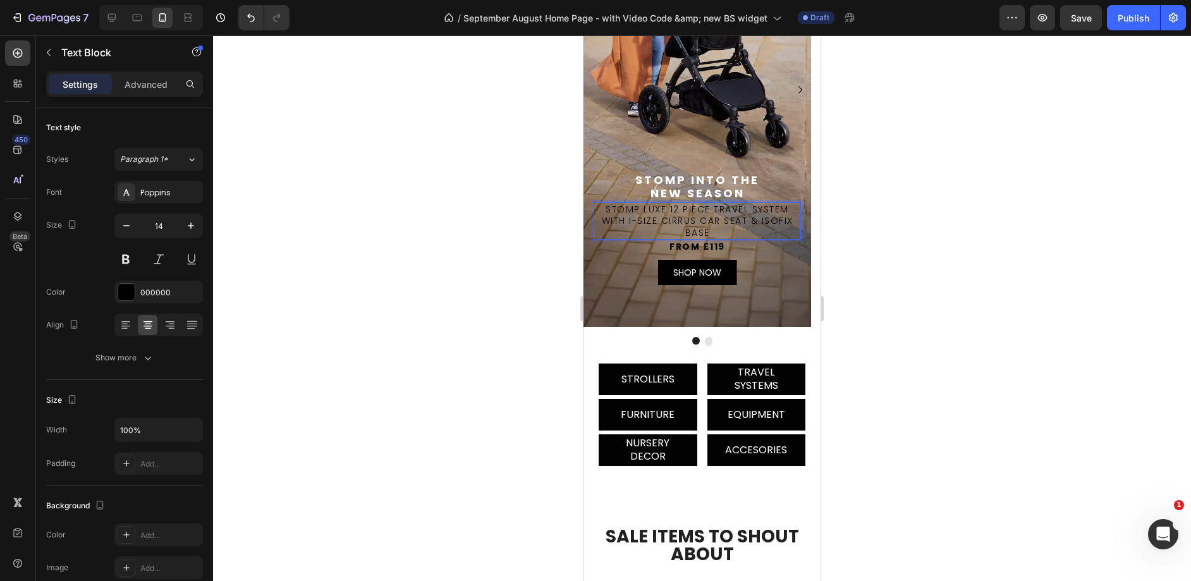
scroll to position [207, 0]
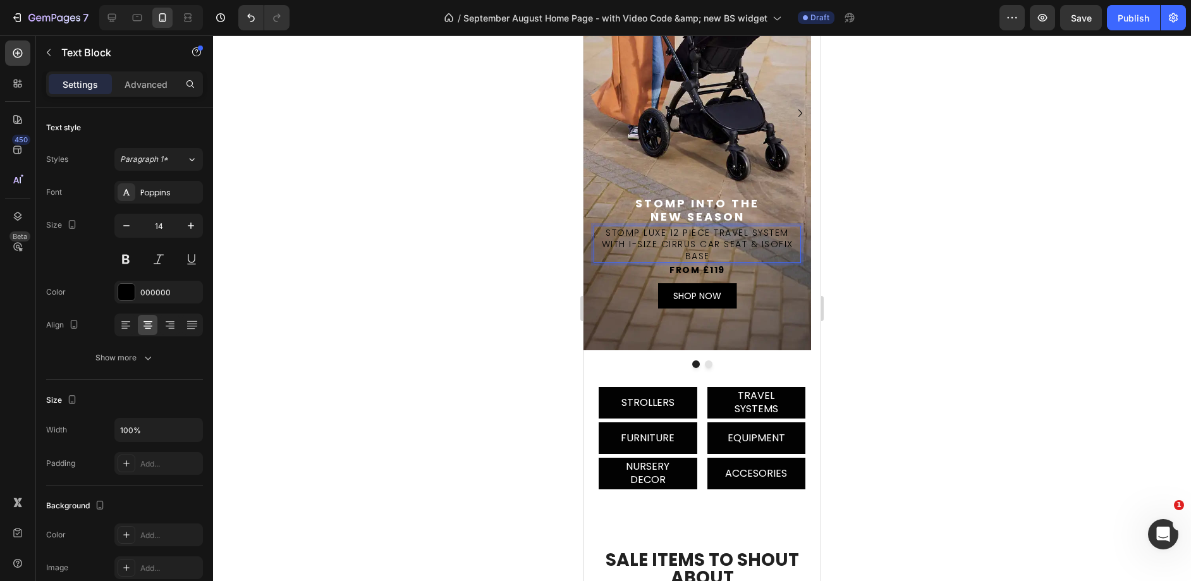
click at [750, 231] on span "Stomp Luxe 12 Piece Travel System with i-size CIRRUS Car Seat & Isofix Base" at bounding box center [697, 243] width 191 height 35
click at [738, 242] on span "System with i-size CIRRUS Car Seat & Isofix Base" at bounding box center [697, 250] width 197 height 24
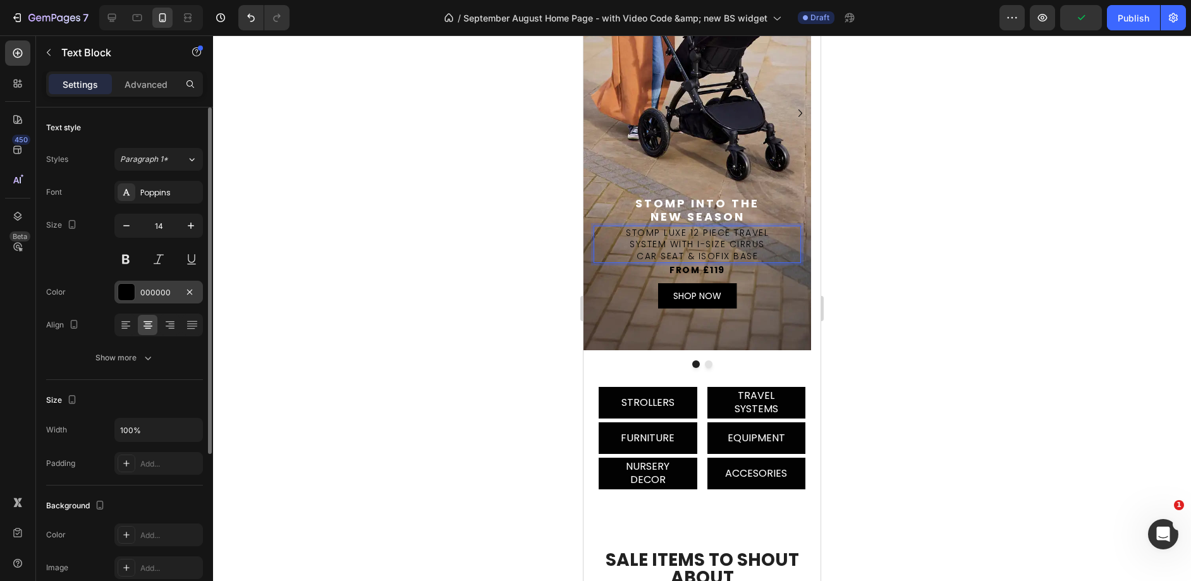
click at [162, 298] on div "000000" at bounding box center [158, 292] width 37 height 11
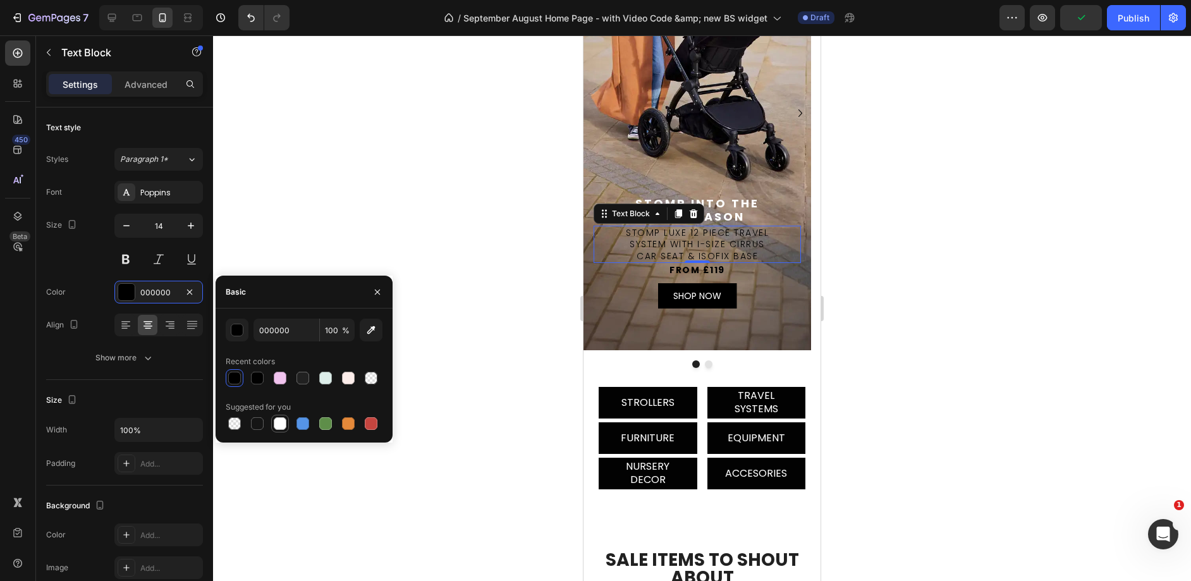
click at [286, 426] on div at bounding box center [279, 423] width 15 height 15
type input "FFFFFF"
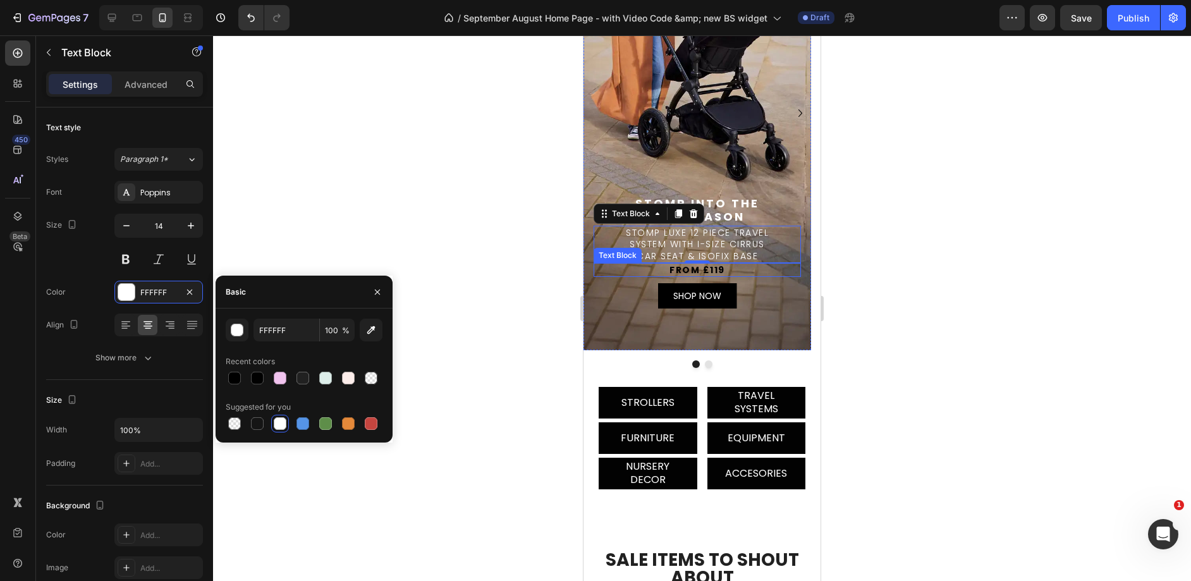
click at [749, 274] on p "FROM £119" at bounding box center [697, 269] width 205 height 11
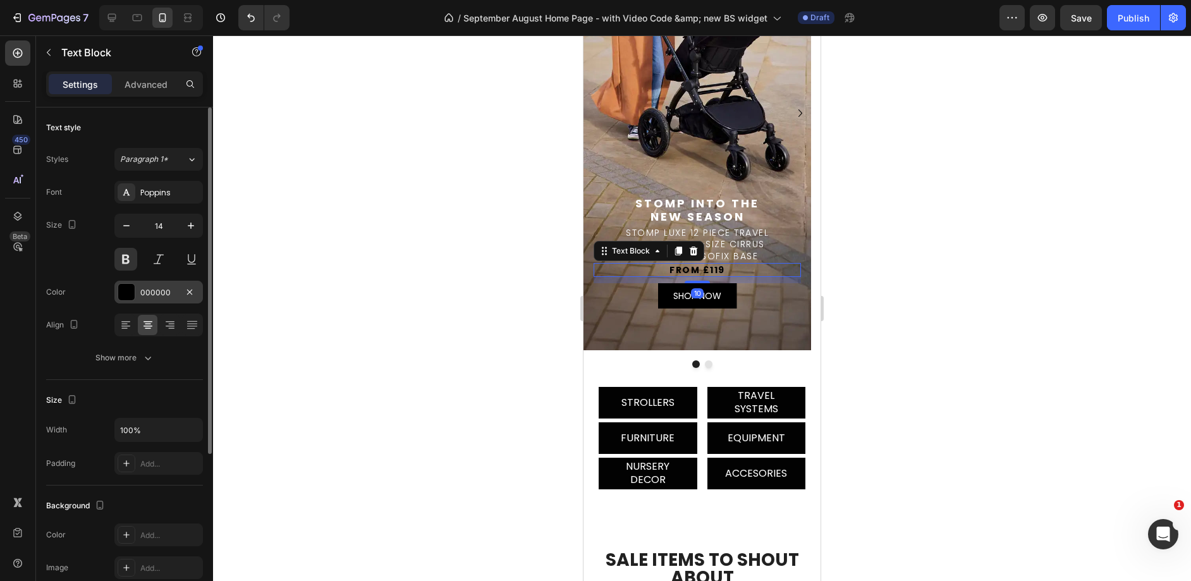
click at [166, 295] on div "000000" at bounding box center [158, 292] width 37 height 11
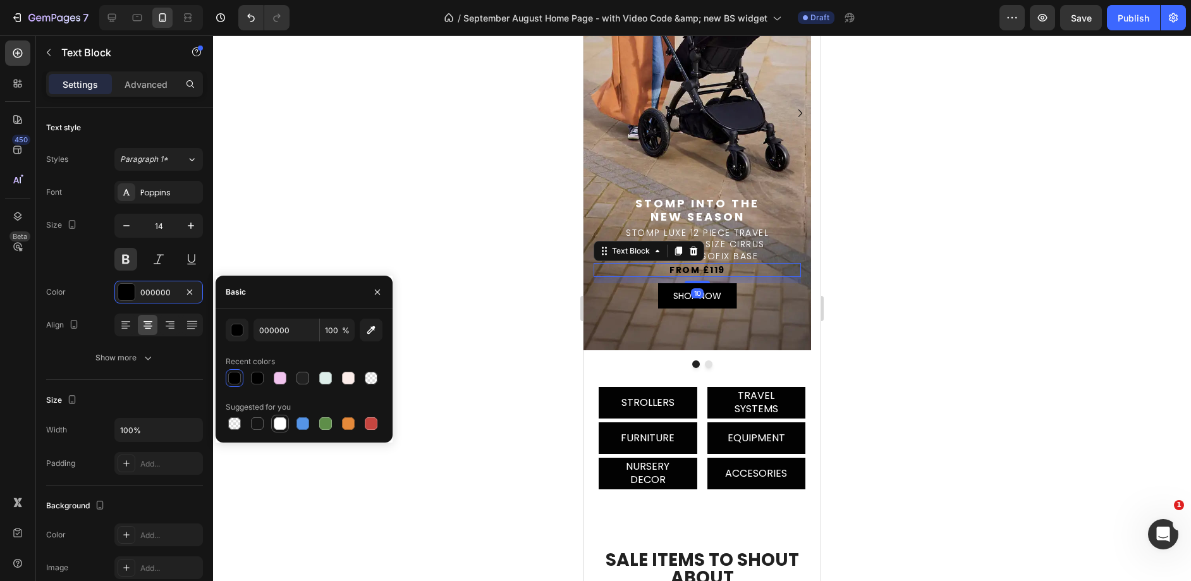
click at [279, 426] on div at bounding box center [280, 423] width 13 height 13
type input "FFFFFF"
click at [755, 274] on p "FROM £119" at bounding box center [697, 269] width 205 height 11
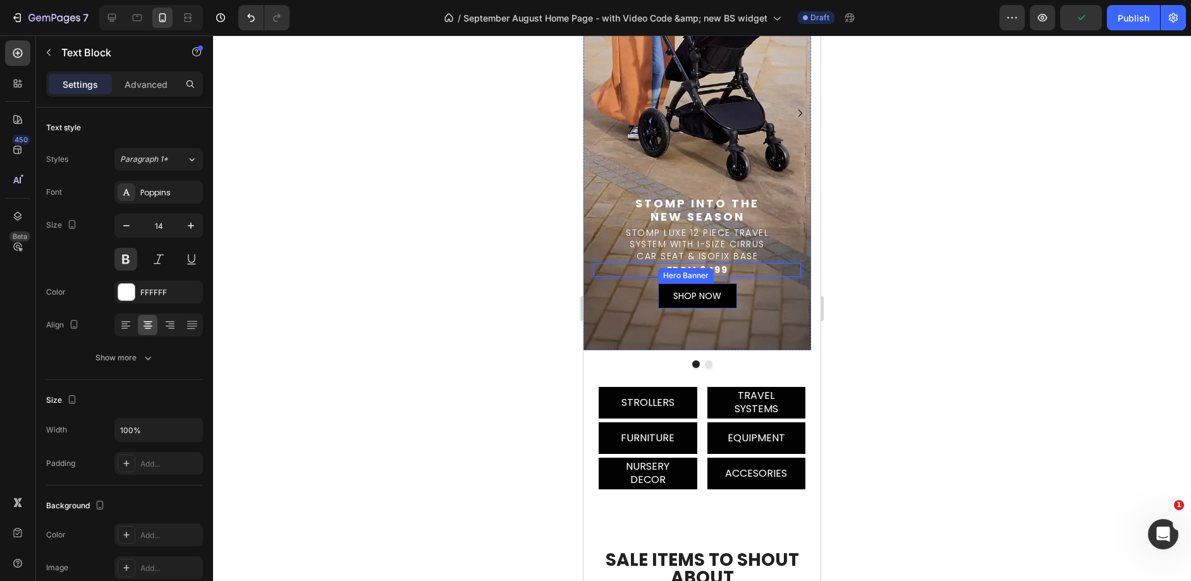
click at [731, 296] on div "SHOP NOW Text Block" at bounding box center [697, 296] width 79 height 34
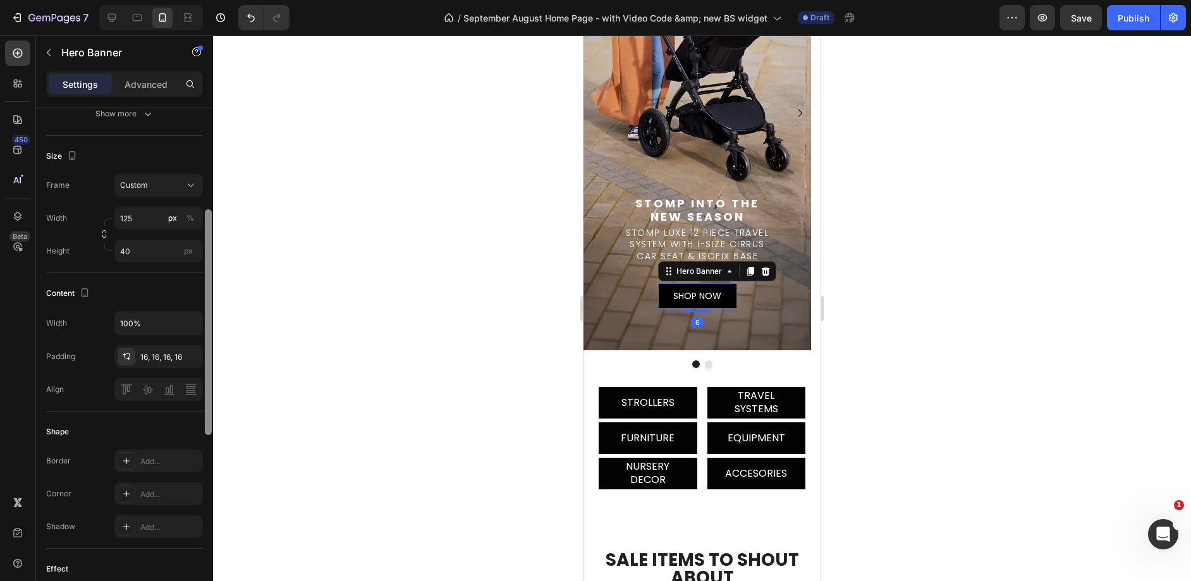
scroll to position [470, 0]
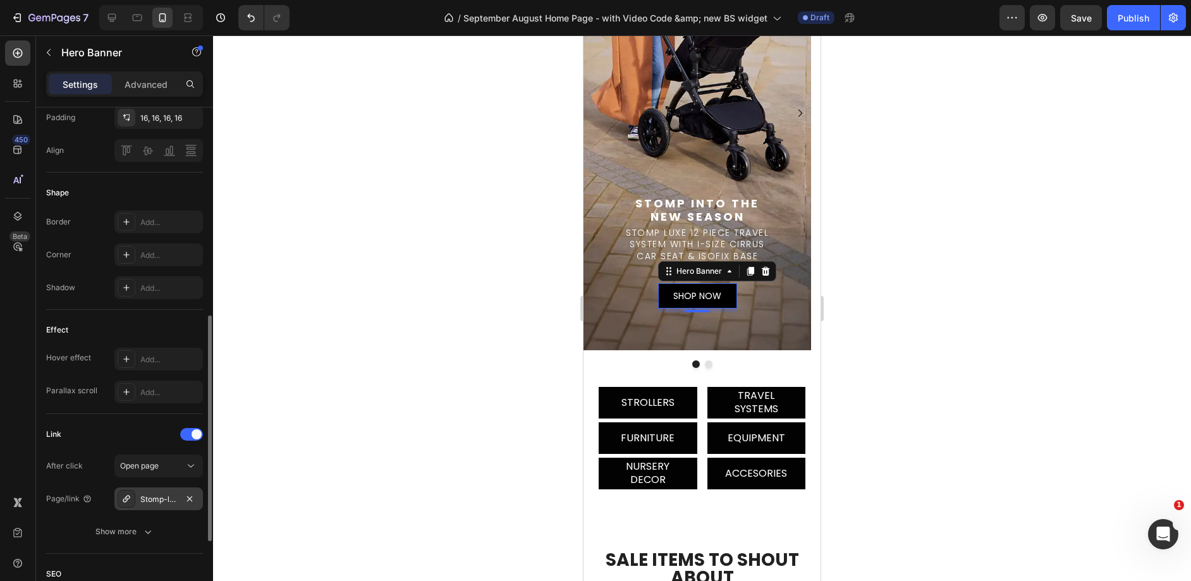
click at [165, 502] on div "Stomp-luxe-12-piece-travel-system-with-i-size-stratus-car-seat-isofix-base" at bounding box center [158, 499] width 37 height 11
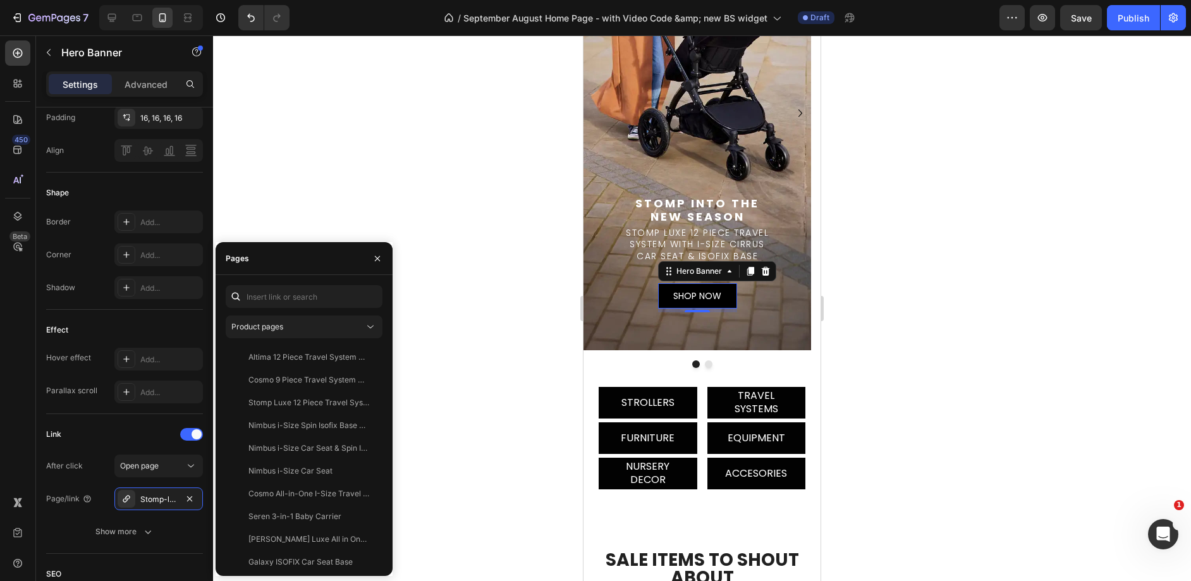
scroll to position [3, 0]
click at [276, 286] on input "text" at bounding box center [304, 296] width 157 height 23
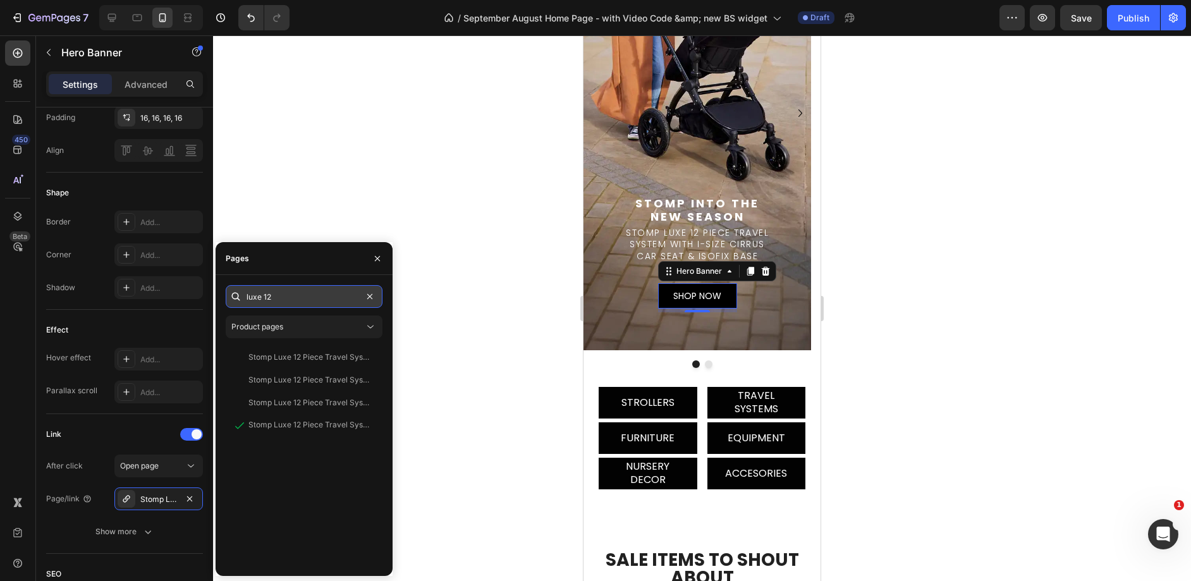
scroll to position [0, 0]
type input "luxe 12"
click at [333, 391] on div "Stomp Luxe 12 Piece Travel System with i-Size Cirrus Car Seat & ISOFIX Base View" at bounding box center [302, 402] width 152 height 23
click at [755, 312] on div "Stomp into the   new season Text Block Stomp Luxe 12 Piece Travel System with i…" at bounding box center [696, 254] width 227 height 192
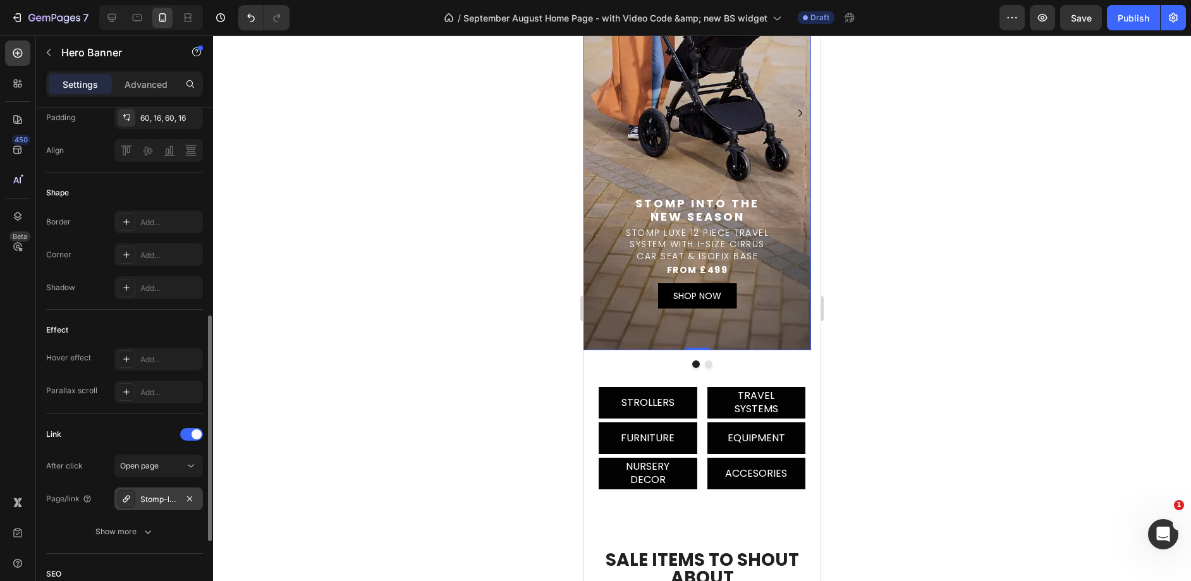
click at [161, 503] on div "Stomp-luxe-12-piece-travel-system-with-i-size-cirrus-car-seat-isofix-base" at bounding box center [158, 499] width 37 height 11
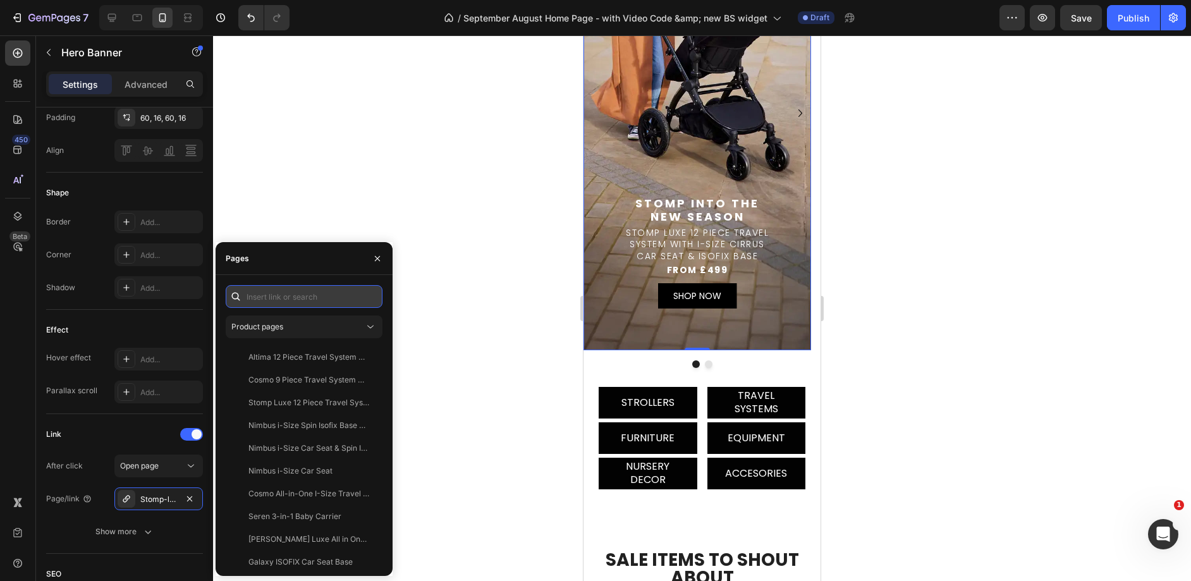
click at [270, 286] on input "text" at bounding box center [304, 296] width 157 height 23
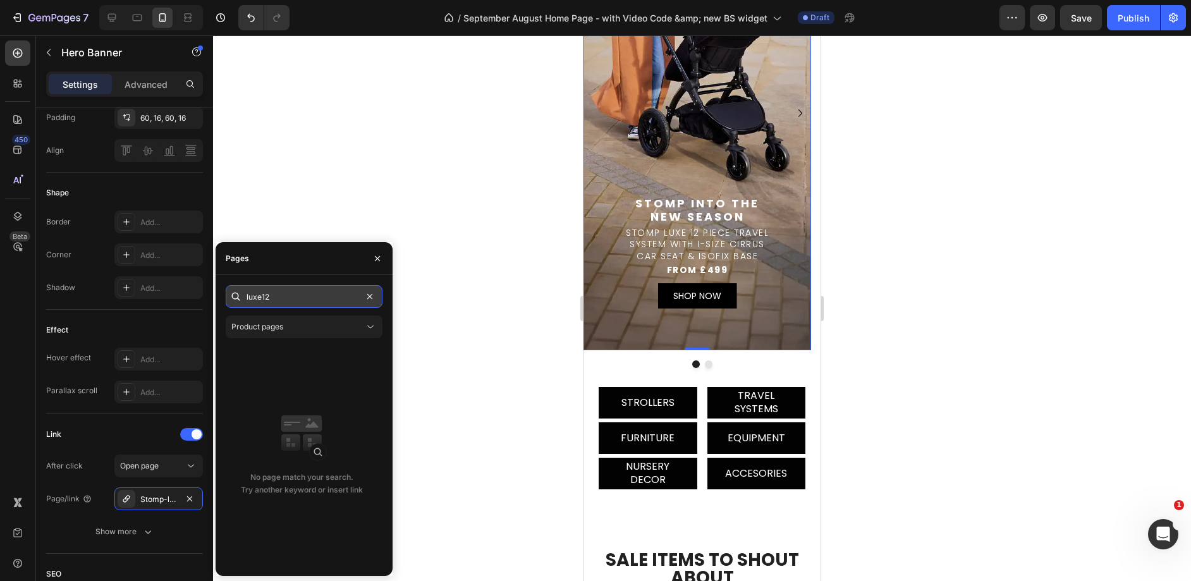
type input "luxe 12"
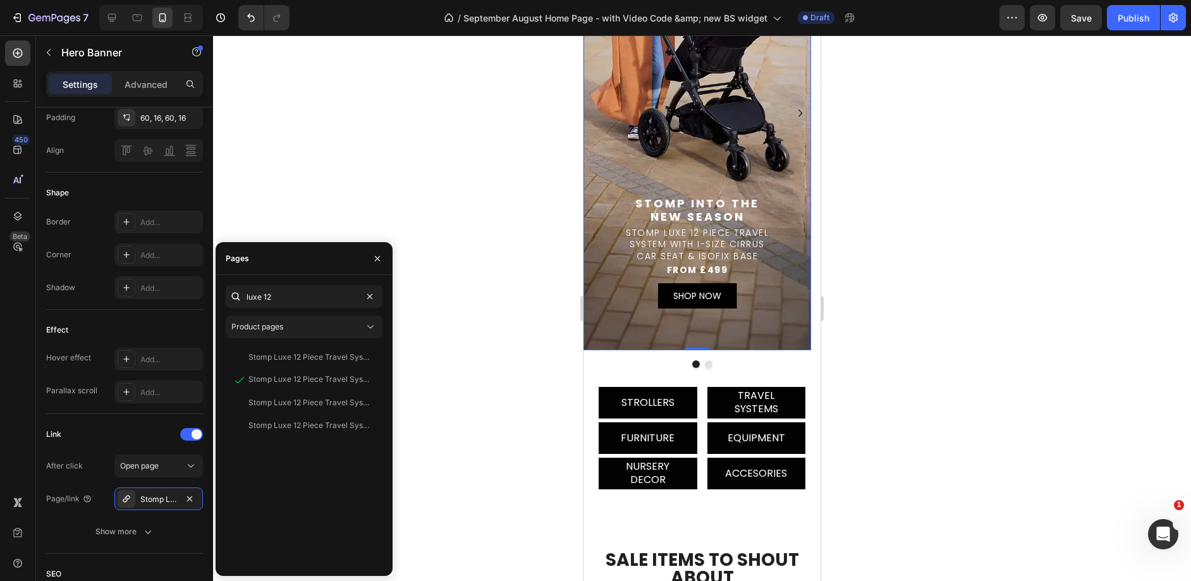
drag, startPoint x: 772, startPoint y: 138, endPoint x: 1455, endPoint y: 76, distance: 685.9
click at [772, 138] on div "Background Image" at bounding box center [696, 113] width 227 height 474
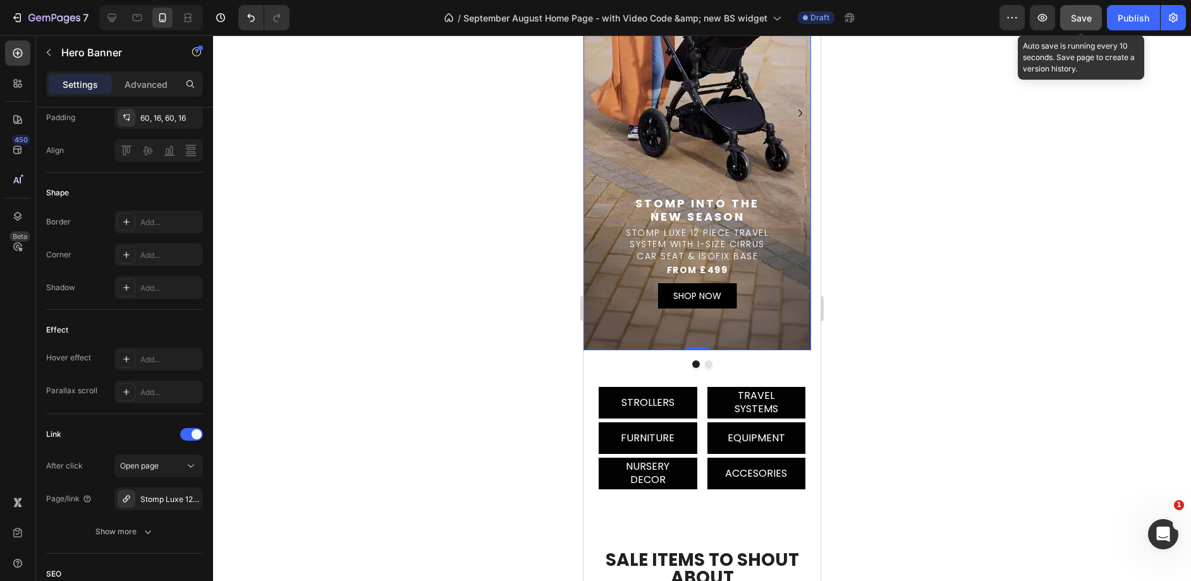
click at [1072, 8] on button "Save" at bounding box center [1081, 17] width 42 height 25
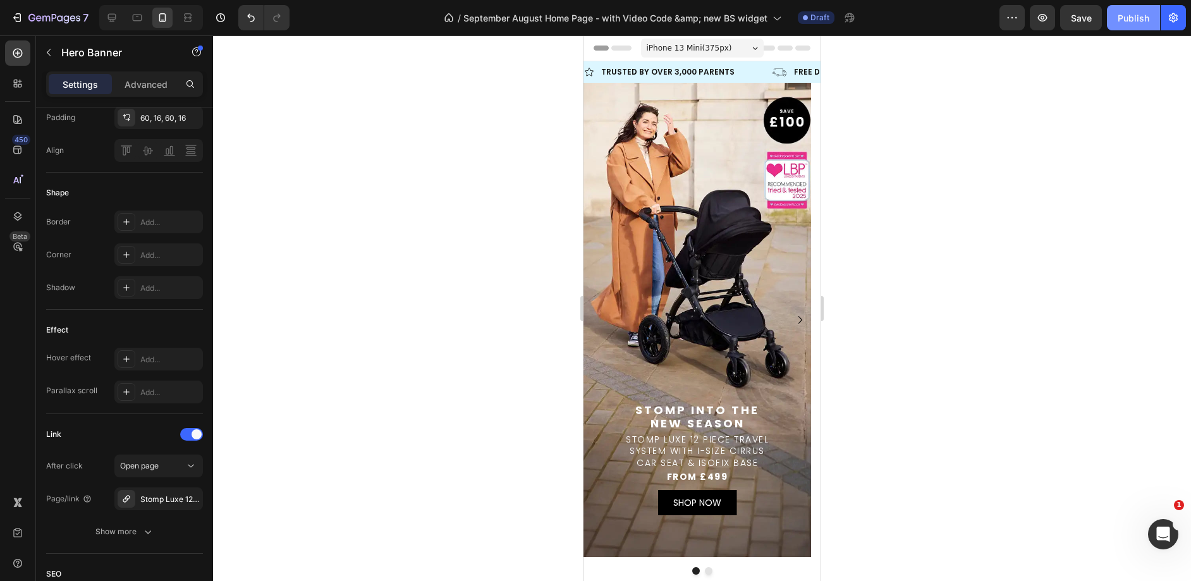
click at [1116, 16] on button "Publish" at bounding box center [1133, 17] width 53 height 25
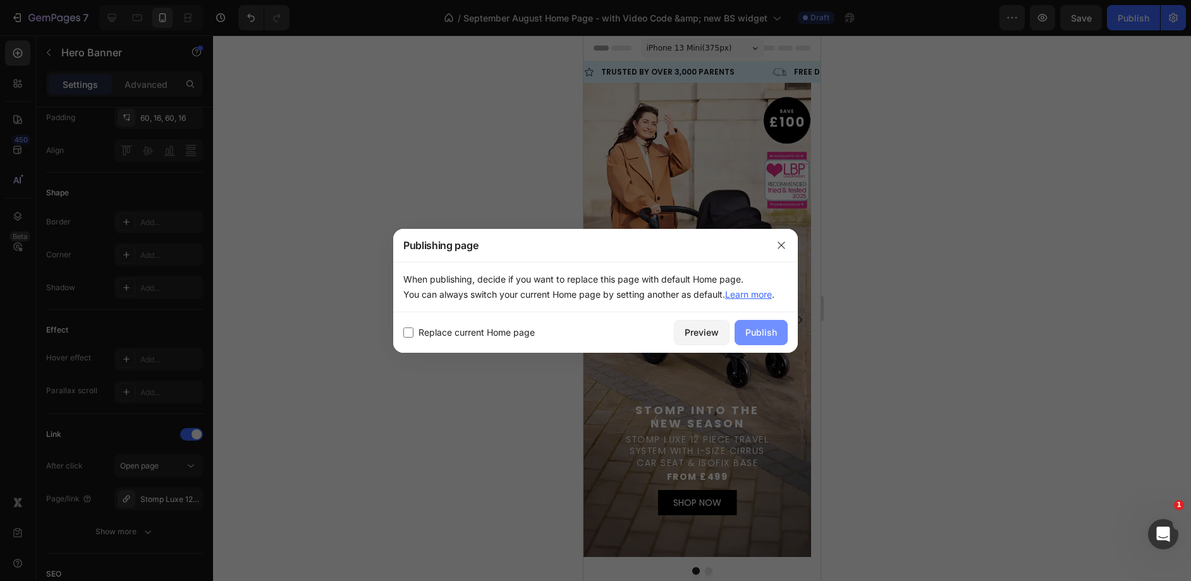
click at [739, 325] on button "Publish" at bounding box center [760, 332] width 53 height 25
